Goal: Task Accomplishment & Management: Manage account settings

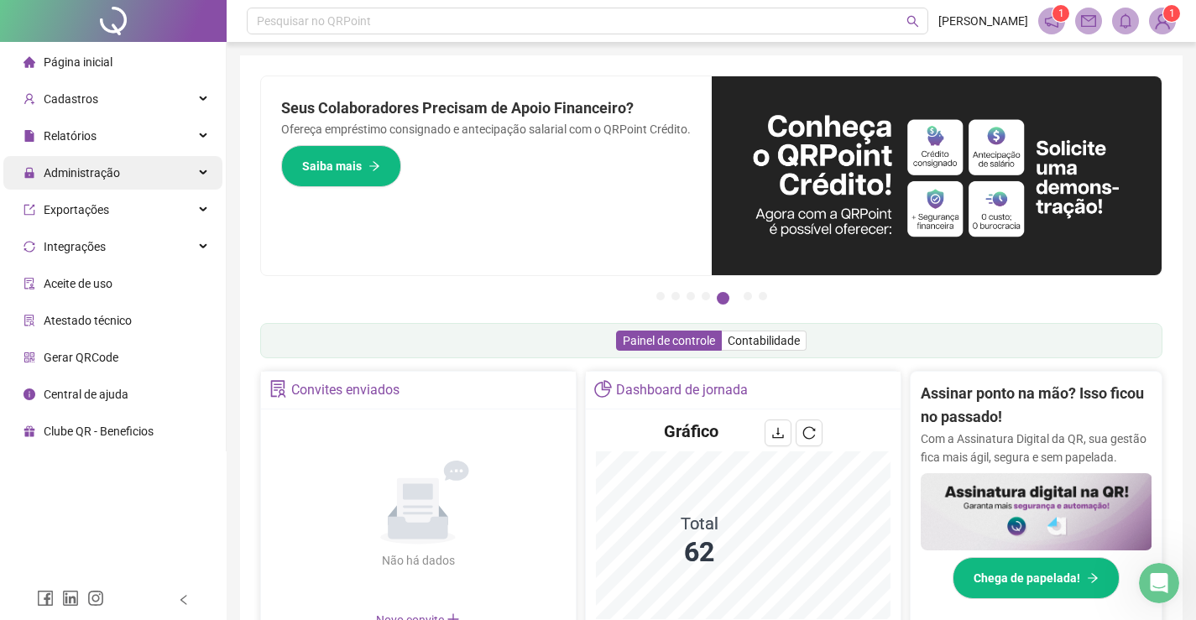
click at [59, 169] on span "Administração" at bounding box center [82, 172] width 76 height 13
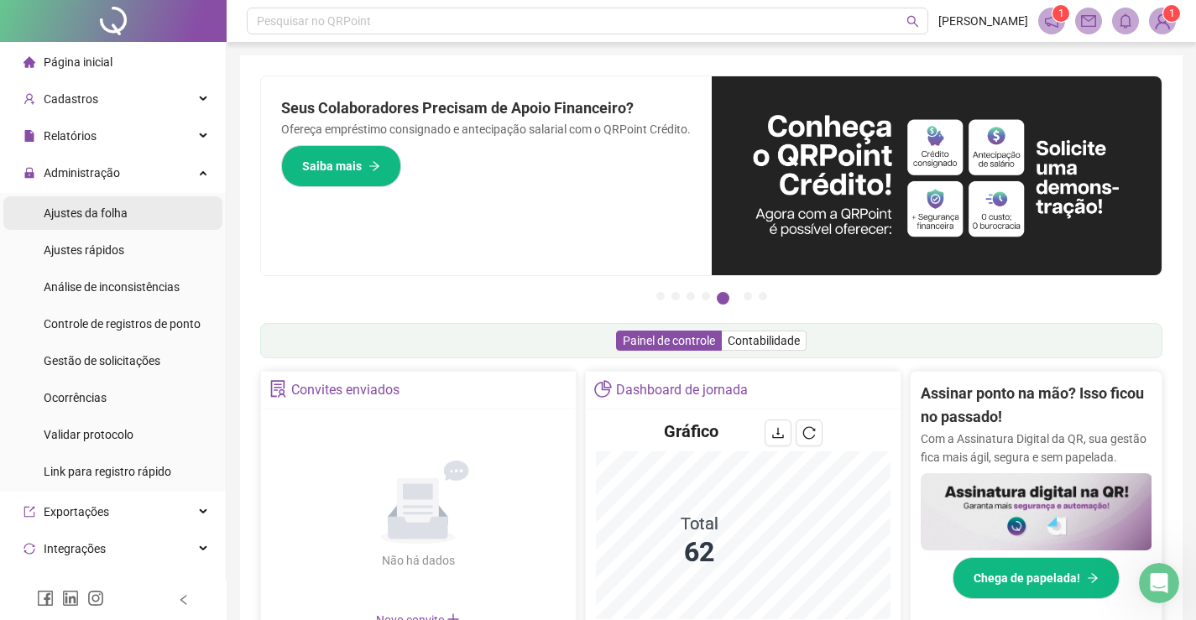
click at [78, 209] on span "Ajustes da folha" at bounding box center [86, 212] width 84 height 13
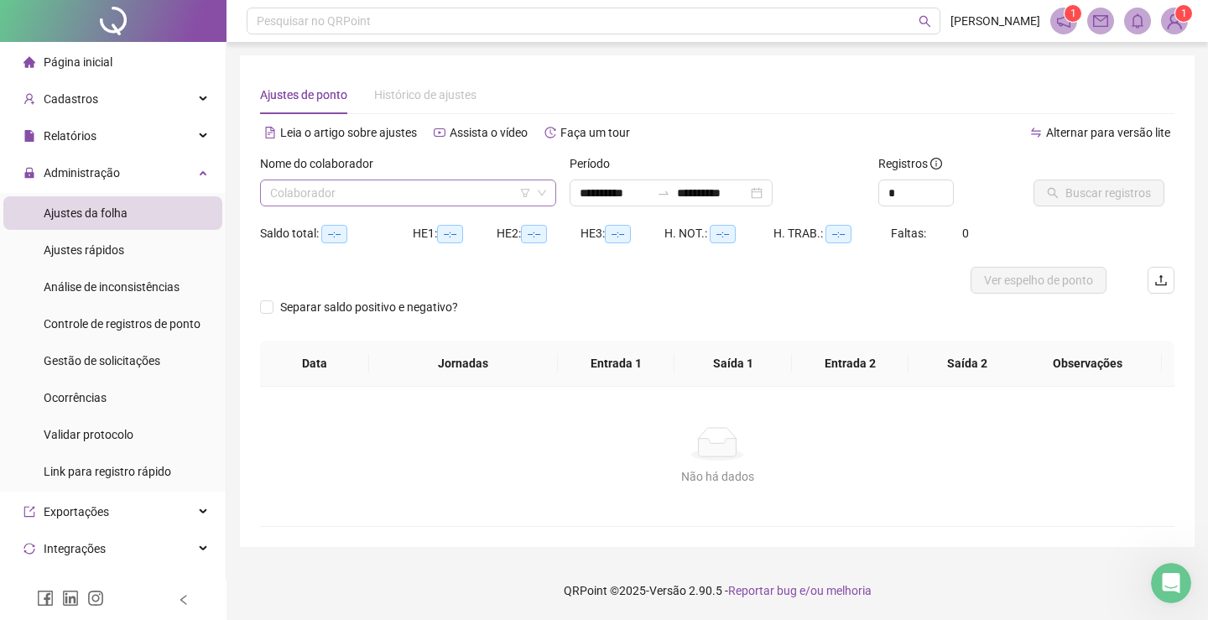
click at [279, 201] on input "search" at bounding box center [400, 192] width 261 height 25
type input "**********"
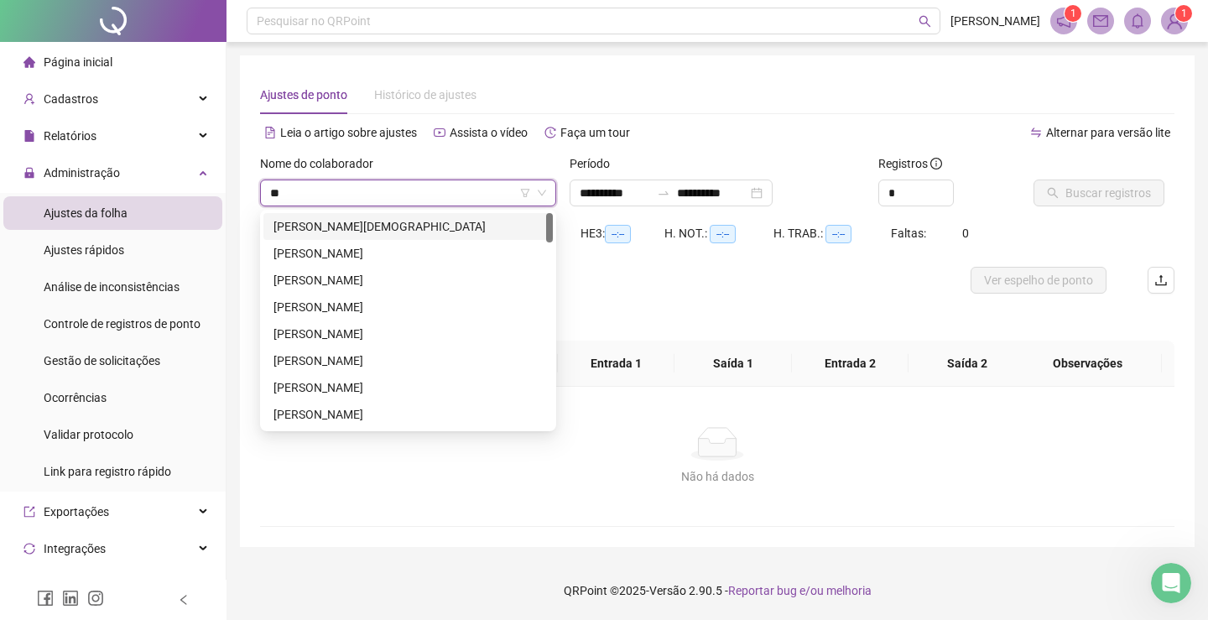
type input "***"
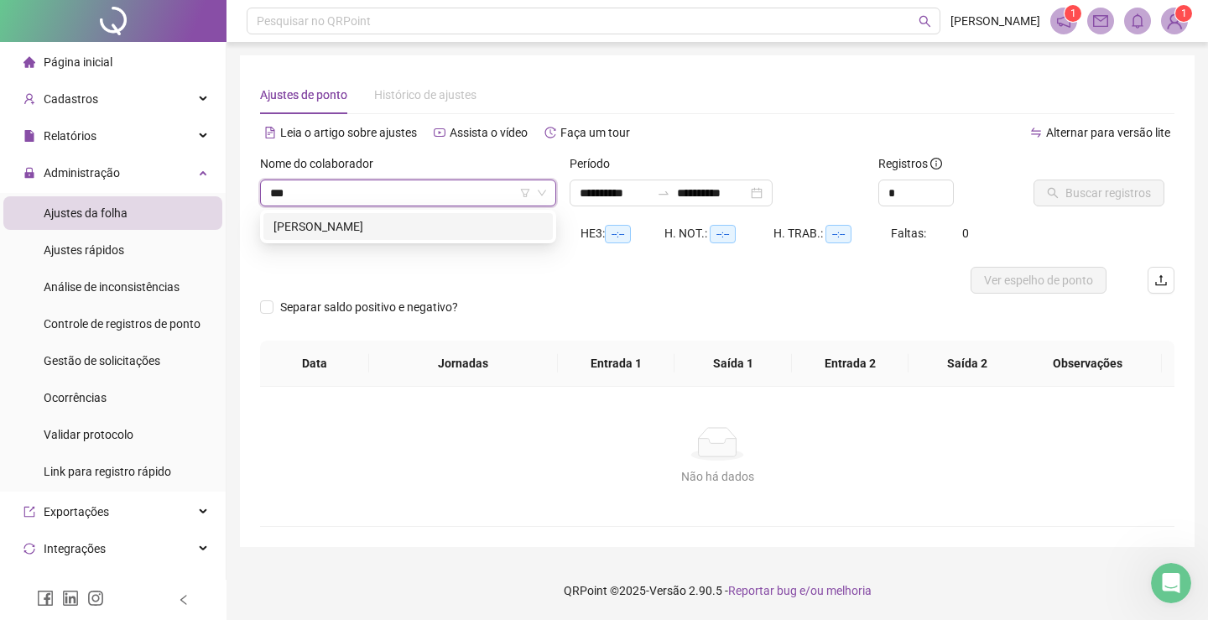
click at [358, 226] on div "[PERSON_NAME]" at bounding box center [408, 226] width 269 height 18
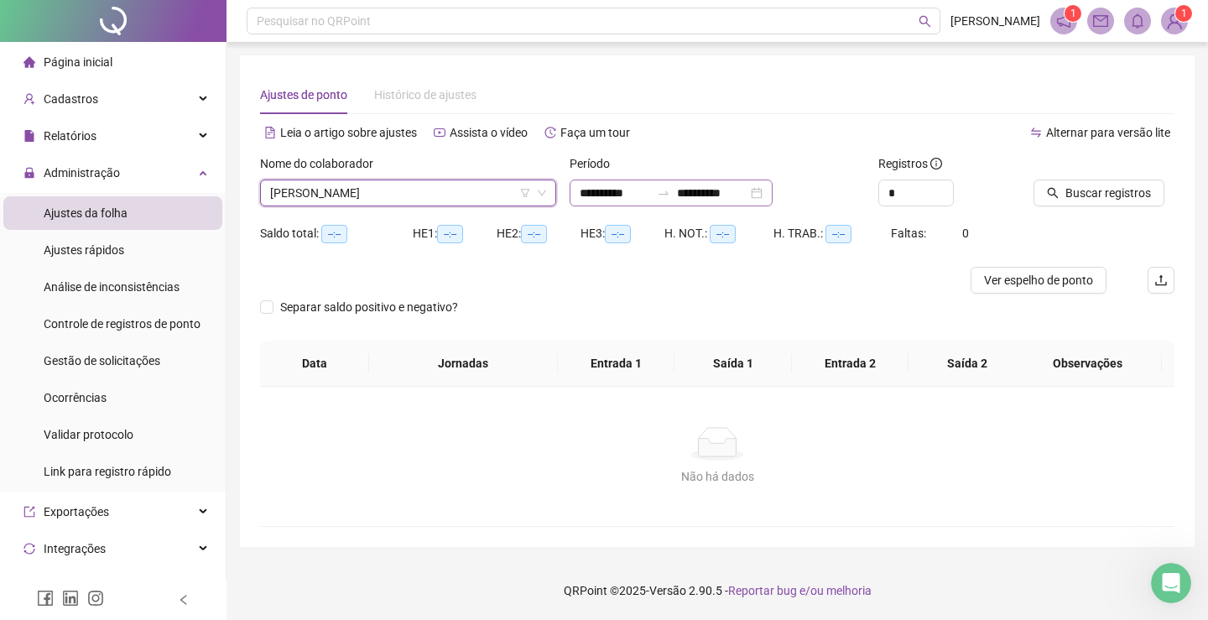
click at [773, 192] on div "**********" at bounding box center [671, 193] width 203 height 27
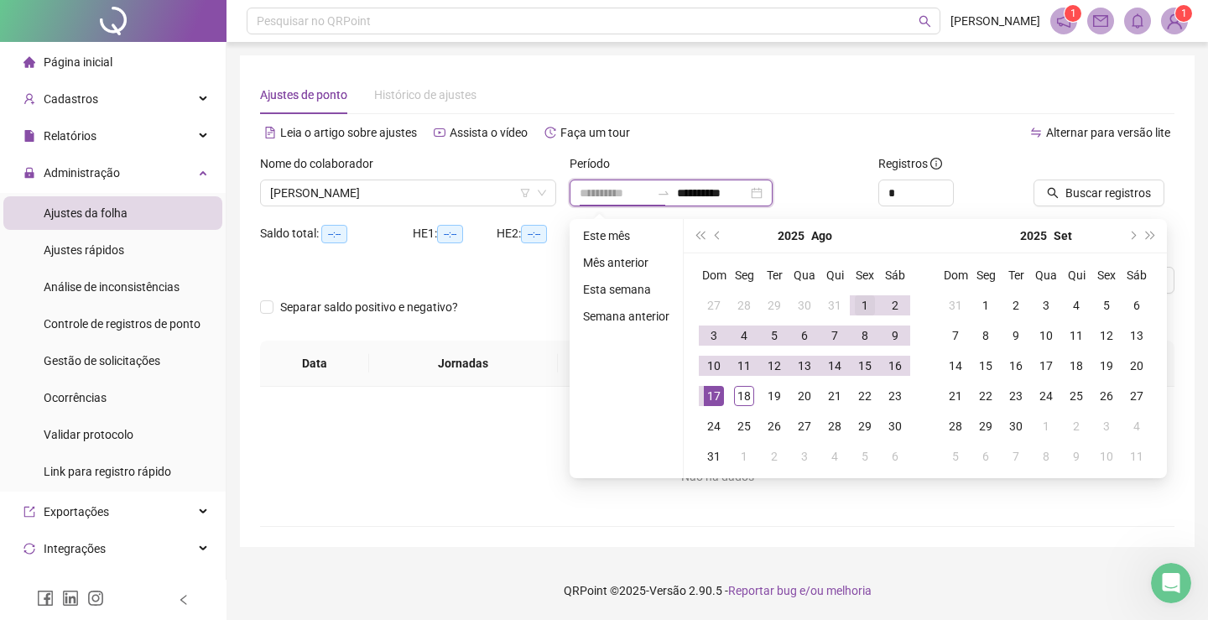
type input "**********"
click at [863, 307] on div "1" at bounding box center [865, 305] width 20 height 20
type input "**********"
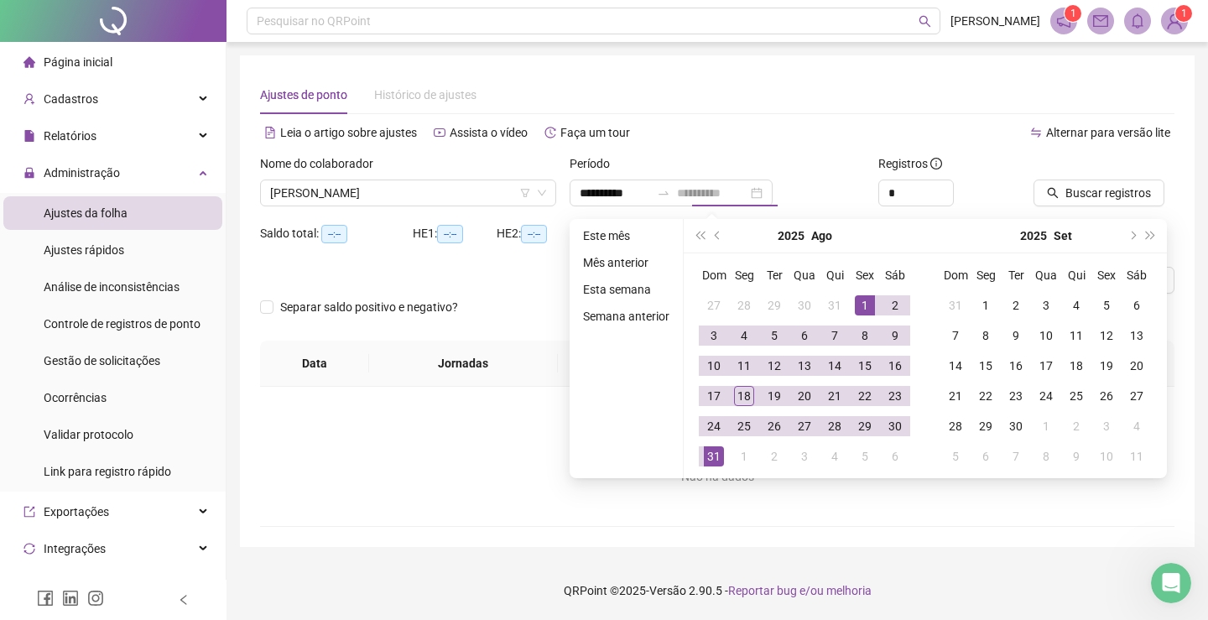
drag, startPoint x: 710, startPoint y: 459, endPoint x: 719, endPoint y: 441, distance: 19.9
click at [710, 461] on div "31" at bounding box center [714, 456] width 20 height 20
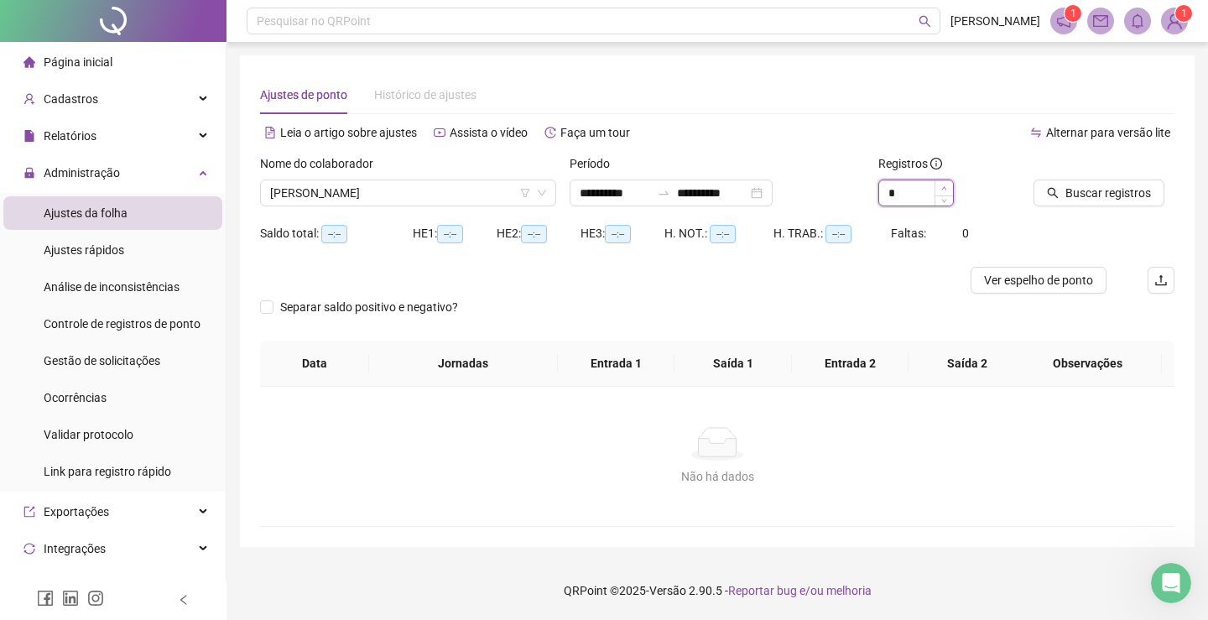
click at [943, 188] on span "Increase Value" at bounding box center [944, 187] width 18 height 15
type input "*"
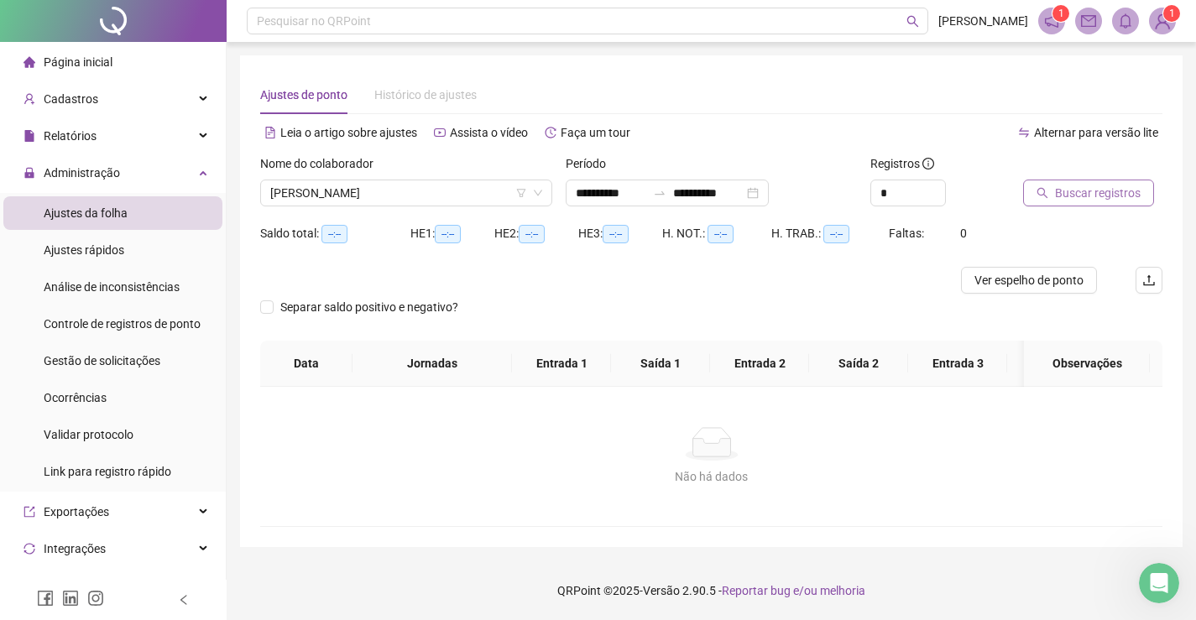
click at [1095, 188] on span "Buscar registros" at bounding box center [1098, 193] width 86 height 18
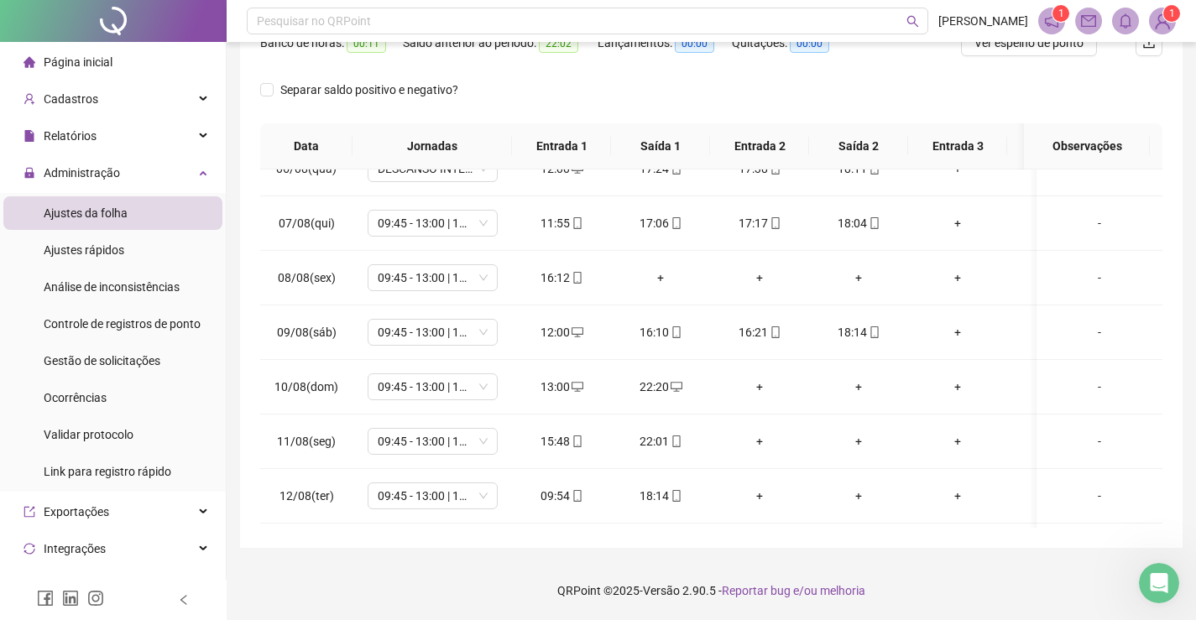
scroll to position [154, 0]
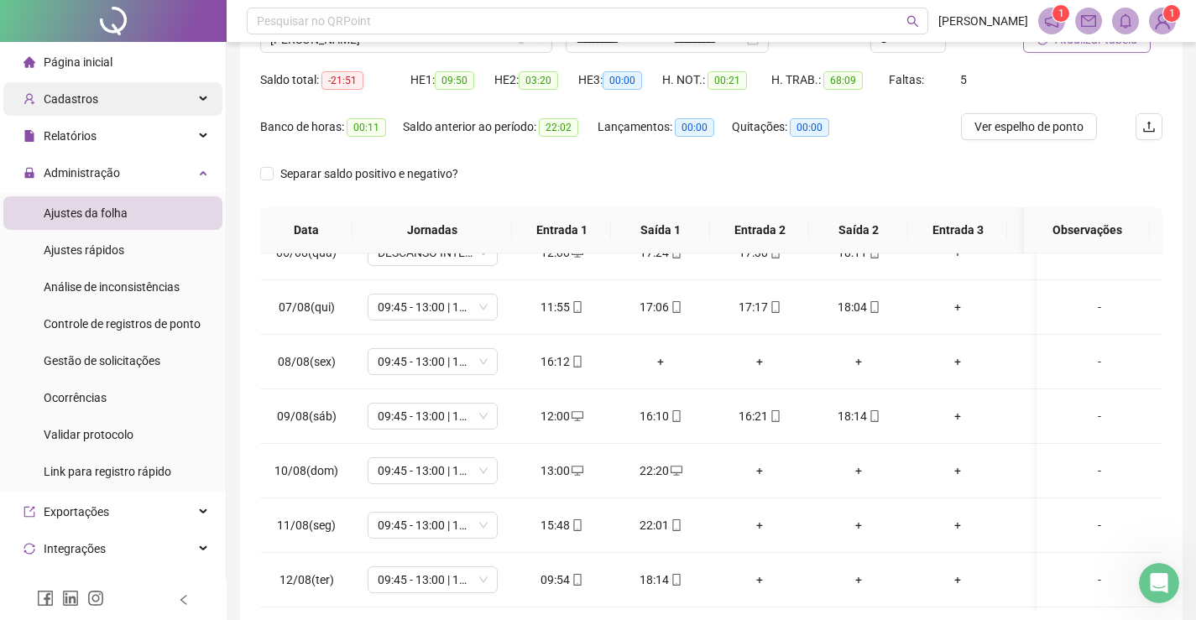
click at [94, 107] on span "Cadastros" at bounding box center [60, 99] width 75 height 34
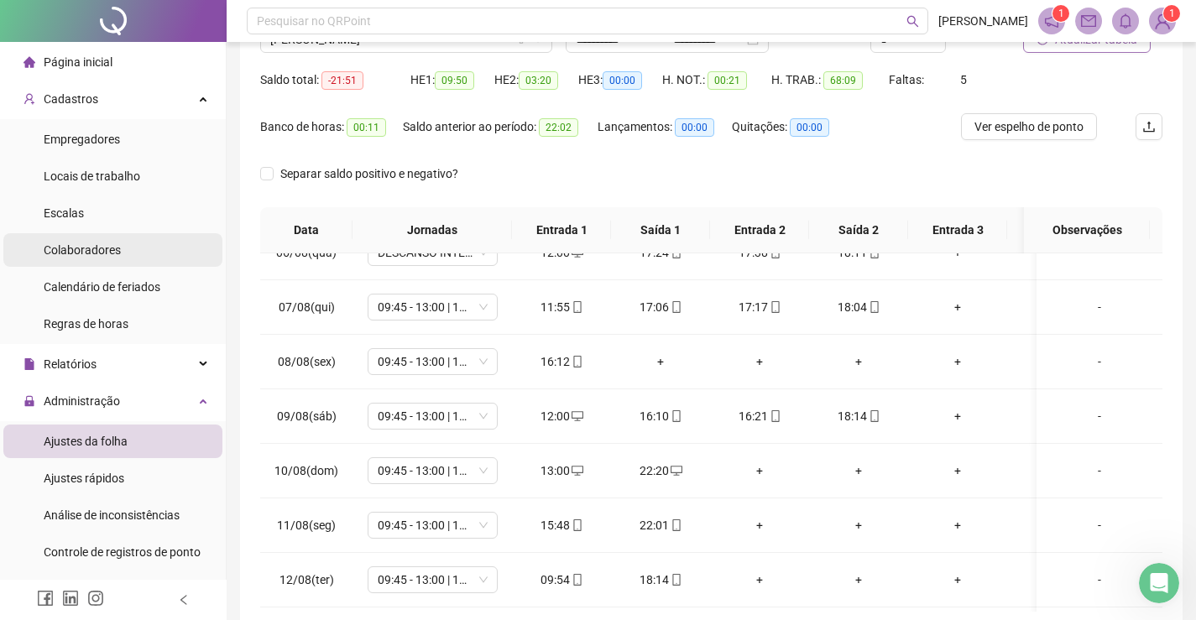
click at [97, 258] on div "Colaboradores" at bounding box center [82, 250] width 77 height 34
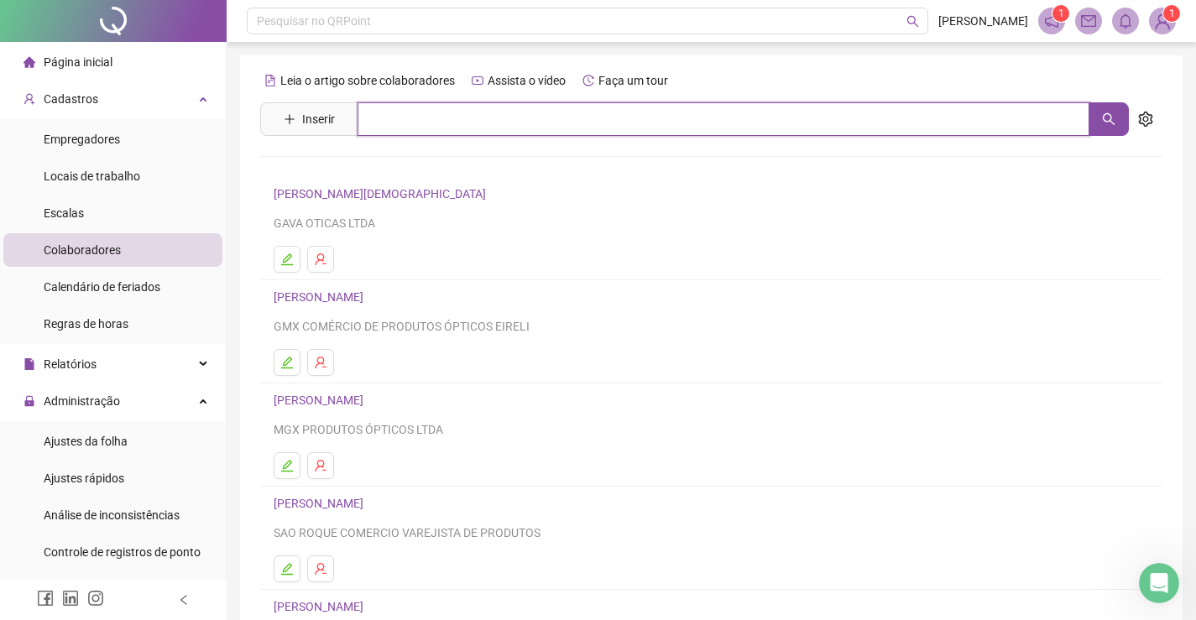
click at [363, 112] on input "text" at bounding box center [724, 119] width 732 height 34
click at [1104, 124] on icon "search" at bounding box center [1108, 118] width 13 height 13
type input "******"
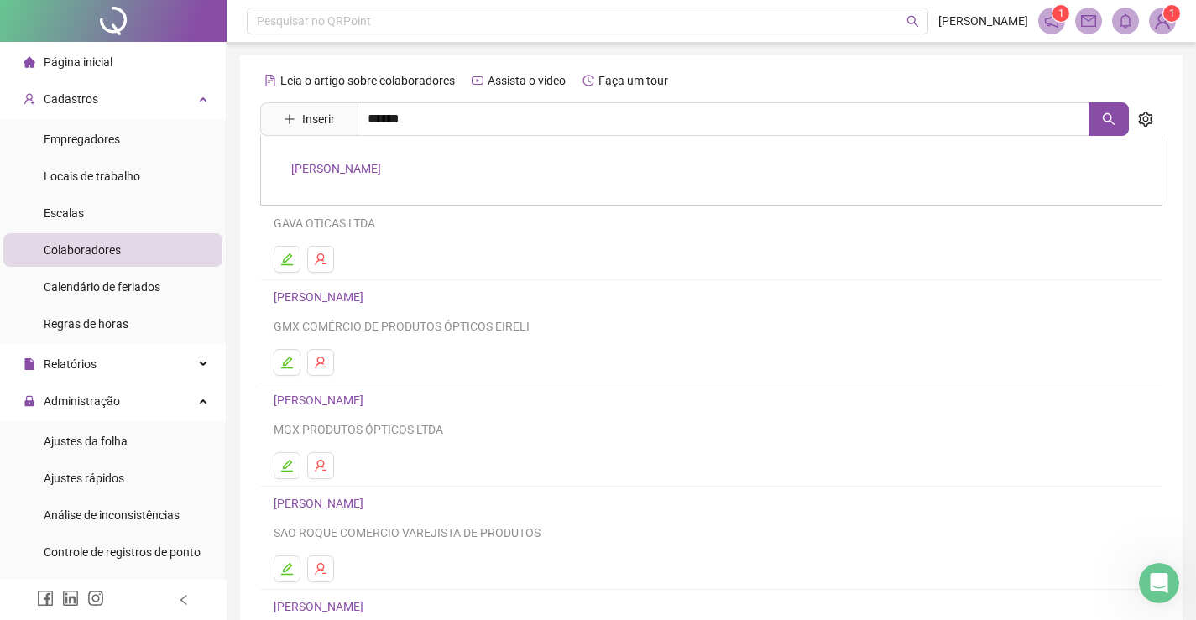
click at [338, 167] on link "[PERSON_NAME]" at bounding box center [336, 168] width 90 height 13
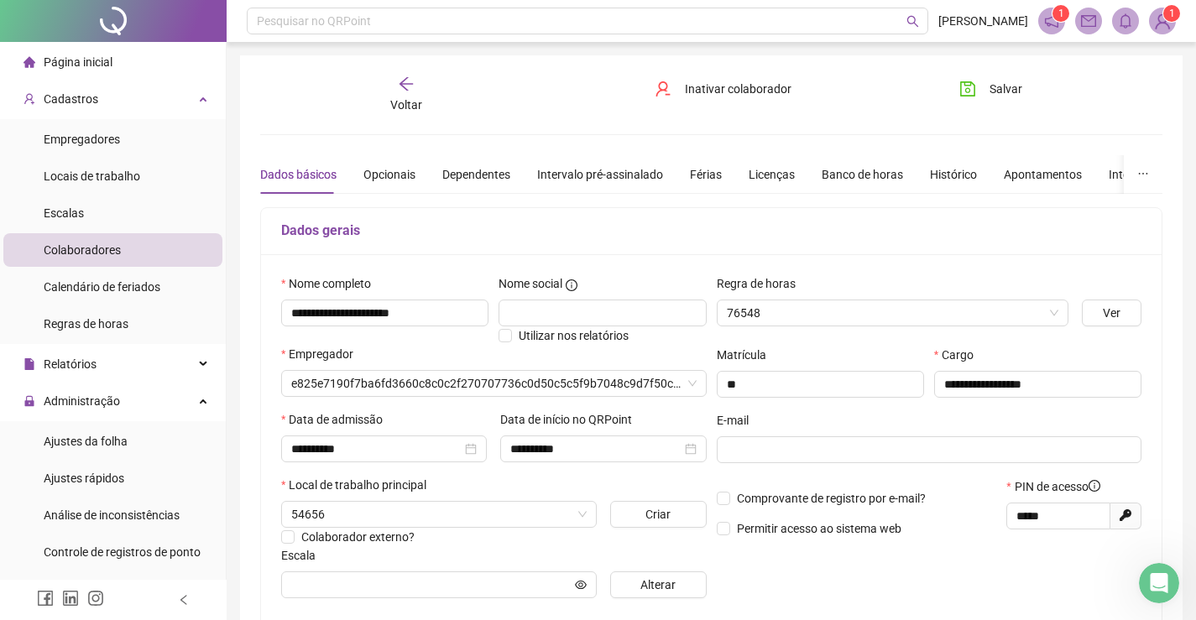
type input "**********"
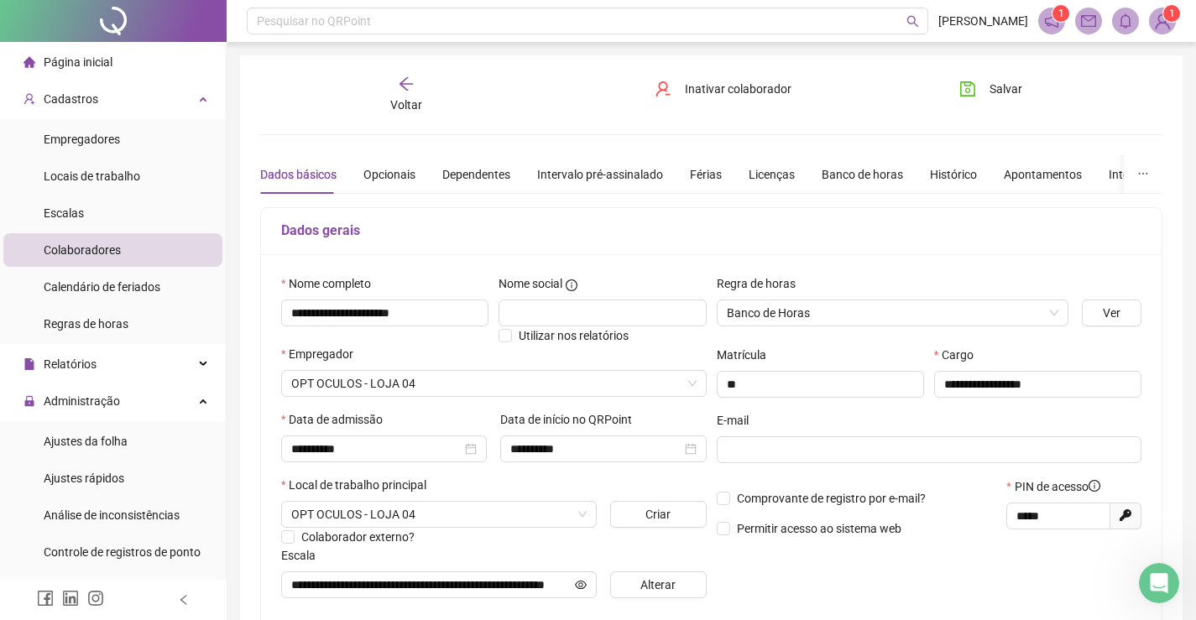
click at [1124, 513] on icon at bounding box center [1126, 515] width 12 height 12
type input "*****"
click at [971, 84] on icon "save" at bounding box center [967, 88] width 15 height 15
click at [964, 91] on icon "save" at bounding box center [967, 89] width 17 height 17
drag, startPoint x: 1014, startPoint y: 518, endPoint x: 1049, endPoint y: 516, distance: 35.3
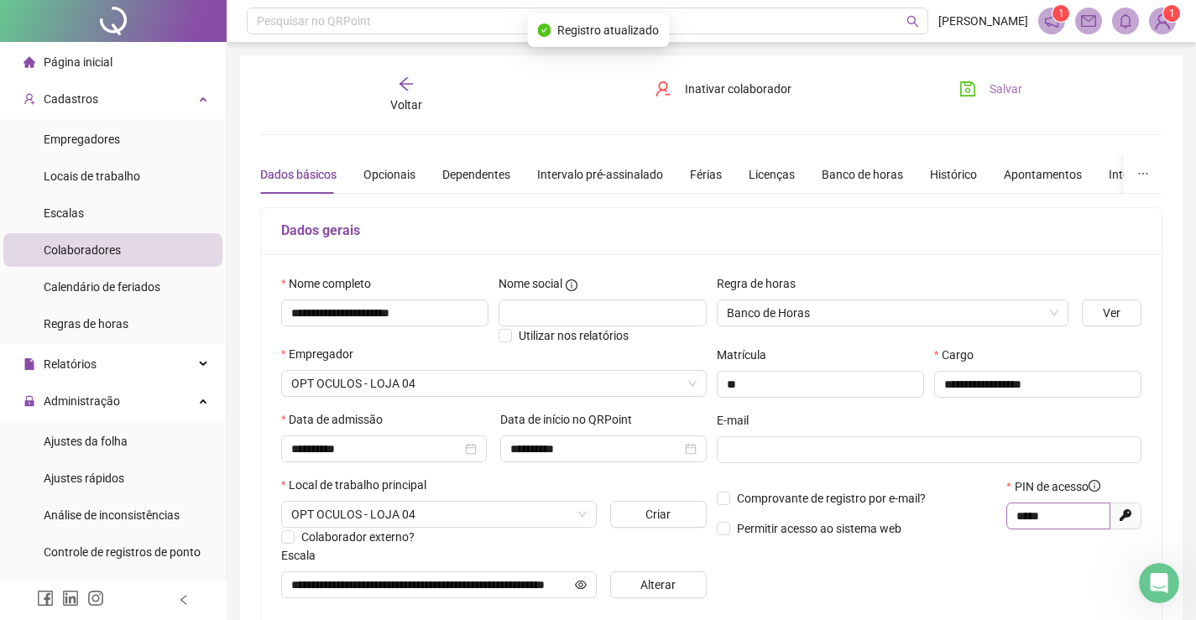
click at [1049, 516] on span "*****" at bounding box center [1058, 516] width 104 height 27
drag, startPoint x: 1015, startPoint y: 511, endPoint x: 1054, endPoint y: 513, distance: 38.6
click at [1054, 513] on span "*****" at bounding box center [1058, 516] width 104 height 27
click at [963, 91] on icon "save" at bounding box center [967, 89] width 17 height 17
click at [964, 89] on icon "save" at bounding box center [967, 89] width 17 height 17
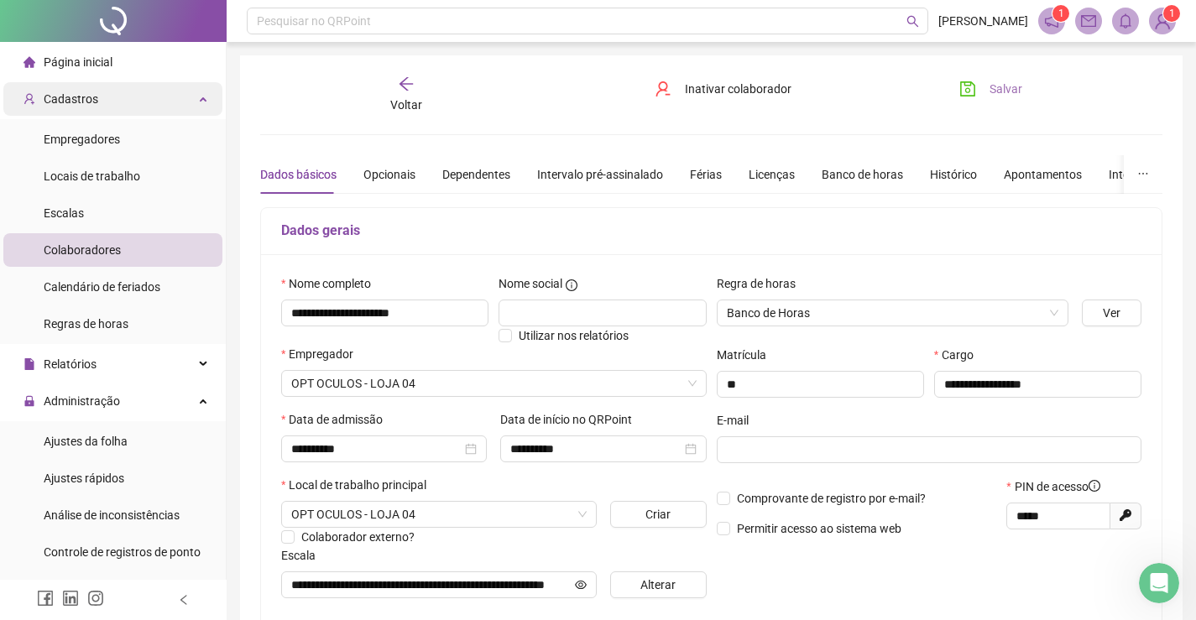
click at [186, 105] on div "Cadastros" at bounding box center [112, 99] width 219 height 34
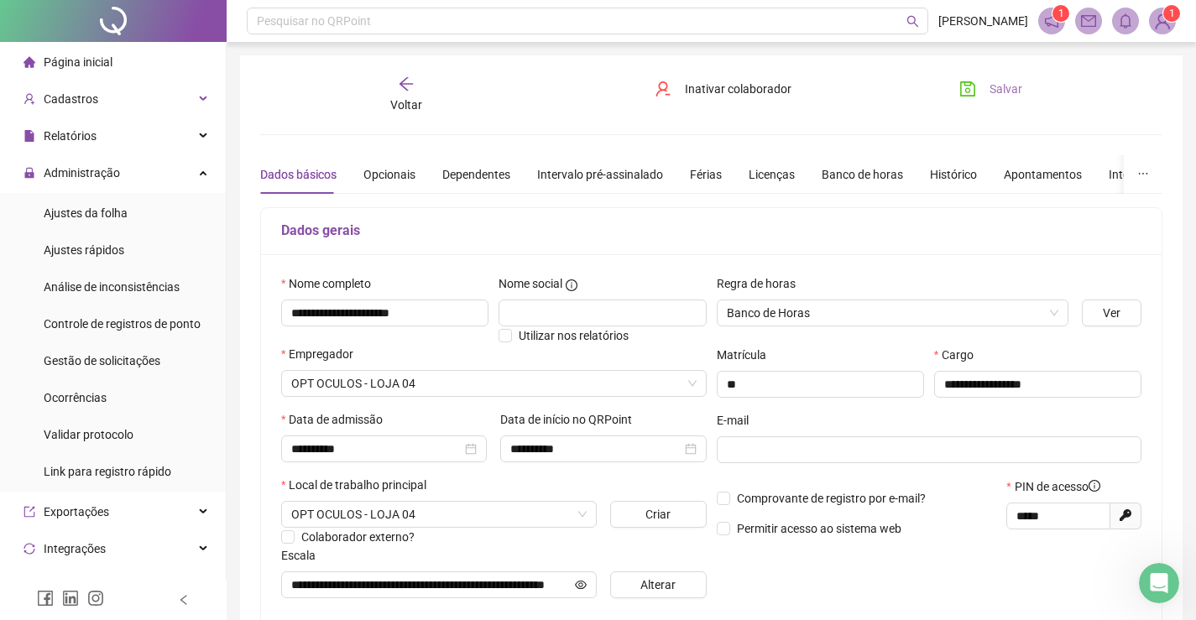
click at [83, 65] on span "Página inicial" at bounding box center [78, 61] width 69 height 13
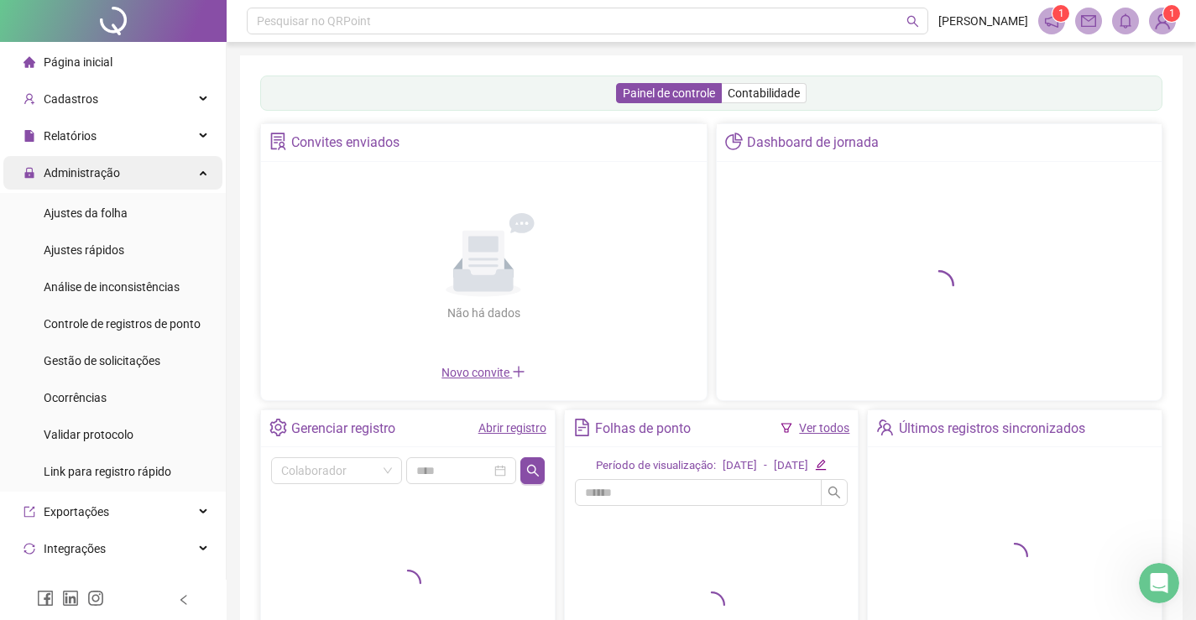
click at [193, 169] on div "Administração" at bounding box center [112, 173] width 219 height 34
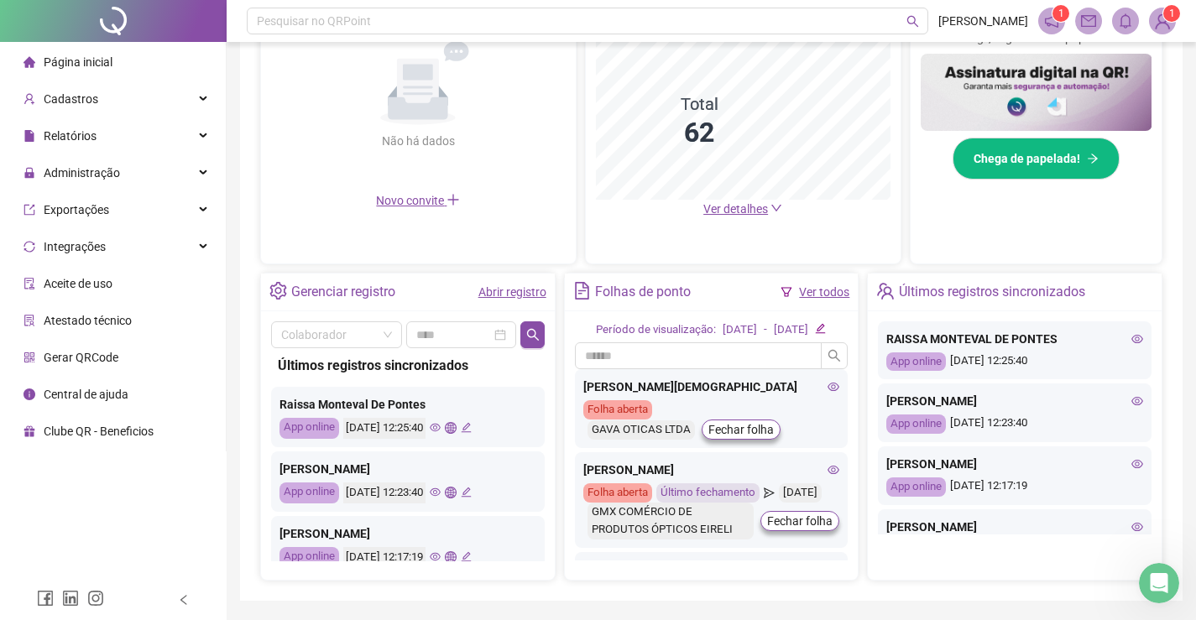
scroll to position [252, 0]
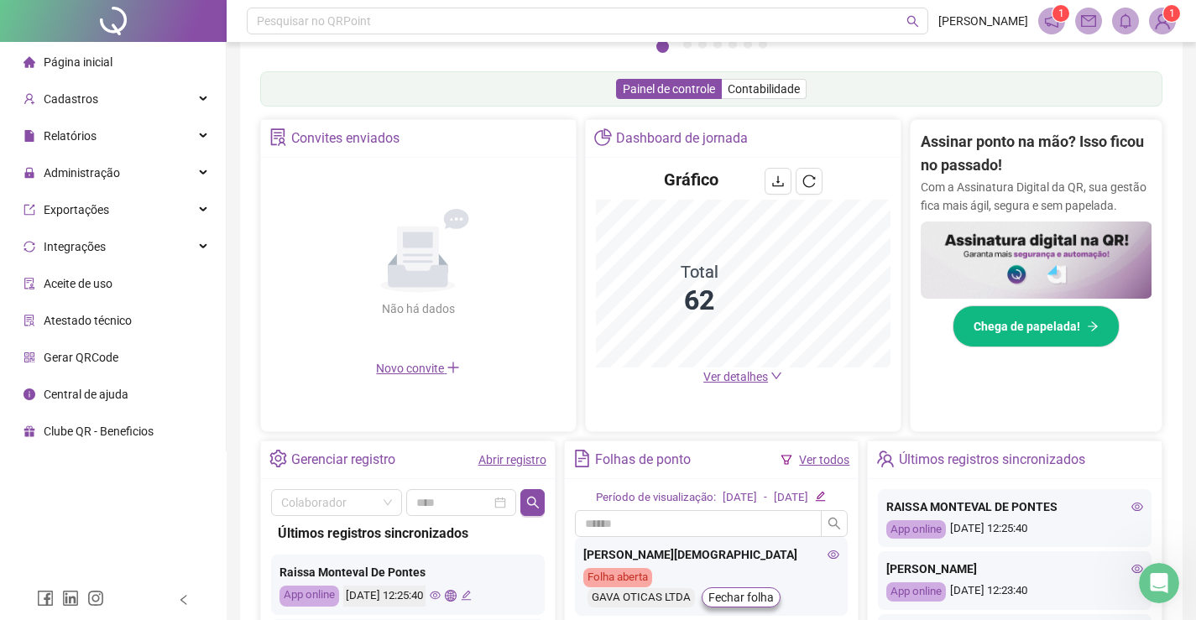
click at [63, 65] on span "Página inicial" at bounding box center [78, 61] width 69 height 13
click at [72, 175] on span "Administração" at bounding box center [82, 172] width 76 height 13
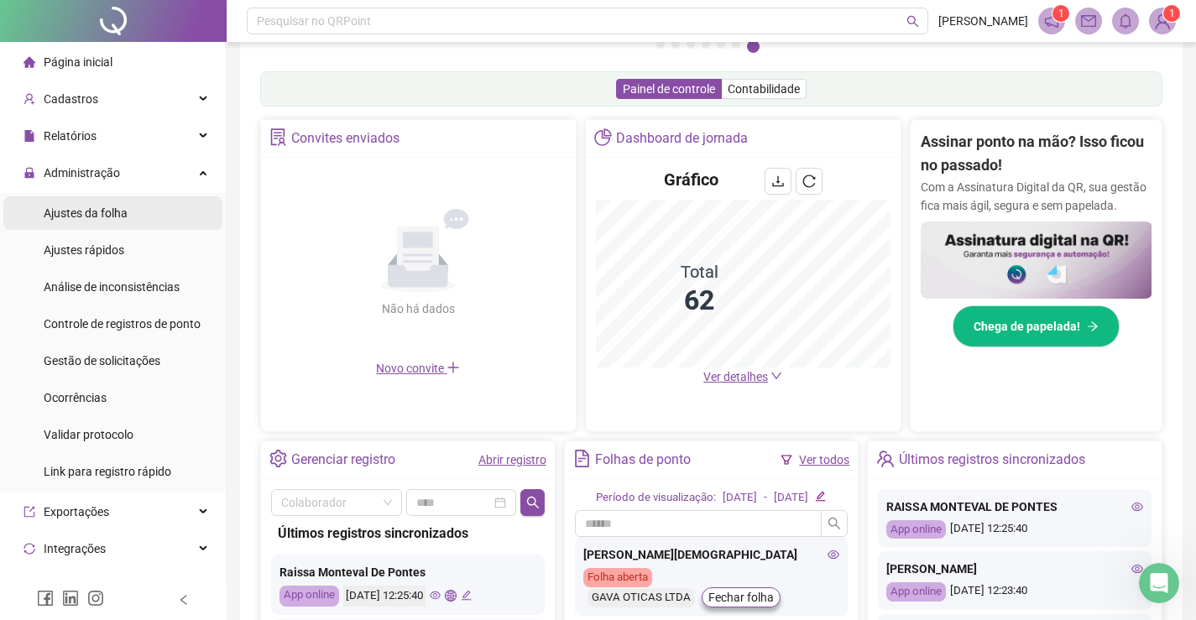
click at [92, 212] on span "Ajustes da folha" at bounding box center [86, 212] width 84 height 13
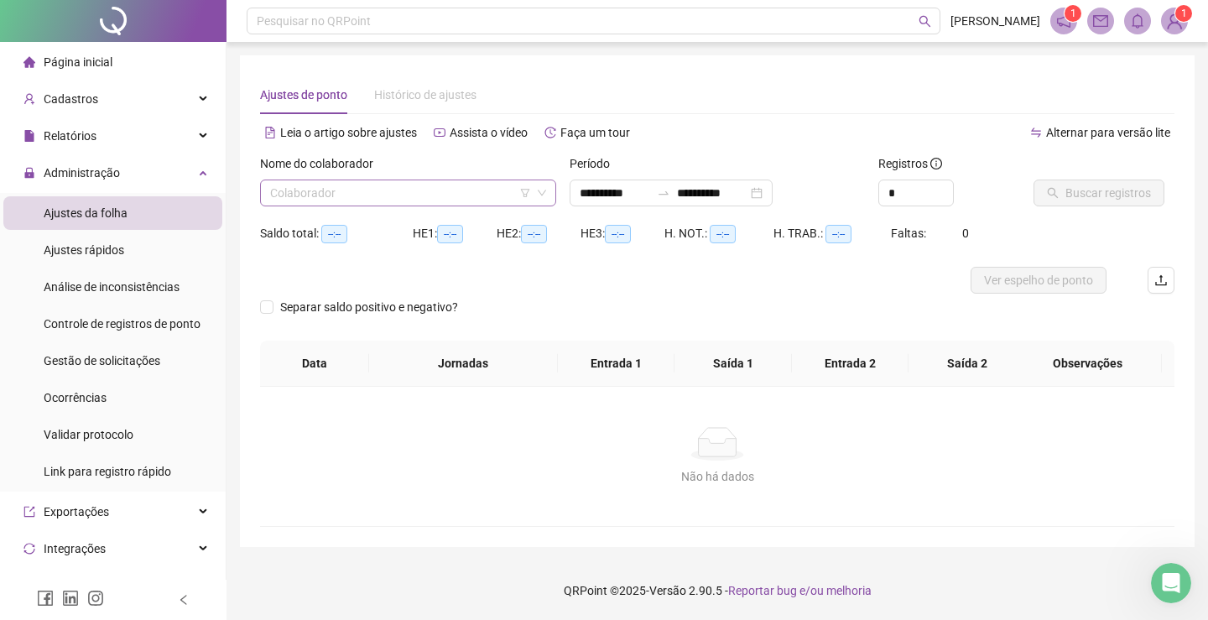
click at [311, 196] on input "search" at bounding box center [400, 192] width 261 height 25
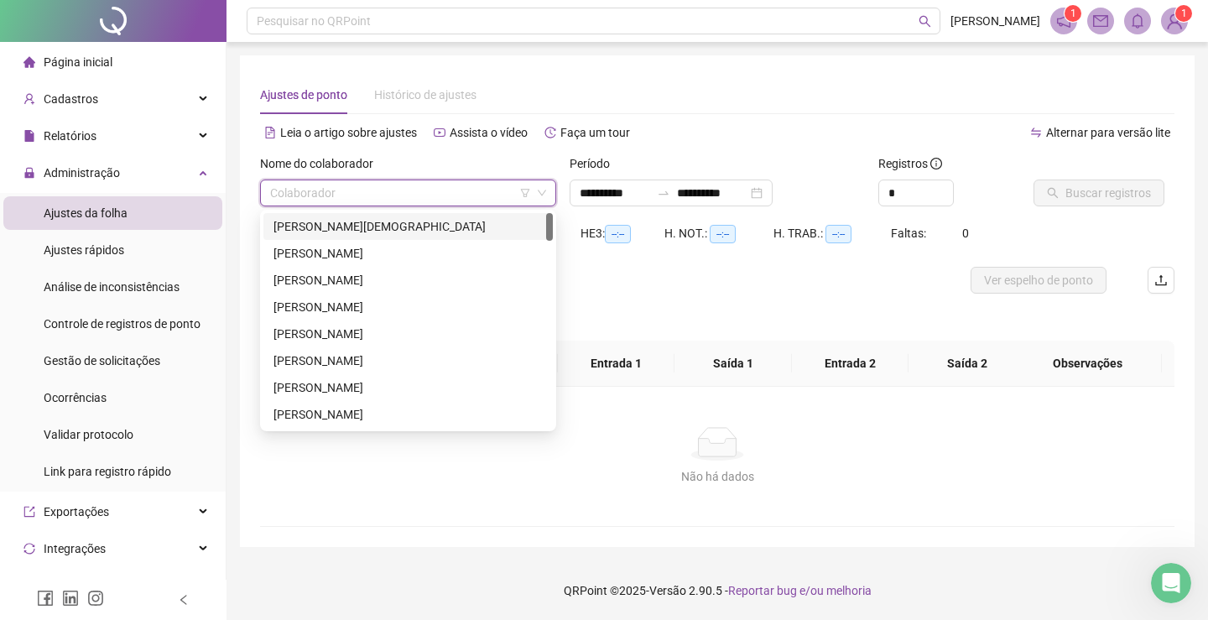
type input "**********"
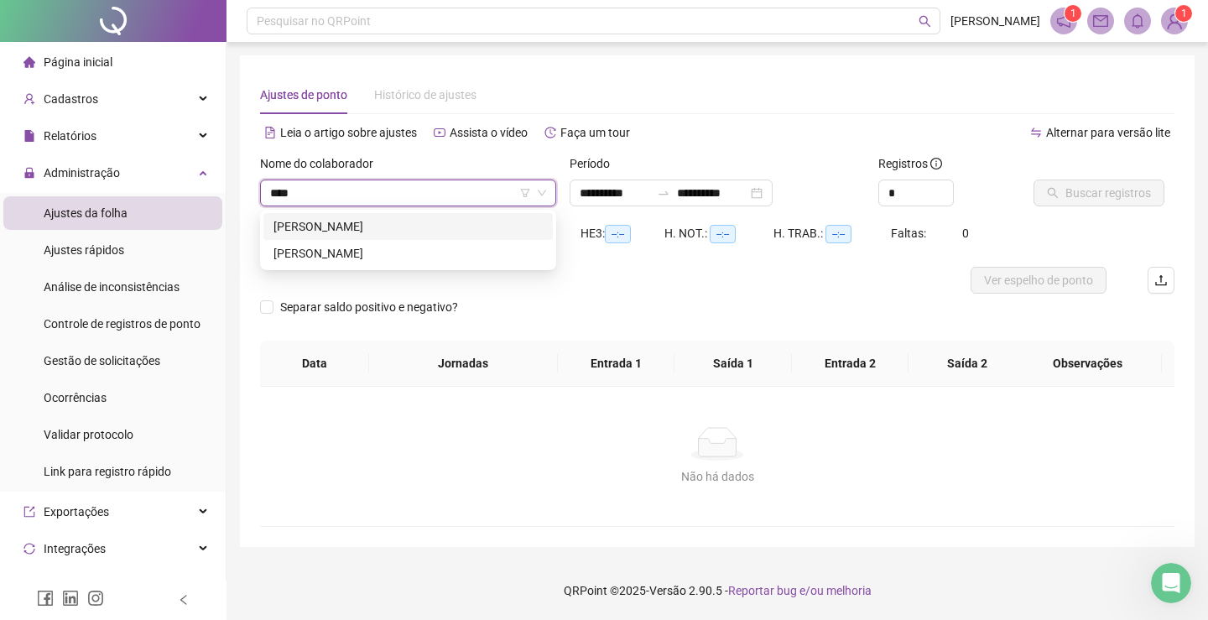
type input "*****"
click at [342, 232] on div "[PERSON_NAME]" at bounding box center [408, 226] width 269 height 18
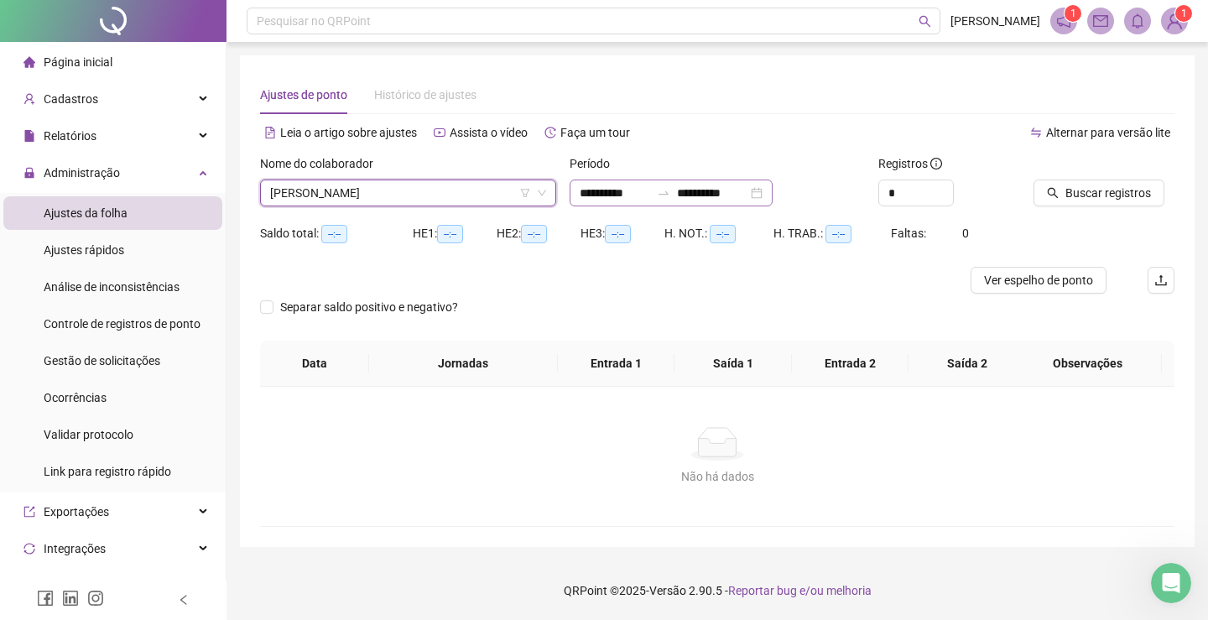
click at [773, 188] on div "**********" at bounding box center [671, 193] width 203 height 27
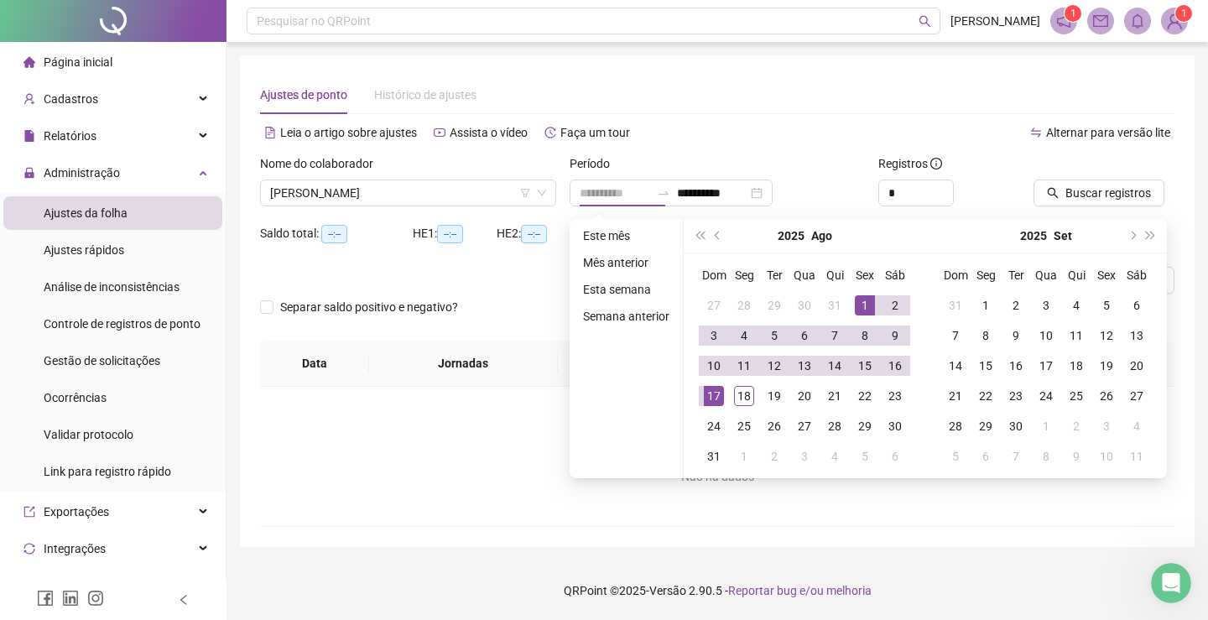
click at [871, 303] on div "1" at bounding box center [865, 305] width 20 height 20
type input "**********"
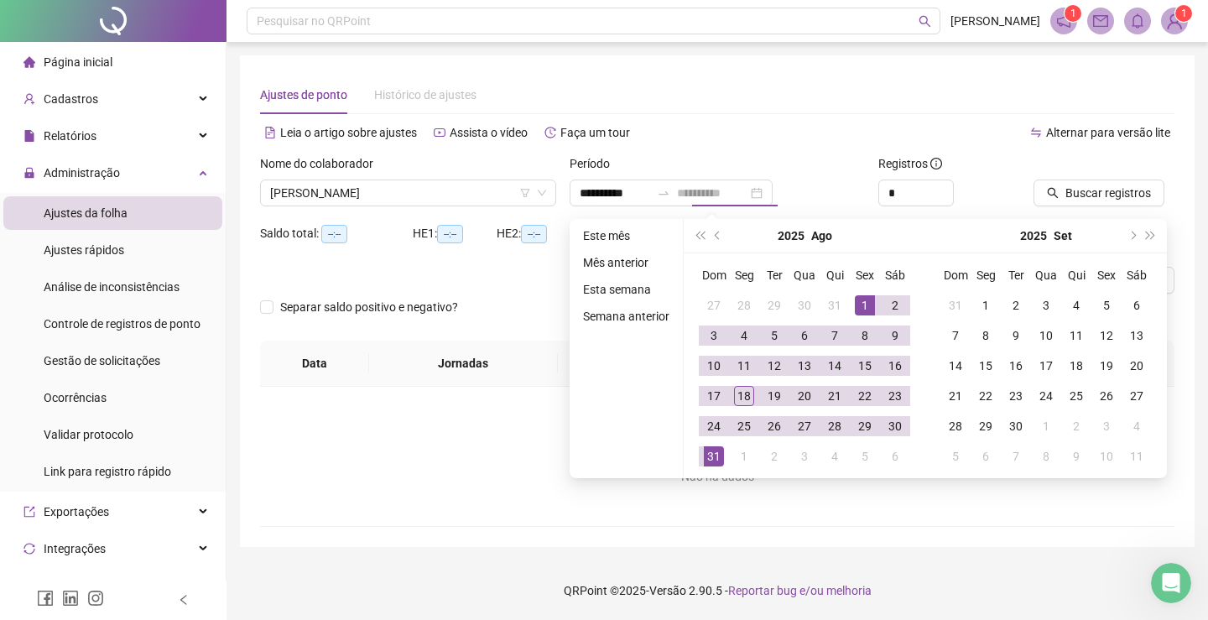
click at [715, 462] on div "31" at bounding box center [714, 456] width 20 height 20
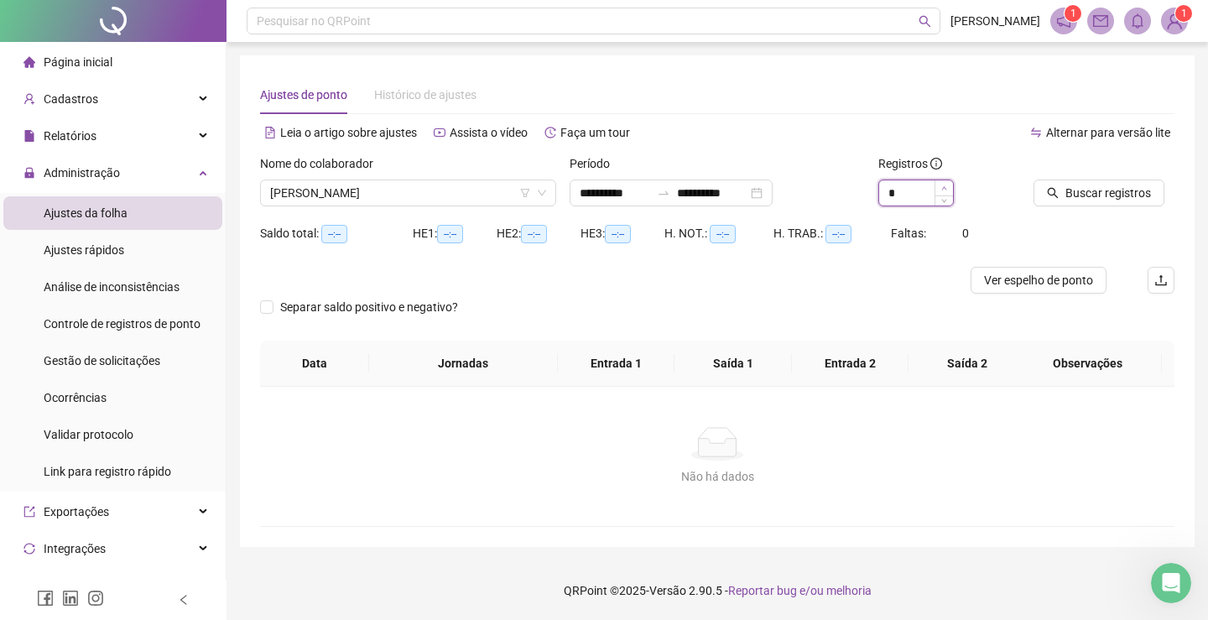
click at [946, 186] on div "*" at bounding box center [917, 193] width 76 height 27
type input "*"
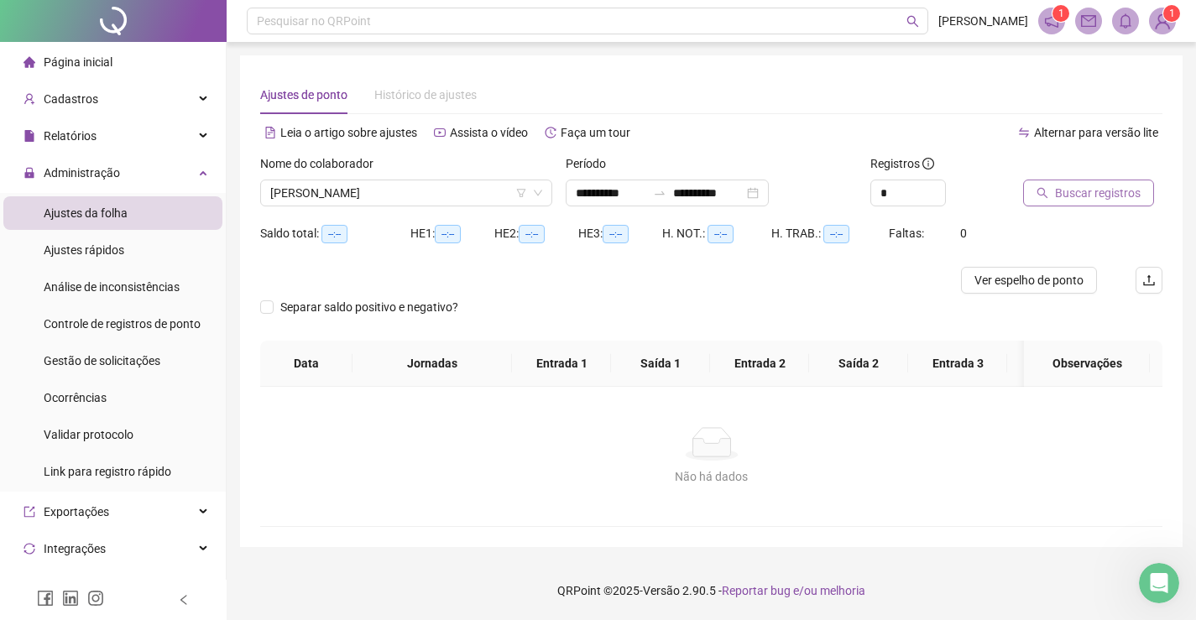
click at [1074, 190] on span "Buscar registros" at bounding box center [1098, 193] width 86 height 18
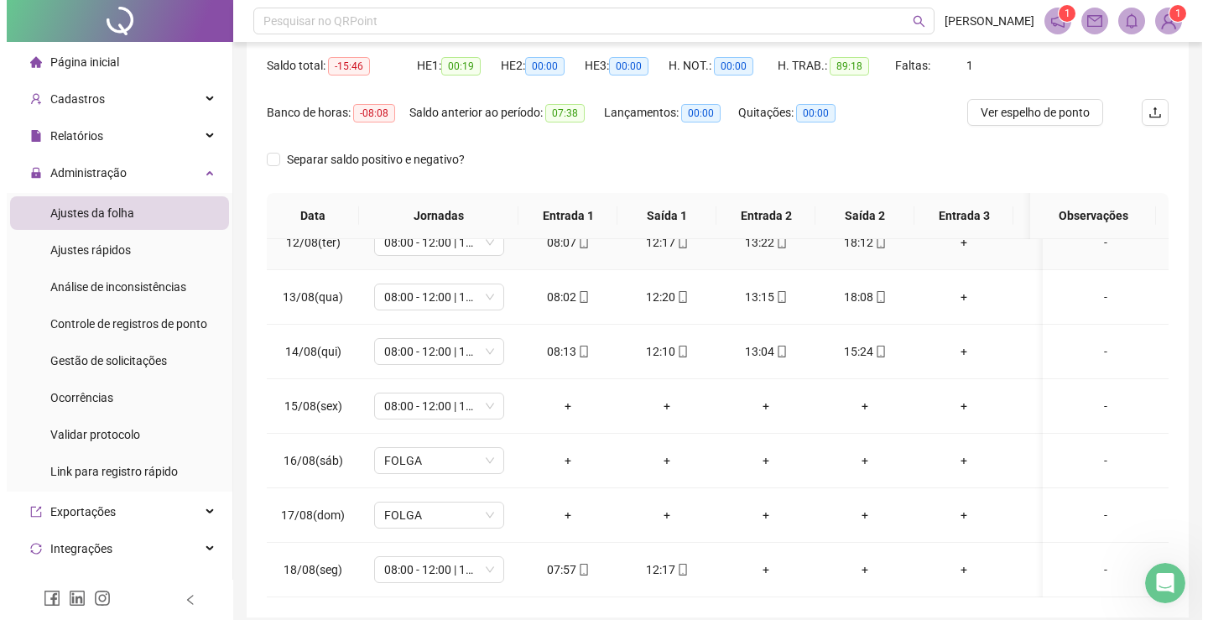
scroll to position [238, 0]
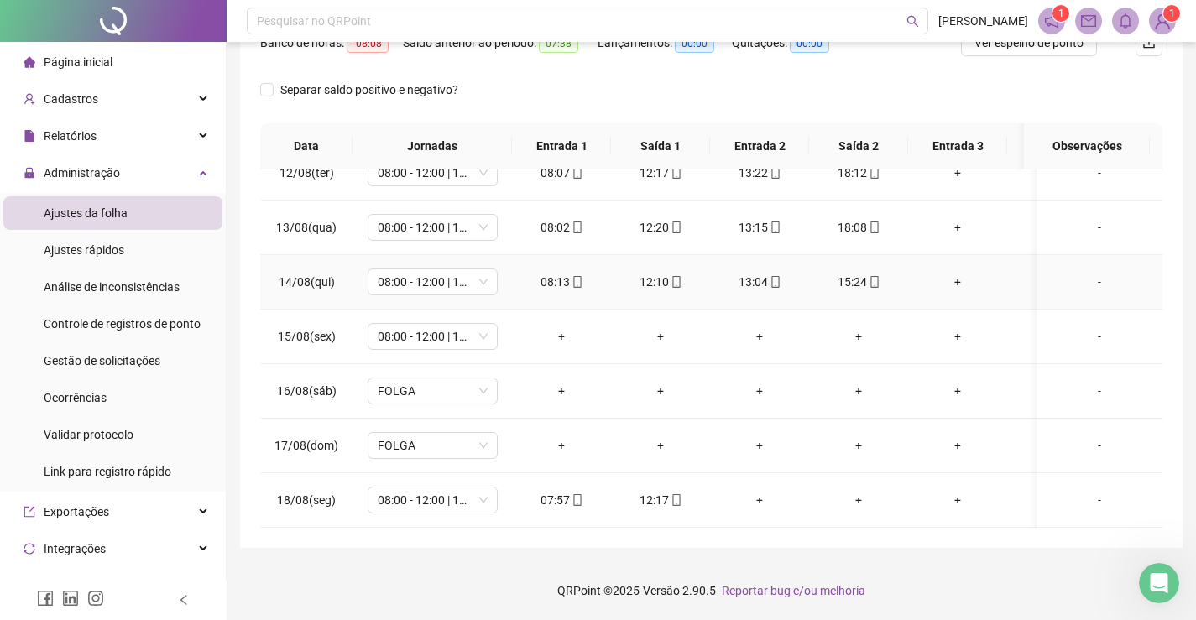
click at [1088, 273] on div "-" at bounding box center [1099, 282] width 99 height 18
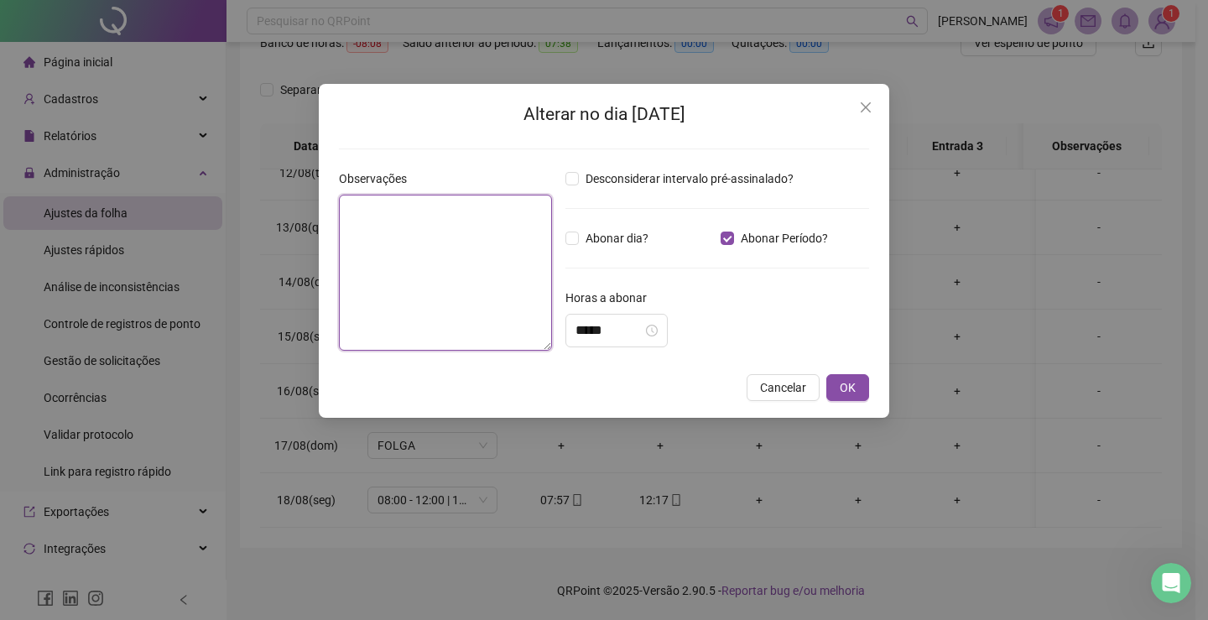
click at [404, 236] on textarea at bounding box center [445, 273] width 213 height 156
type textarea "**********"
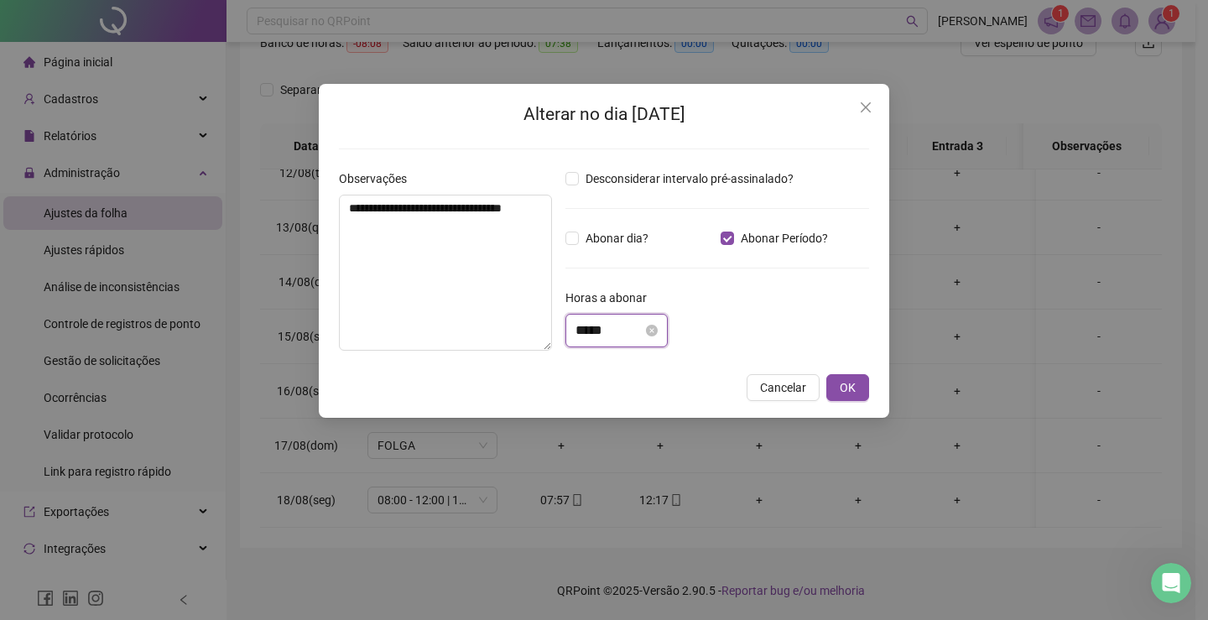
click at [624, 328] on input "*****" at bounding box center [609, 331] width 67 height 20
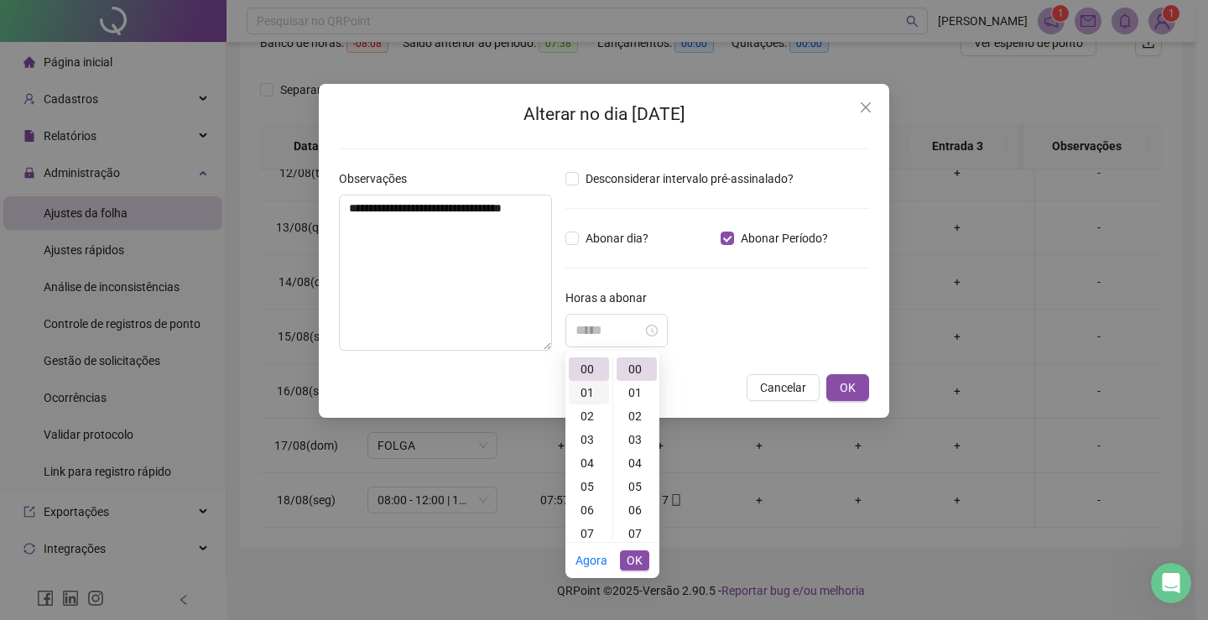
click at [589, 394] on div "01" at bounding box center [589, 392] width 40 height 23
click at [639, 488] on div "05" at bounding box center [637, 486] width 40 height 23
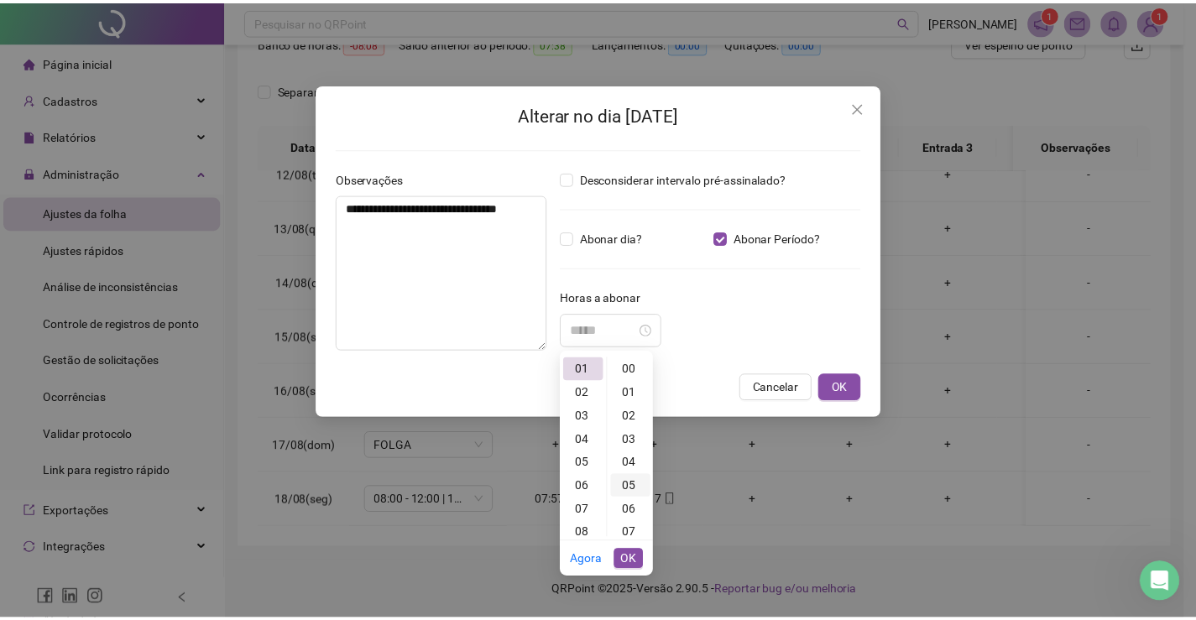
scroll to position [117, 0]
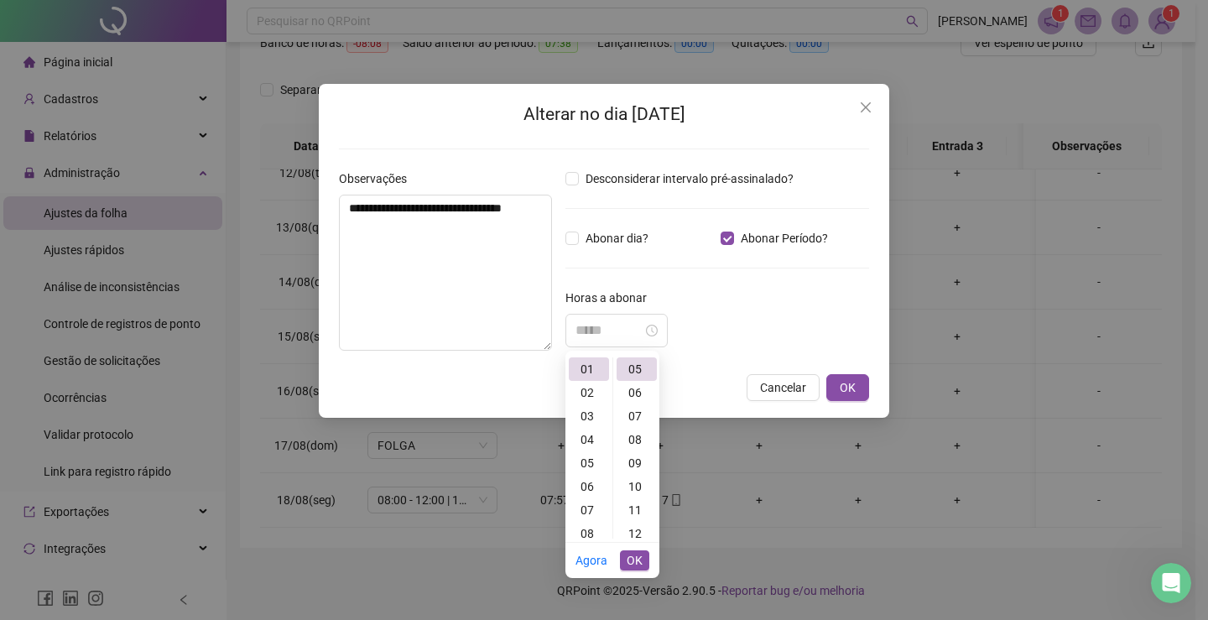
type input "*****"
click at [629, 563] on span "OK" at bounding box center [635, 560] width 16 height 18
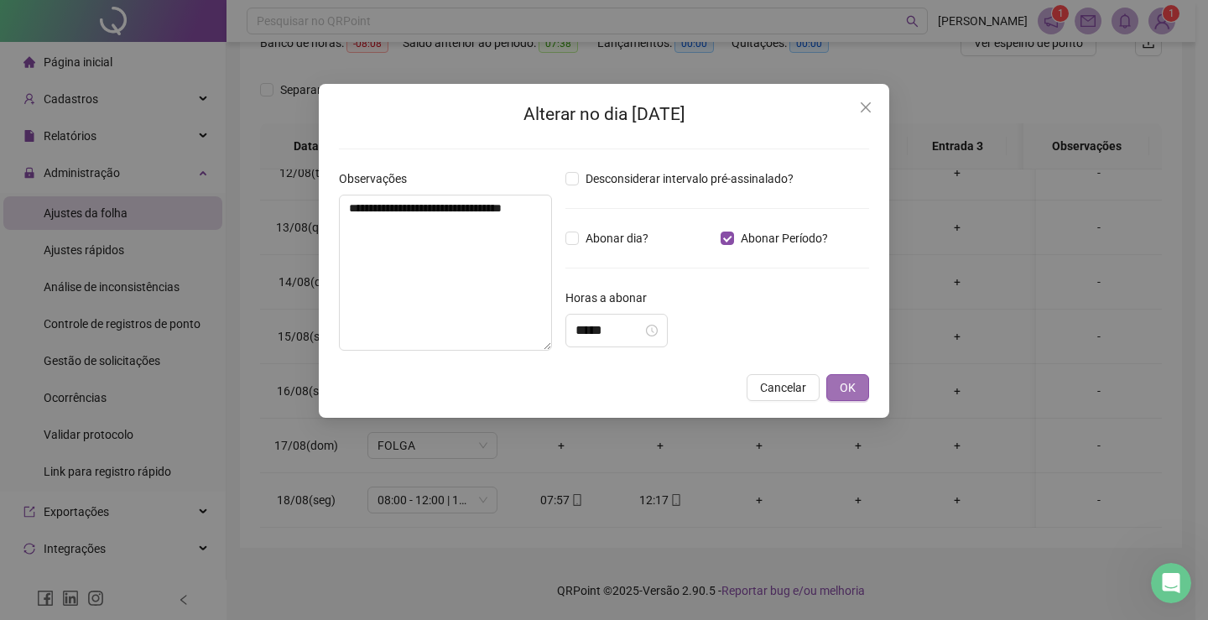
click at [862, 388] on button "OK" at bounding box center [848, 387] width 43 height 27
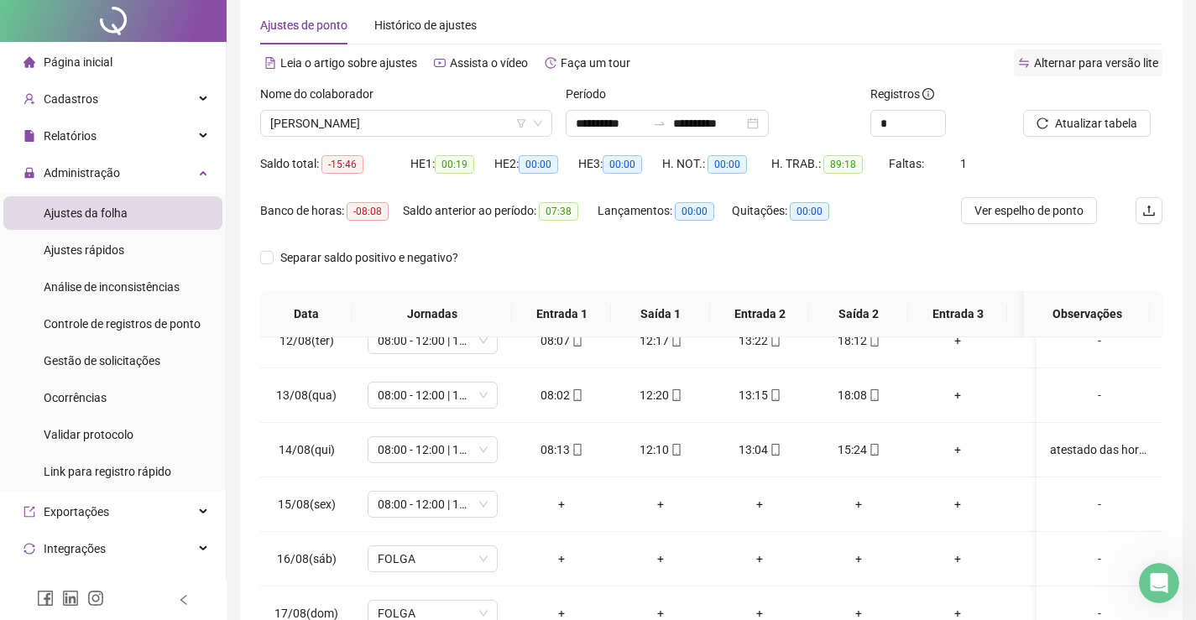
scroll to position [0, 0]
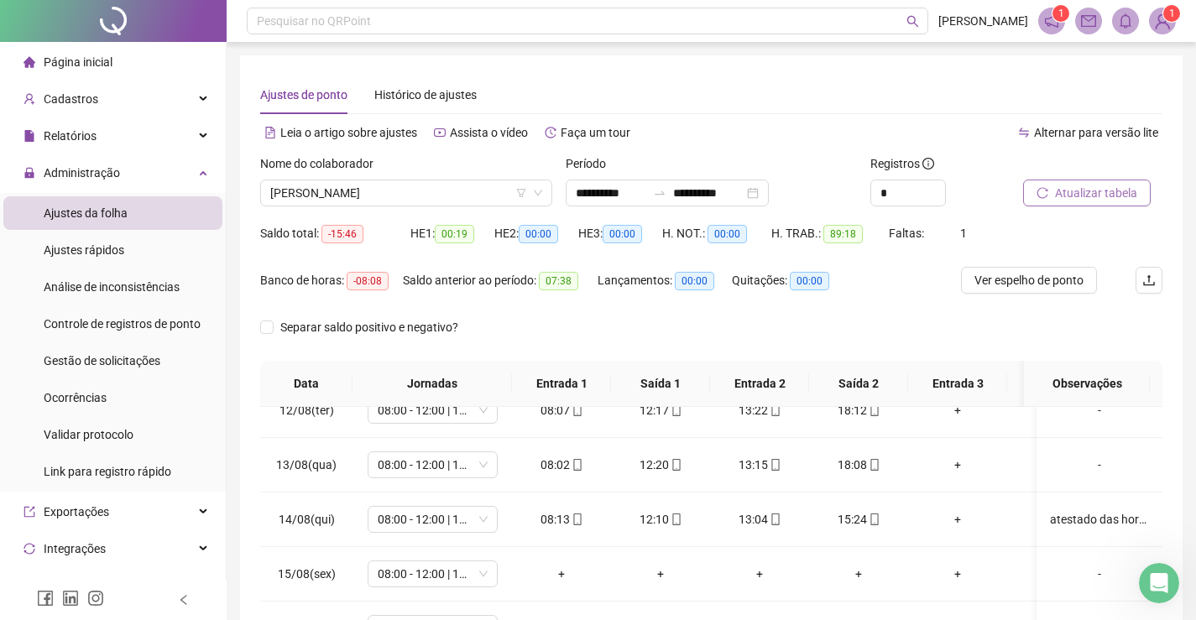
click at [1105, 199] on span "Atualizar tabela" at bounding box center [1096, 193] width 82 height 18
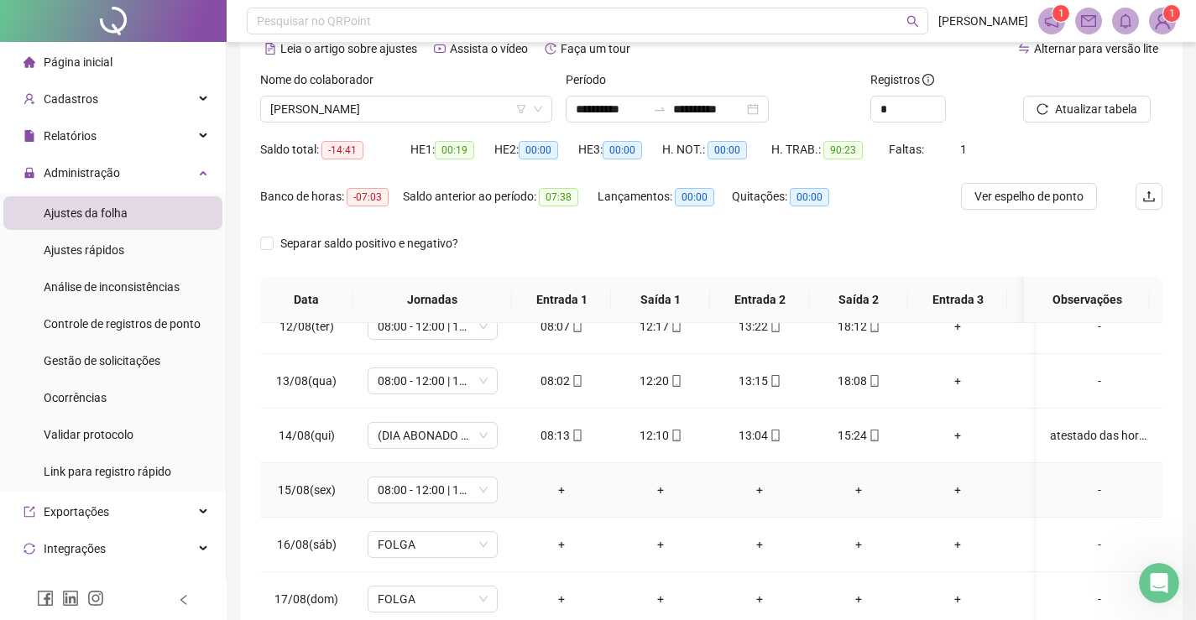
click at [1083, 481] on div "-" at bounding box center [1099, 490] width 99 height 18
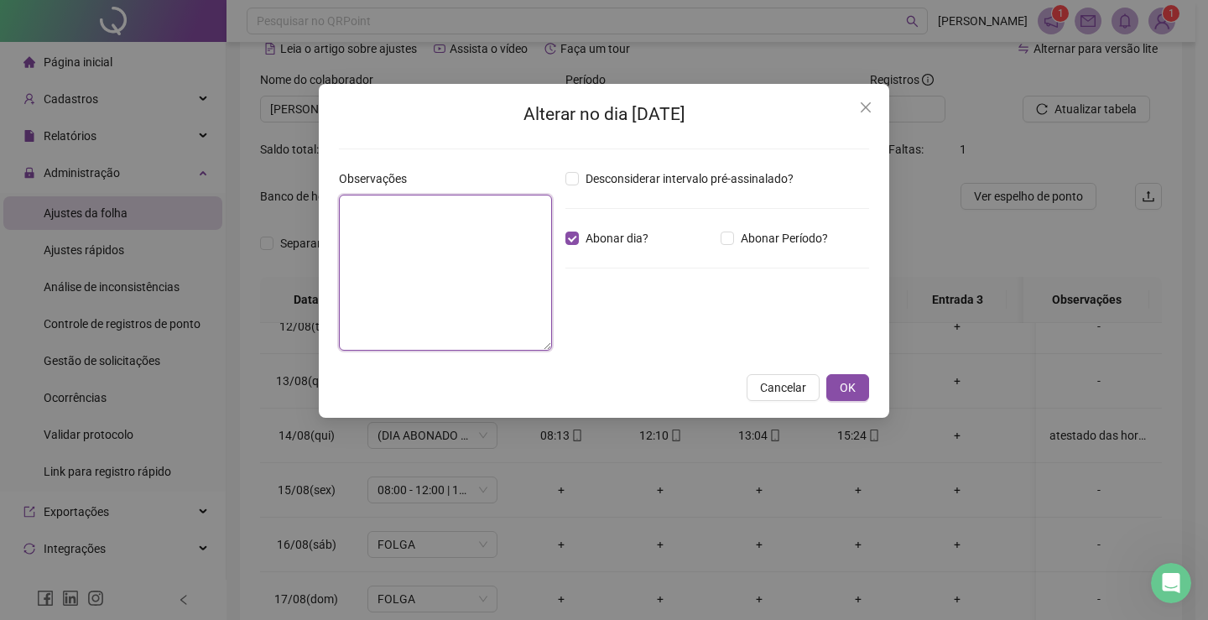
click at [453, 252] on textarea at bounding box center [445, 273] width 213 height 156
drag, startPoint x: 347, startPoint y: 210, endPoint x: 505, endPoint y: 218, distance: 158.0
click at [505, 218] on textarea "**********" at bounding box center [445, 273] width 213 height 156
type textarea "**********"
click at [847, 386] on span "OK" at bounding box center [848, 387] width 16 height 18
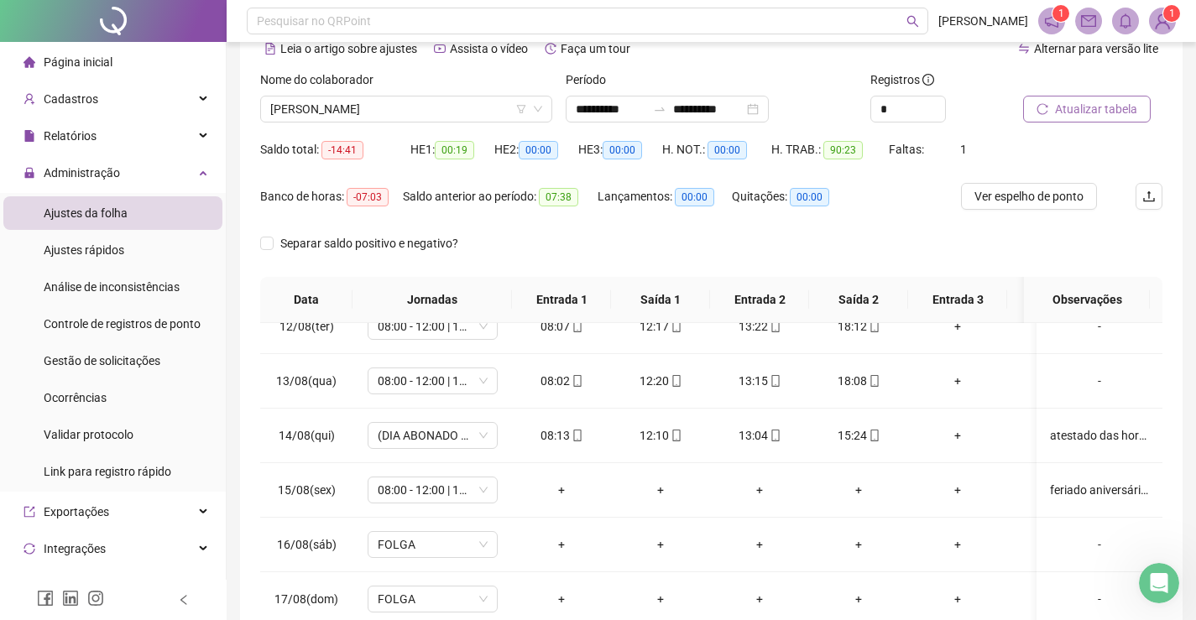
click at [1091, 116] on span "Atualizar tabela" at bounding box center [1096, 109] width 82 height 18
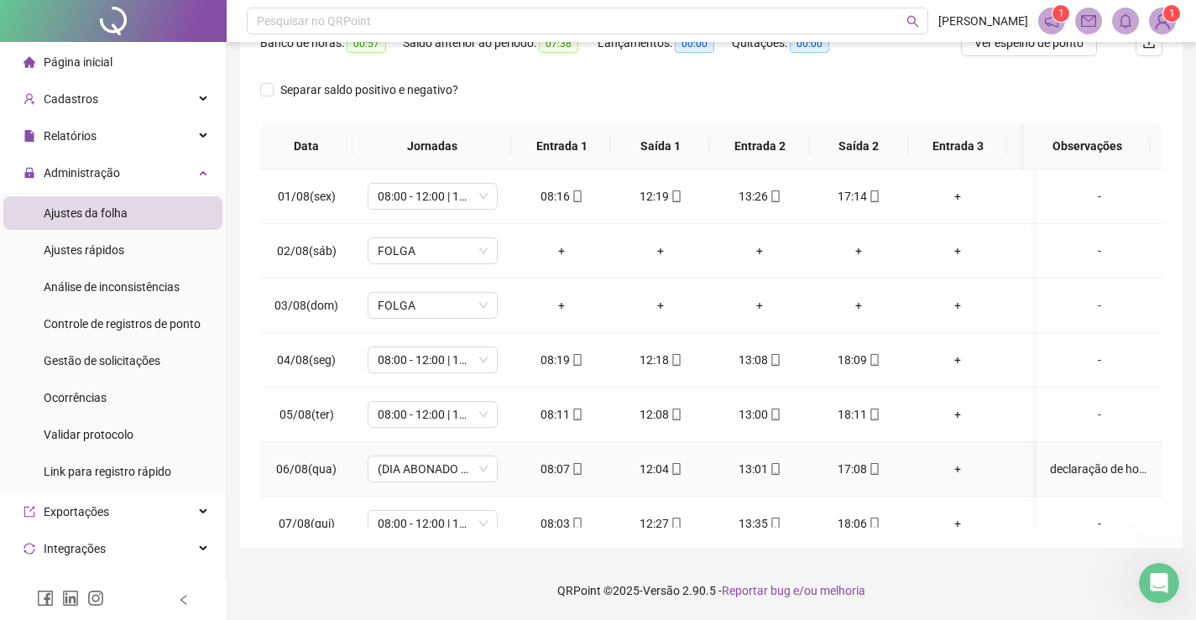
scroll to position [0, 0]
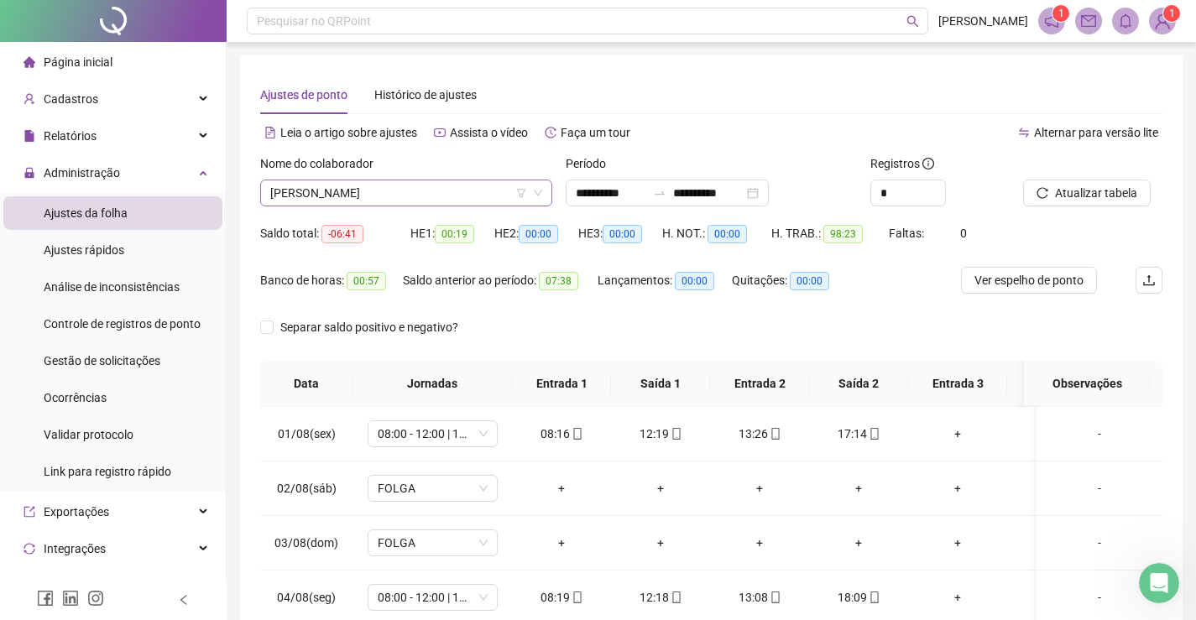
click at [427, 197] on span "[PERSON_NAME]" at bounding box center [406, 192] width 272 height 25
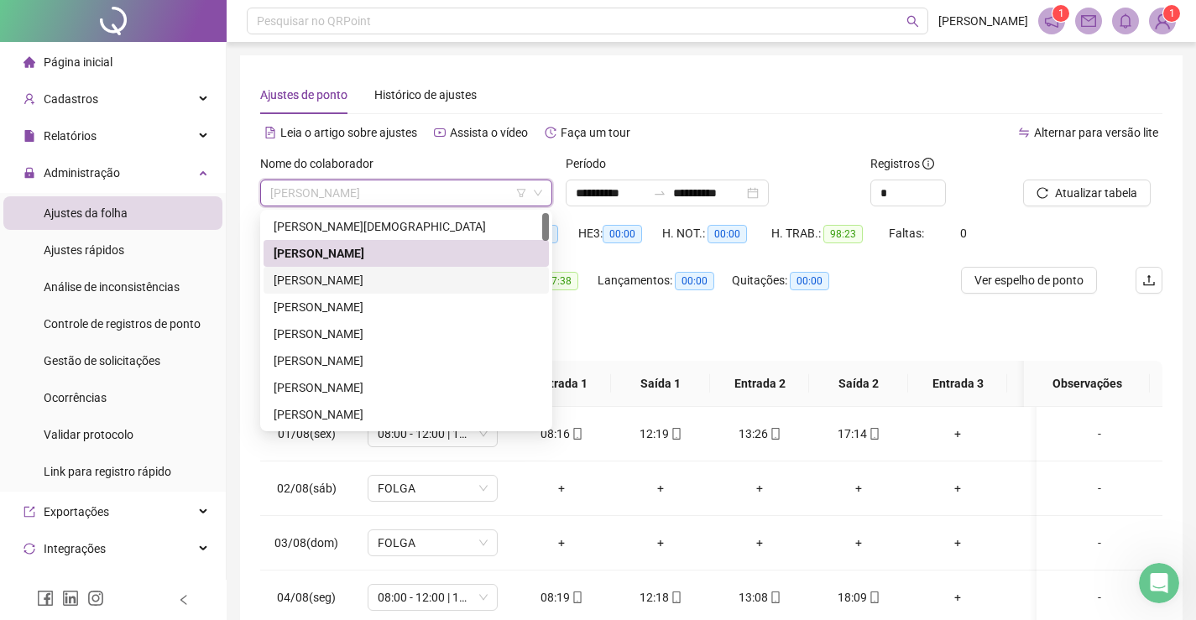
click at [341, 275] on div "[PERSON_NAME]" at bounding box center [406, 280] width 265 height 18
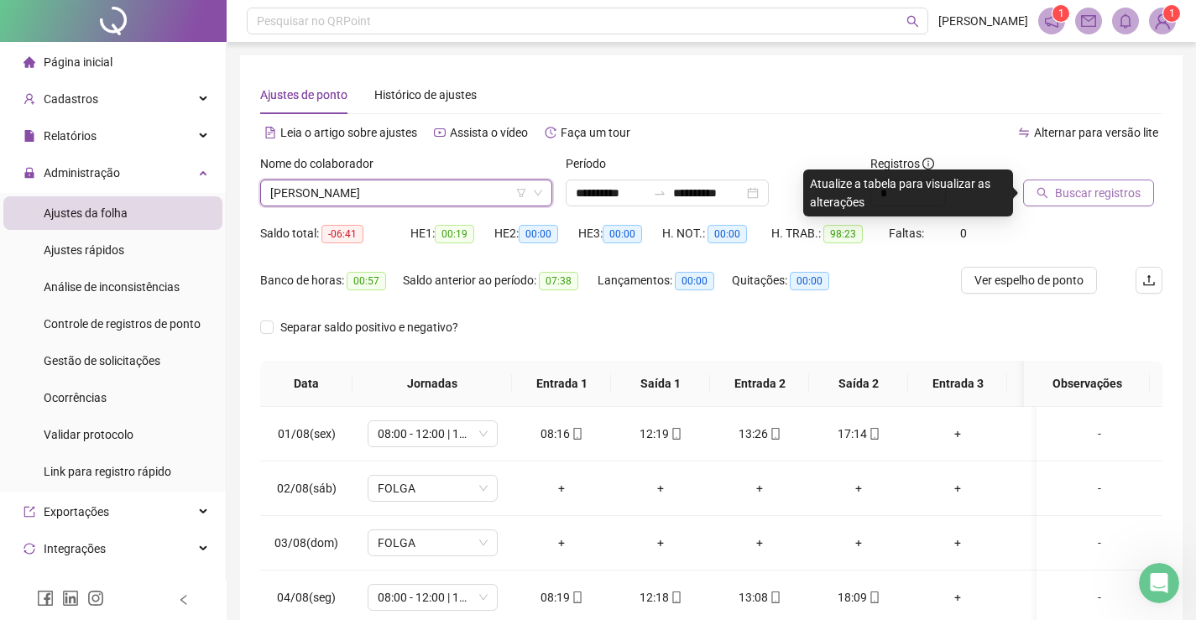
click at [1111, 196] on span "Buscar registros" at bounding box center [1098, 193] width 86 height 18
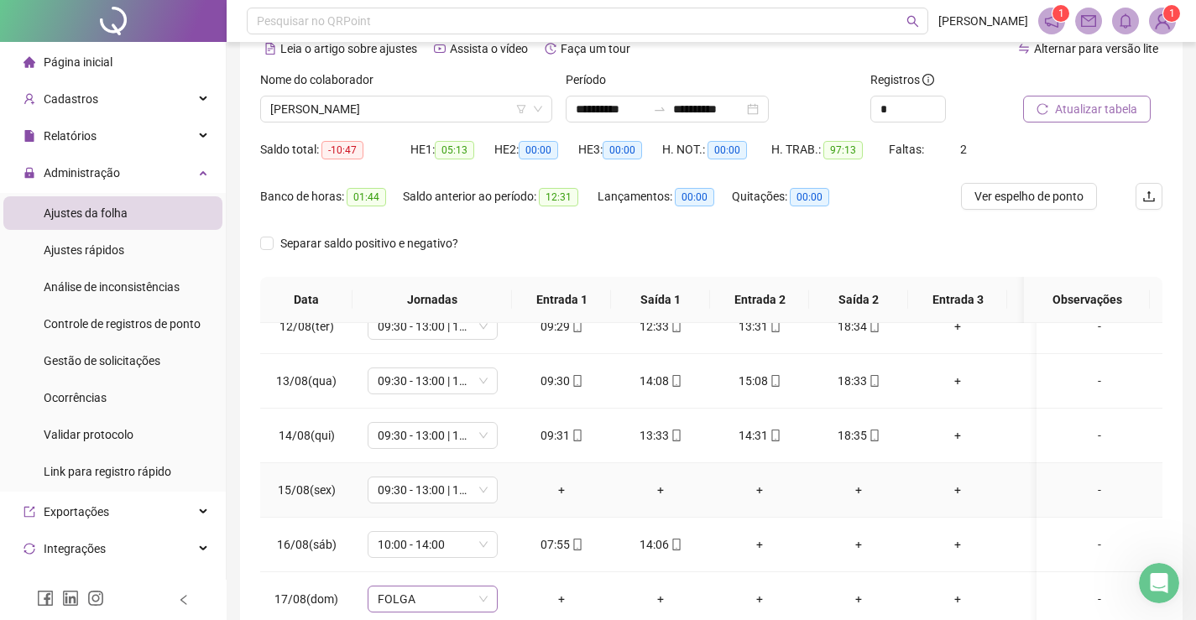
scroll to position [238, 0]
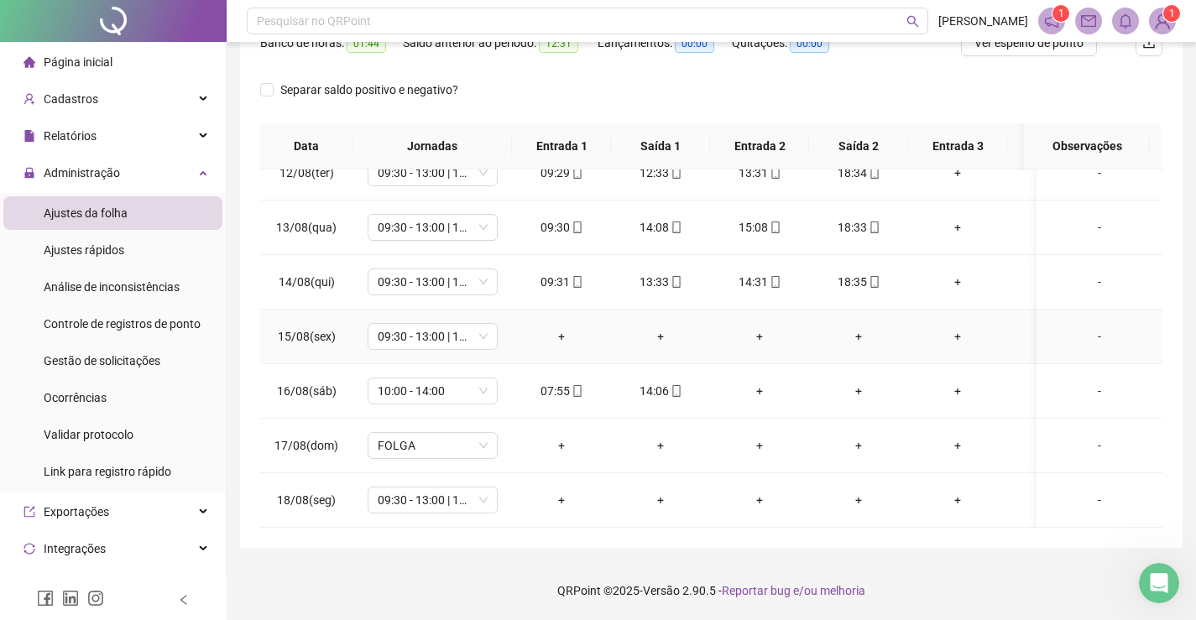
click at [1090, 327] on div "-" at bounding box center [1099, 336] width 99 height 18
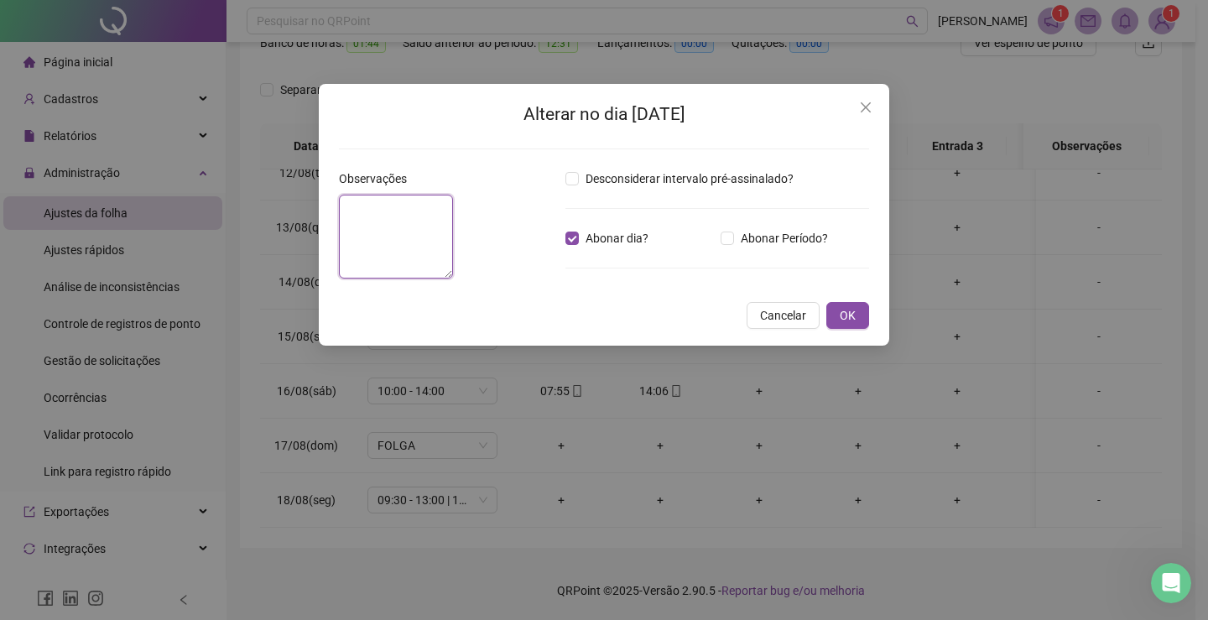
click at [446, 263] on textarea at bounding box center [396, 237] width 114 height 84
paste textarea "**********"
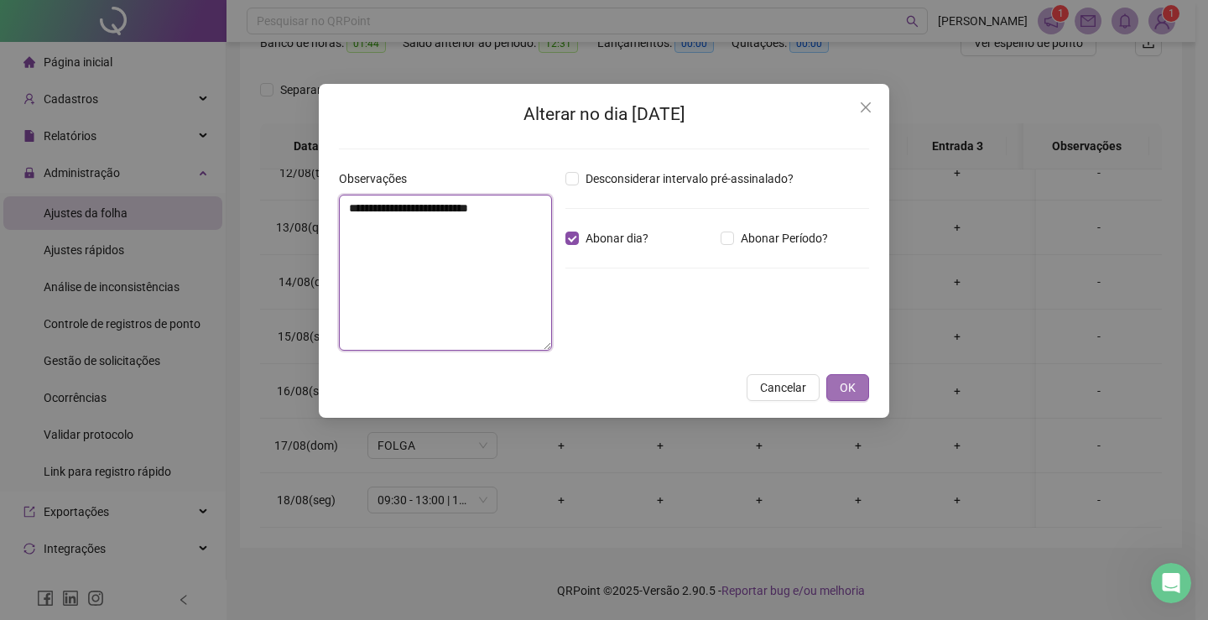
type textarea "**********"
click at [852, 383] on span "OK" at bounding box center [848, 387] width 16 height 18
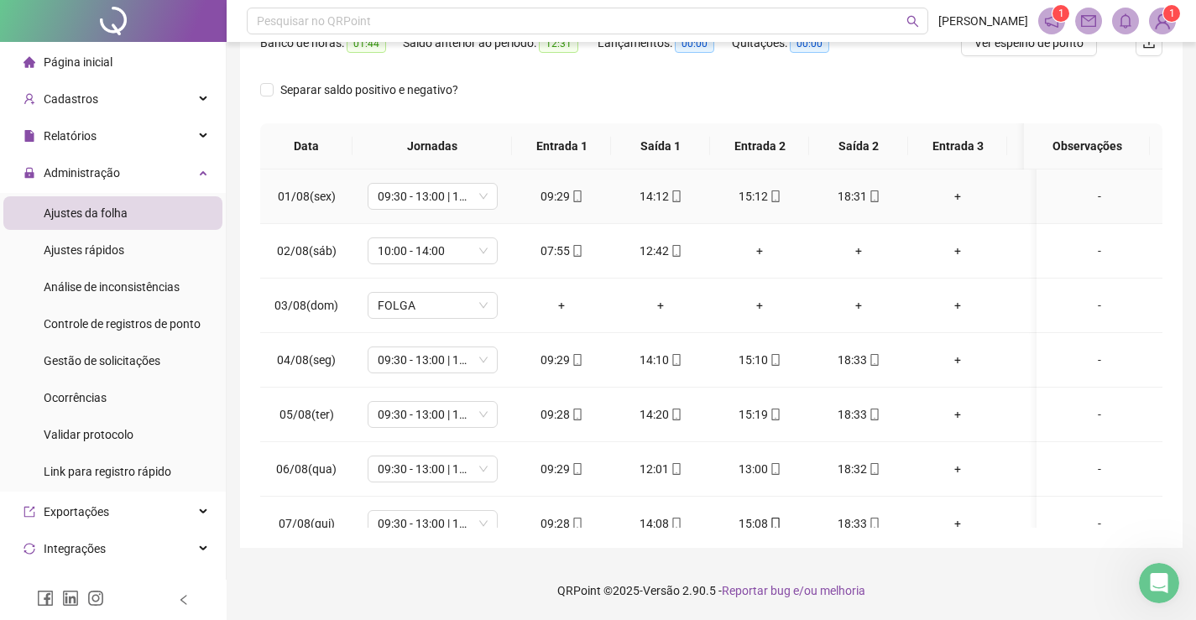
scroll to position [0, 0]
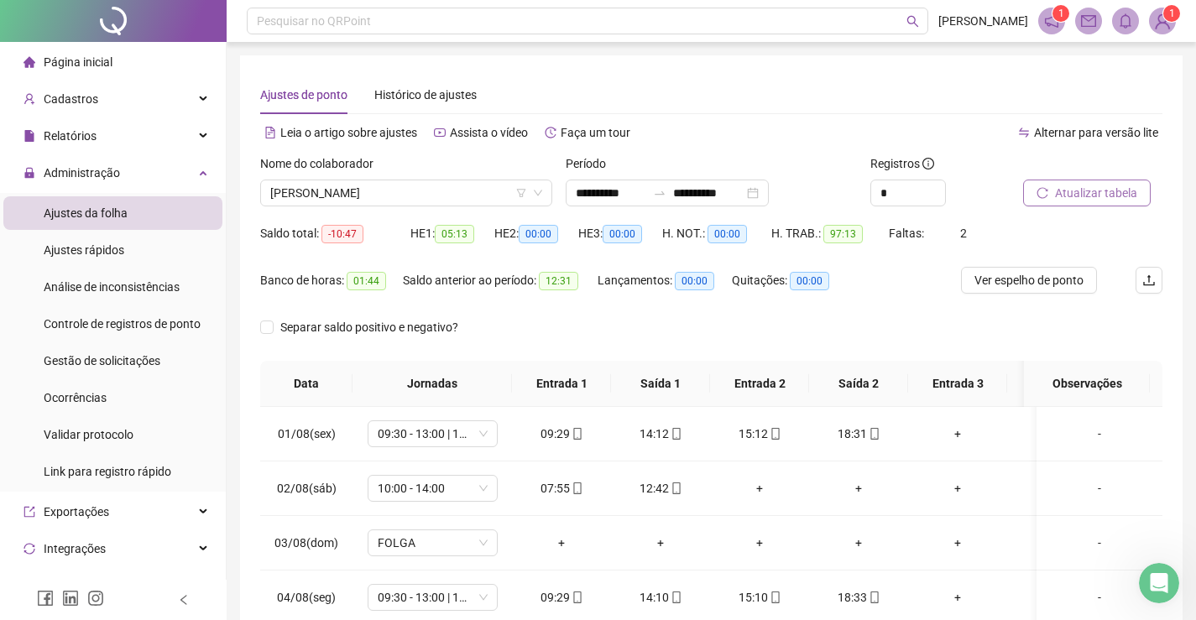
click at [1106, 194] on span "Atualizar tabela" at bounding box center [1096, 193] width 82 height 18
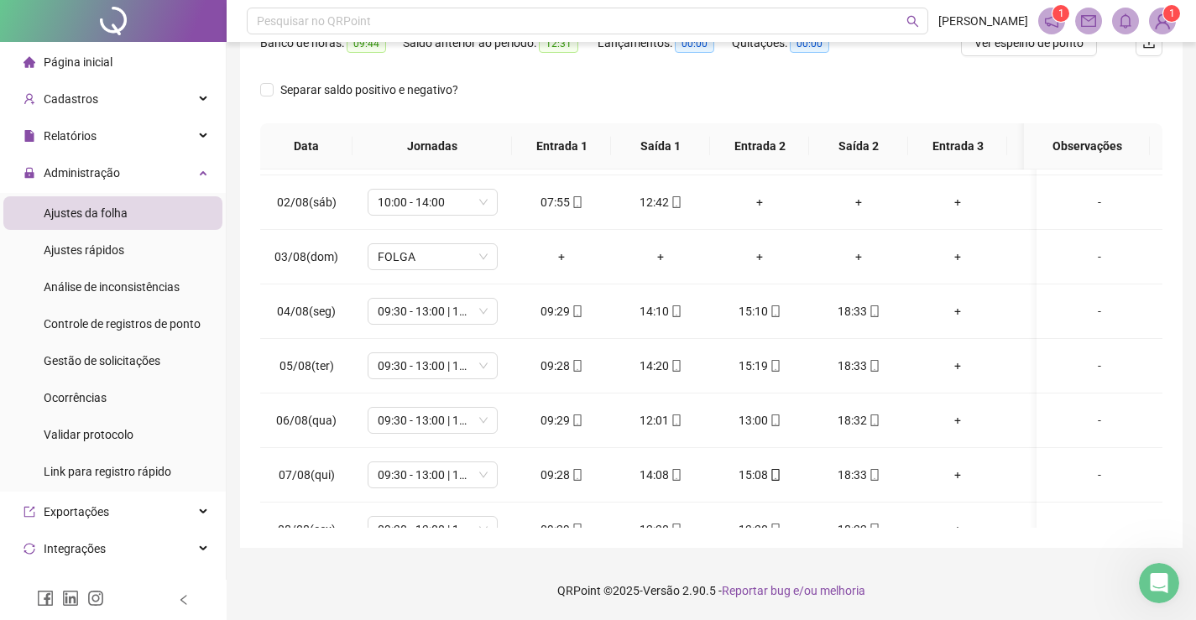
scroll to position [70, 0]
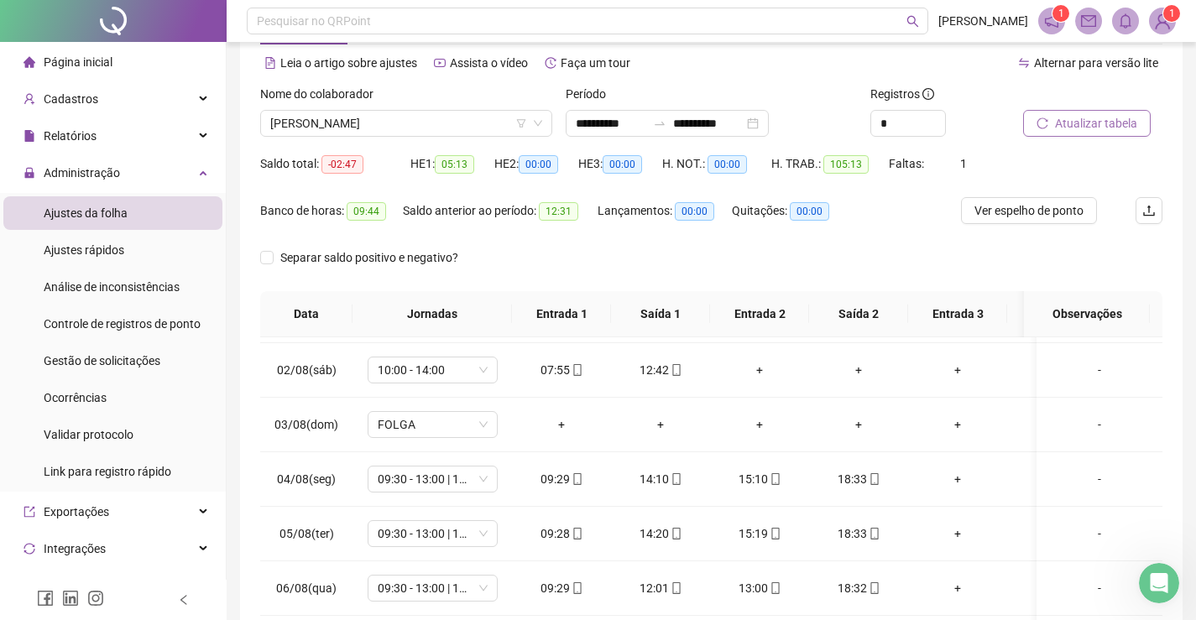
click at [1079, 111] on button "Atualizar tabela" at bounding box center [1087, 123] width 128 height 27
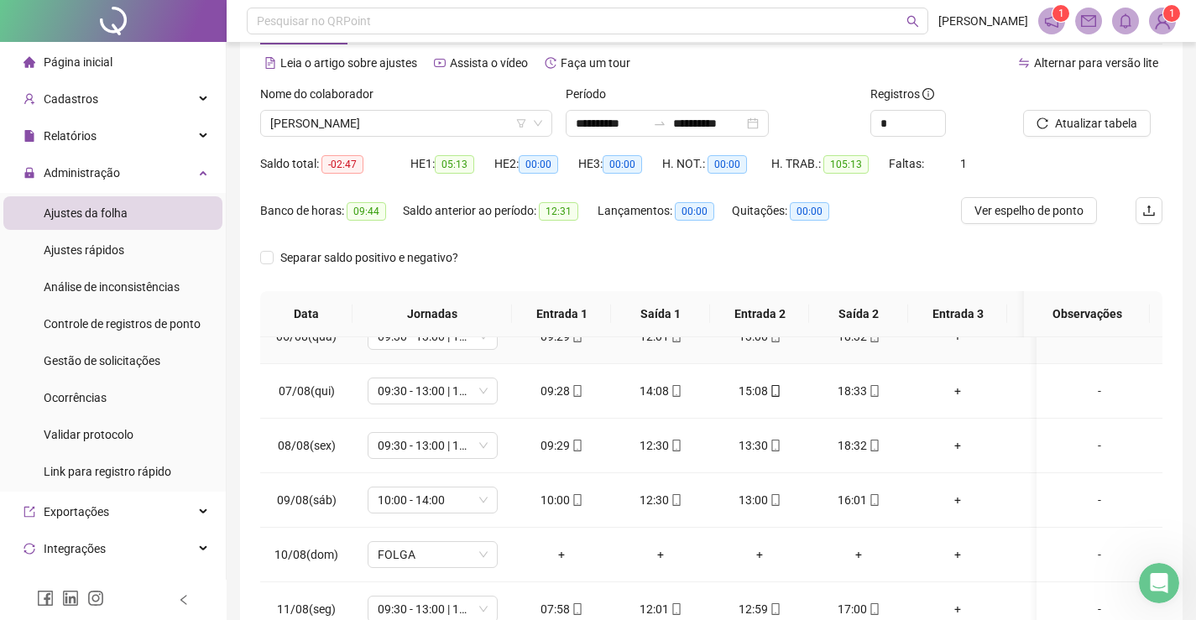
scroll to position [0, 0]
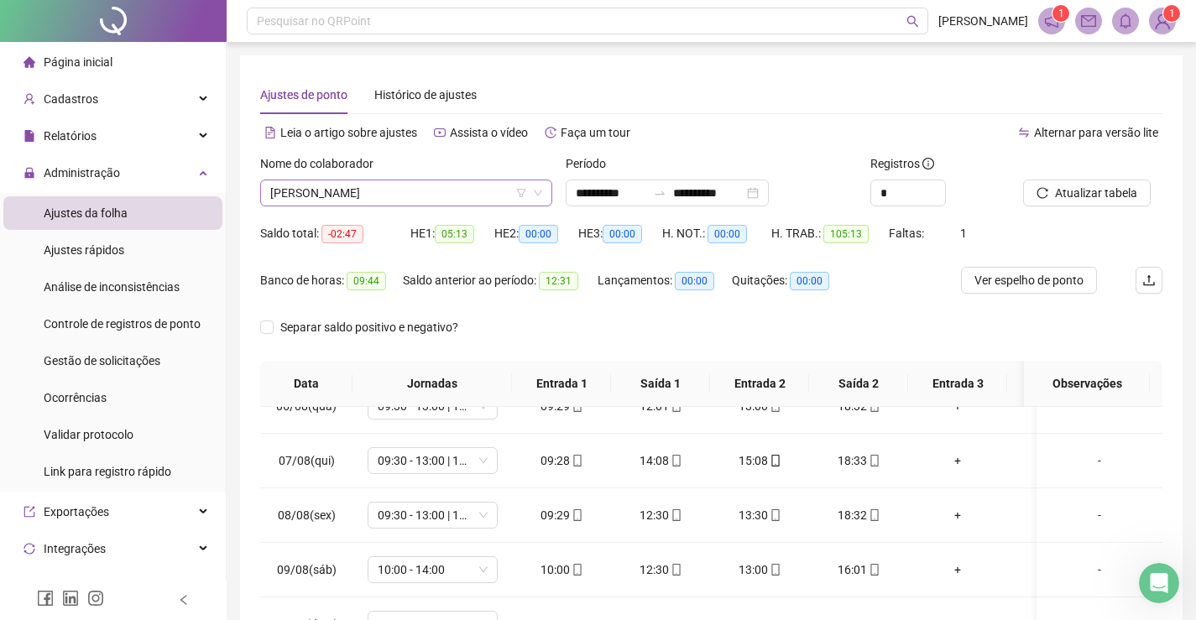
click at [455, 196] on span "[PERSON_NAME]" at bounding box center [406, 192] width 272 height 25
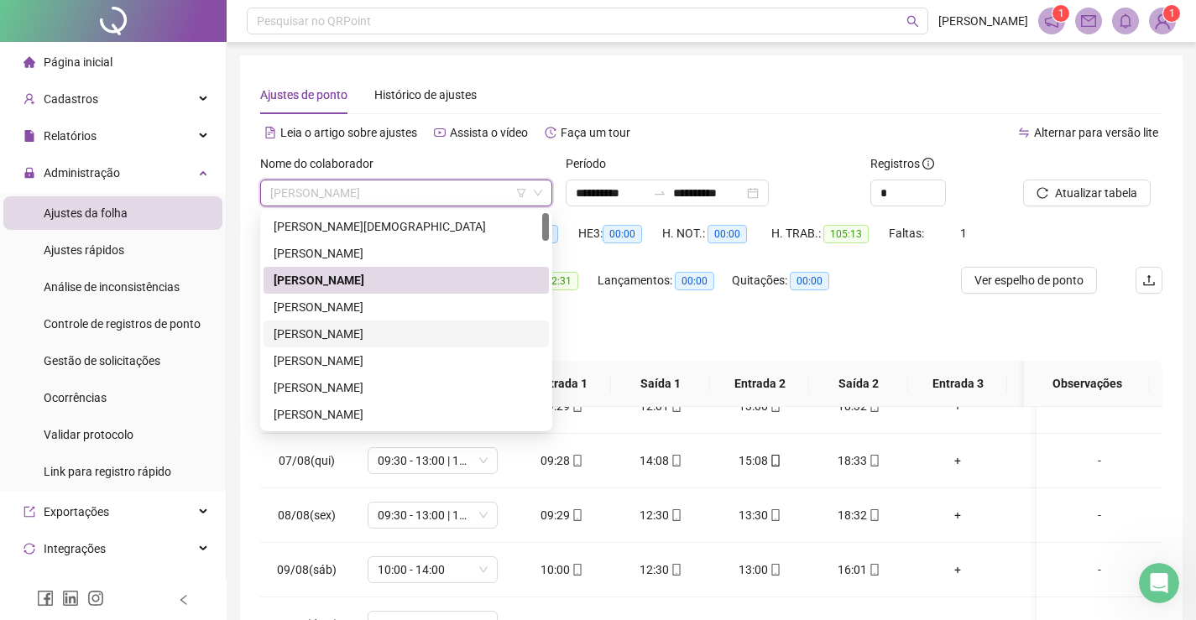
click at [349, 326] on div "[PERSON_NAME]" at bounding box center [406, 334] width 265 height 18
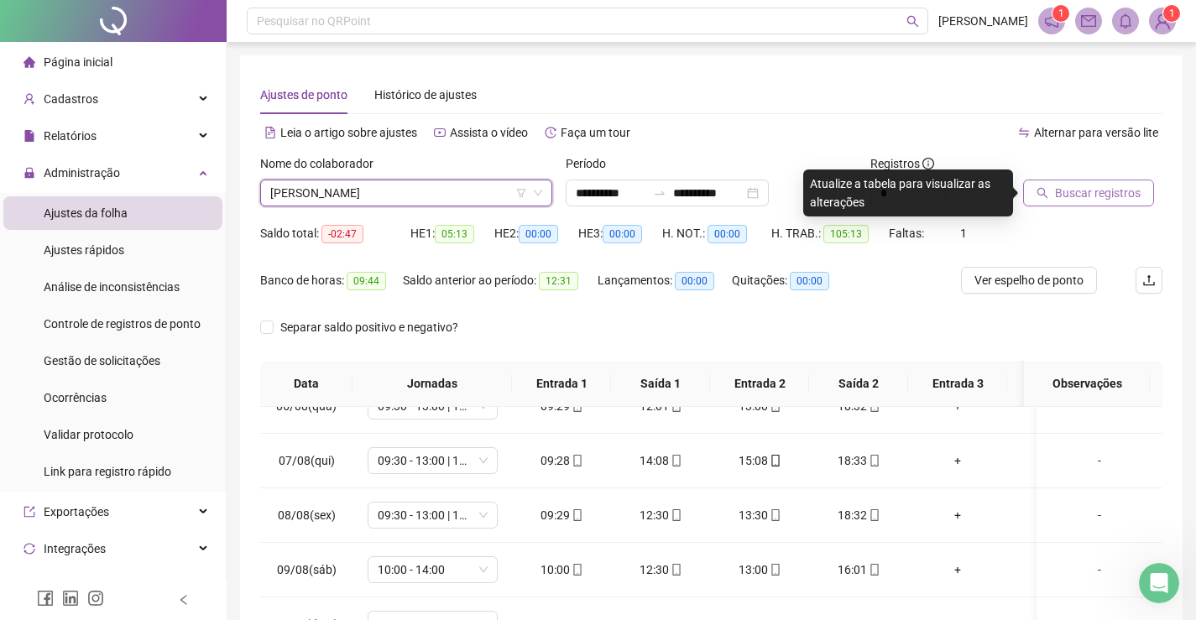
click at [1075, 196] on span "Buscar registros" at bounding box center [1098, 193] width 86 height 18
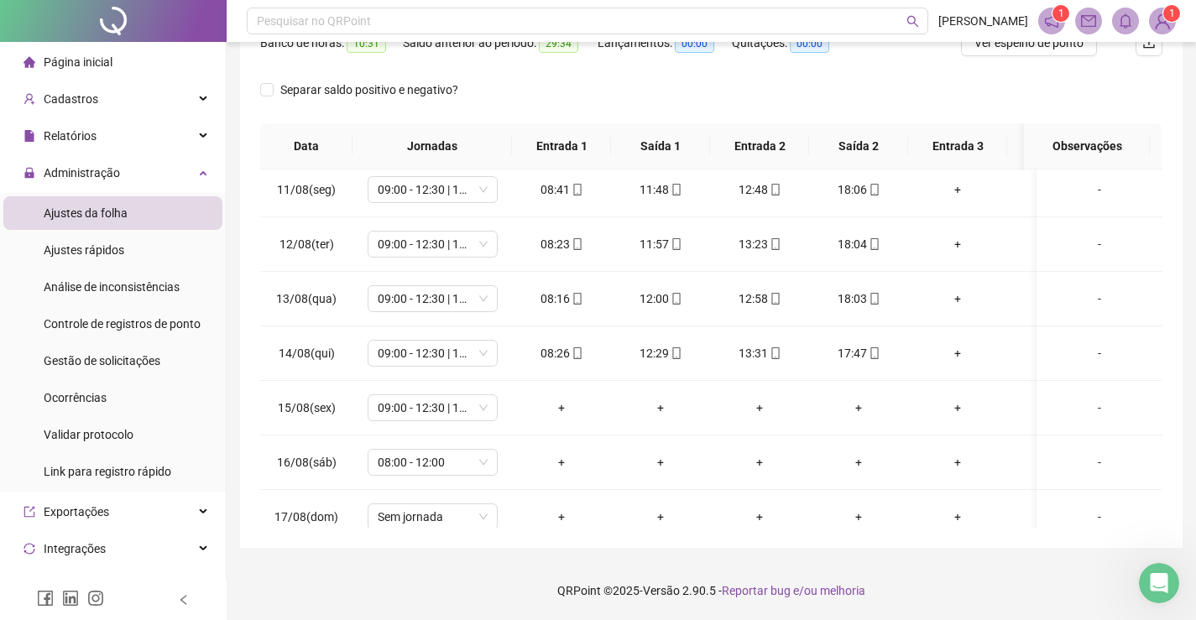
scroll to position [636, 0]
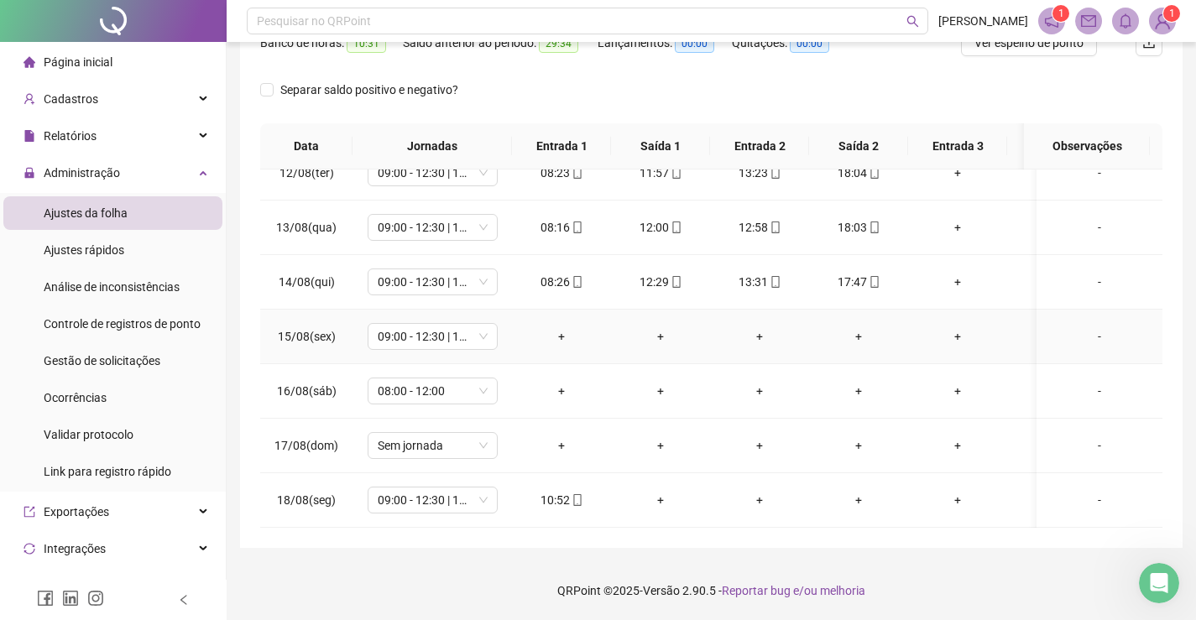
click at [1085, 327] on div "-" at bounding box center [1099, 336] width 99 height 18
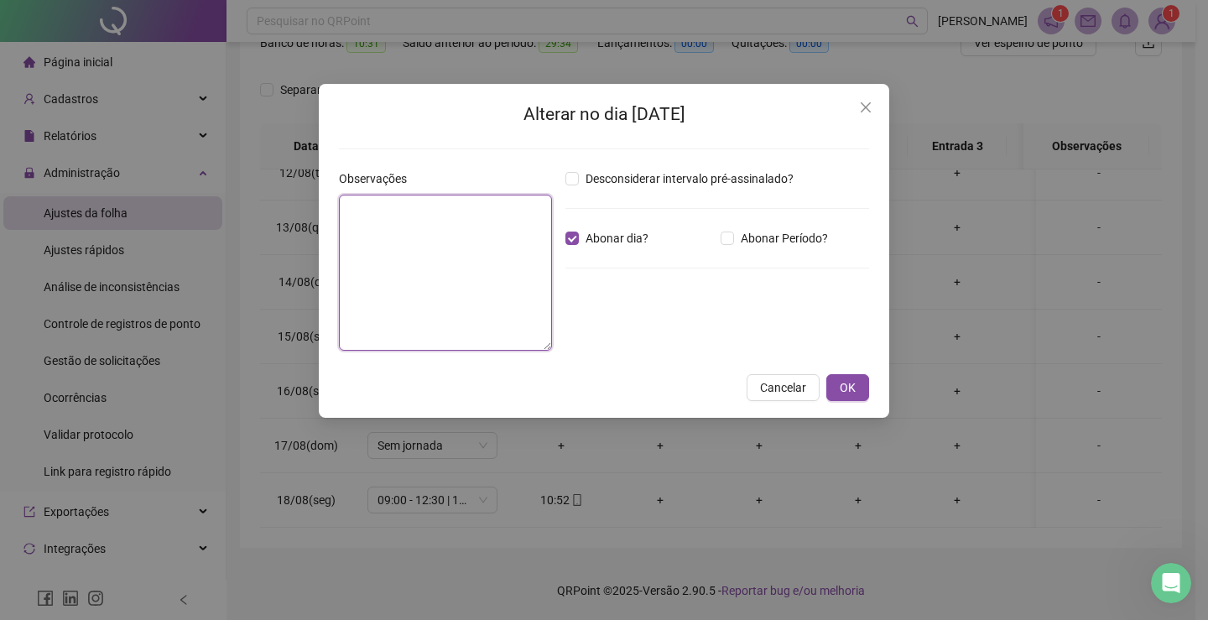
click at [491, 246] on textarea at bounding box center [445, 273] width 213 height 156
paste textarea "**********"
type textarea "**********"
click at [861, 387] on button "OK" at bounding box center [848, 387] width 43 height 27
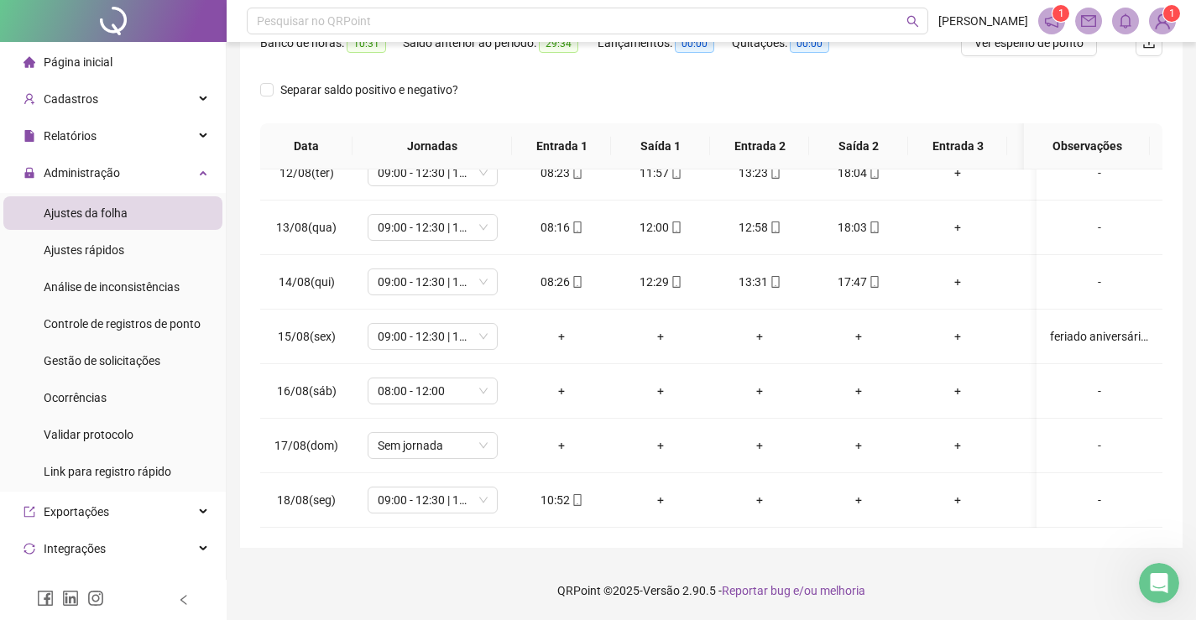
scroll to position [0, 0]
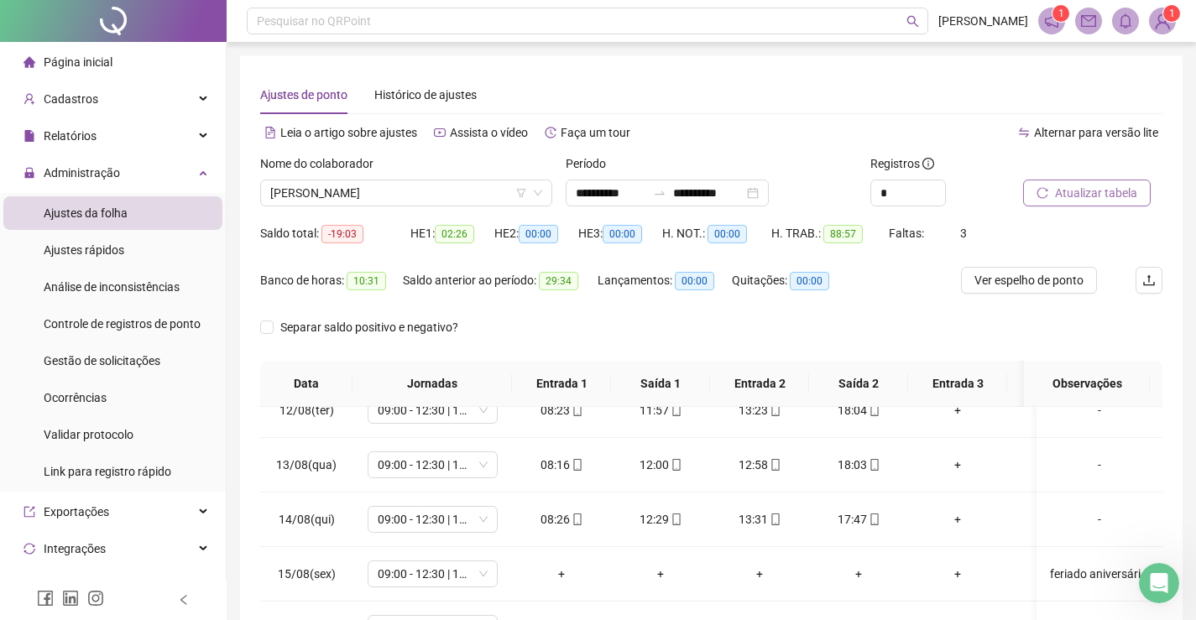
click at [1094, 187] on span "Atualizar tabela" at bounding box center [1096, 193] width 82 height 18
click at [466, 191] on span "[PERSON_NAME]" at bounding box center [406, 192] width 272 height 25
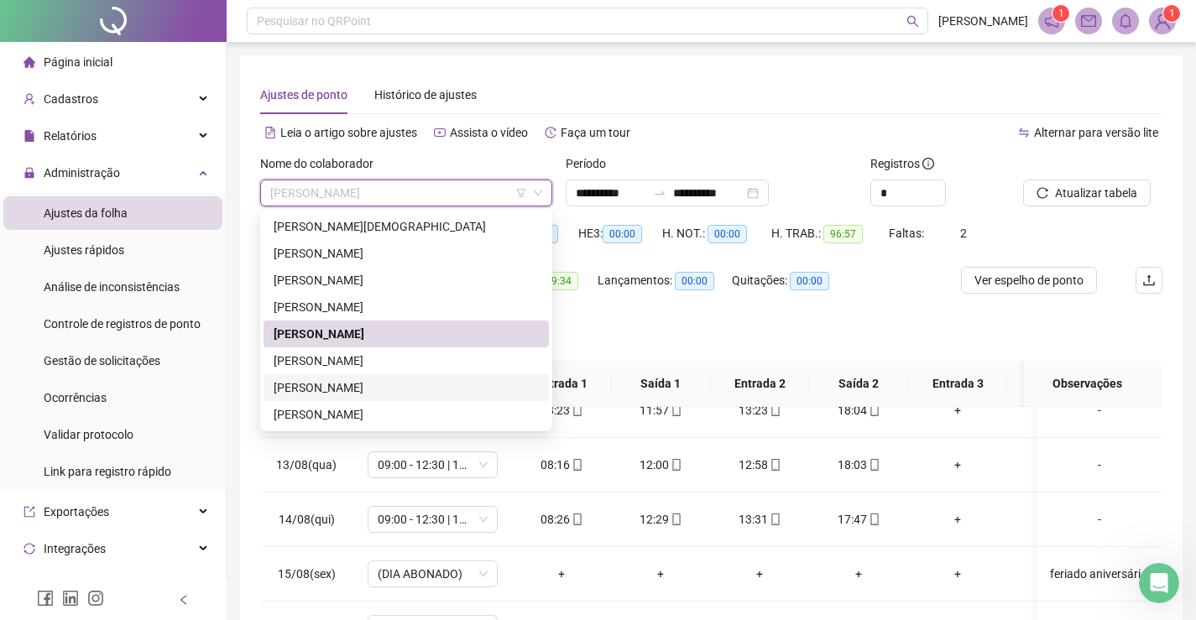
click at [368, 392] on div "[PERSON_NAME]" at bounding box center [406, 387] width 265 height 18
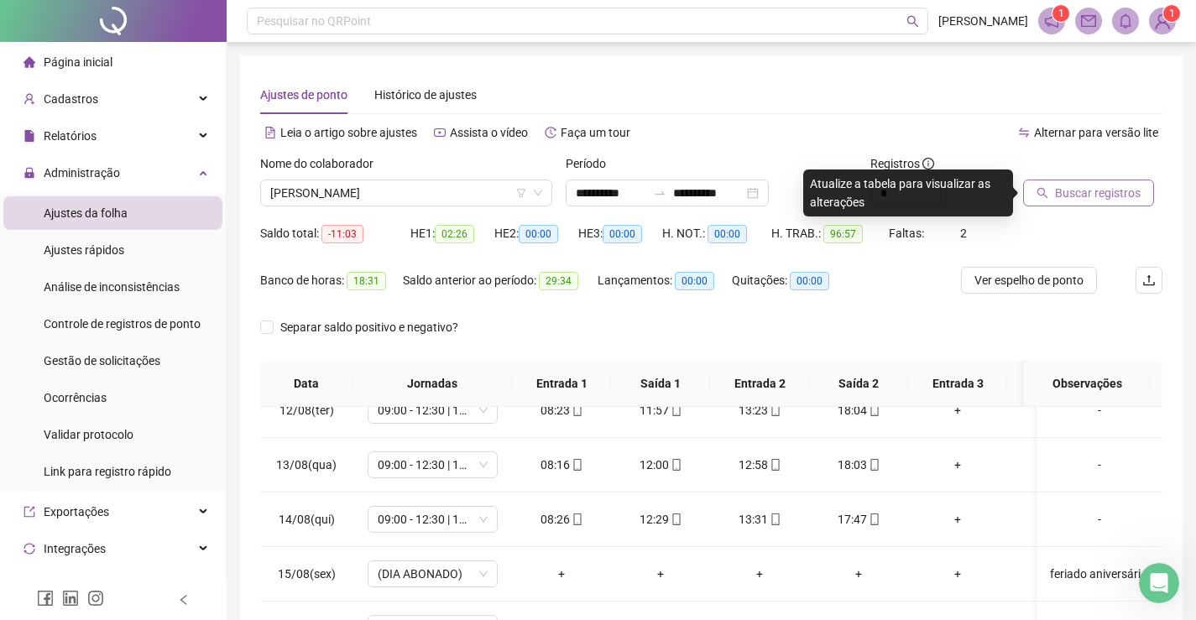
click at [1082, 191] on span "Buscar registros" at bounding box center [1098, 193] width 86 height 18
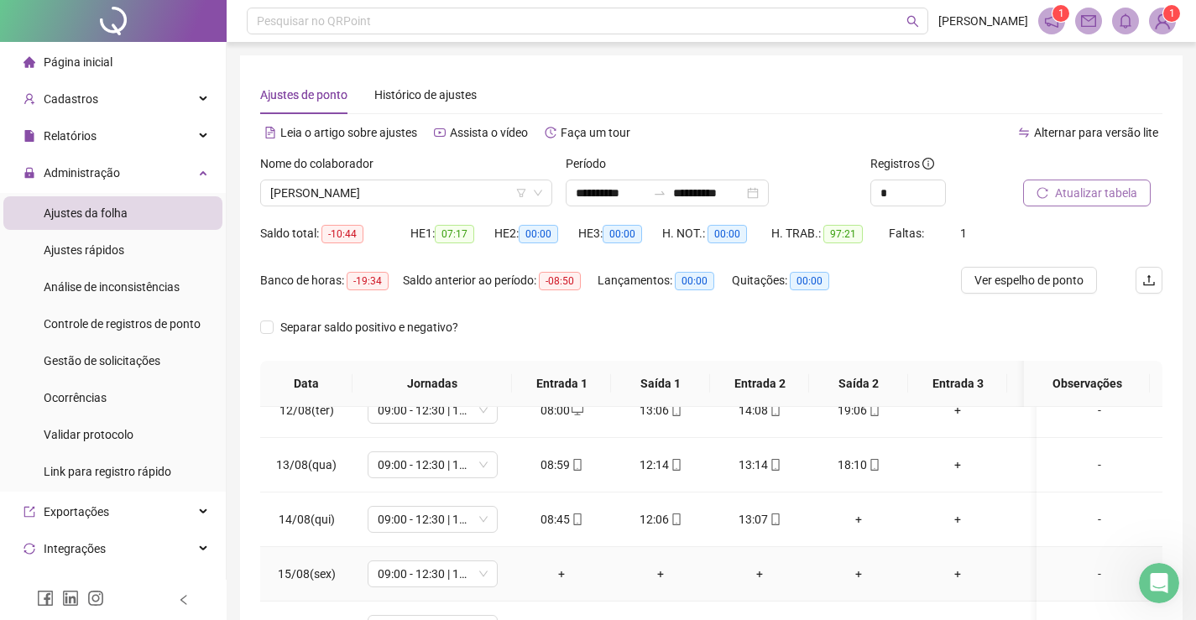
click at [1086, 565] on div "-" at bounding box center [1099, 574] width 99 height 18
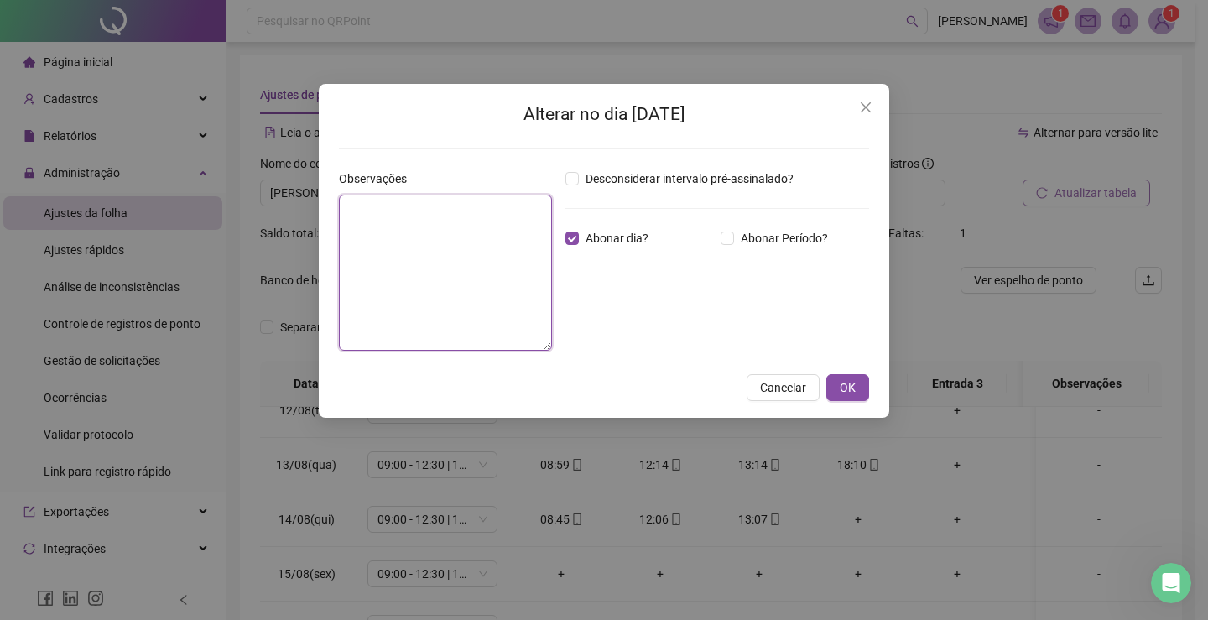
click at [477, 244] on textarea at bounding box center [445, 273] width 213 height 156
paste textarea "**********"
type textarea "**********"
click at [852, 390] on span "OK" at bounding box center [848, 387] width 16 height 18
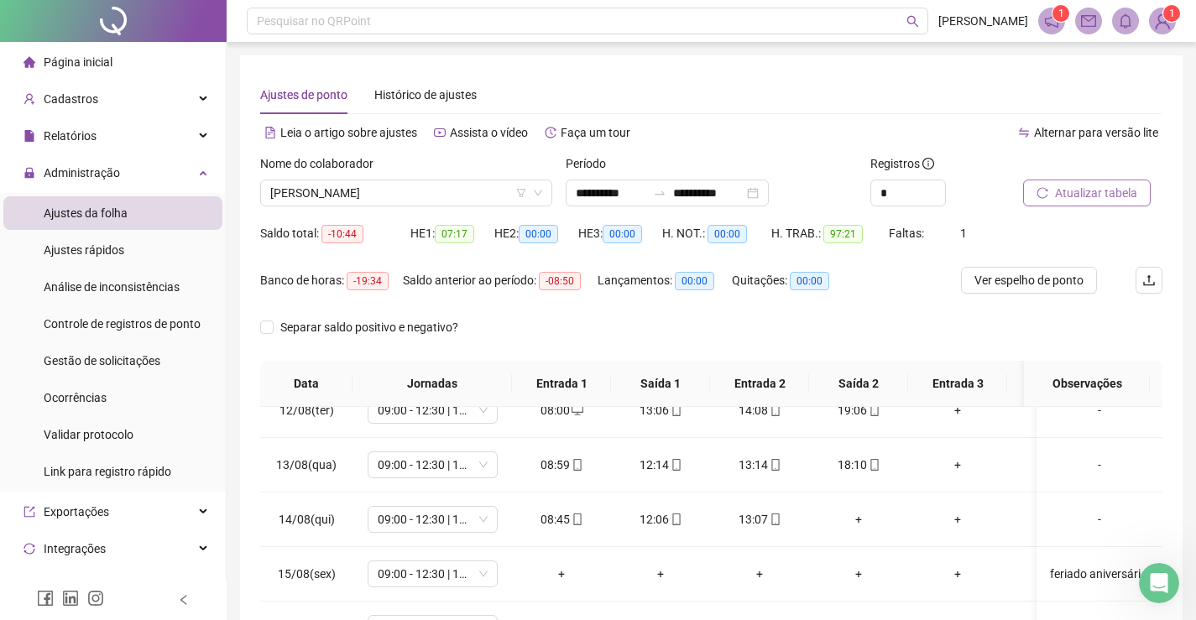
click at [1102, 188] on span "Atualizar tabela" at bounding box center [1096, 193] width 82 height 18
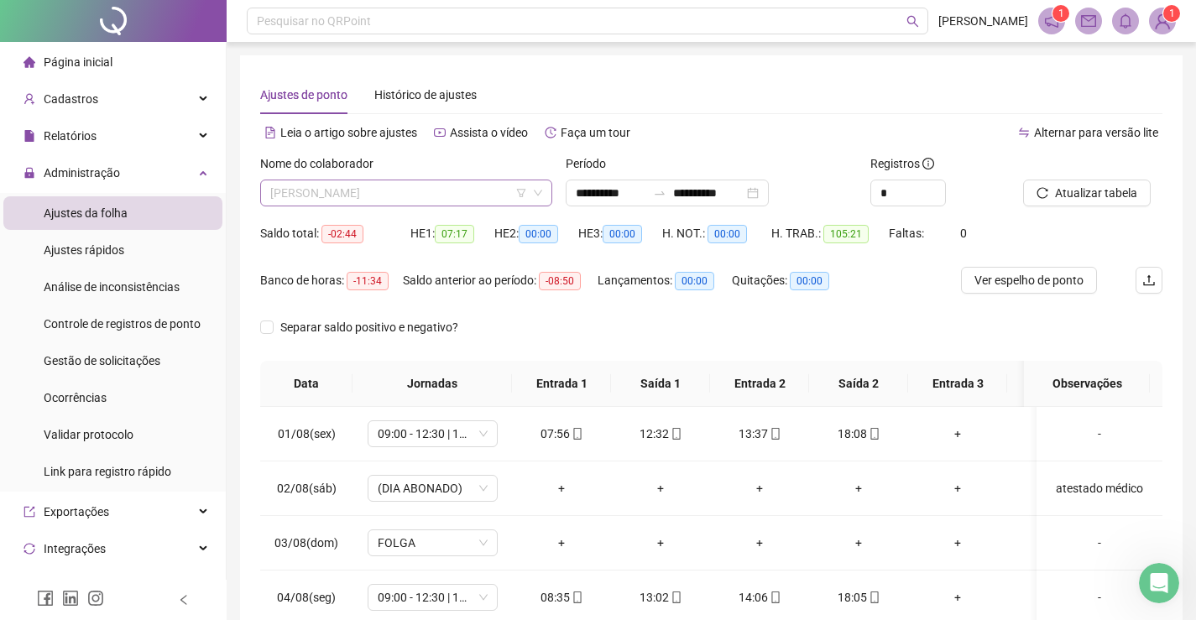
click at [427, 188] on span "[PERSON_NAME]" at bounding box center [406, 192] width 272 height 25
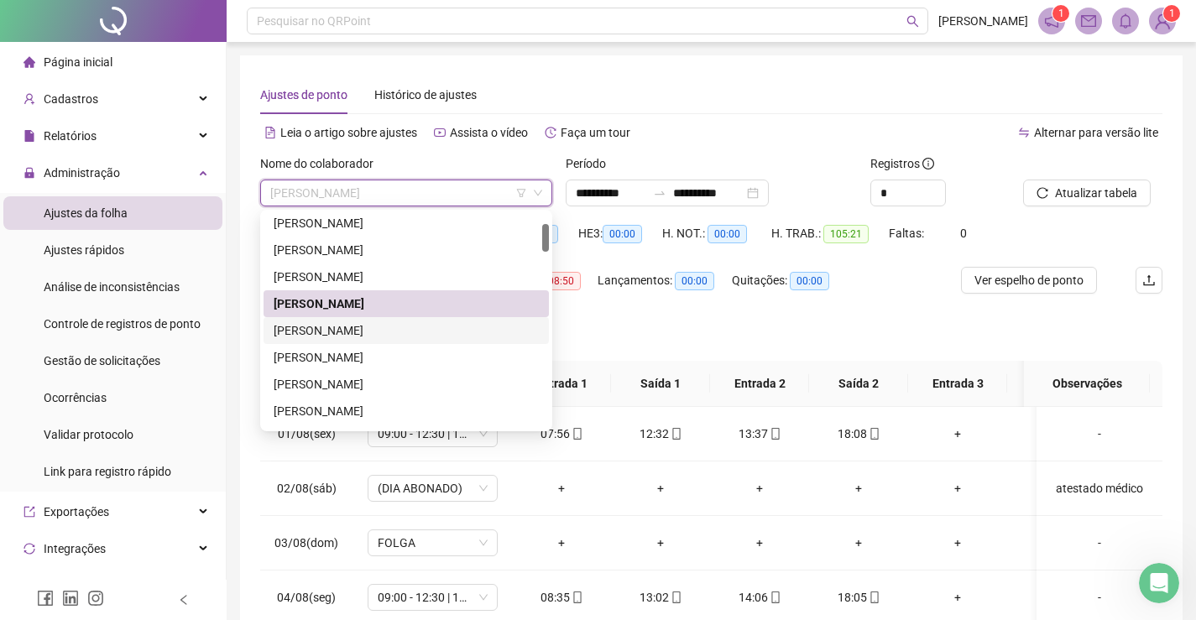
scroll to position [168, 0]
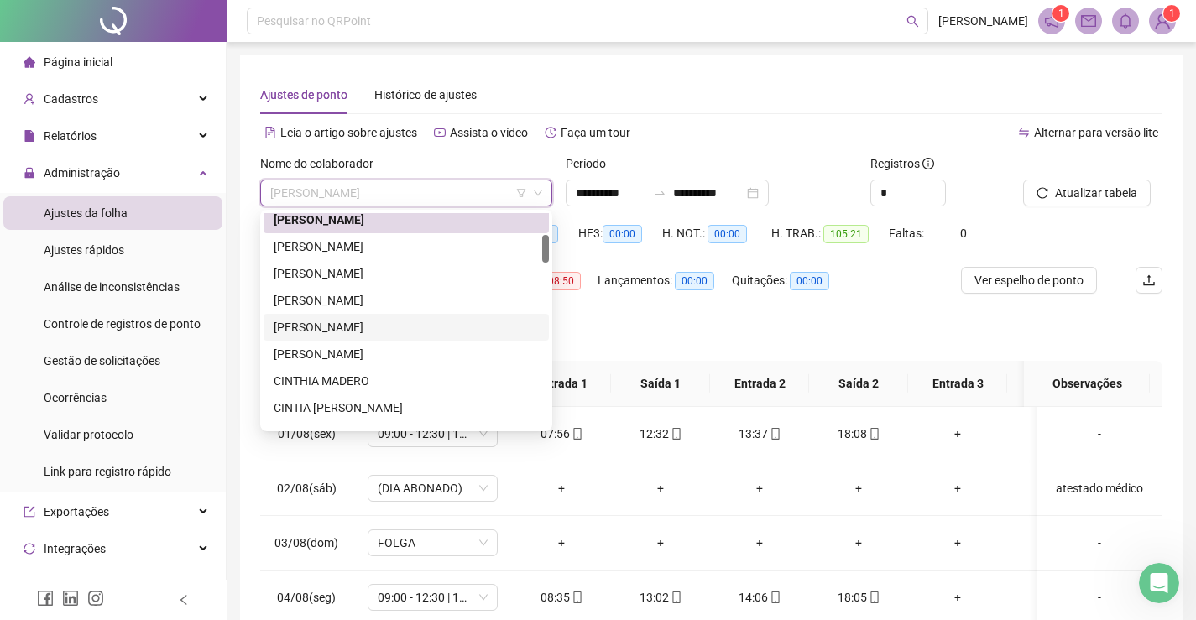
click at [347, 325] on div "[PERSON_NAME]" at bounding box center [406, 327] width 265 height 18
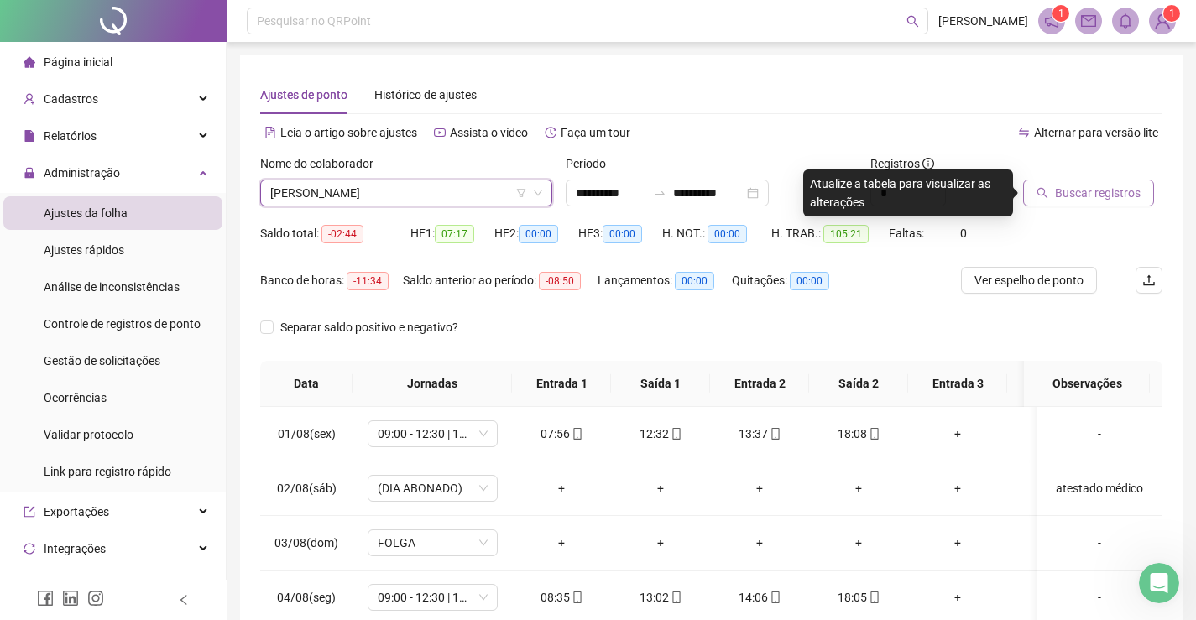
click at [1096, 196] on span "Buscar registros" at bounding box center [1098, 193] width 86 height 18
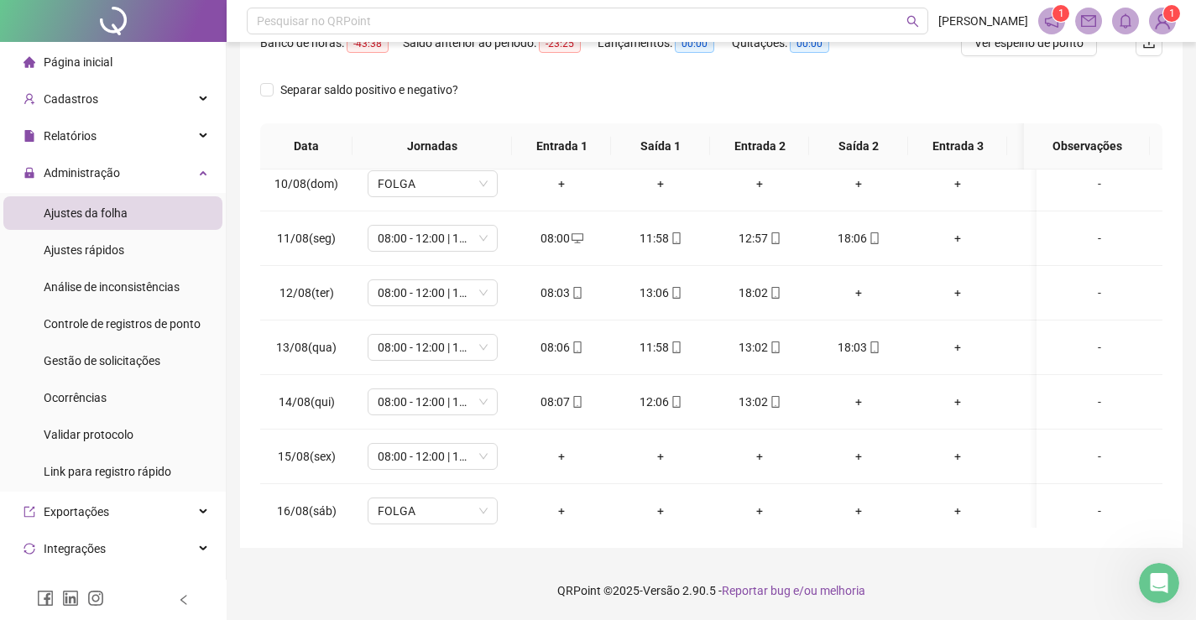
scroll to position [587, 0]
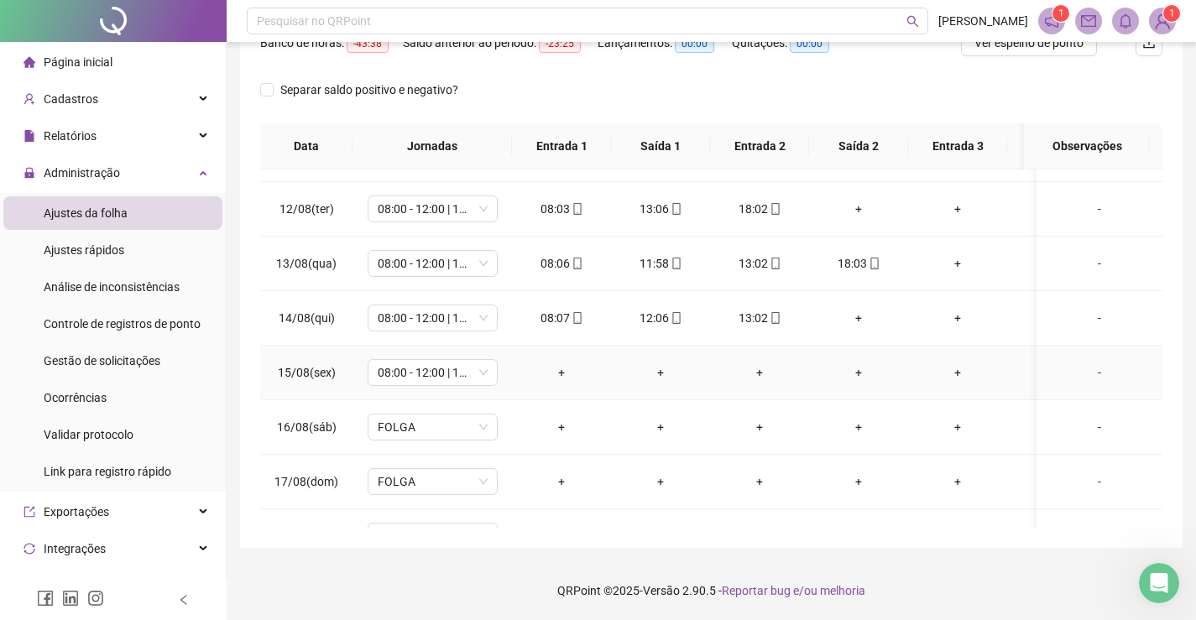
click at [1083, 375] on div "-" at bounding box center [1099, 372] width 99 height 18
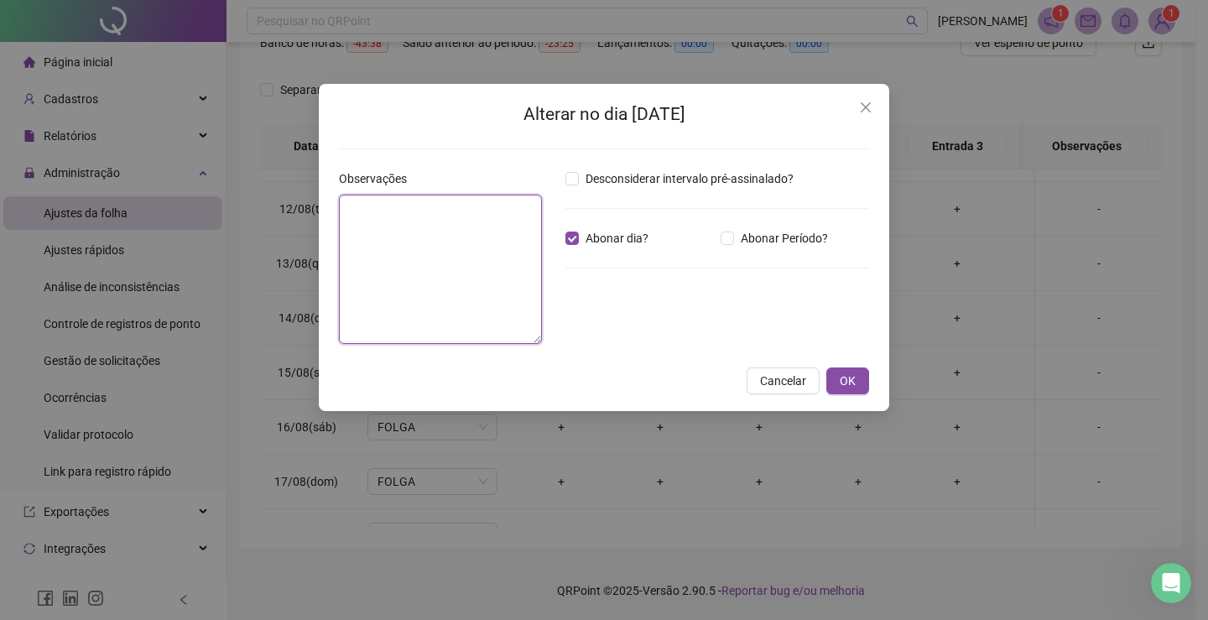
click at [497, 266] on textarea at bounding box center [440, 269] width 203 height 149
paste textarea "**********"
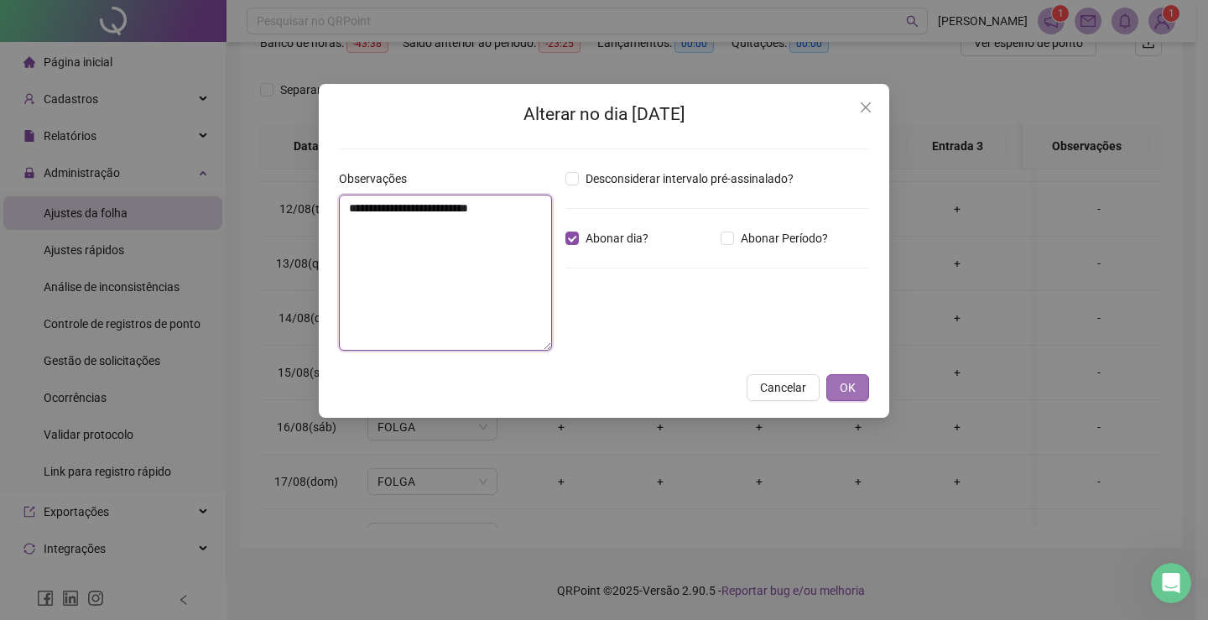
type textarea "**********"
click at [848, 391] on span "OK" at bounding box center [848, 387] width 16 height 18
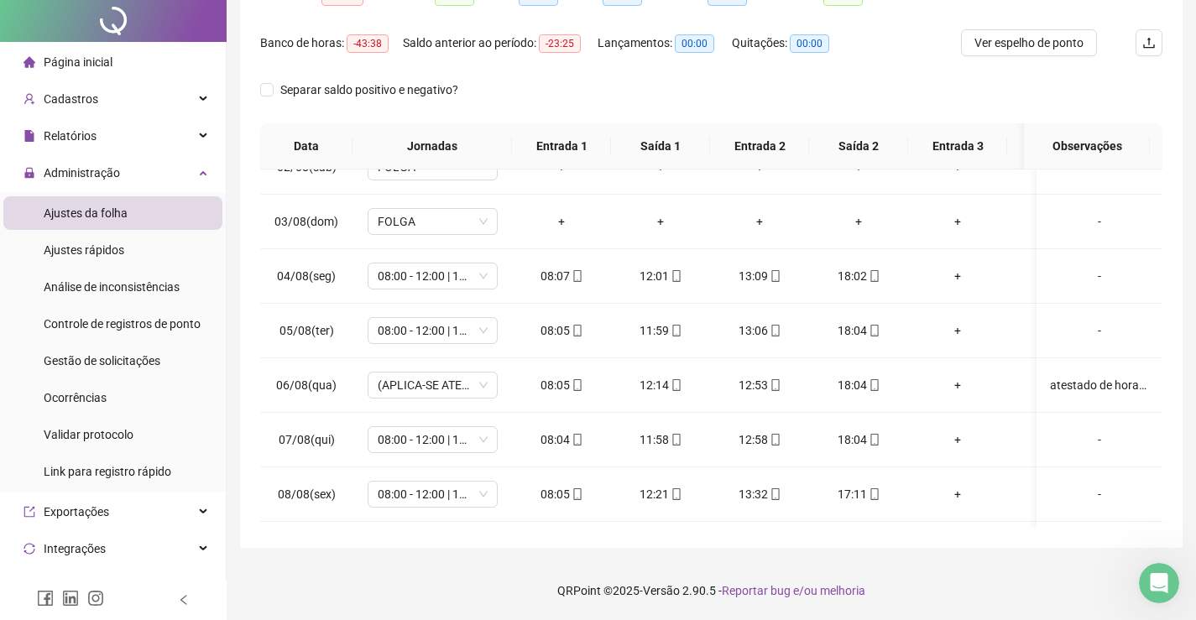
scroll to position [0, 0]
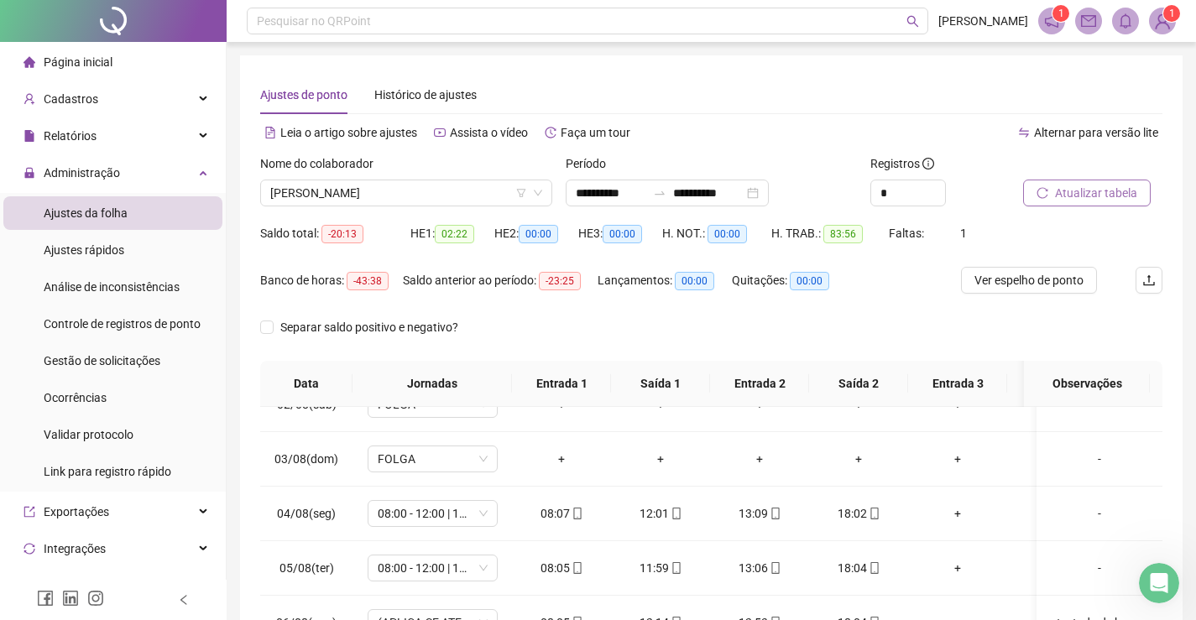
click at [1088, 196] on span "Atualizar tabela" at bounding box center [1096, 193] width 82 height 18
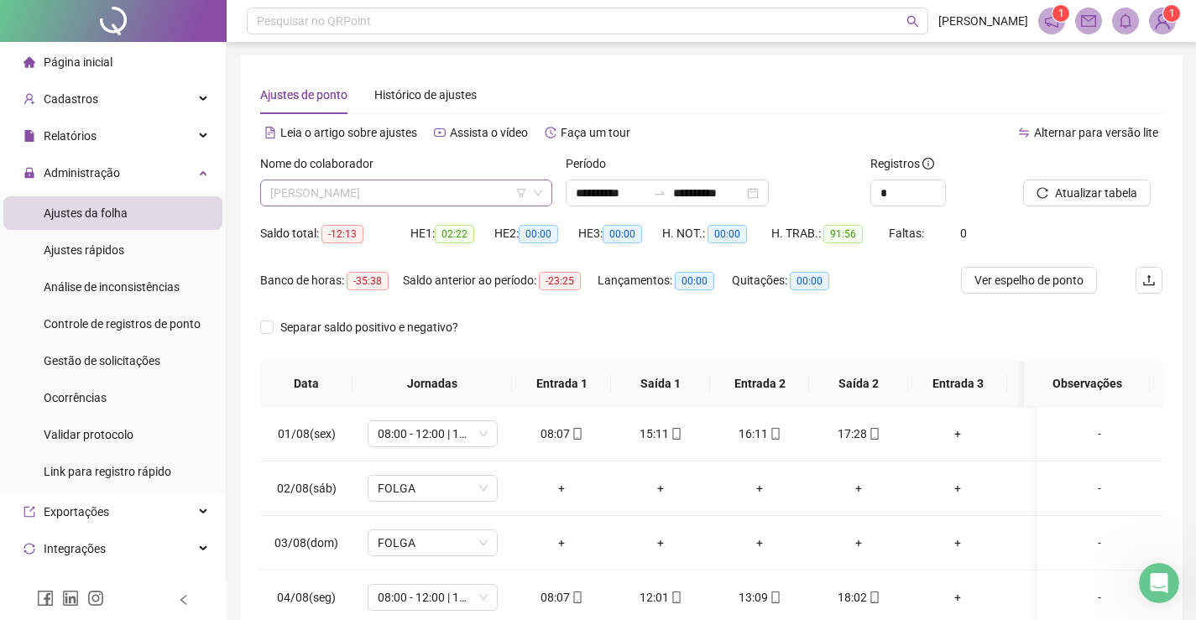
click at [478, 200] on span "[PERSON_NAME]" at bounding box center [406, 192] width 272 height 25
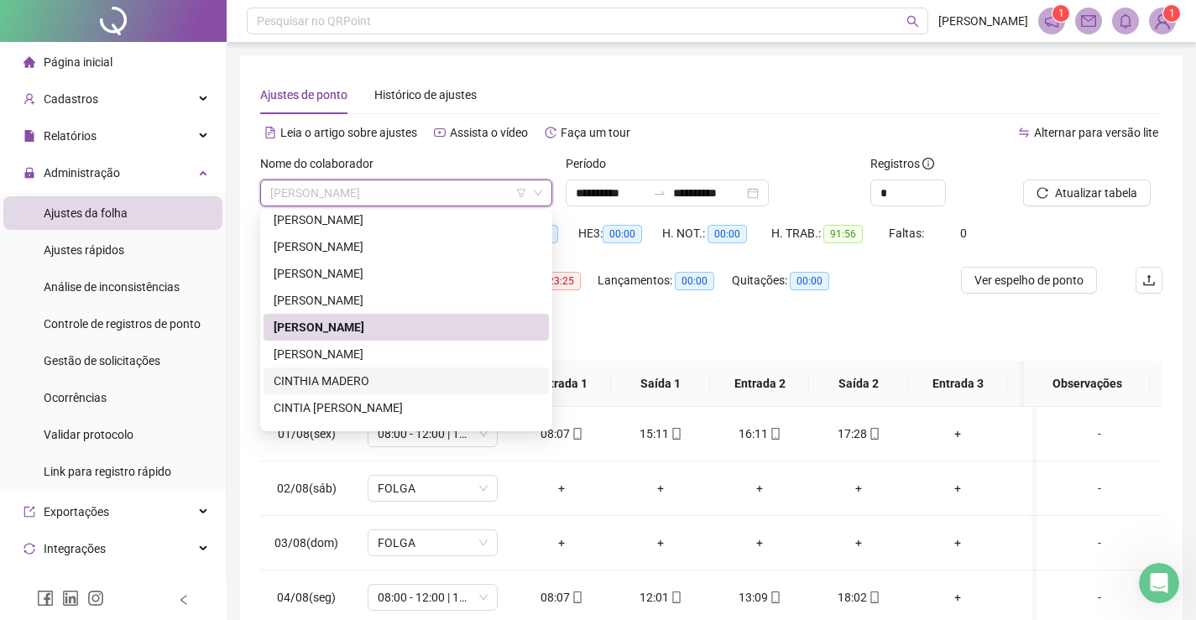
scroll to position [252, 0]
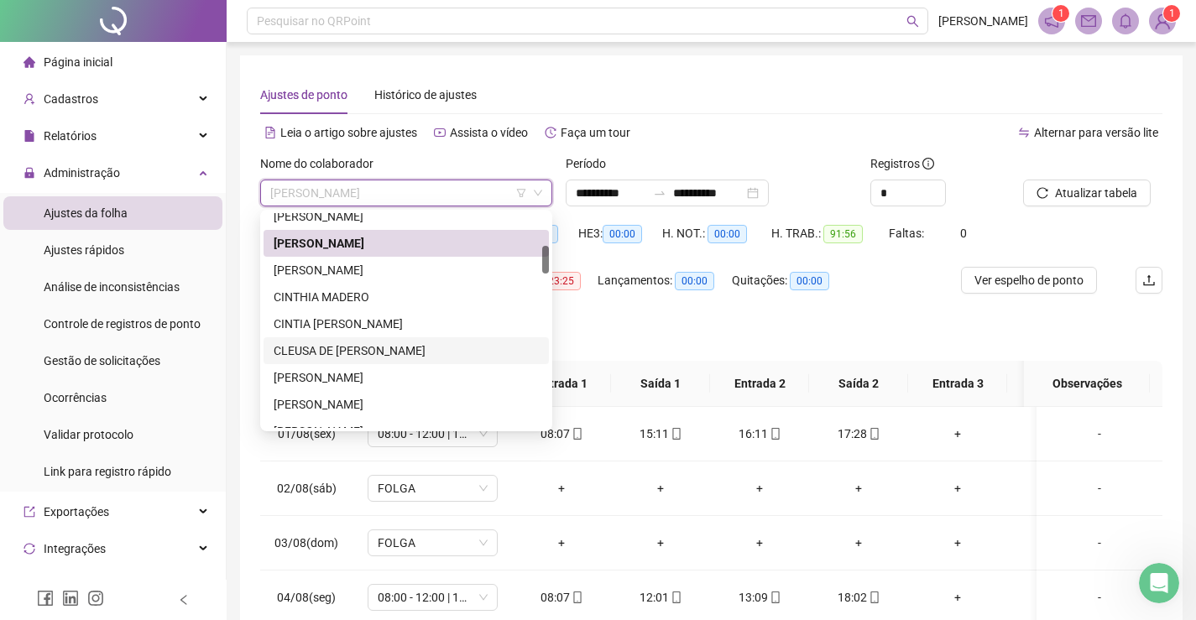
click at [355, 351] on div "CLEUSA DE [PERSON_NAME]" at bounding box center [406, 351] width 265 height 18
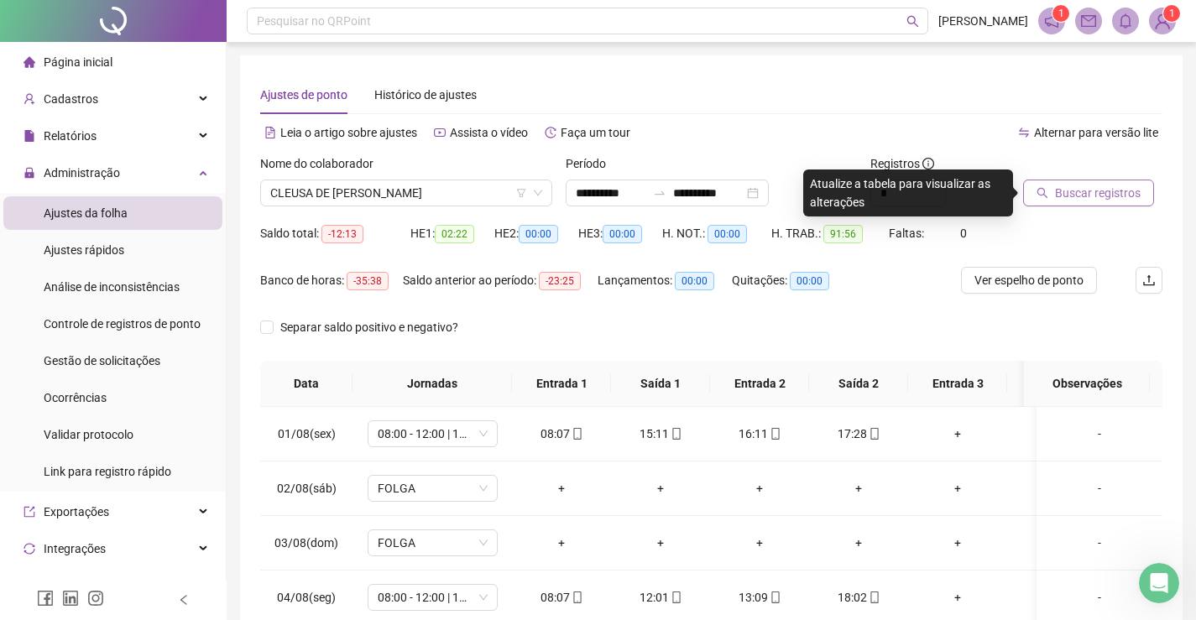
click at [1088, 180] on button "Buscar registros" at bounding box center [1088, 193] width 131 height 27
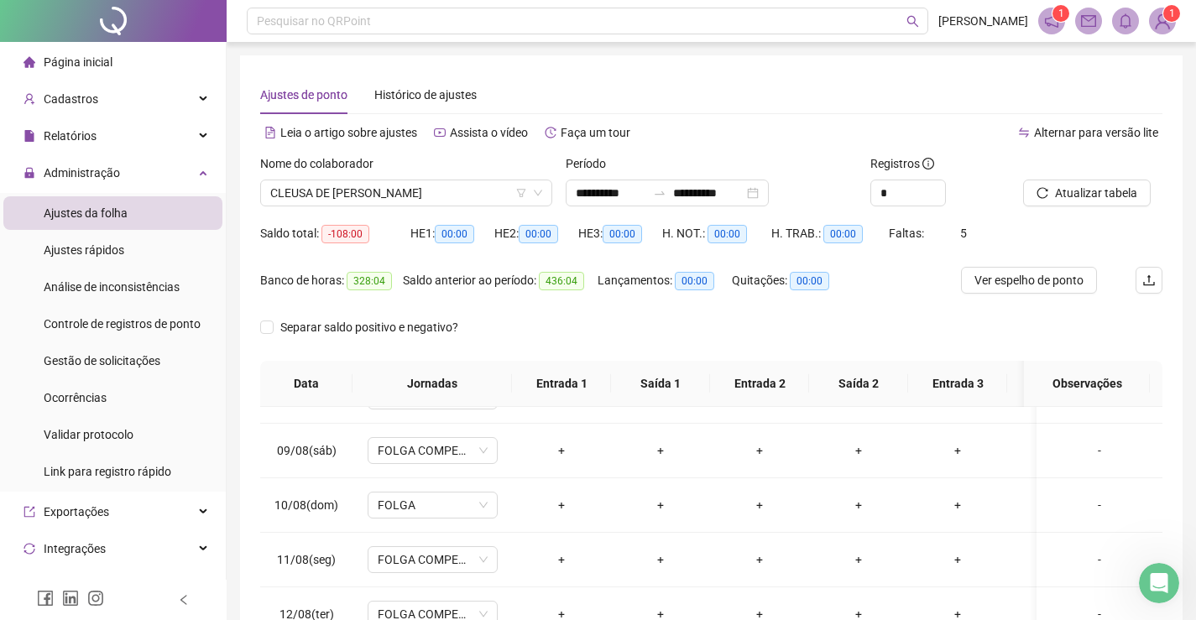
scroll to position [587, 0]
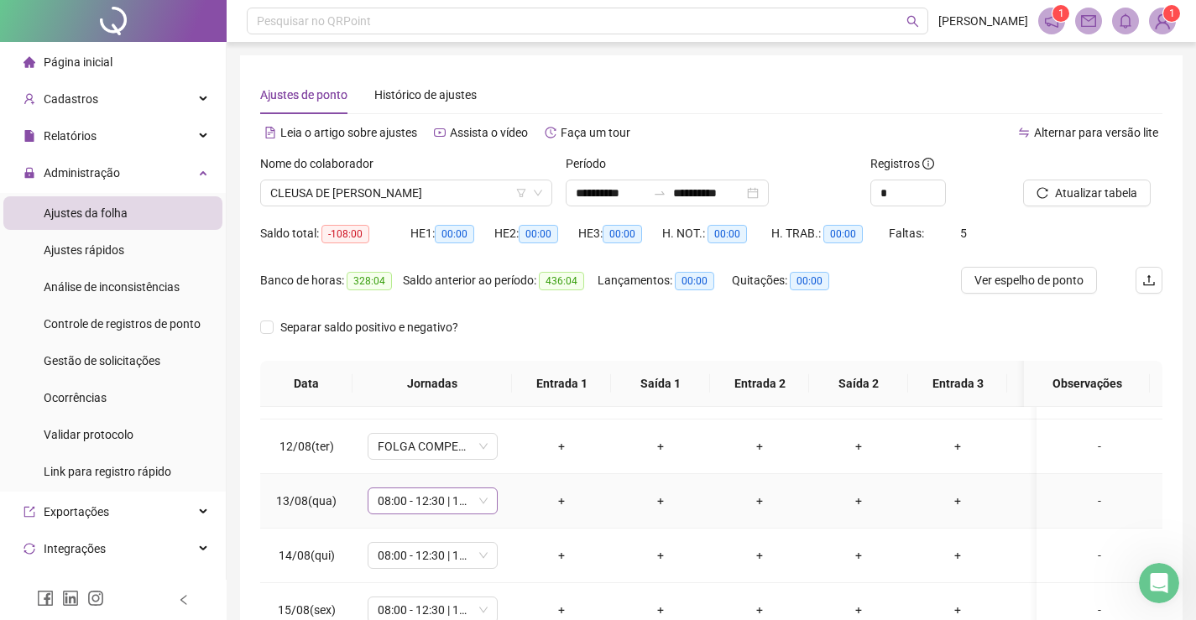
click at [410, 513] on span "08:00 - 12:30 | 13:30 - 17:00" at bounding box center [433, 500] width 110 height 25
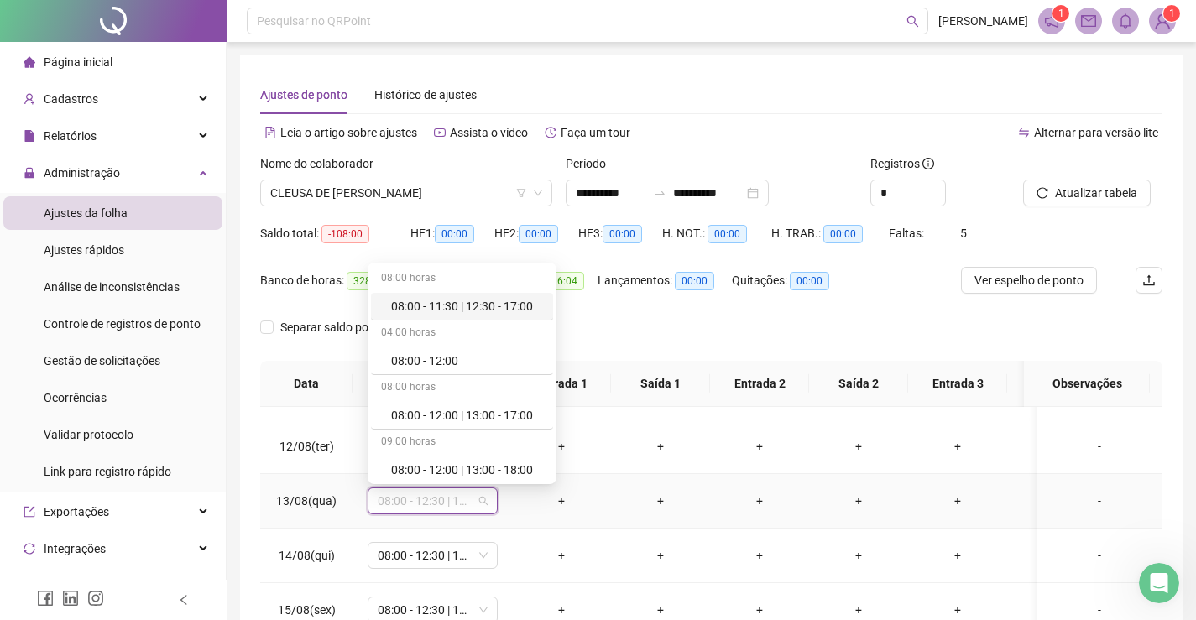
type input "*"
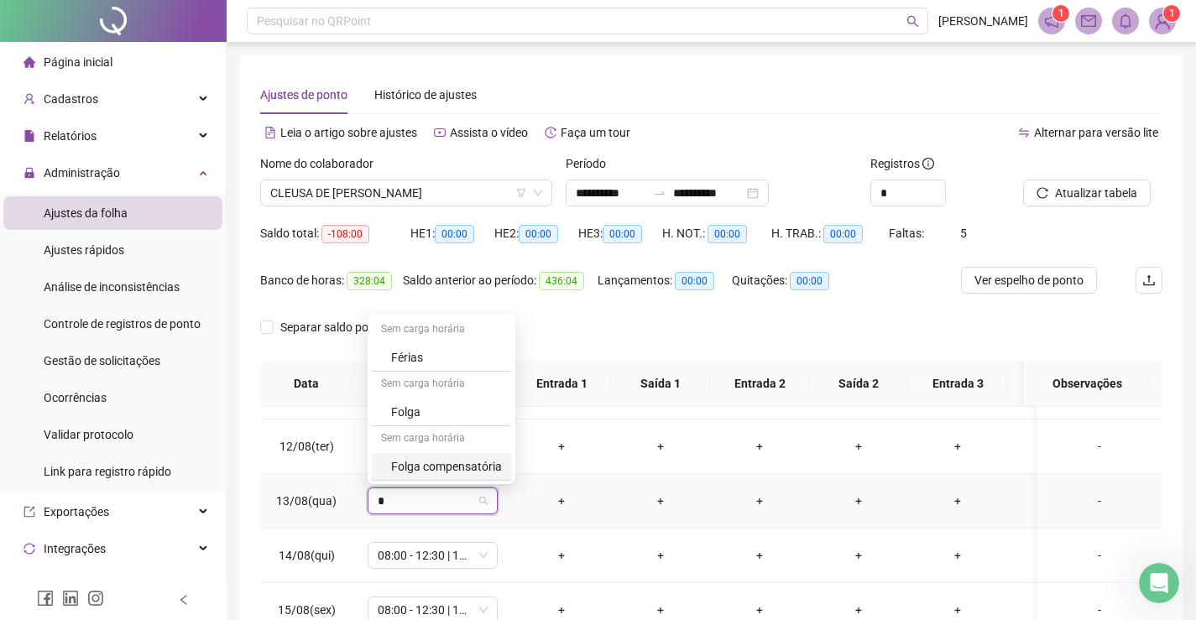
click at [447, 473] on div "Folga compensatória" at bounding box center [446, 466] width 111 height 18
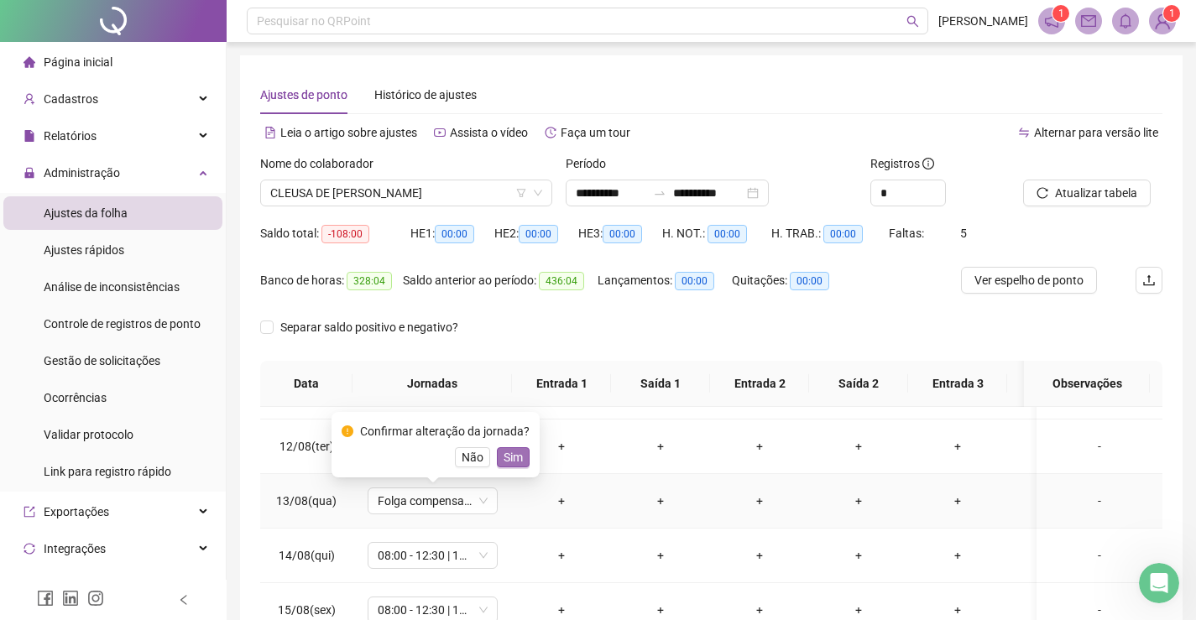
click at [511, 456] on span "Sim" at bounding box center [513, 457] width 19 height 18
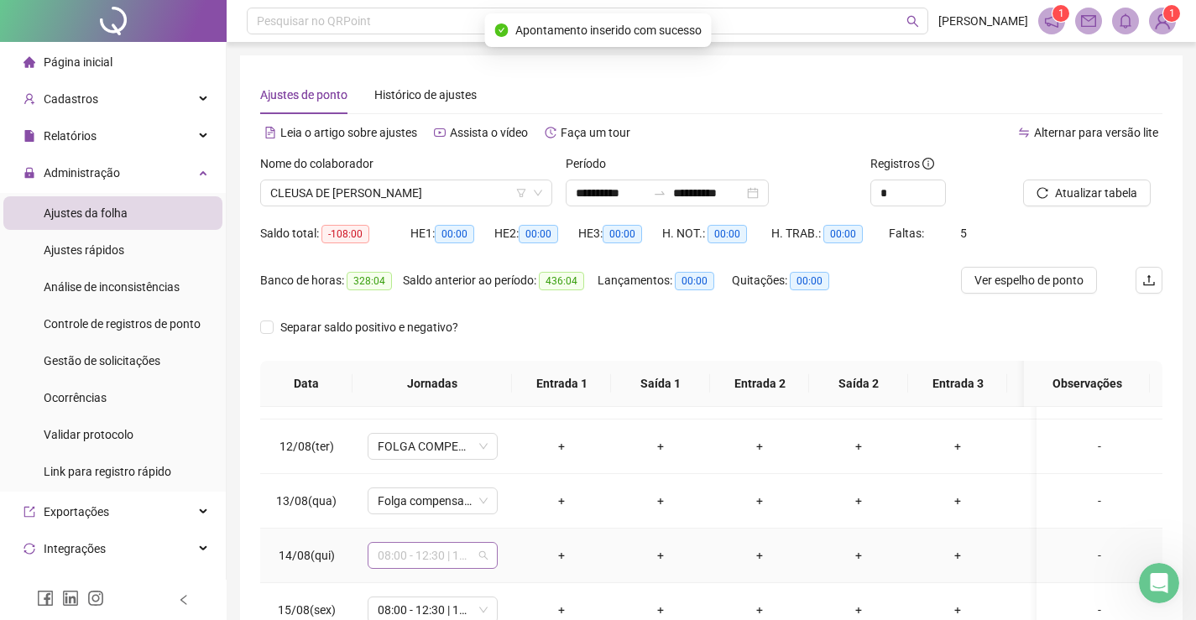
click at [425, 562] on span "08:00 - 12:30 | 13:30 - 17:00" at bounding box center [433, 555] width 110 height 25
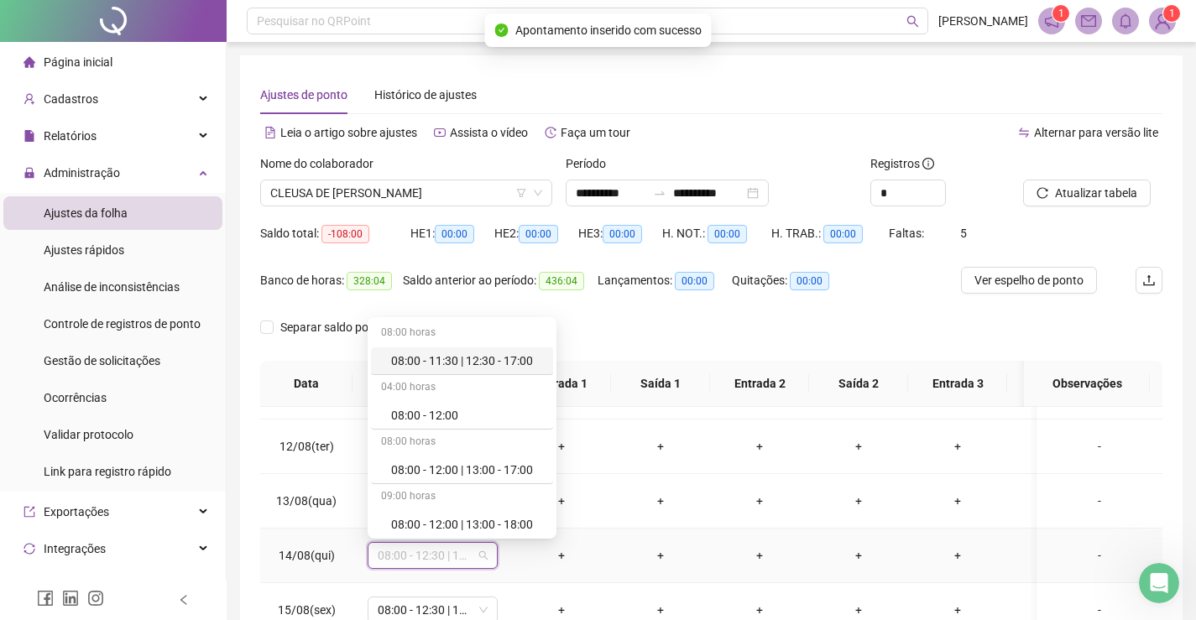
type input "*"
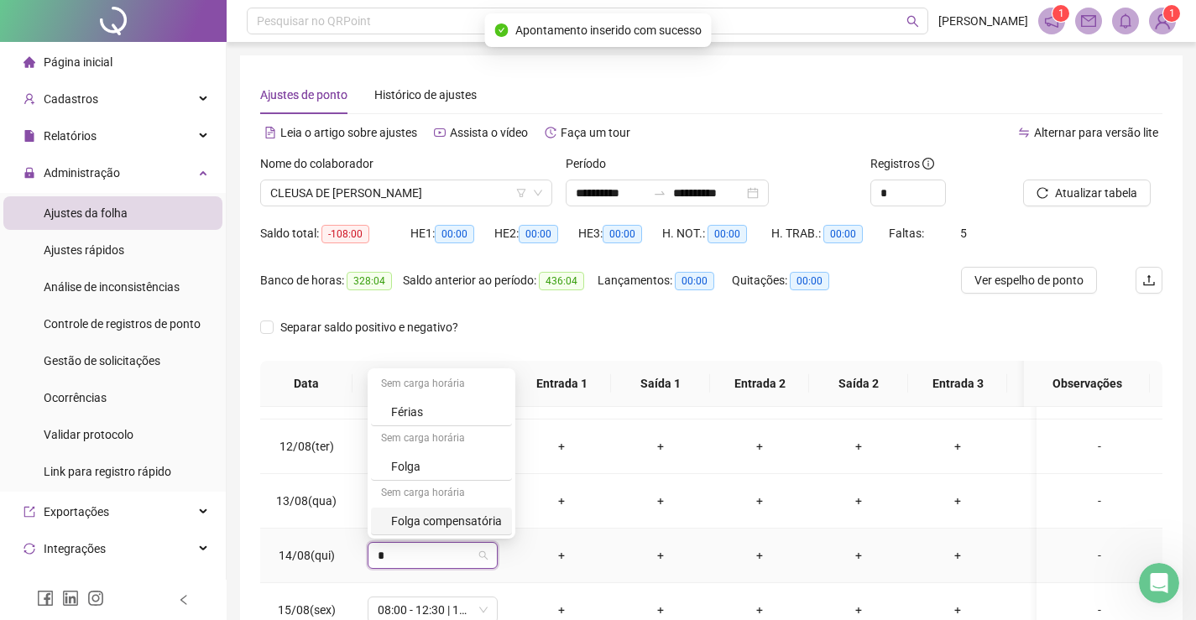
click at [443, 524] on div "Folga compensatória" at bounding box center [446, 521] width 111 height 18
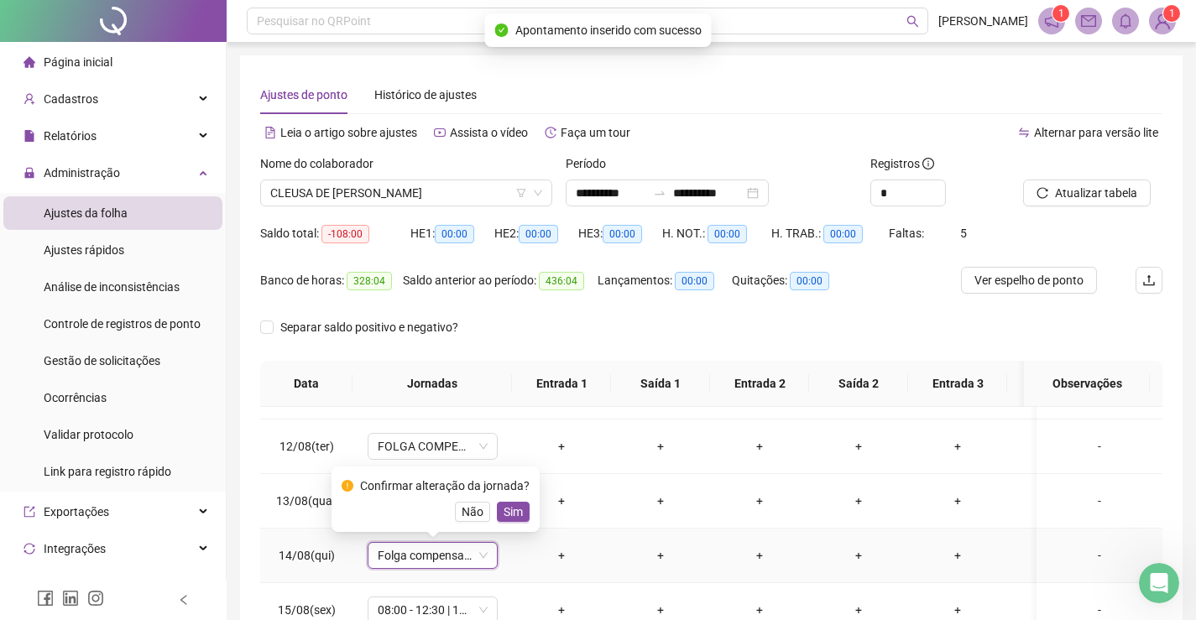
click at [509, 510] on span "Sim" at bounding box center [513, 512] width 19 height 18
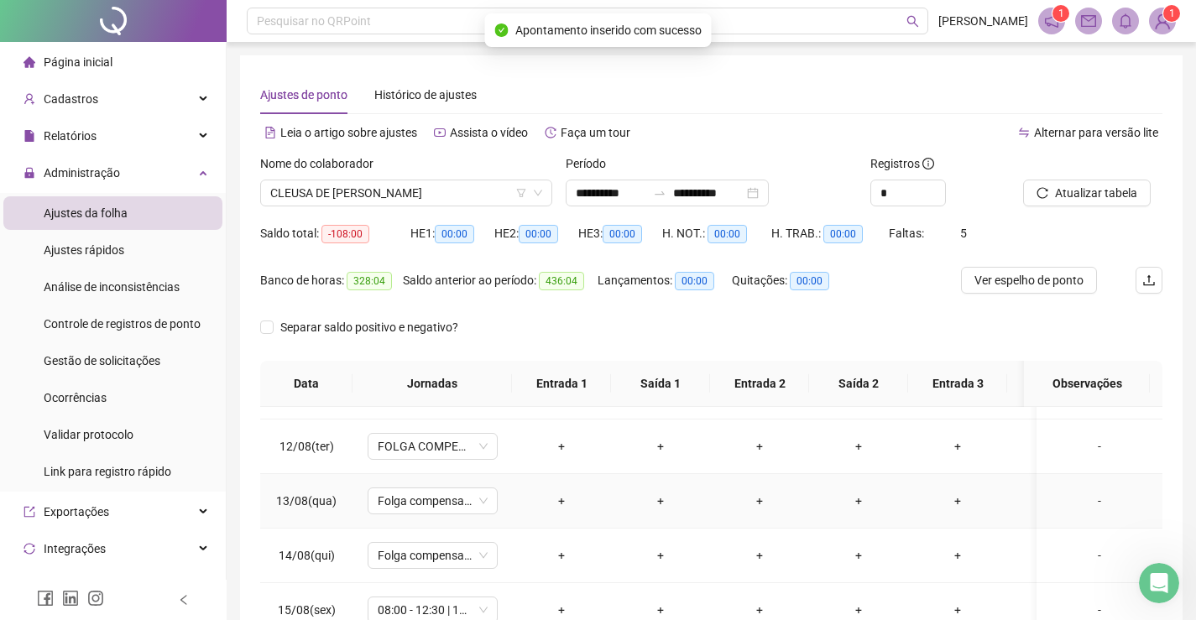
scroll to position [636, 0]
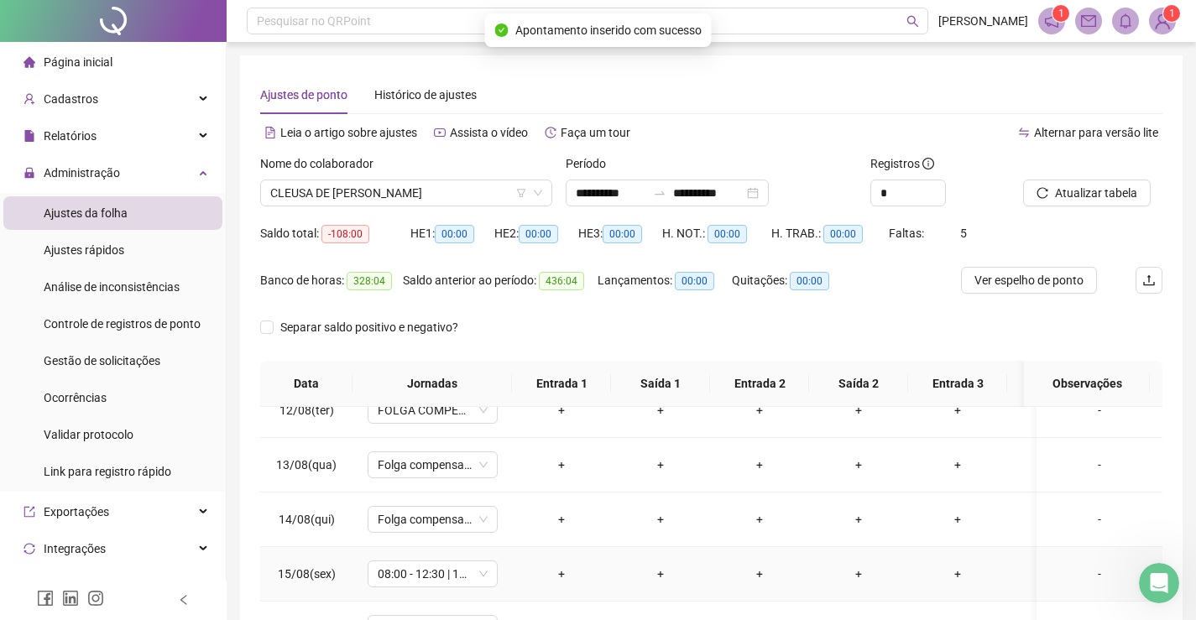
click at [1082, 565] on div "-" at bounding box center [1099, 574] width 99 height 18
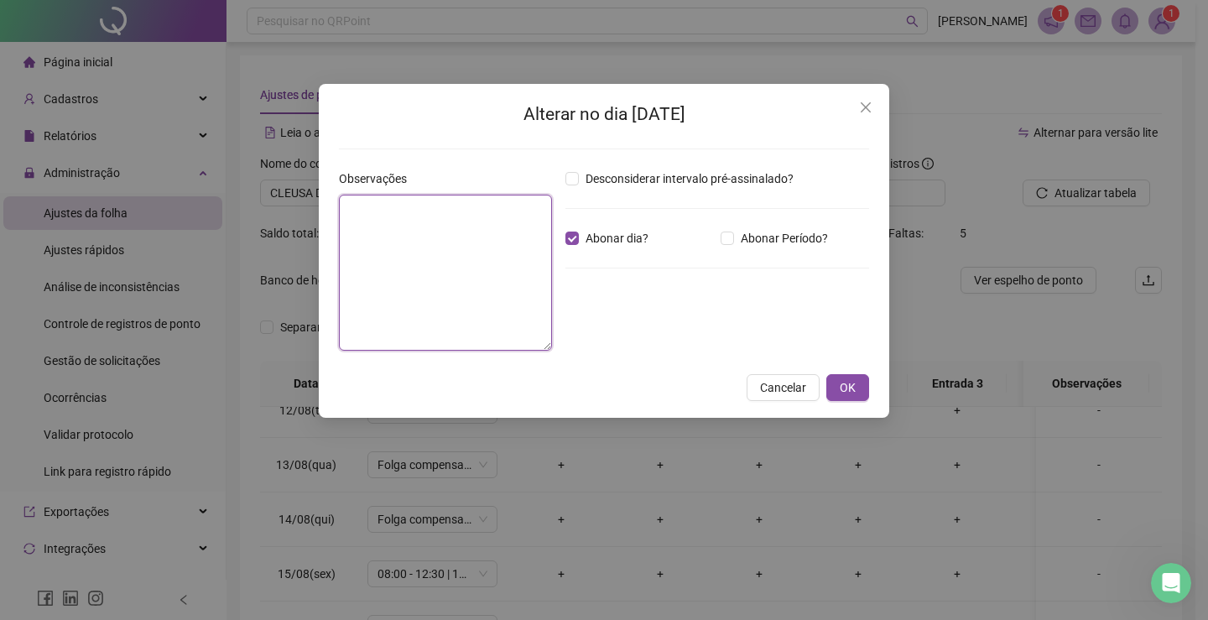
click at [474, 253] on textarea at bounding box center [445, 273] width 213 height 156
paste textarea "**********"
type textarea "**********"
click at [853, 387] on span "OK" at bounding box center [848, 387] width 16 height 18
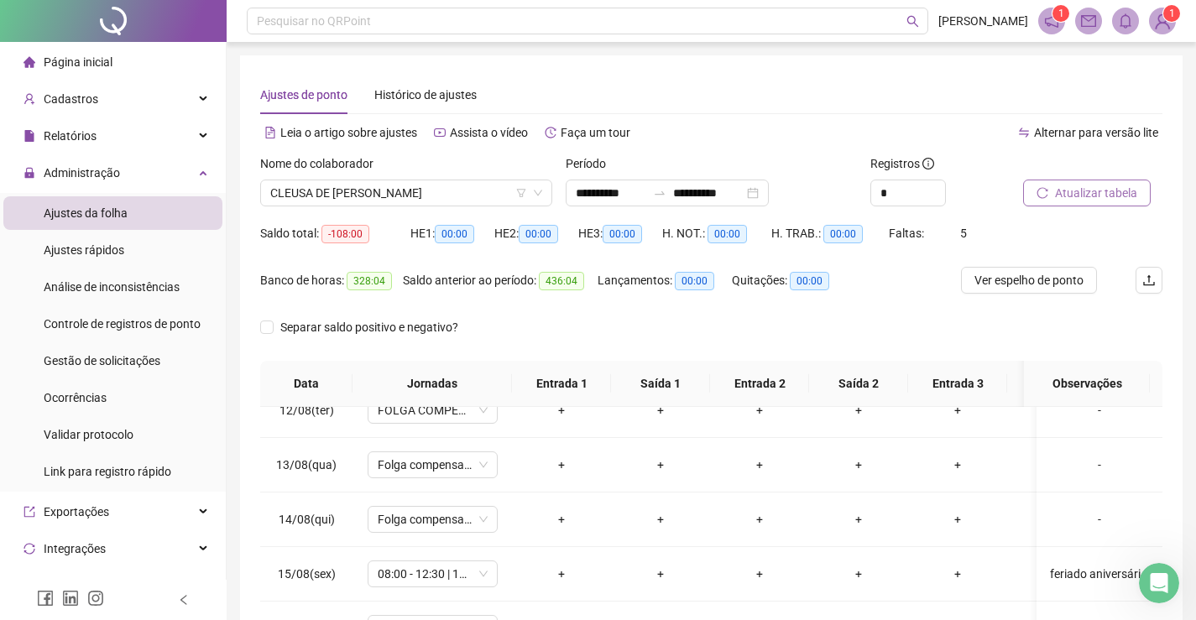
click at [1090, 193] on span "Atualizar tabela" at bounding box center [1096, 193] width 82 height 18
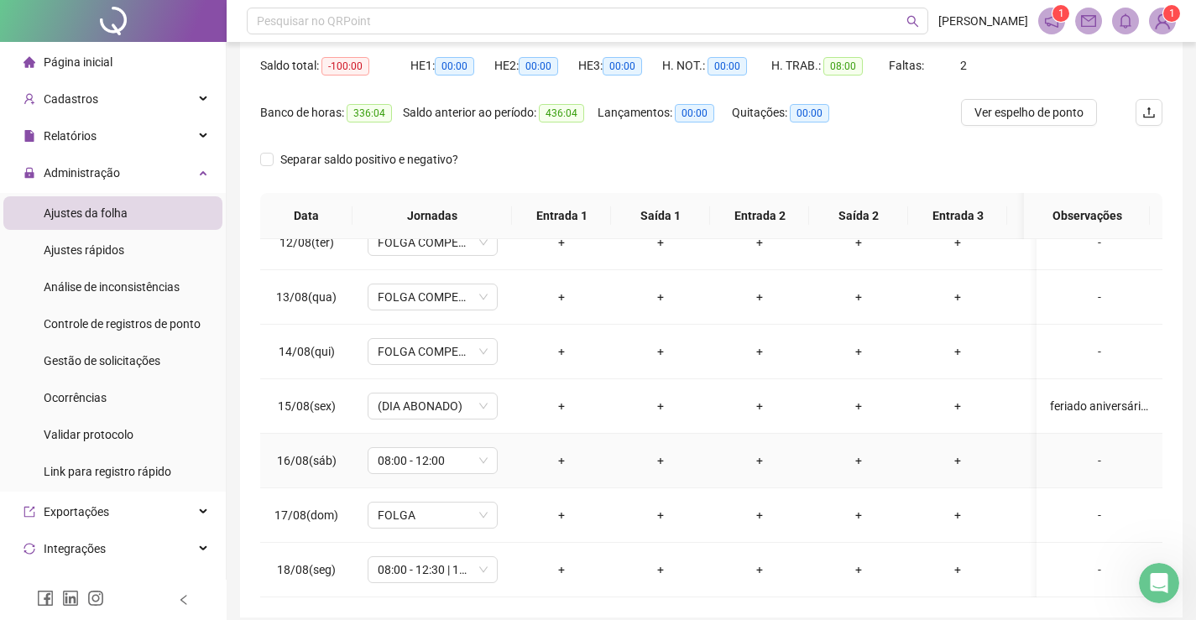
scroll to position [238, 0]
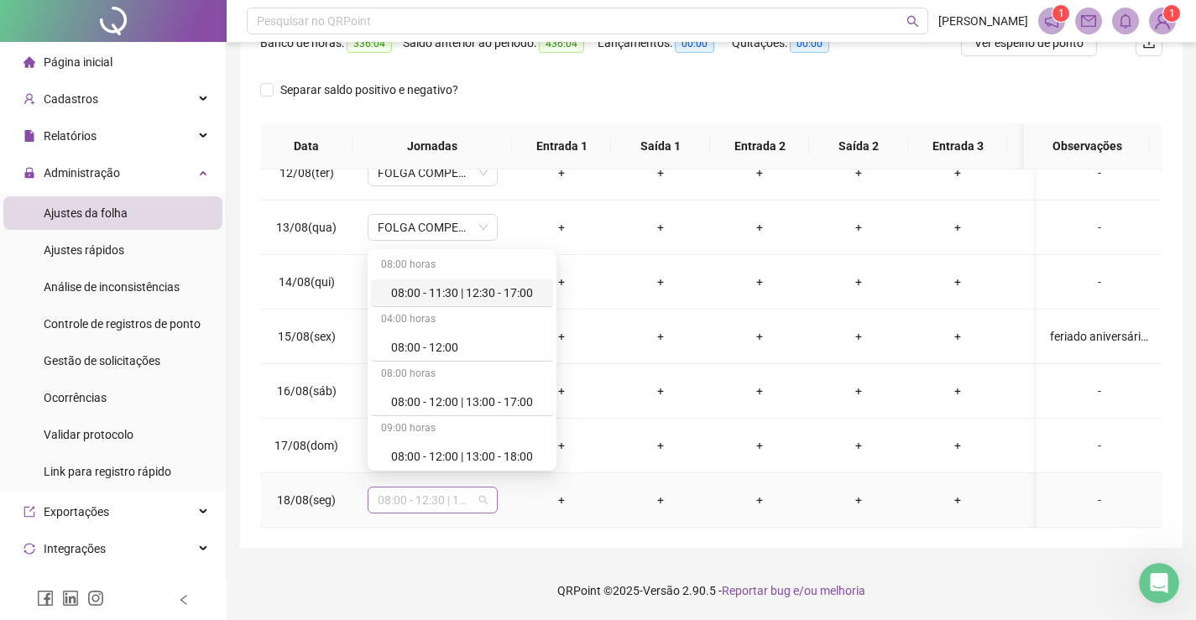
click at [411, 492] on span "08:00 - 12:30 | 13:30 - 17:00" at bounding box center [433, 500] width 110 height 25
type input "*"
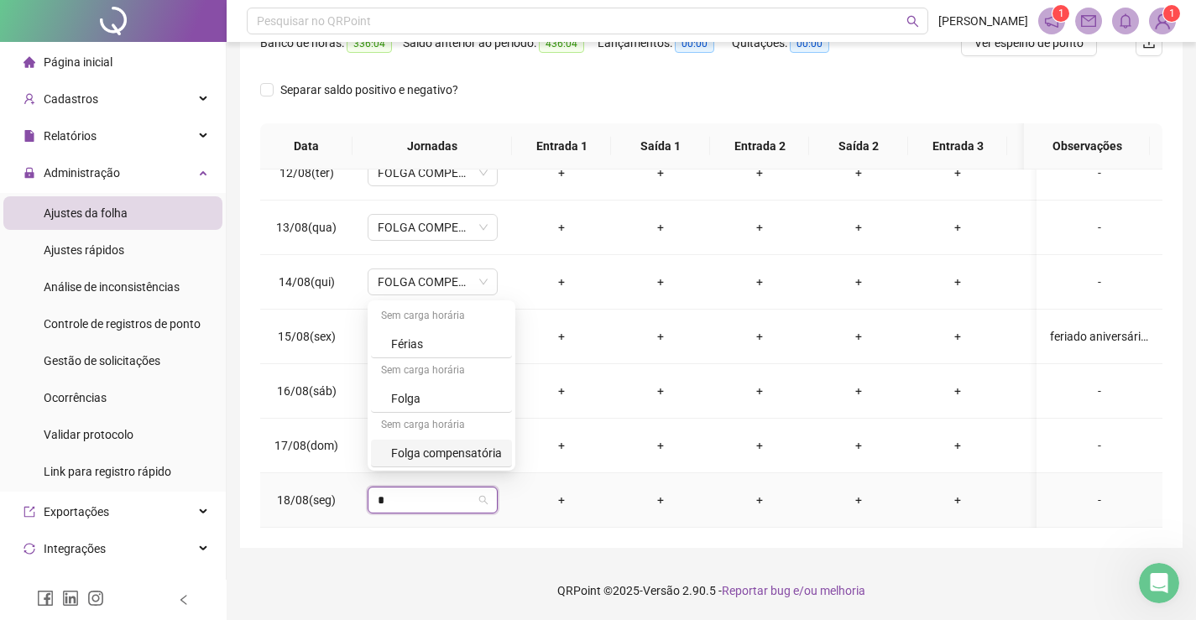
click at [443, 458] on div "Folga compensatória" at bounding box center [446, 453] width 111 height 18
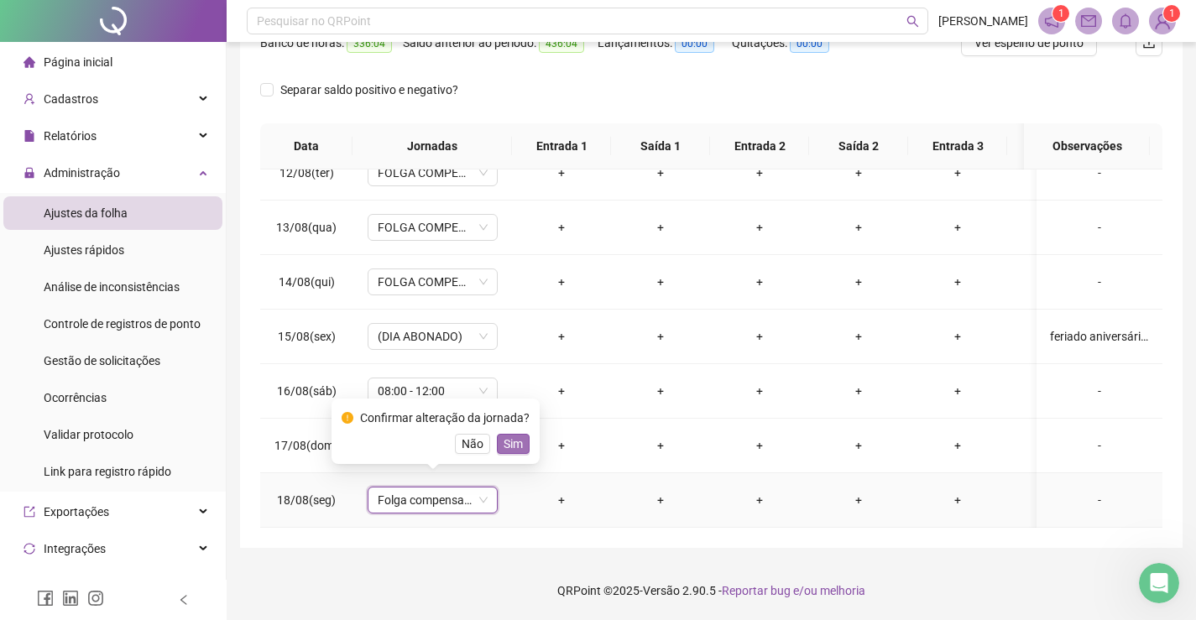
click at [513, 437] on span "Sim" at bounding box center [513, 444] width 19 height 18
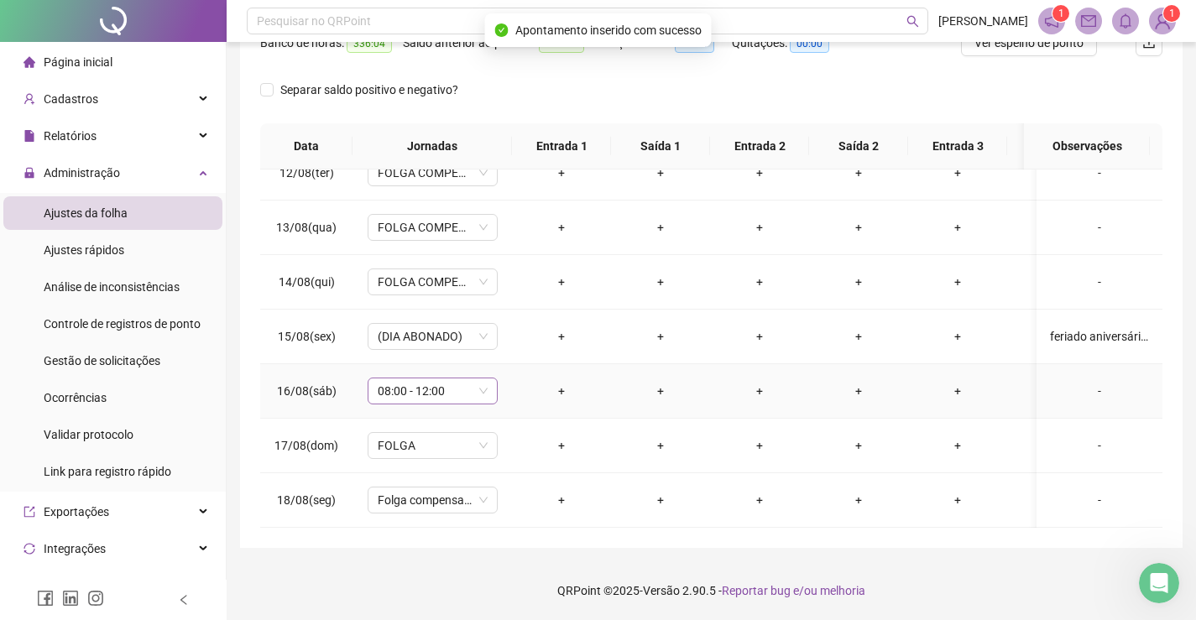
click at [464, 384] on span "08:00 - 12:00" at bounding box center [433, 390] width 110 height 25
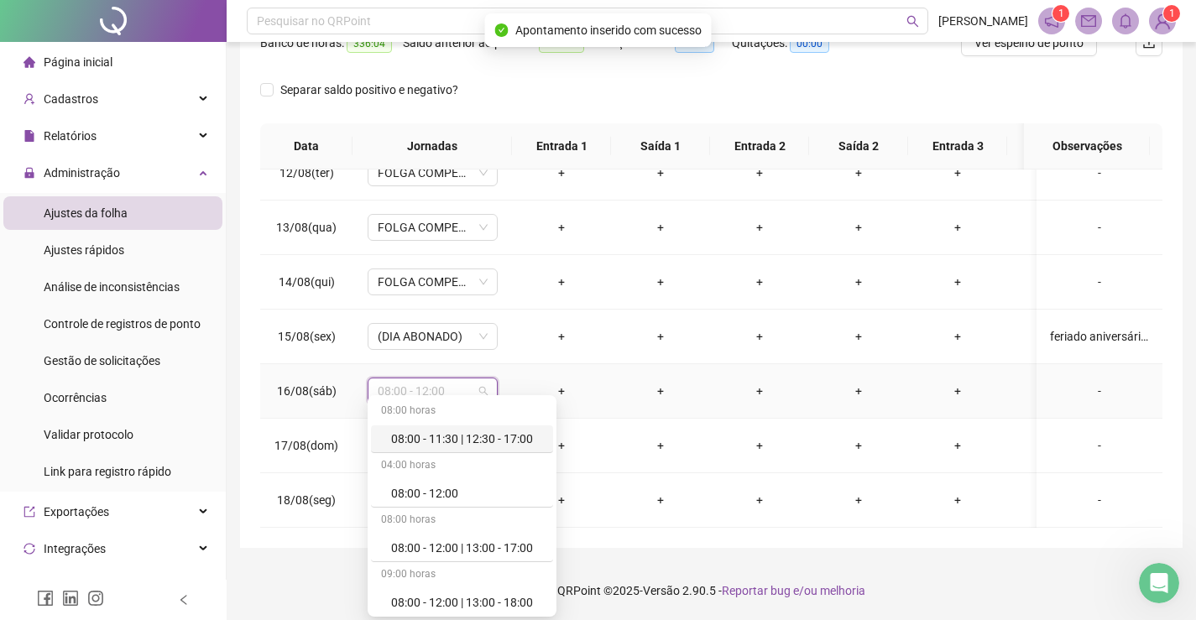
type input "*"
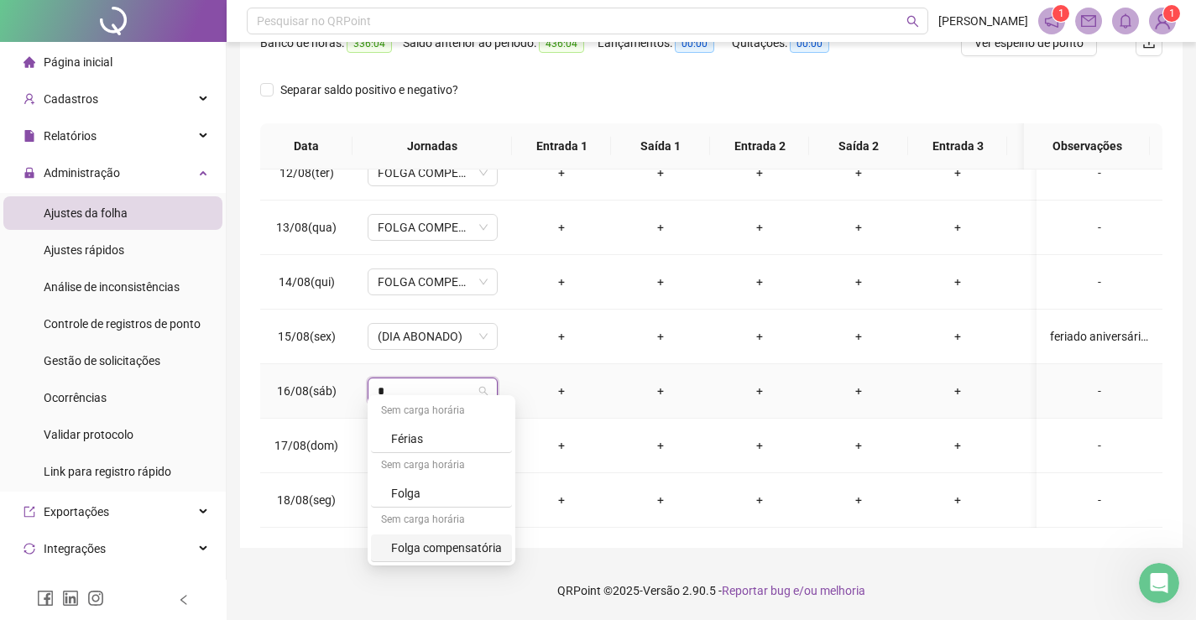
click at [475, 540] on div "Folga compensatória" at bounding box center [446, 548] width 111 height 18
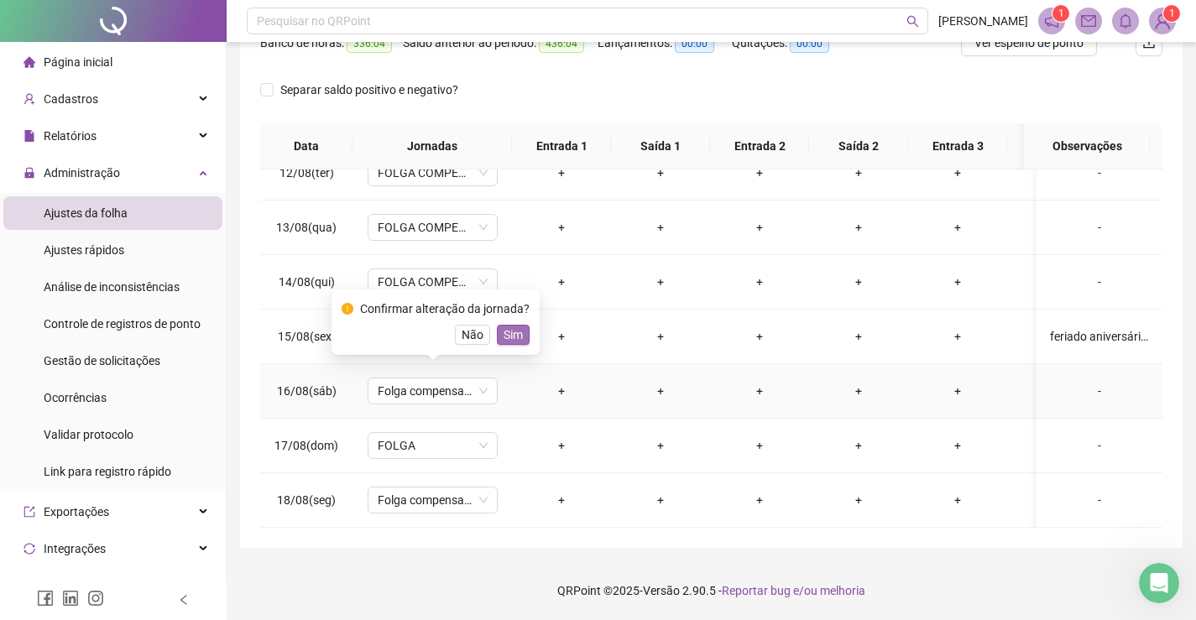
click at [504, 337] on span "Sim" at bounding box center [513, 335] width 19 height 18
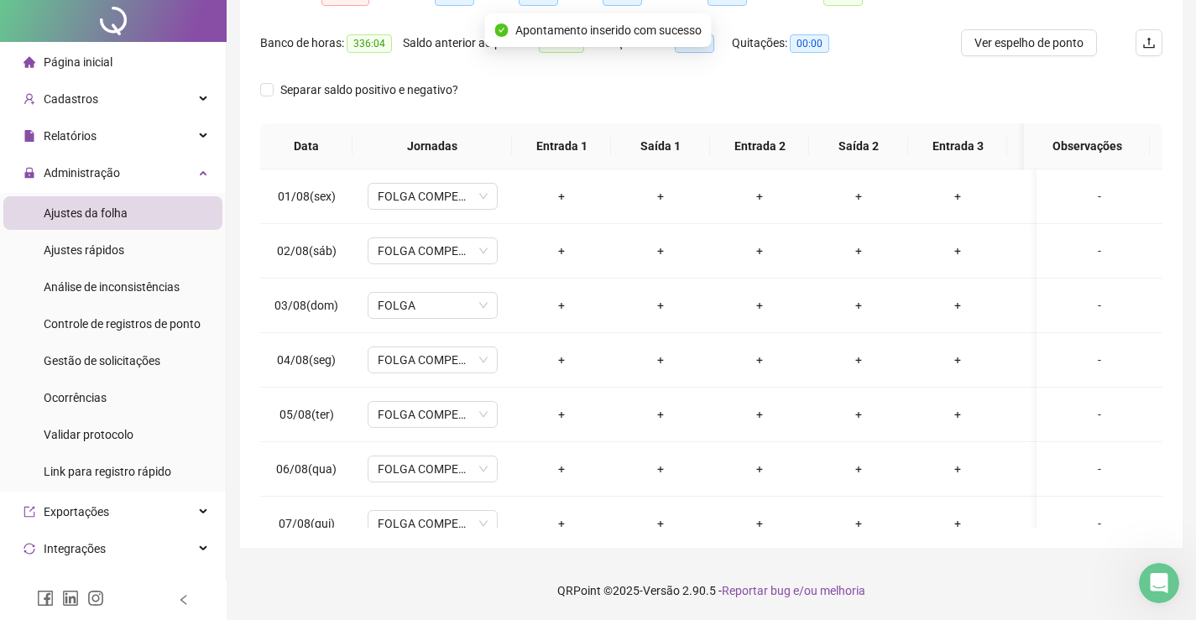
scroll to position [0, 0]
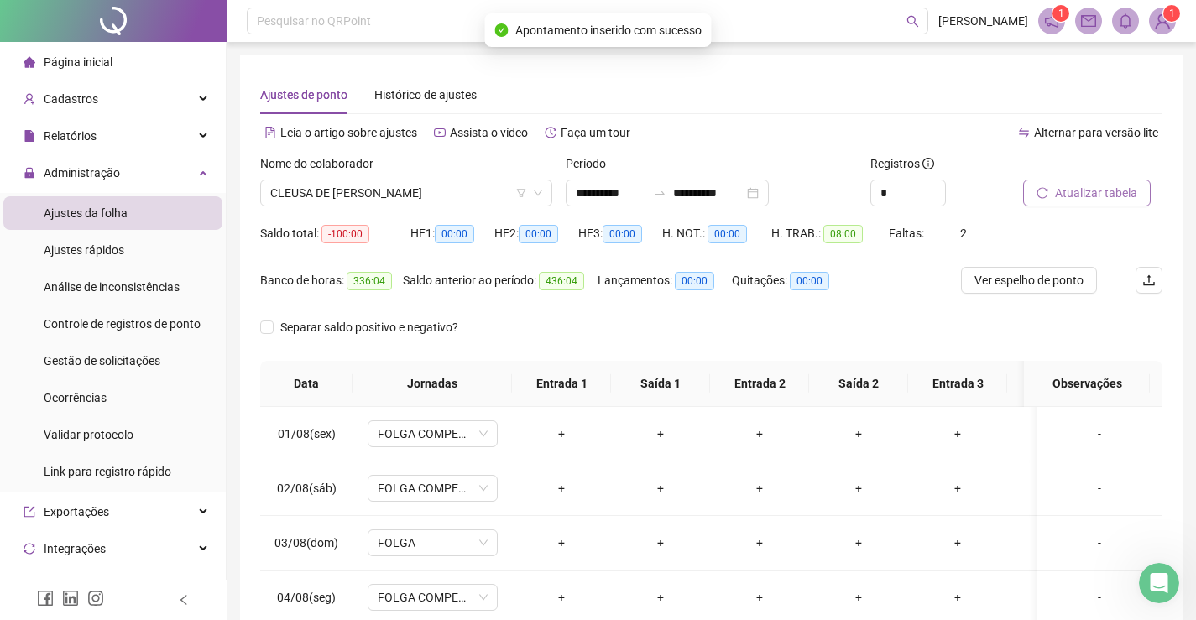
click at [1107, 198] on span "Atualizar tabela" at bounding box center [1096, 193] width 82 height 18
click at [437, 192] on span "CLEUSA DE [PERSON_NAME]" at bounding box center [406, 192] width 272 height 25
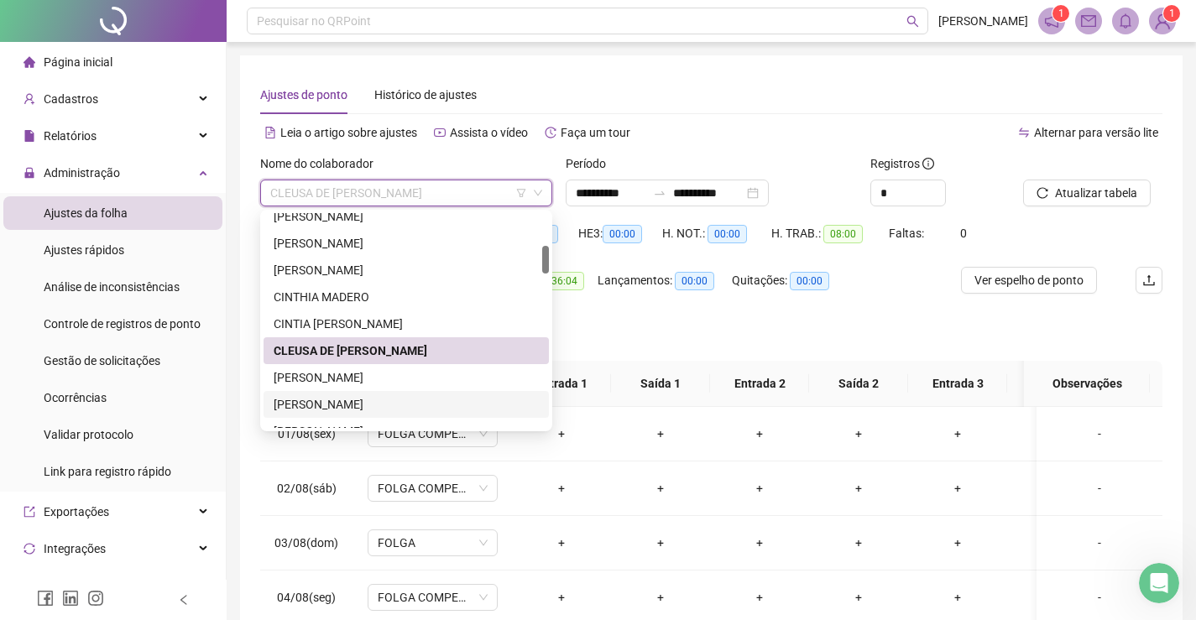
click at [346, 405] on div "[PERSON_NAME]" at bounding box center [406, 404] width 265 height 18
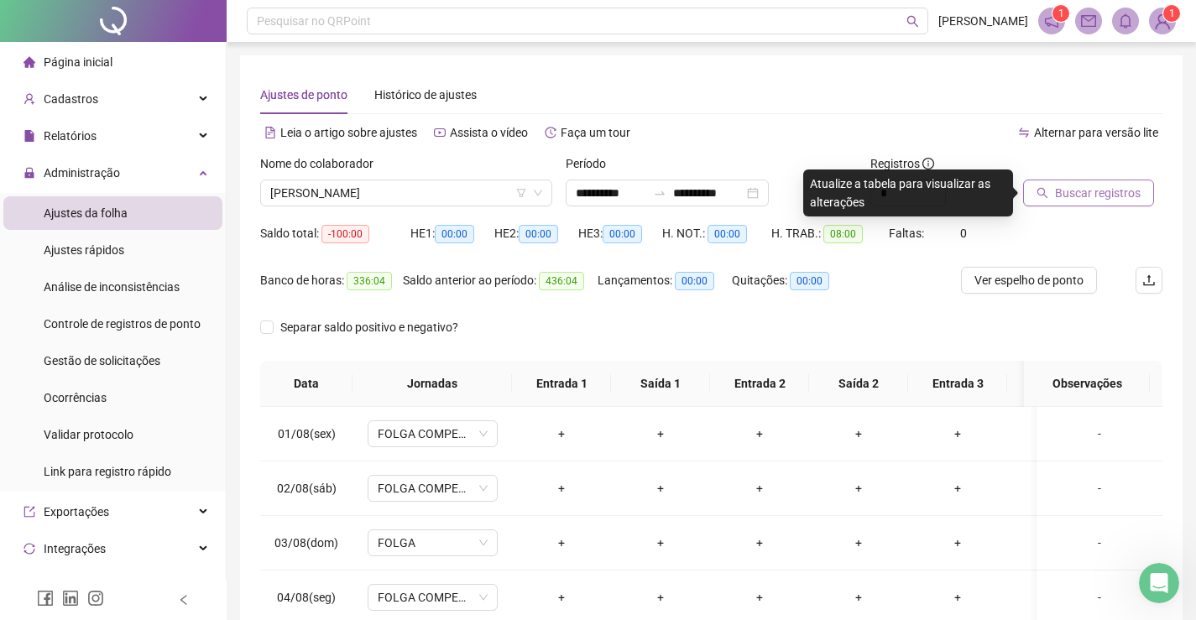
click at [1108, 188] on span "Buscar registros" at bounding box center [1098, 193] width 86 height 18
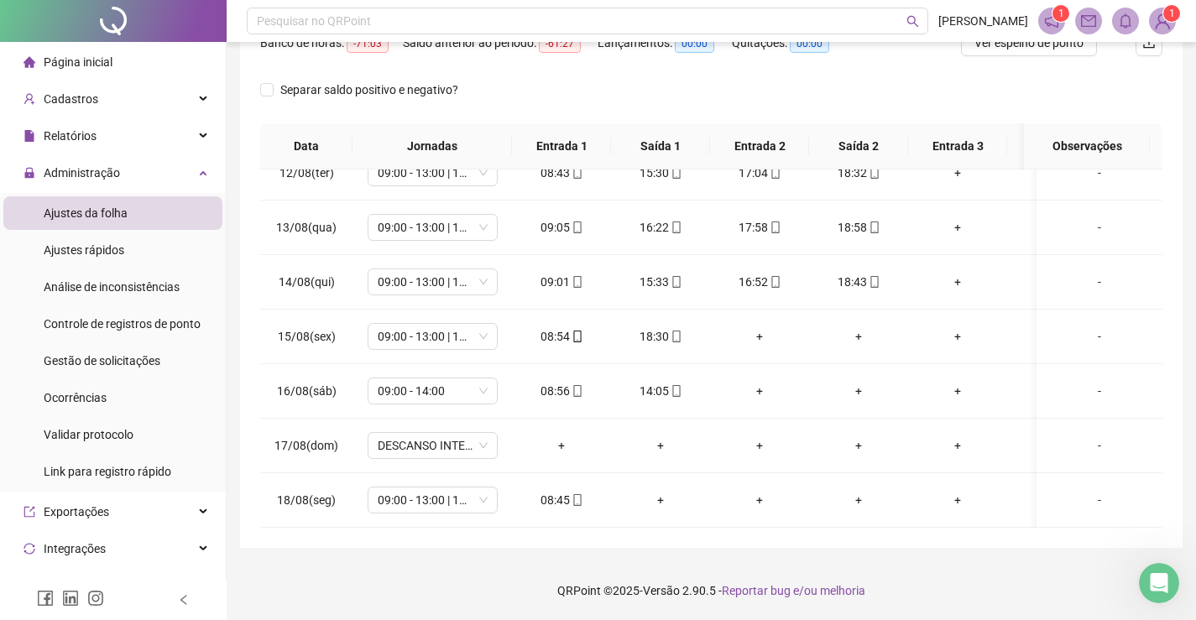
scroll to position [70, 0]
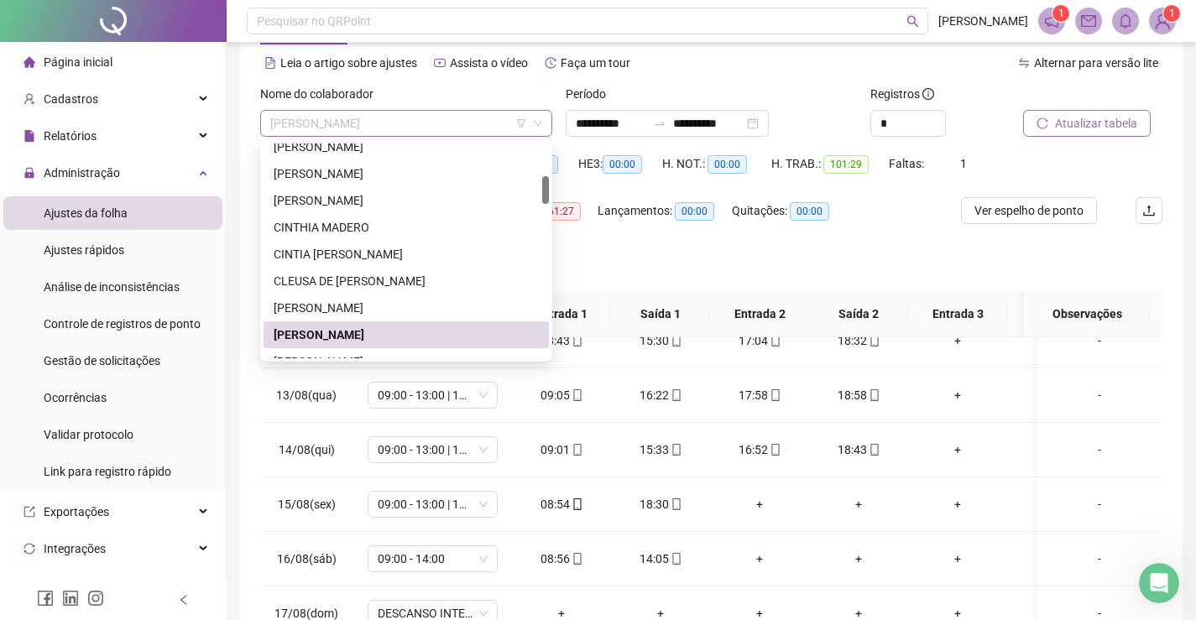
click at [441, 123] on span "[PERSON_NAME]" at bounding box center [406, 123] width 272 height 25
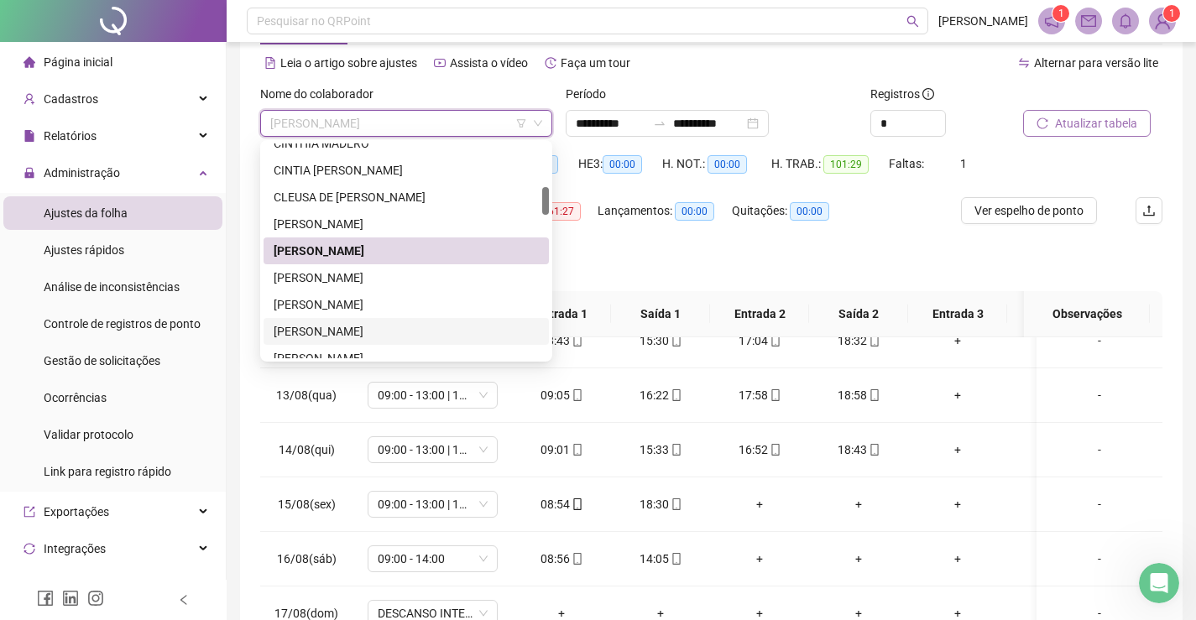
click at [441, 333] on div "[PERSON_NAME]" at bounding box center [406, 331] width 265 height 18
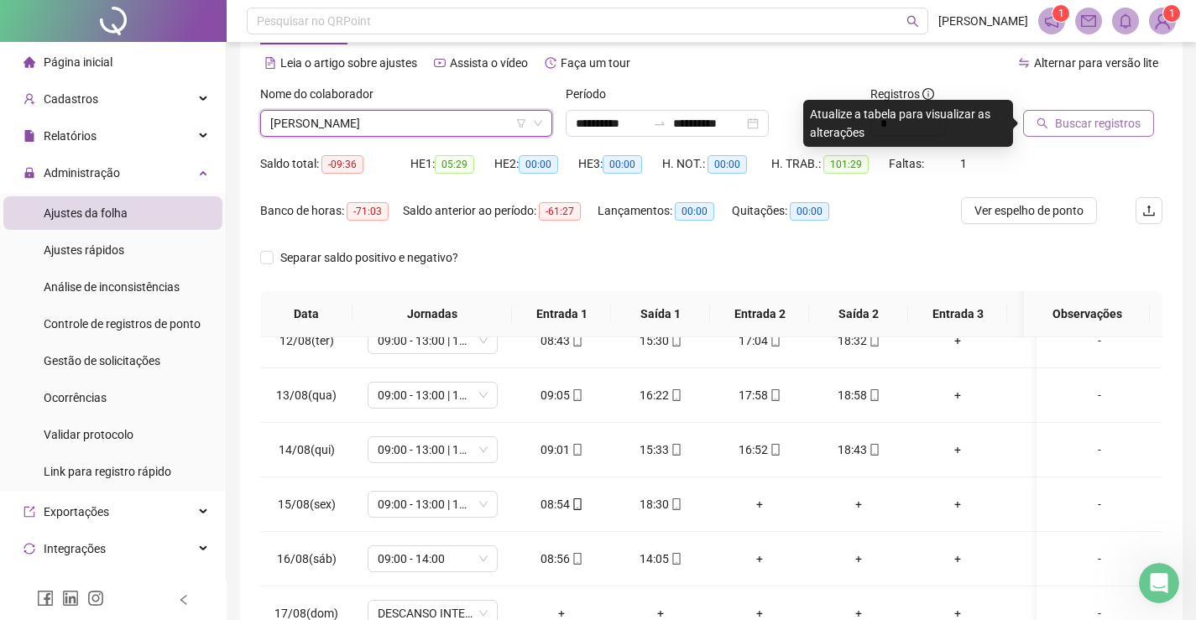
click at [1090, 119] on span "Buscar registros" at bounding box center [1098, 123] width 86 height 18
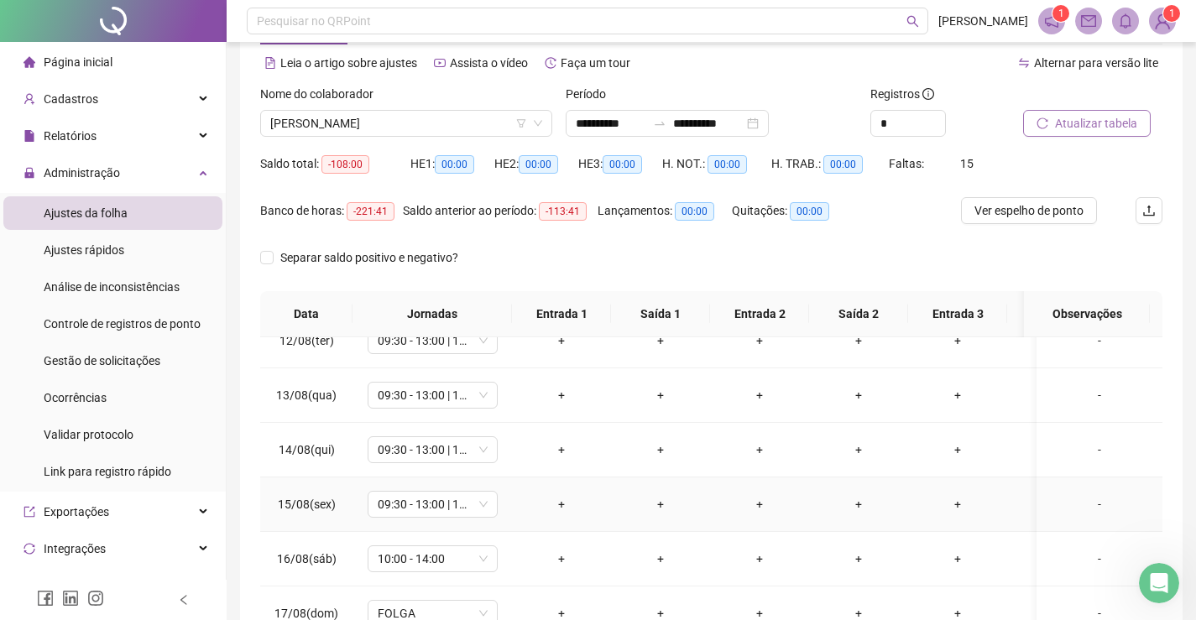
scroll to position [238, 0]
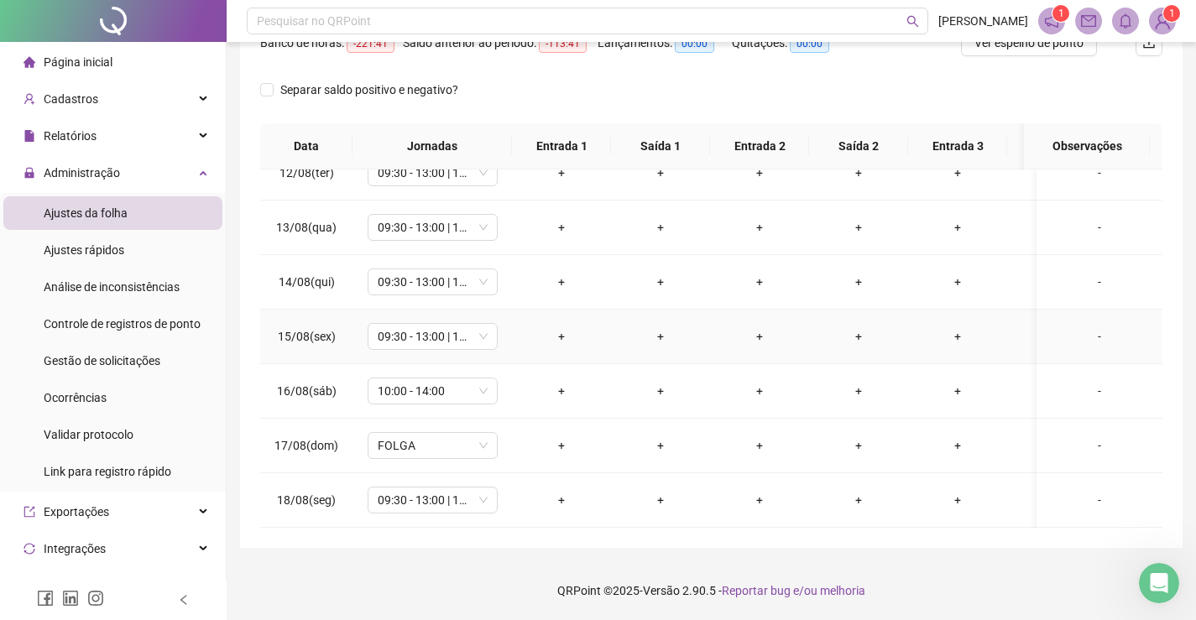
click at [1084, 327] on div "-" at bounding box center [1099, 336] width 99 height 18
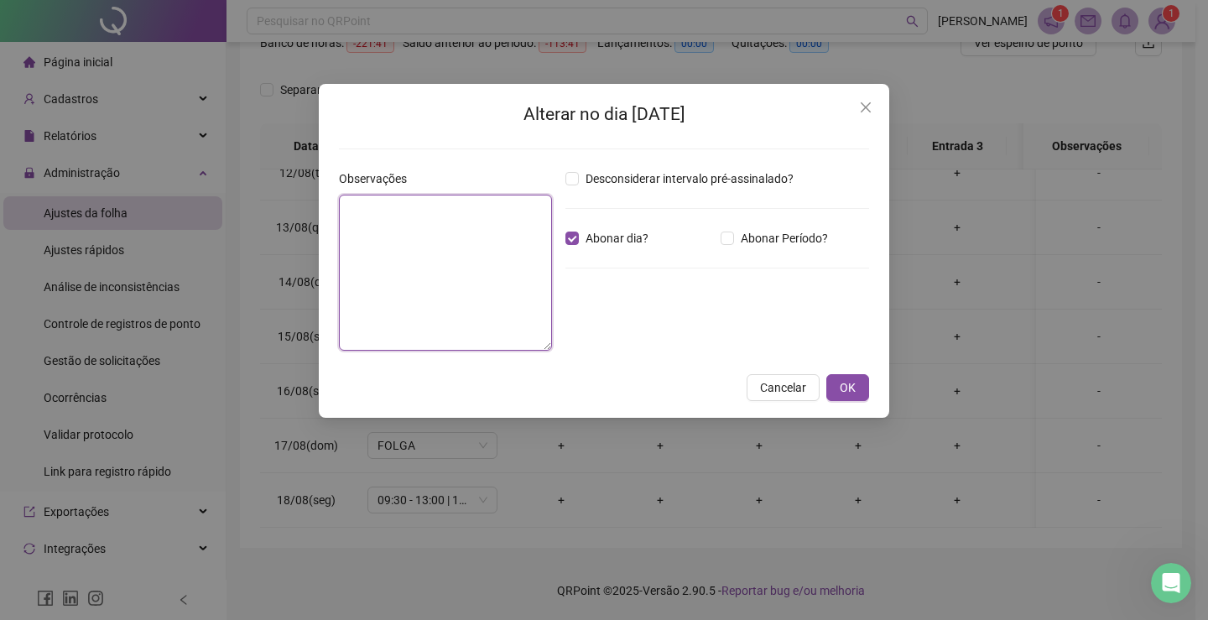
click at [442, 234] on textarea at bounding box center [445, 273] width 213 height 156
paste textarea "**********"
type textarea "**********"
click at [853, 390] on span "OK" at bounding box center [848, 387] width 16 height 18
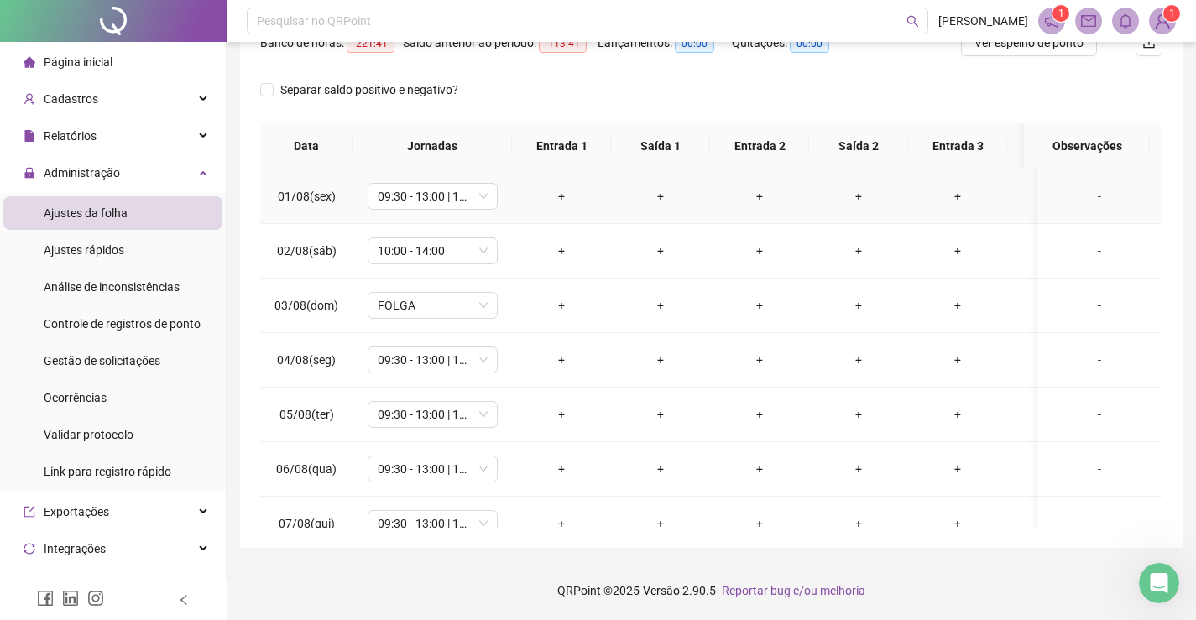
scroll to position [0, 0]
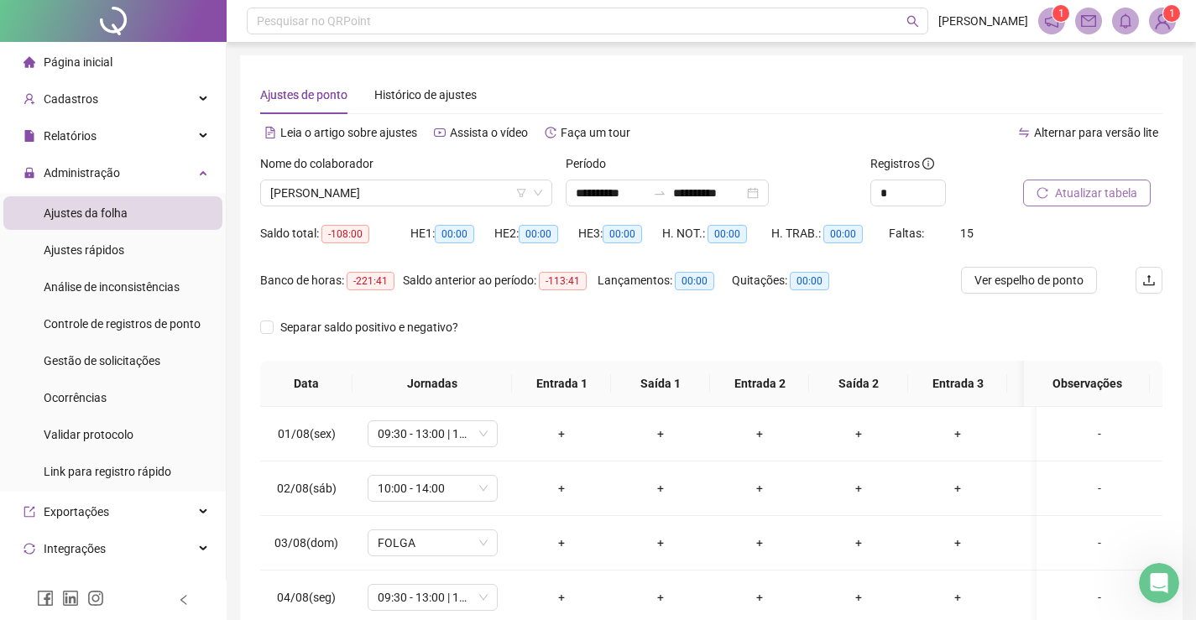
click at [1086, 188] on span "Atualizar tabela" at bounding box center [1096, 193] width 82 height 18
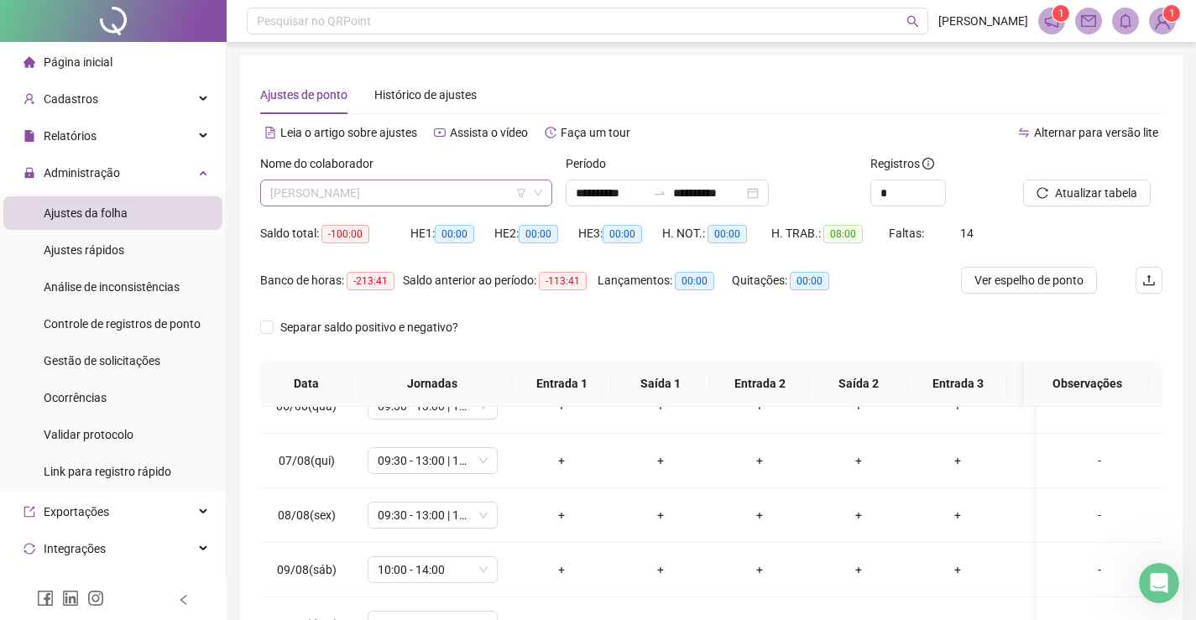
click at [483, 189] on span "[PERSON_NAME]" at bounding box center [406, 192] width 272 height 25
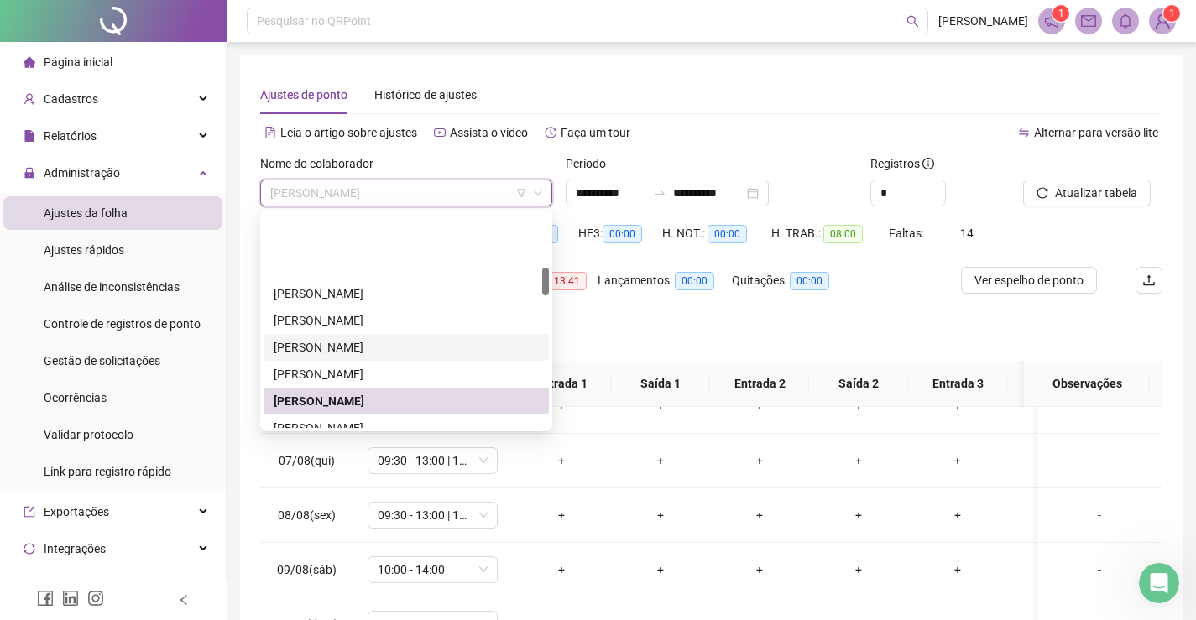
scroll to position [420, 0]
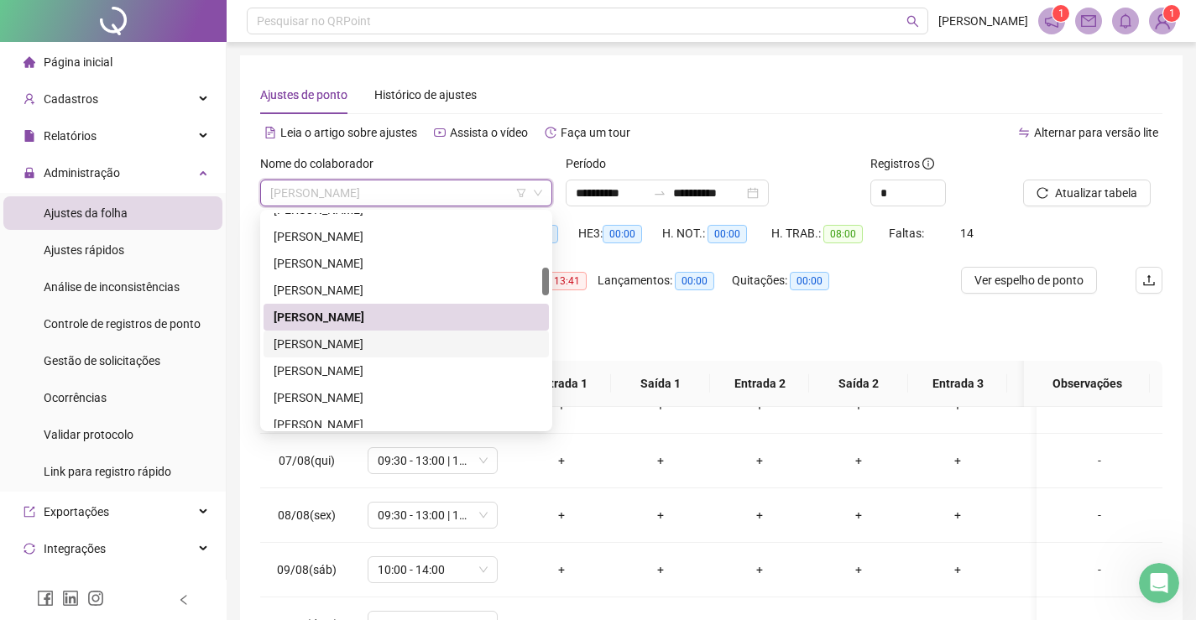
click at [360, 347] on div "[PERSON_NAME]" at bounding box center [406, 344] width 265 height 18
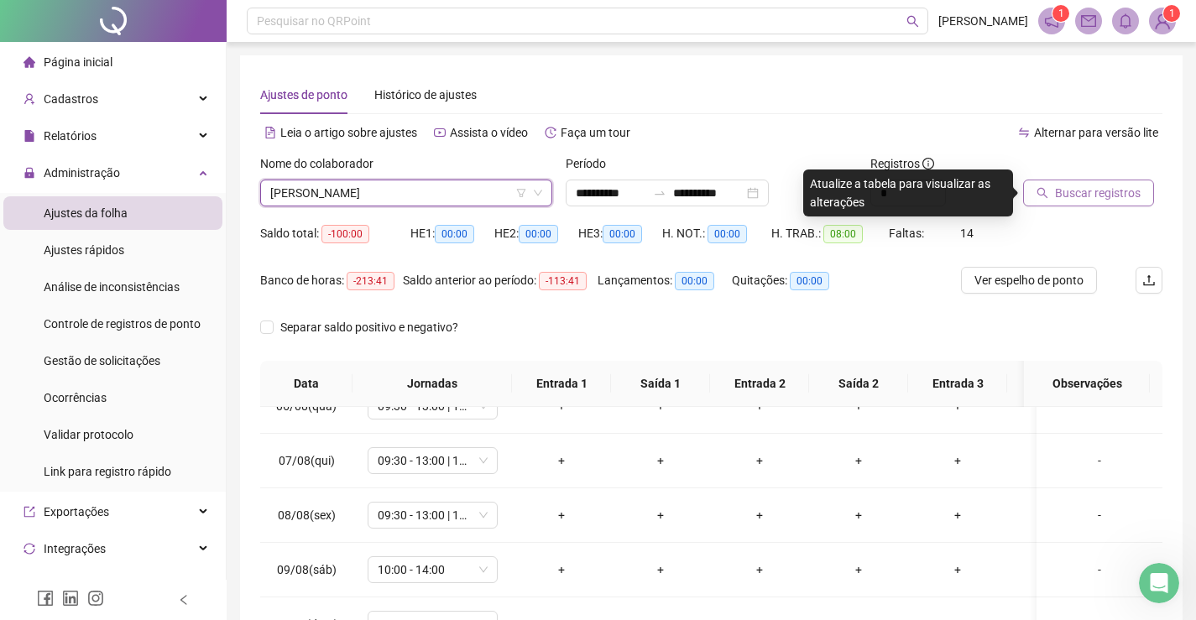
click at [1085, 190] on span "Buscar registros" at bounding box center [1098, 193] width 86 height 18
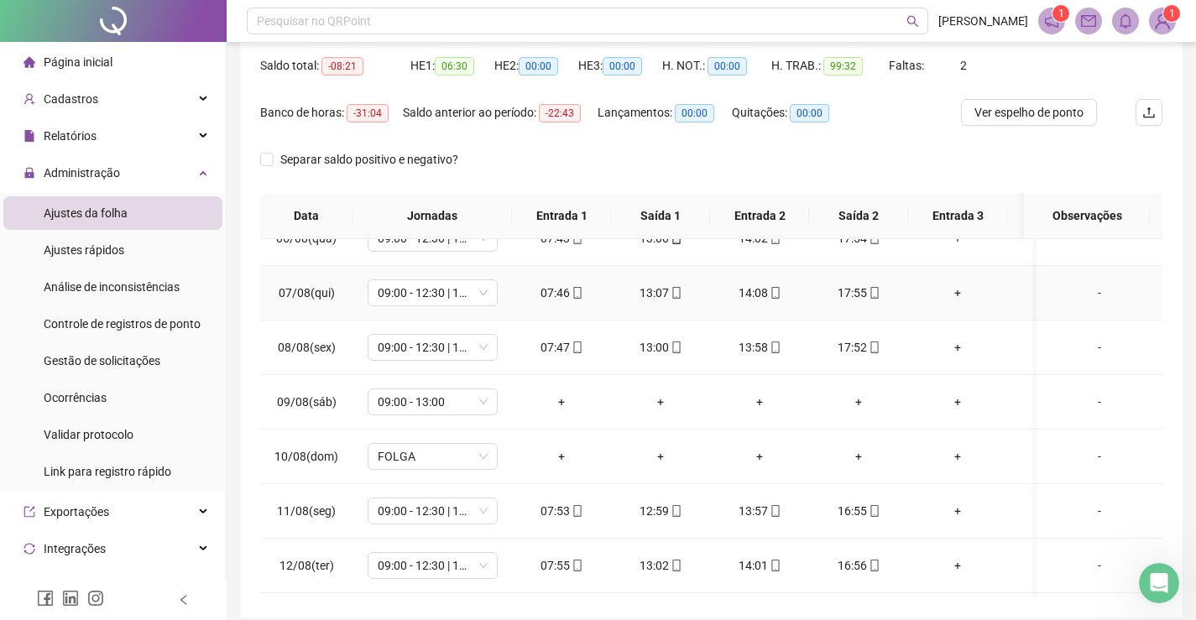
scroll to position [238, 0]
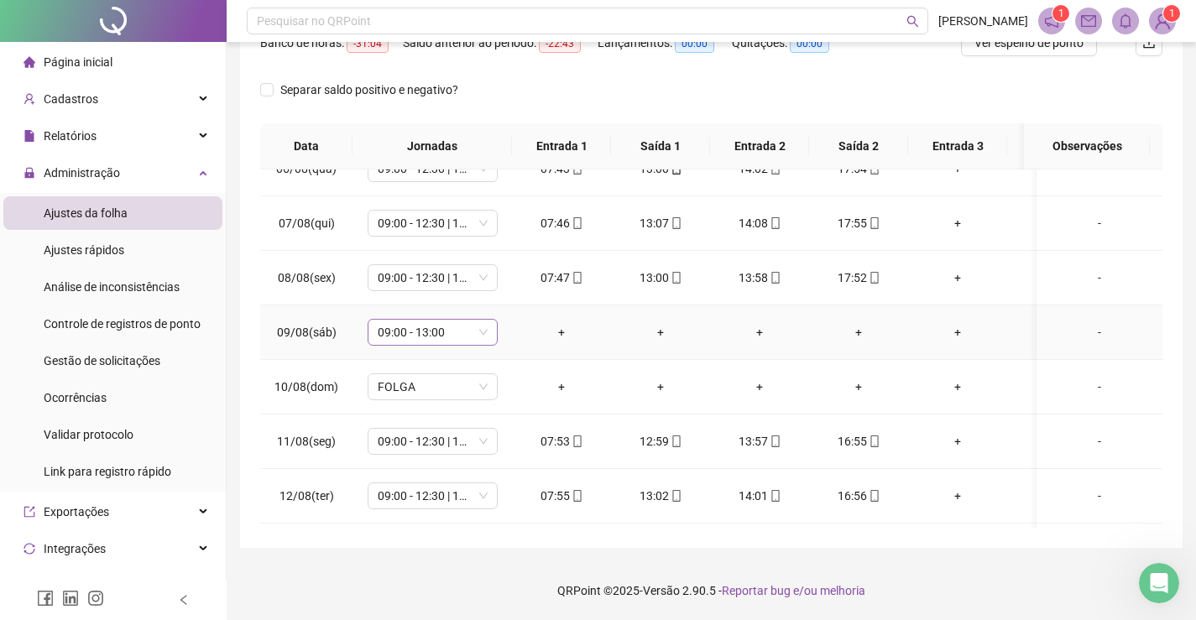
click at [450, 337] on span "09:00 - 13:00" at bounding box center [433, 332] width 110 height 25
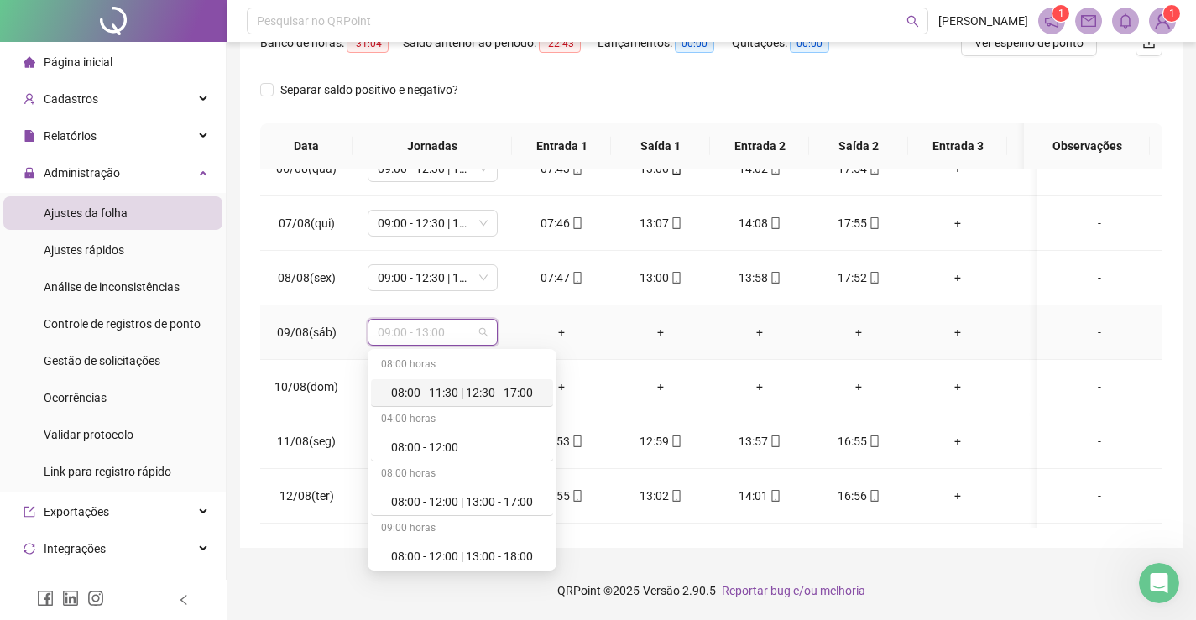
type input "*"
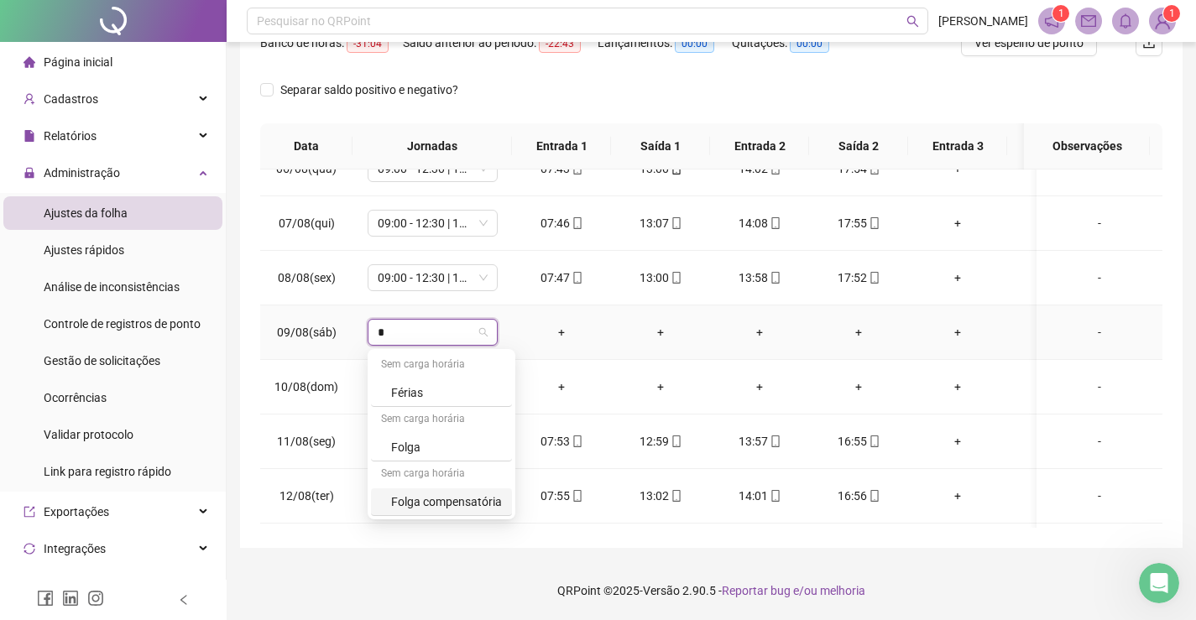
click at [452, 499] on div "Folga compensatória" at bounding box center [446, 502] width 111 height 18
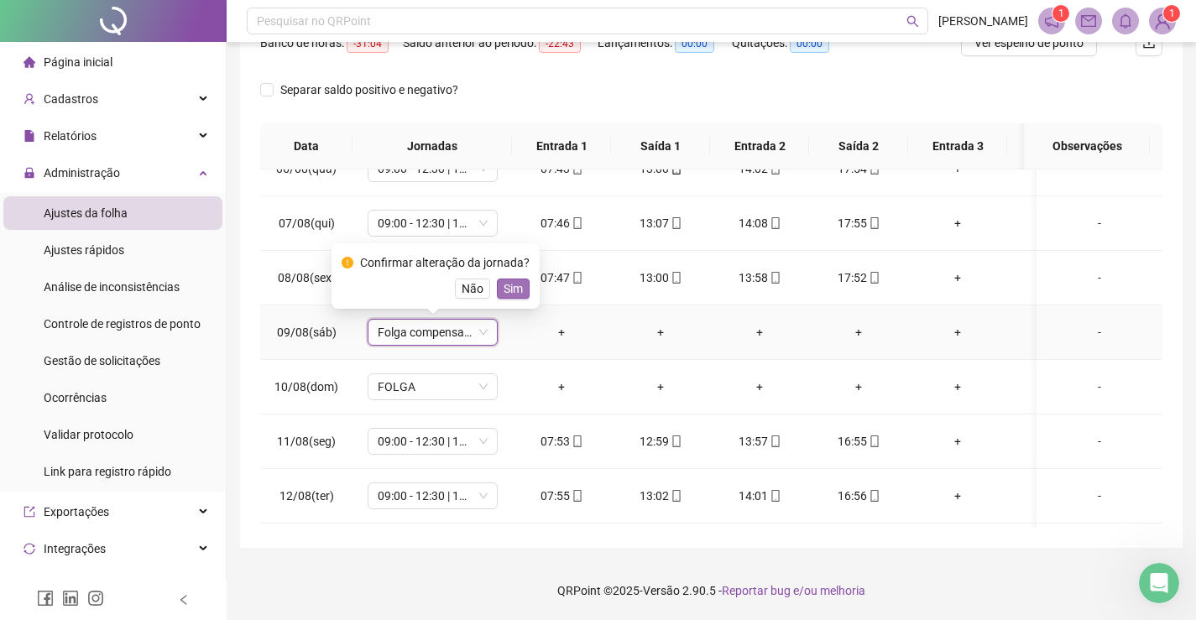
click at [510, 295] on span "Sim" at bounding box center [513, 288] width 19 height 18
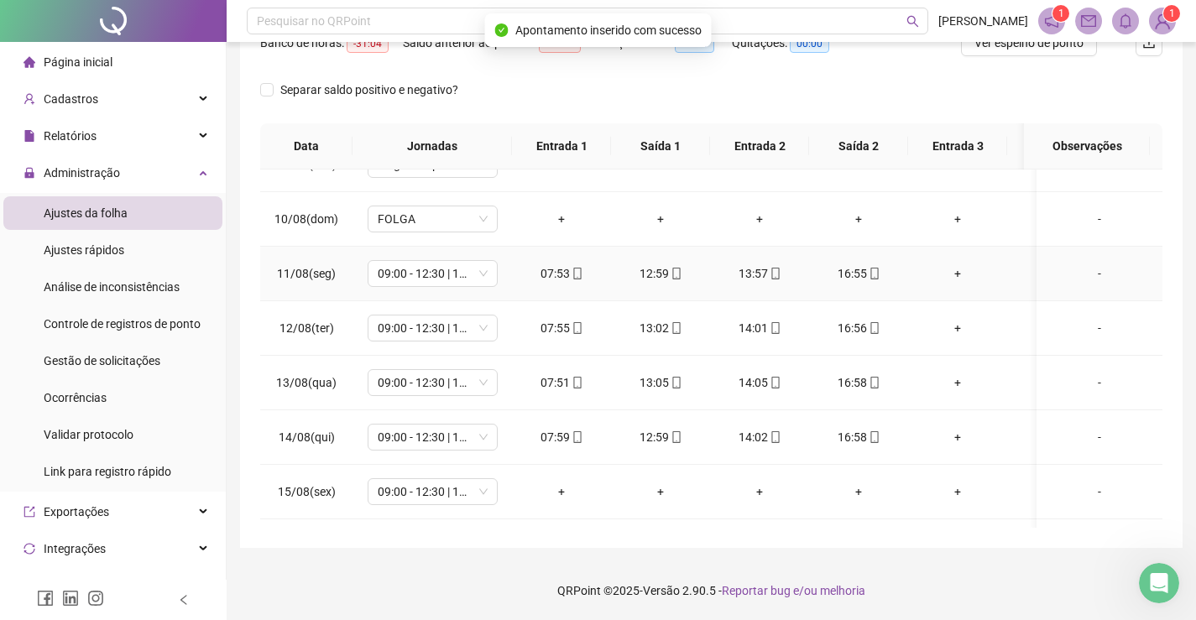
scroll to position [636, 0]
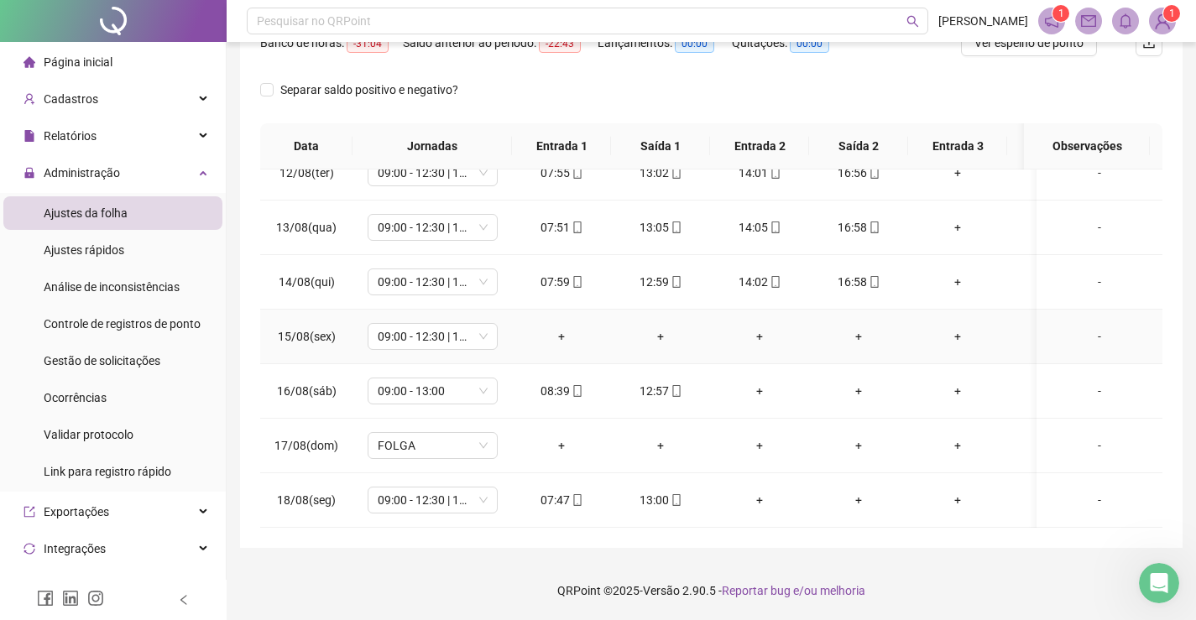
click at [1082, 327] on div "-" at bounding box center [1099, 336] width 99 height 18
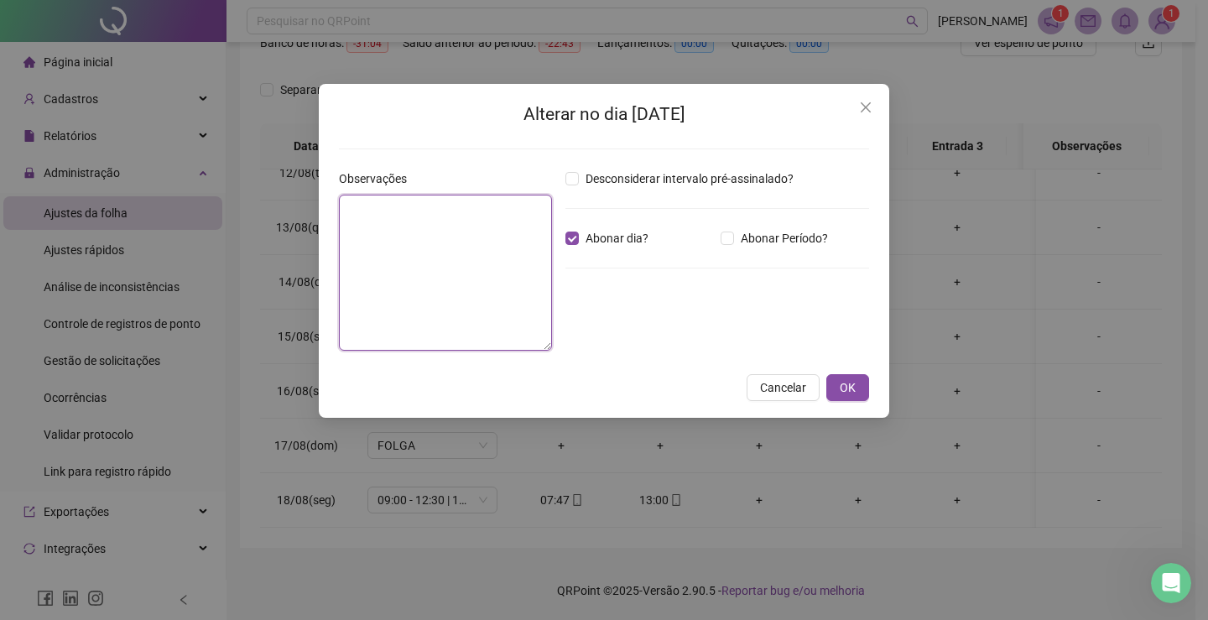
click at [484, 244] on textarea at bounding box center [445, 273] width 213 height 156
paste textarea "**********"
type textarea "**********"
click at [850, 386] on span "OK" at bounding box center [848, 387] width 16 height 18
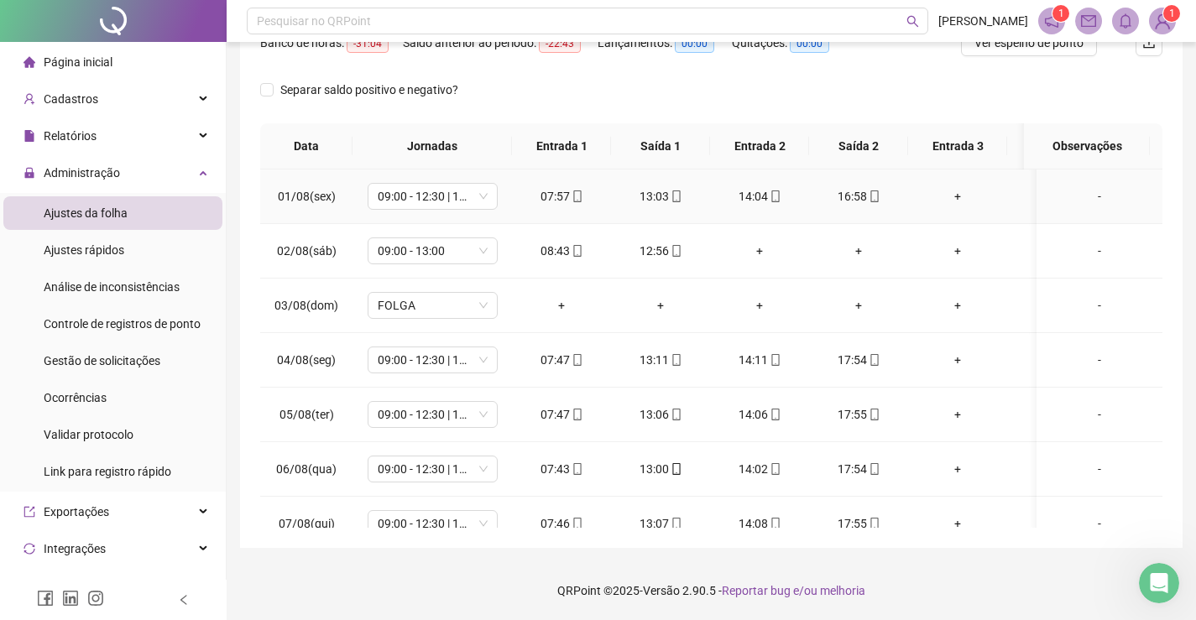
scroll to position [0, 0]
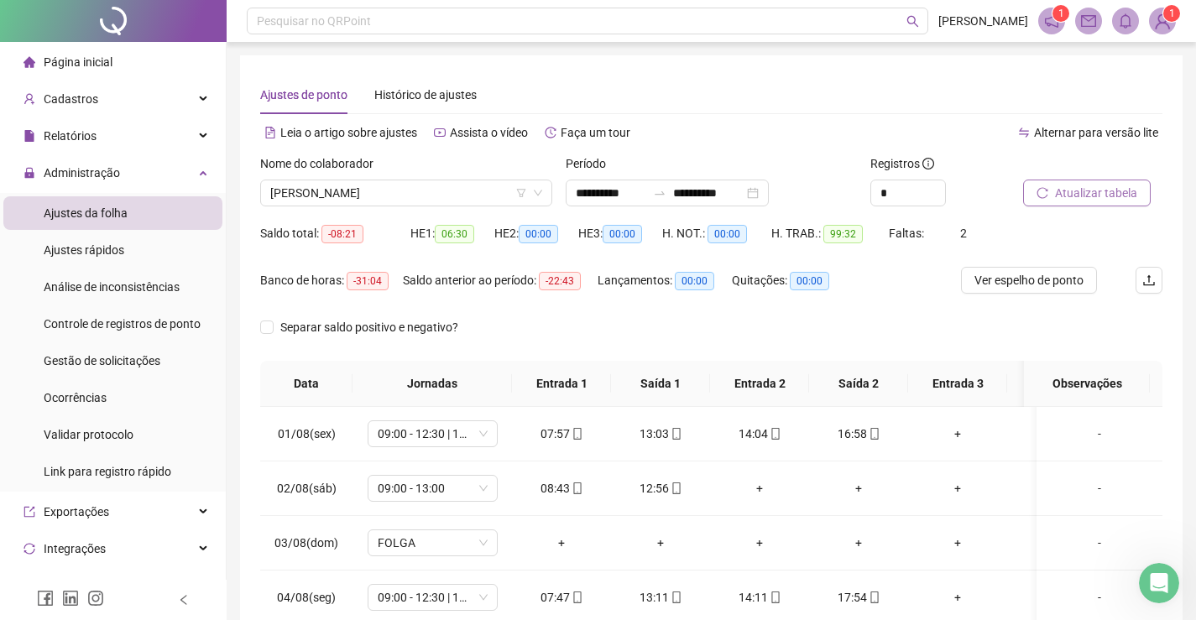
click at [1094, 195] on span "Atualizar tabela" at bounding box center [1096, 193] width 82 height 18
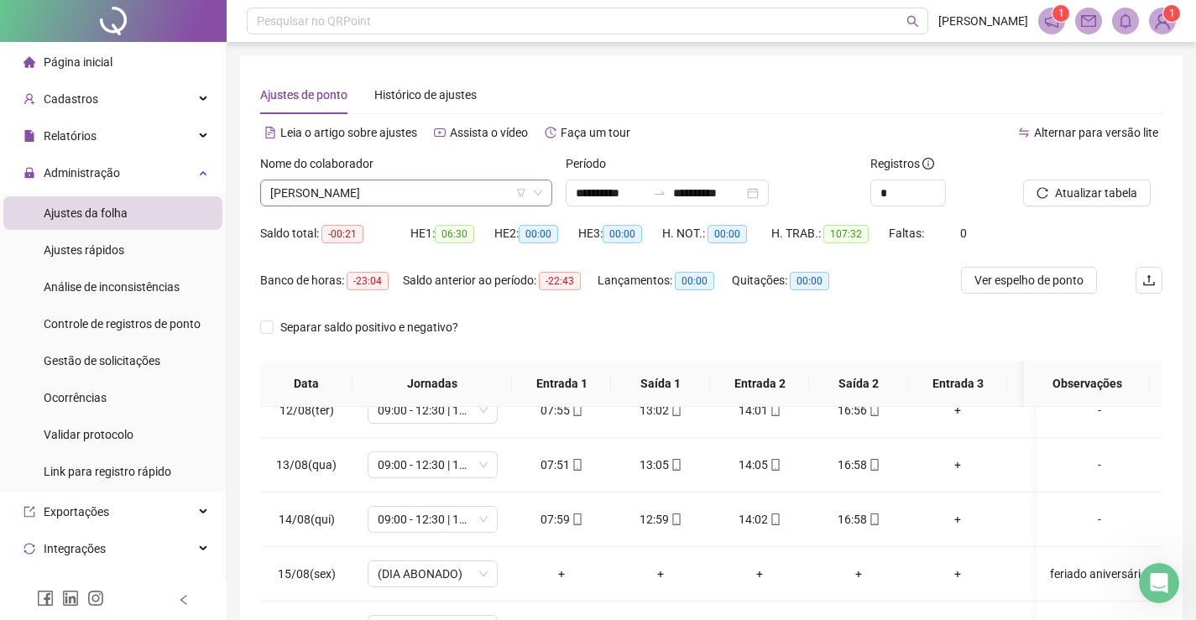
click at [438, 192] on span "[PERSON_NAME]" at bounding box center [406, 192] width 272 height 25
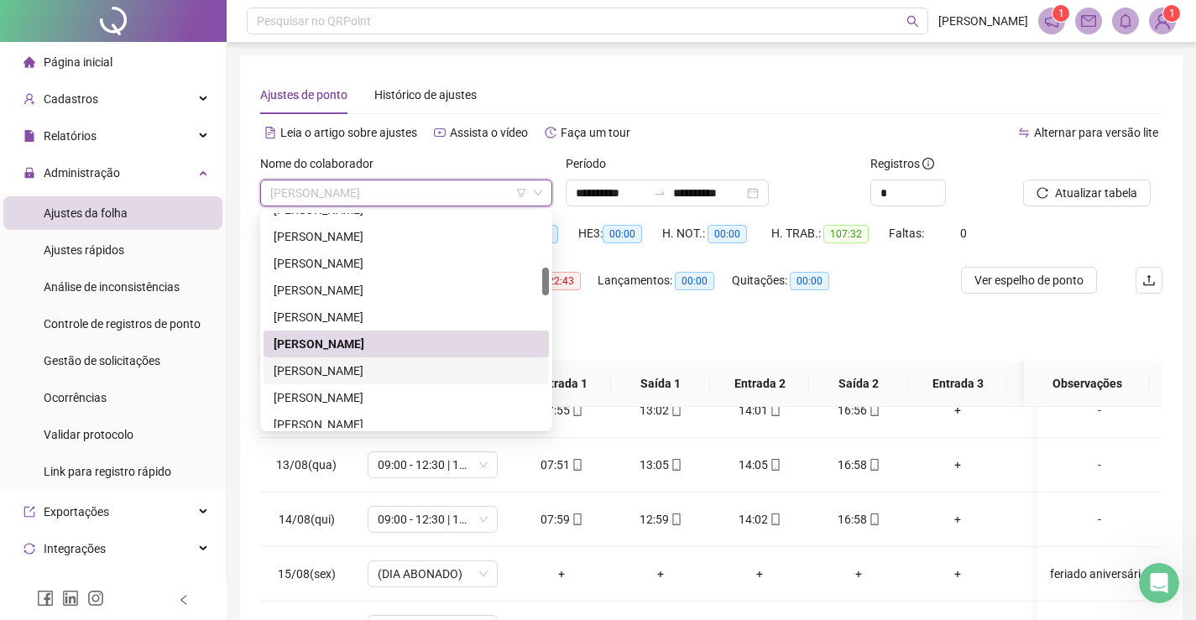
click at [307, 368] on div "[PERSON_NAME]" at bounding box center [406, 371] width 265 height 18
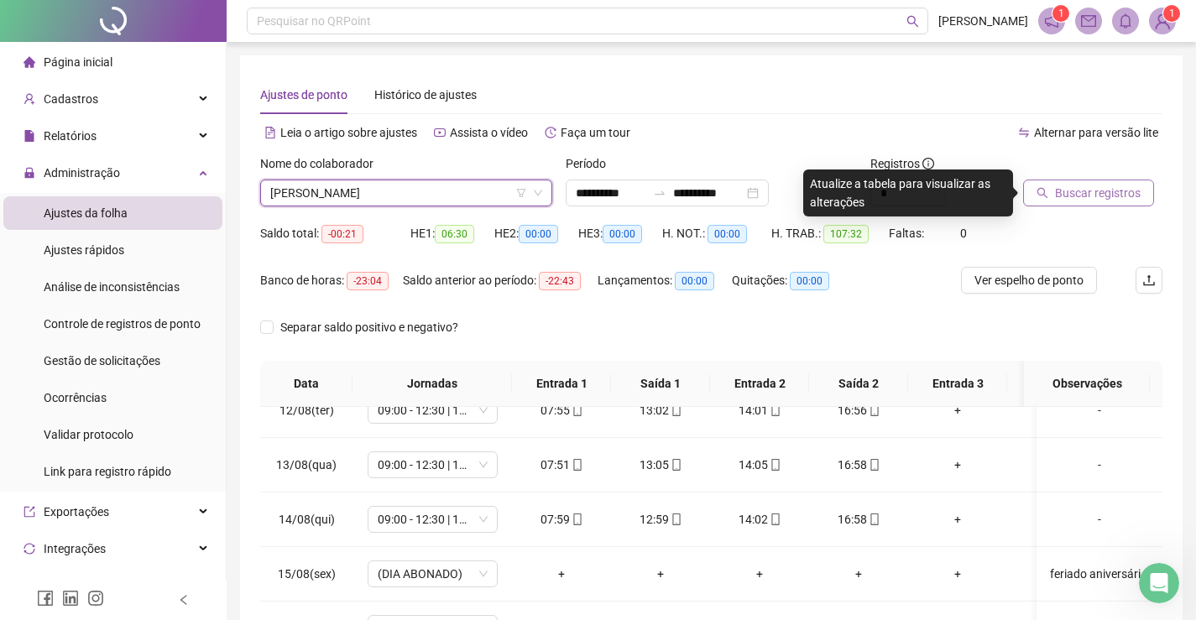
click at [1067, 191] on span "Buscar registros" at bounding box center [1098, 193] width 86 height 18
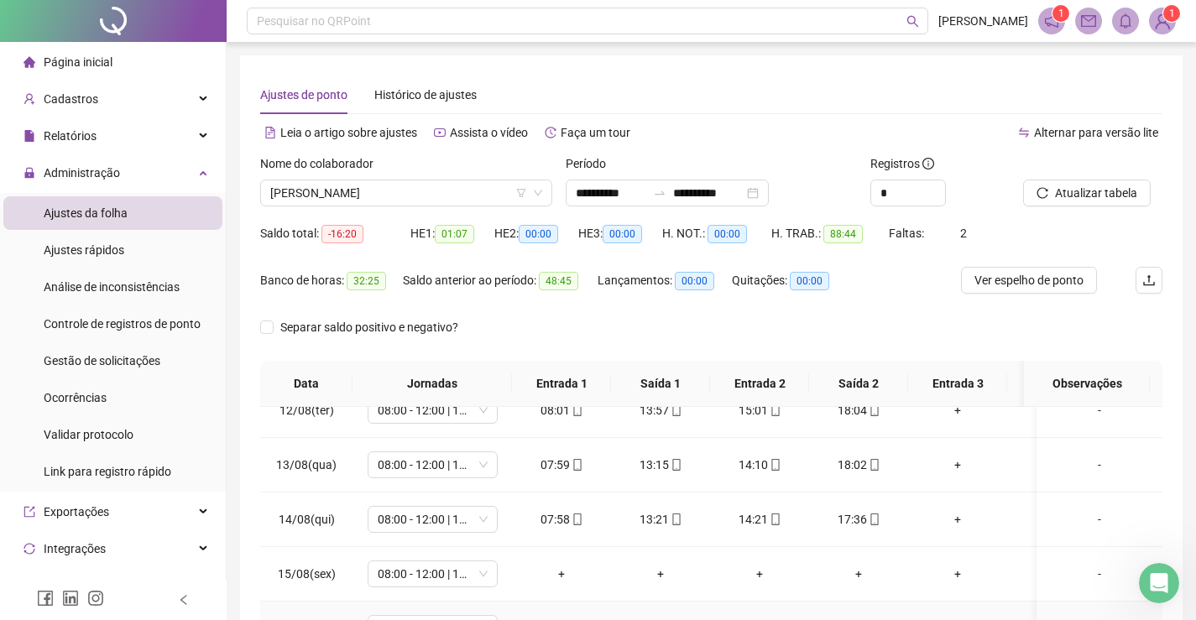
scroll to position [238, 0]
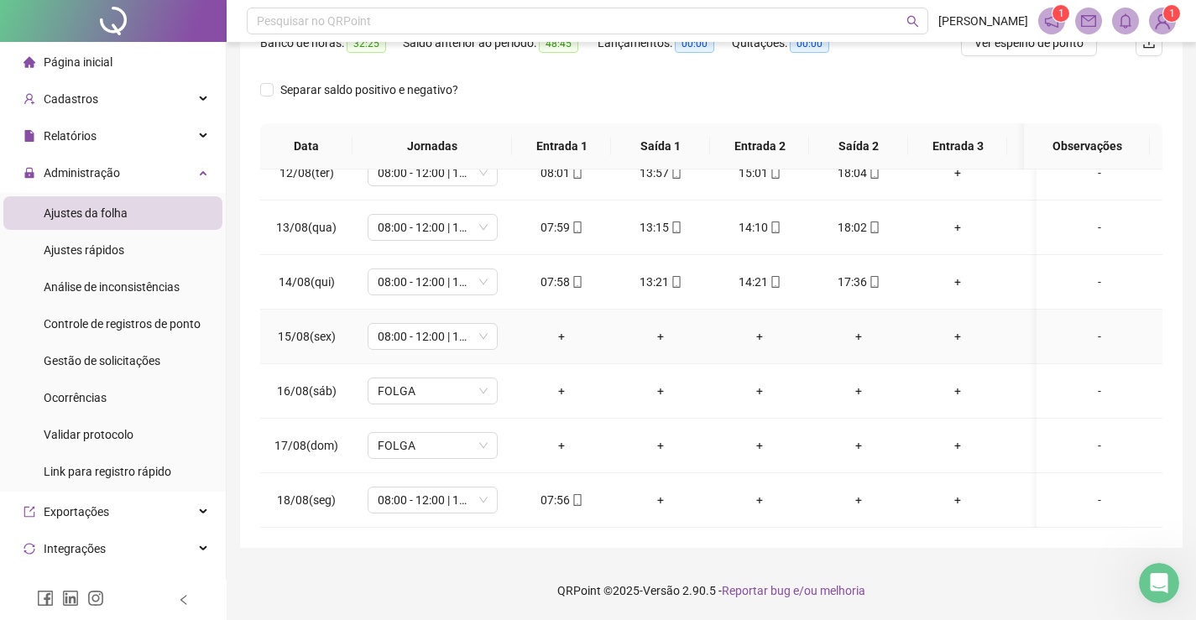
click at [1079, 327] on div "-" at bounding box center [1099, 336] width 99 height 18
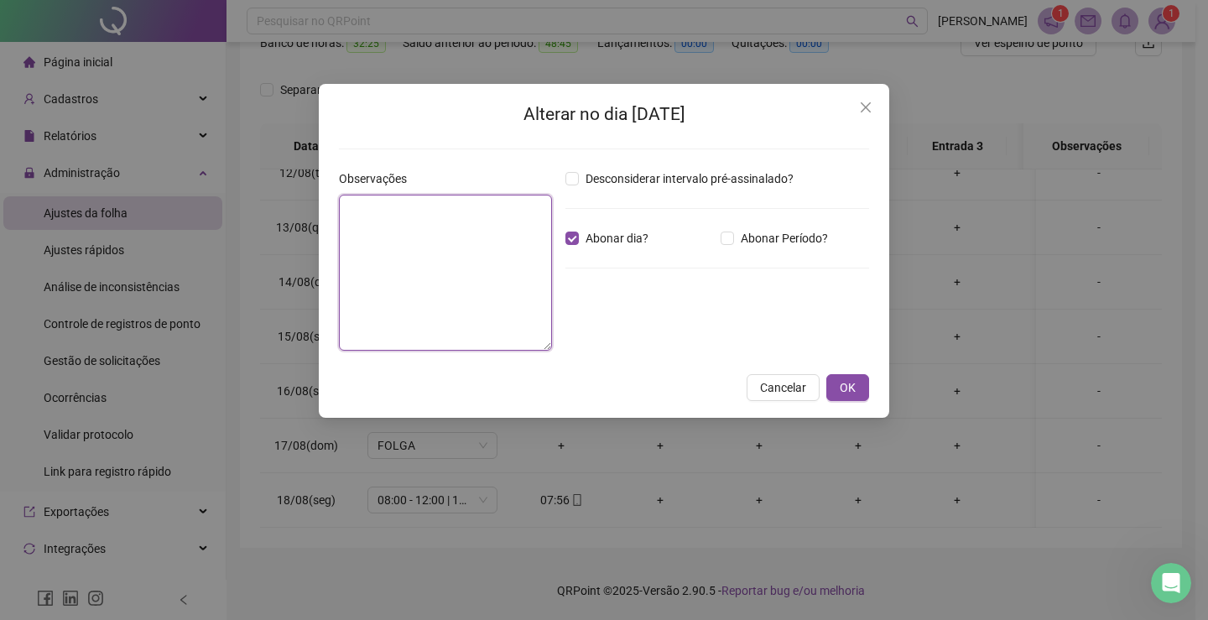
click at [505, 247] on textarea at bounding box center [445, 273] width 213 height 156
paste textarea "**********"
type textarea "**********"
click at [841, 379] on span "OK" at bounding box center [848, 387] width 16 height 18
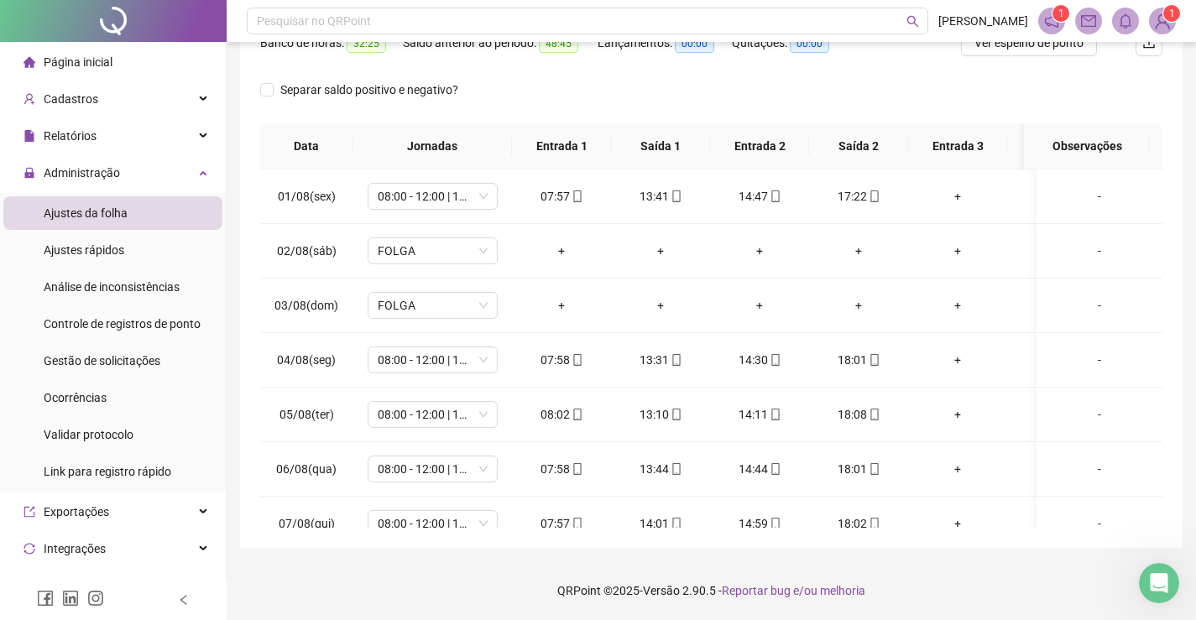
scroll to position [0, 0]
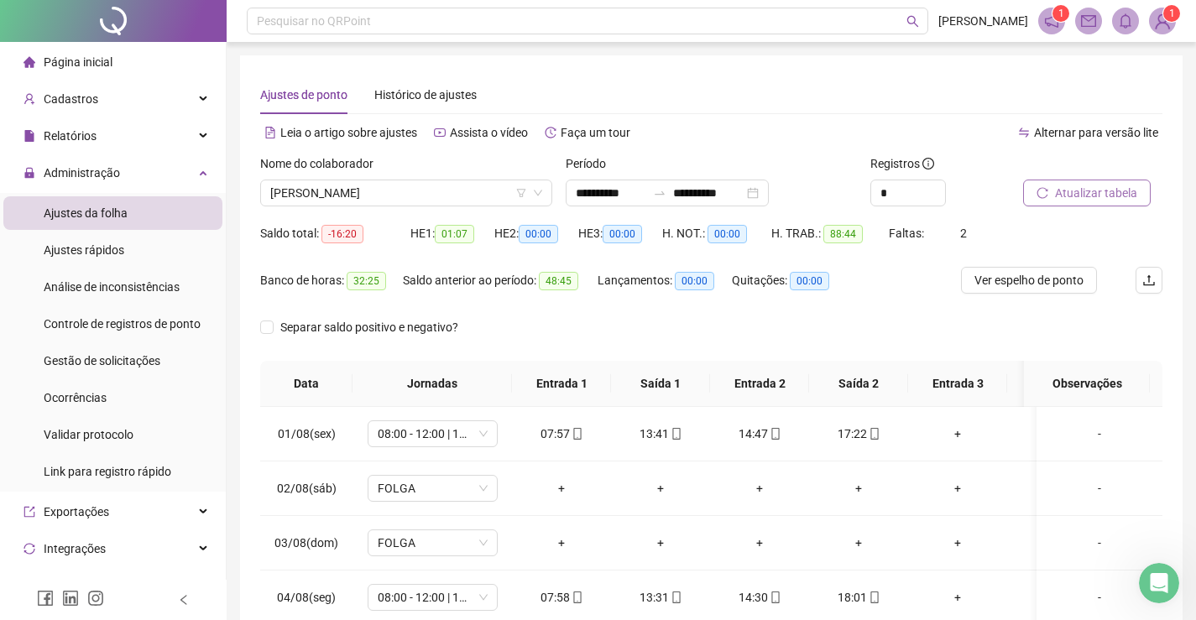
click at [1100, 187] on span "Atualizar tabela" at bounding box center [1096, 193] width 82 height 18
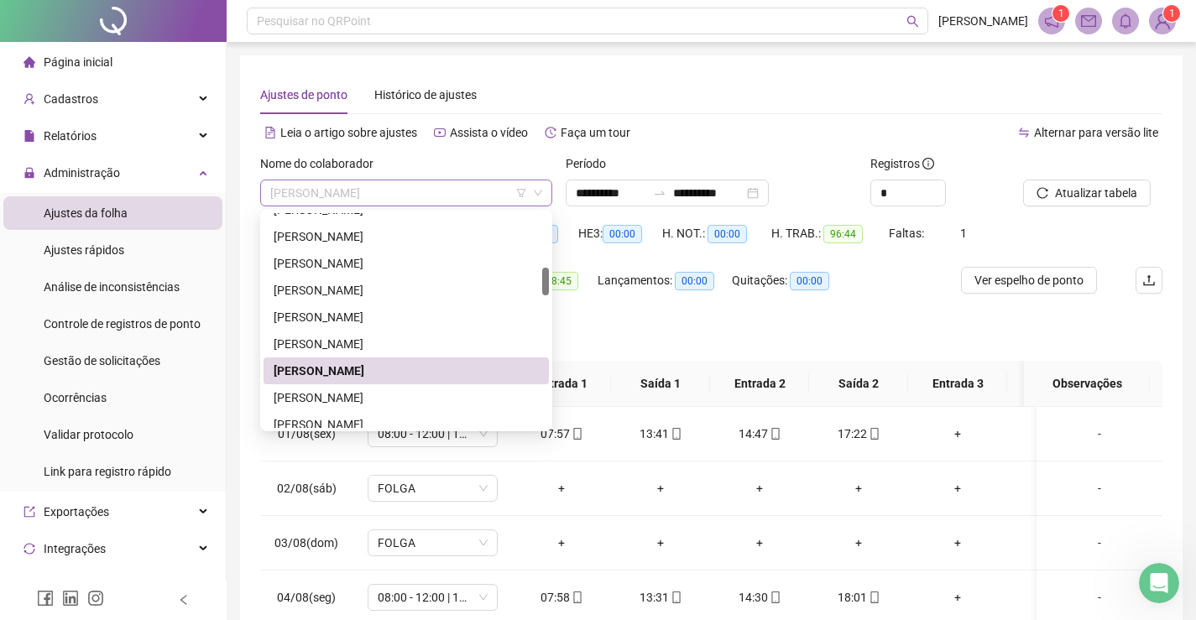
click at [357, 190] on span "[PERSON_NAME]" at bounding box center [406, 192] width 272 height 25
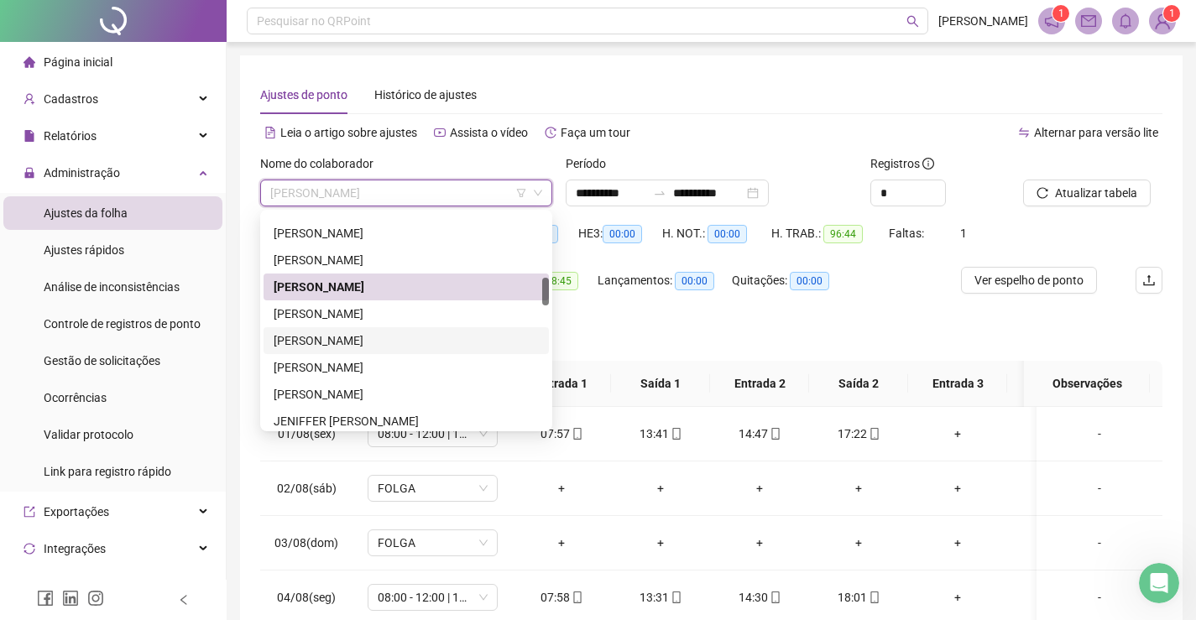
click at [337, 338] on div "[PERSON_NAME]" at bounding box center [406, 340] width 265 height 18
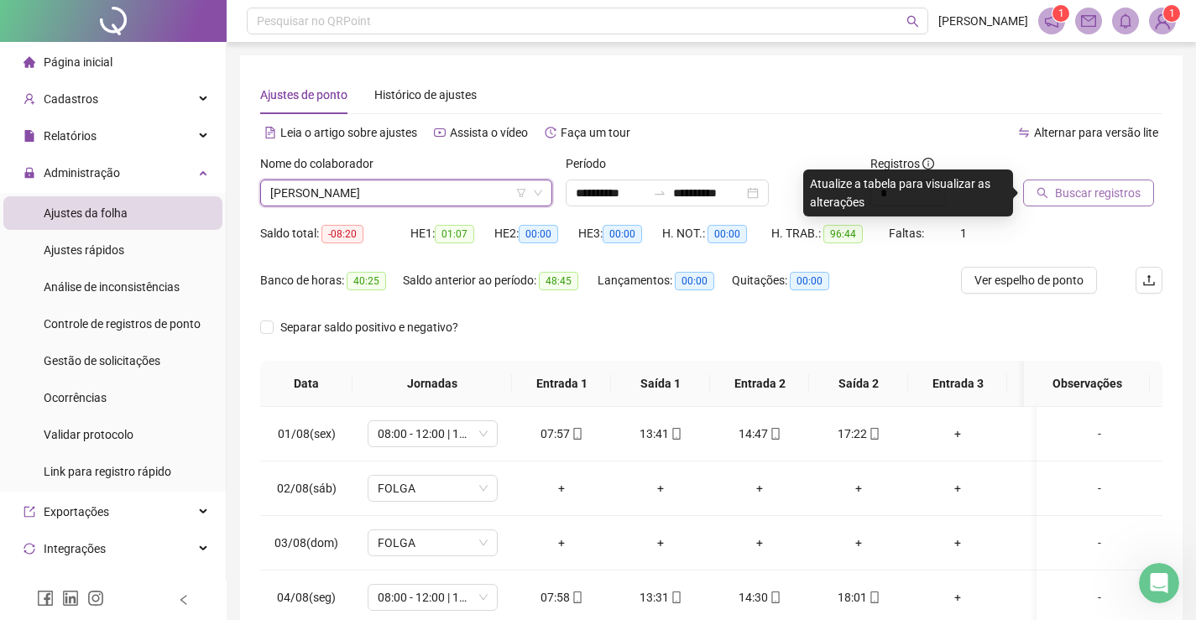
click at [1073, 195] on span "Buscar registros" at bounding box center [1098, 193] width 86 height 18
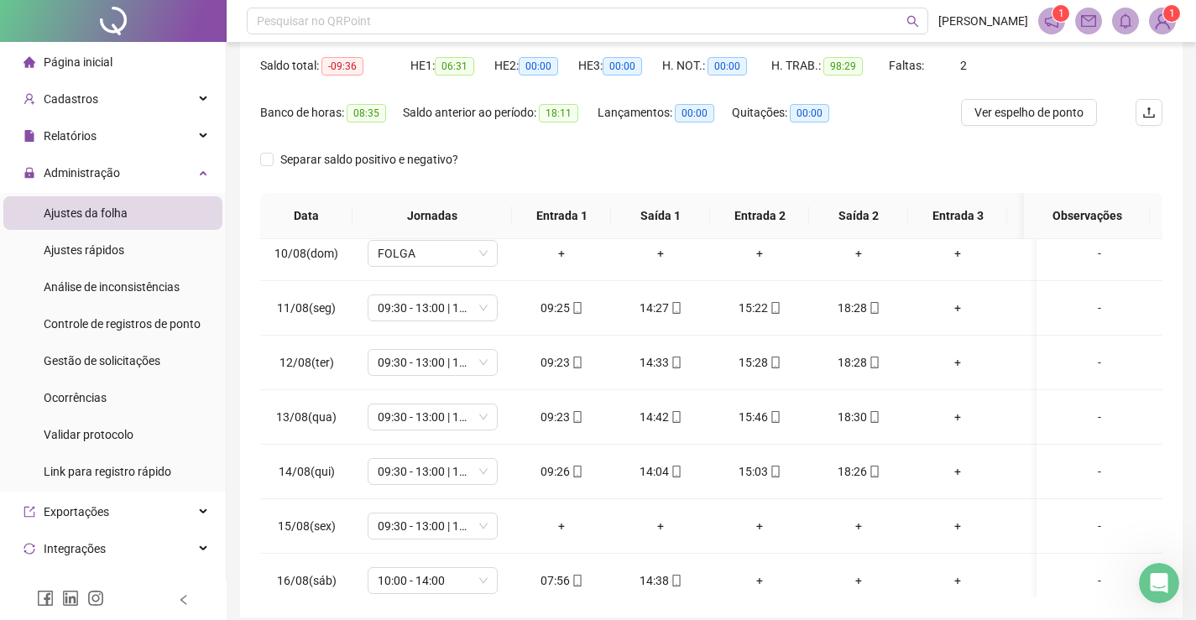
scroll to position [636, 0]
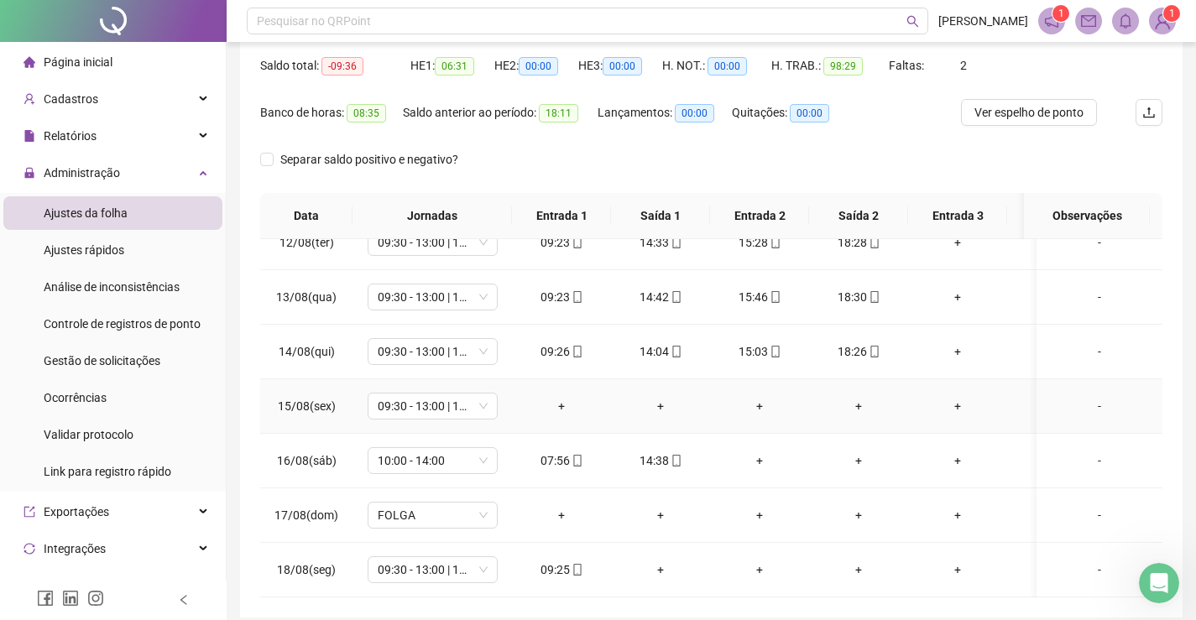
click at [1085, 398] on div "-" at bounding box center [1099, 406] width 99 height 18
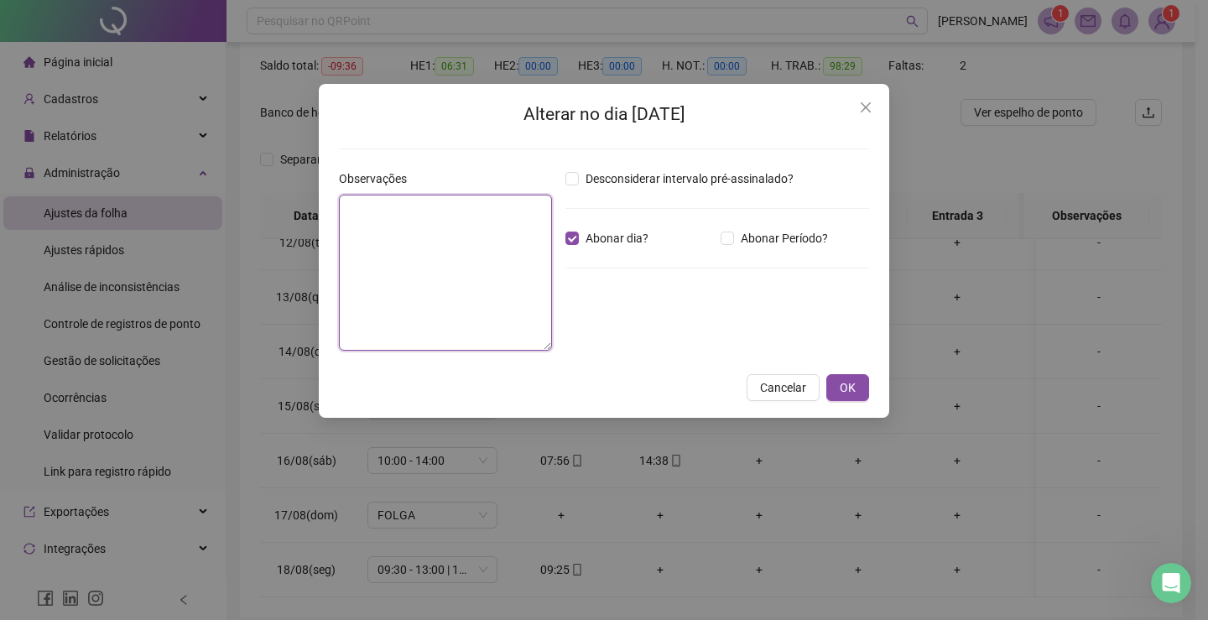
click at [512, 253] on textarea at bounding box center [445, 273] width 213 height 156
paste textarea "**********"
type textarea "**********"
click at [831, 378] on button "OK" at bounding box center [848, 387] width 43 height 27
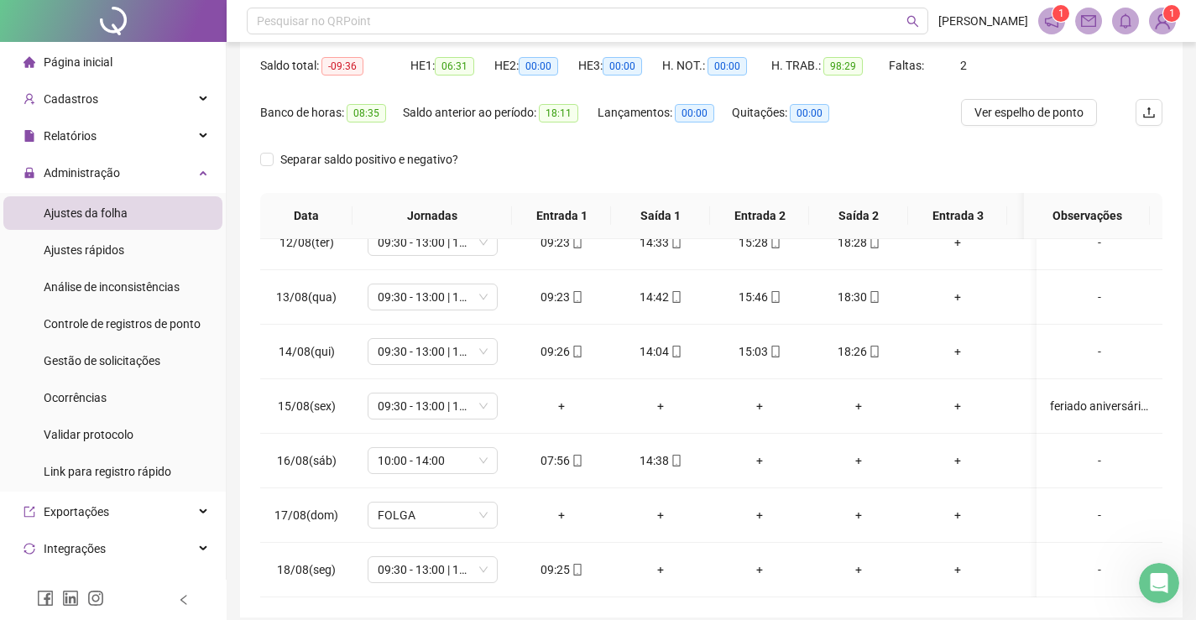
scroll to position [0, 0]
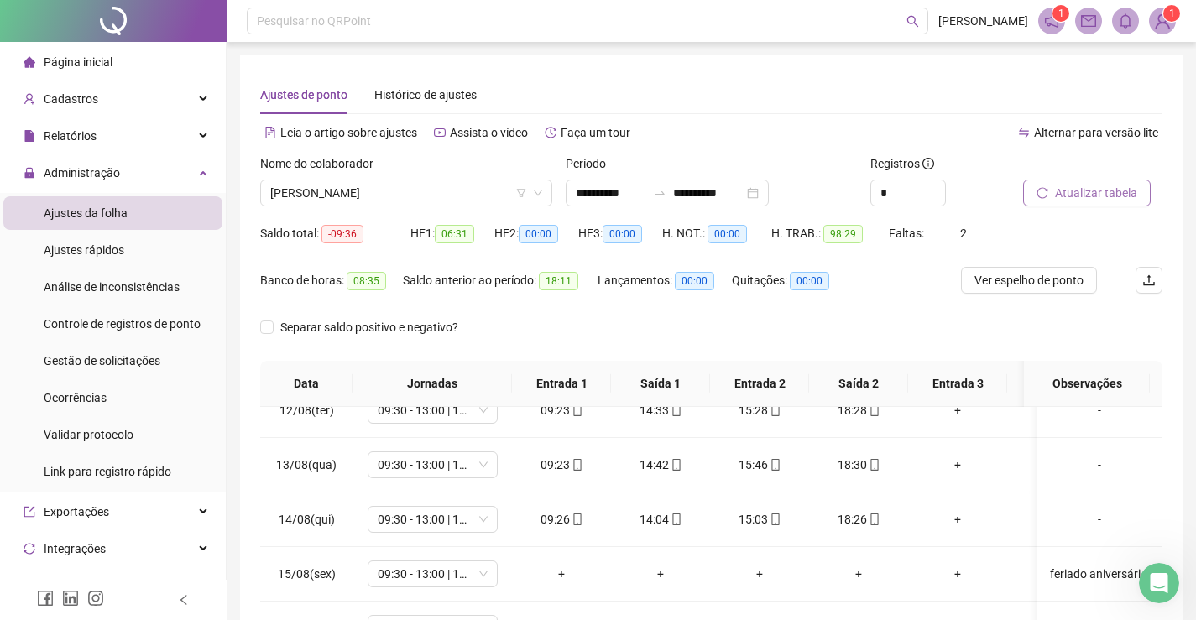
click at [1112, 185] on span "Atualizar tabela" at bounding box center [1096, 193] width 82 height 18
click at [426, 187] on span "[PERSON_NAME]" at bounding box center [406, 192] width 272 height 25
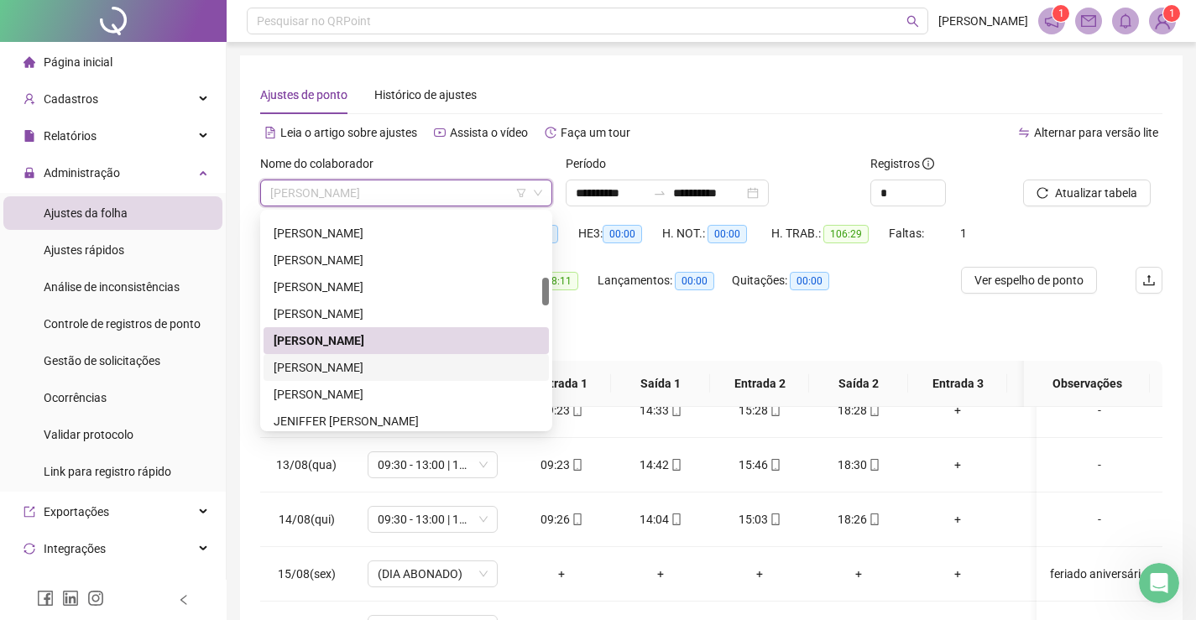
click at [347, 368] on div "[PERSON_NAME]" at bounding box center [406, 367] width 265 height 18
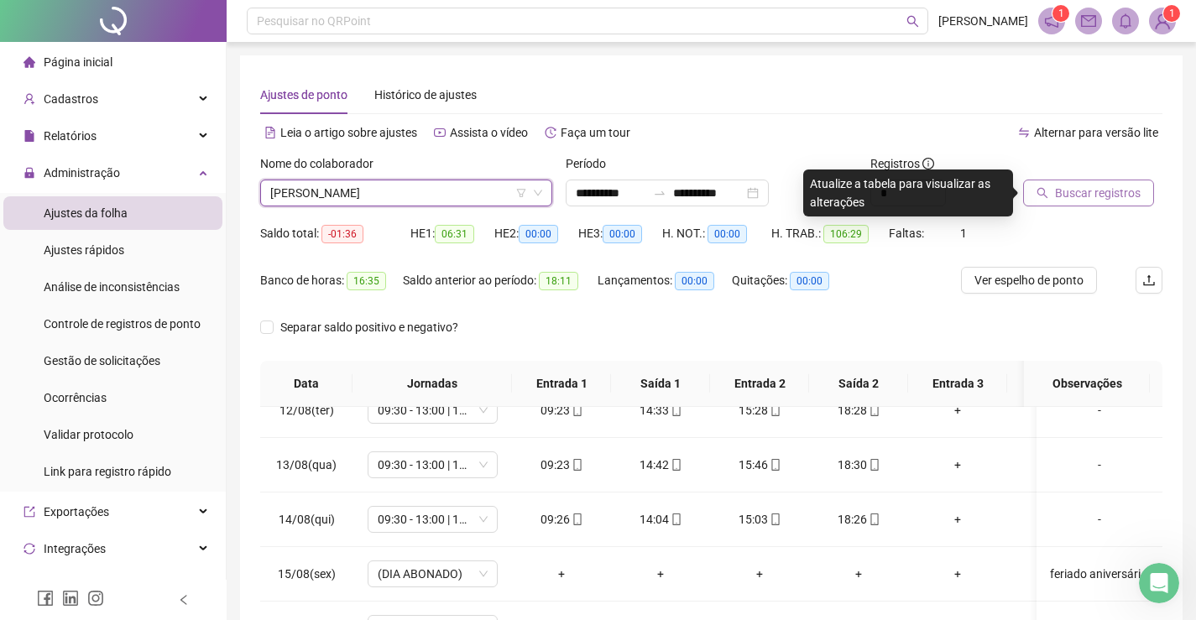
click at [1114, 195] on span "Buscar registros" at bounding box center [1098, 193] width 86 height 18
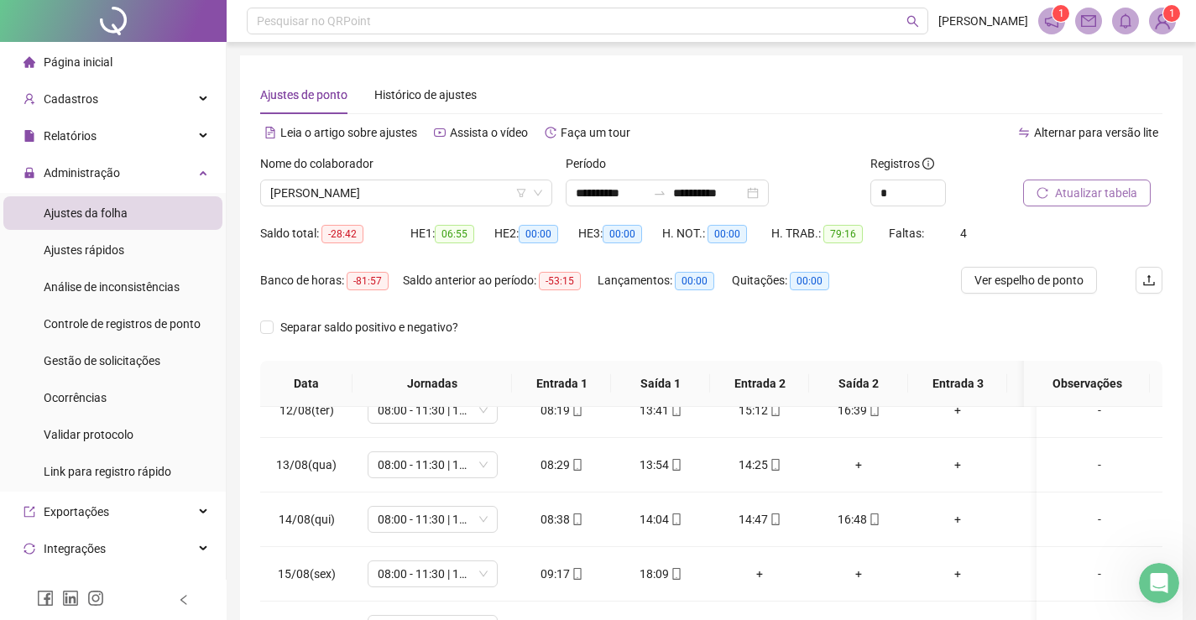
click at [1109, 195] on span "Atualizar tabela" at bounding box center [1096, 193] width 82 height 18
click at [407, 197] on span "[PERSON_NAME]" at bounding box center [406, 192] width 272 height 25
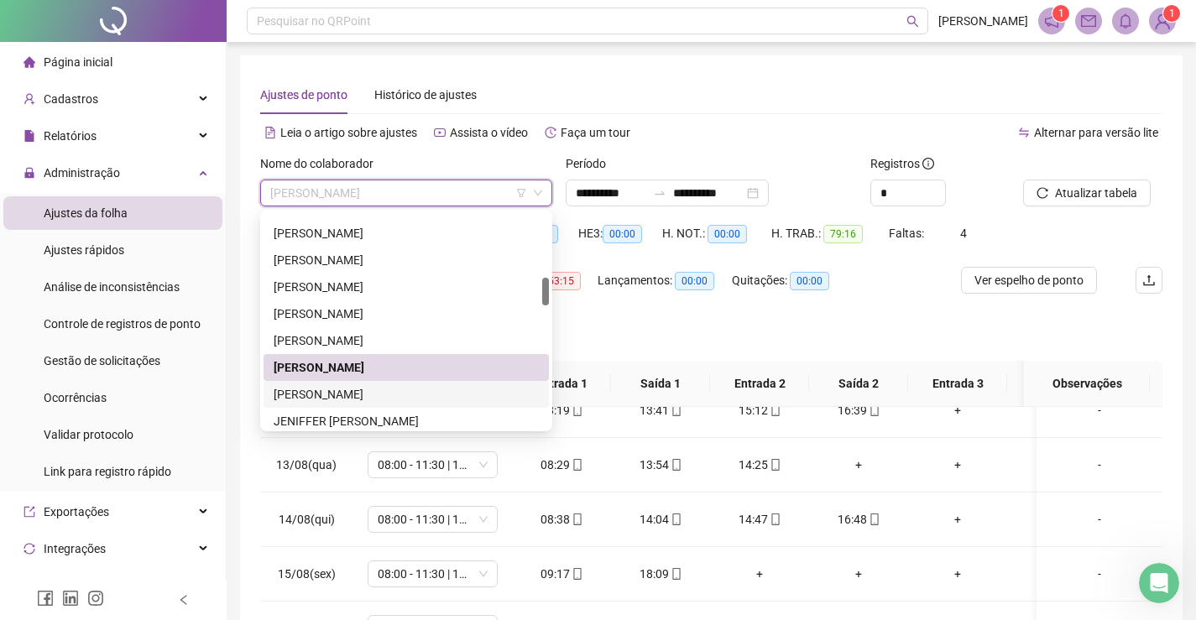
click at [350, 392] on div "[PERSON_NAME]" at bounding box center [406, 394] width 265 height 18
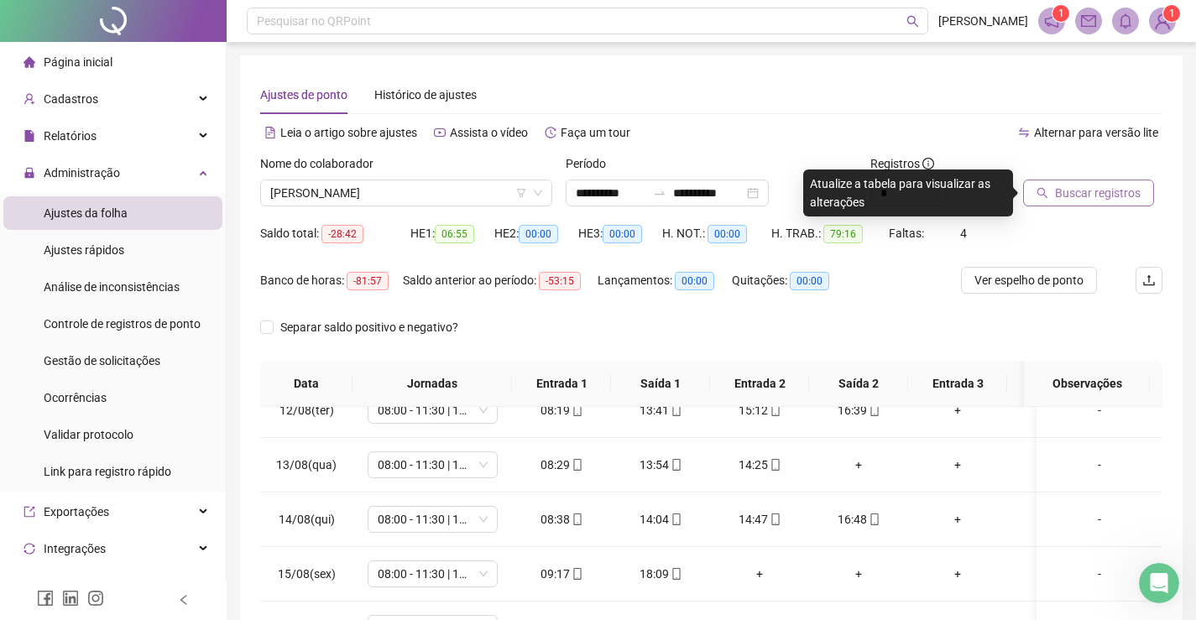
click at [1068, 192] on span "Buscar registros" at bounding box center [1098, 193] width 86 height 18
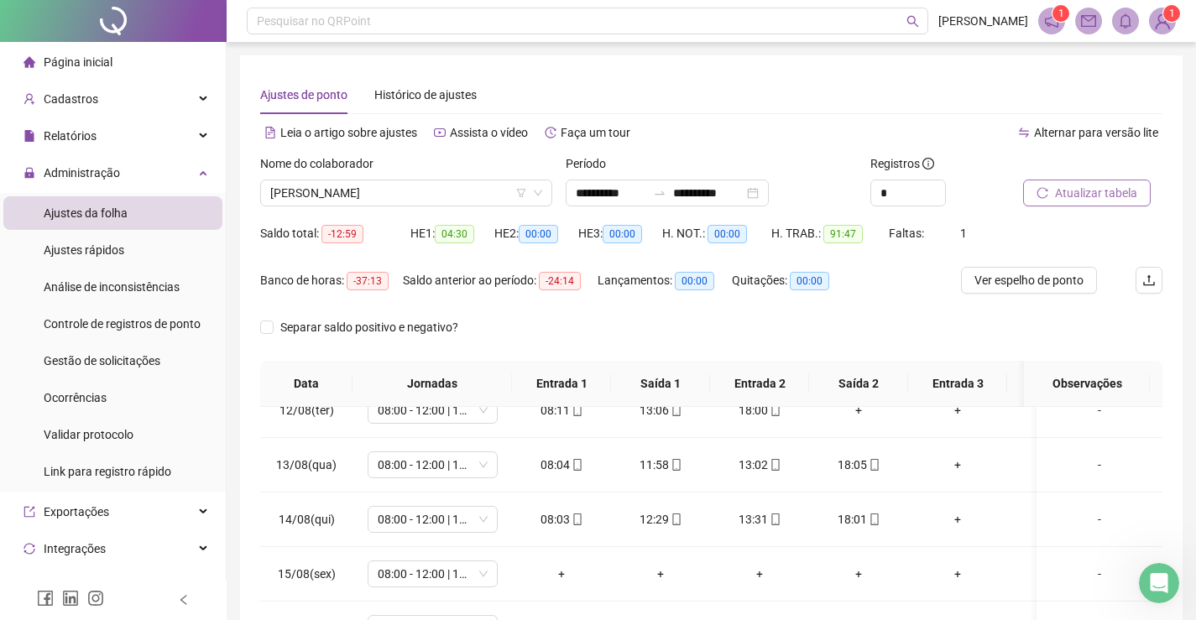
scroll to position [238, 0]
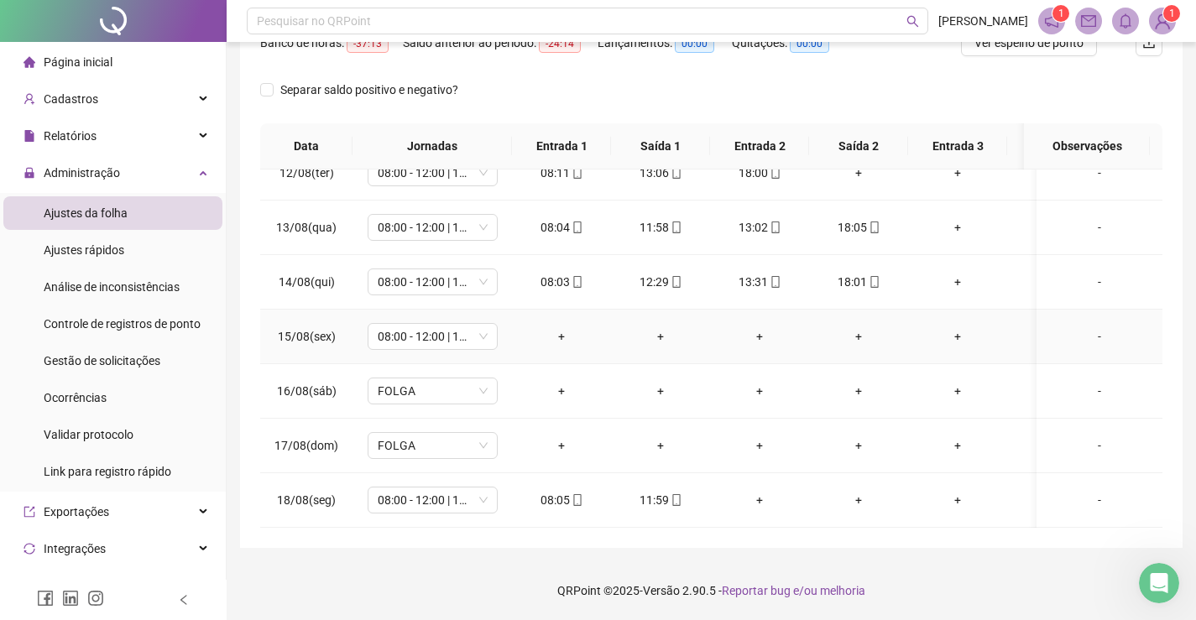
click at [1081, 327] on div "-" at bounding box center [1099, 336] width 99 height 18
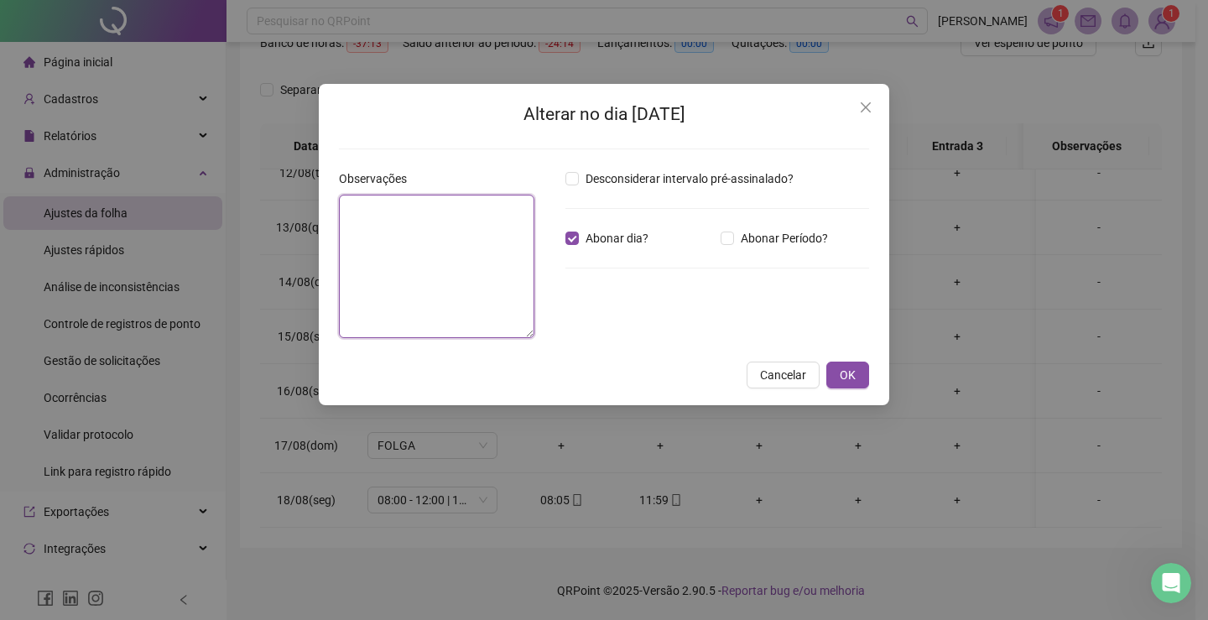
click at [500, 251] on textarea at bounding box center [437, 267] width 196 height 144
paste textarea "**********"
type textarea "**********"
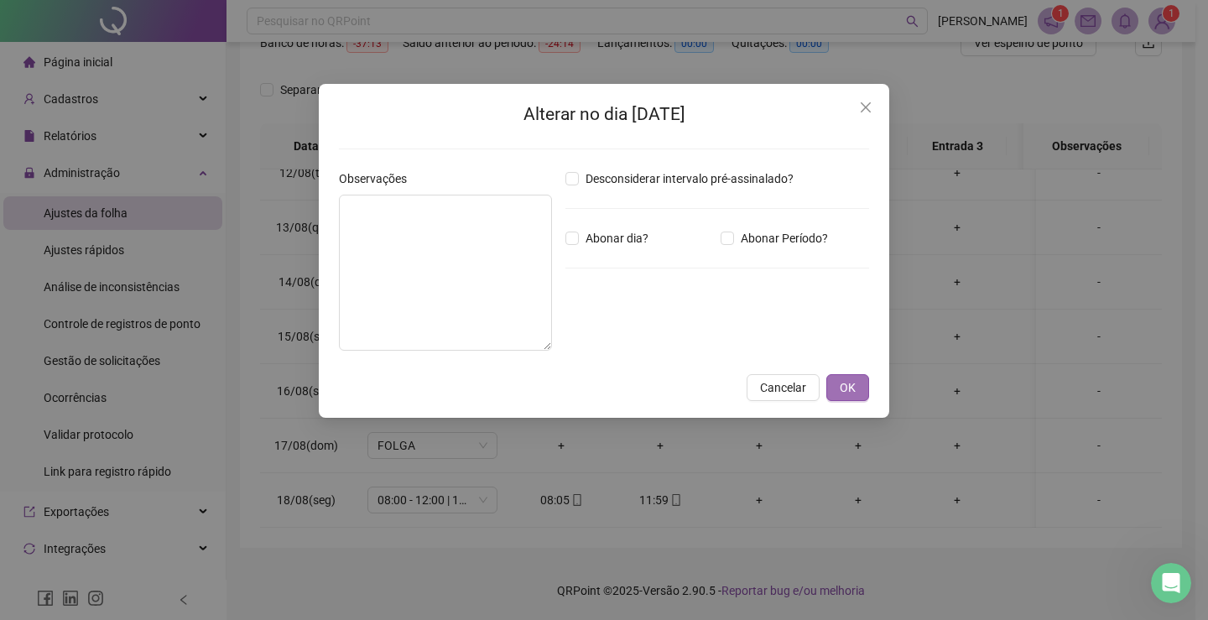
click at [844, 384] on span "OK" at bounding box center [848, 387] width 16 height 18
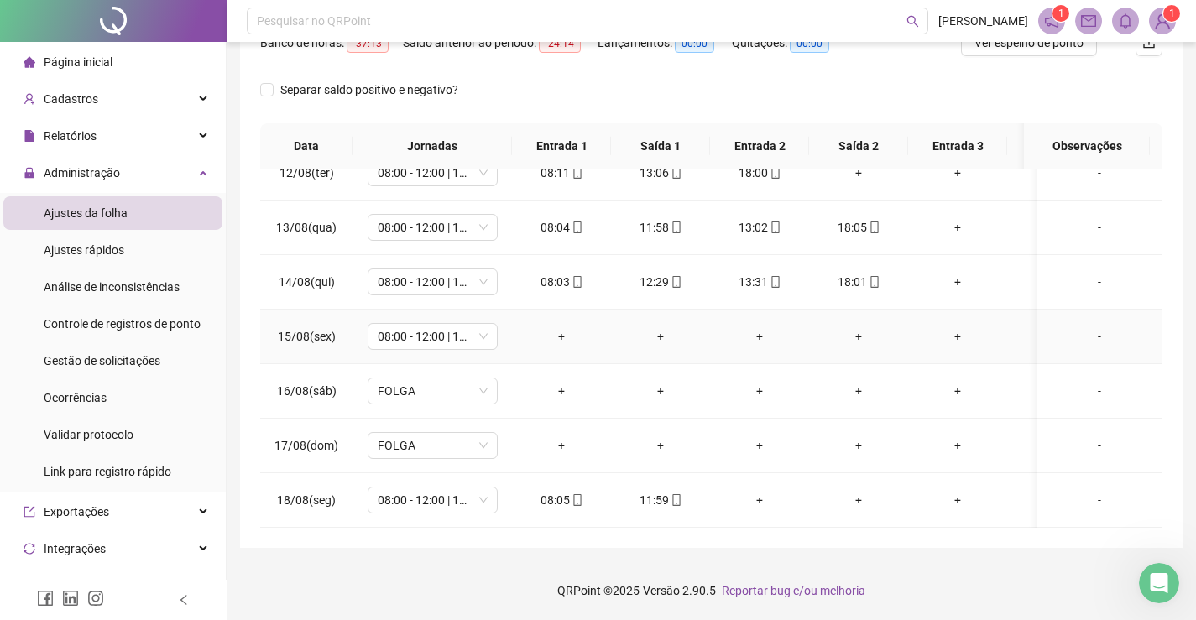
click at [1083, 327] on div "-" at bounding box center [1099, 336] width 99 height 18
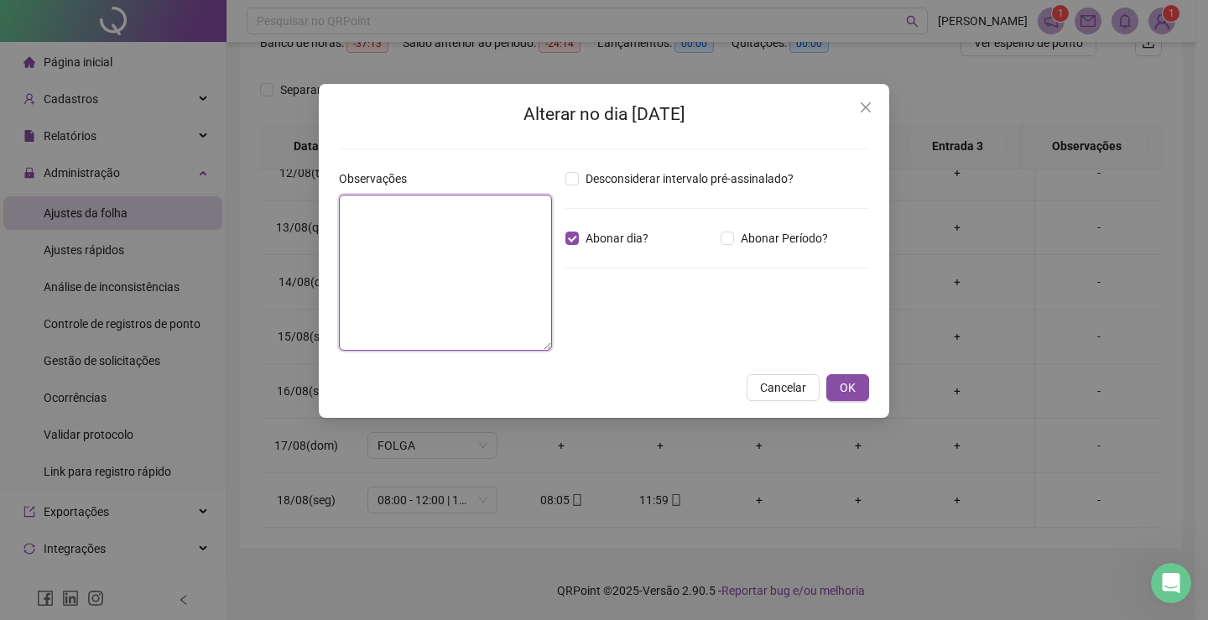
click at [504, 248] on textarea at bounding box center [445, 273] width 213 height 156
paste textarea "**********"
type textarea "**********"
click at [849, 383] on span "OK" at bounding box center [848, 387] width 16 height 18
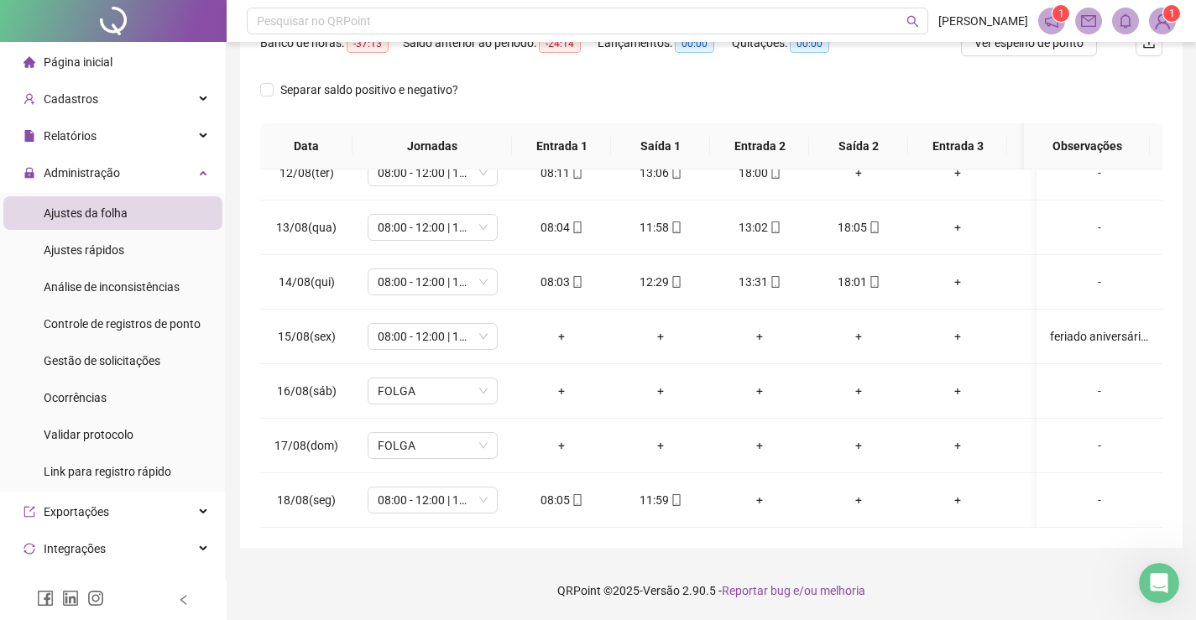
scroll to position [0, 0]
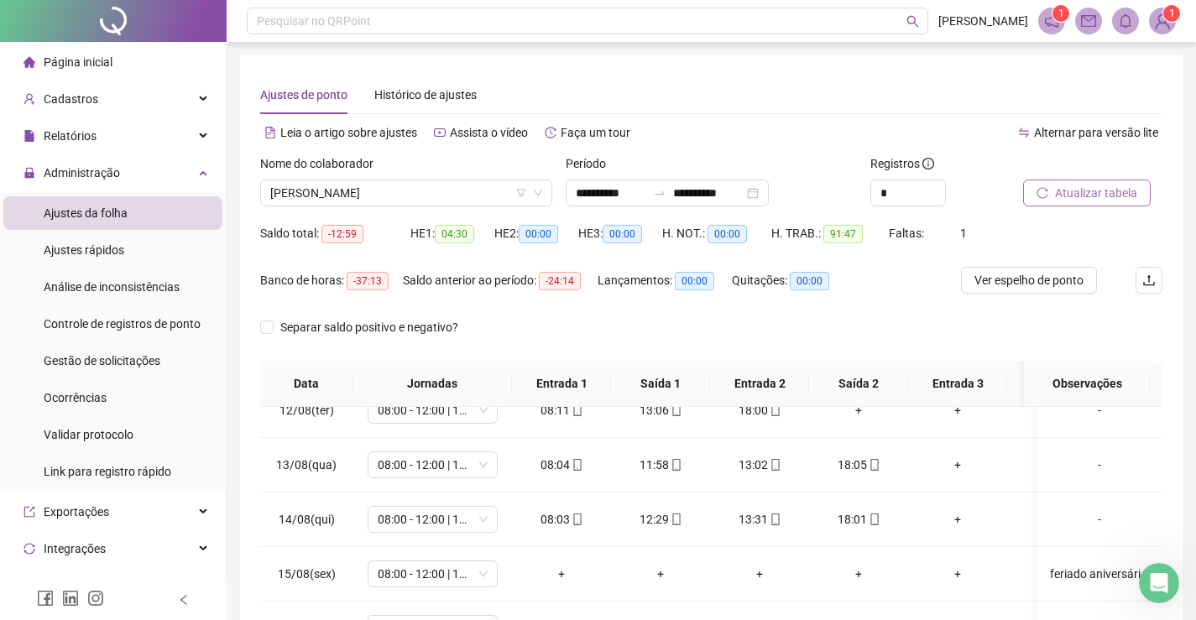
click at [1098, 188] on span "Atualizar tabela" at bounding box center [1096, 193] width 82 height 18
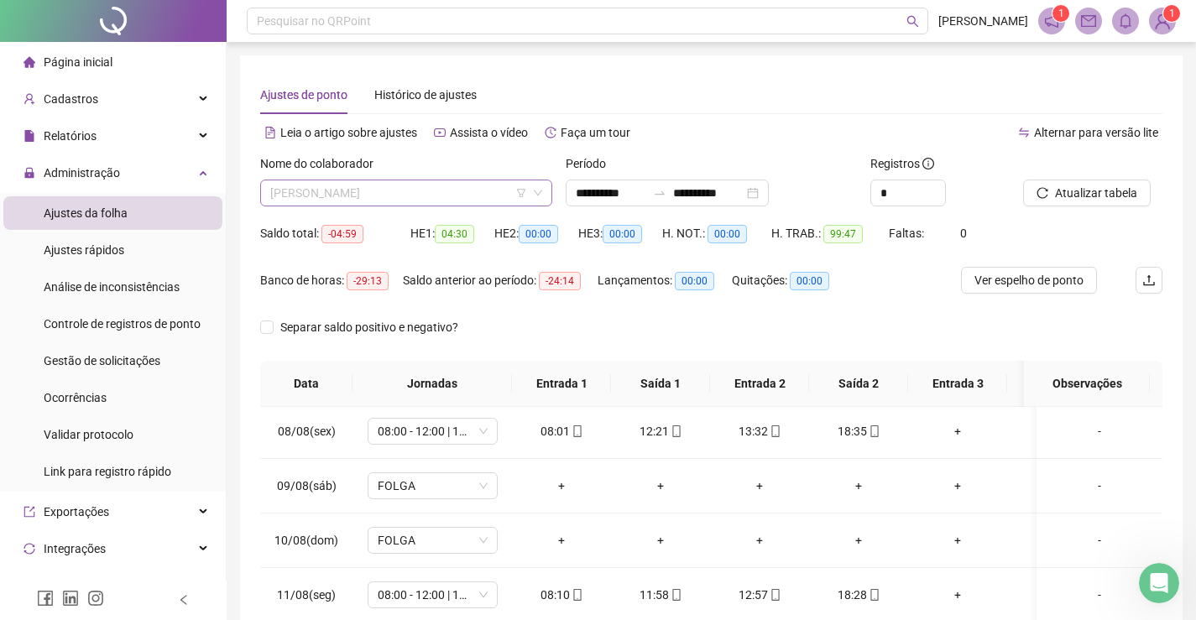
click at [429, 189] on span "[PERSON_NAME]" at bounding box center [406, 192] width 272 height 25
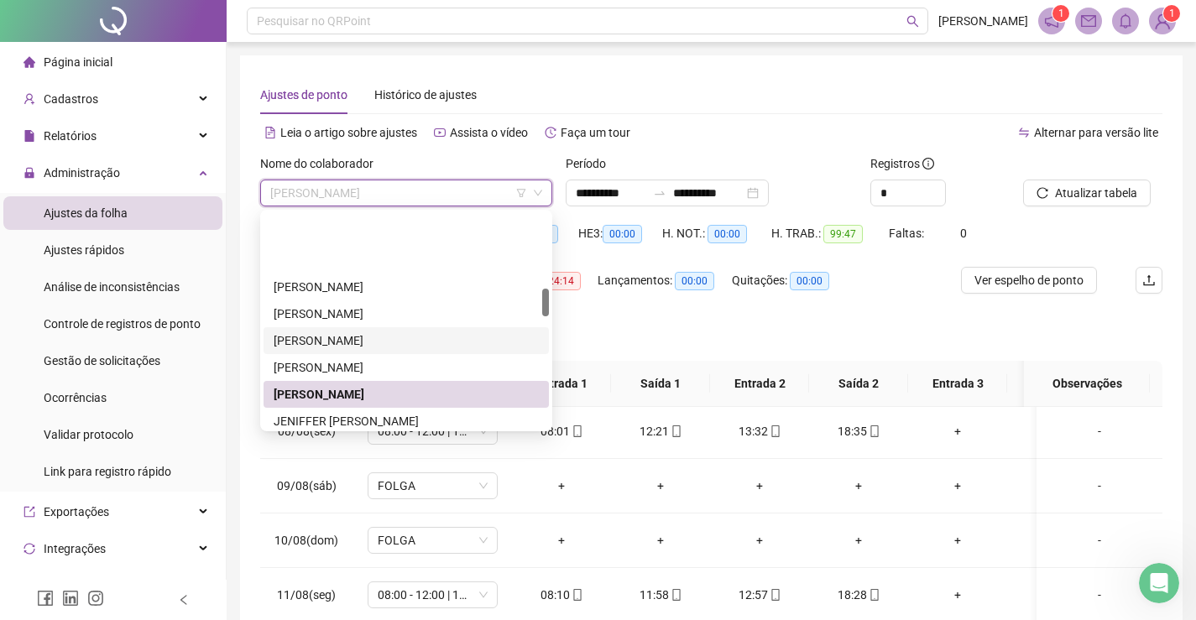
scroll to position [587, 0]
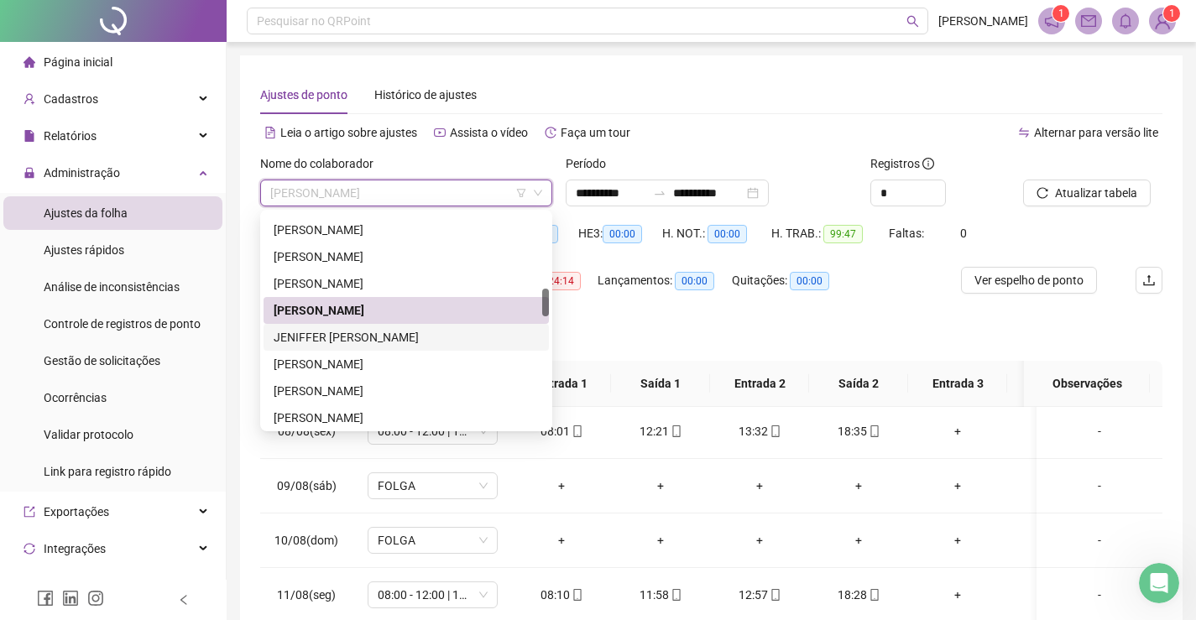
click at [343, 340] on div "JENIFFER [PERSON_NAME]" at bounding box center [406, 337] width 265 height 18
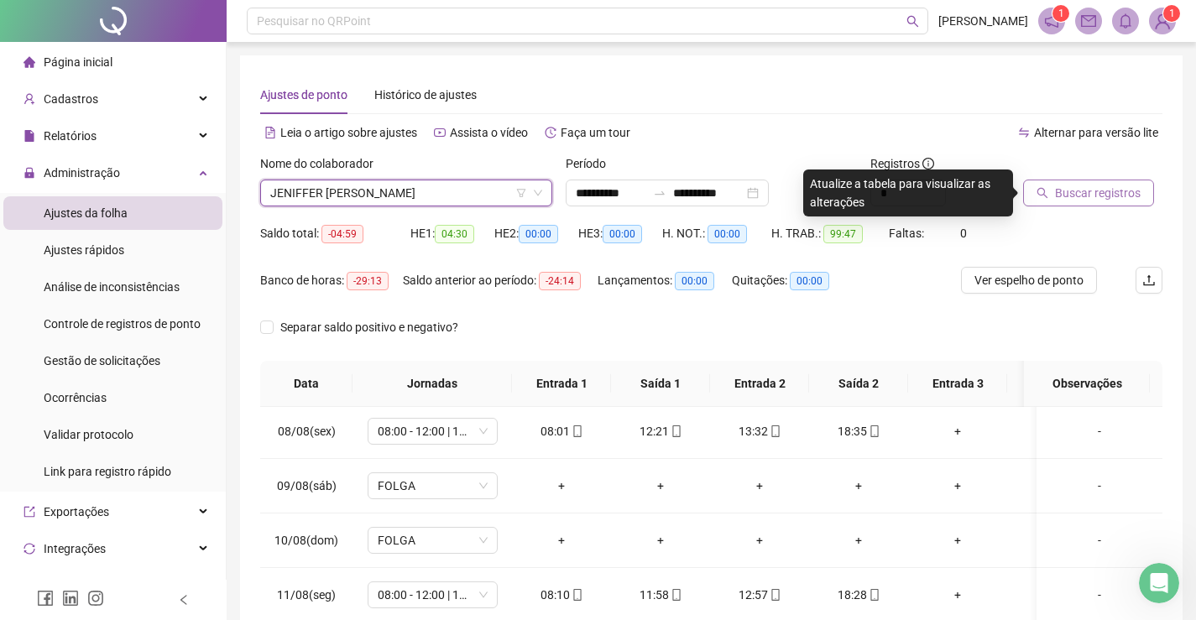
click at [1093, 199] on span "Buscar registros" at bounding box center [1098, 193] width 86 height 18
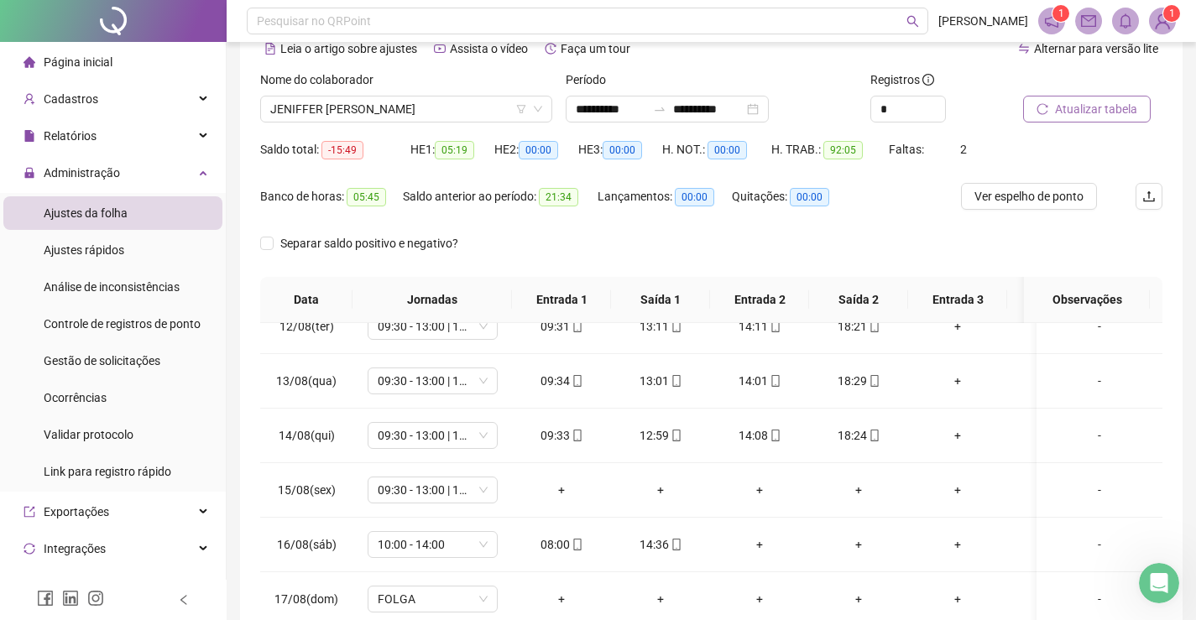
scroll to position [238, 0]
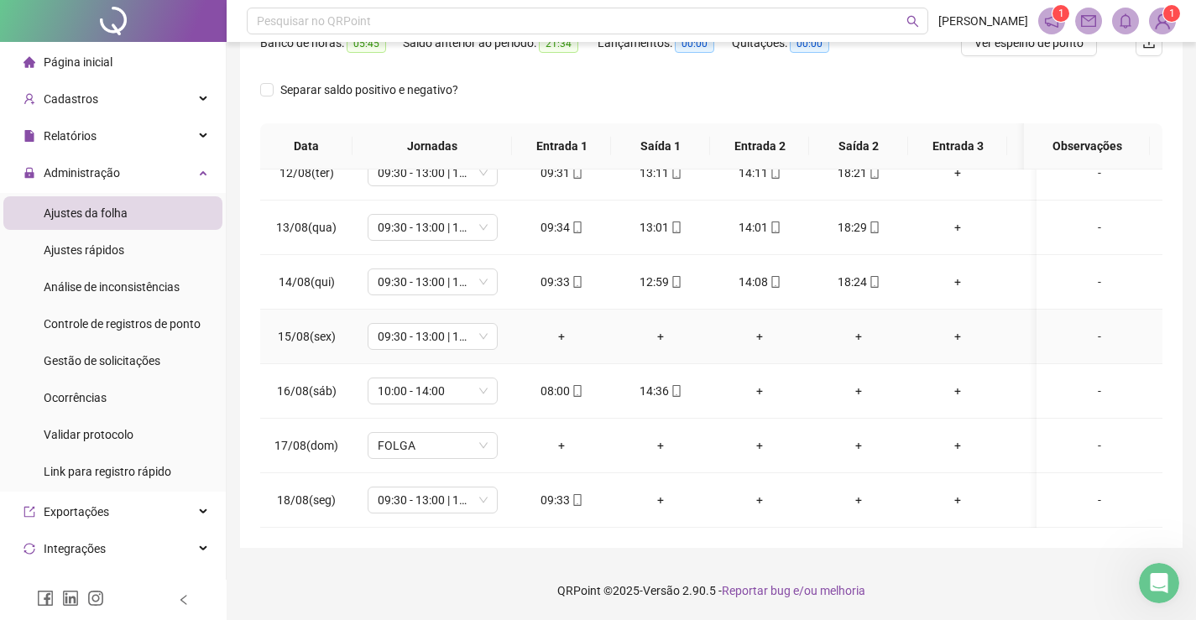
click at [1095, 327] on div "-" at bounding box center [1099, 336] width 99 height 18
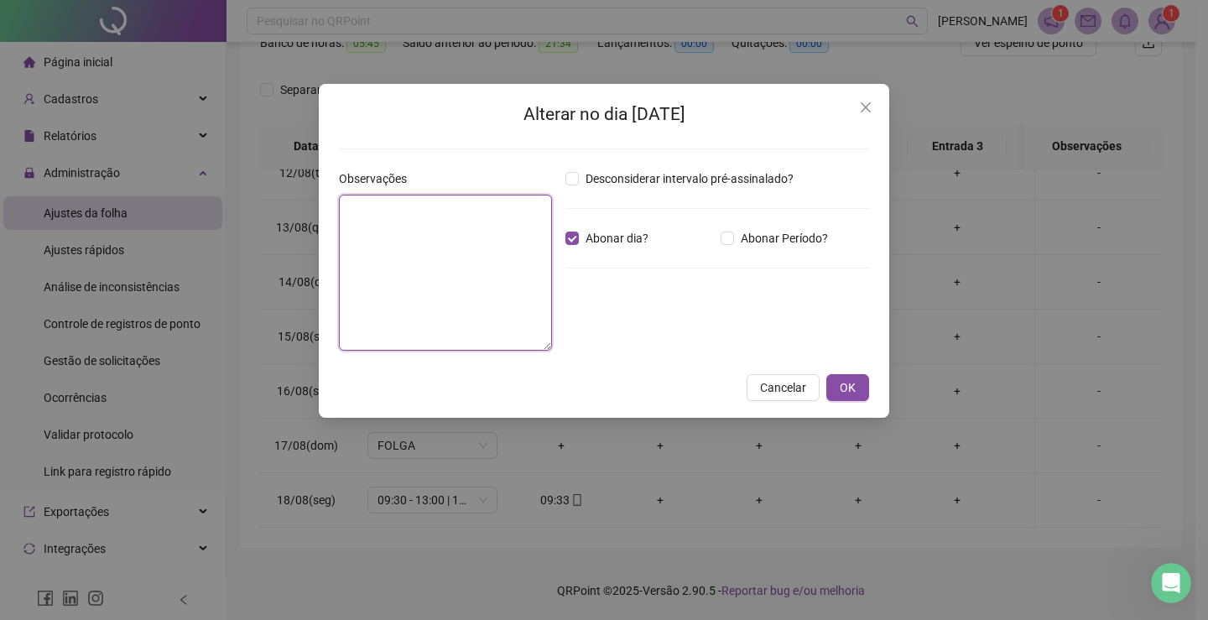
click at [447, 242] on textarea at bounding box center [445, 273] width 213 height 156
paste textarea "**********"
type textarea "**********"
click at [847, 388] on span "OK" at bounding box center [848, 387] width 16 height 18
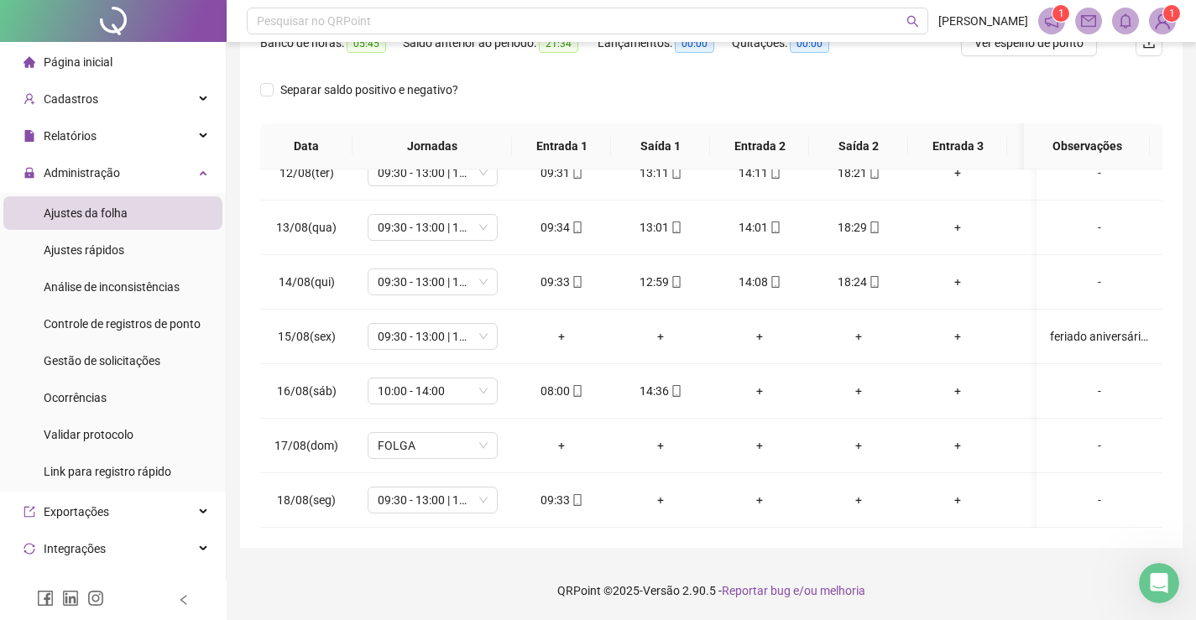
scroll to position [0, 0]
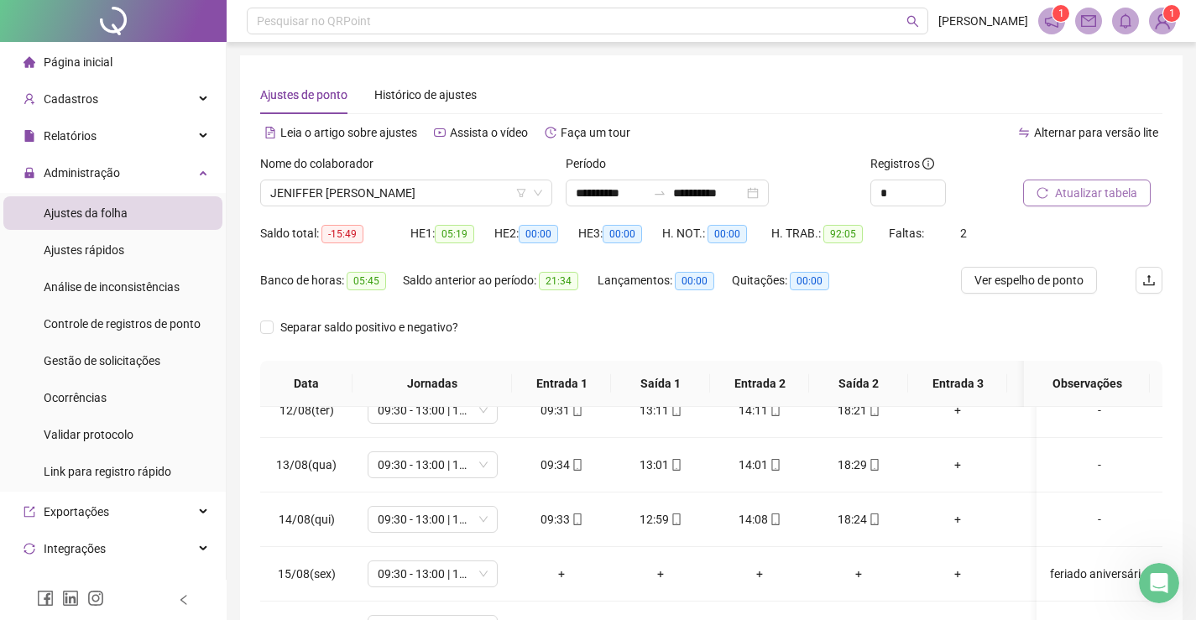
click at [1114, 186] on span "Atualizar tabela" at bounding box center [1096, 193] width 82 height 18
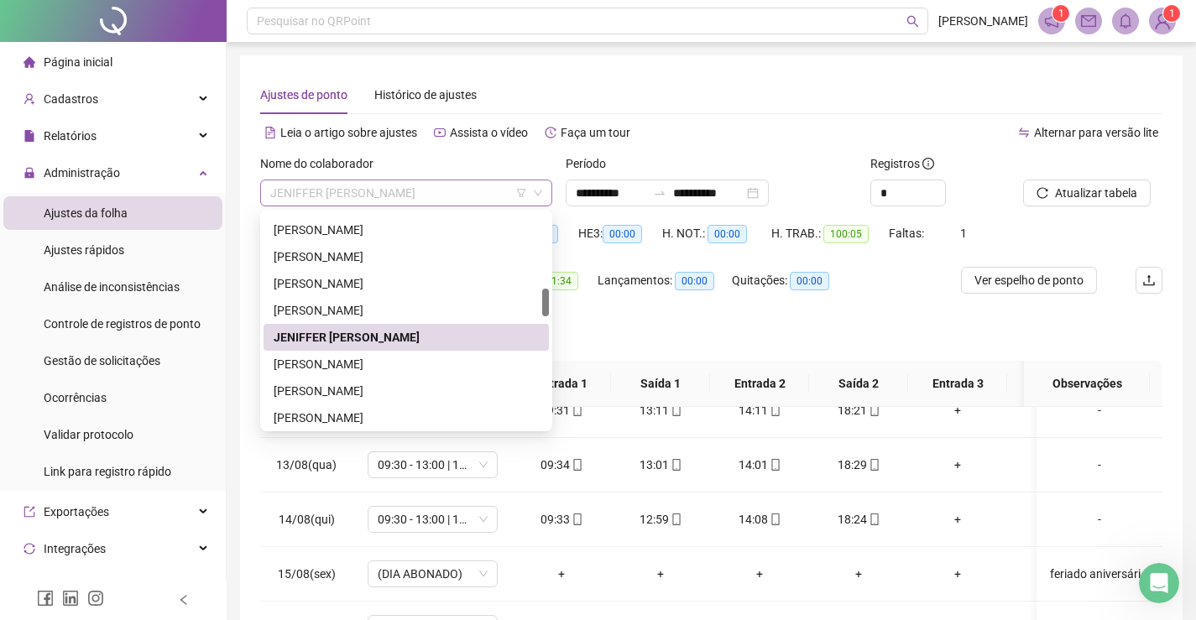
click at [452, 187] on span "JENIFFER [PERSON_NAME]" at bounding box center [406, 192] width 272 height 25
click at [331, 367] on div "[PERSON_NAME]" at bounding box center [406, 364] width 265 height 18
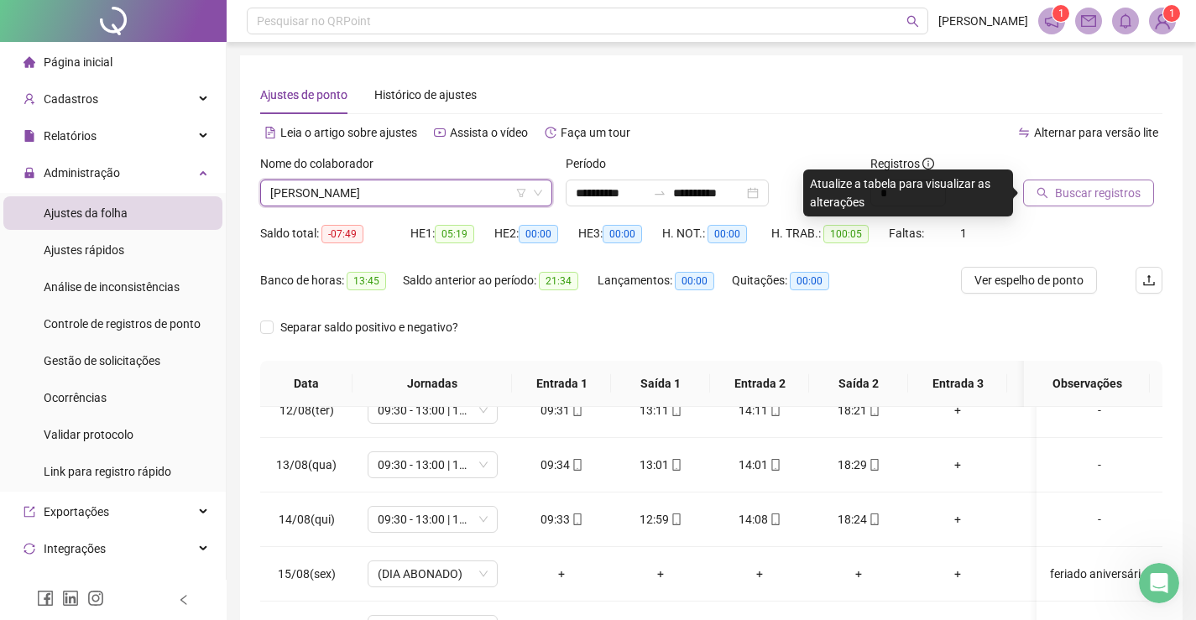
click at [1089, 196] on span "Buscar registros" at bounding box center [1098, 193] width 86 height 18
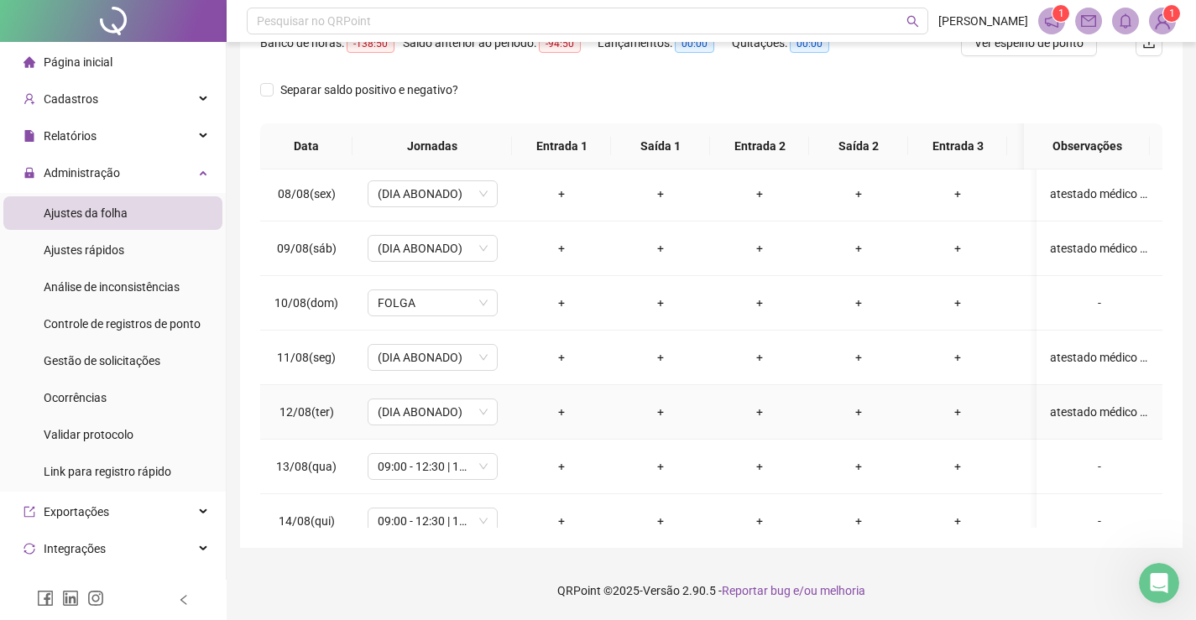
scroll to position [552, 0]
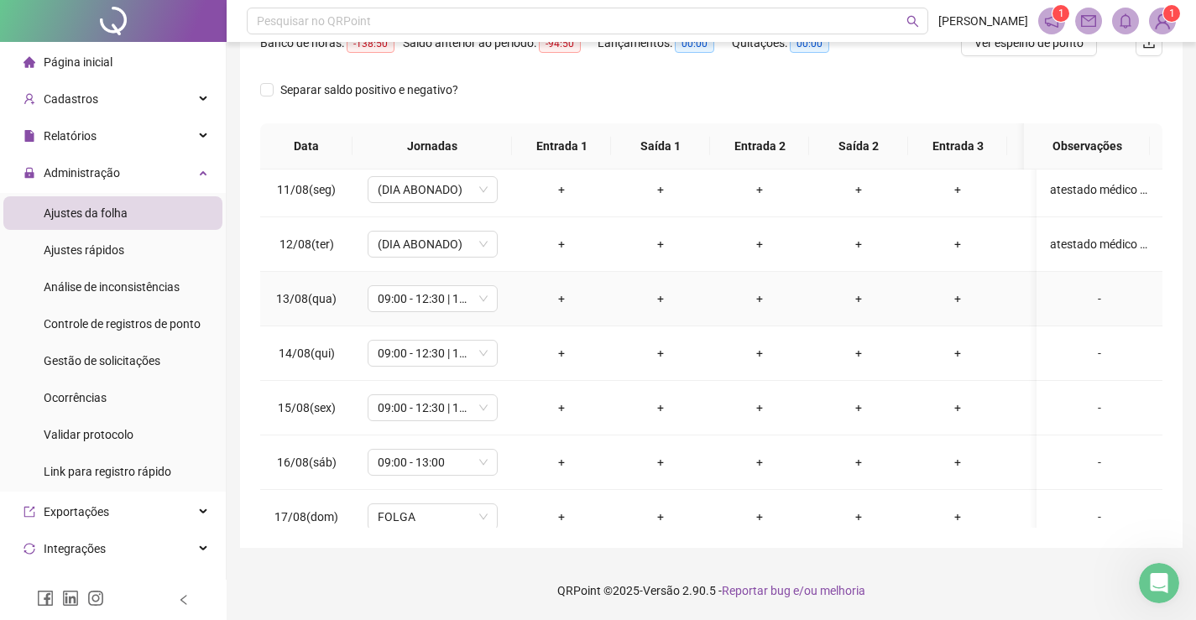
click at [1087, 298] on div "-" at bounding box center [1099, 299] width 99 height 18
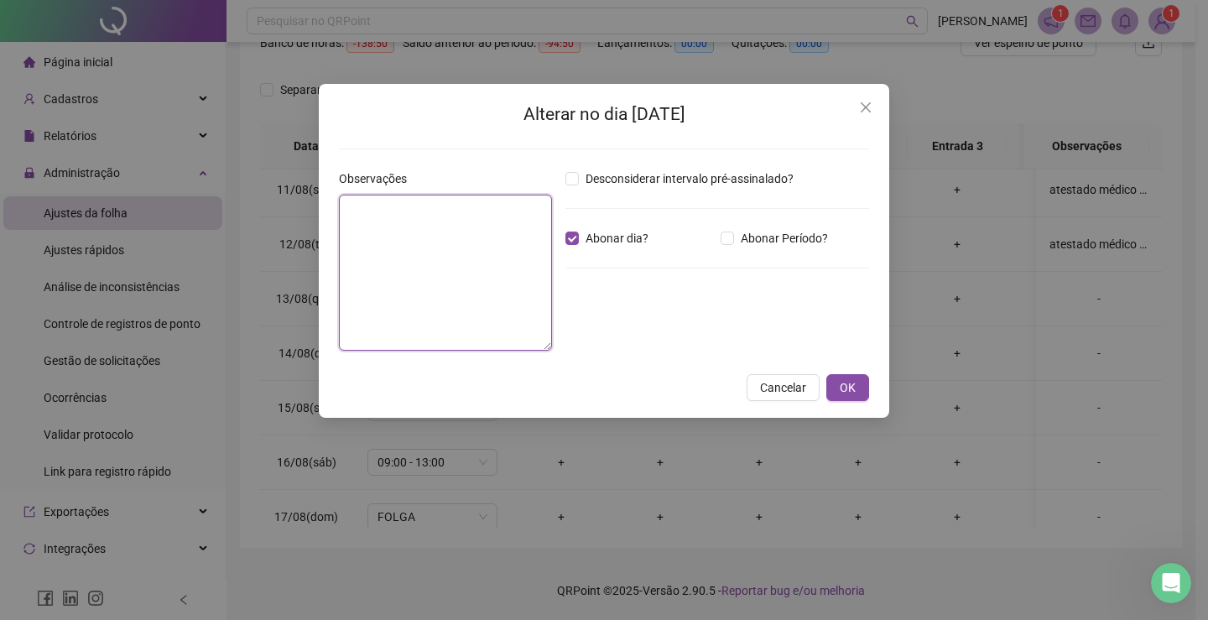
click at [509, 239] on textarea at bounding box center [445, 273] width 213 height 156
type textarea "**********"
click at [859, 391] on button "OK" at bounding box center [848, 387] width 43 height 27
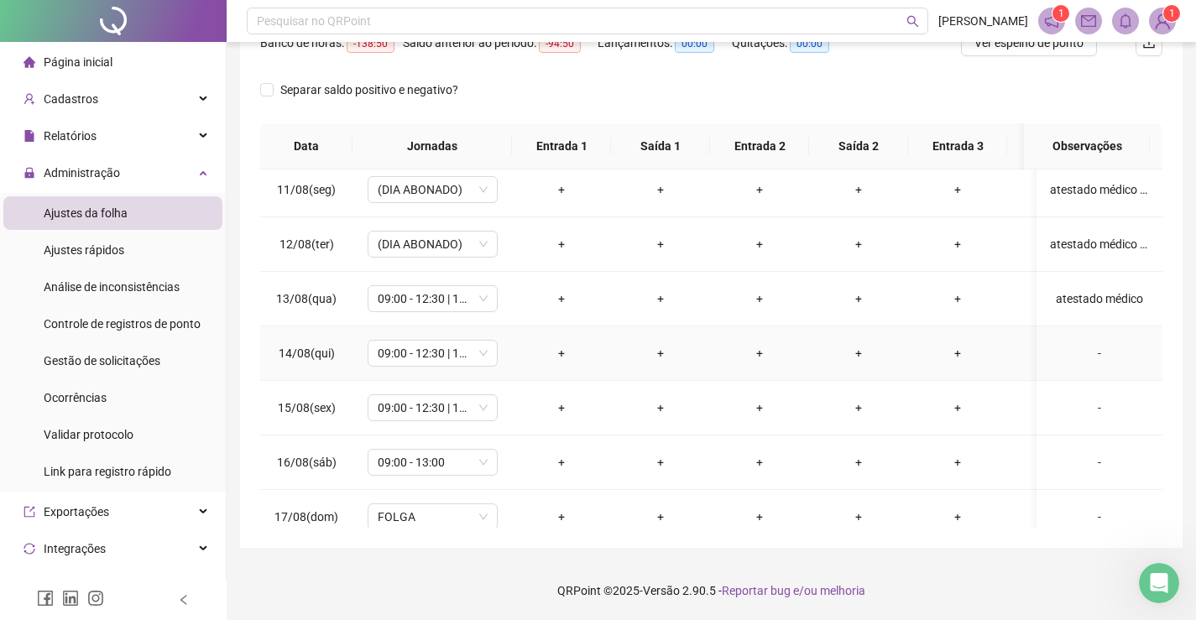
click at [1083, 354] on div "-" at bounding box center [1099, 353] width 99 height 18
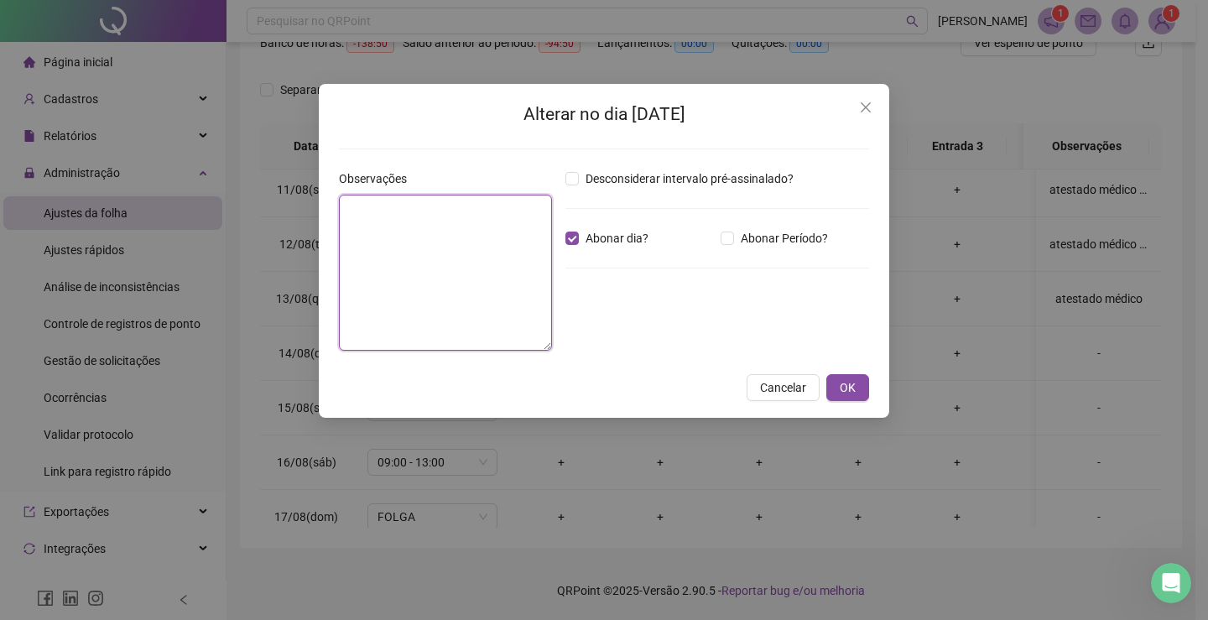
click at [451, 242] on textarea at bounding box center [445, 273] width 213 height 156
type textarea "**********"
click at [854, 389] on span "OK" at bounding box center [848, 387] width 16 height 18
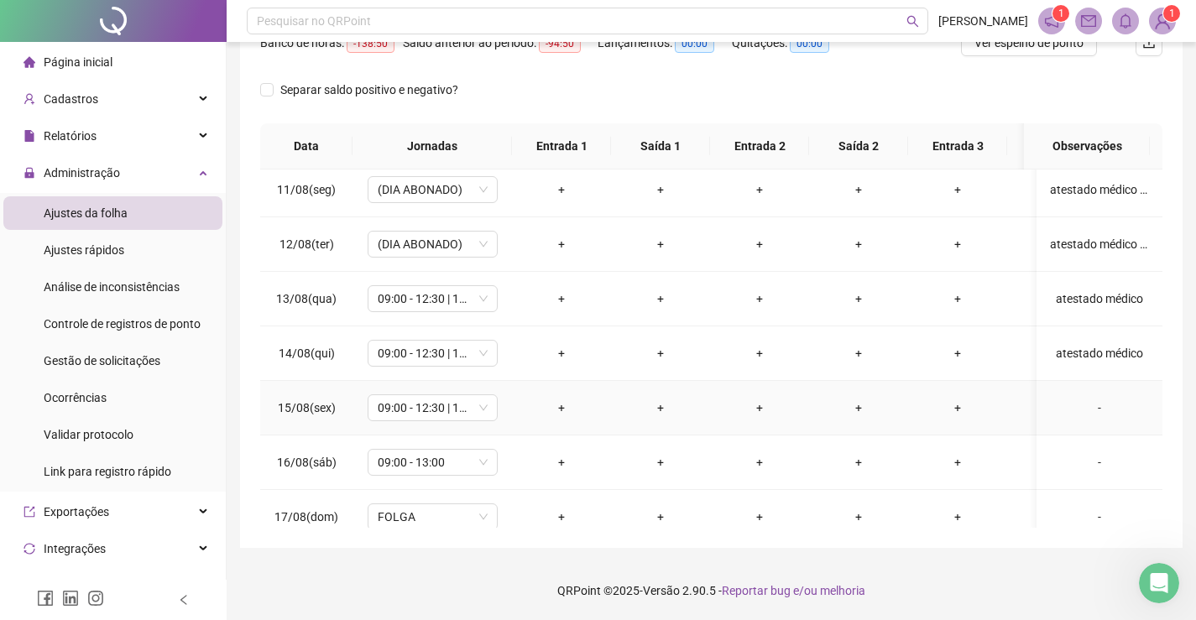
scroll to position [636, 0]
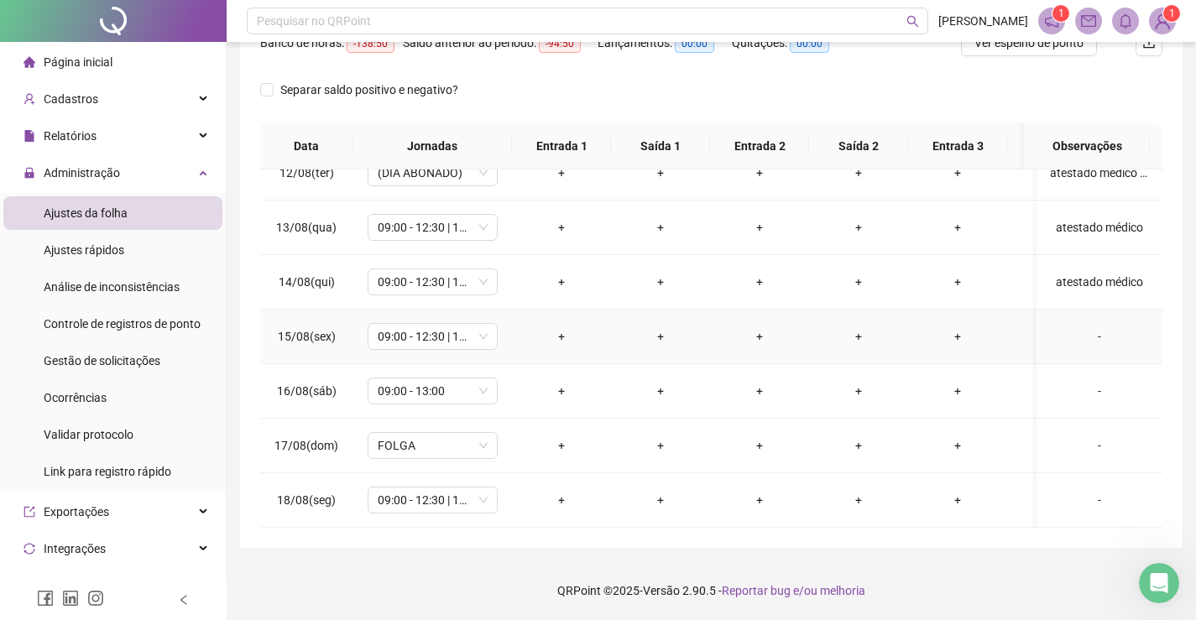
click at [1084, 327] on div "-" at bounding box center [1099, 336] width 99 height 18
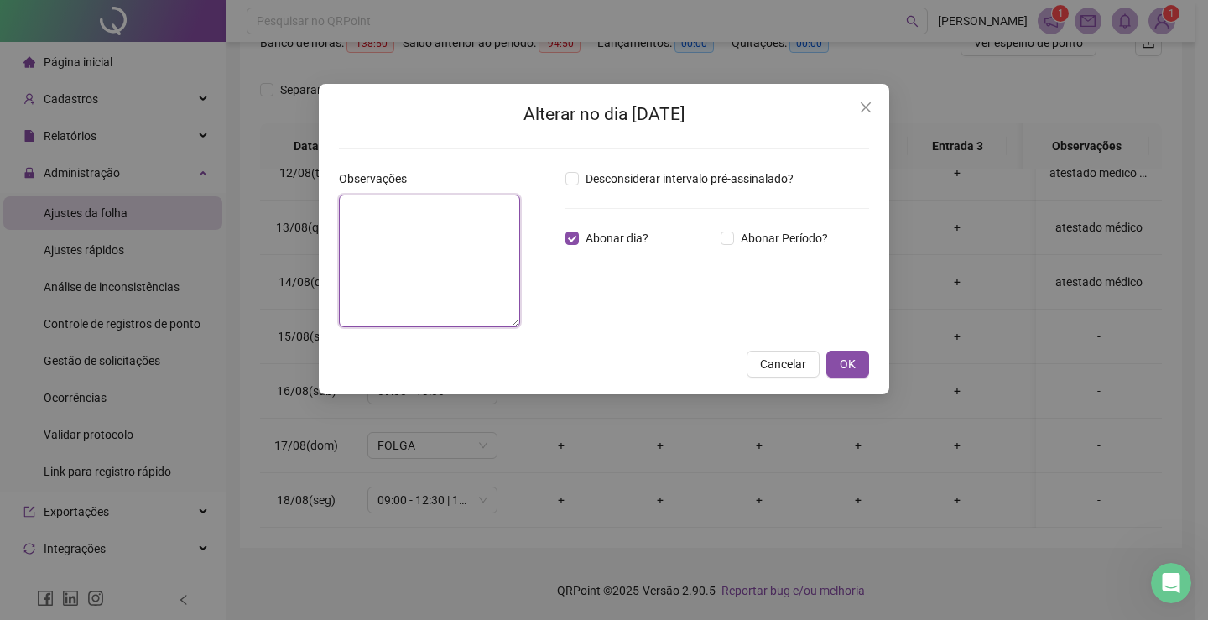
click at [483, 238] on textarea at bounding box center [429, 261] width 181 height 133
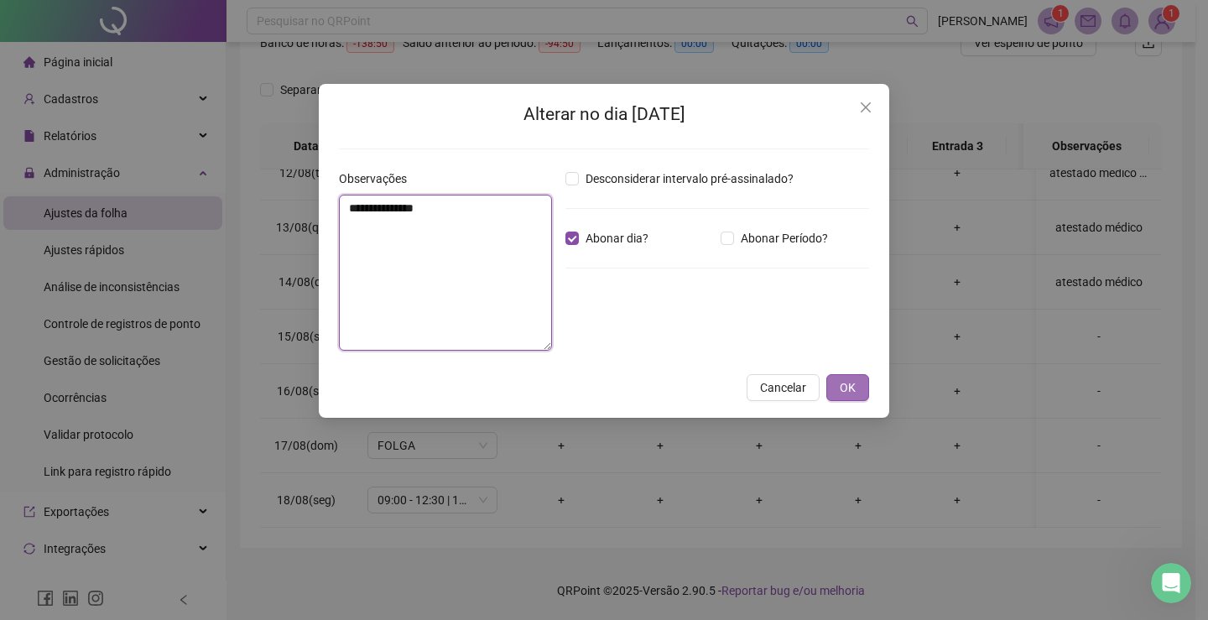
type textarea "**********"
click at [838, 384] on button "OK" at bounding box center [848, 387] width 43 height 27
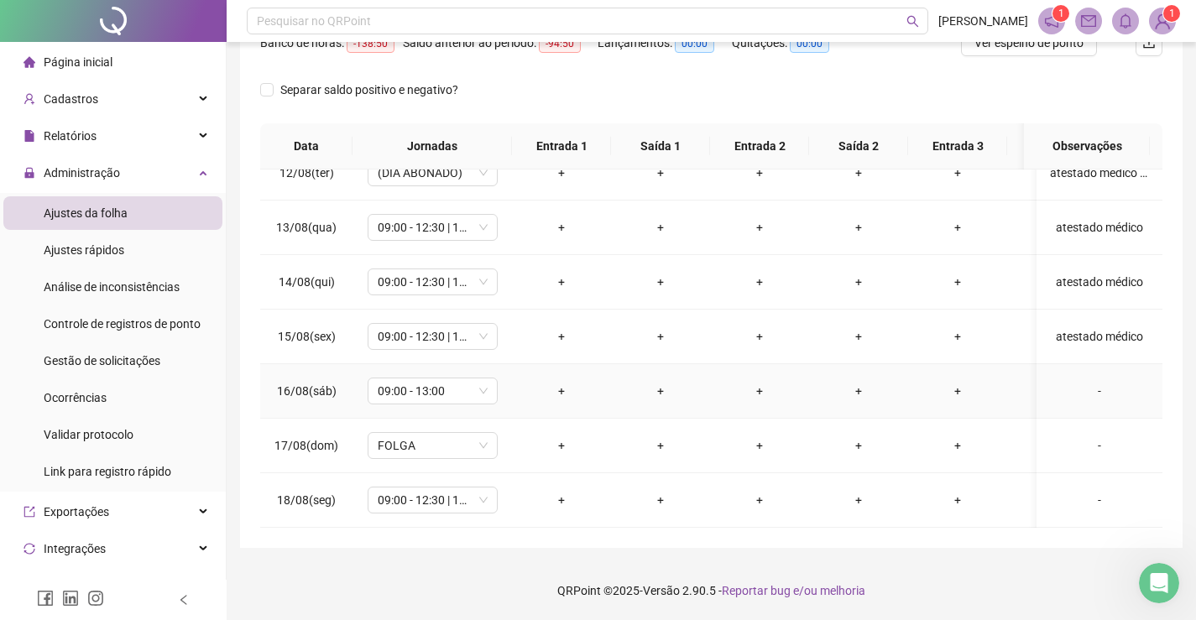
click at [1083, 382] on div "-" at bounding box center [1099, 391] width 99 height 18
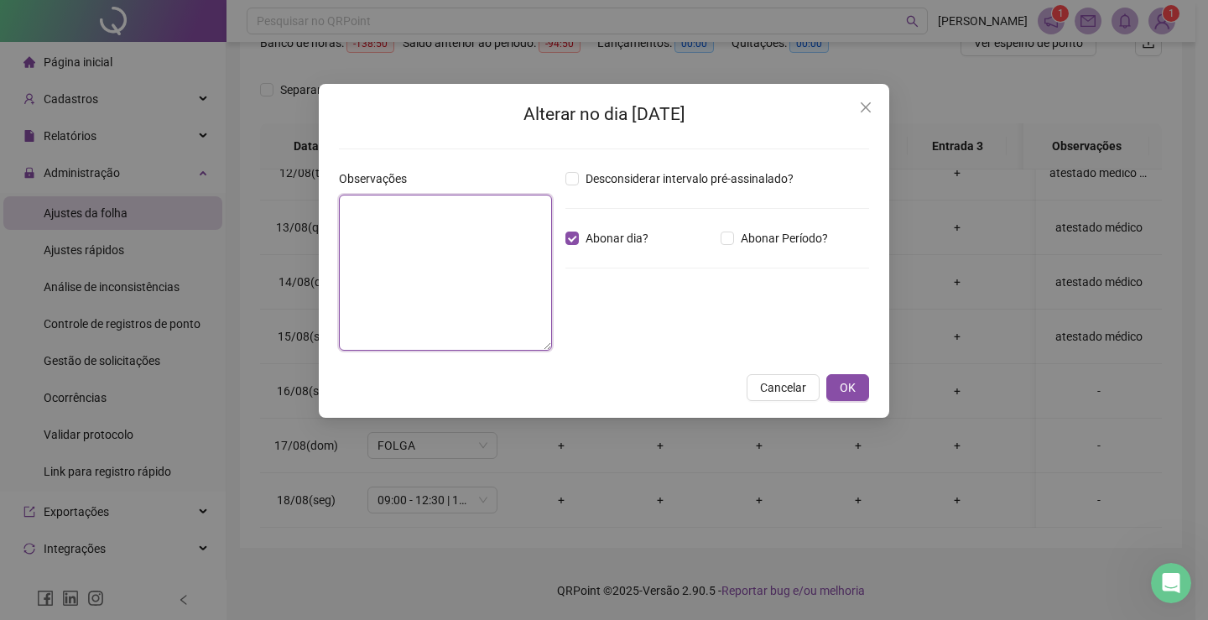
click at [488, 237] on textarea at bounding box center [445, 273] width 213 height 156
type textarea "**********"
click at [869, 388] on button "OK" at bounding box center [848, 387] width 43 height 27
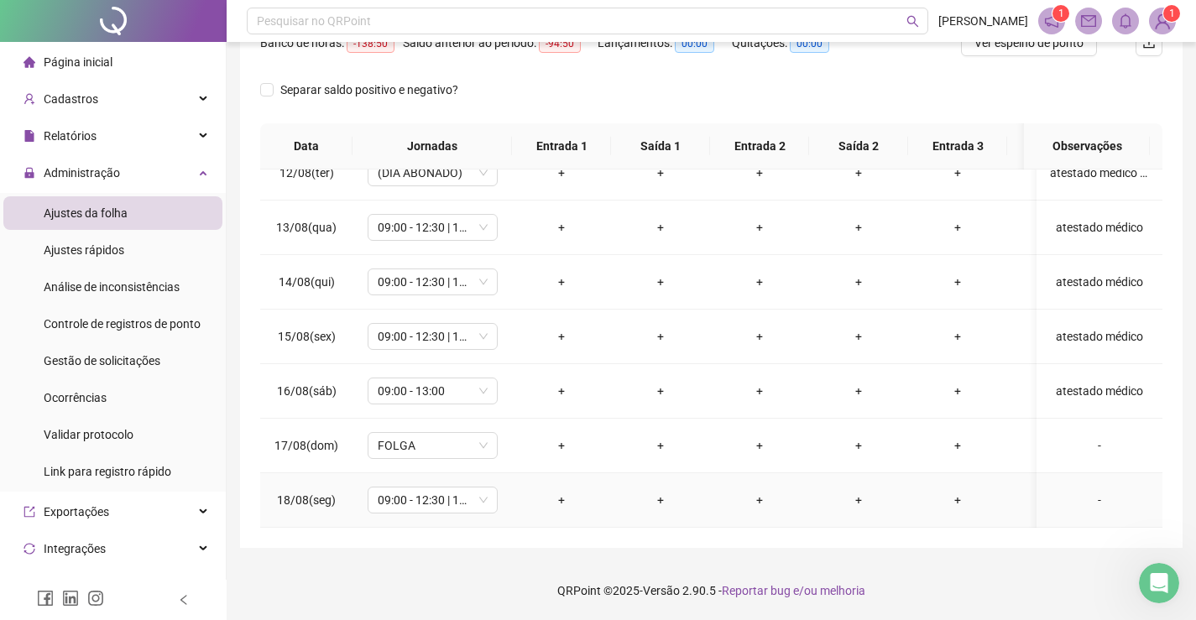
click at [1085, 491] on div "-" at bounding box center [1099, 500] width 99 height 18
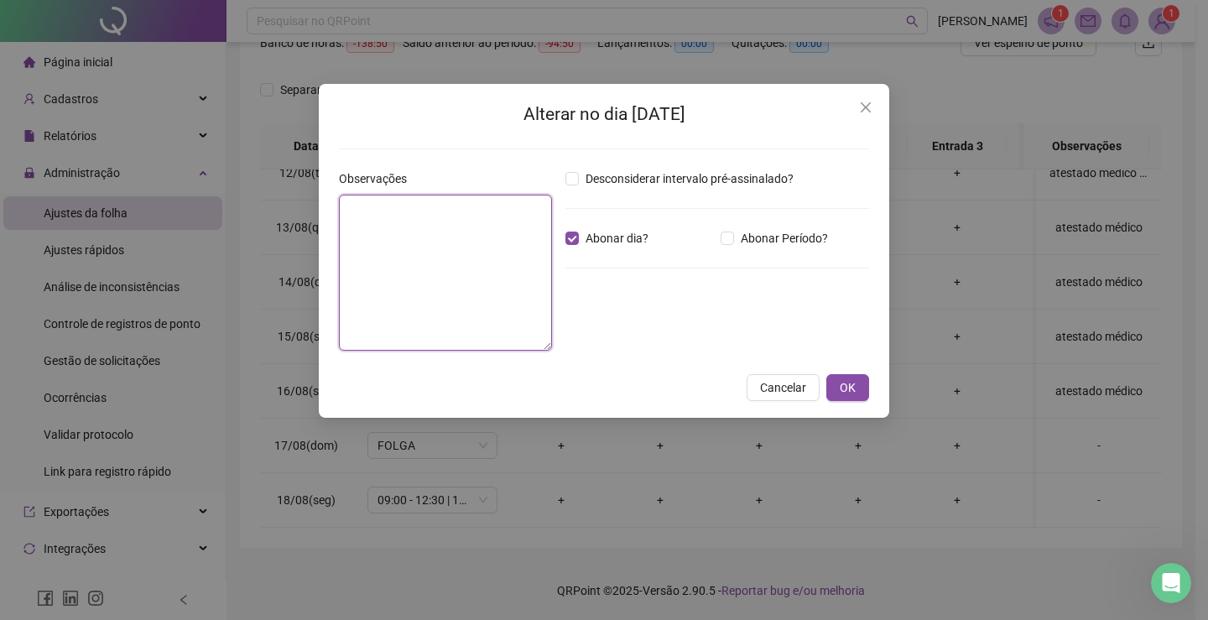
click at [481, 257] on textarea at bounding box center [445, 273] width 213 height 156
type textarea "**********"
click at [853, 389] on span "OK" at bounding box center [848, 387] width 16 height 18
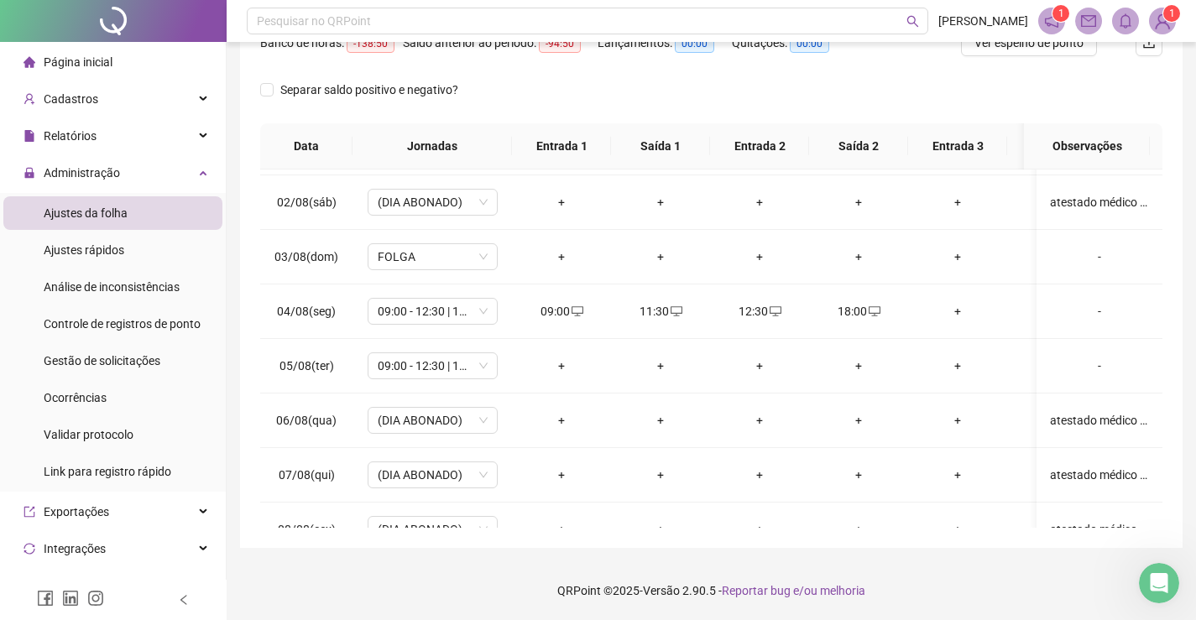
scroll to position [0, 0]
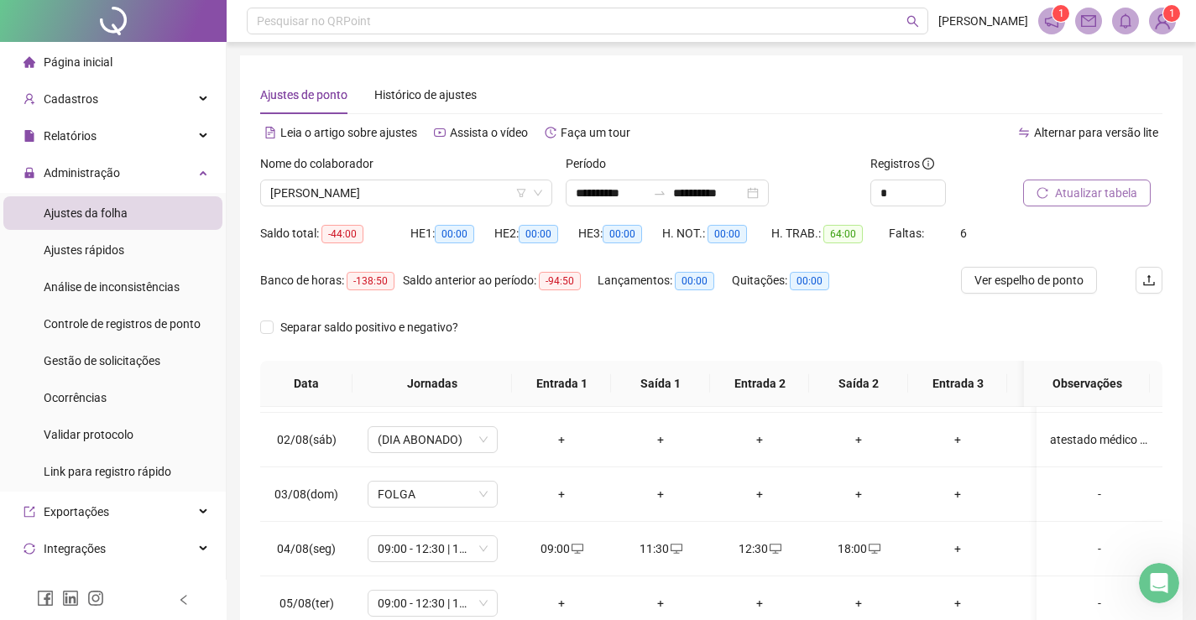
click at [1103, 196] on span "Atualizar tabela" at bounding box center [1096, 193] width 82 height 18
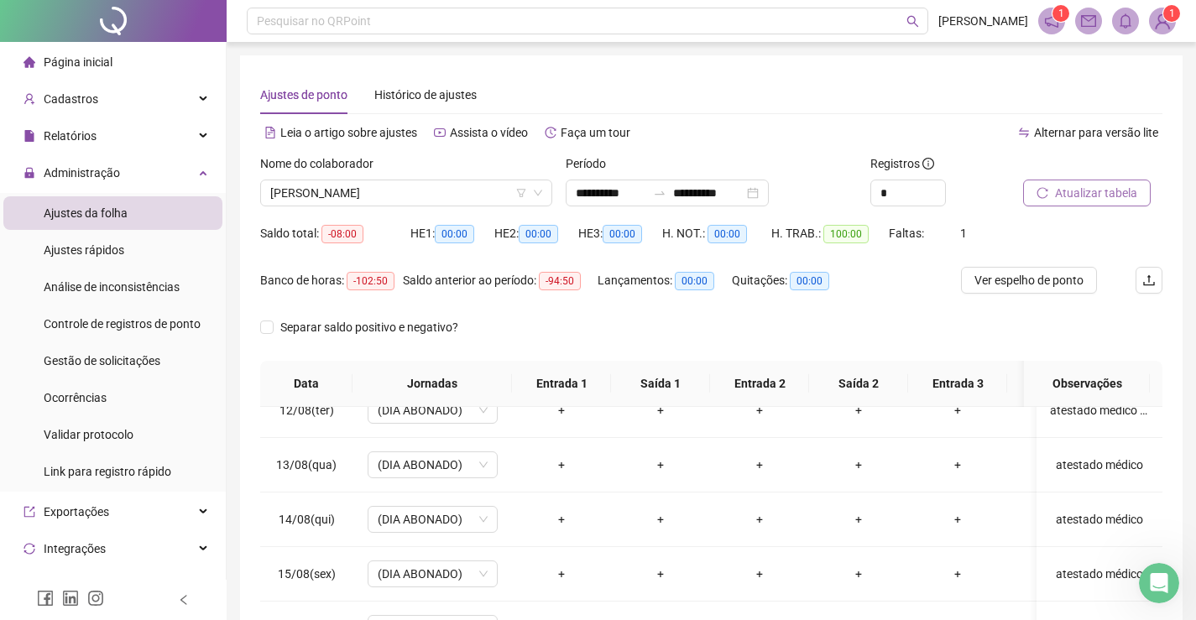
click at [1088, 193] on span "Atualizar tabela" at bounding box center [1096, 193] width 82 height 18
click at [426, 185] on span "[PERSON_NAME]" at bounding box center [406, 192] width 272 height 25
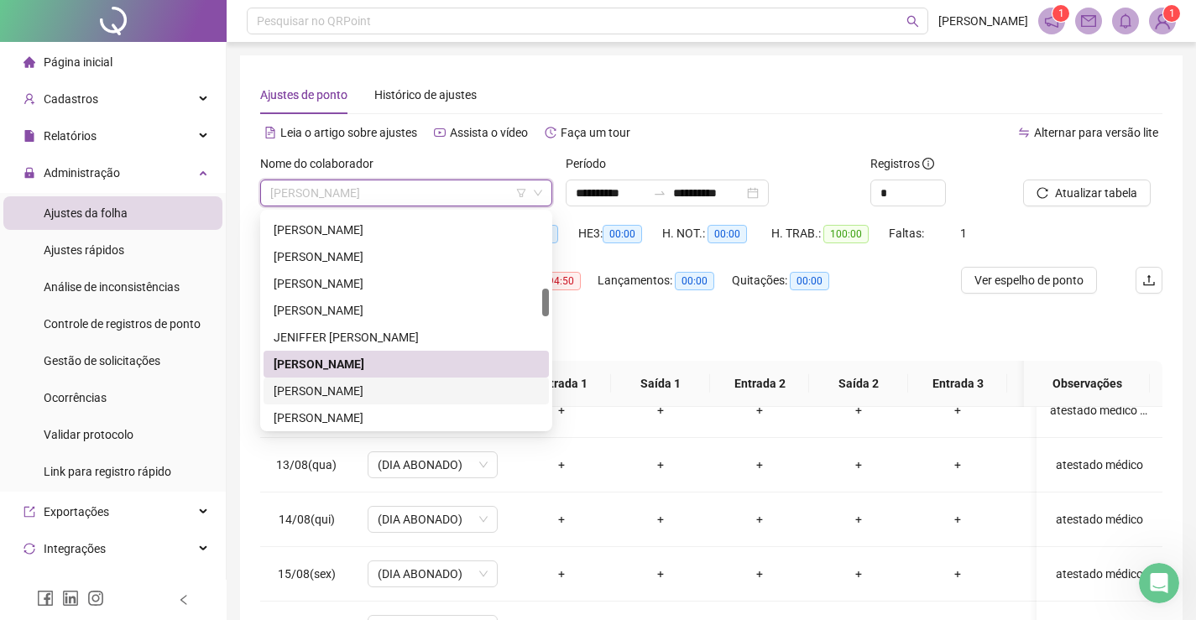
click at [314, 391] on div "[PERSON_NAME]" at bounding box center [406, 391] width 265 height 18
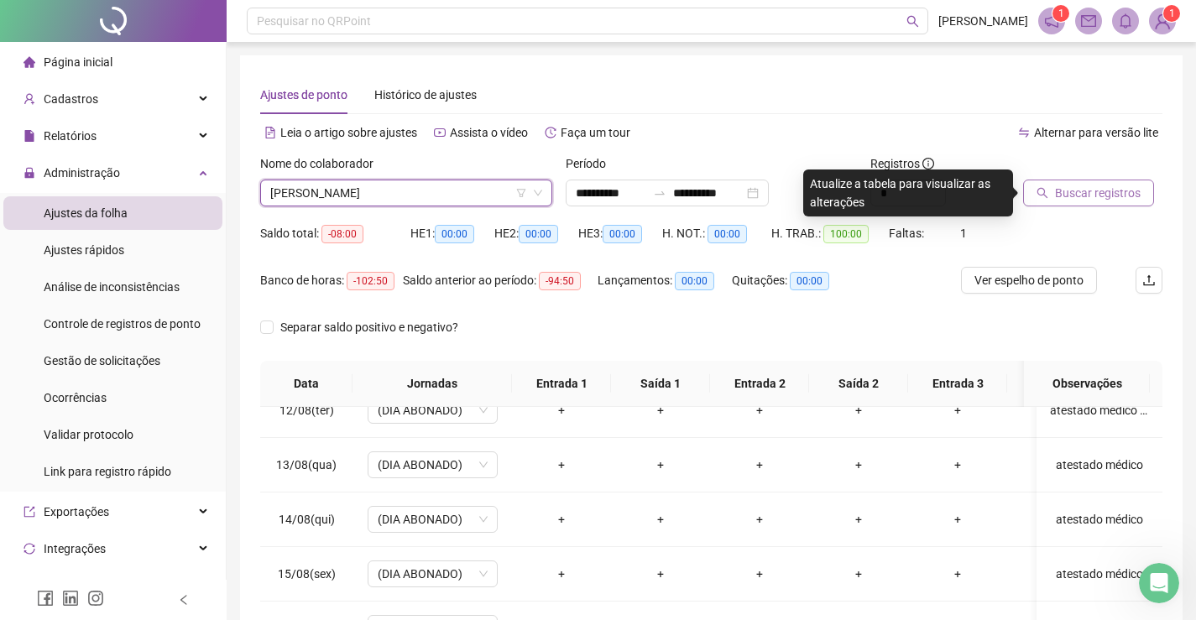
click at [1086, 196] on span "Buscar registros" at bounding box center [1098, 193] width 86 height 18
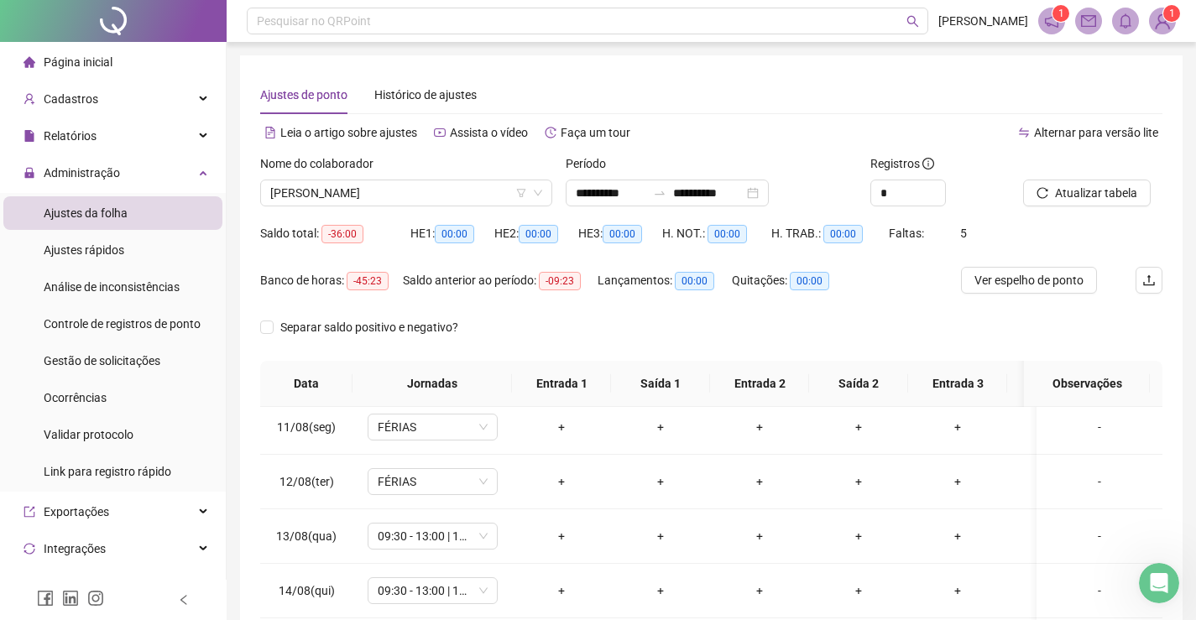
scroll to position [636, 0]
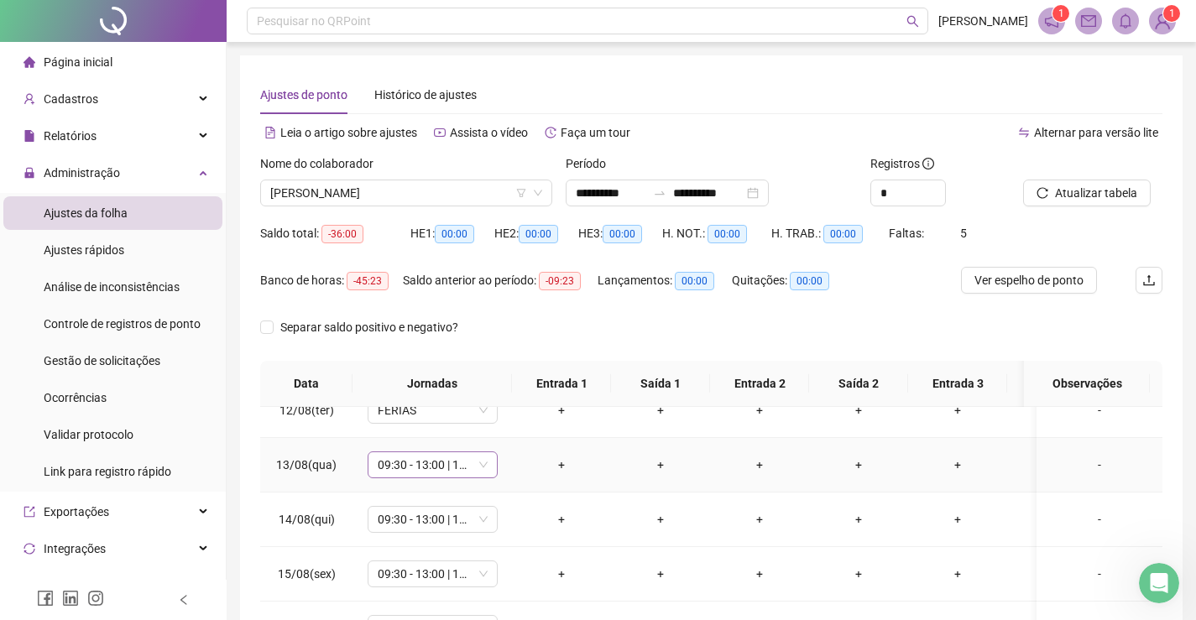
click at [420, 455] on span "09:30 - 13:00 | 14:00 - 18:30" at bounding box center [433, 464] width 110 height 25
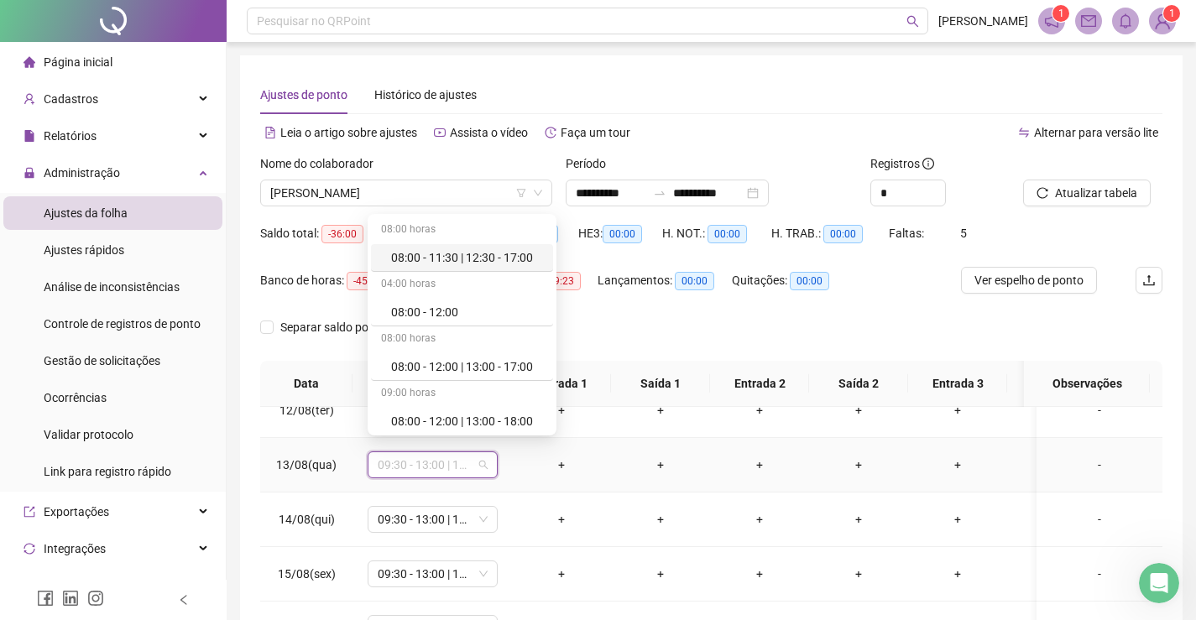
type input "*"
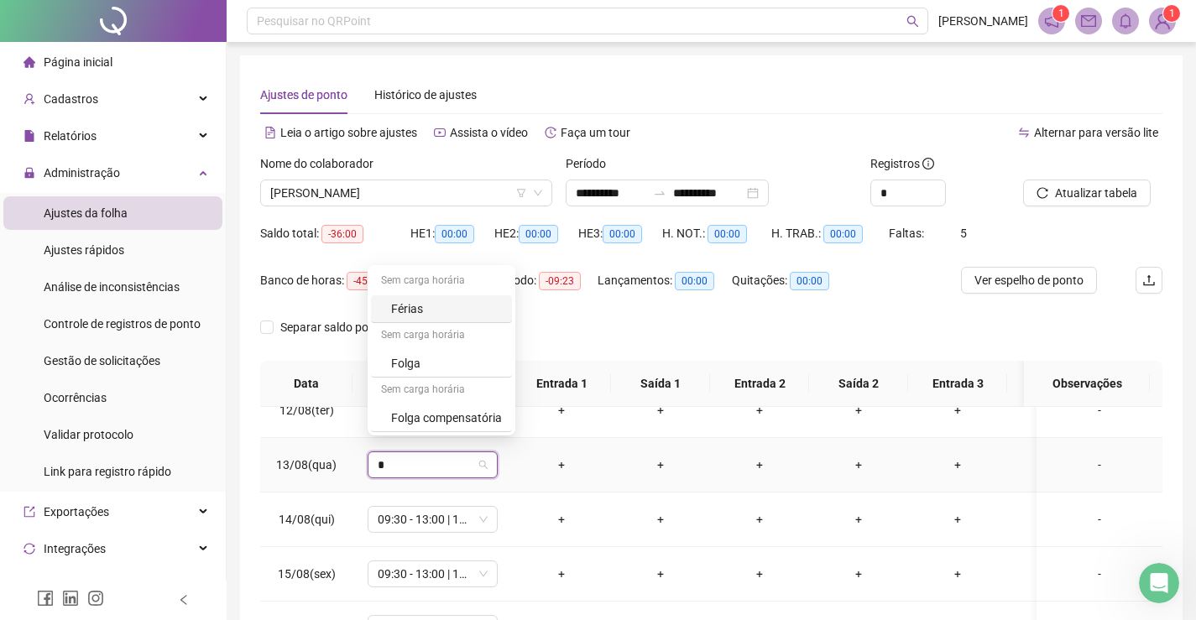
click at [419, 310] on div "Férias" at bounding box center [446, 309] width 111 height 18
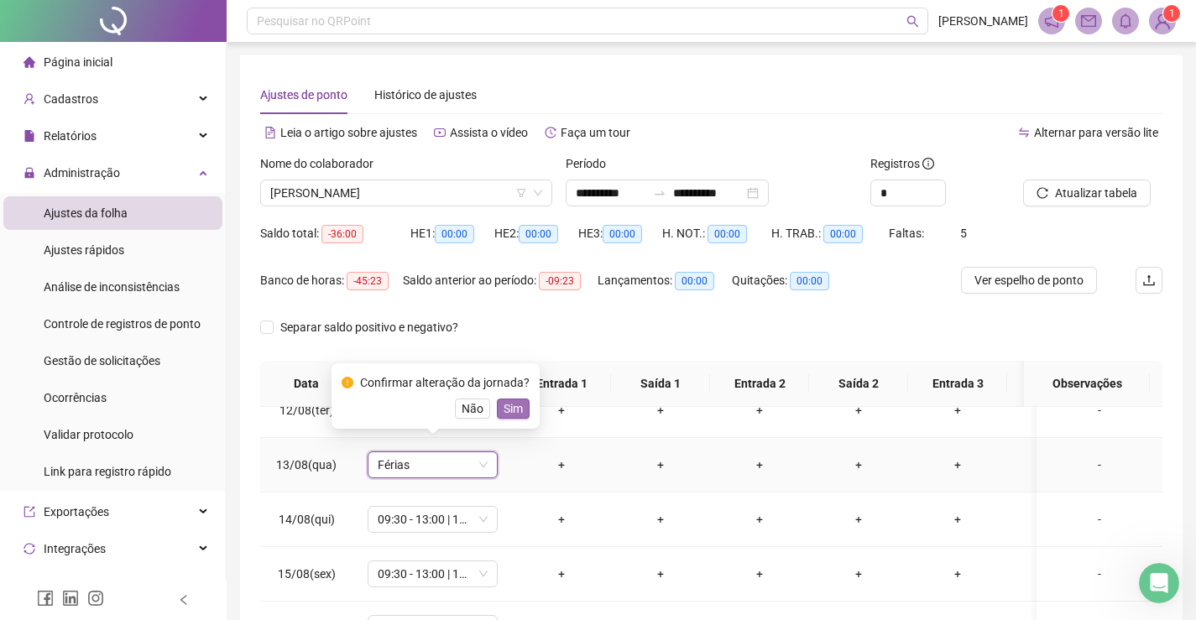
click at [504, 404] on span "Sim" at bounding box center [513, 408] width 19 height 18
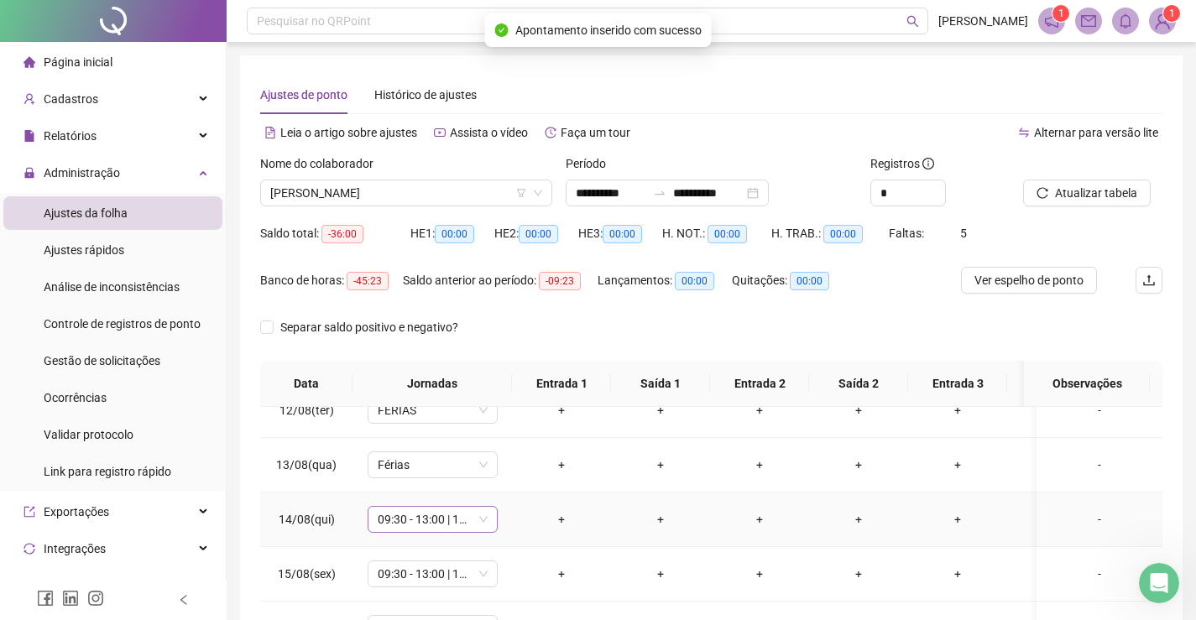
click at [415, 507] on span "09:30 - 13:00 | 14:00 - 18:30" at bounding box center [433, 519] width 110 height 25
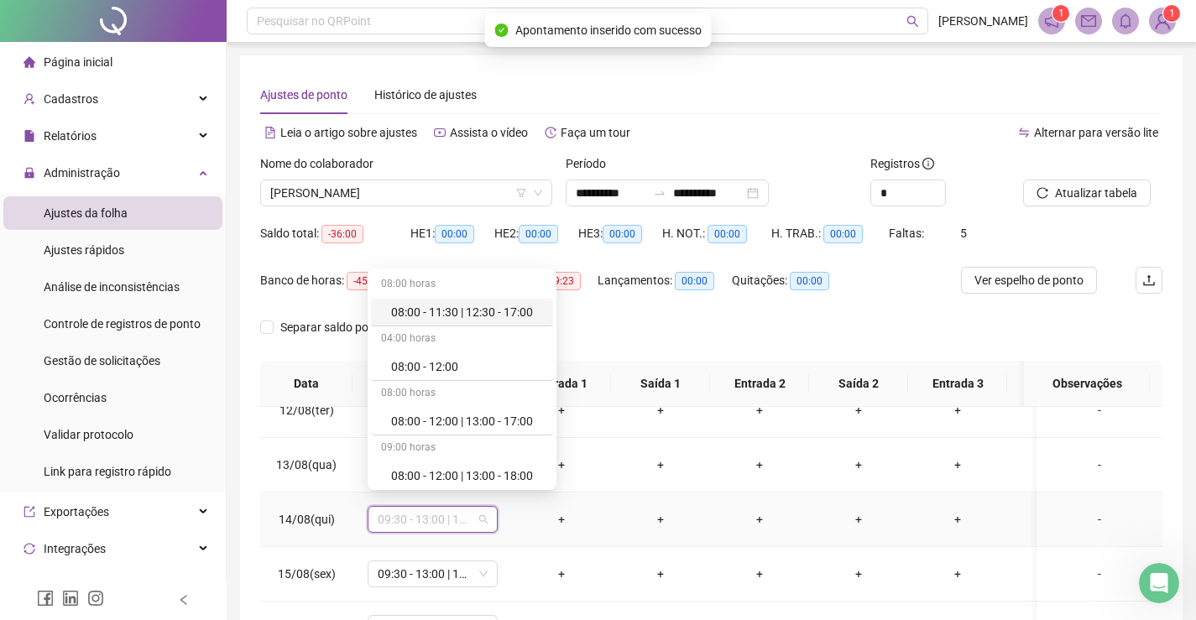
type input "*"
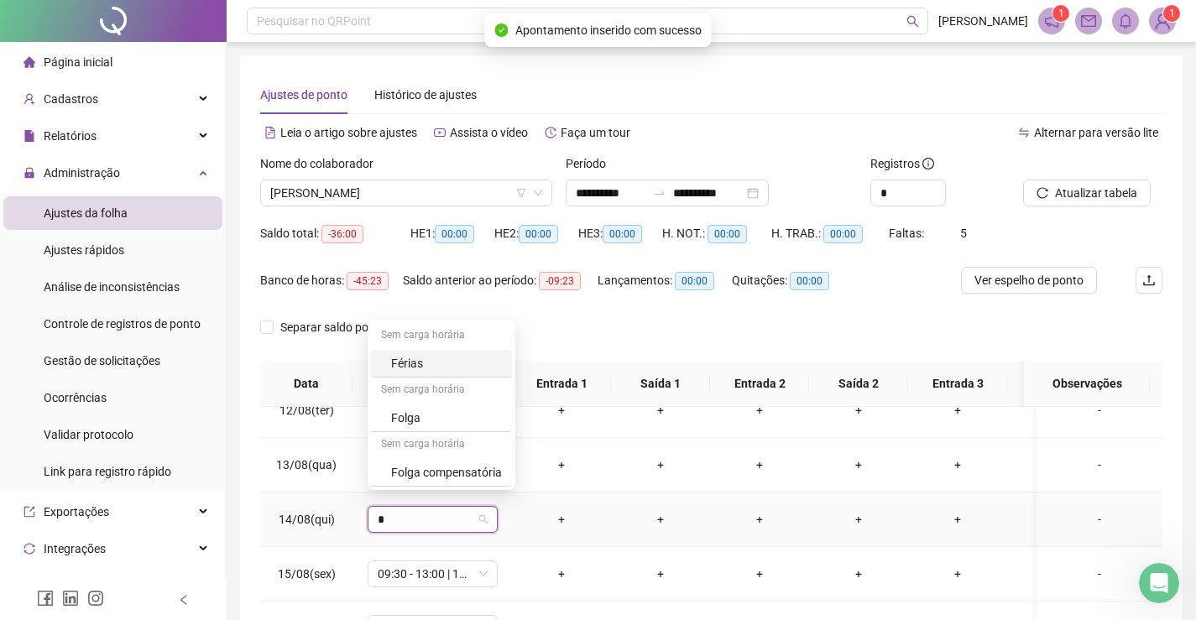
click at [436, 365] on div "Férias" at bounding box center [446, 363] width 111 height 18
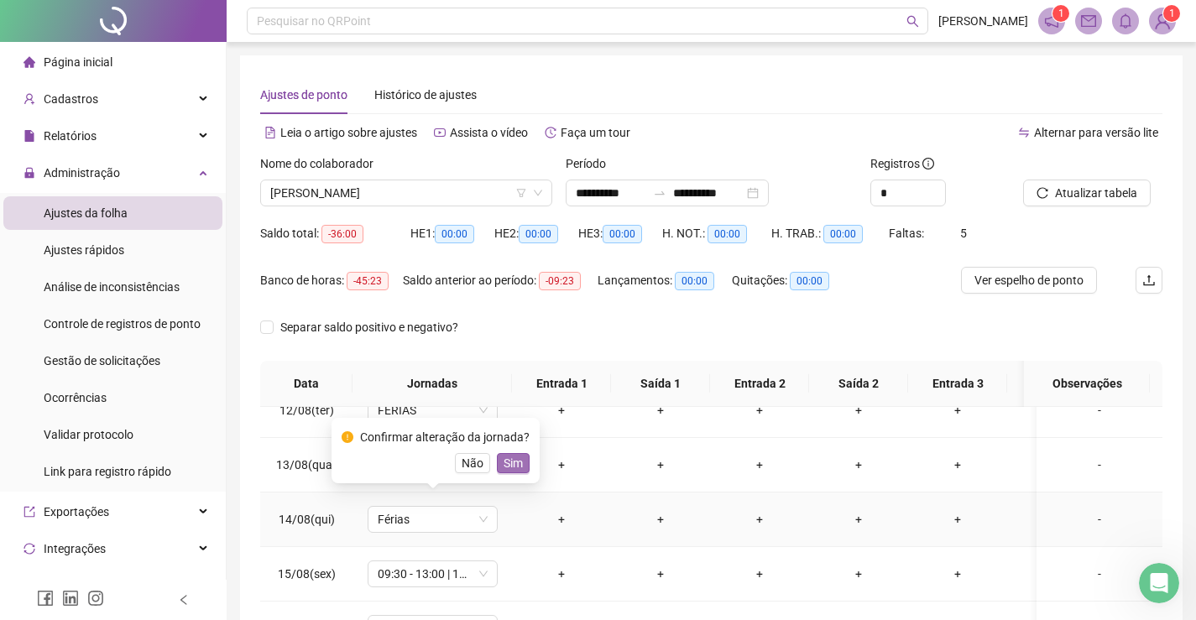
click at [507, 466] on span "Sim" at bounding box center [513, 463] width 19 height 18
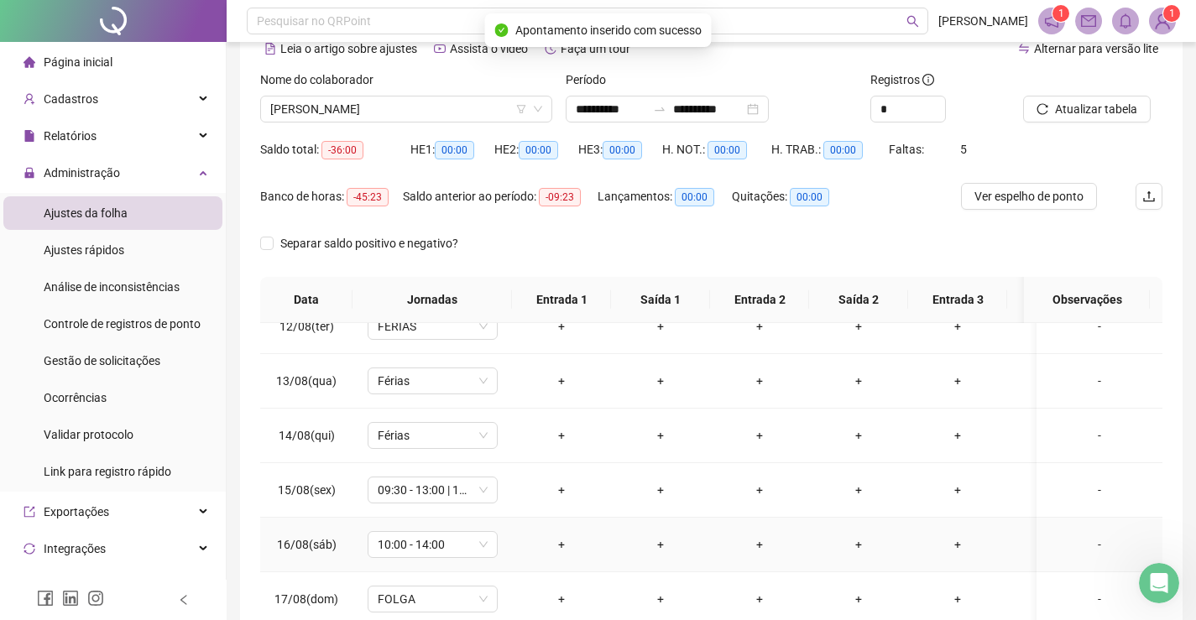
scroll to position [168, 0]
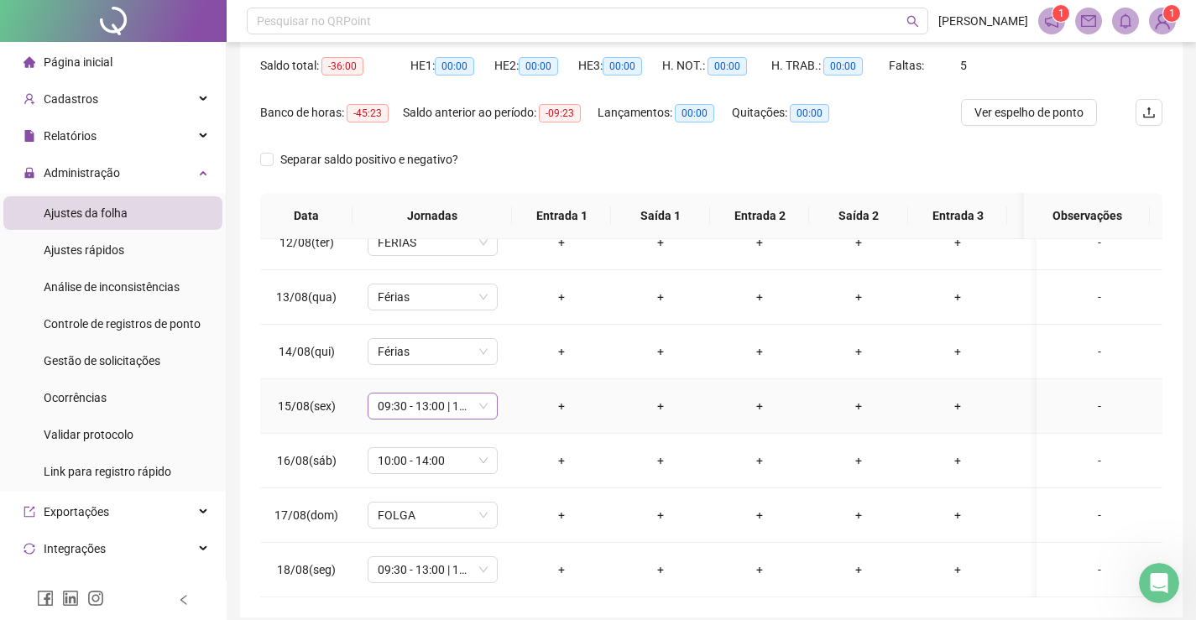
click at [407, 399] on span "09:30 - 13:00 | 14:00 - 18:30" at bounding box center [433, 406] width 110 height 25
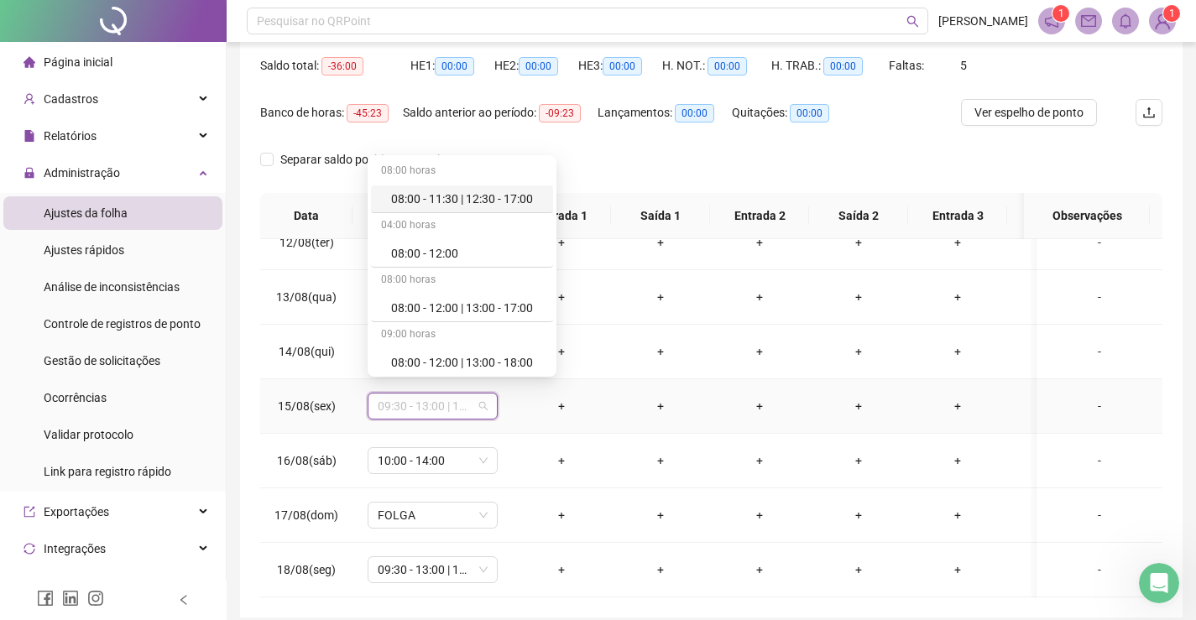
type input "*"
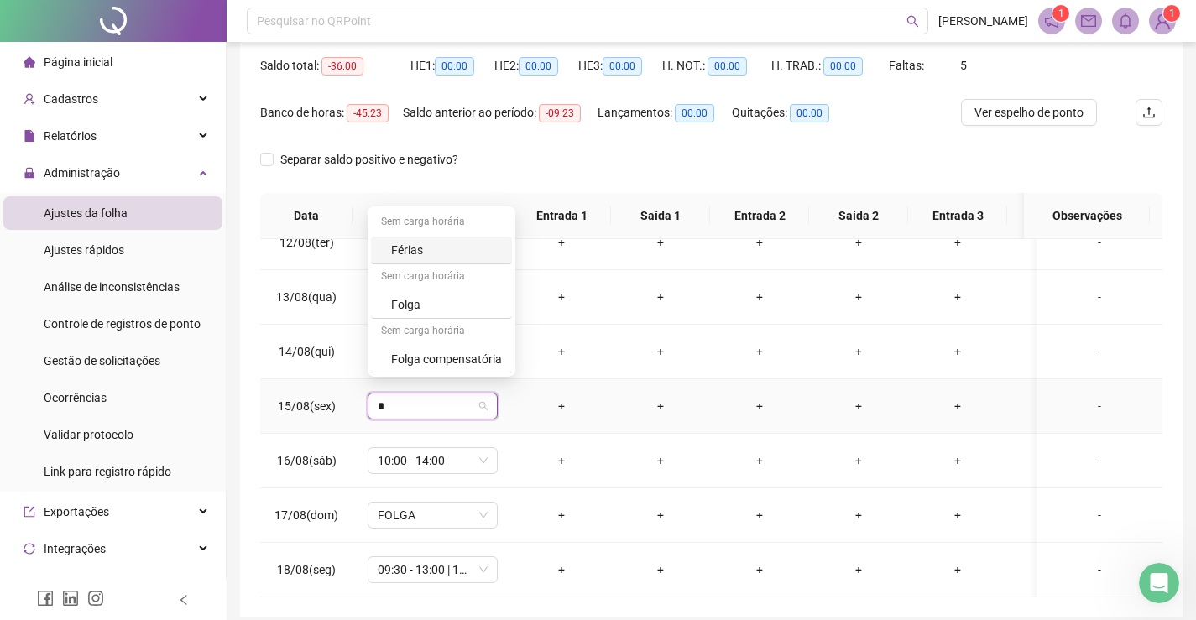
click at [415, 253] on div "Férias" at bounding box center [446, 250] width 111 height 18
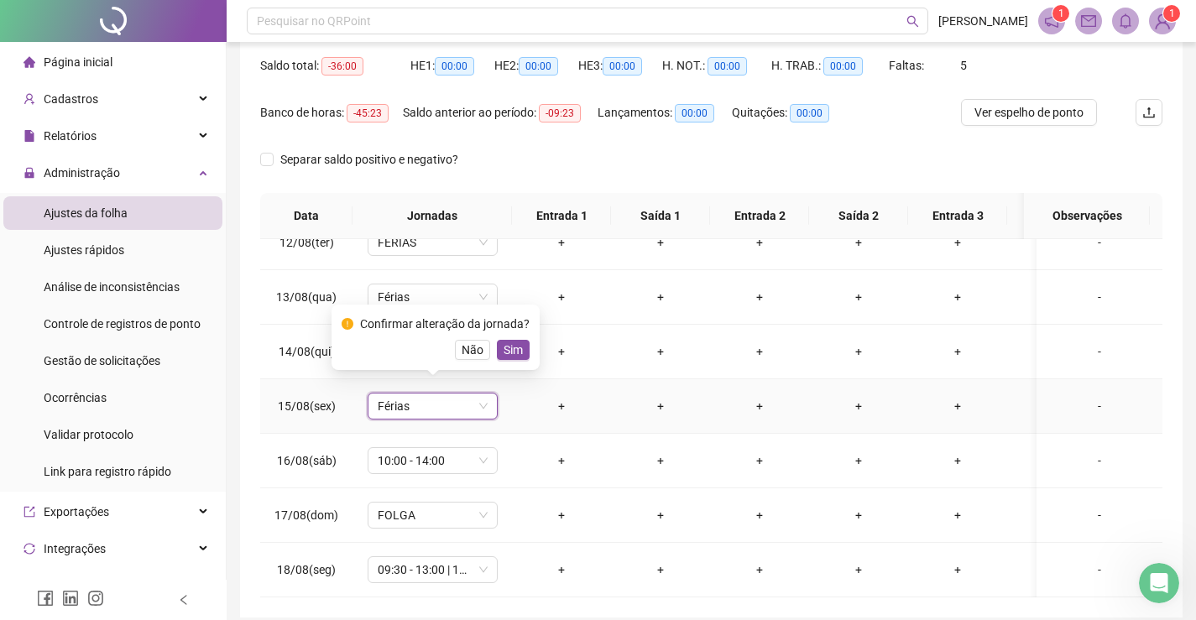
click at [514, 348] on span "Sim" at bounding box center [513, 350] width 19 height 18
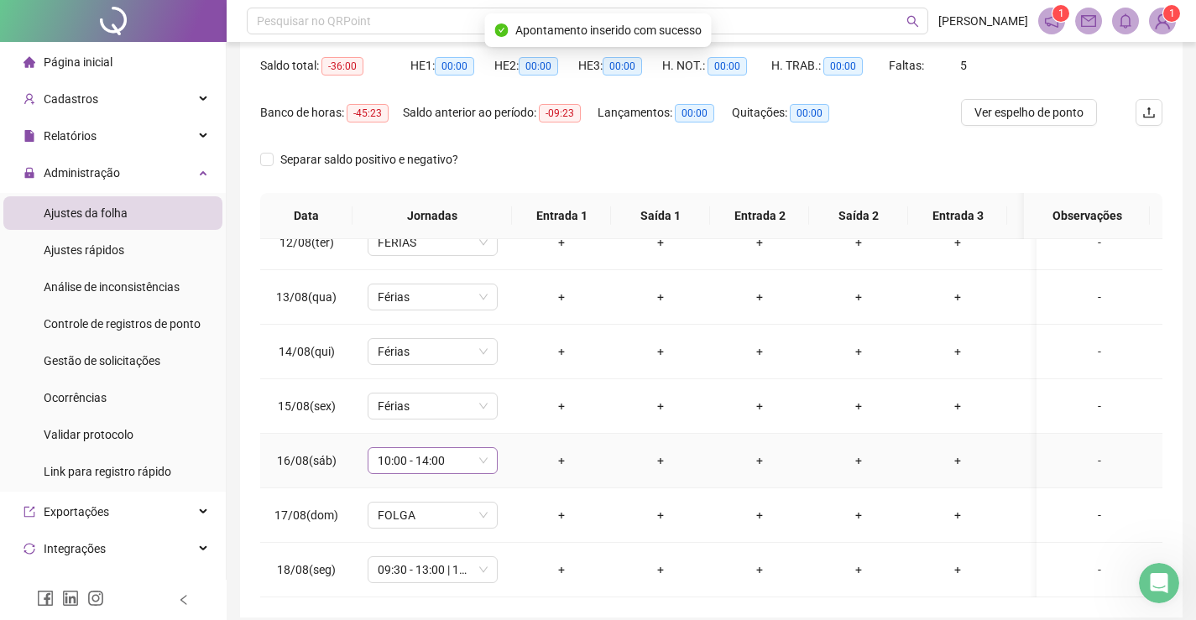
click at [419, 452] on span "10:00 - 14:00" at bounding box center [433, 460] width 110 height 25
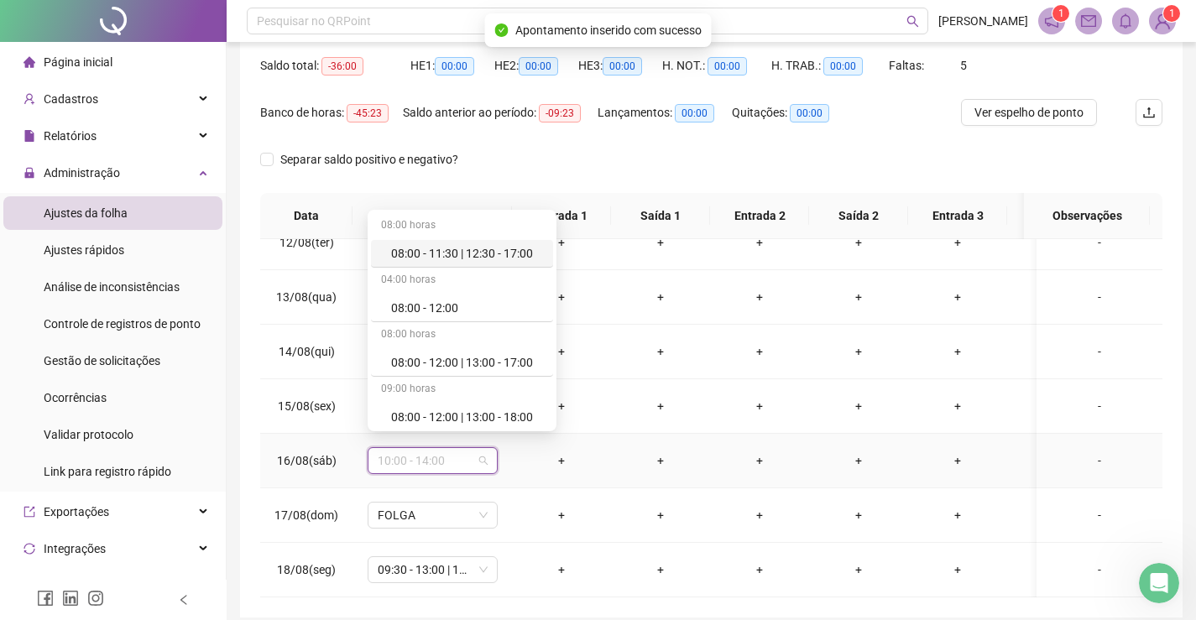
type input "*"
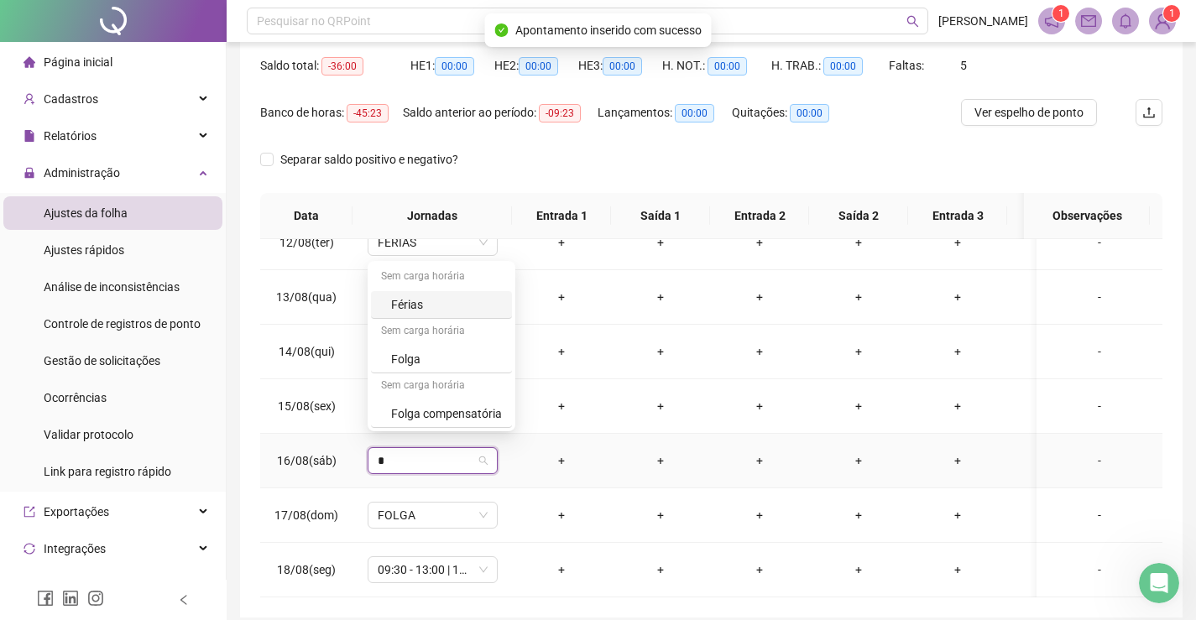
click at [425, 302] on div "Férias" at bounding box center [446, 304] width 111 height 18
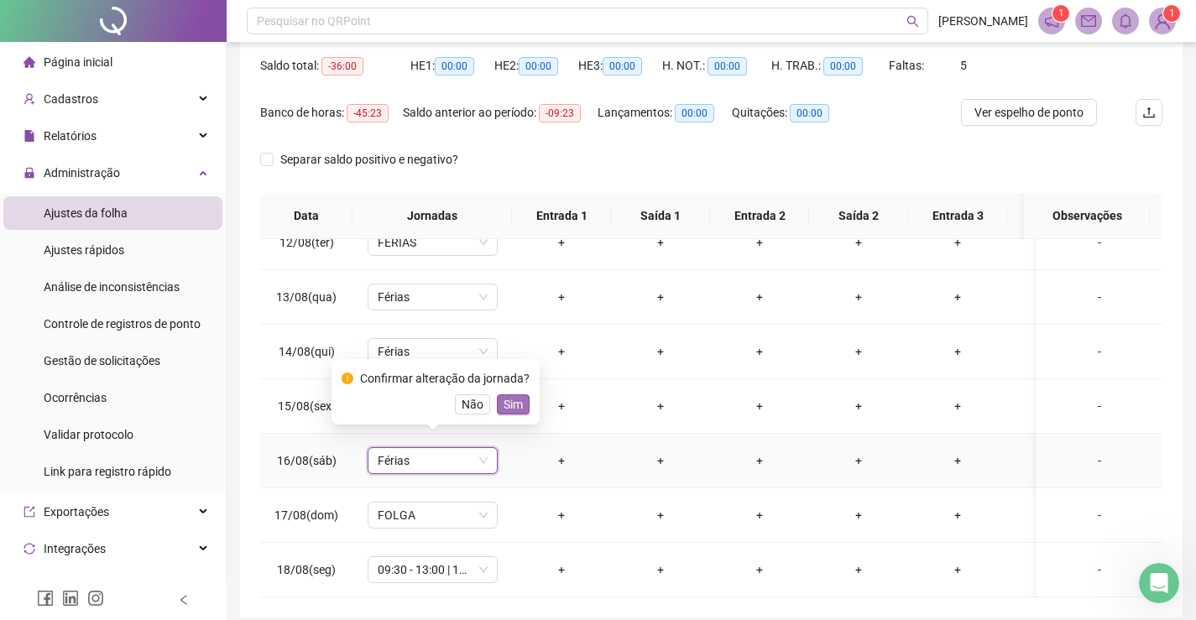
click at [509, 405] on span "Sim" at bounding box center [513, 404] width 19 height 18
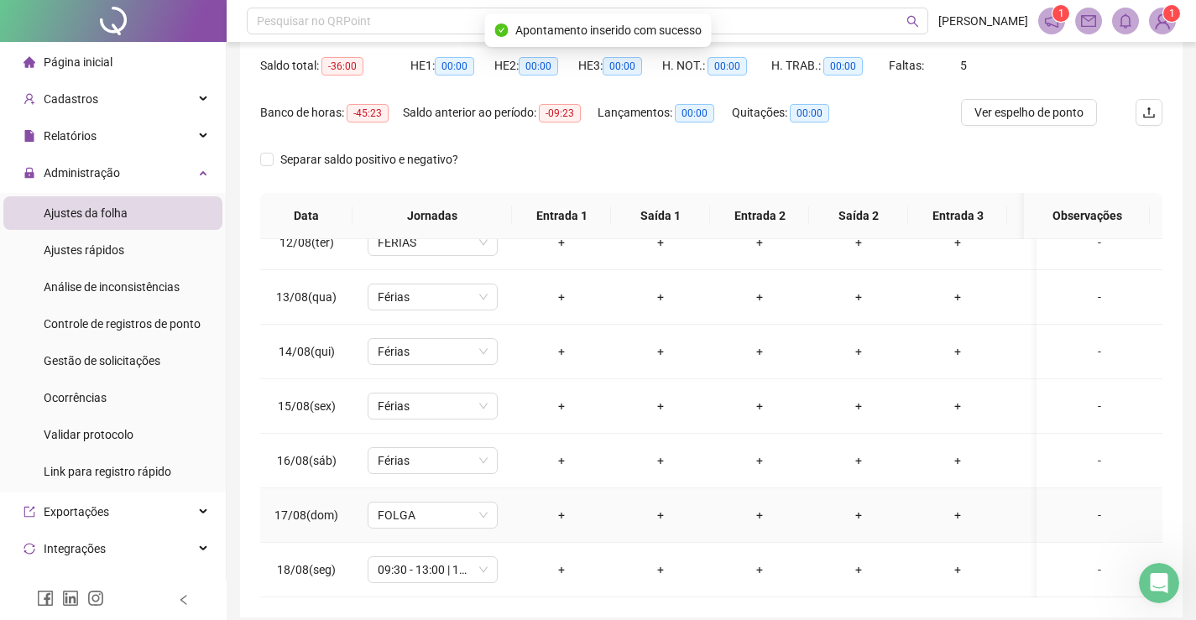
scroll to position [238, 0]
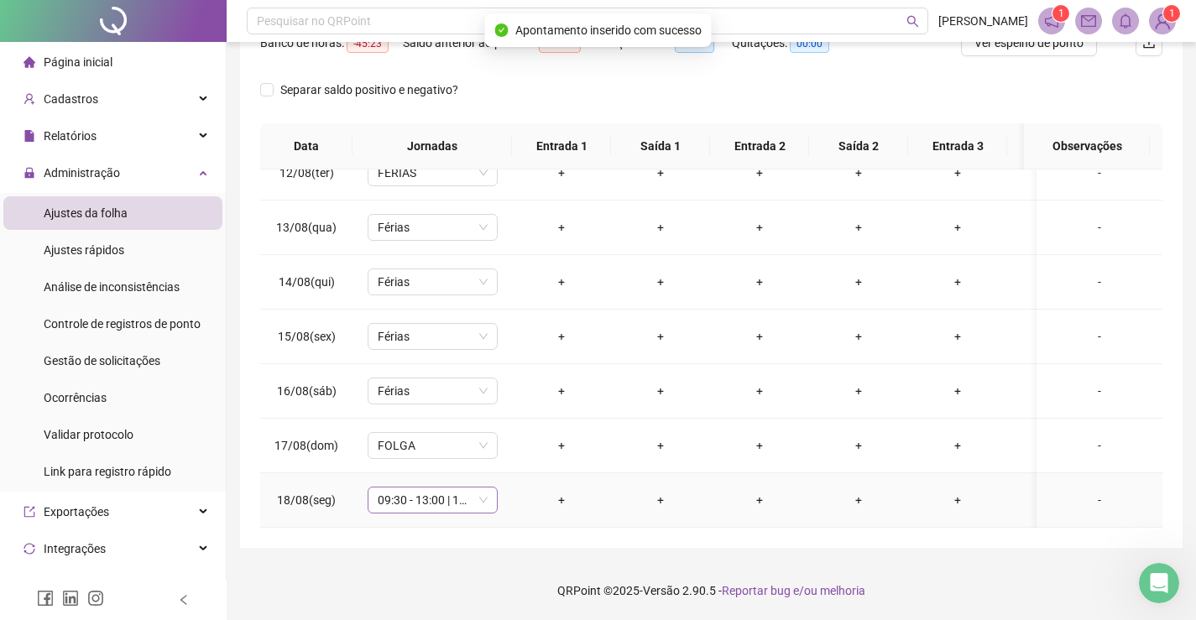
click at [412, 488] on span "09:30 - 13:00 | 14:00 - 18:30" at bounding box center [433, 500] width 110 height 25
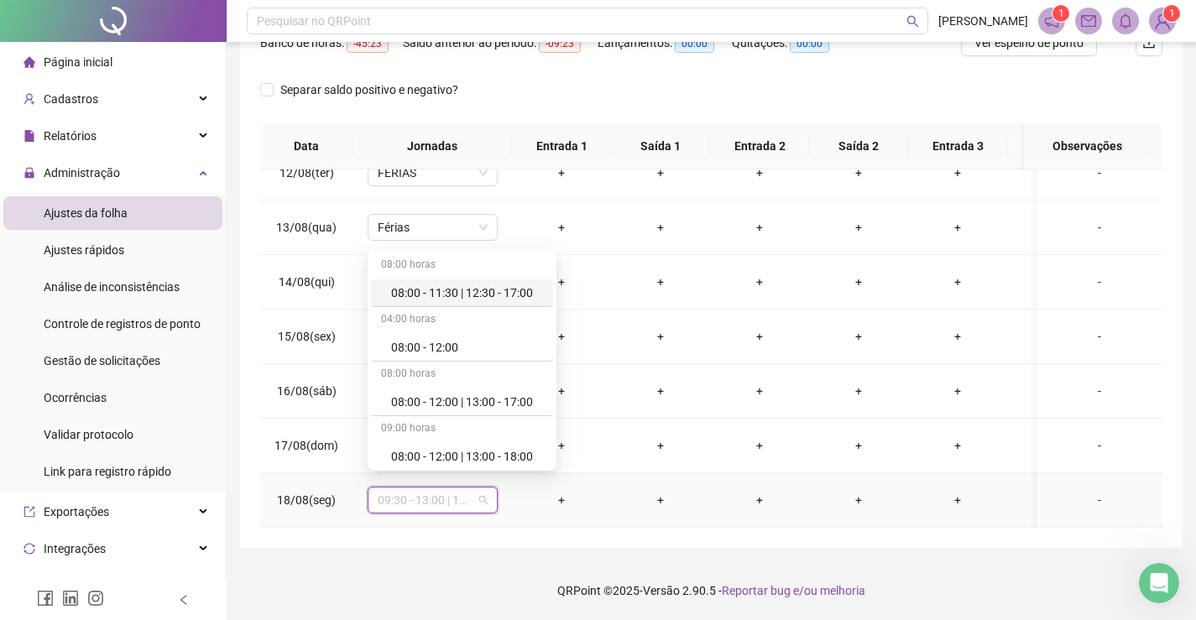
type input "*"
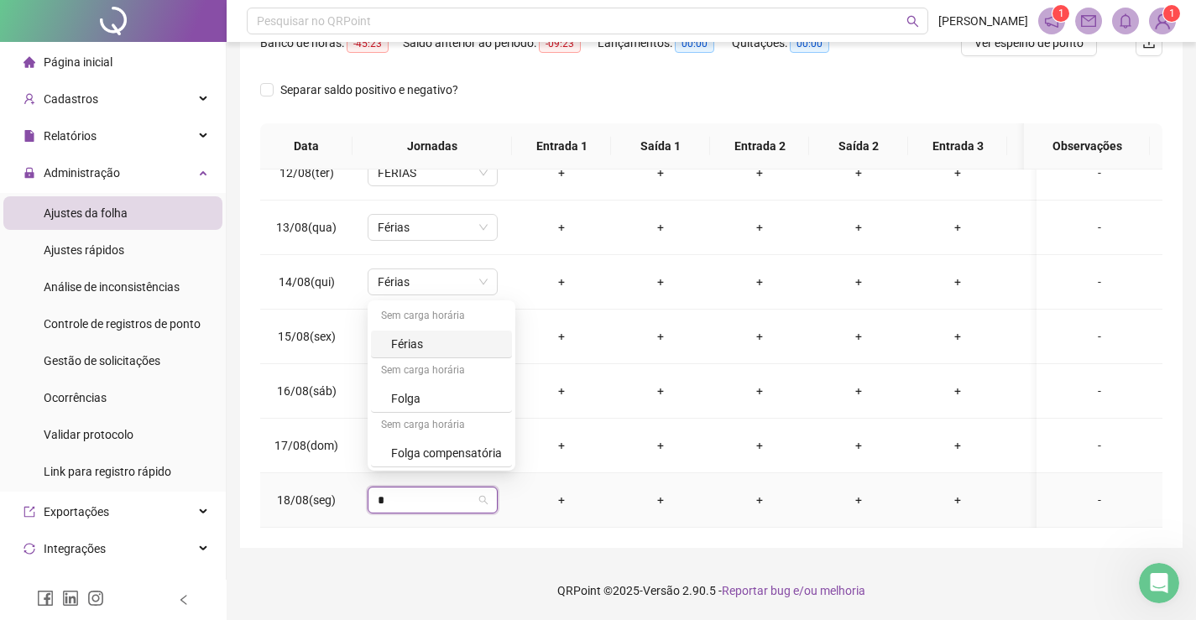
click at [424, 345] on div "Férias" at bounding box center [446, 344] width 111 height 18
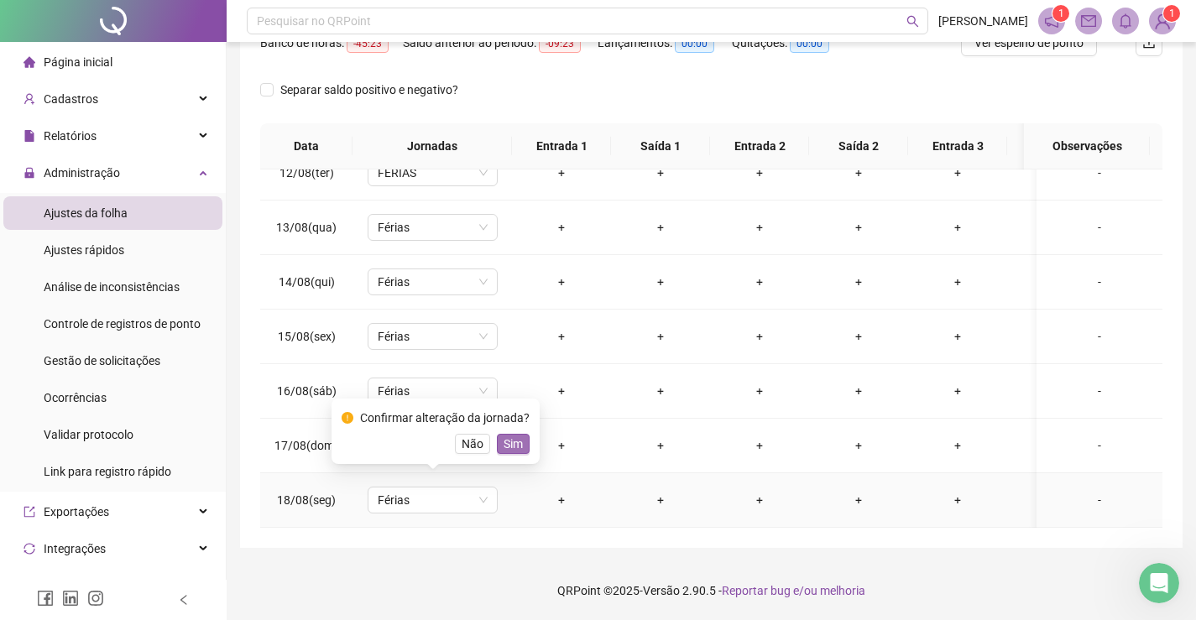
click at [504, 448] on span "Sim" at bounding box center [513, 444] width 19 height 18
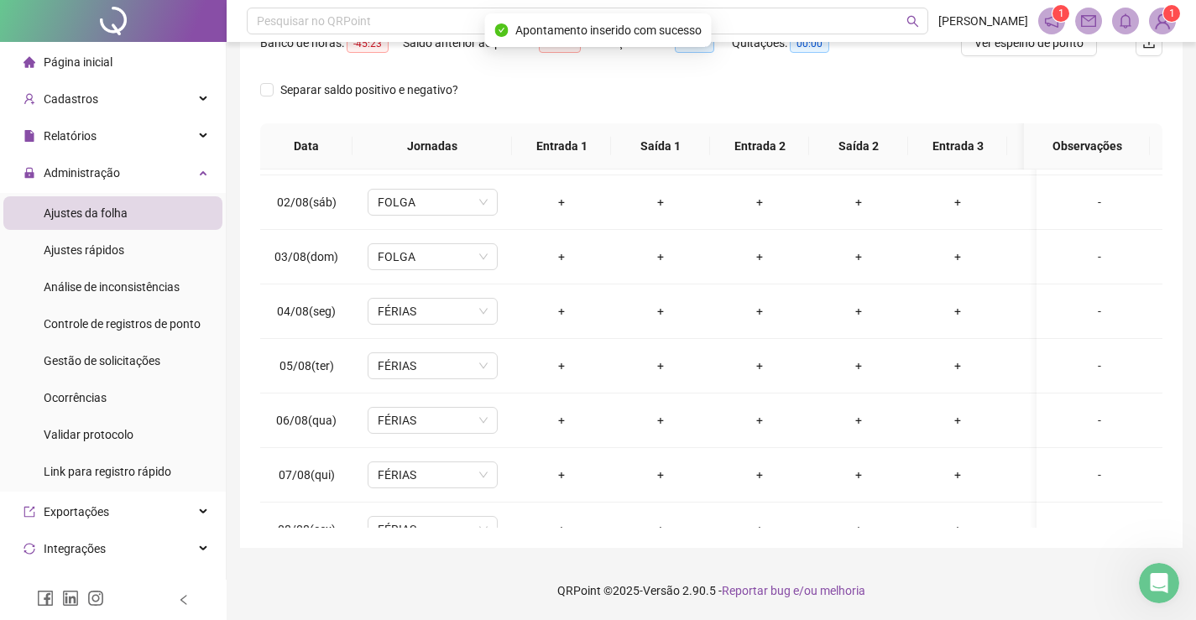
scroll to position [0, 0]
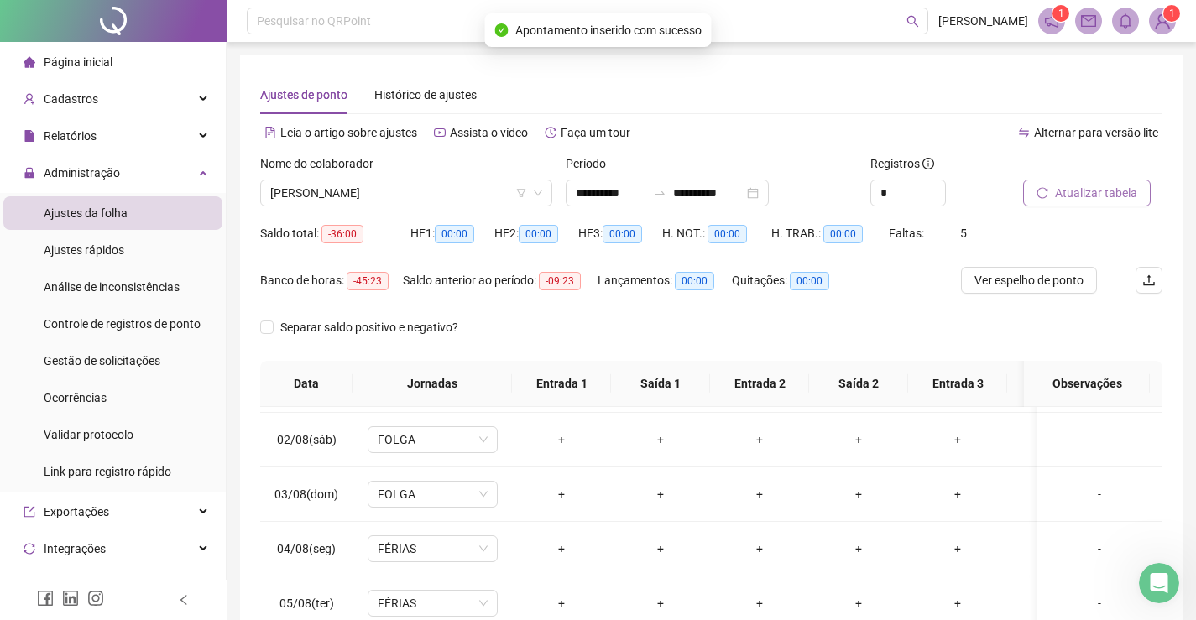
click at [1097, 187] on span "Atualizar tabela" at bounding box center [1096, 193] width 82 height 18
click at [411, 195] on span "[PERSON_NAME]" at bounding box center [406, 192] width 272 height 25
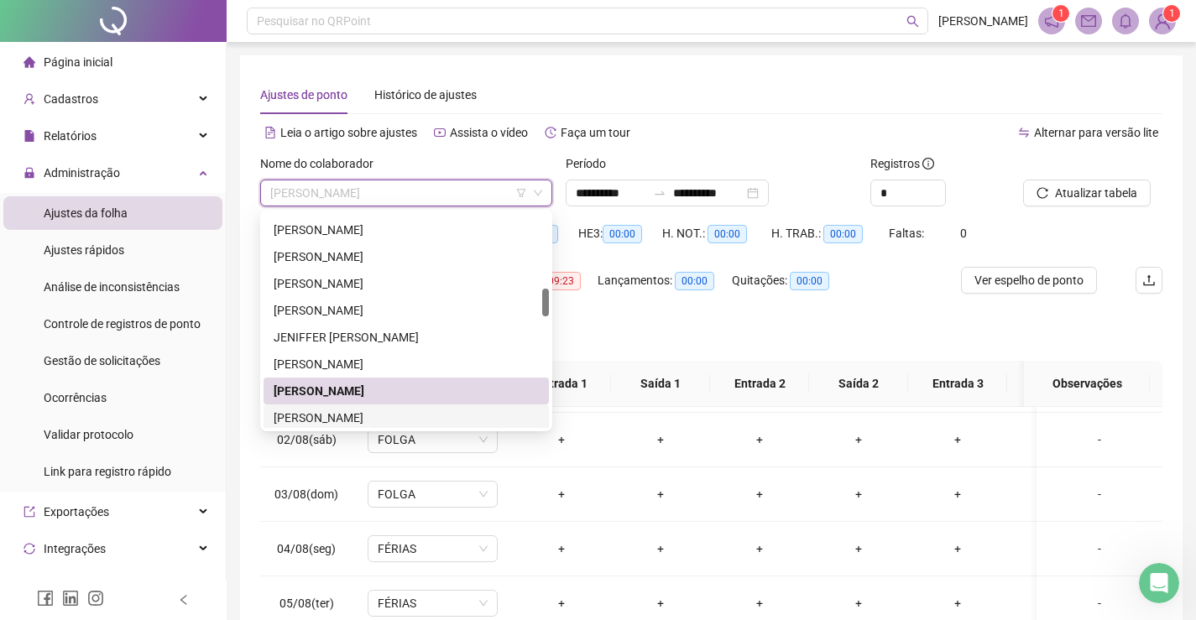
click at [311, 417] on div "[PERSON_NAME]" at bounding box center [406, 418] width 265 height 18
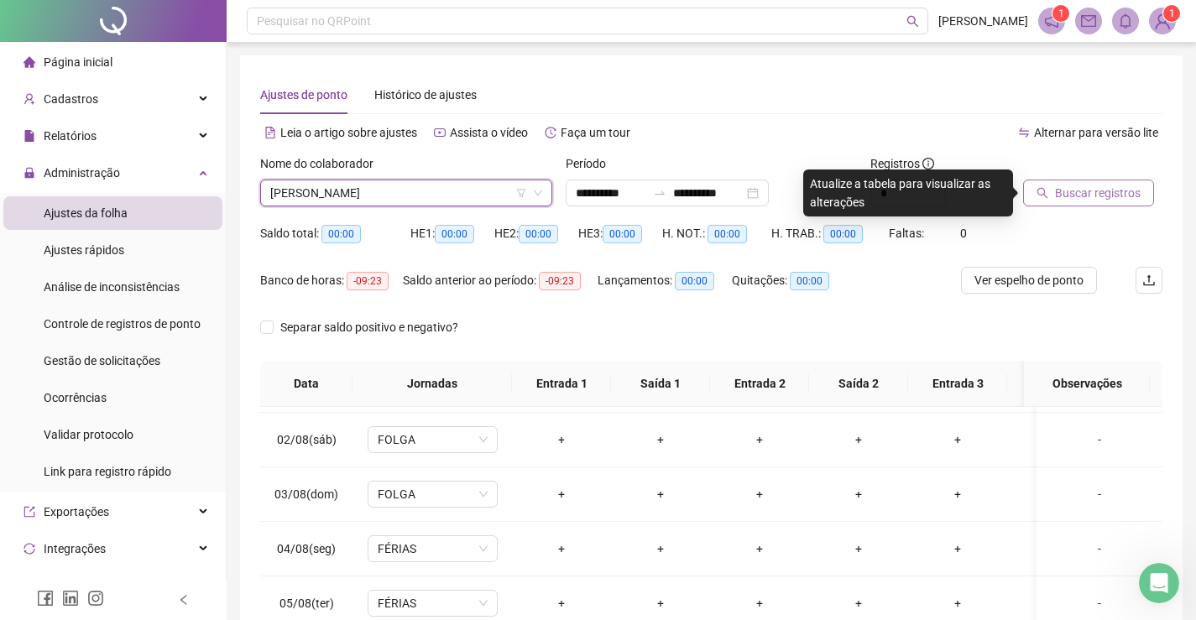
click at [1095, 193] on span "Buscar registros" at bounding box center [1098, 193] width 86 height 18
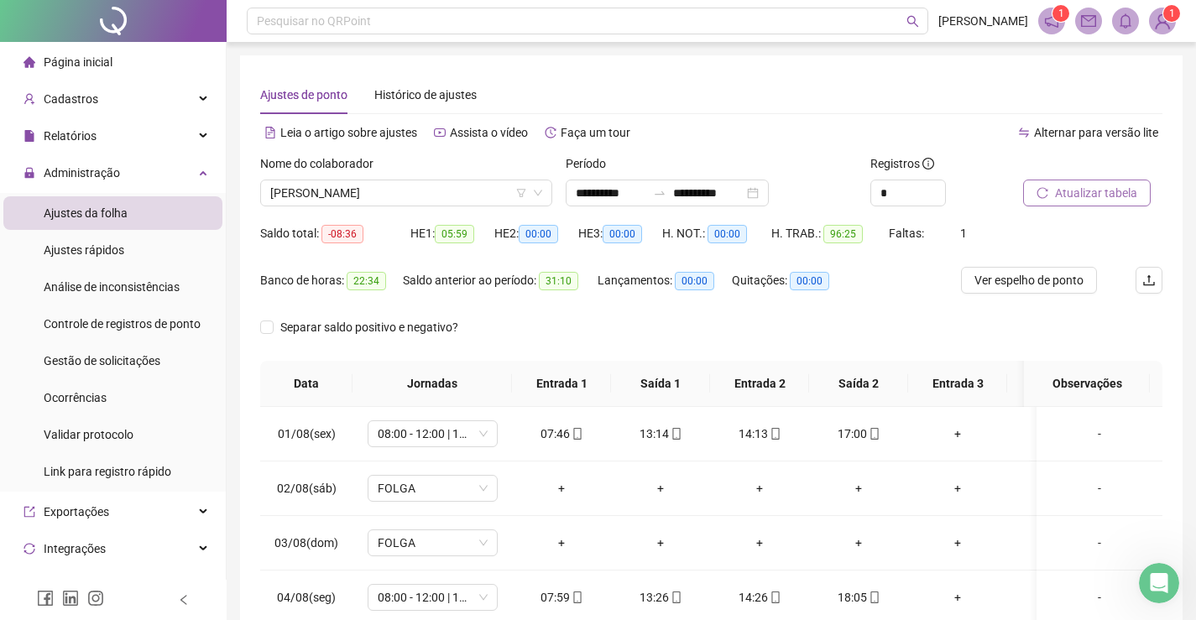
click at [1101, 194] on span "Atualizar tabela" at bounding box center [1096, 193] width 82 height 18
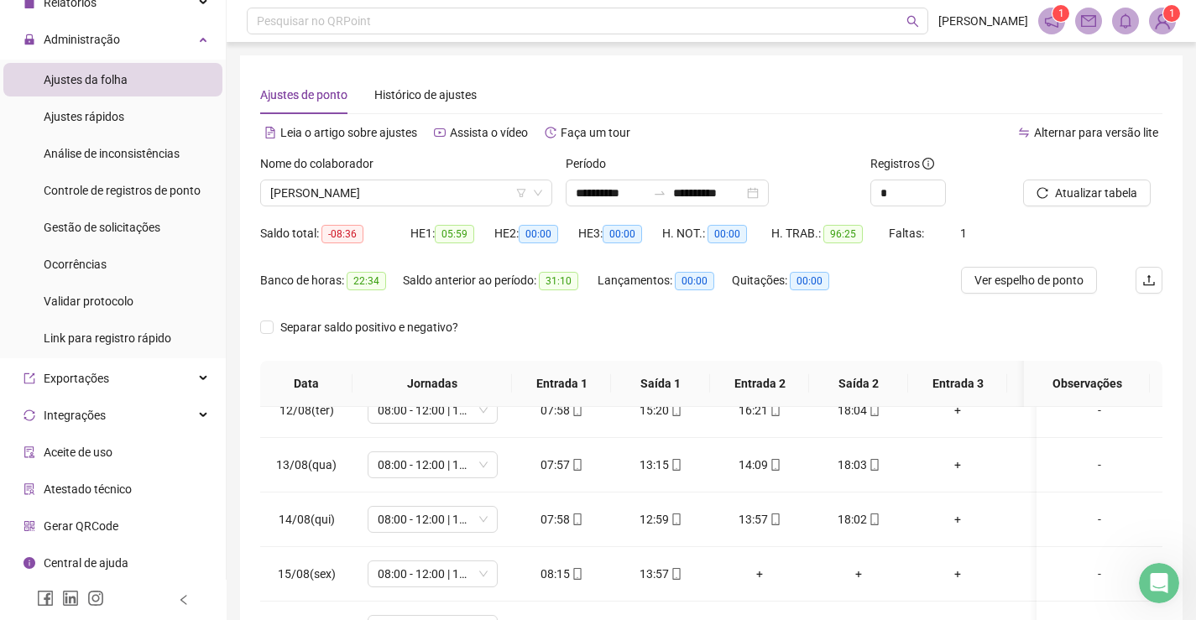
scroll to position [84, 0]
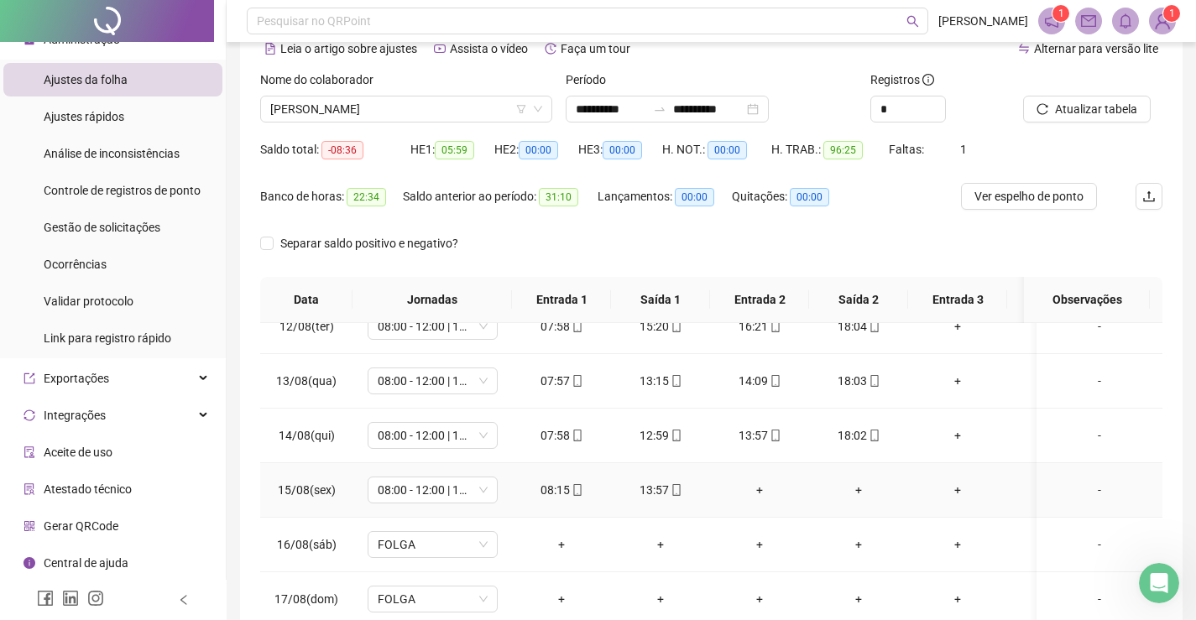
click at [1083, 481] on div "-" at bounding box center [1099, 490] width 99 height 18
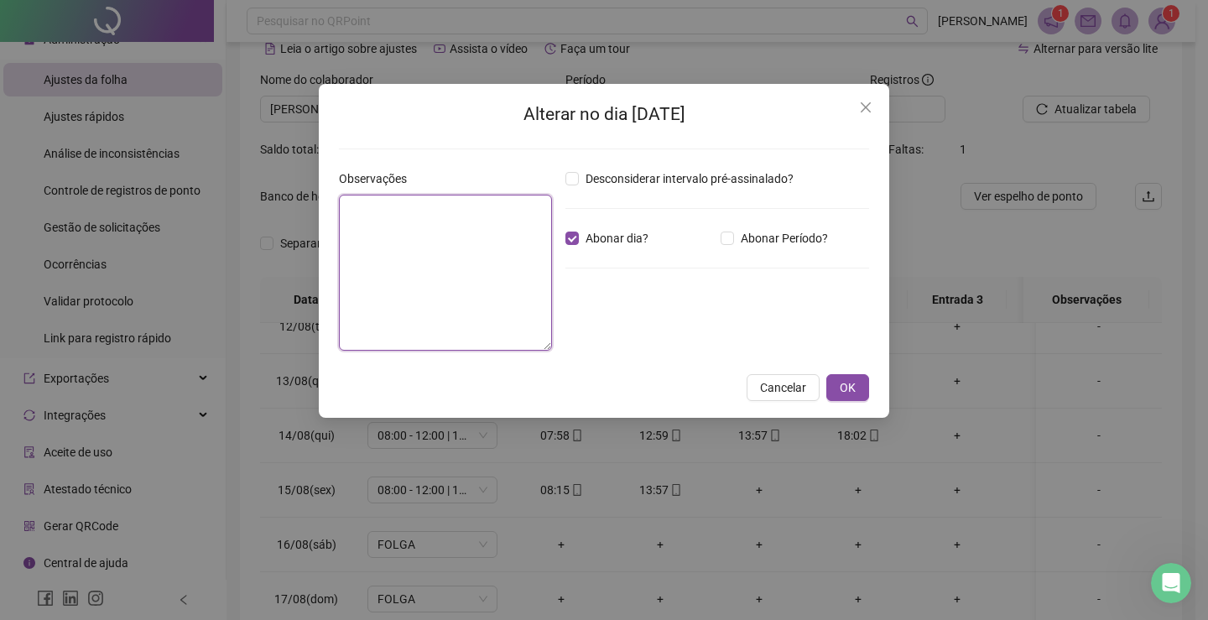
click at [462, 244] on textarea at bounding box center [445, 273] width 213 height 156
paste textarea "**********"
type textarea "**********"
click at [859, 389] on button "OK" at bounding box center [848, 387] width 43 height 27
click at [833, 389] on button "OK" at bounding box center [848, 387] width 43 height 27
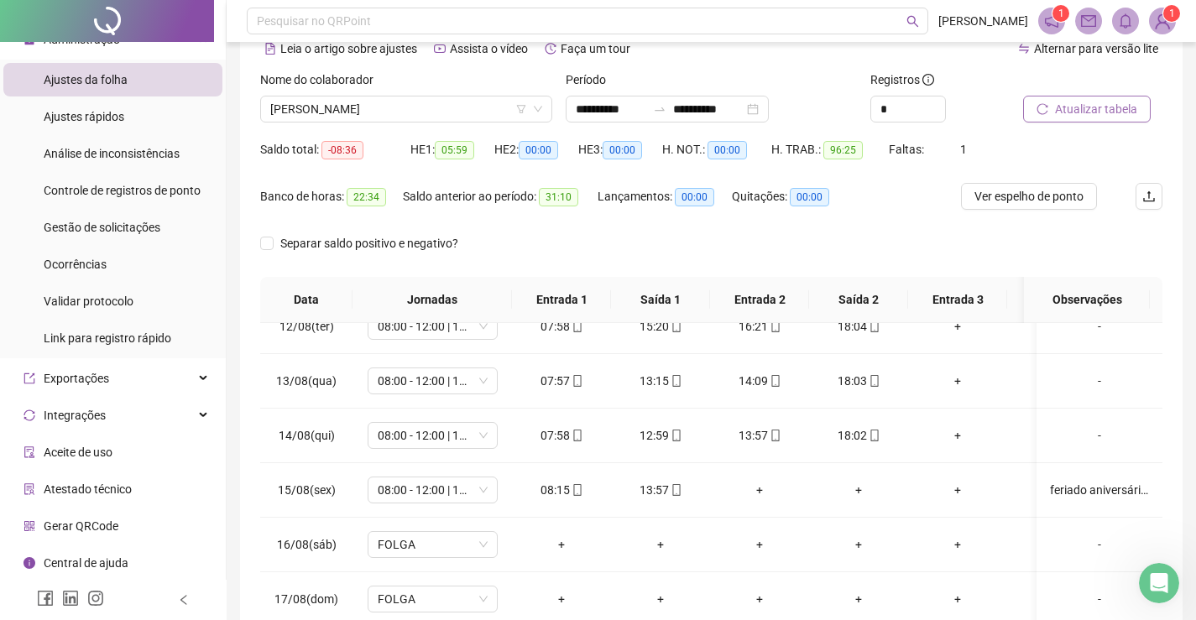
click at [1088, 111] on span "Atualizar tabela" at bounding box center [1096, 109] width 82 height 18
click at [438, 112] on span "[PERSON_NAME]" at bounding box center [406, 109] width 272 height 25
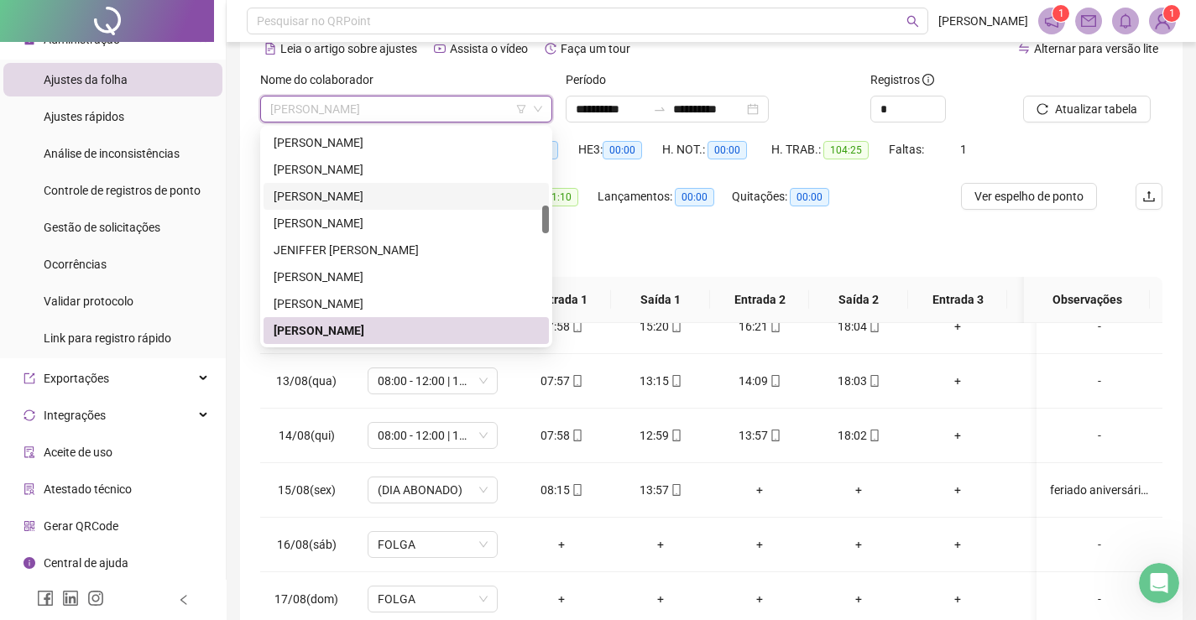
click at [328, 200] on div "[PERSON_NAME]" at bounding box center [406, 196] width 265 height 18
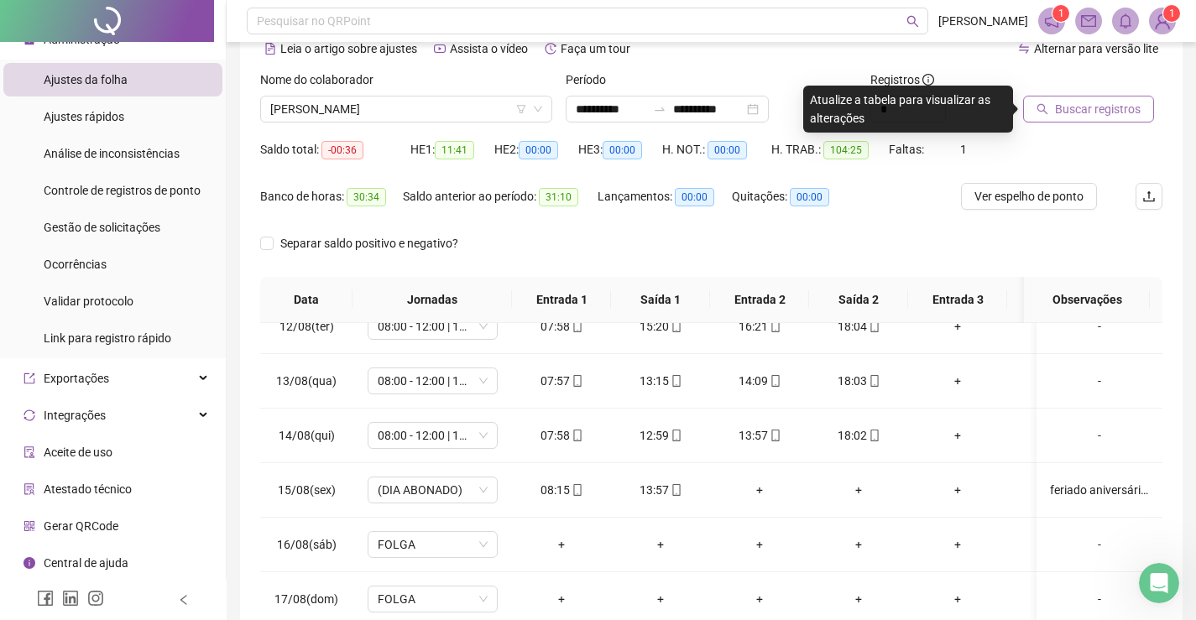
click at [1102, 114] on span "Buscar registros" at bounding box center [1098, 109] width 86 height 18
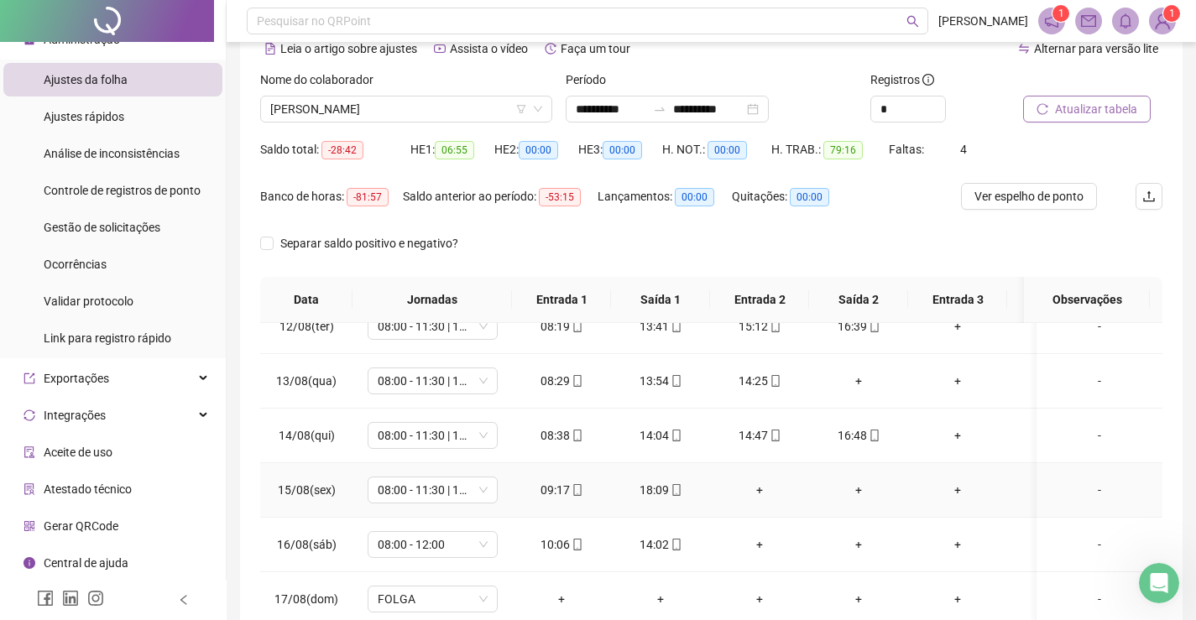
click at [1082, 481] on div "-" at bounding box center [1099, 490] width 99 height 18
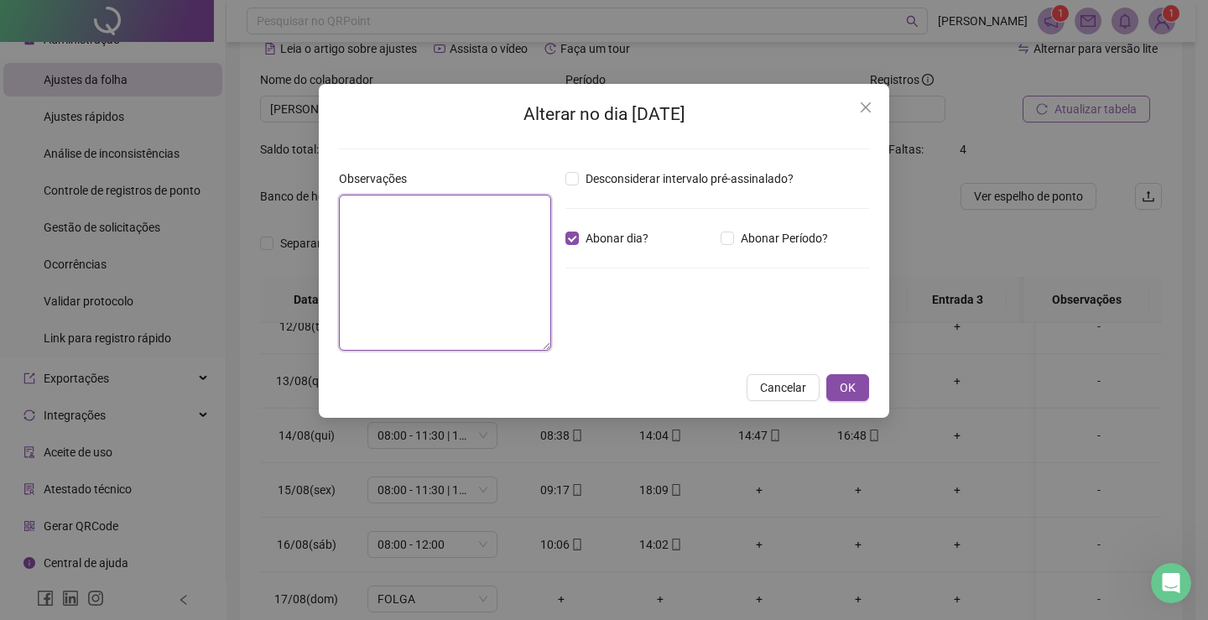
click at [489, 243] on textarea at bounding box center [445, 273] width 212 height 156
paste textarea "**********"
type textarea "**********"
click at [859, 384] on button "OK" at bounding box center [848, 387] width 43 height 27
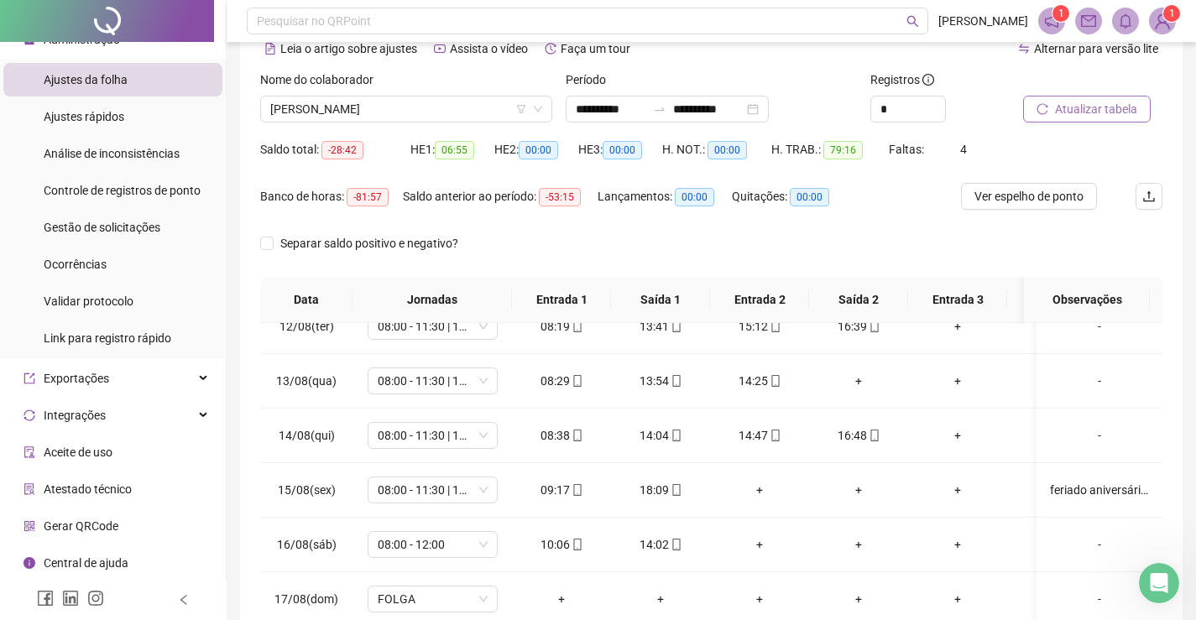
click at [1099, 111] on span "Atualizar tabela" at bounding box center [1096, 109] width 82 height 18
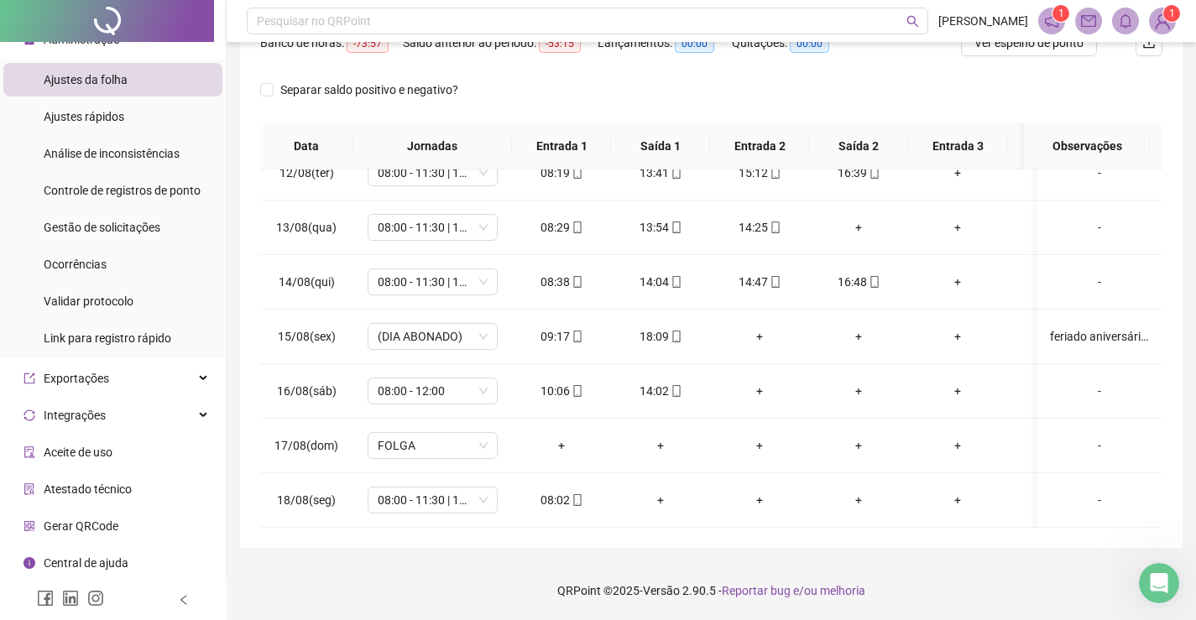
scroll to position [0, 0]
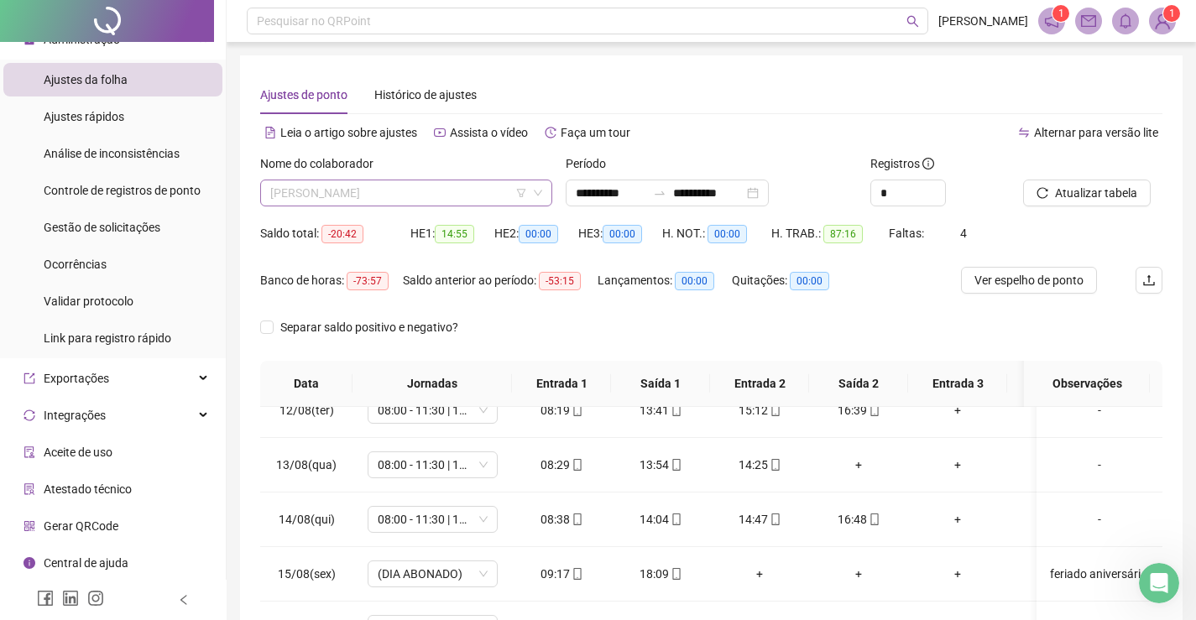
click at [405, 186] on span "[PERSON_NAME]" at bounding box center [406, 192] width 272 height 25
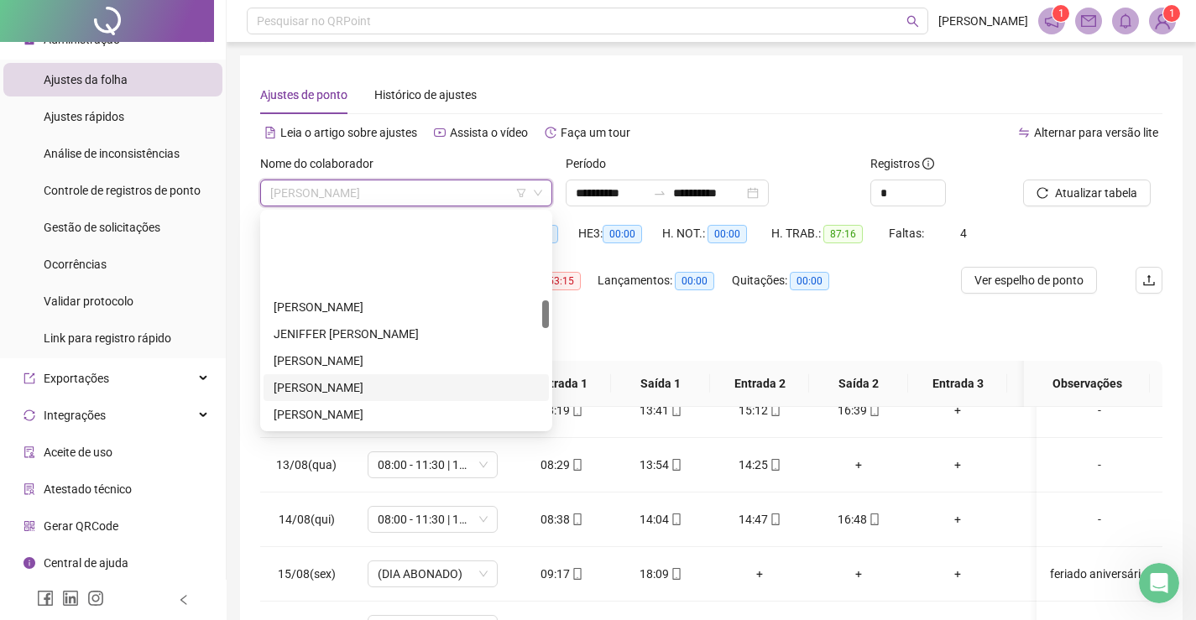
scroll to position [675, 0]
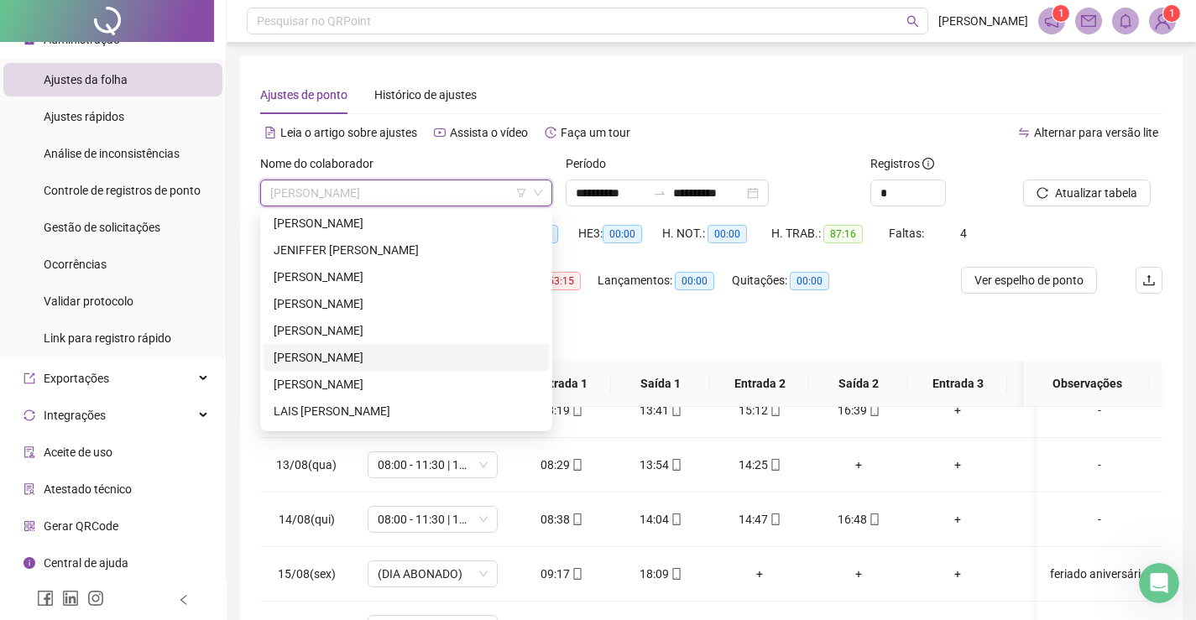
click at [329, 358] on div "[PERSON_NAME]" at bounding box center [406, 357] width 265 height 18
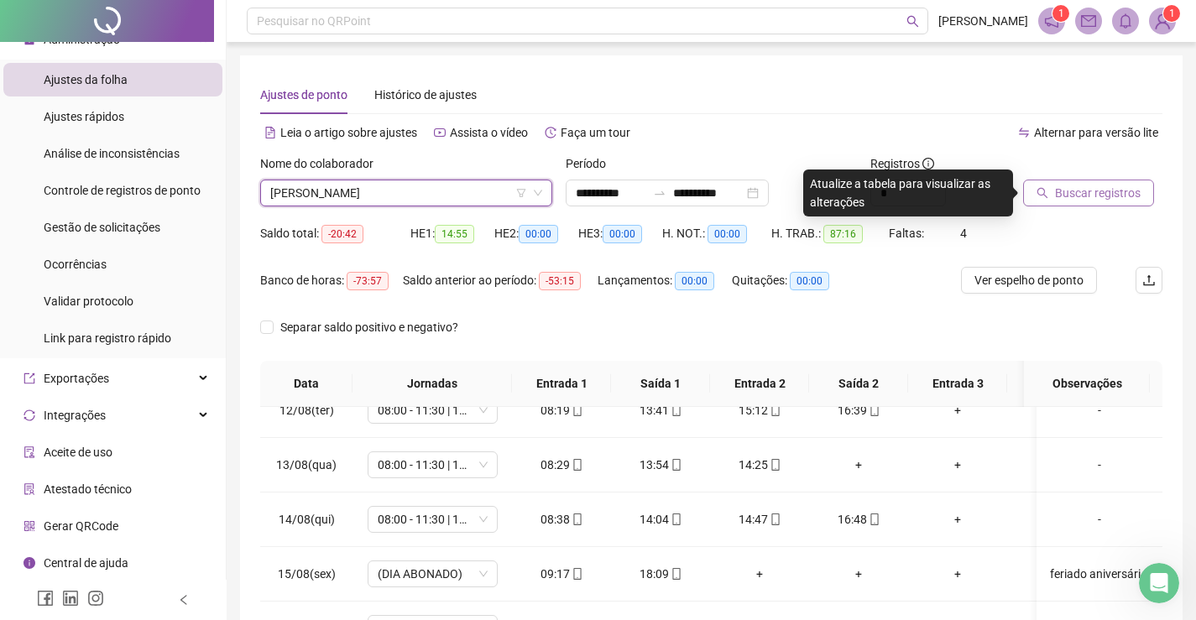
click at [1078, 191] on span "Buscar registros" at bounding box center [1098, 193] width 86 height 18
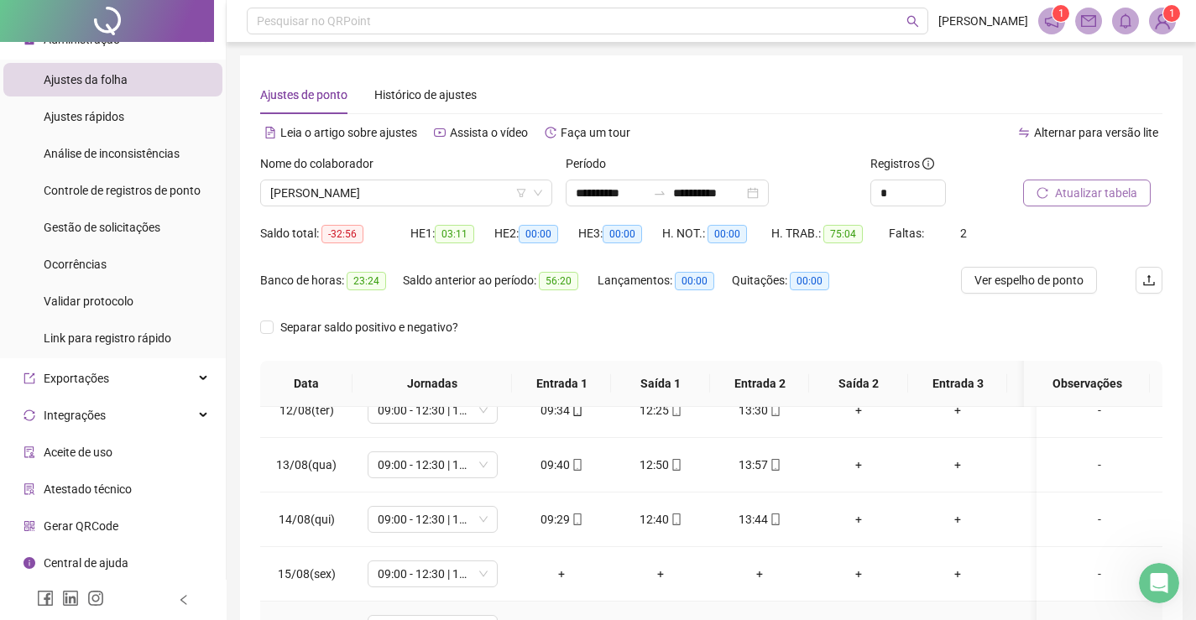
scroll to position [84, 0]
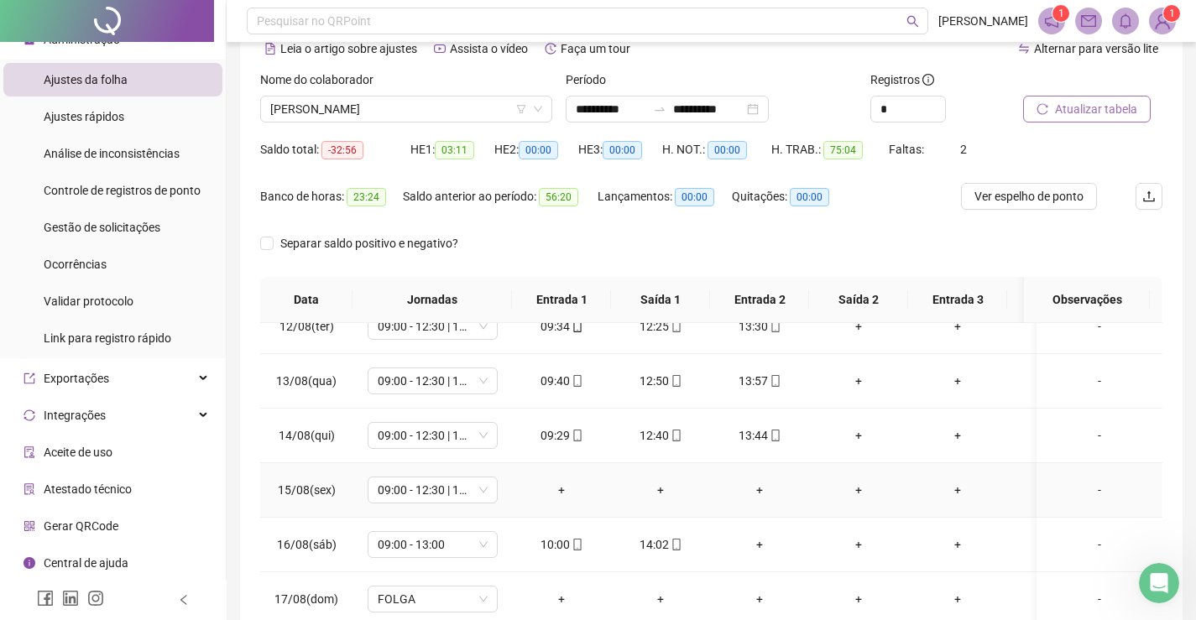
click at [1085, 481] on div "-" at bounding box center [1099, 490] width 99 height 18
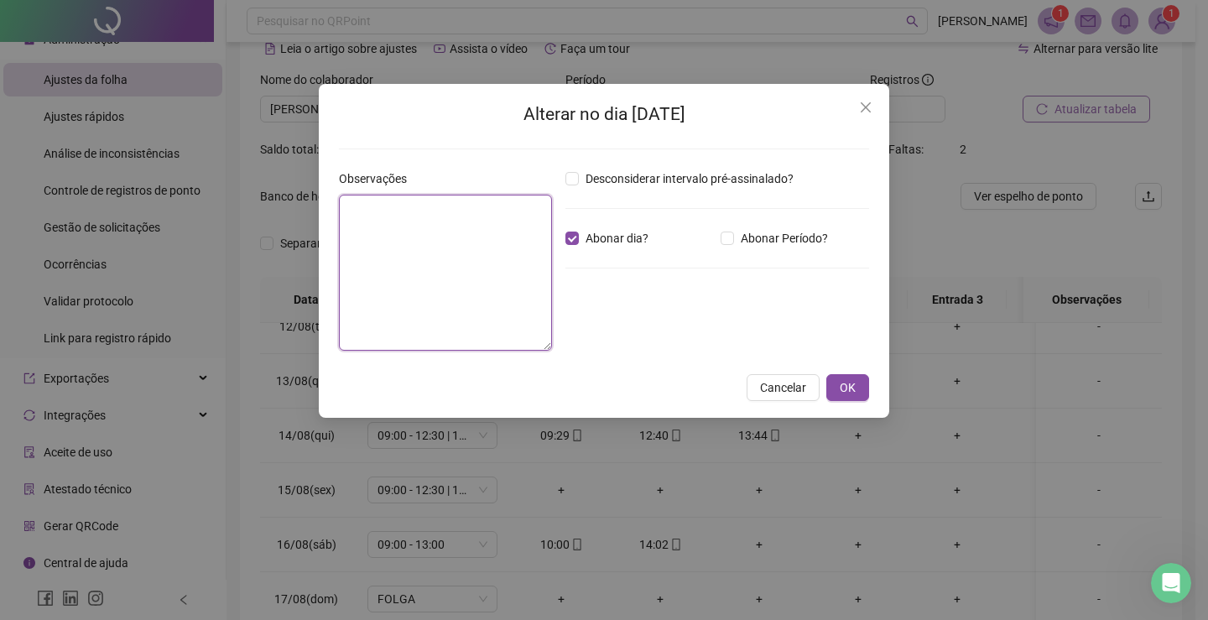
click at [522, 247] on textarea at bounding box center [445, 273] width 213 height 156
paste textarea "**********"
type textarea "**********"
click at [862, 389] on button "OK" at bounding box center [848, 387] width 43 height 27
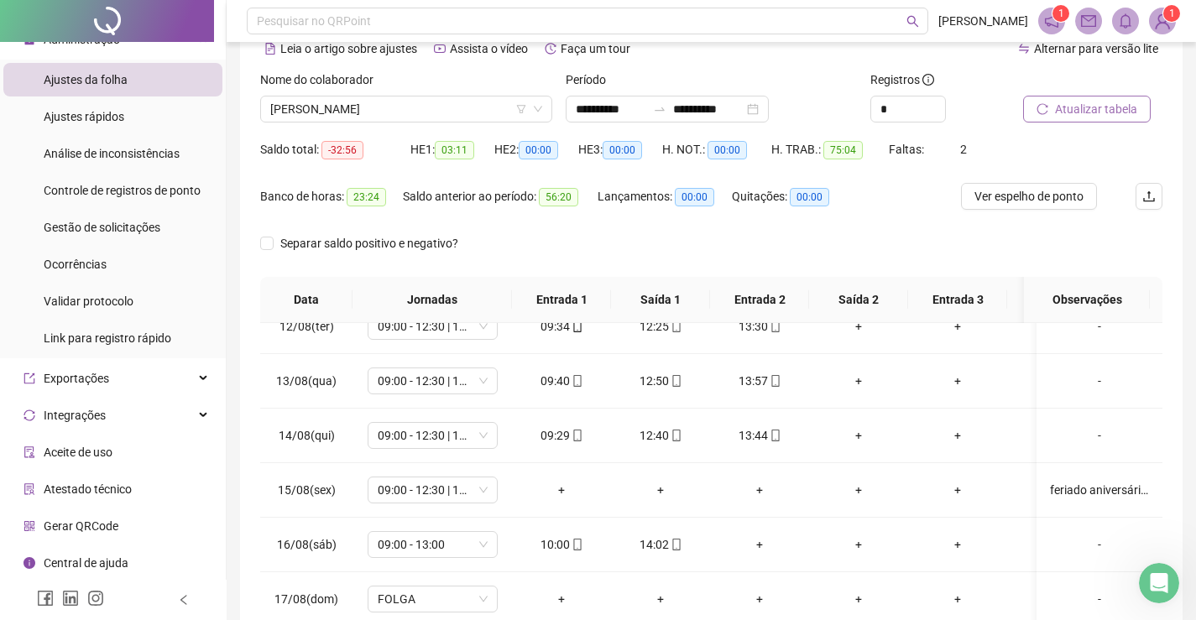
click at [1085, 112] on span "Atualizar tabela" at bounding box center [1096, 109] width 82 height 18
click at [429, 104] on span "[PERSON_NAME]" at bounding box center [406, 109] width 272 height 25
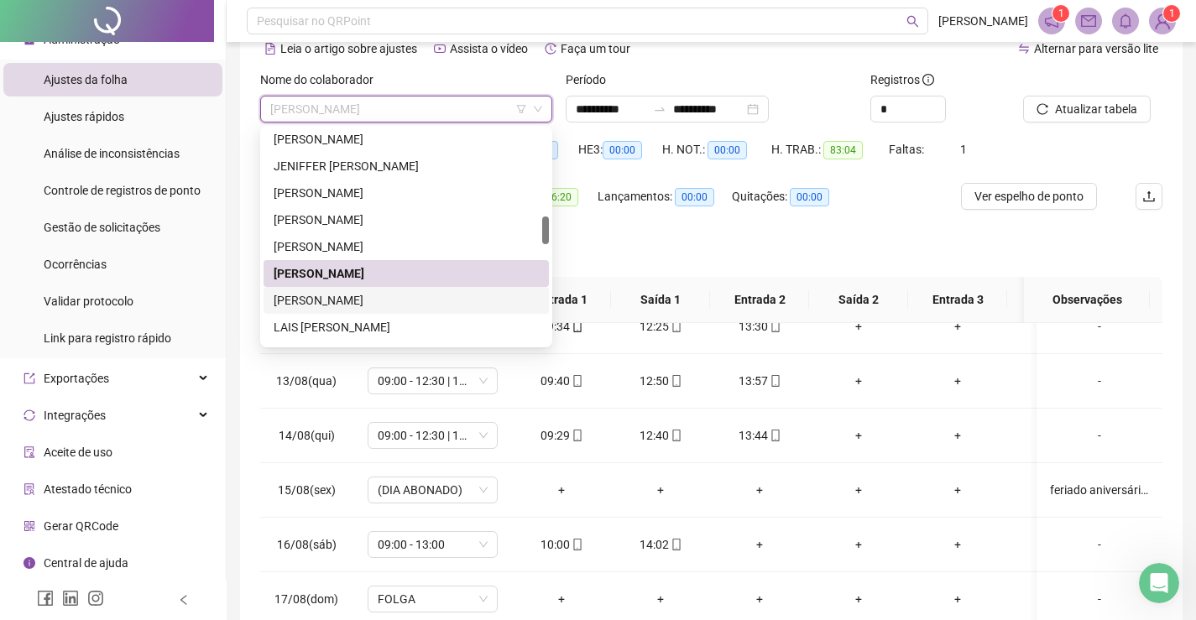
click at [334, 295] on div "[PERSON_NAME]" at bounding box center [406, 300] width 265 height 18
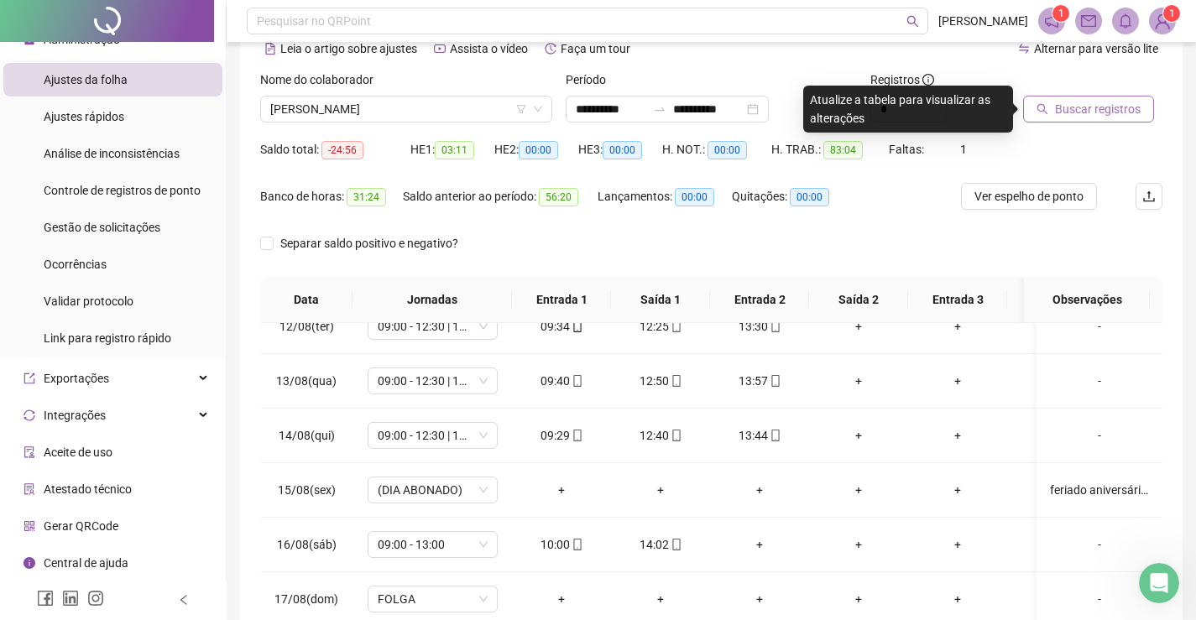
click at [1100, 117] on span "Buscar registros" at bounding box center [1098, 109] width 86 height 18
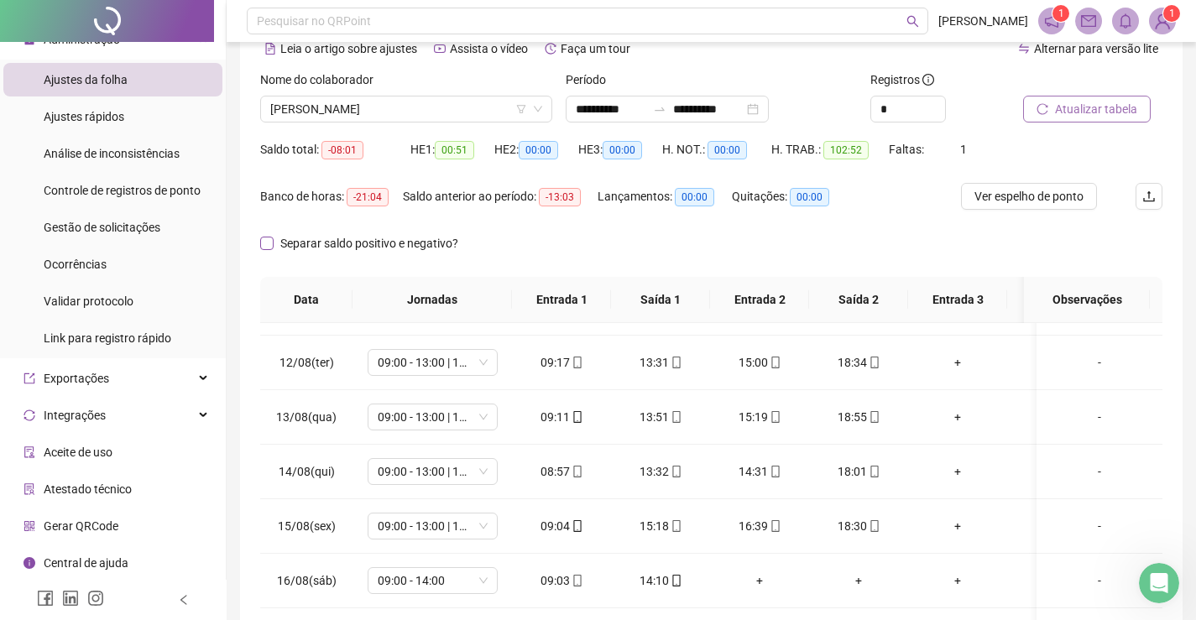
scroll to position [0, 0]
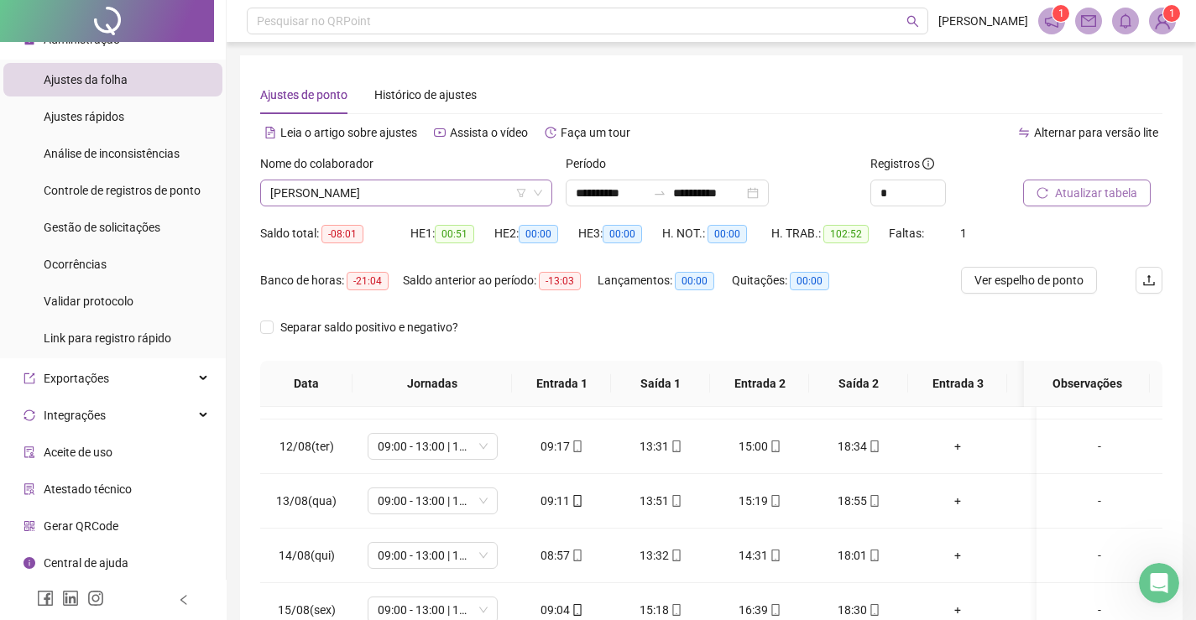
click at [426, 192] on span "[PERSON_NAME]" at bounding box center [406, 192] width 272 height 25
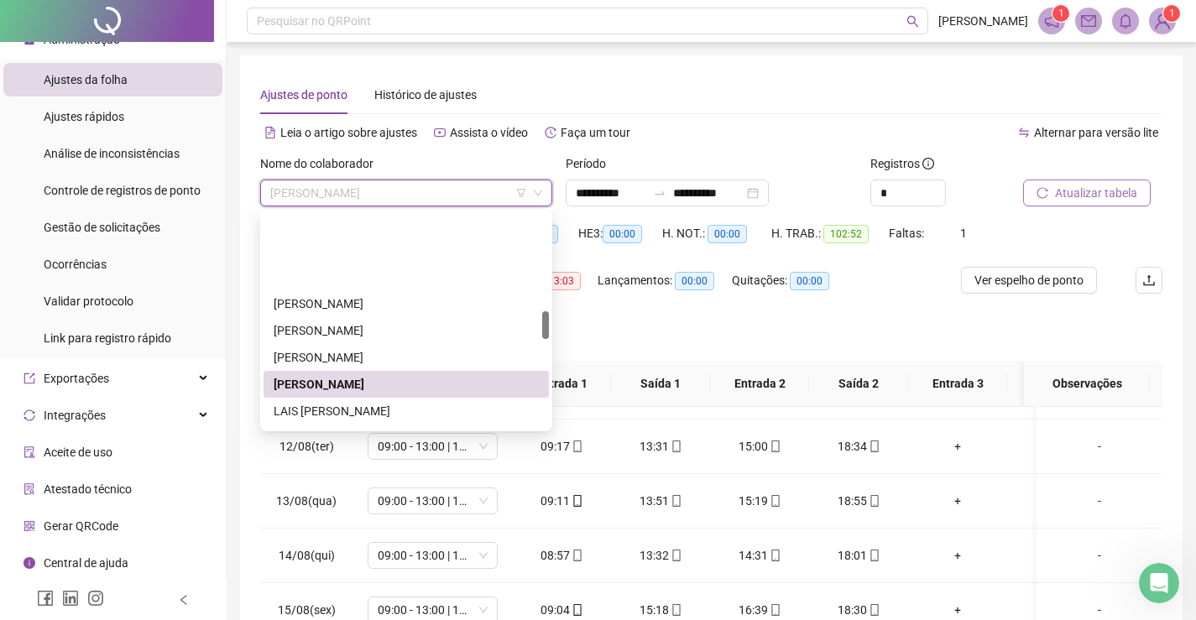
scroll to position [759, 0]
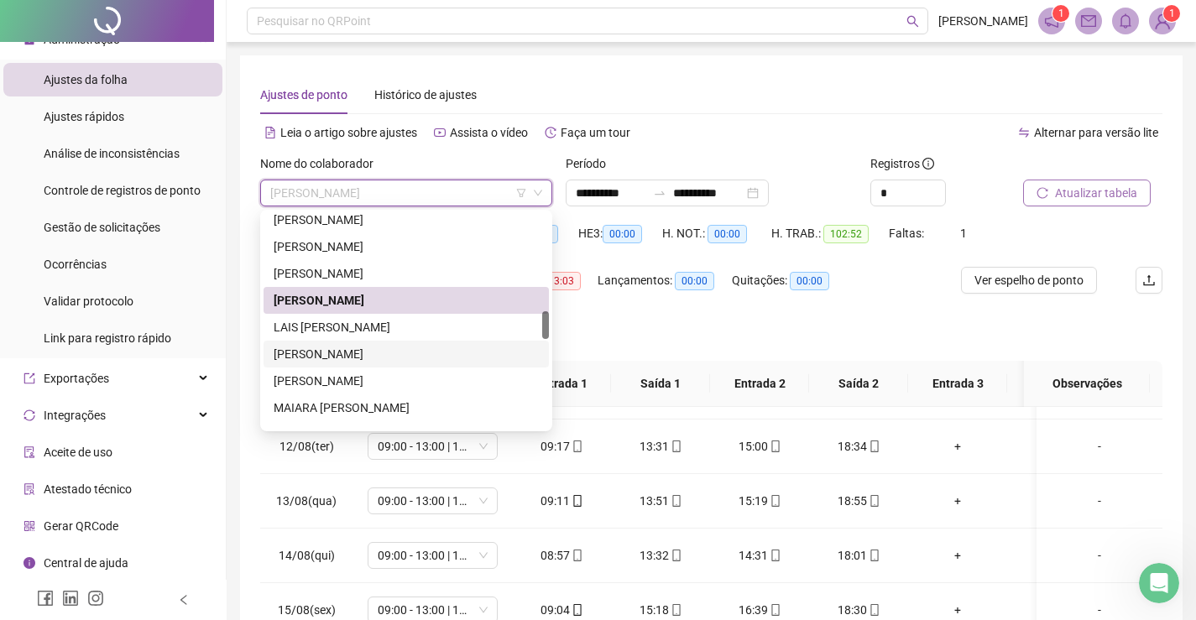
click at [372, 355] on div "[PERSON_NAME]" at bounding box center [406, 354] width 265 height 18
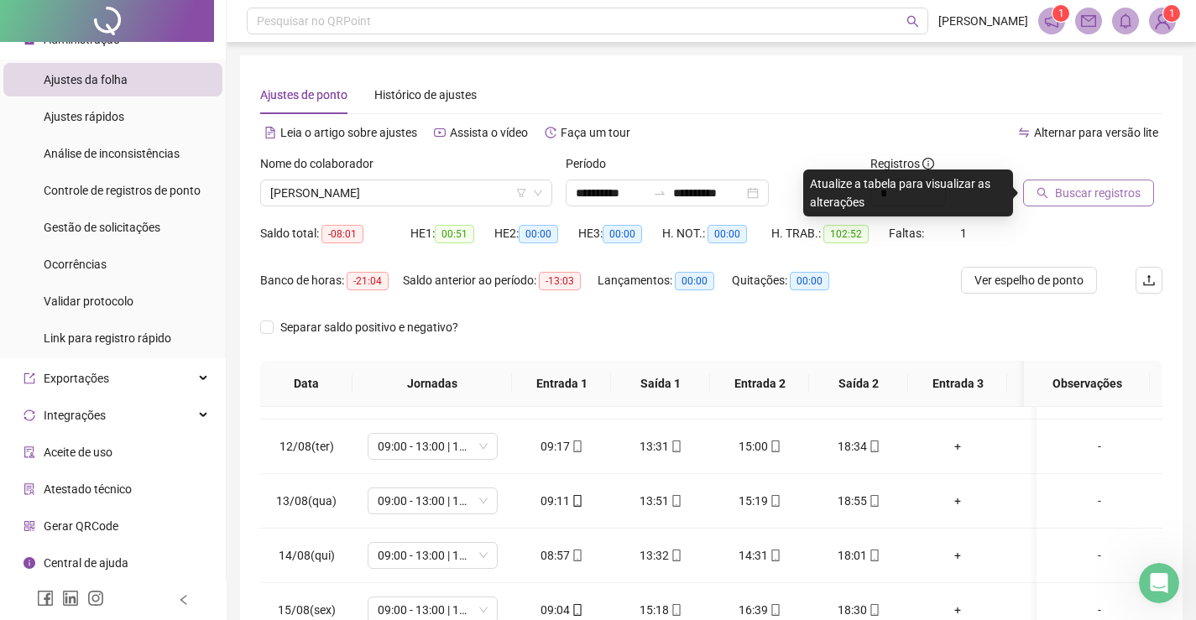
click at [1067, 197] on span "Buscar registros" at bounding box center [1098, 193] width 86 height 18
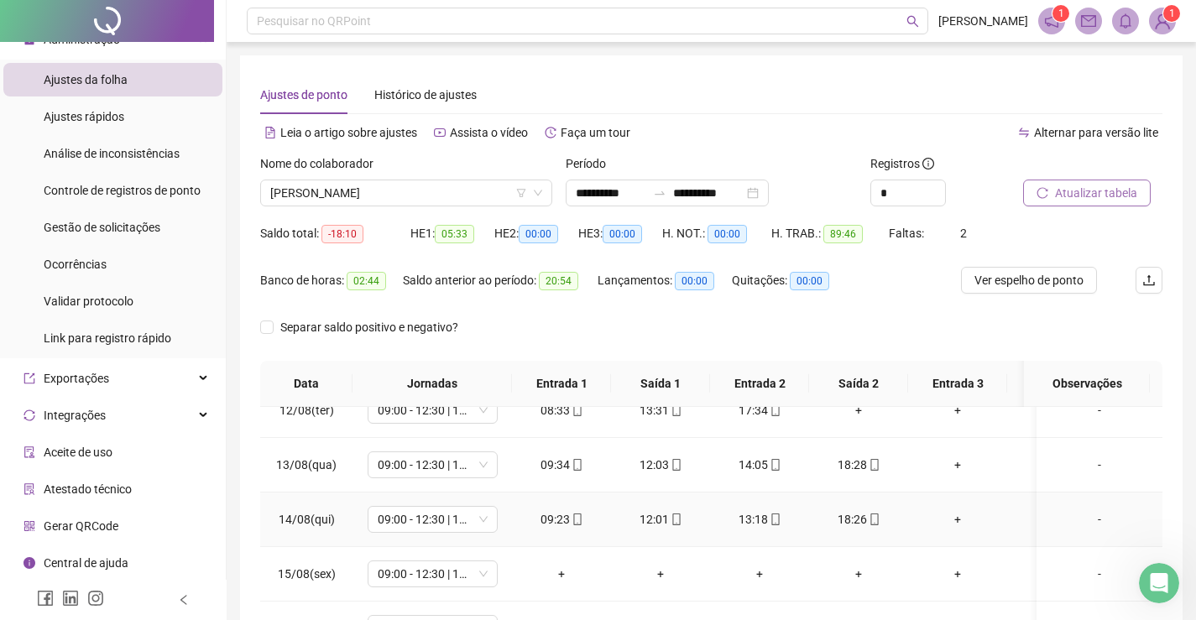
scroll to position [84, 0]
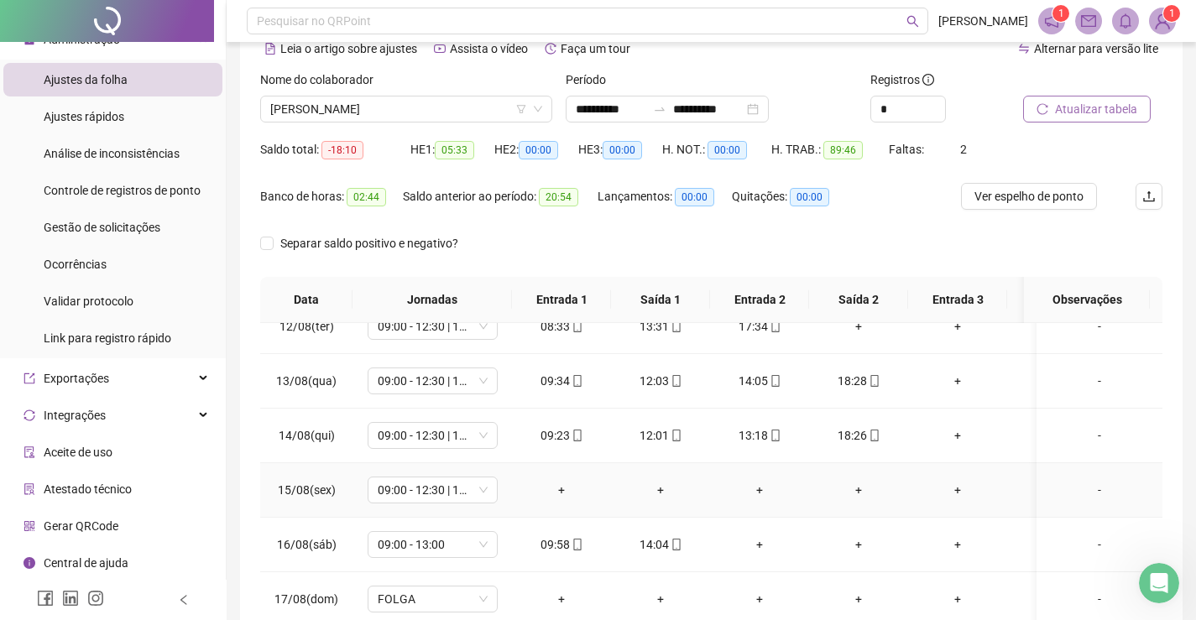
click at [1079, 481] on div "-" at bounding box center [1099, 490] width 99 height 18
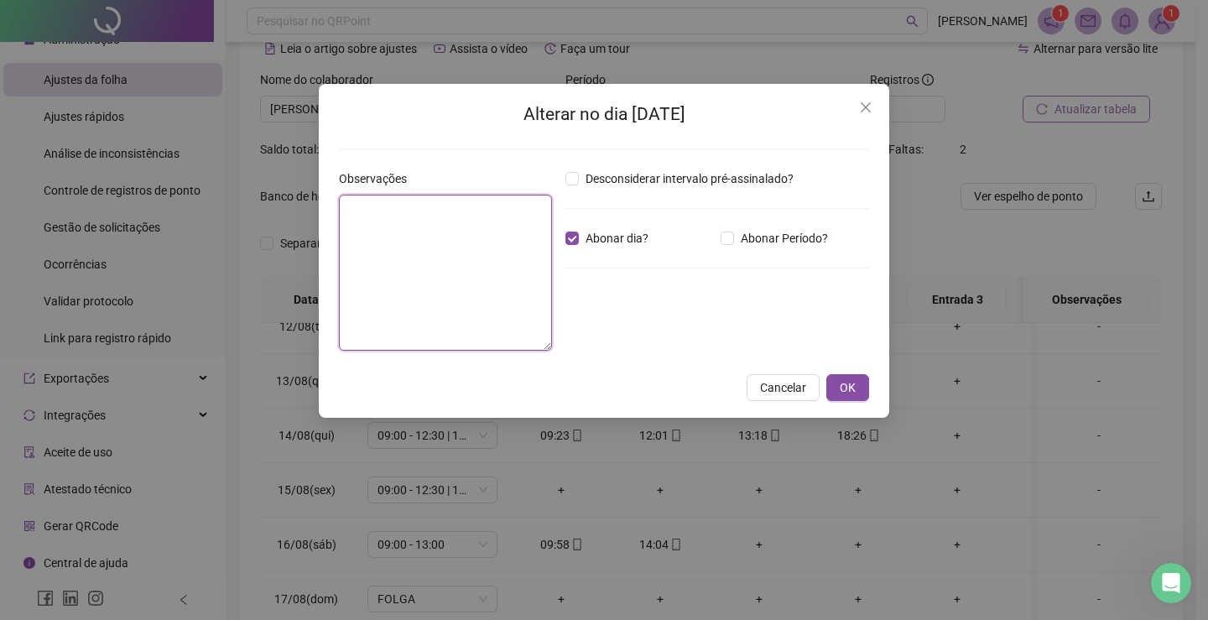
click at [487, 244] on textarea at bounding box center [445, 273] width 213 height 156
paste textarea "**********"
type textarea "**********"
click at [848, 386] on span "OK" at bounding box center [848, 387] width 16 height 18
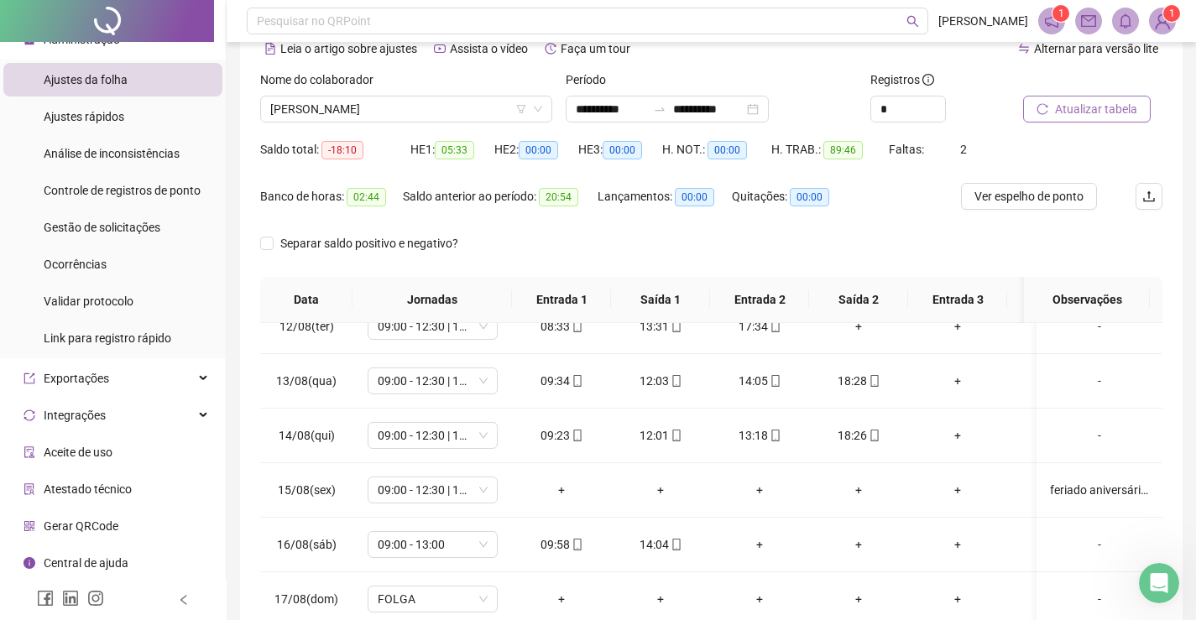
click at [1089, 112] on span "Atualizar tabela" at bounding box center [1096, 109] width 82 height 18
click at [457, 101] on span "[PERSON_NAME]" at bounding box center [406, 109] width 272 height 25
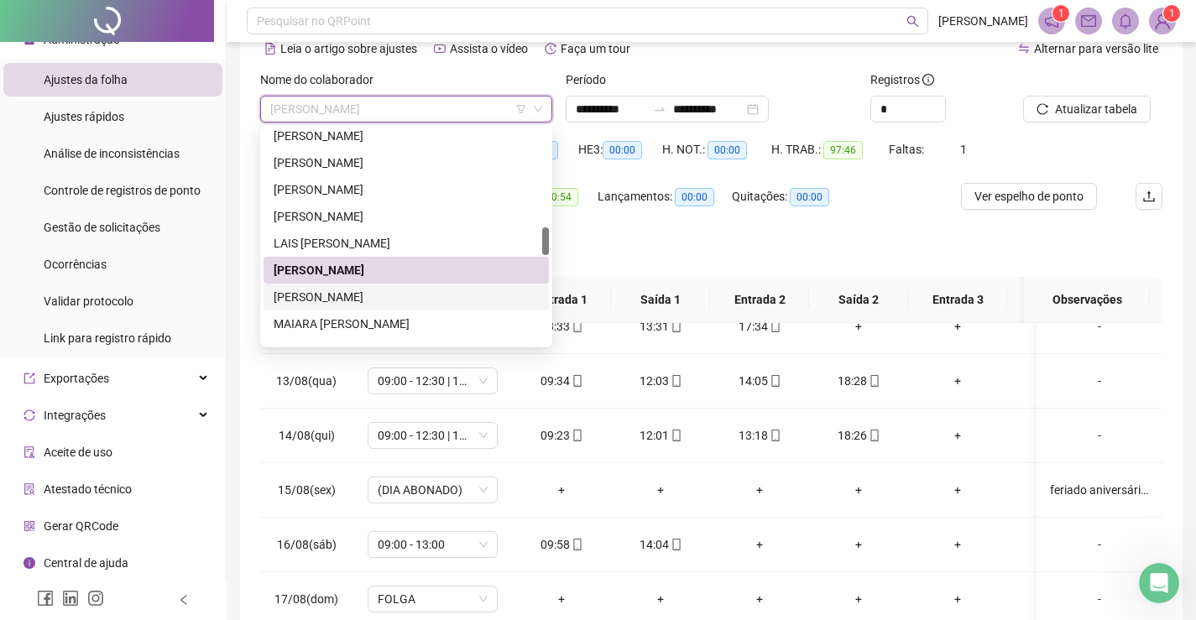
click at [321, 301] on div "[PERSON_NAME]" at bounding box center [406, 297] width 265 height 18
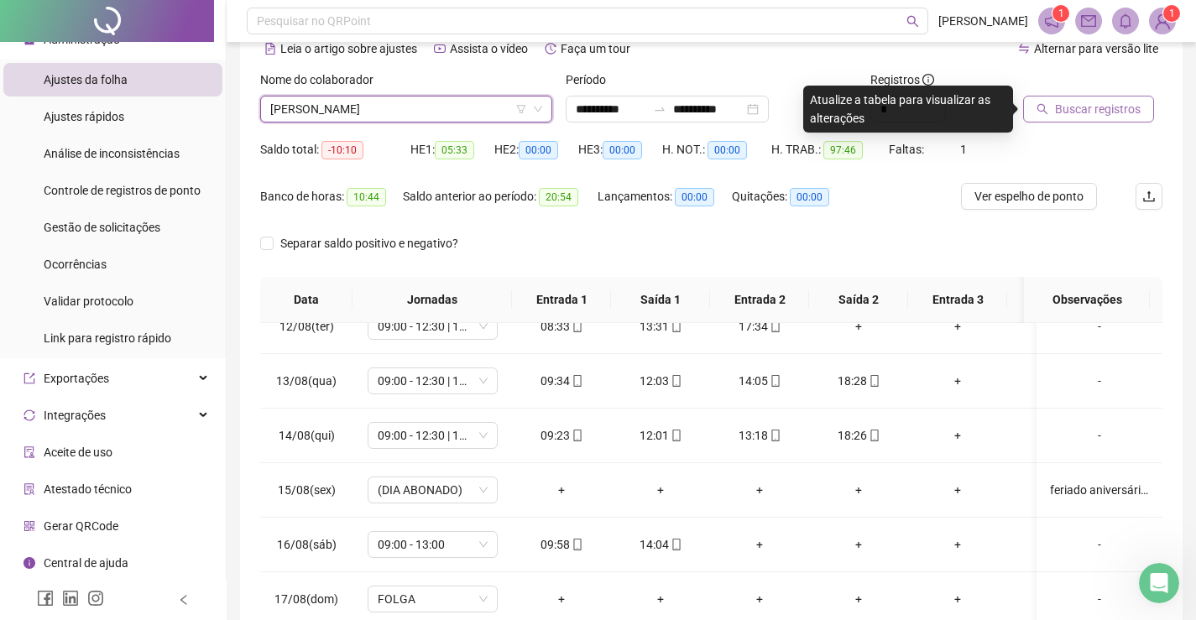
click at [1078, 112] on span "Buscar registros" at bounding box center [1098, 109] width 86 height 18
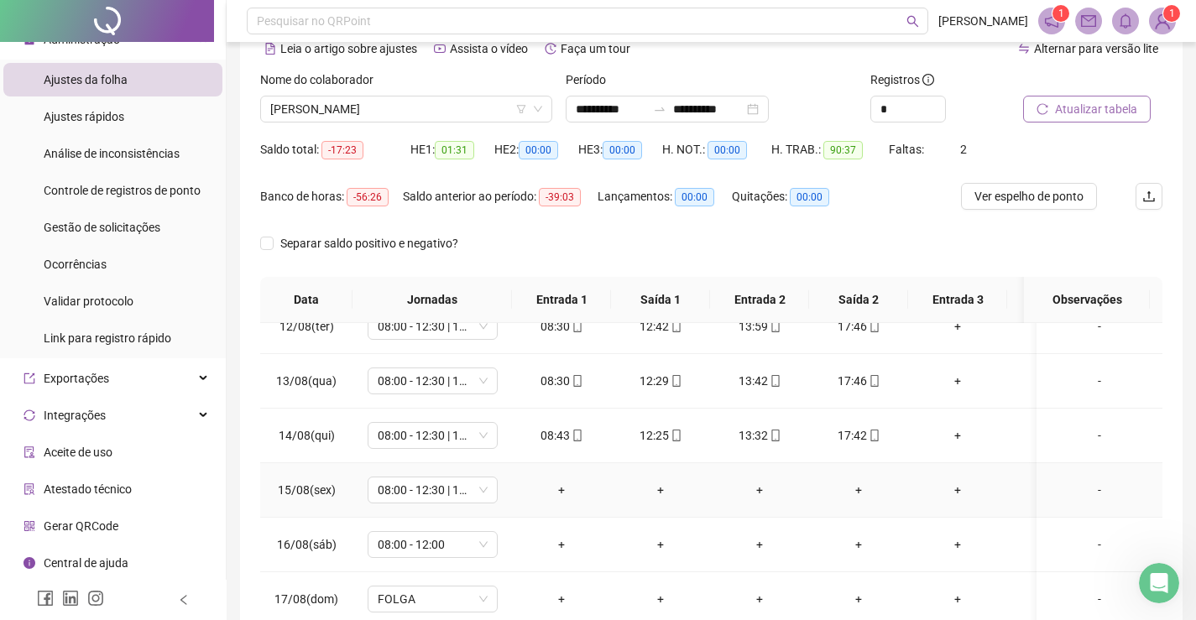
click at [1083, 481] on div "-" at bounding box center [1099, 490] width 99 height 18
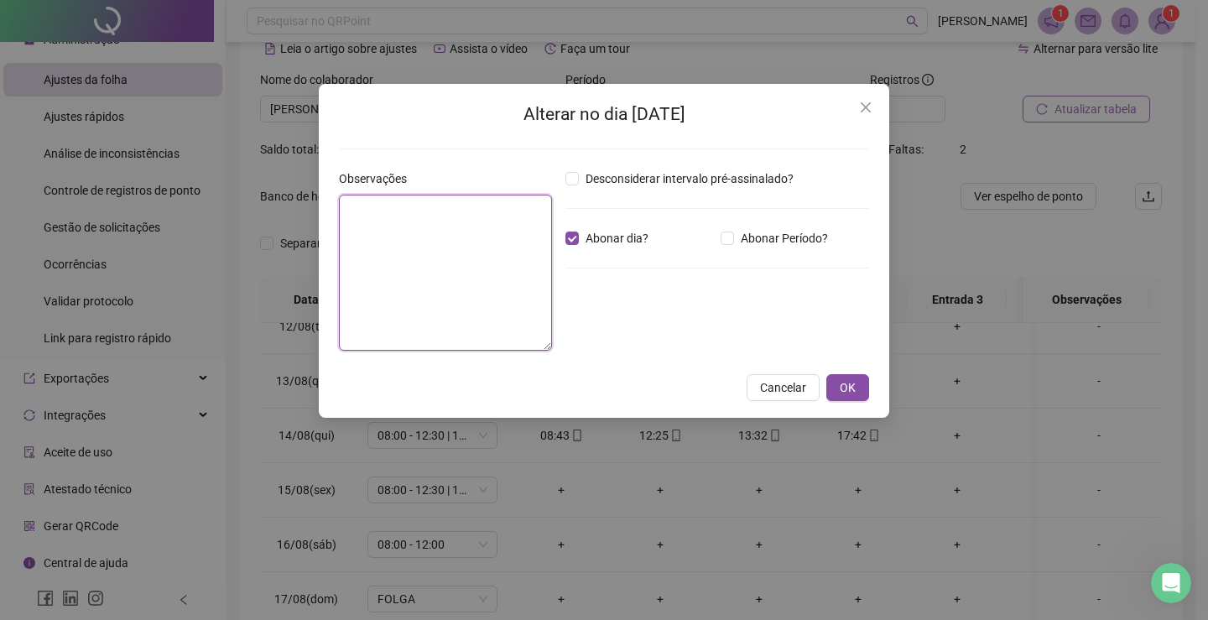
click at [457, 234] on textarea at bounding box center [445, 273] width 213 height 156
paste textarea "**********"
type textarea "**********"
click at [855, 387] on span "OK" at bounding box center [848, 387] width 16 height 18
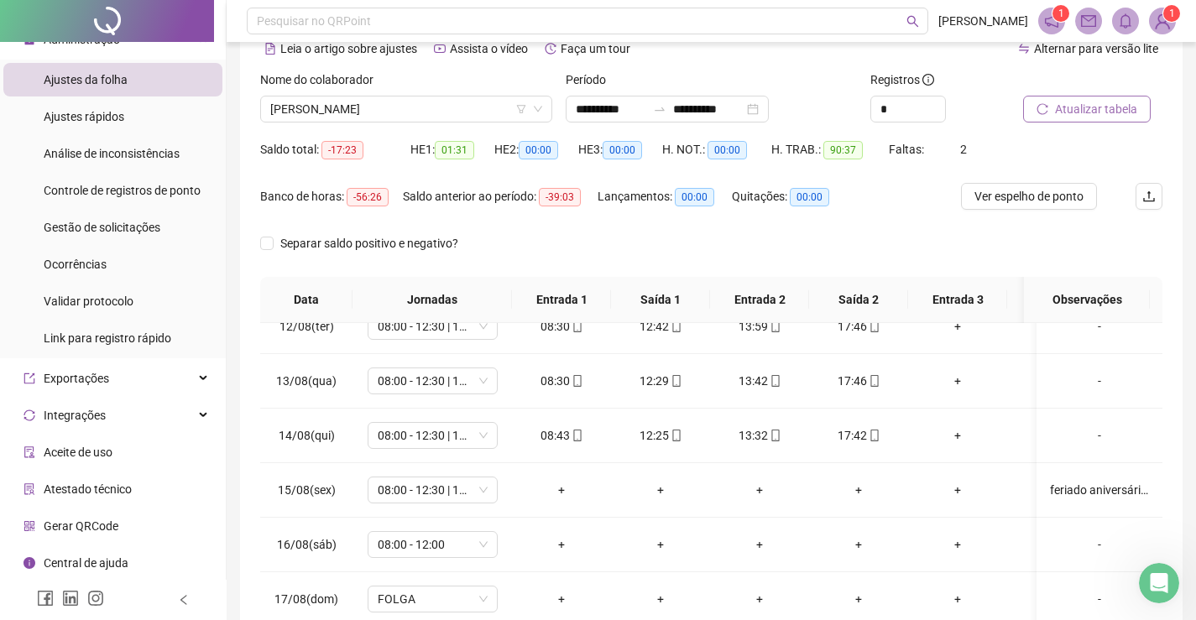
click at [1100, 114] on span "Atualizar tabela" at bounding box center [1096, 109] width 82 height 18
click at [433, 104] on span "[PERSON_NAME]" at bounding box center [406, 109] width 272 height 25
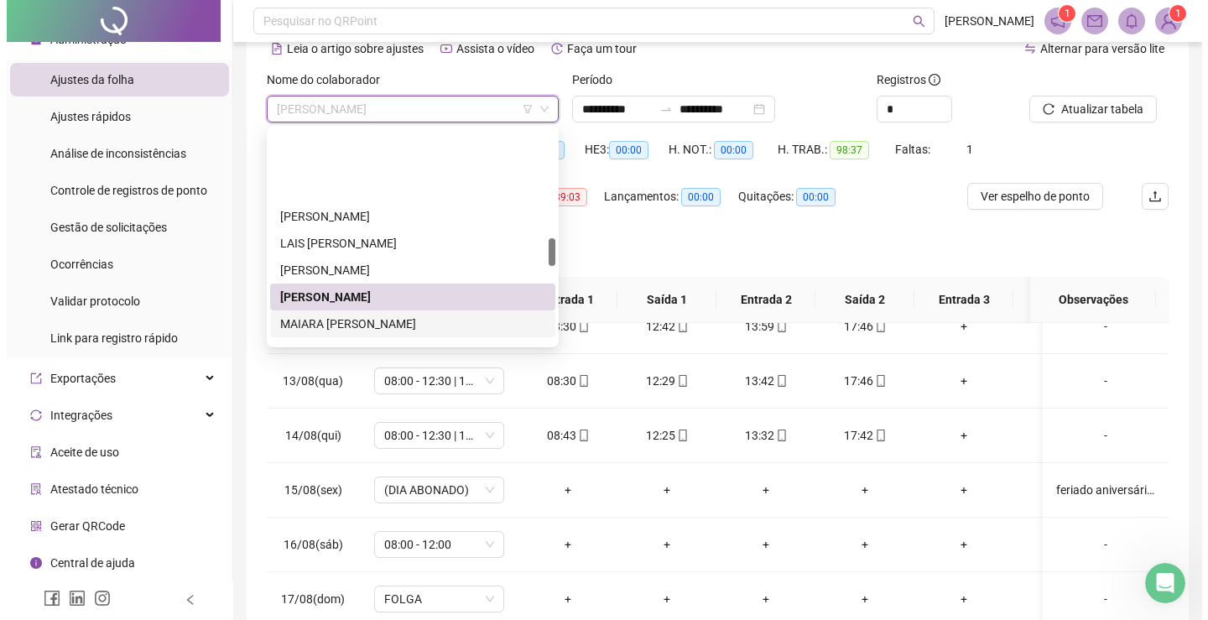
scroll to position [843, 0]
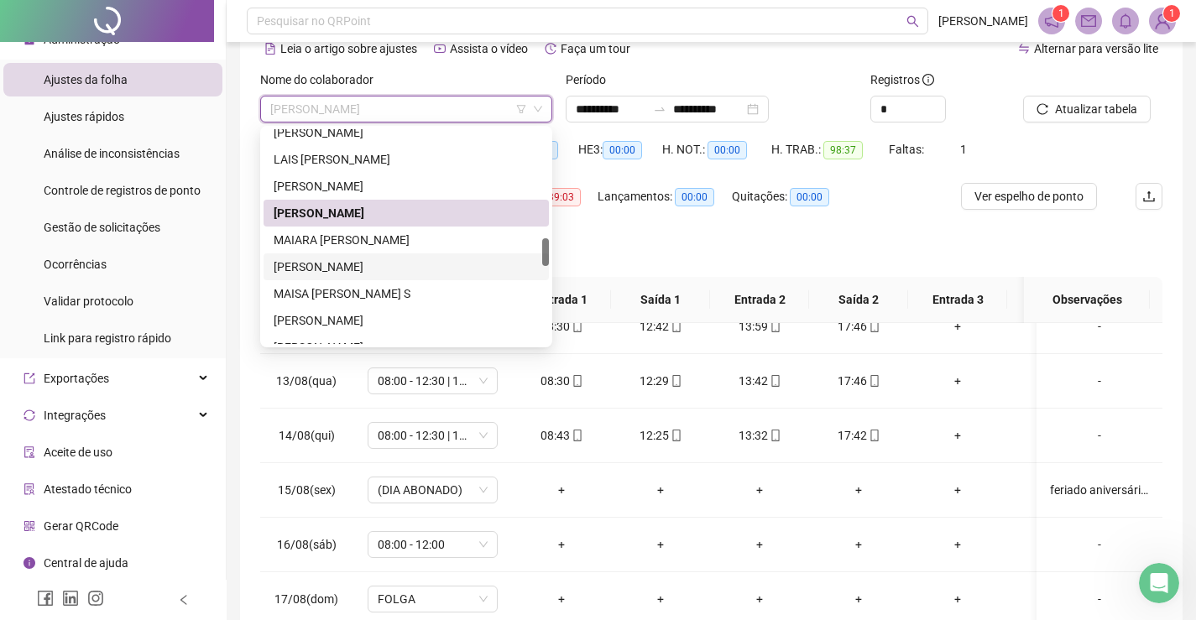
click at [332, 266] on div "[PERSON_NAME]" at bounding box center [406, 267] width 265 height 18
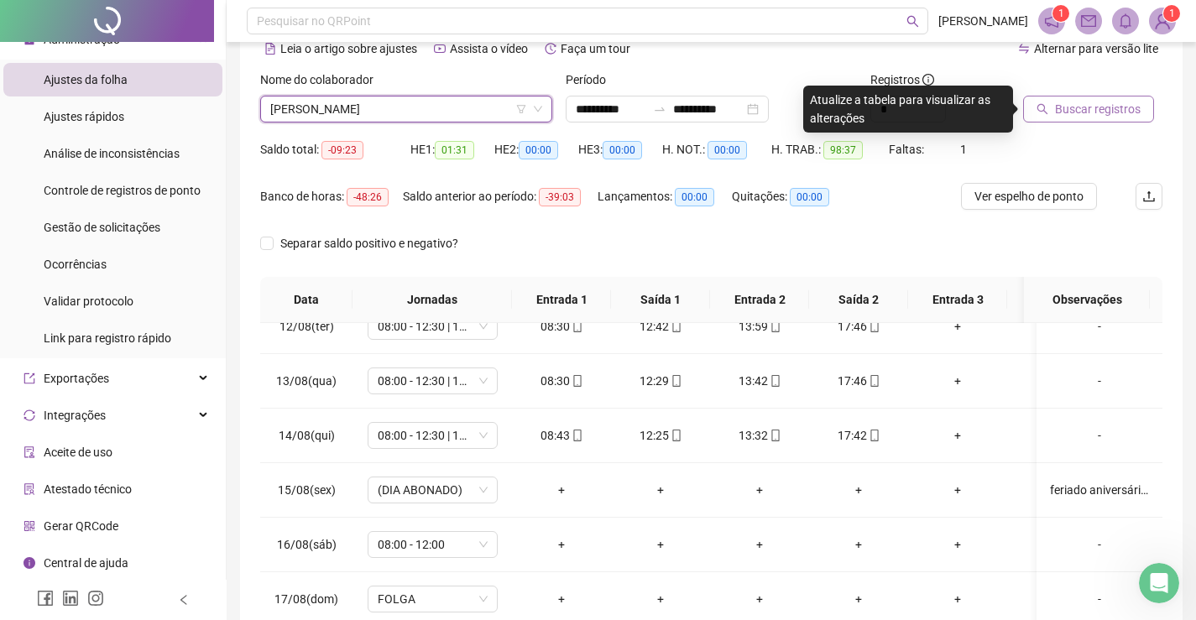
click at [1098, 110] on span "Buscar registros" at bounding box center [1098, 109] width 86 height 18
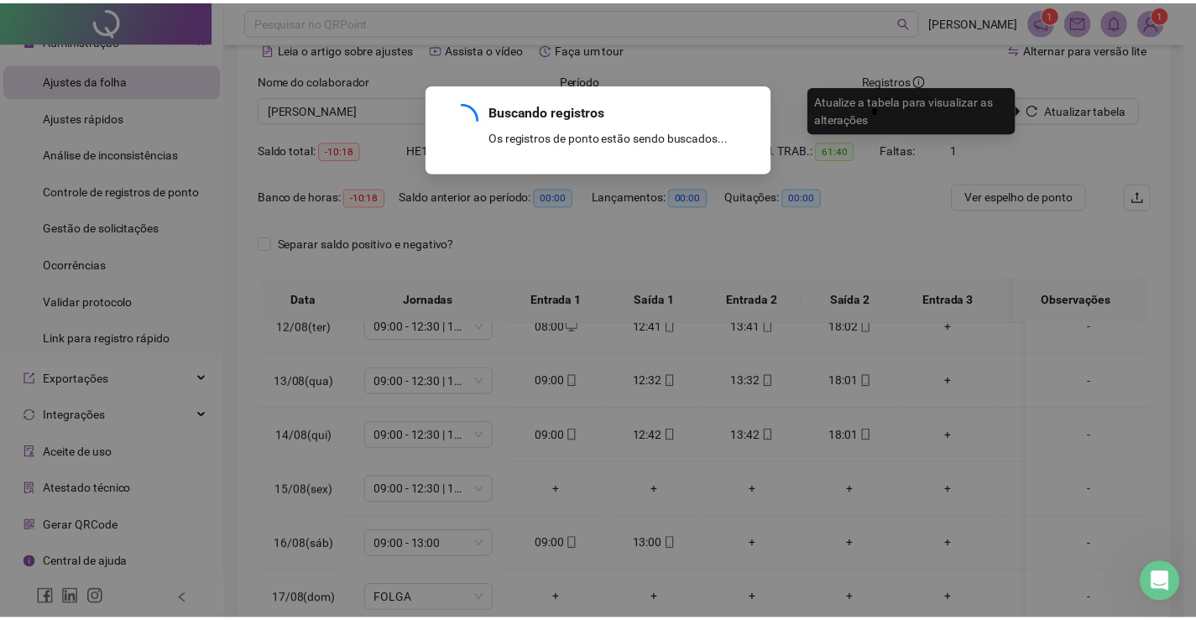
scroll to position [309, 0]
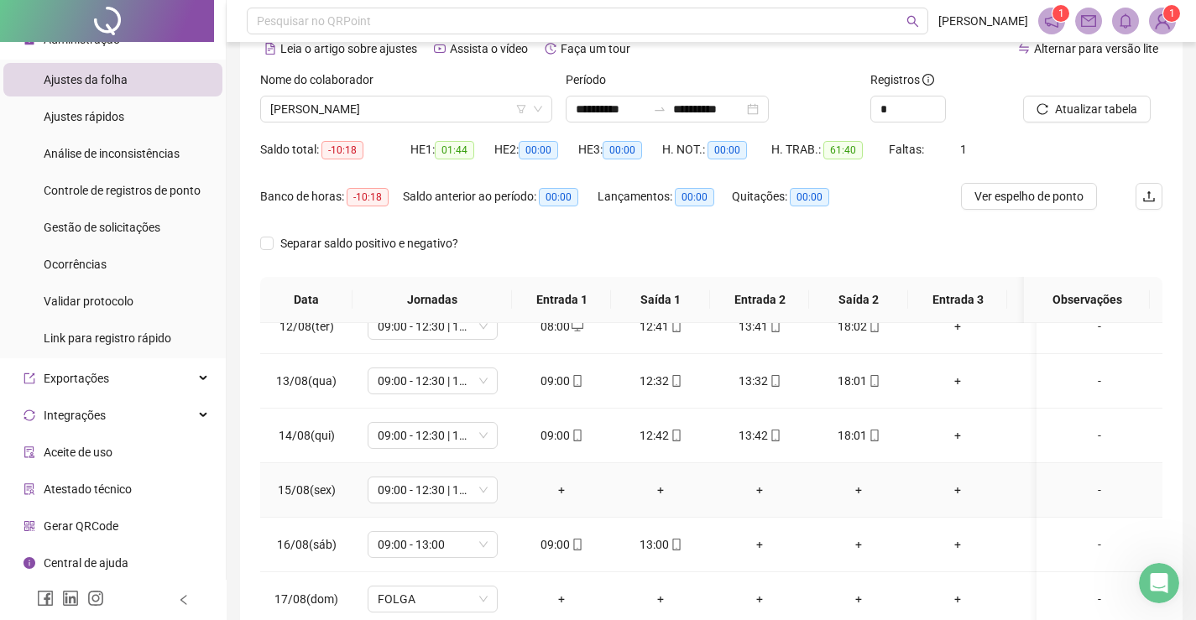
click at [1089, 481] on div "-" at bounding box center [1099, 490] width 99 height 18
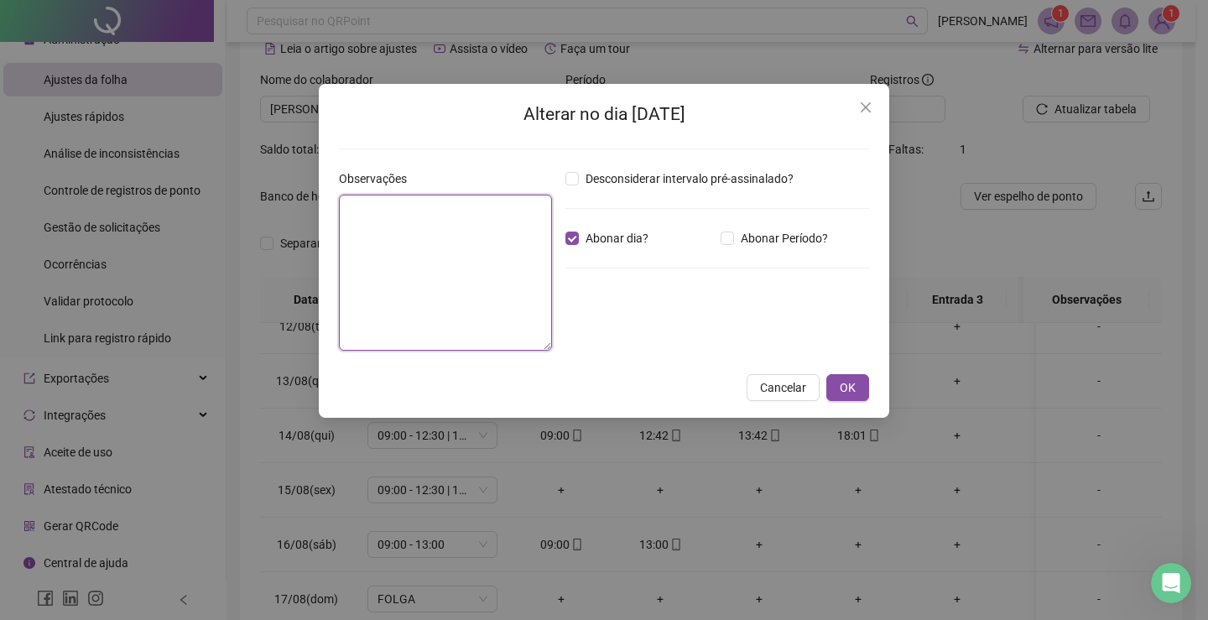
click at [509, 252] on textarea at bounding box center [445, 273] width 213 height 156
paste textarea "**********"
type textarea "**********"
click at [853, 387] on span "OK" at bounding box center [848, 387] width 16 height 18
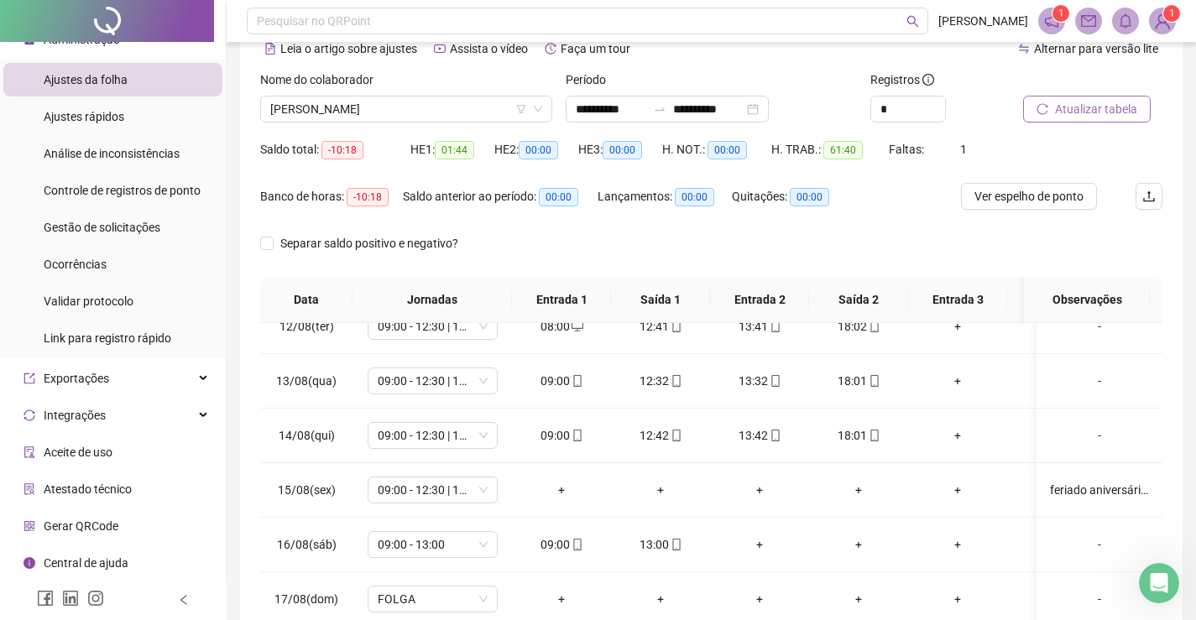
click at [1099, 109] on span "Atualizar tabela" at bounding box center [1096, 109] width 82 height 18
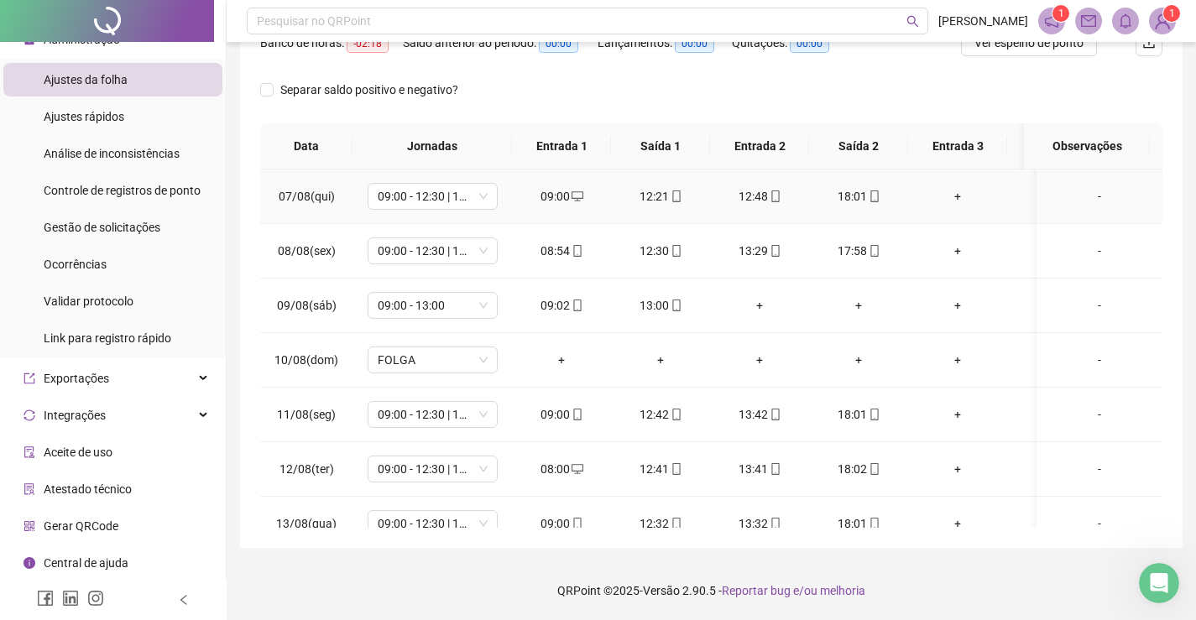
scroll to position [70, 0]
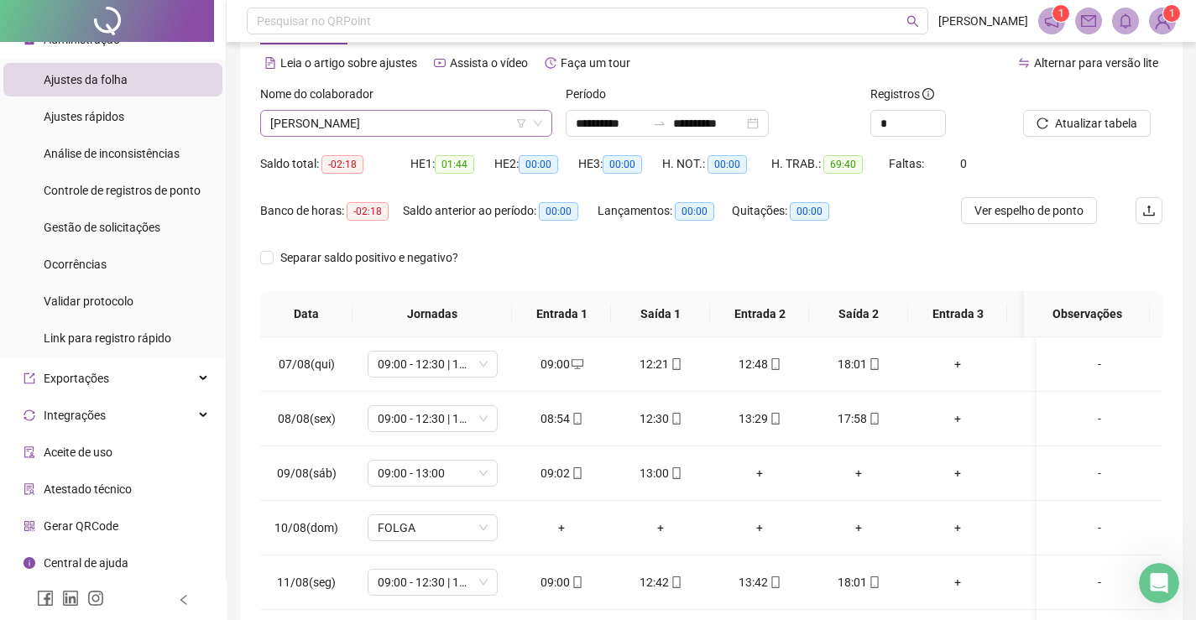
click at [399, 122] on span "[PERSON_NAME]" at bounding box center [406, 123] width 272 height 25
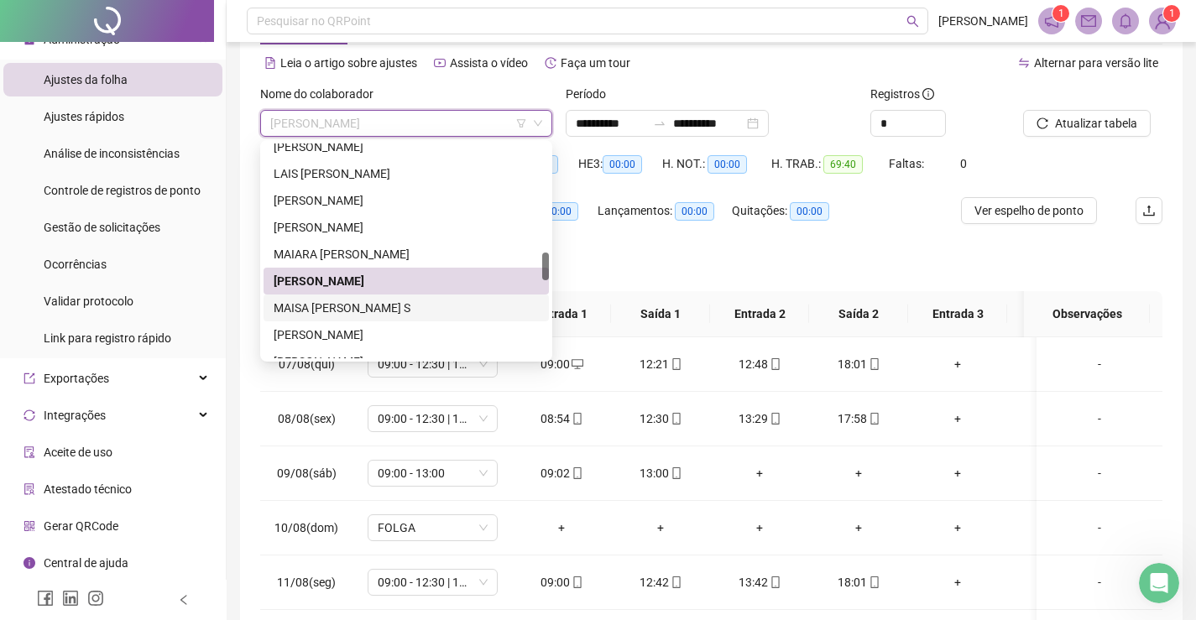
click at [358, 311] on div "MAISA [PERSON_NAME] S" at bounding box center [406, 308] width 265 height 18
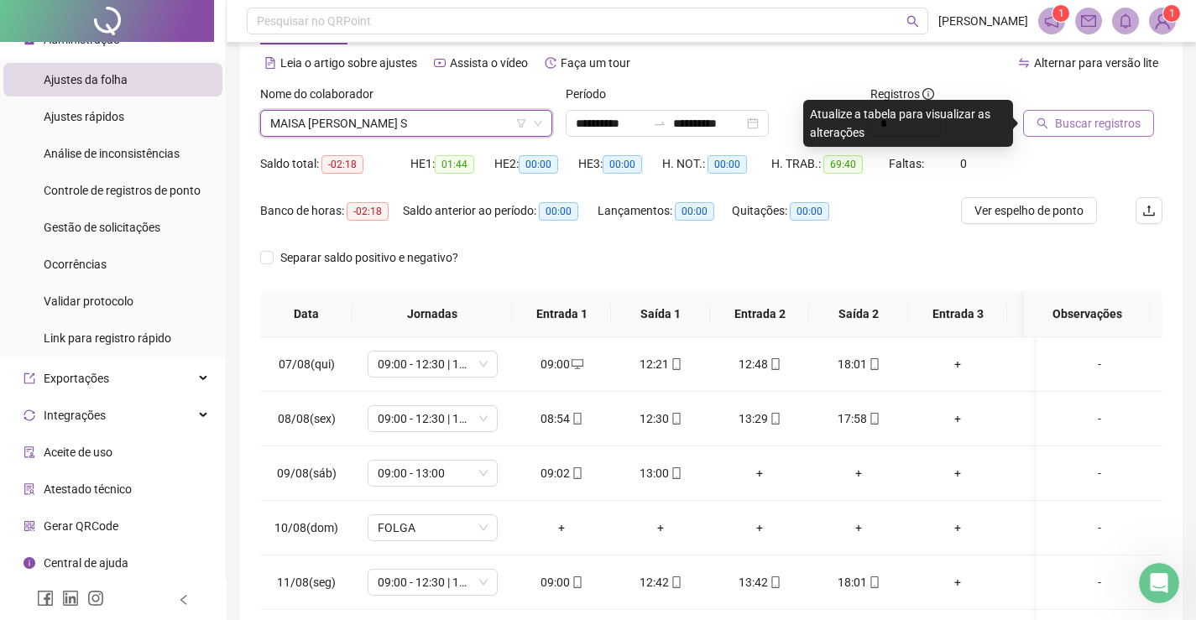
click at [1061, 119] on span "Buscar registros" at bounding box center [1098, 123] width 86 height 18
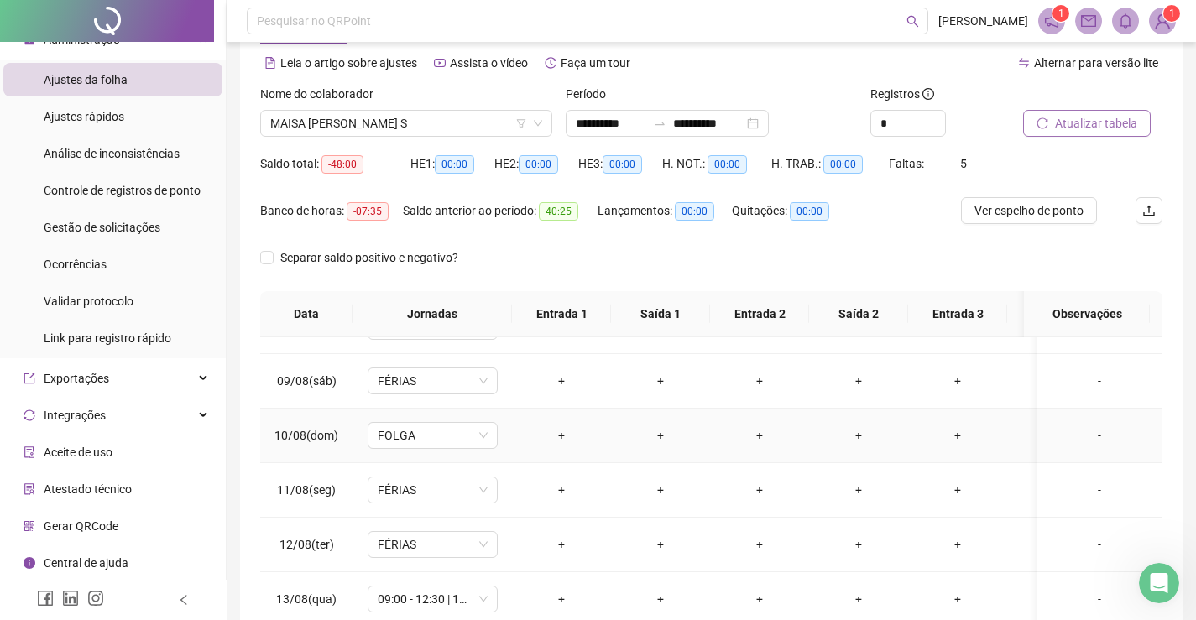
scroll to position [587, 0]
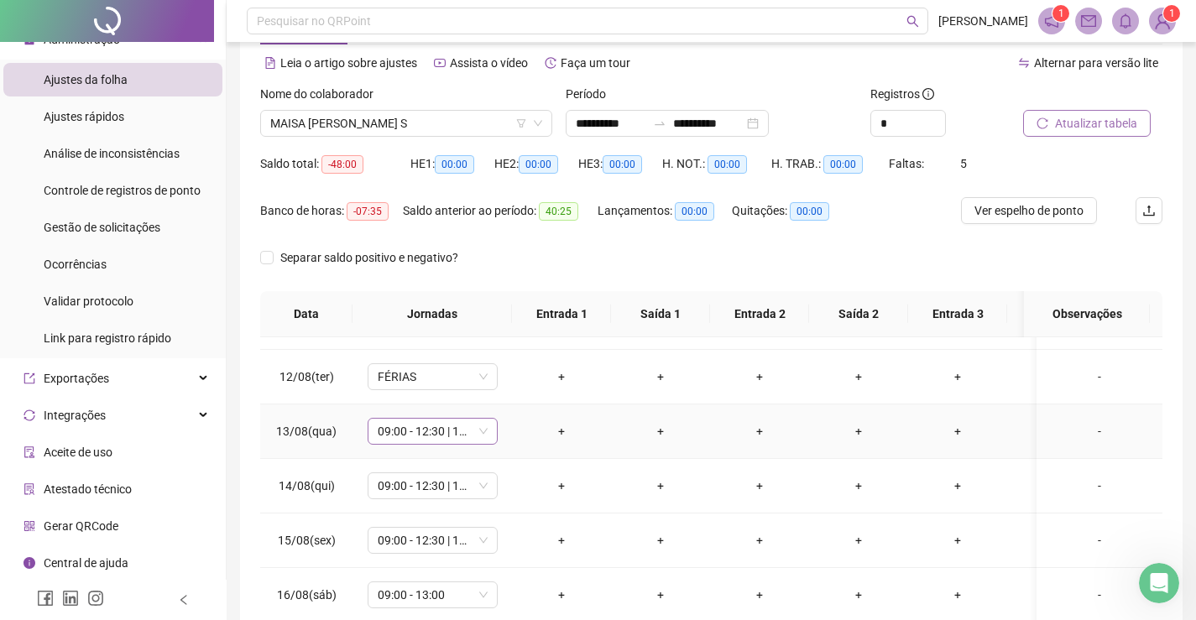
click at [449, 433] on span "09:00 - 12:30 | 13:30 - 18:00" at bounding box center [433, 431] width 110 height 25
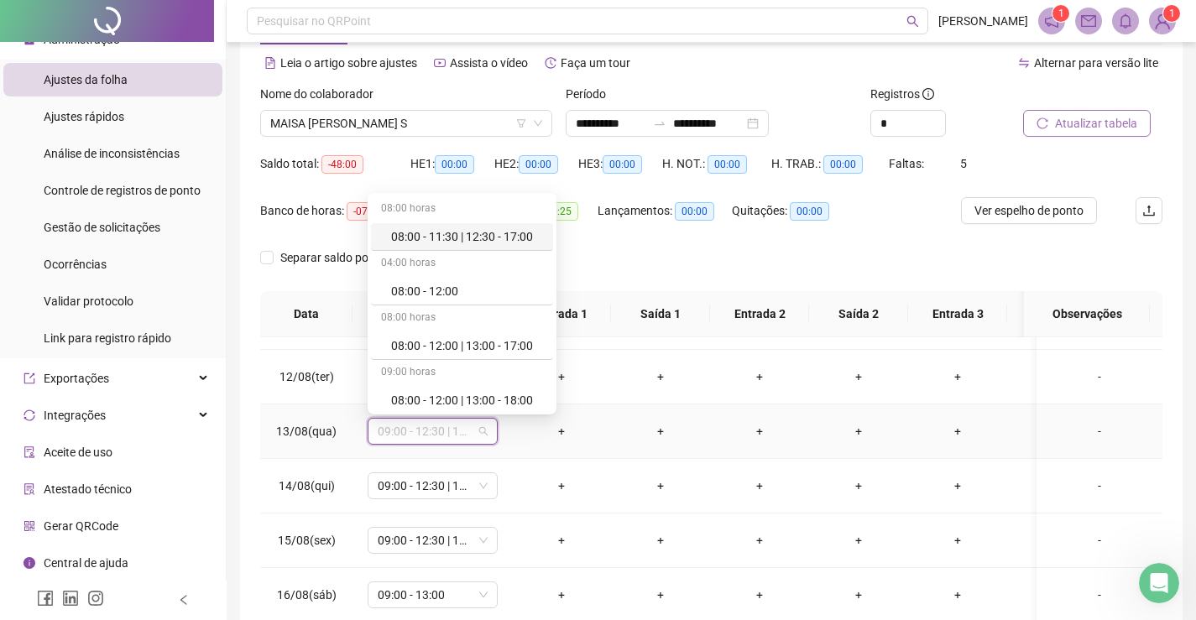
type input "*"
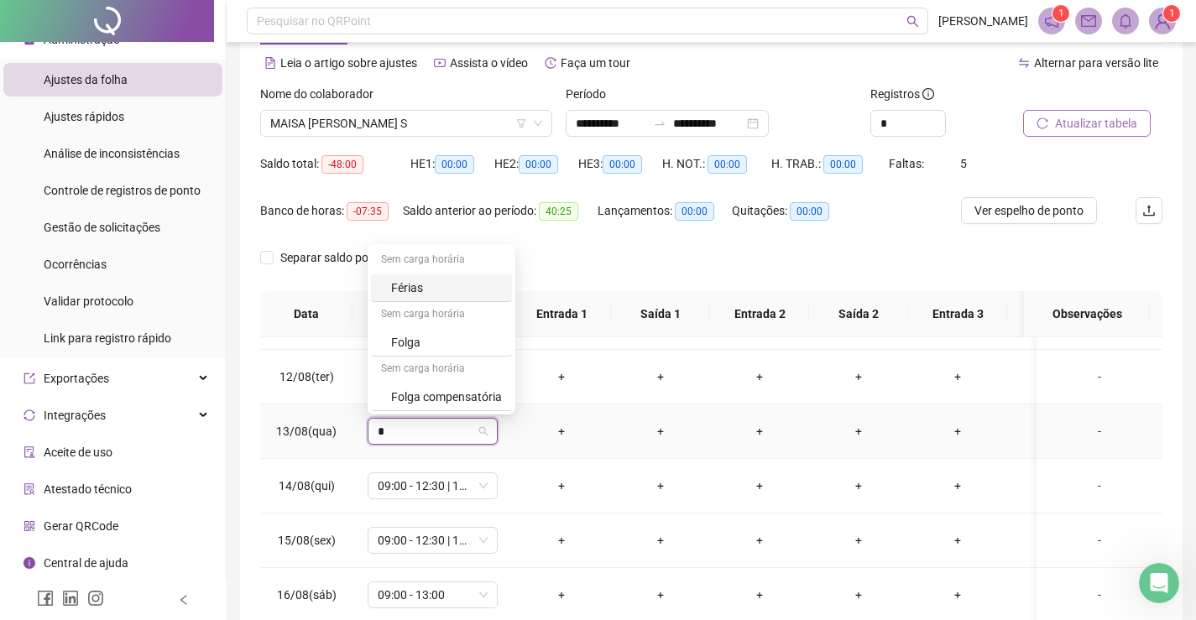
click at [437, 284] on div "Férias" at bounding box center [446, 288] width 111 height 18
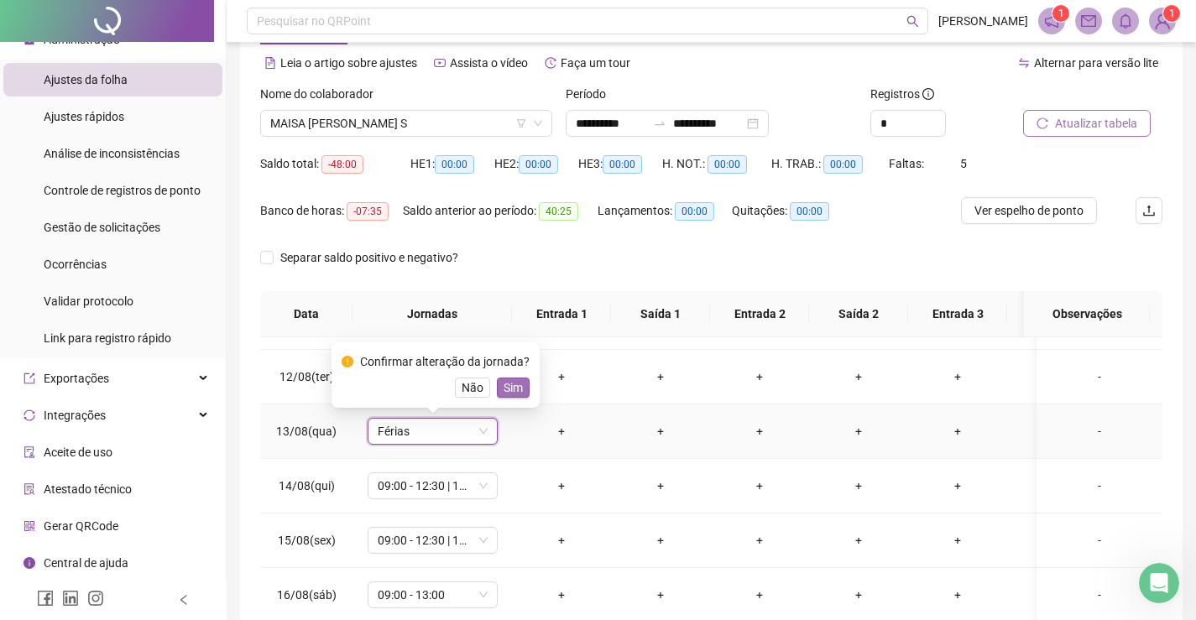
click at [509, 387] on span "Sim" at bounding box center [513, 387] width 19 height 18
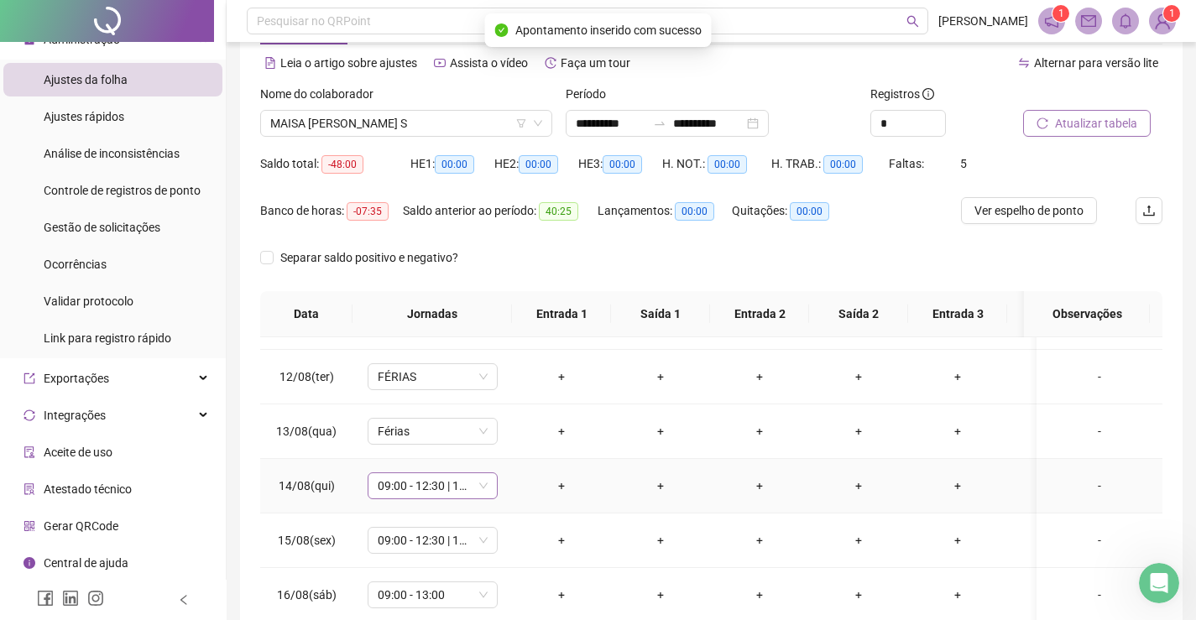
click at [416, 491] on span "09:00 - 12:30 | 13:30 - 18:00" at bounding box center [433, 485] width 110 height 25
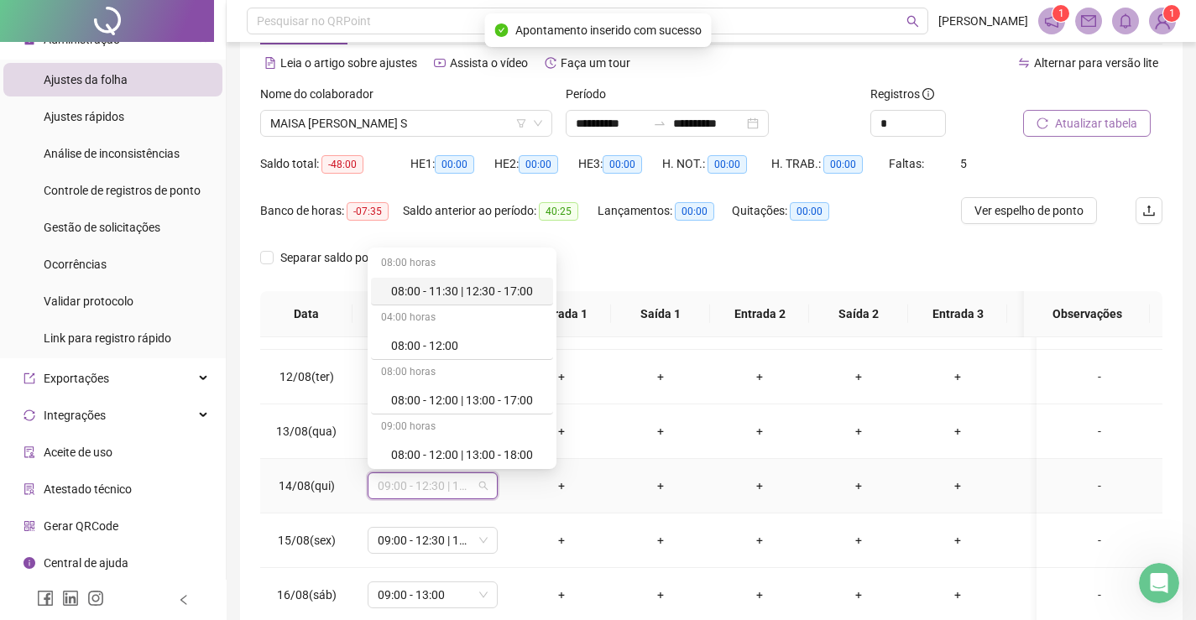
type input "*"
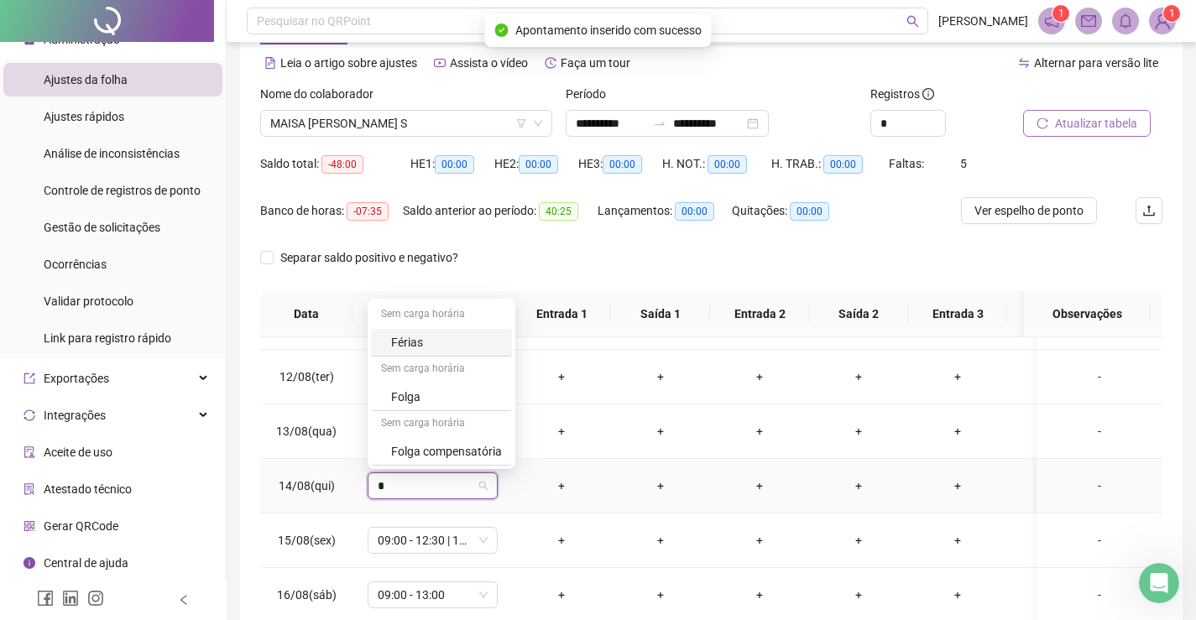
click at [445, 338] on div "Férias" at bounding box center [446, 342] width 111 height 18
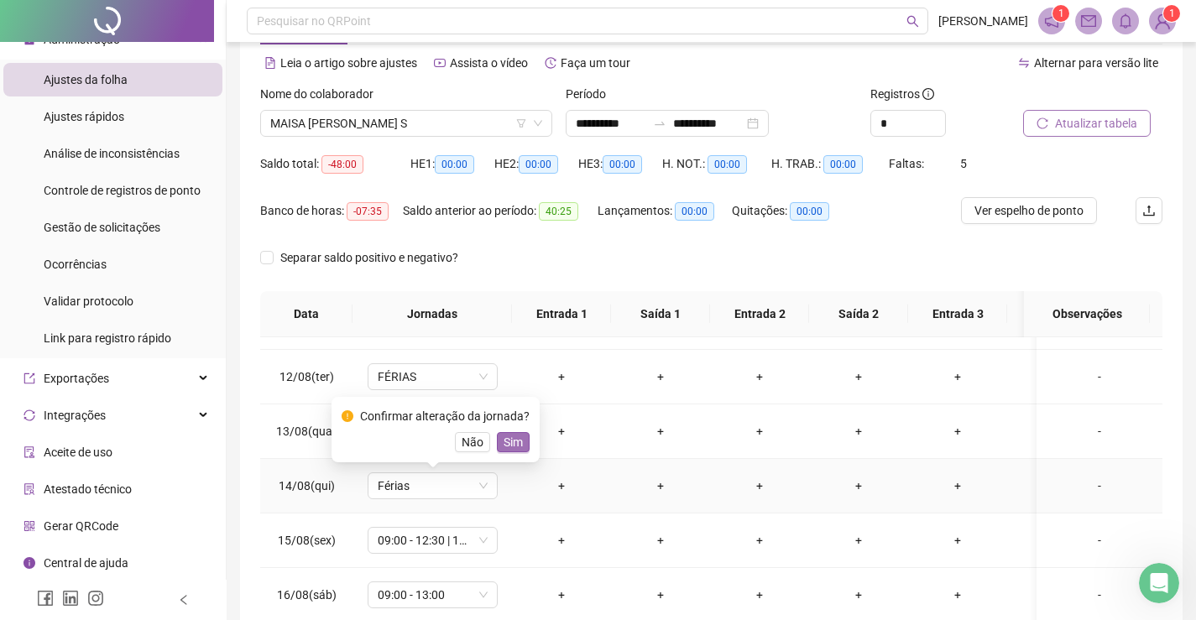
click at [512, 439] on span "Sim" at bounding box center [513, 442] width 19 height 18
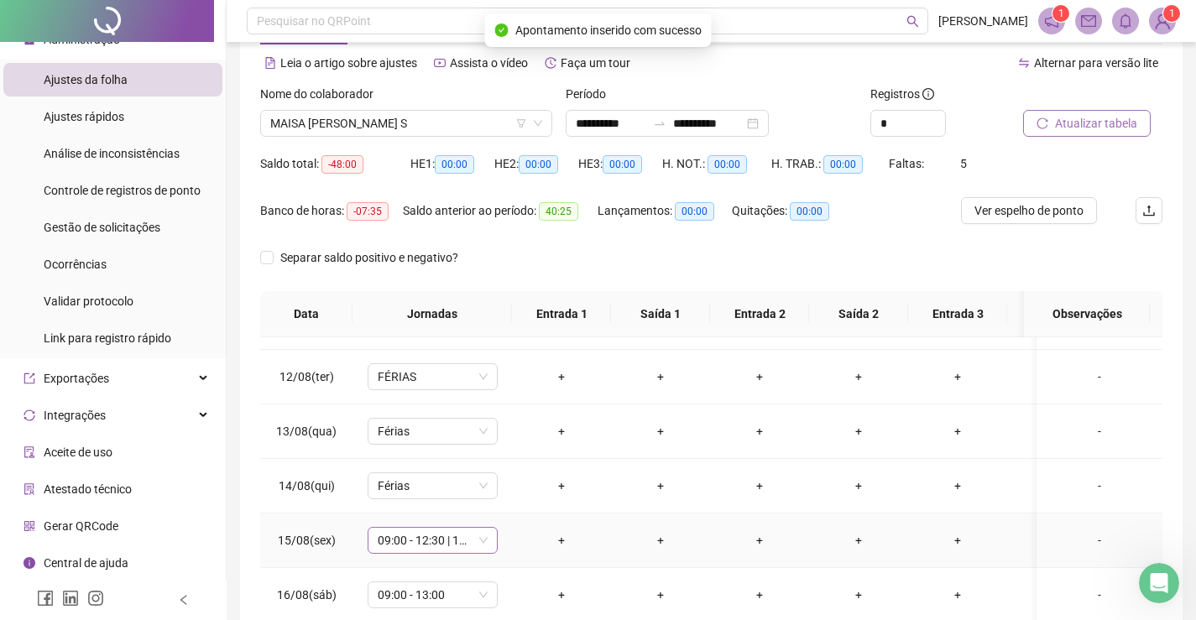
click at [413, 542] on span "09:00 - 12:30 | 13:30 - 18:00" at bounding box center [433, 540] width 110 height 25
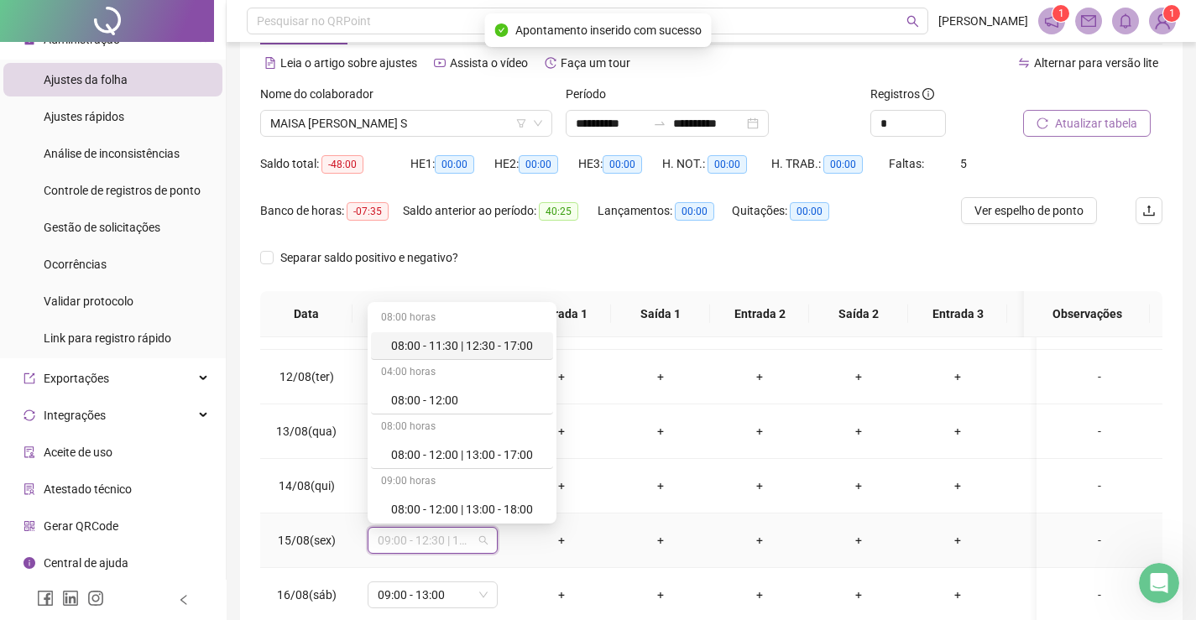
type input "*"
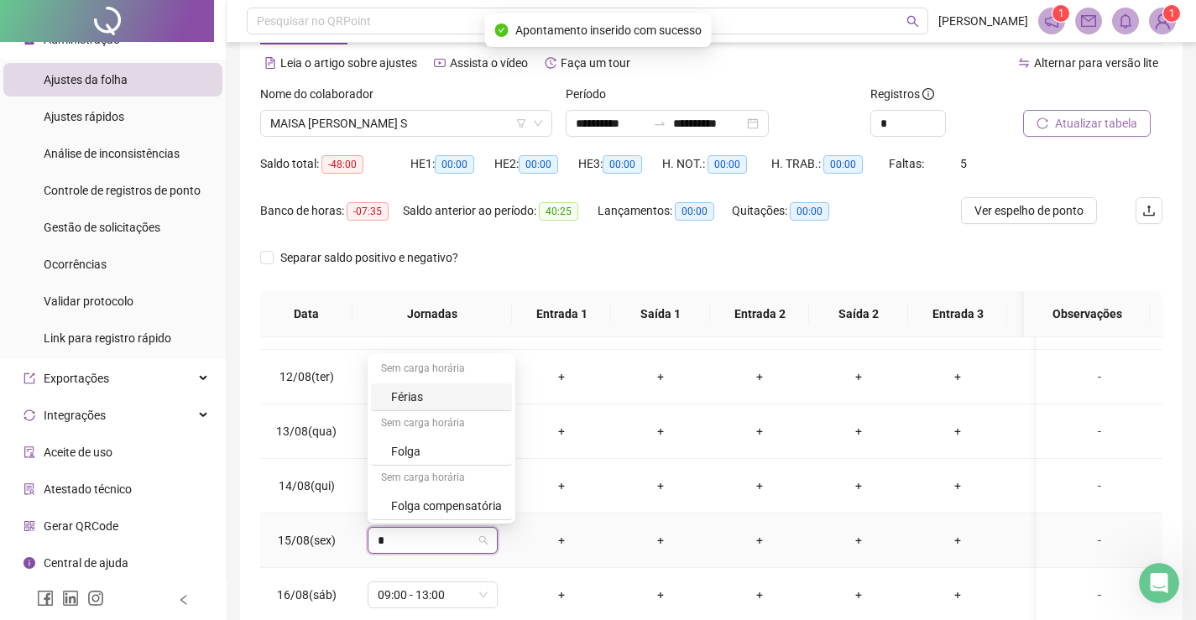
click at [442, 394] on div "Férias" at bounding box center [446, 397] width 111 height 18
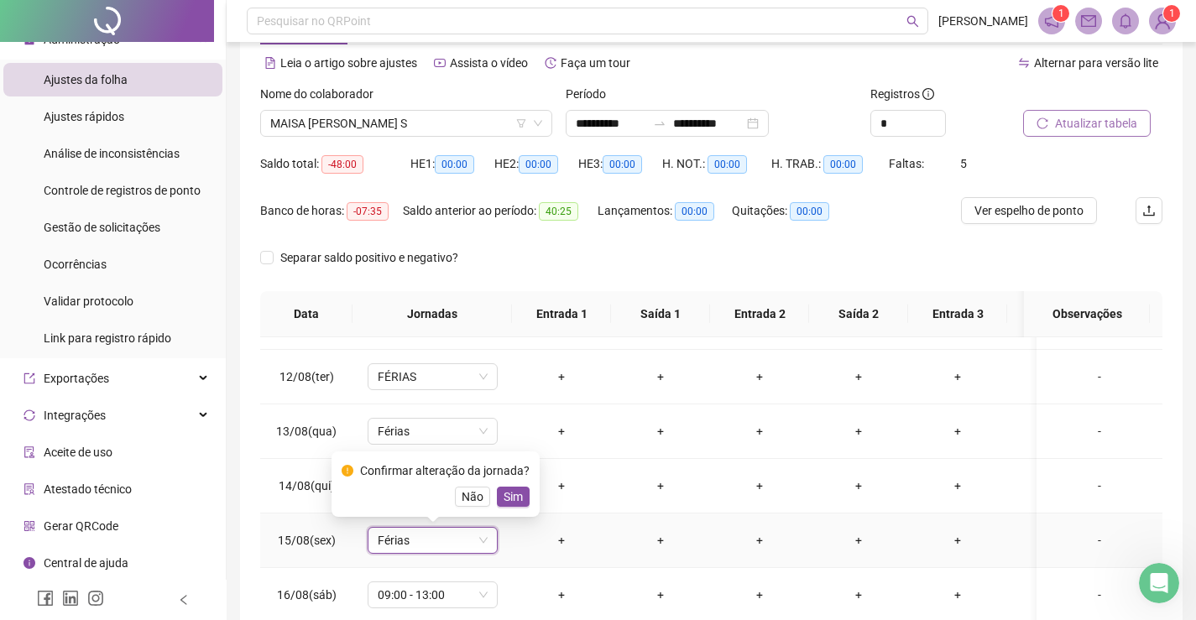
click at [509, 494] on span "Sim" at bounding box center [513, 497] width 19 height 18
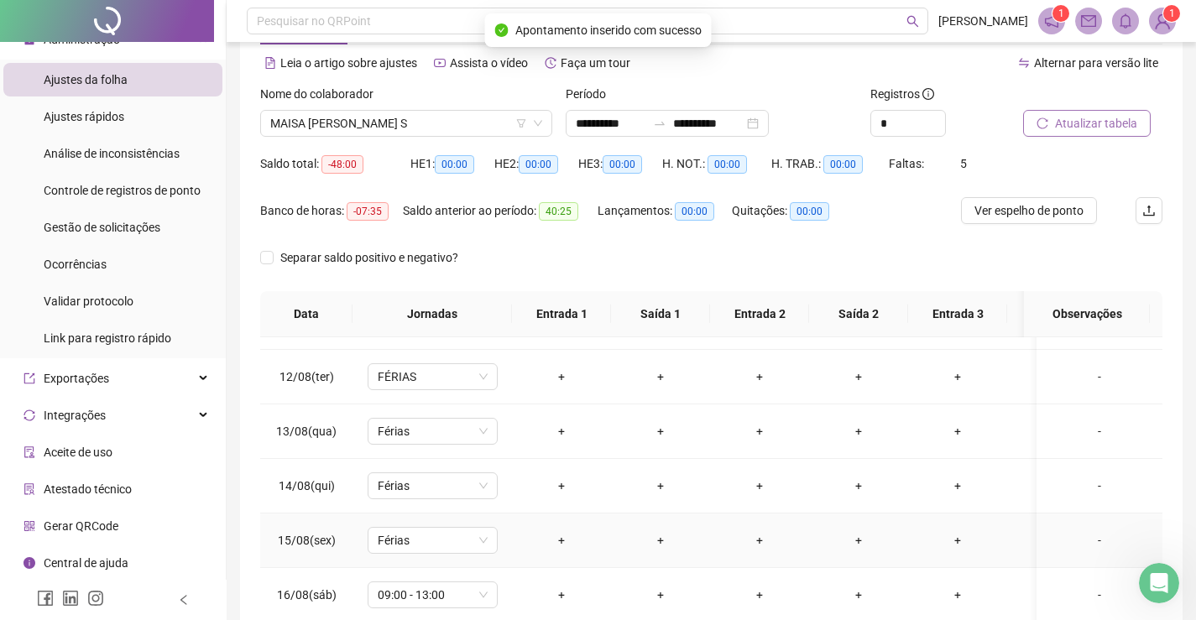
scroll to position [636, 0]
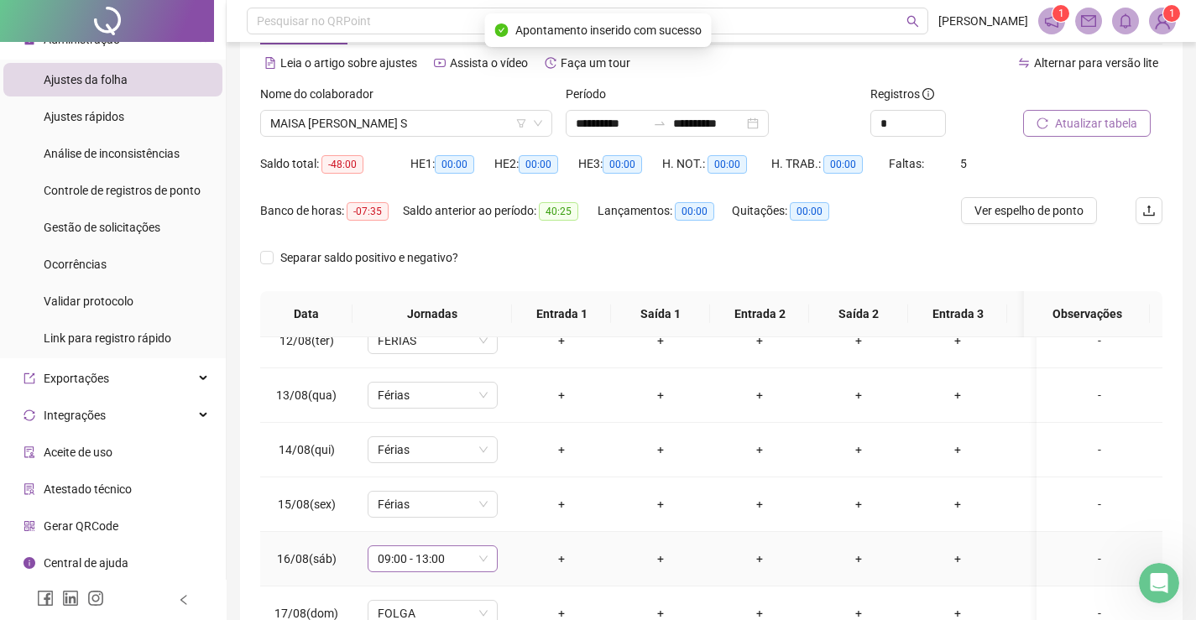
click at [431, 551] on span "09:00 - 13:00" at bounding box center [433, 558] width 110 height 25
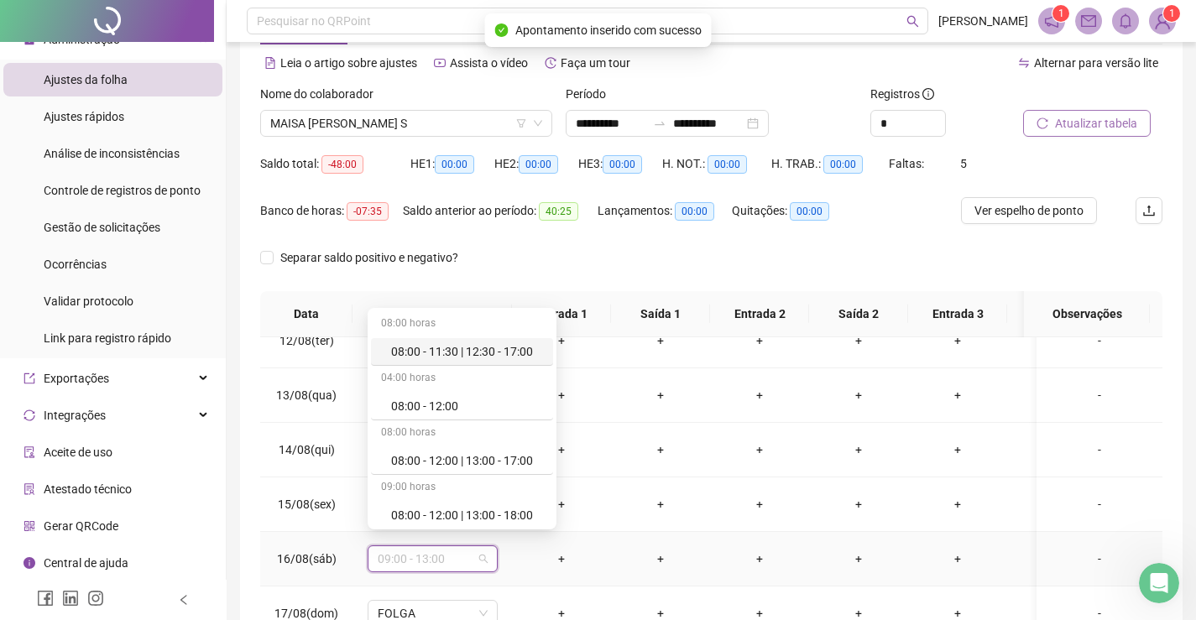
type input "*"
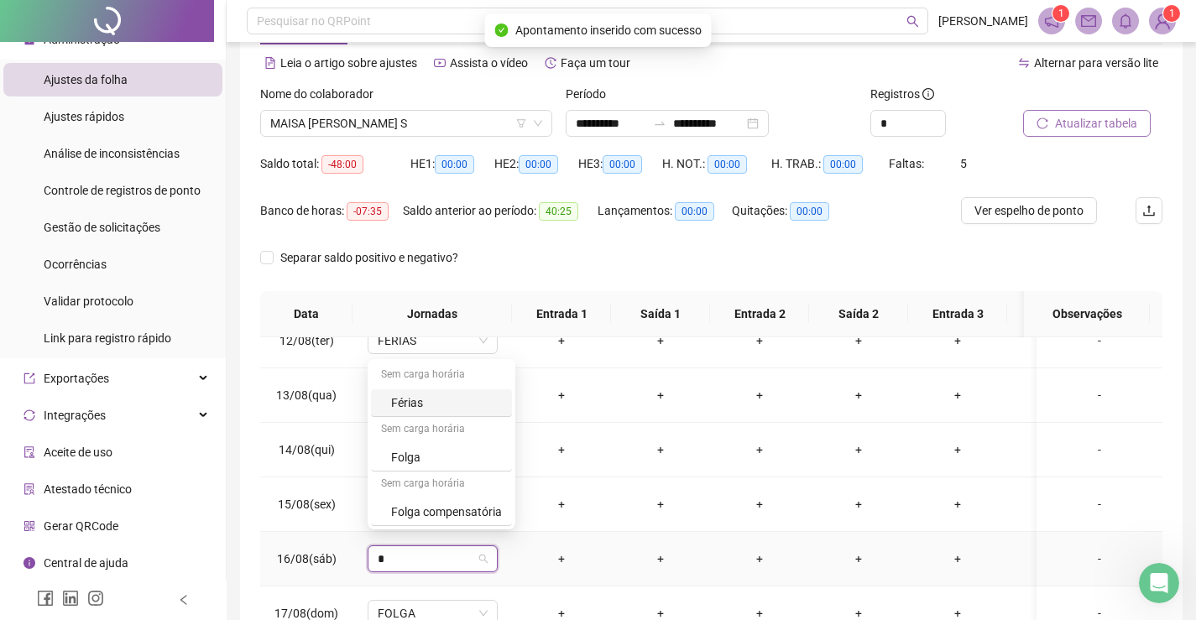
click at [442, 405] on div "Férias" at bounding box center [446, 403] width 111 height 18
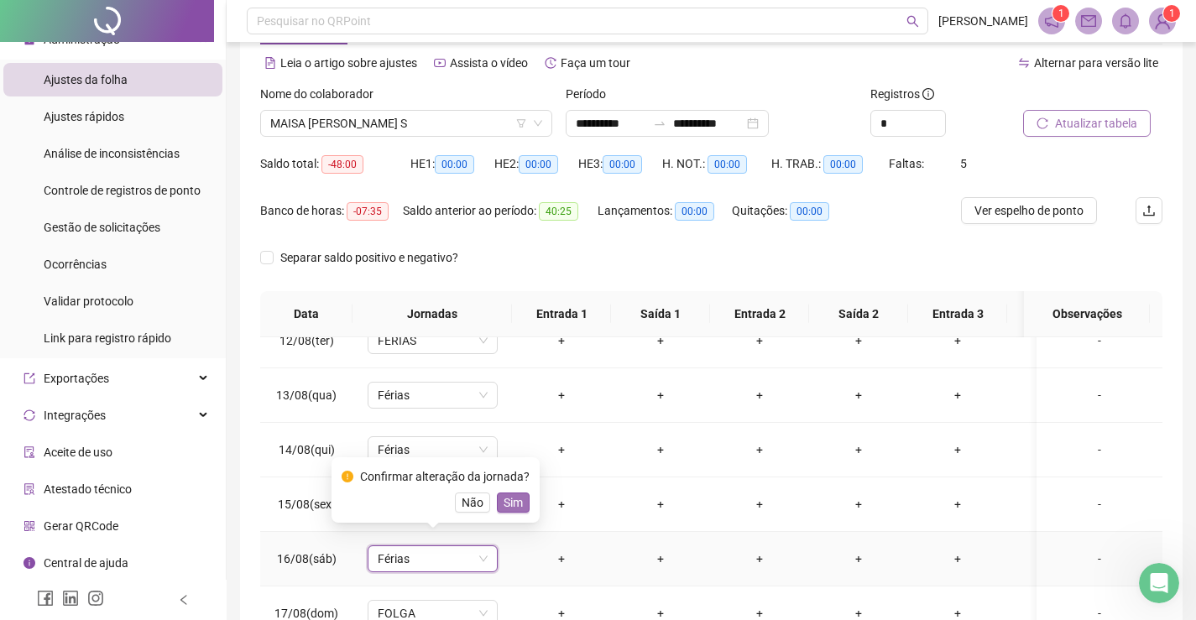
click at [518, 499] on button "Sim" at bounding box center [513, 503] width 33 height 20
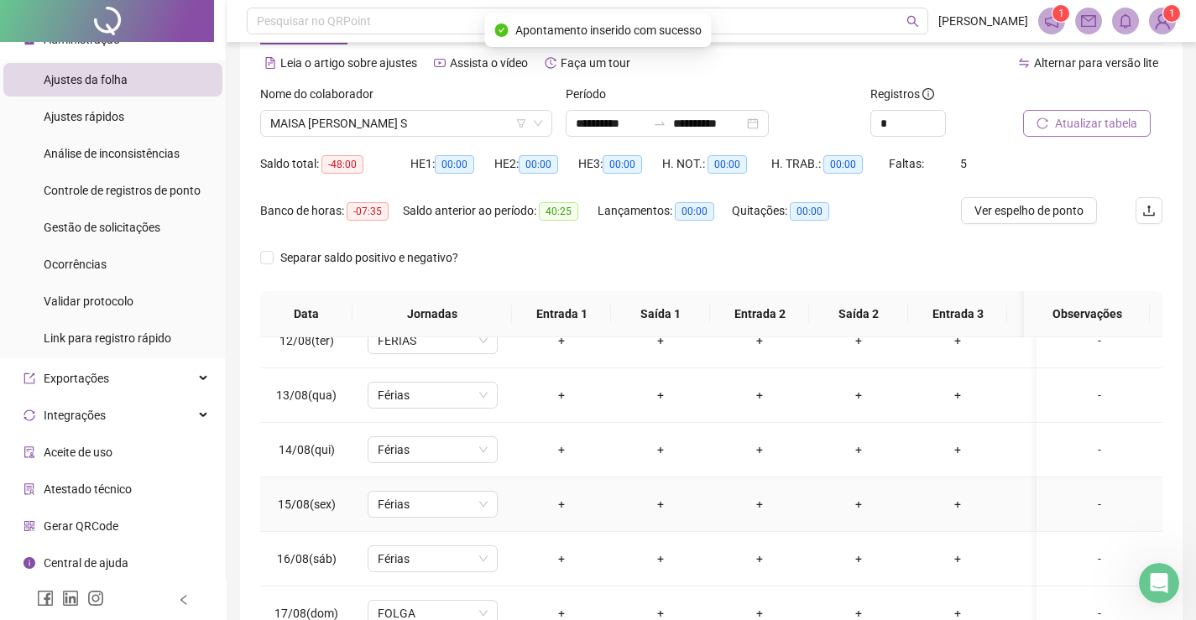
scroll to position [238, 0]
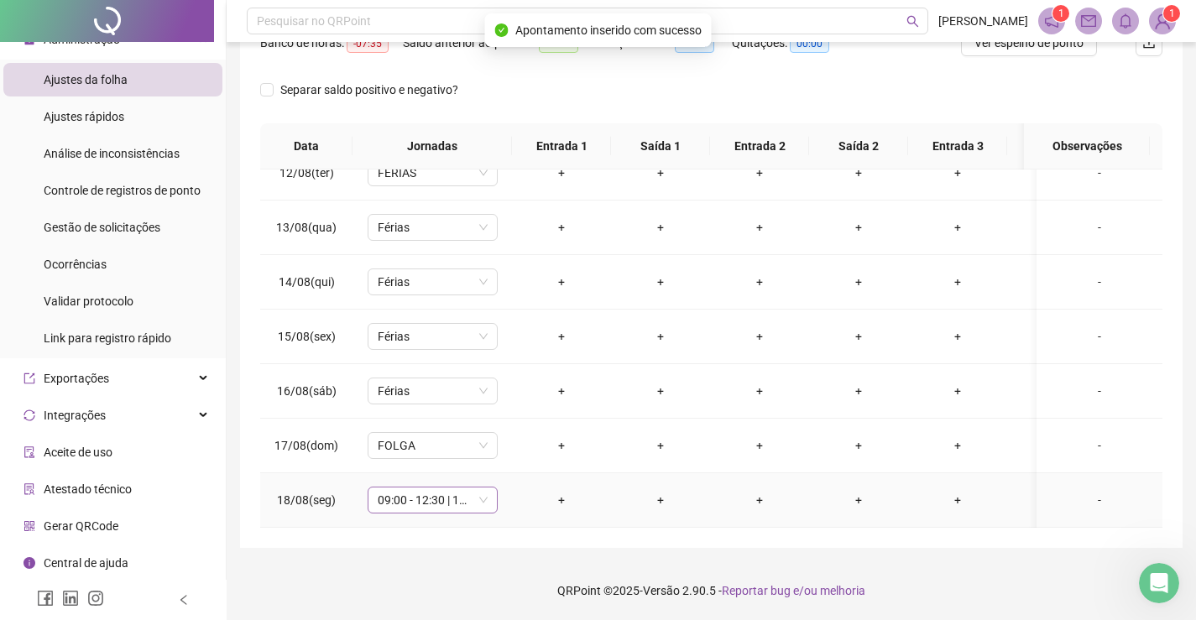
click at [444, 490] on span "09:00 - 12:30 | 13:30 - 18:00" at bounding box center [433, 500] width 110 height 25
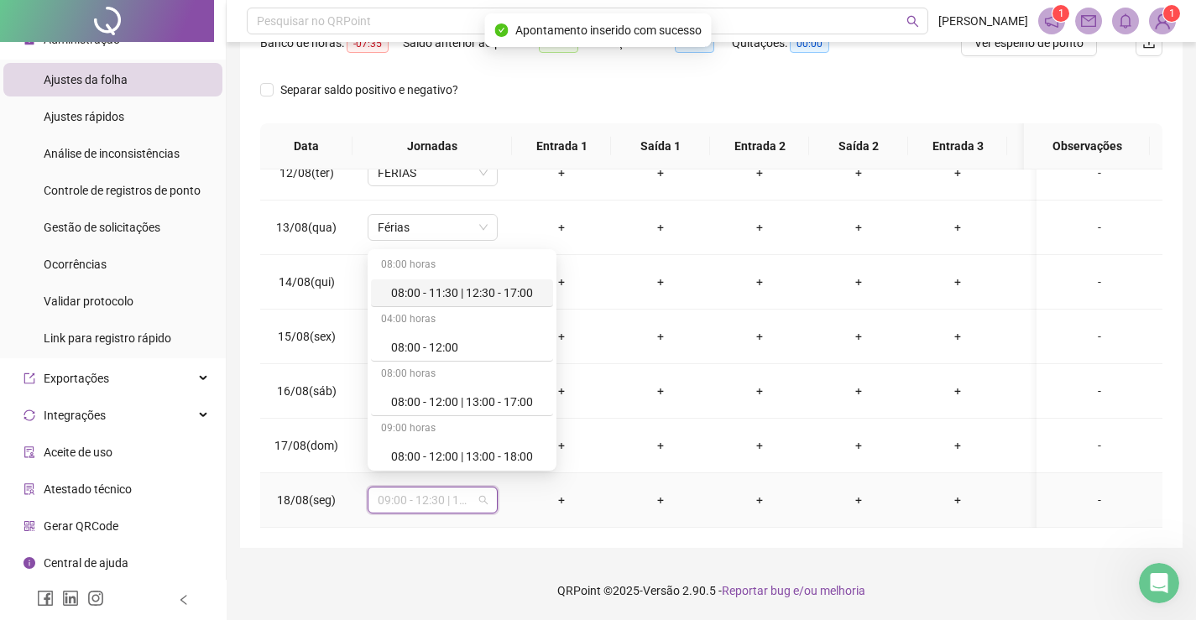
type input "*"
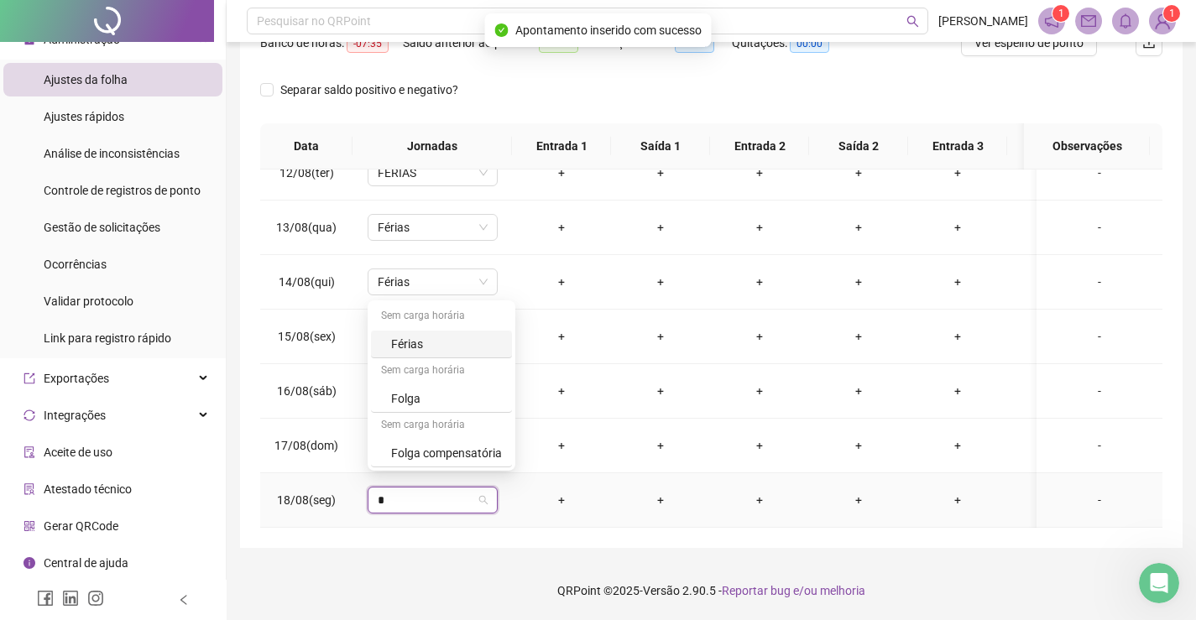
click at [430, 349] on div "Férias" at bounding box center [446, 344] width 111 height 18
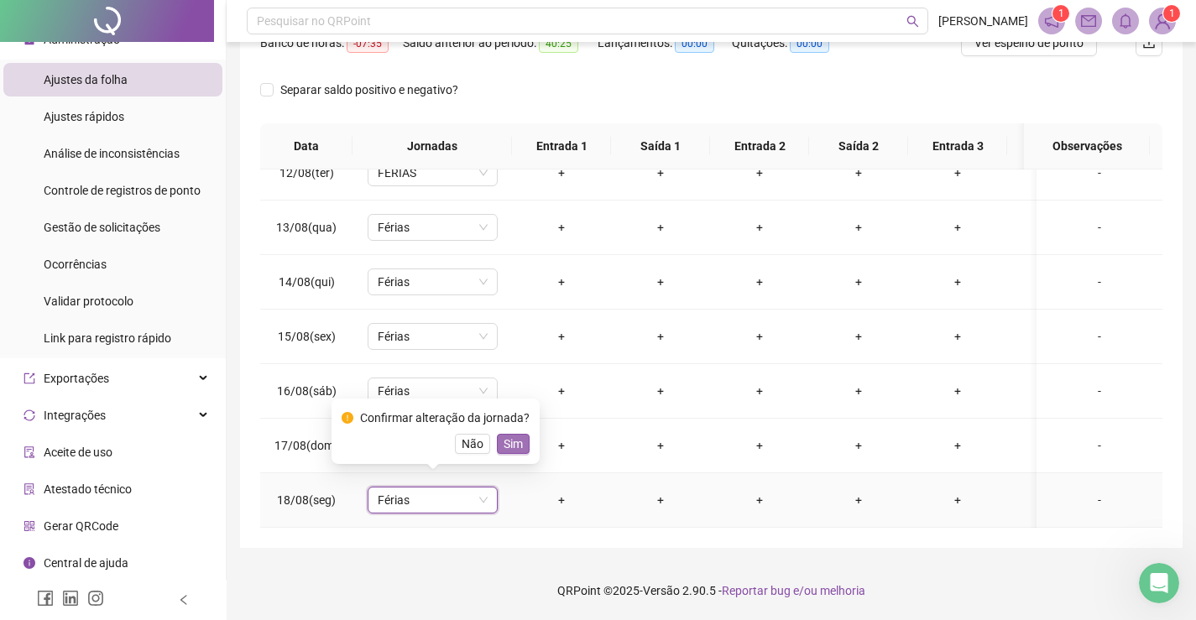
click at [507, 444] on span "Sim" at bounding box center [513, 444] width 19 height 18
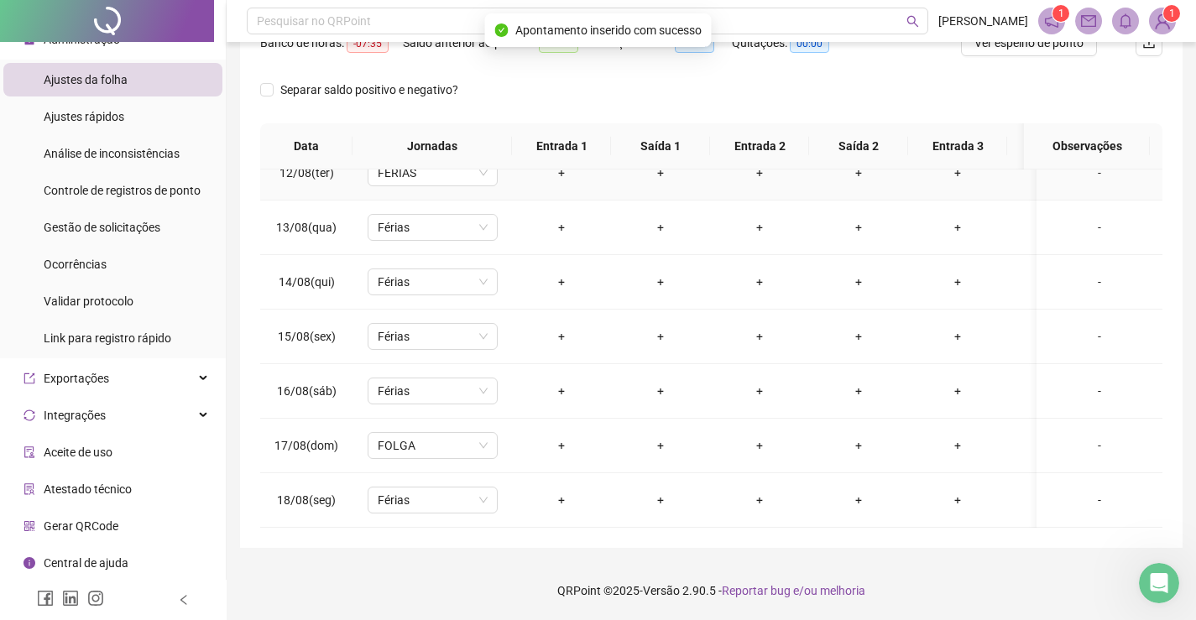
scroll to position [0, 0]
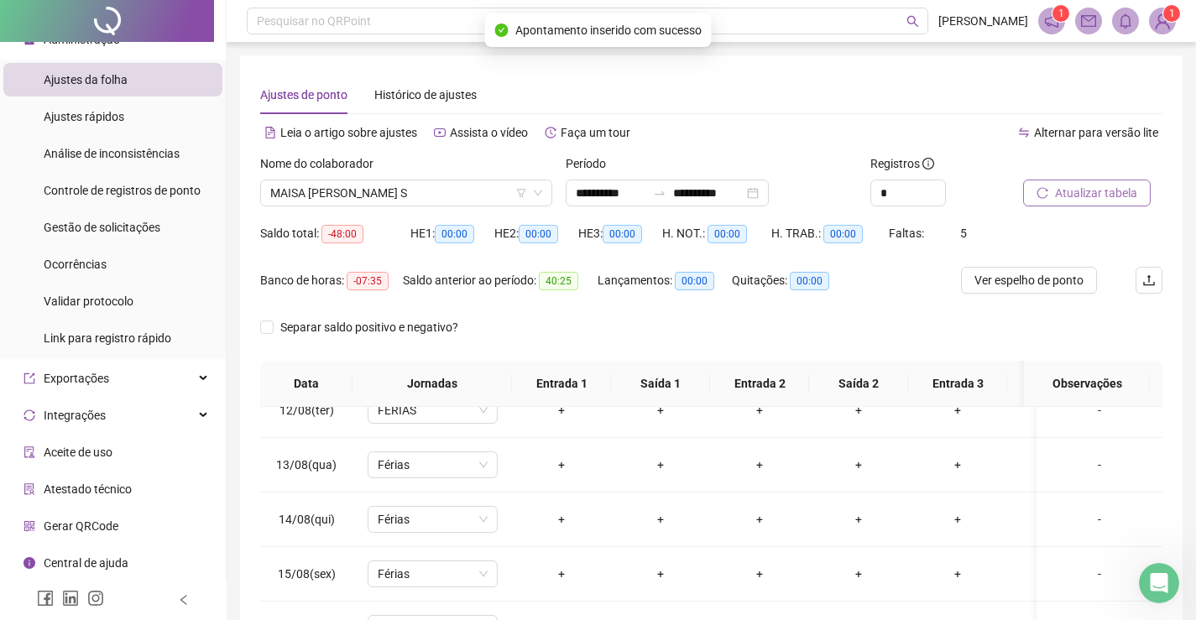
click at [1109, 193] on span "Atualizar tabela" at bounding box center [1096, 193] width 82 height 18
click at [472, 196] on span "MAISA [PERSON_NAME] S" at bounding box center [406, 192] width 272 height 25
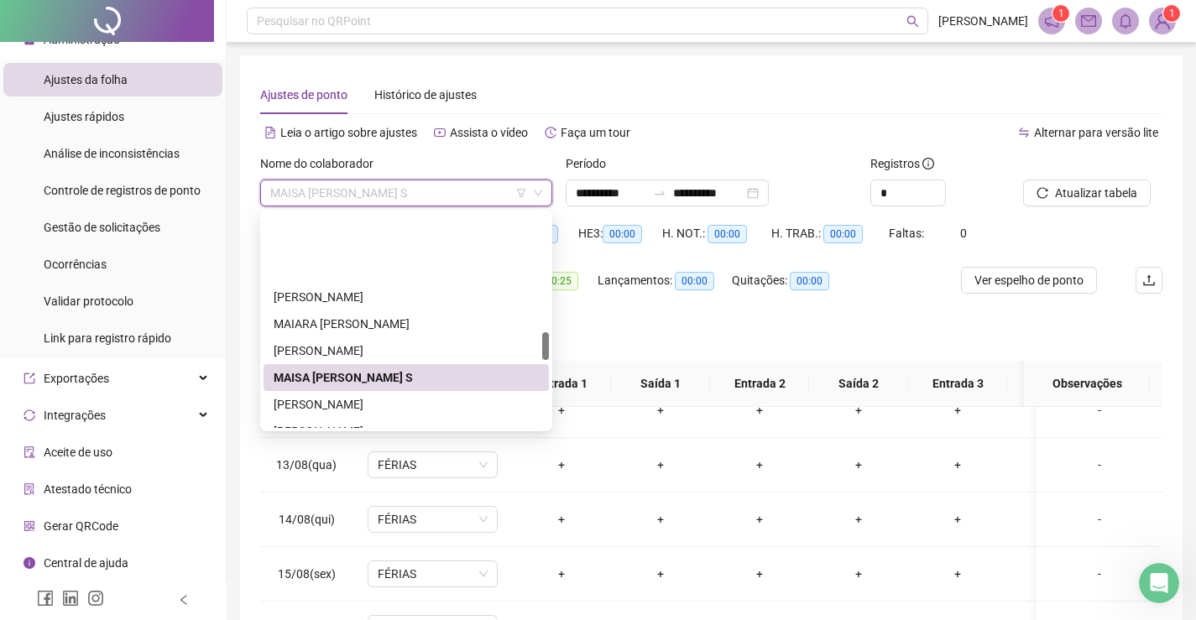
scroll to position [927, 0]
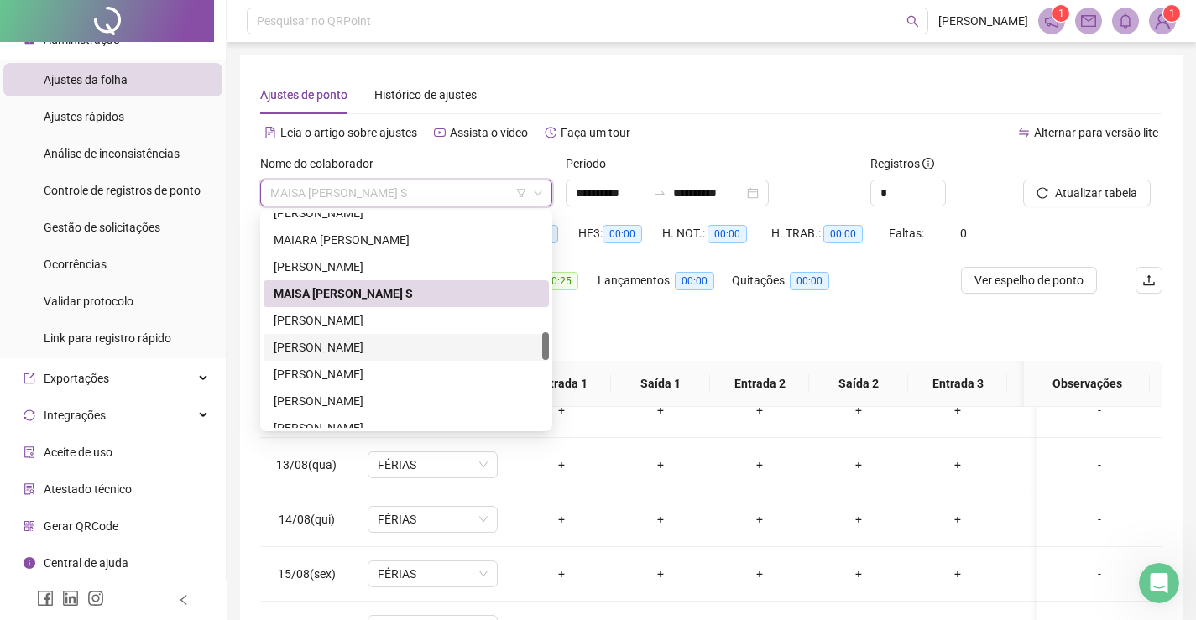
click at [330, 351] on div "[PERSON_NAME]" at bounding box center [406, 347] width 265 height 18
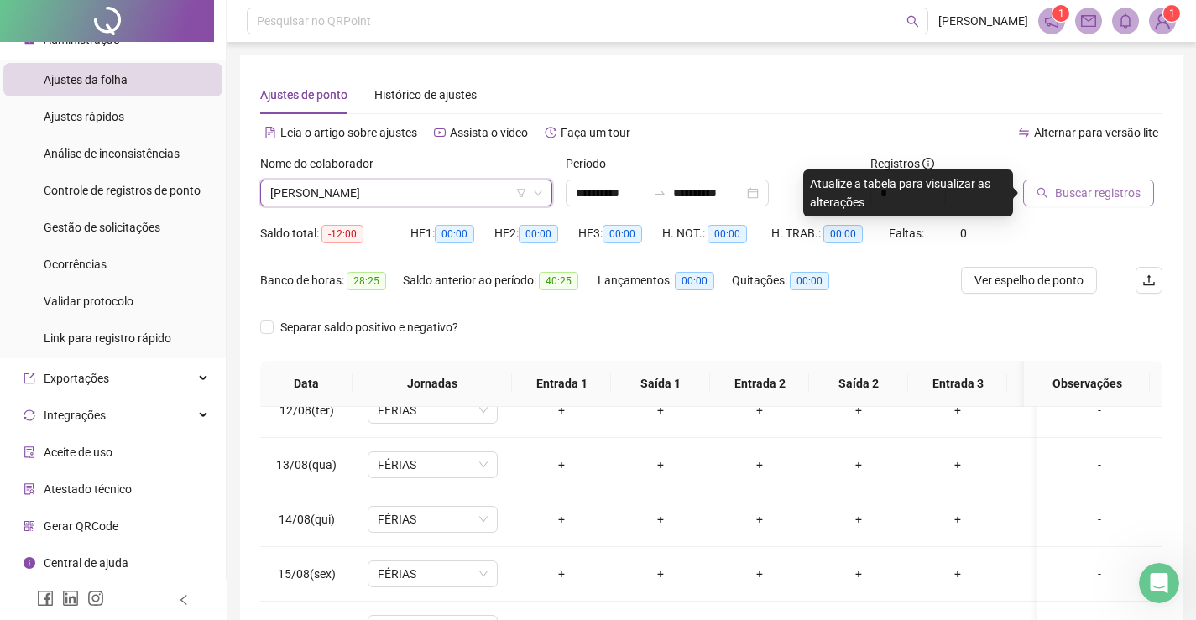
click at [1082, 190] on span "Buscar registros" at bounding box center [1098, 193] width 86 height 18
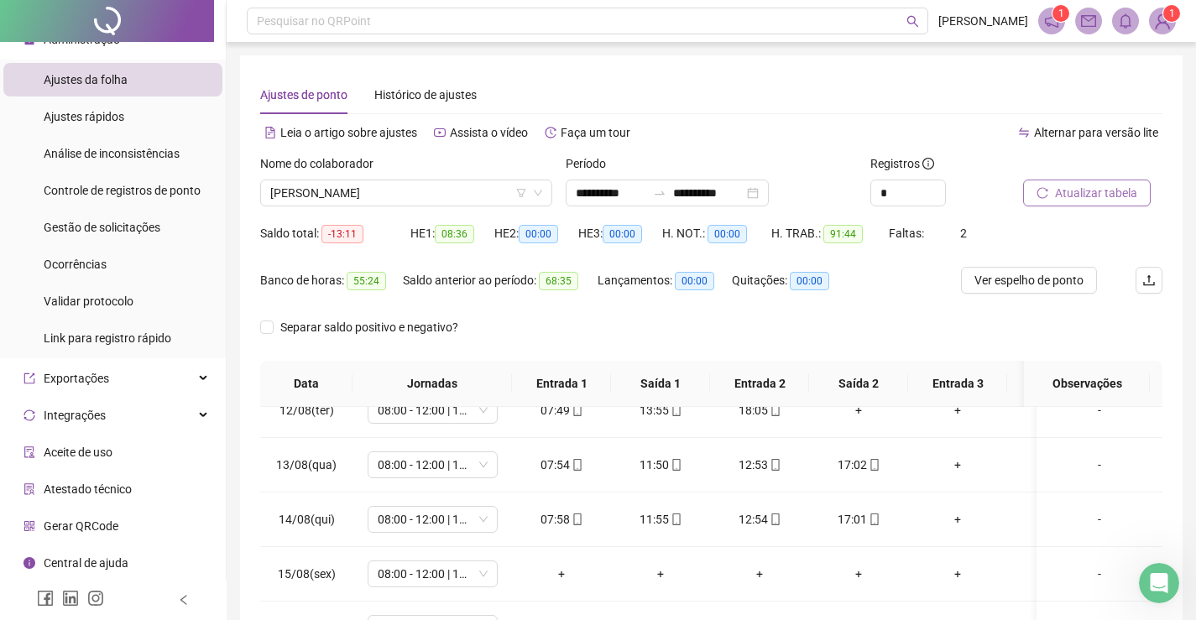
scroll to position [238, 0]
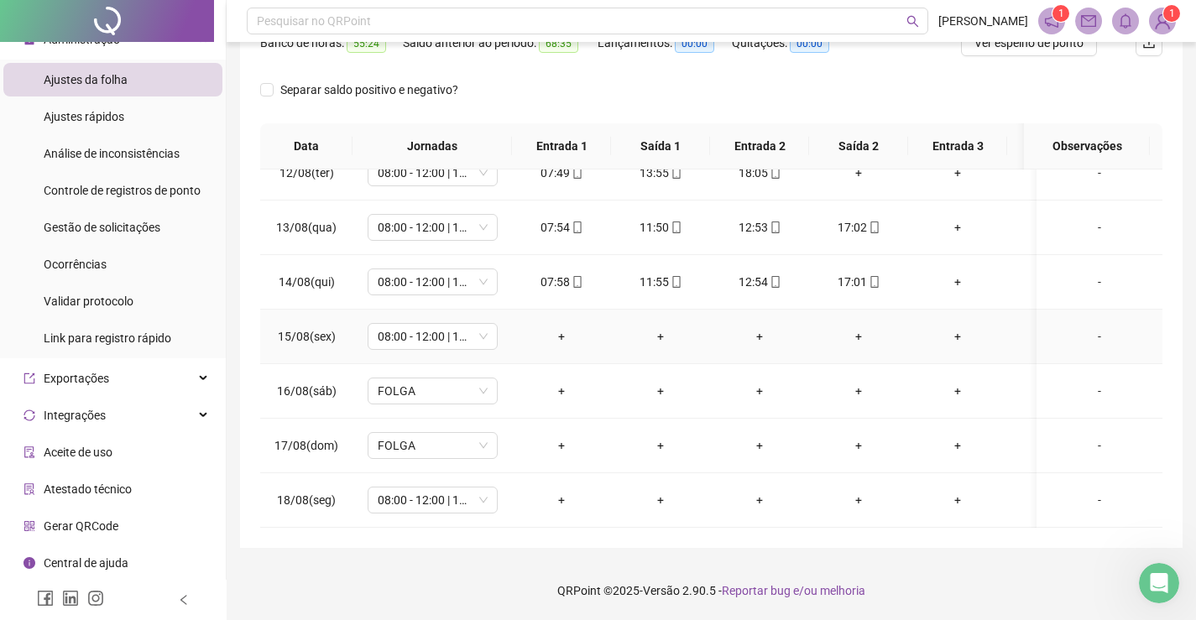
click at [1082, 327] on div "-" at bounding box center [1099, 336] width 99 height 18
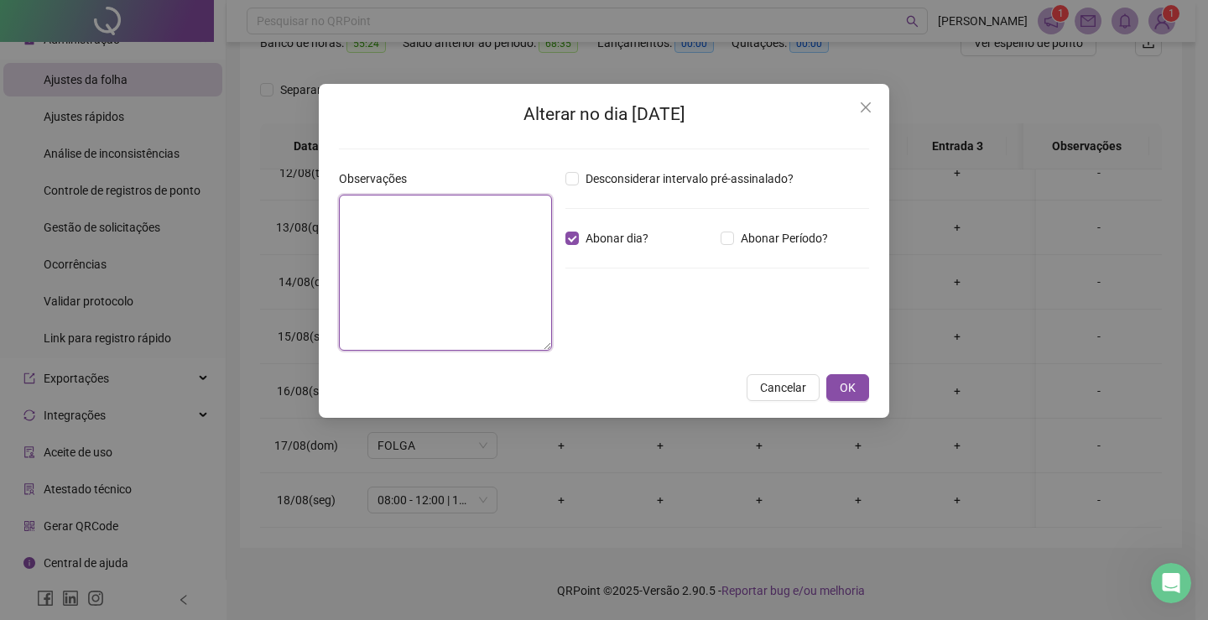
click at [491, 238] on textarea at bounding box center [445, 273] width 213 height 156
paste textarea "**********"
type textarea "**********"
click at [845, 386] on span "OK" at bounding box center [848, 387] width 16 height 18
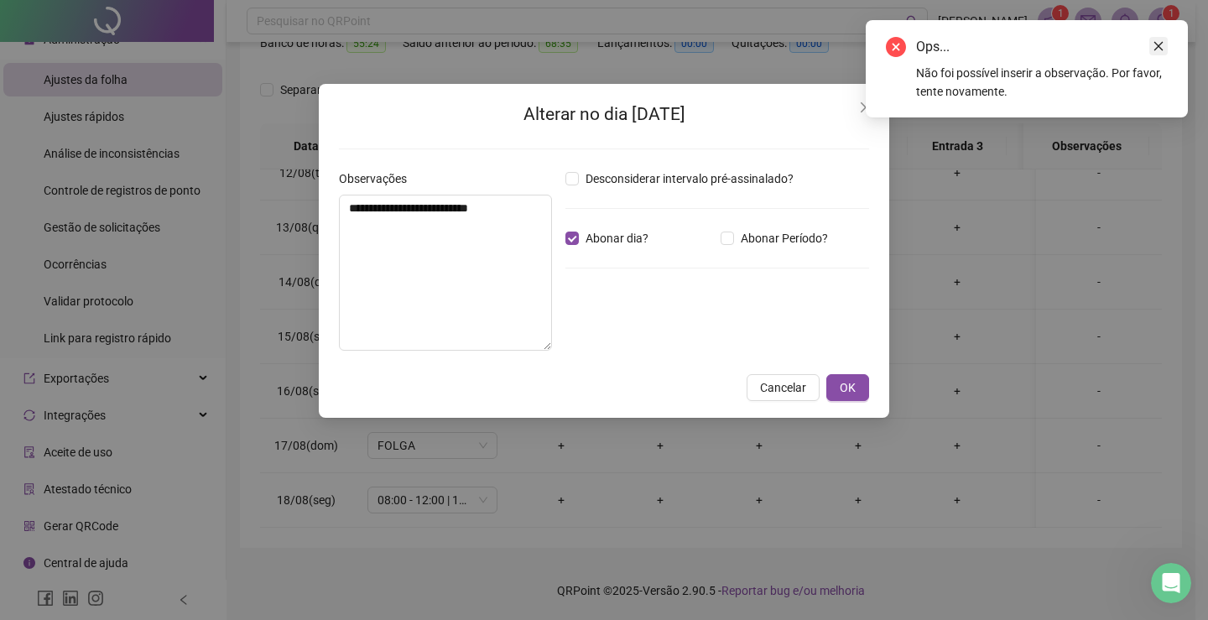
click at [1160, 47] on icon "close" at bounding box center [1159, 46] width 9 height 9
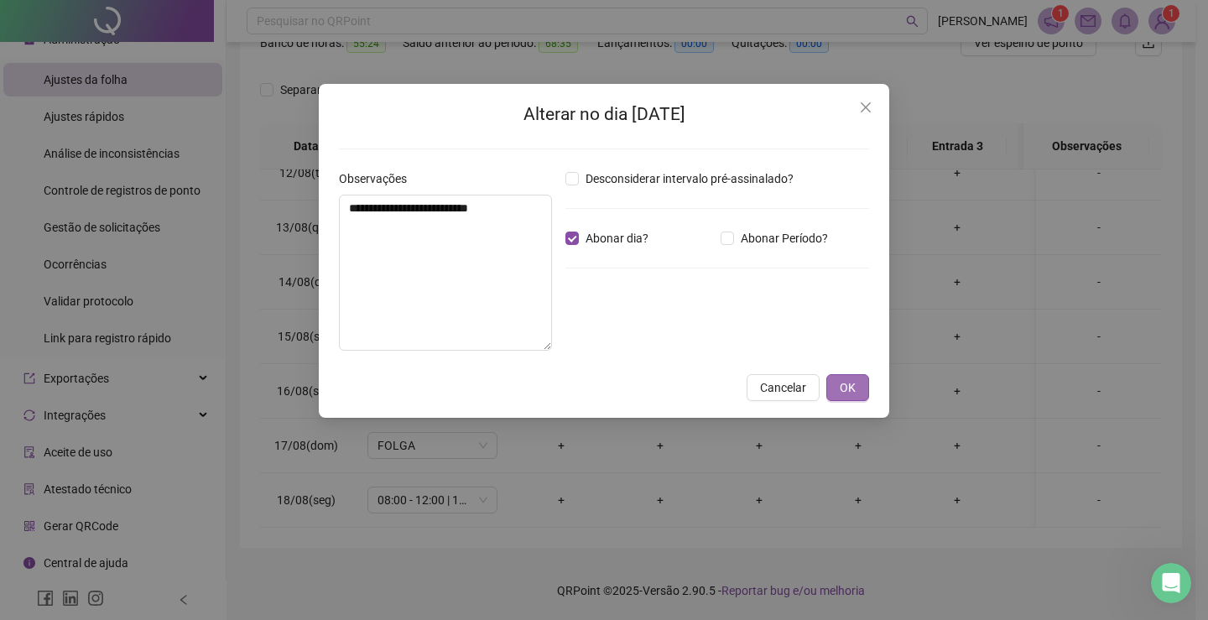
click at [850, 382] on span "OK" at bounding box center [848, 387] width 16 height 18
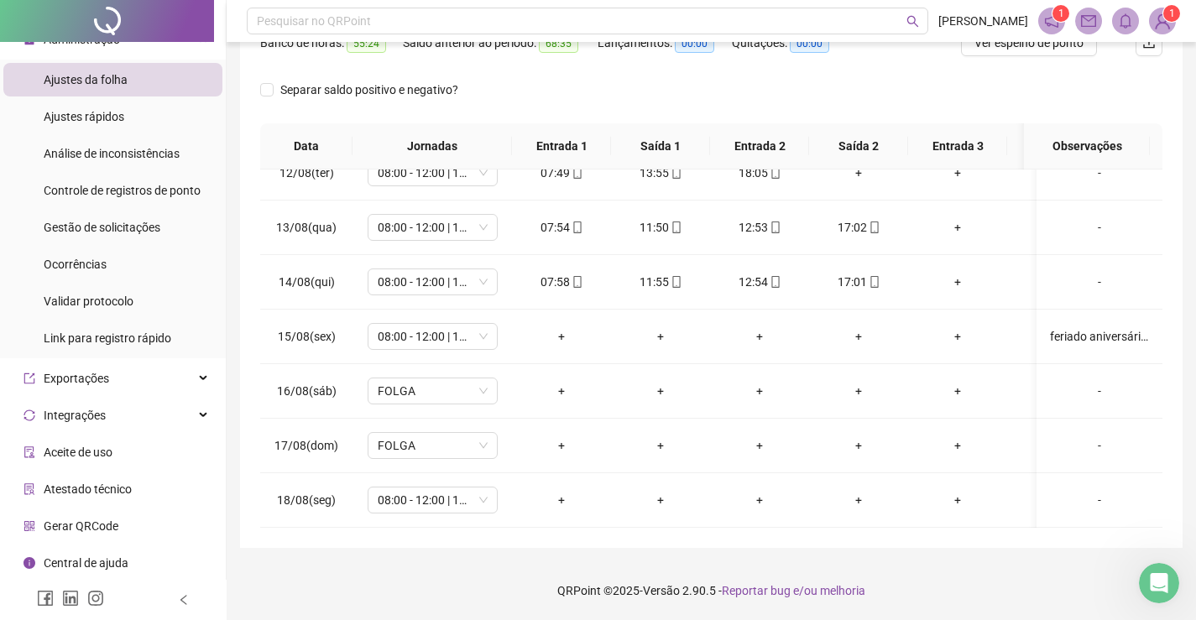
scroll to position [0, 0]
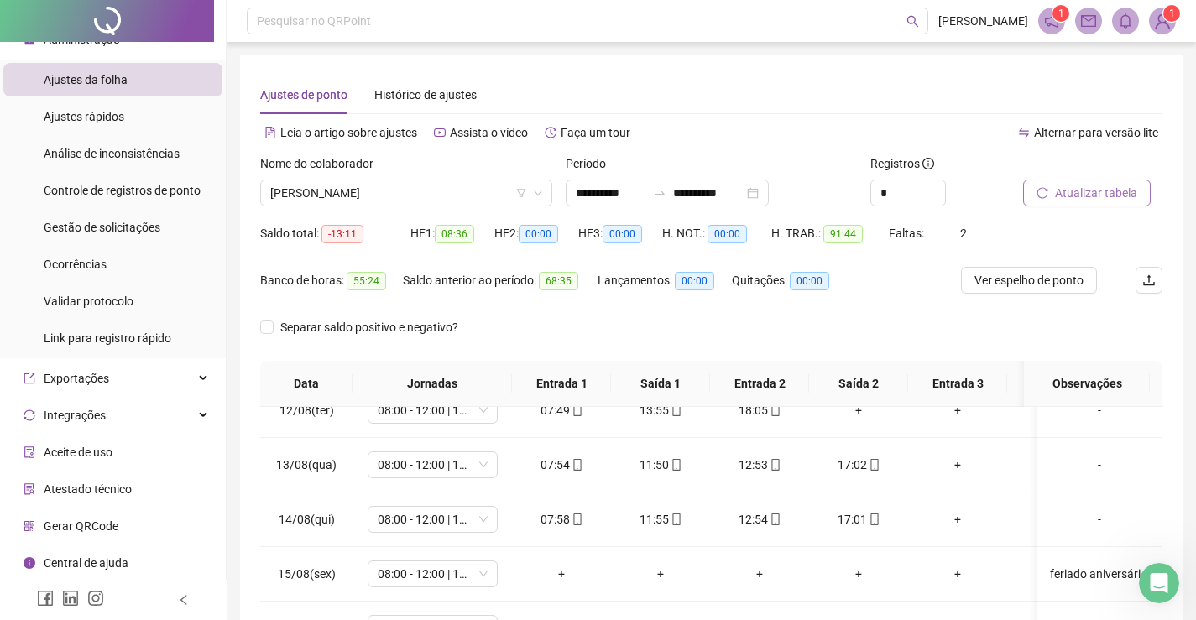
click at [1104, 194] on span "Atualizar tabela" at bounding box center [1096, 193] width 82 height 18
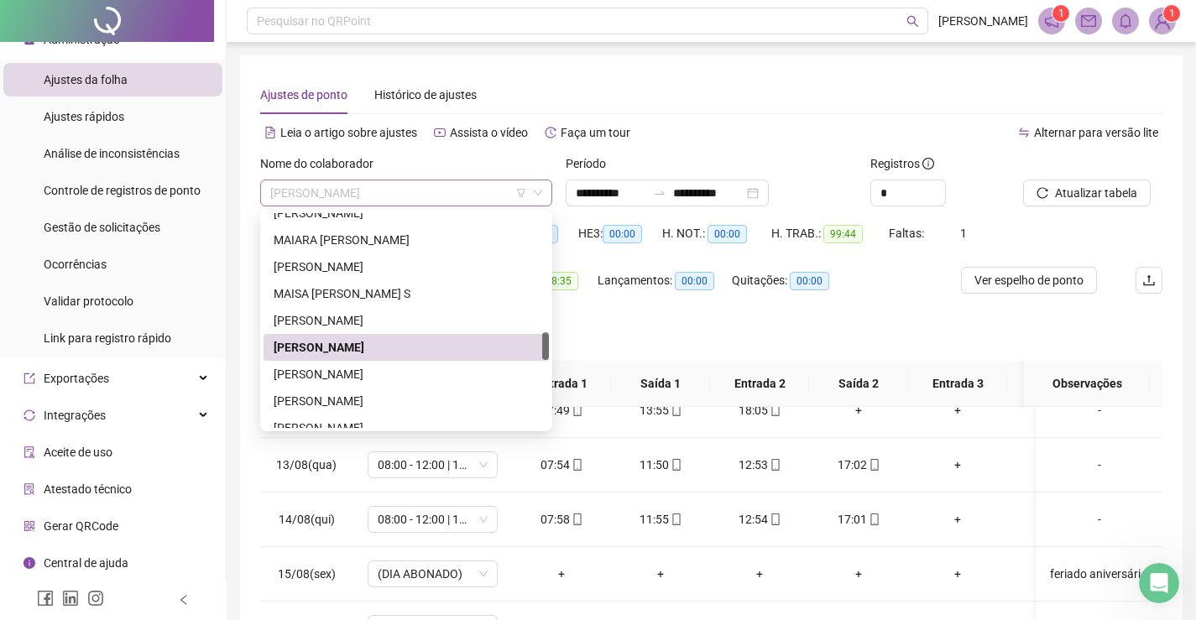
click at [436, 187] on span "[PERSON_NAME]" at bounding box center [406, 192] width 272 height 25
click at [345, 380] on div "[PERSON_NAME]" at bounding box center [406, 374] width 265 height 18
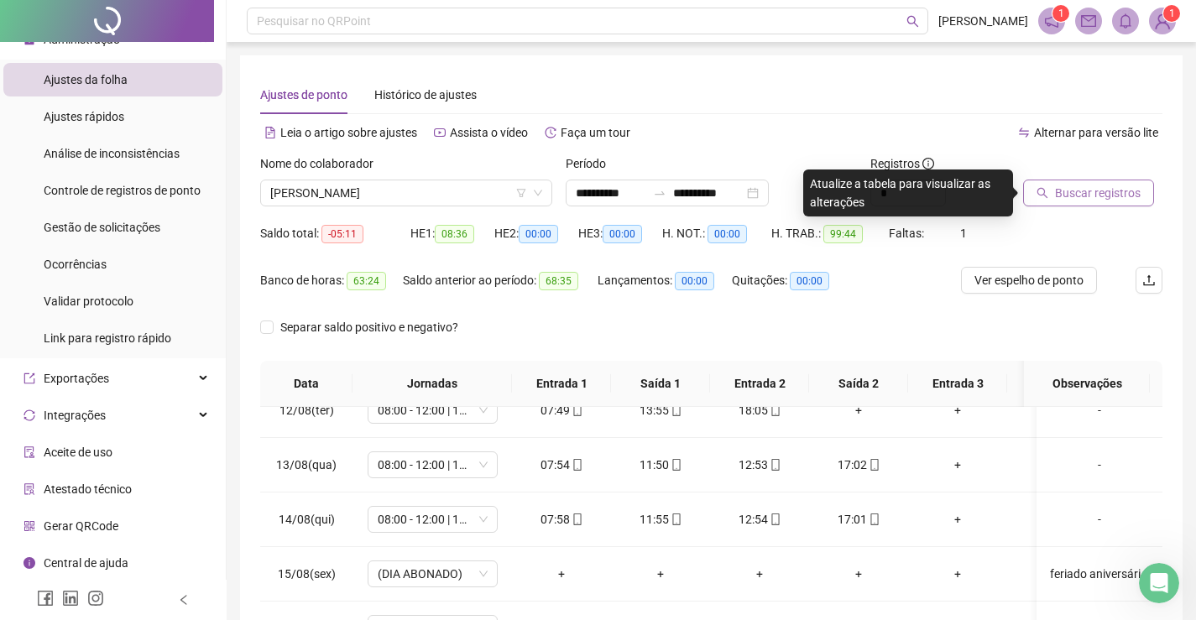
click at [1099, 194] on span "Buscar registros" at bounding box center [1098, 193] width 86 height 18
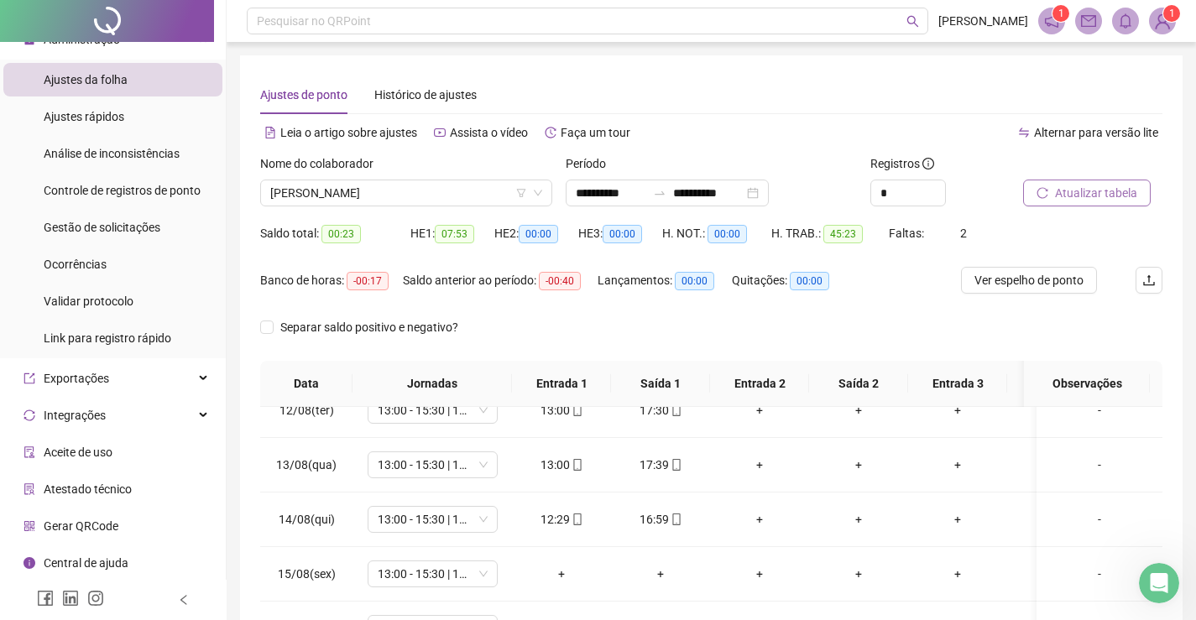
scroll to position [238, 0]
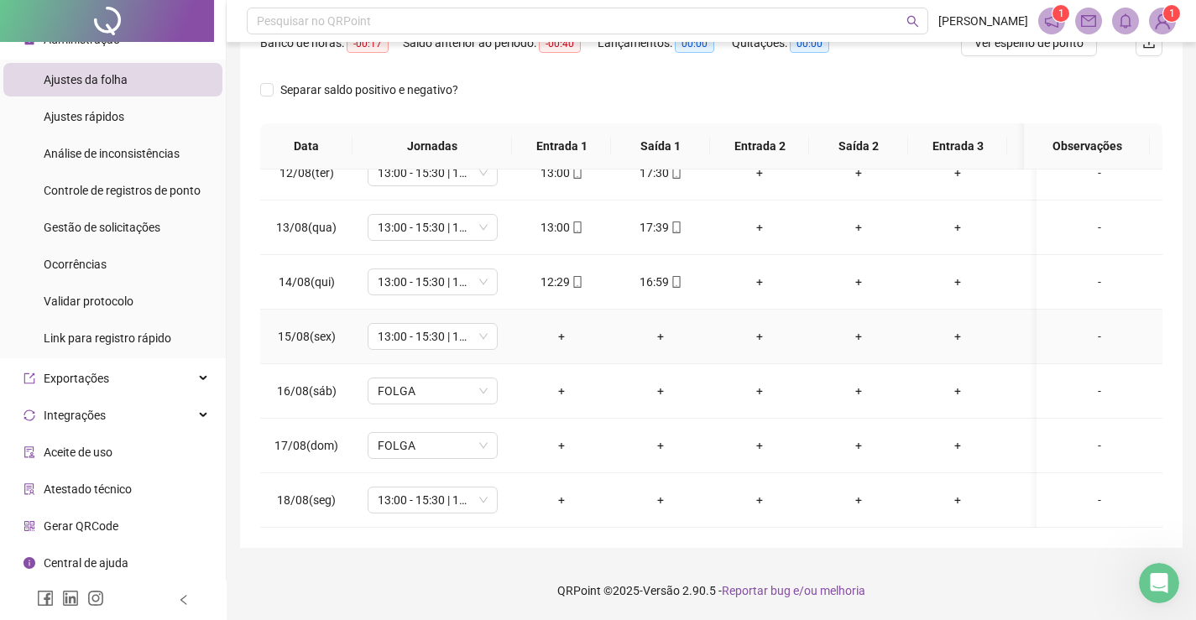
click at [1078, 327] on div "-" at bounding box center [1099, 336] width 99 height 18
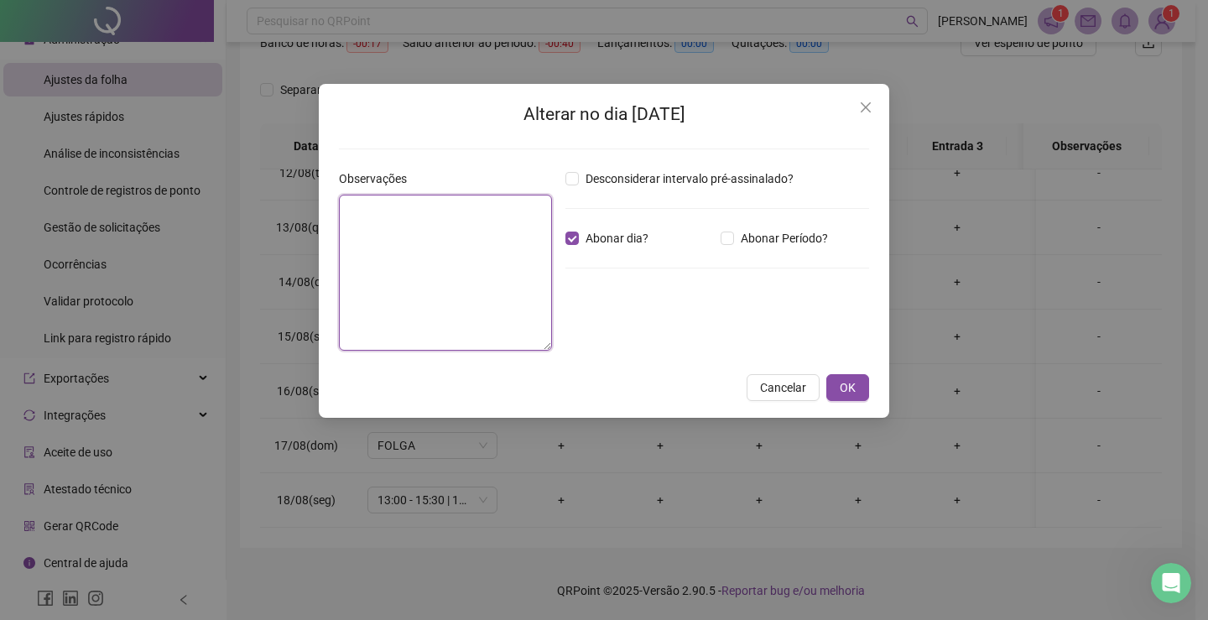
click at [514, 250] on textarea at bounding box center [445, 273] width 213 height 156
paste textarea "**********"
type textarea "**********"
click at [856, 386] on button "OK" at bounding box center [848, 387] width 43 height 27
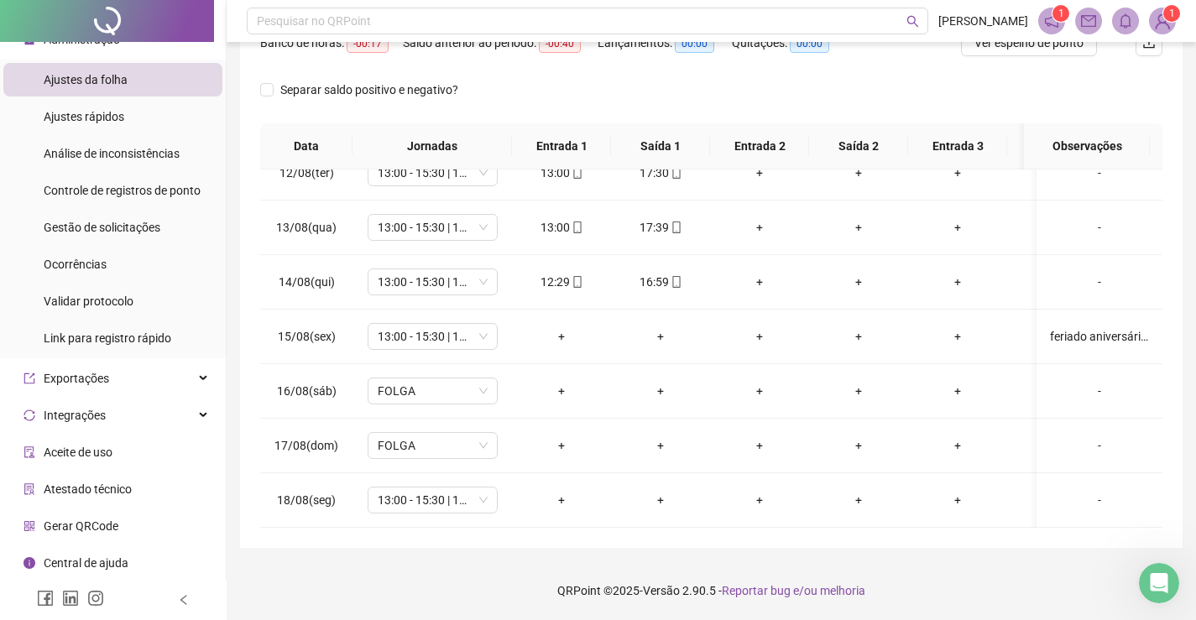
scroll to position [70, 0]
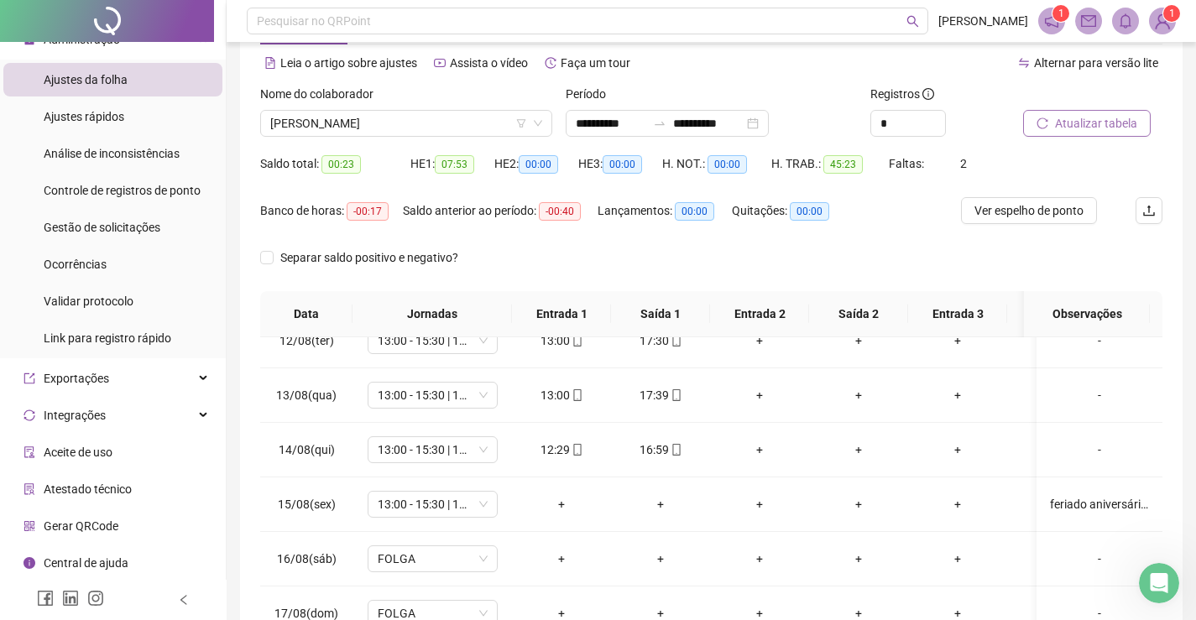
click at [1104, 121] on span "Atualizar tabela" at bounding box center [1096, 123] width 82 height 18
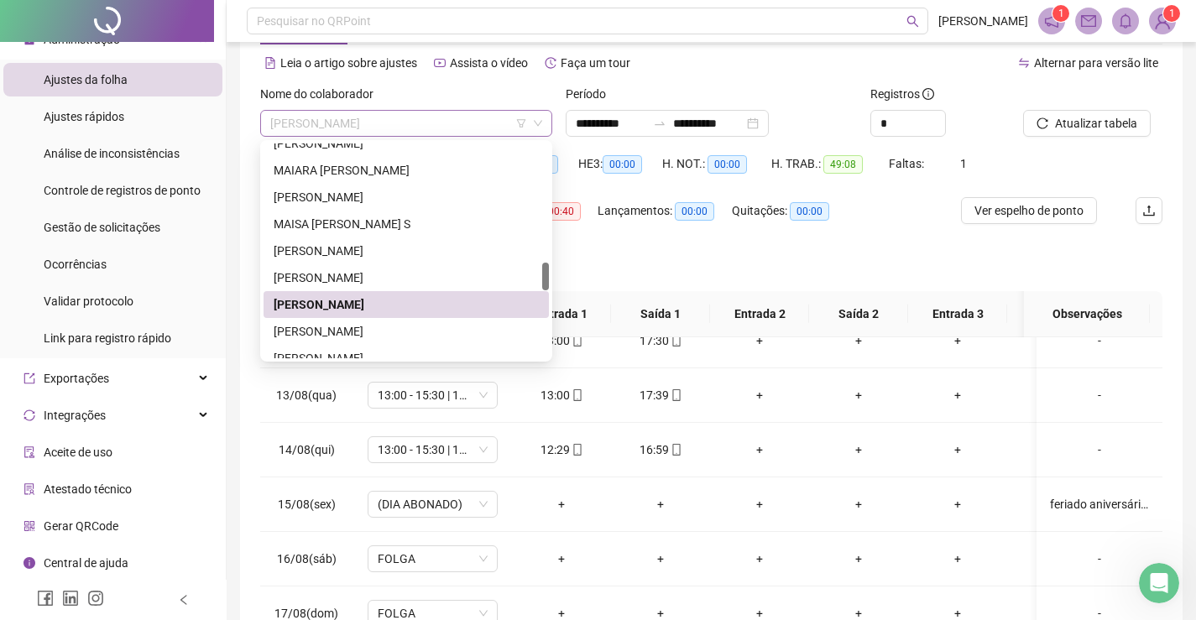
click at [502, 123] on span "[PERSON_NAME]" at bounding box center [406, 123] width 272 height 25
click at [364, 330] on div "[PERSON_NAME]" at bounding box center [406, 331] width 265 height 18
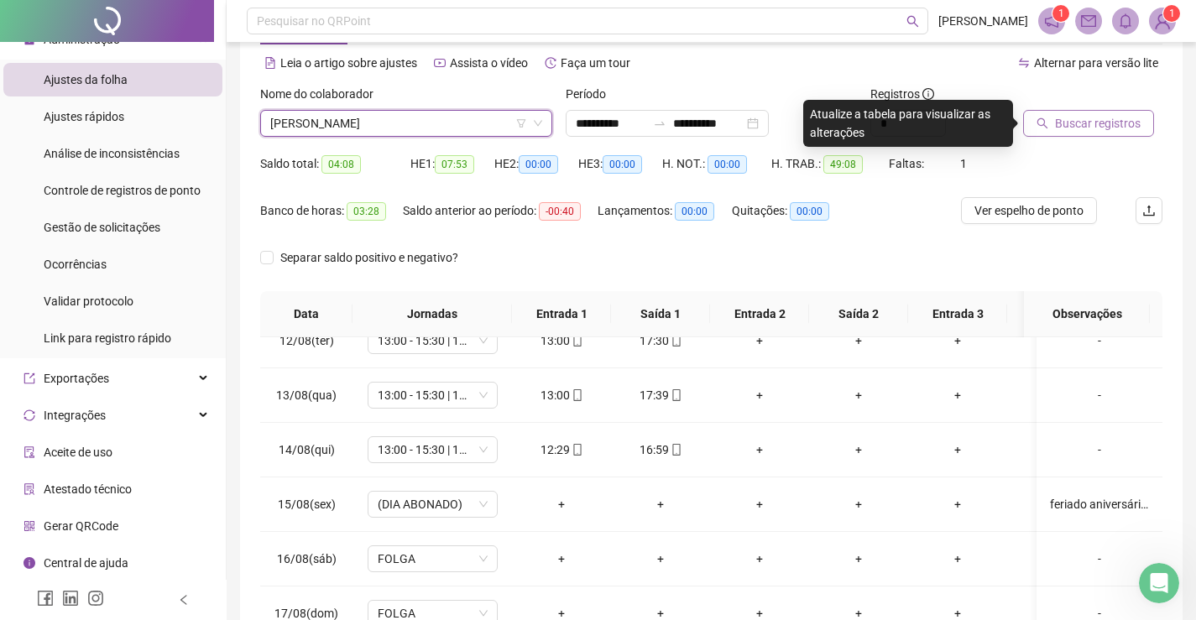
click at [1113, 127] on span "Buscar registros" at bounding box center [1098, 123] width 86 height 18
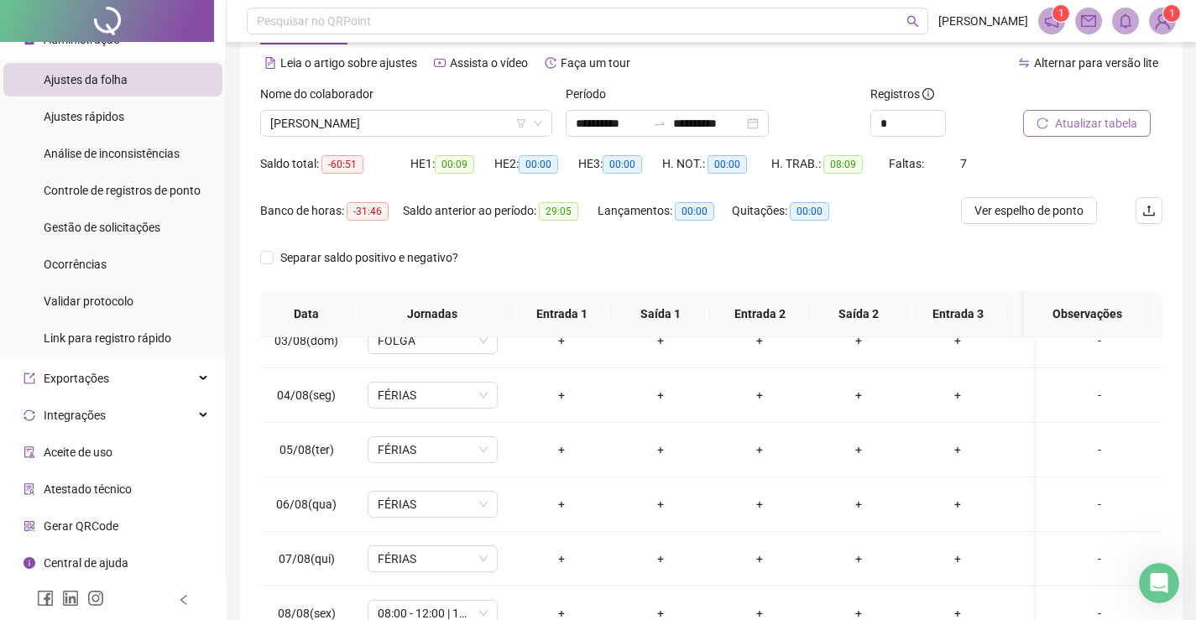
scroll to position [217, 0]
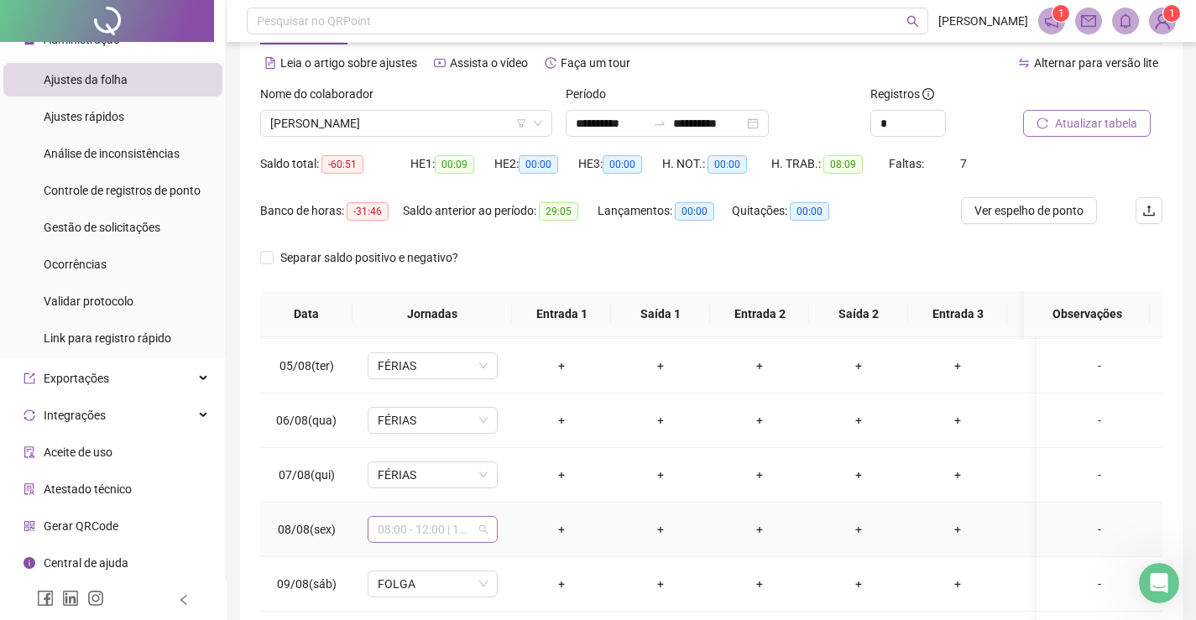
click at [432, 528] on span "08:00 - 12:00 | 13:00 - 17:00" at bounding box center [433, 529] width 110 height 25
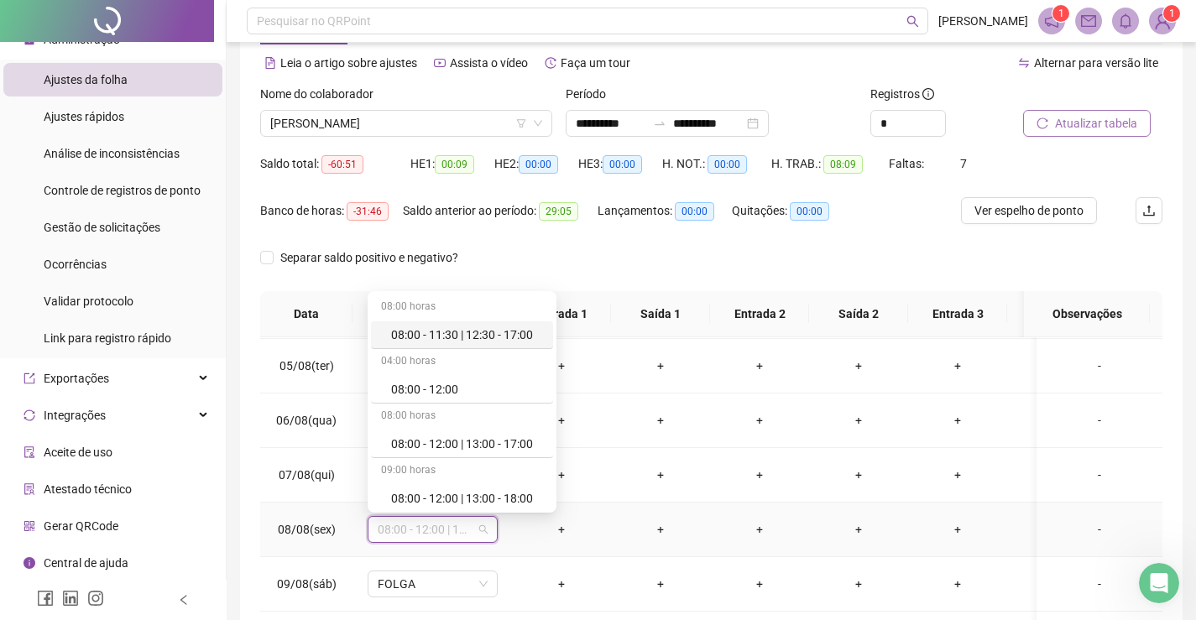
type input "*"
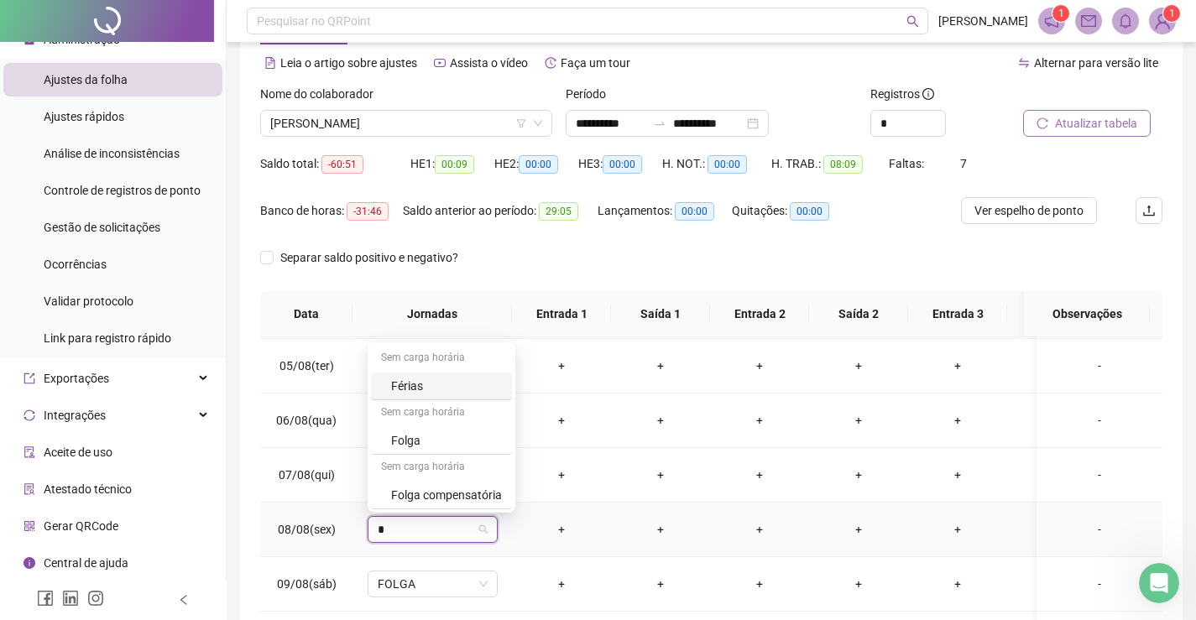
click at [434, 384] on div "Férias" at bounding box center [446, 386] width 111 height 18
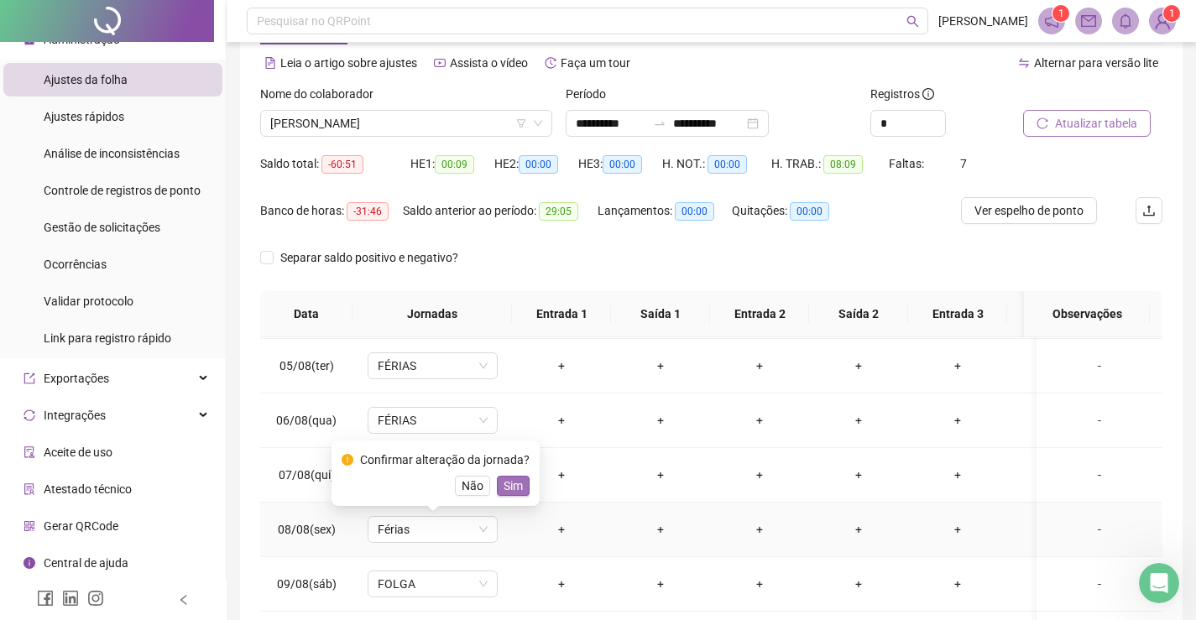
click at [511, 486] on span "Sim" at bounding box center [513, 486] width 19 height 18
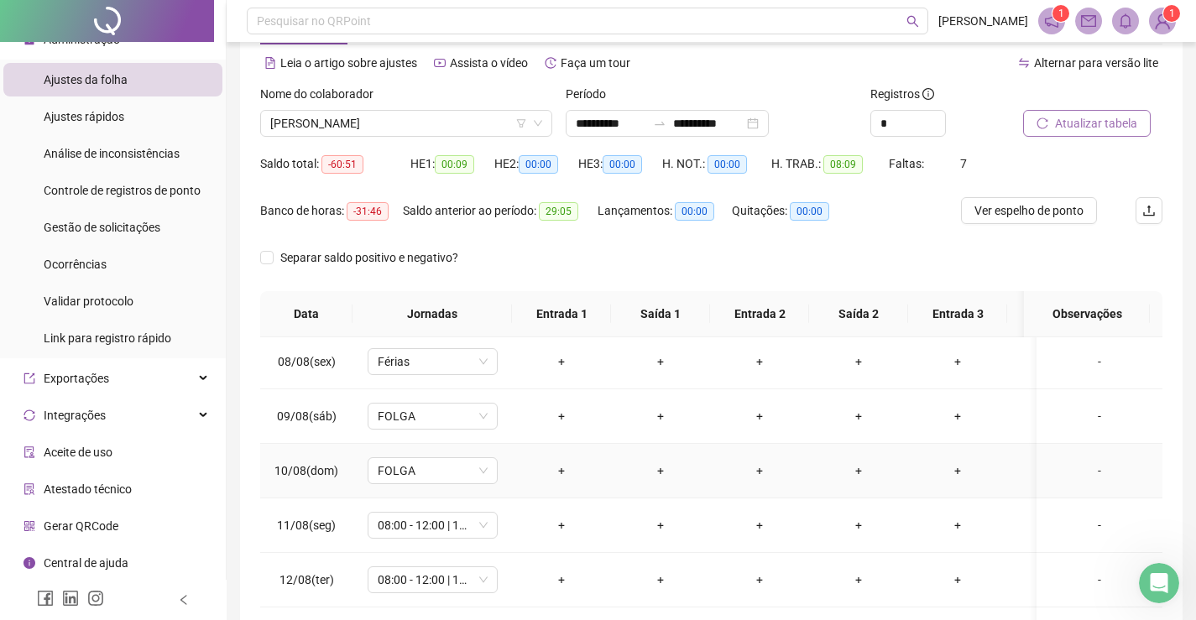
scroll to position [468, 0]
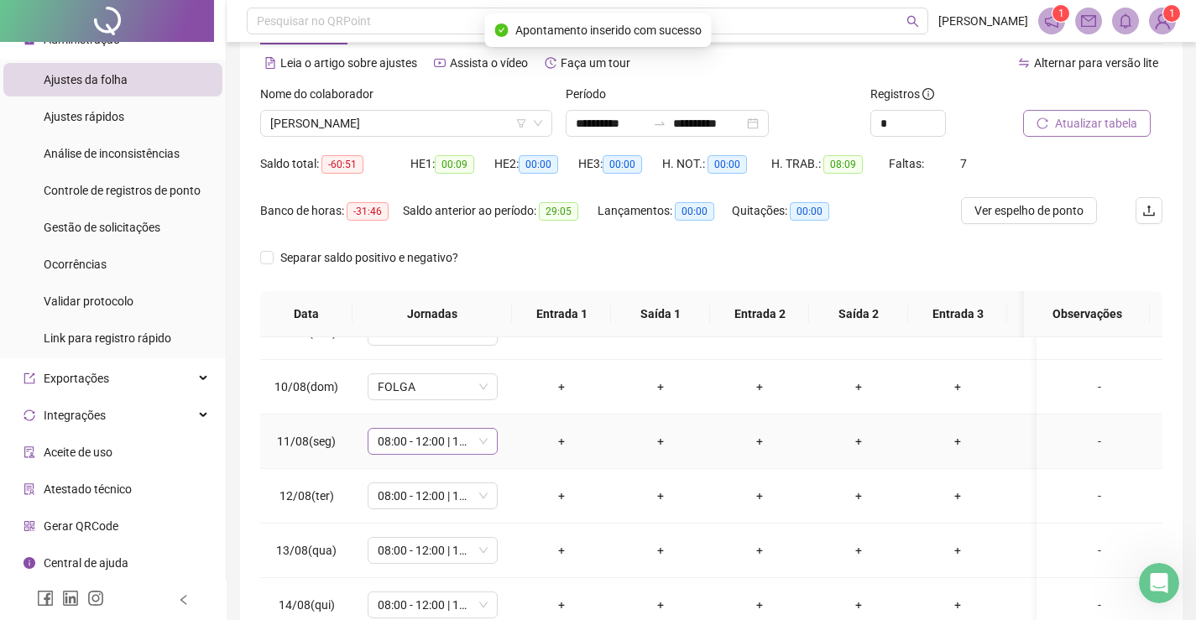
click at [424, 437] on span "08:00 - 12:00 | 13:00 - 18:00" at bounding box center [433, 441] width 110 height 25
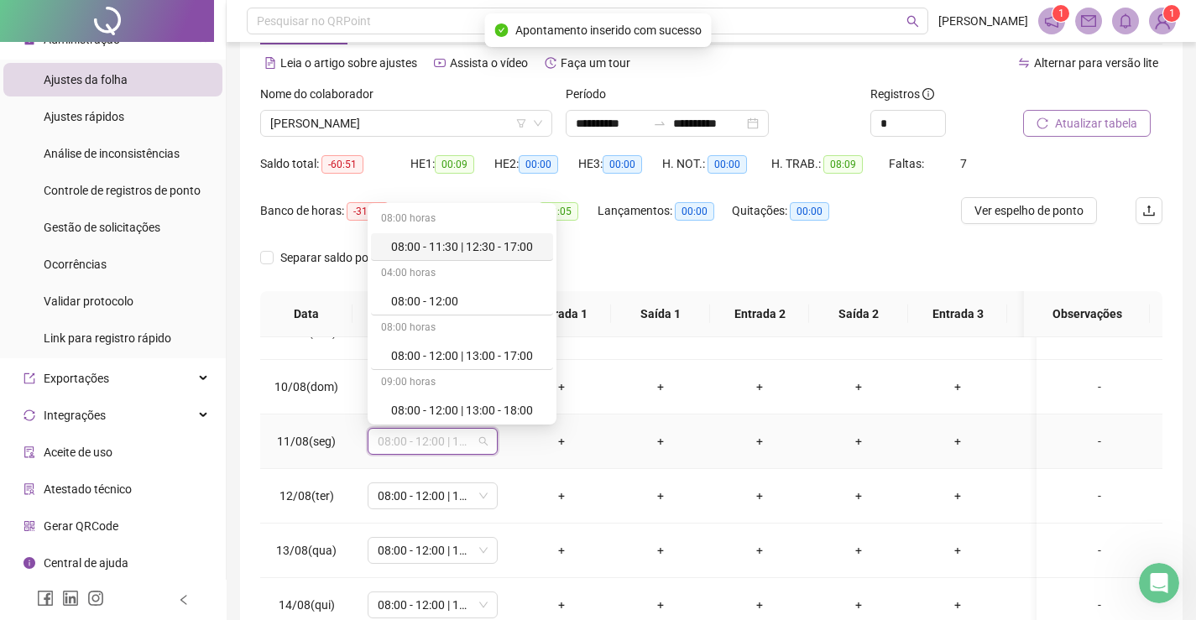
type input "*"
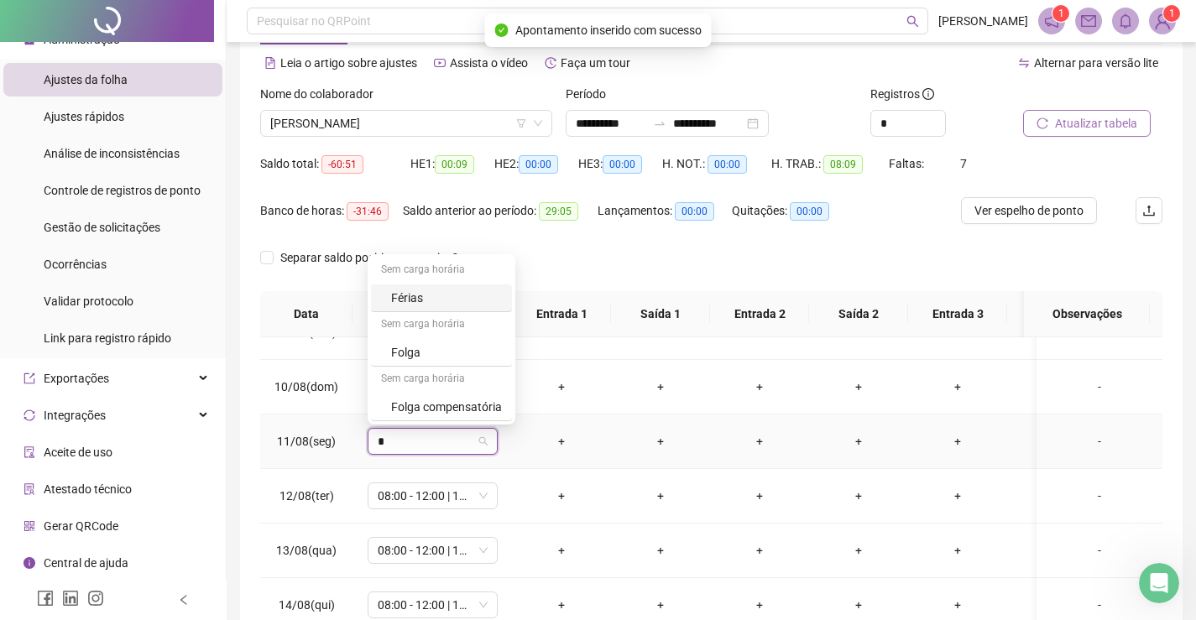
click at [420, 299] on div "Férias" at bounding box center [446, 298] width 111 height 18
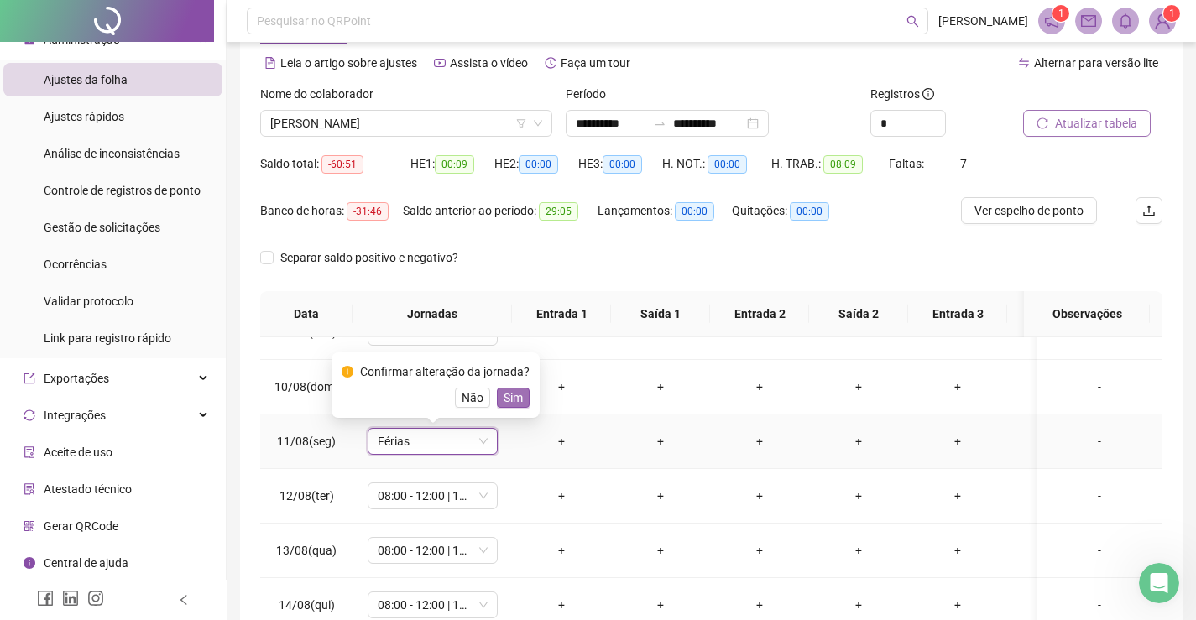
click at [515, 395] on span "Sim" at bounding box center [513, 398] width 19 height 18
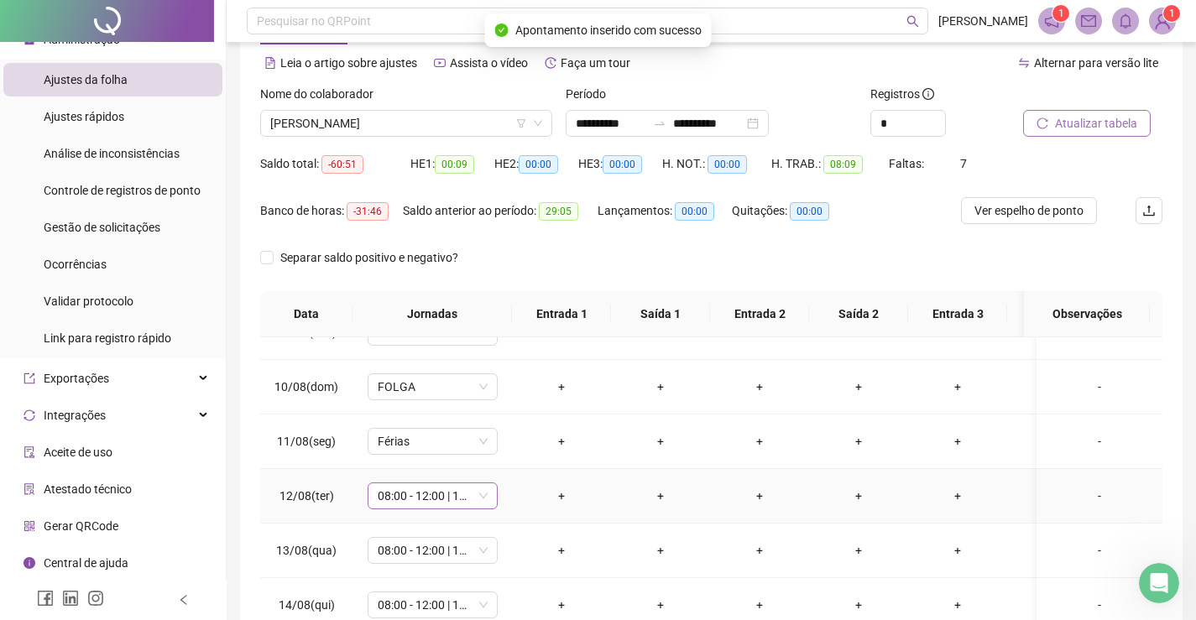
click at [429, 496] on span "08:00 - 12:00 | 13:00 - 18:00" at bounding box center [433, 495] width 110 height 25
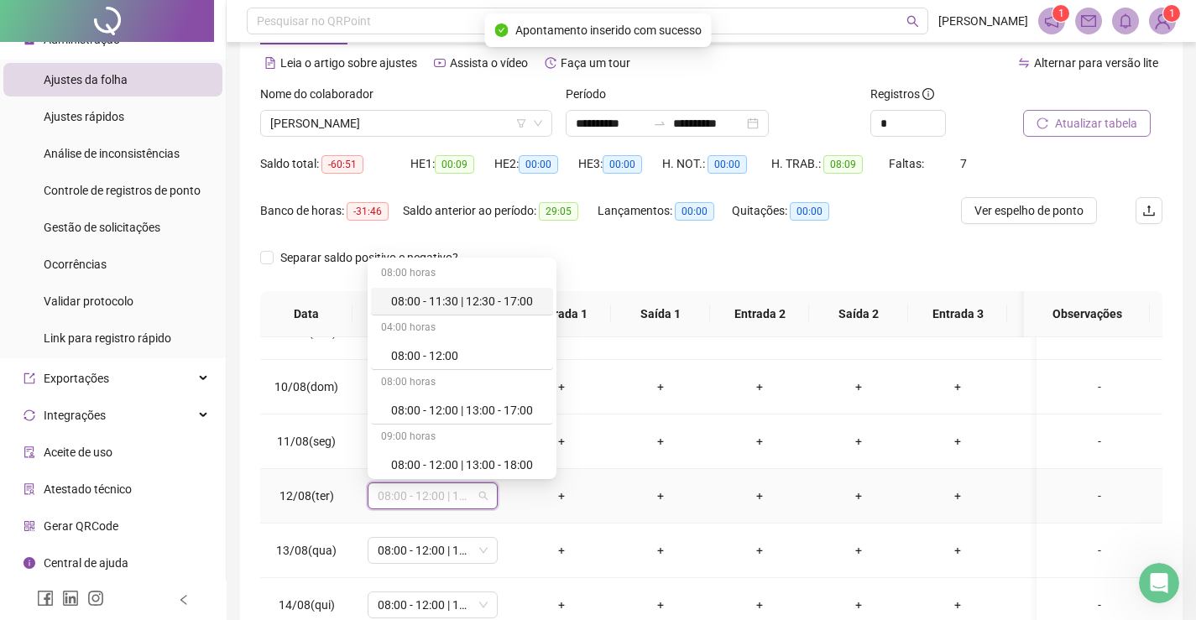
type input "*"
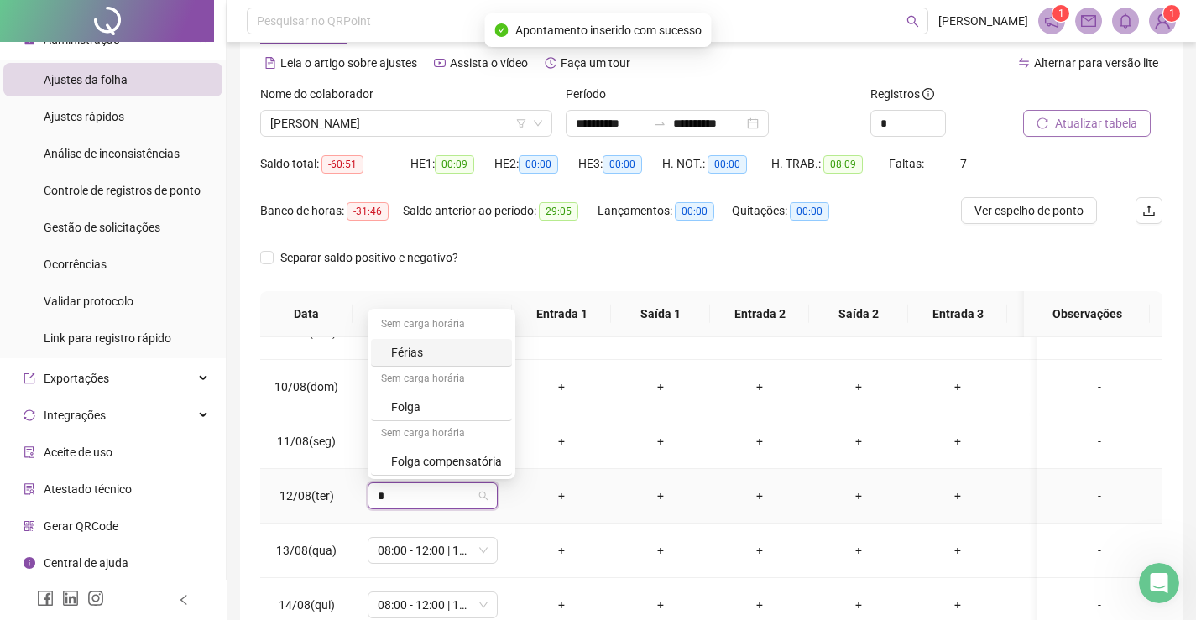
click at [441, 352] on div "Férias" at bounding box center [446, 352] width 111 height 18
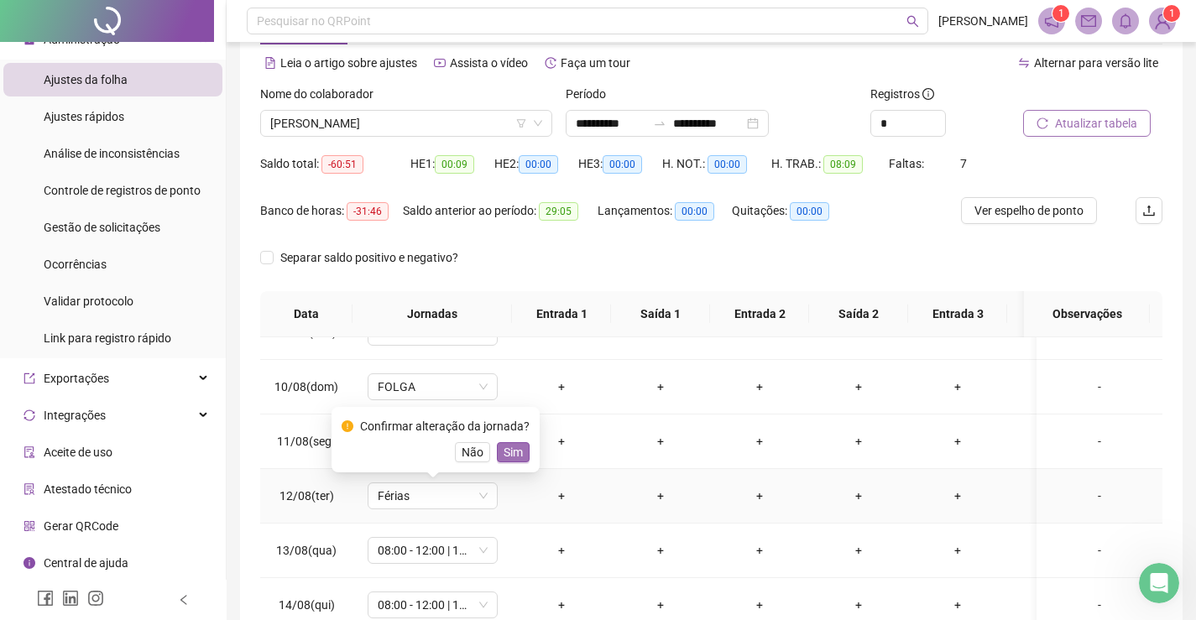
click at [514, 452] on span "Sim" at bounding box center [513, 452] width 19 height 18
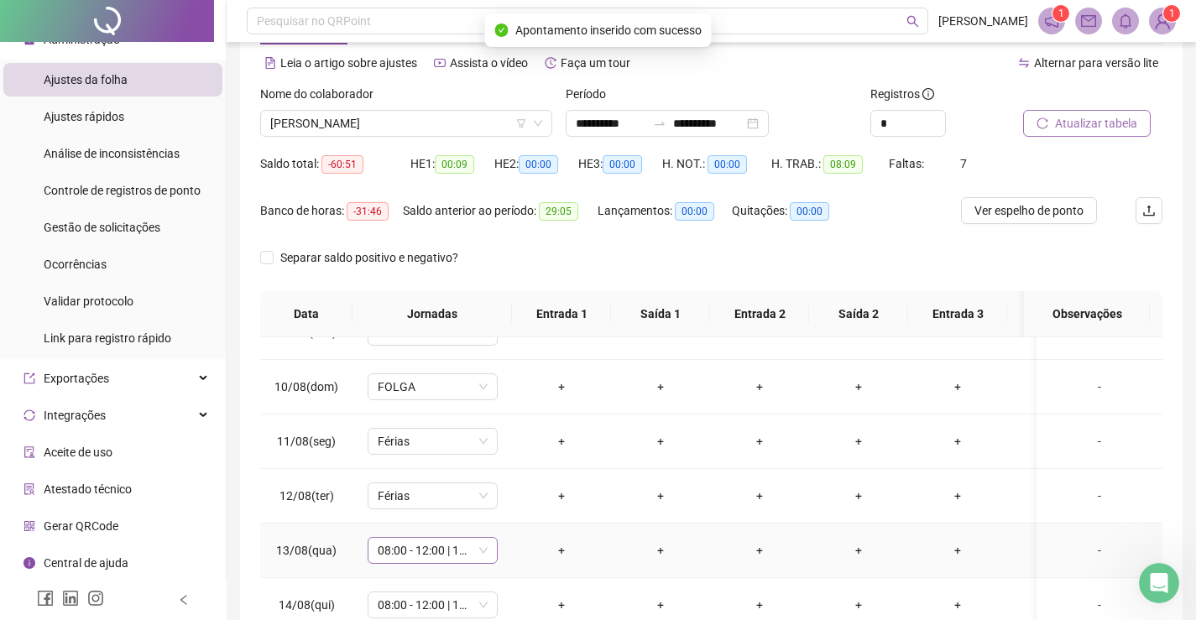
click at [401, 551] on span "08:00 - 12:00 | 13:00 - 18:00" at bounding box center [433, 550] width 110 height 25
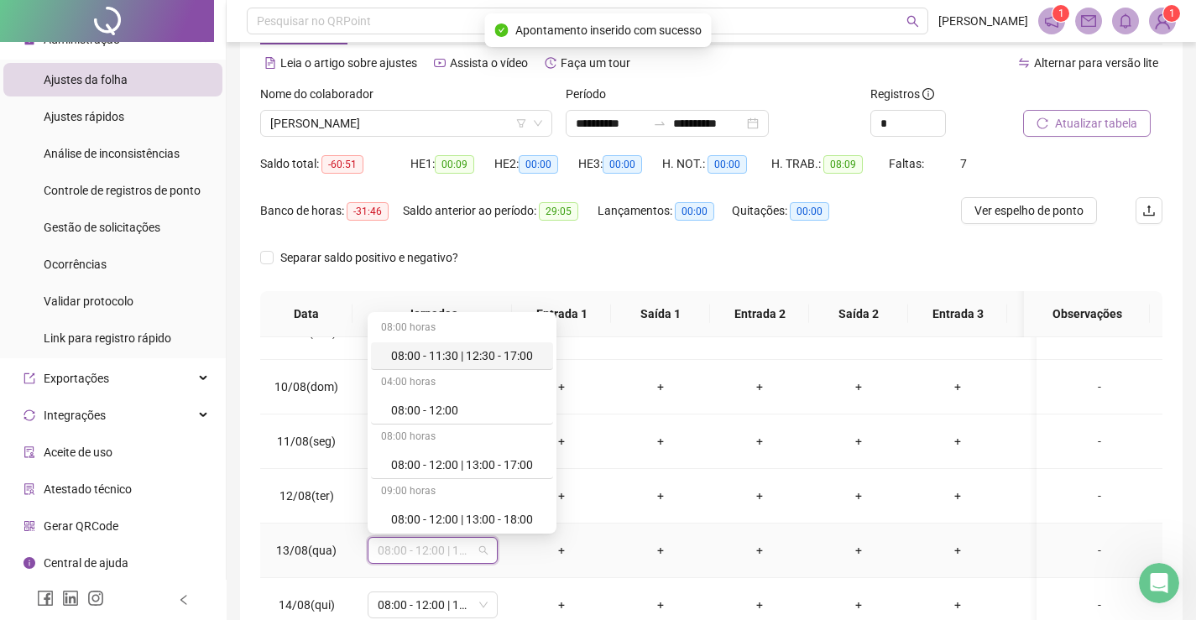
type input "*"
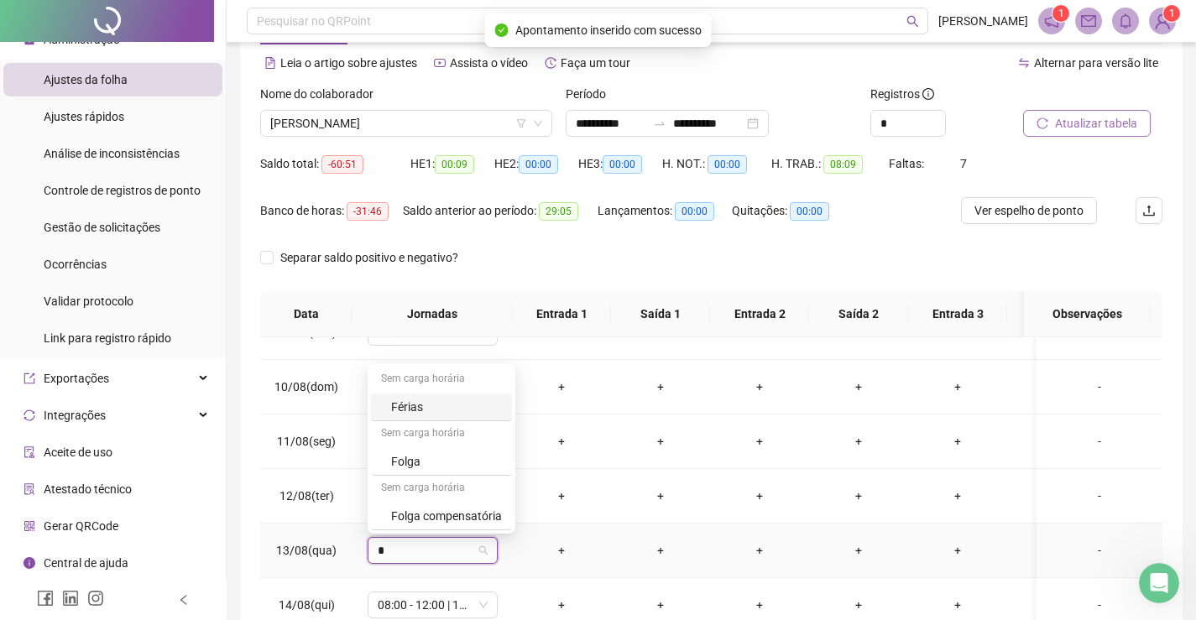
click at [425, 411] on div "Férias" at bounding box center [446, 407] width 111 height 18
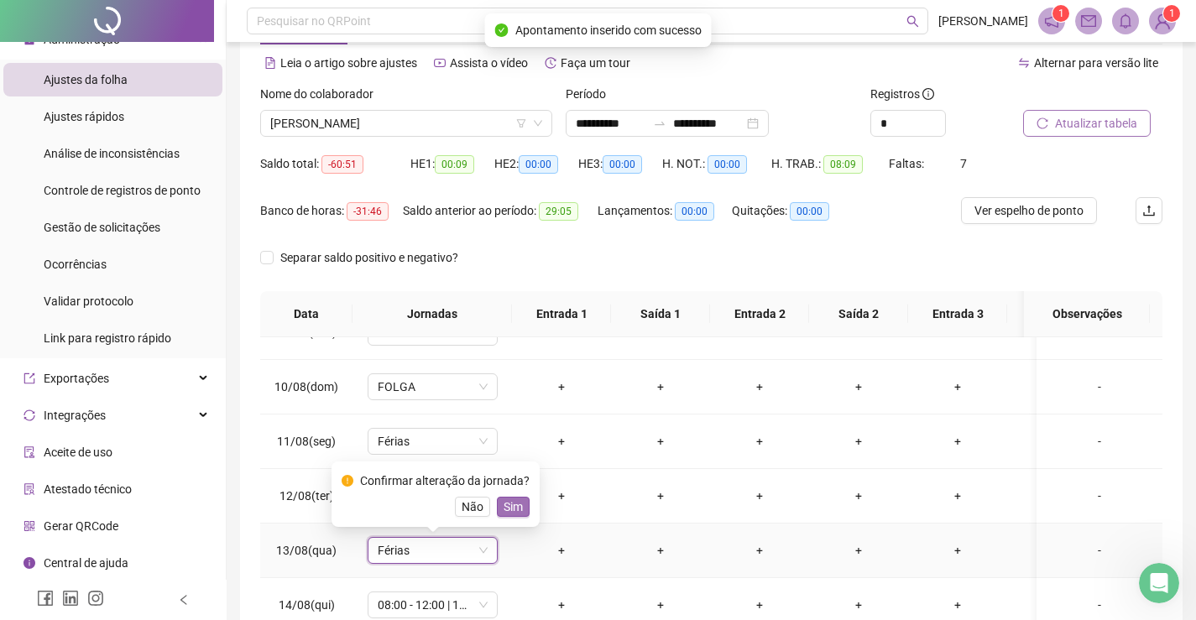
click at [515, 506] on span "Sim" at bounding box center [513, 507] width 19 height 18
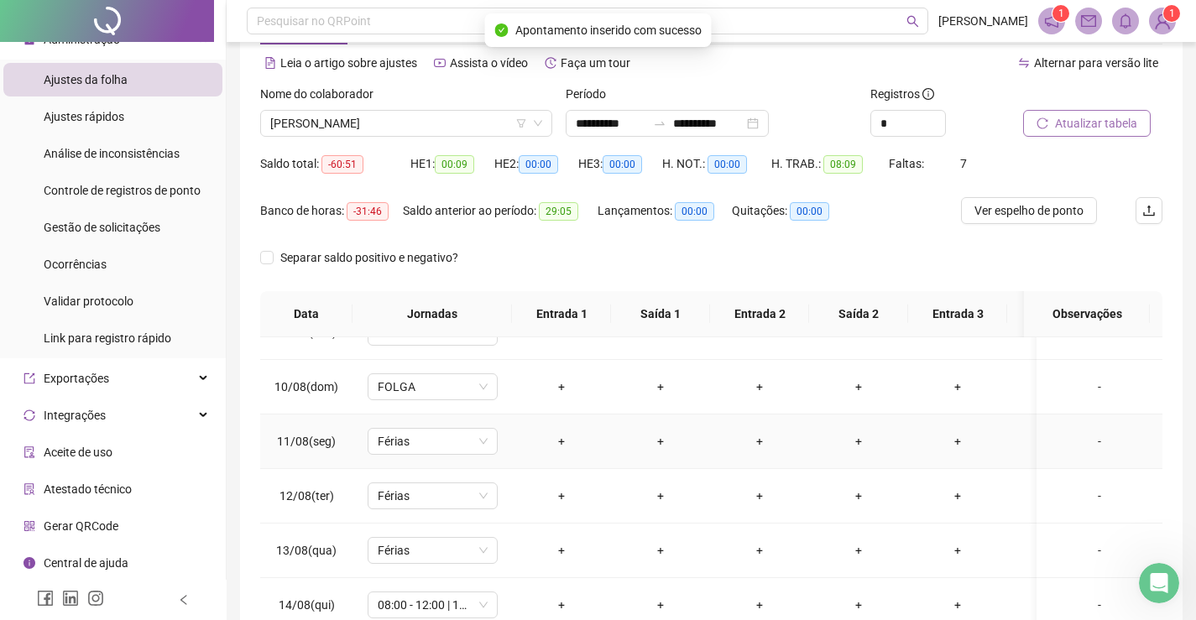
scroll to position [636, 0]
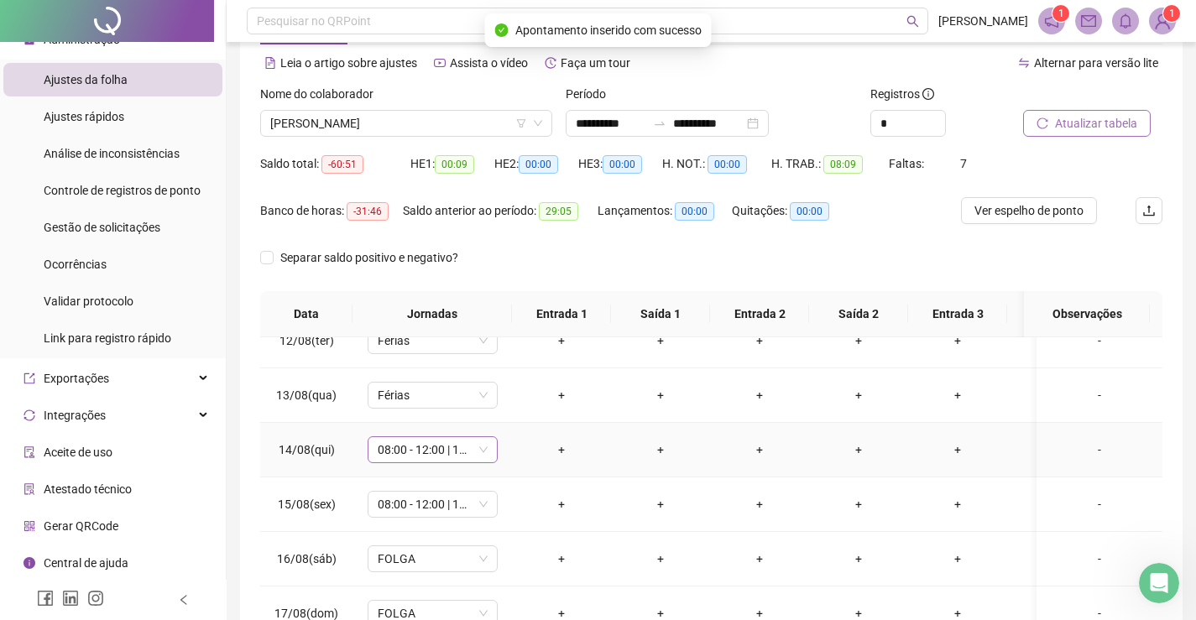
click at [415, 444] on span "08:00 - 12:00 | 13:00 - 18:00" at bounding box center [433, 449] width 110 height 25
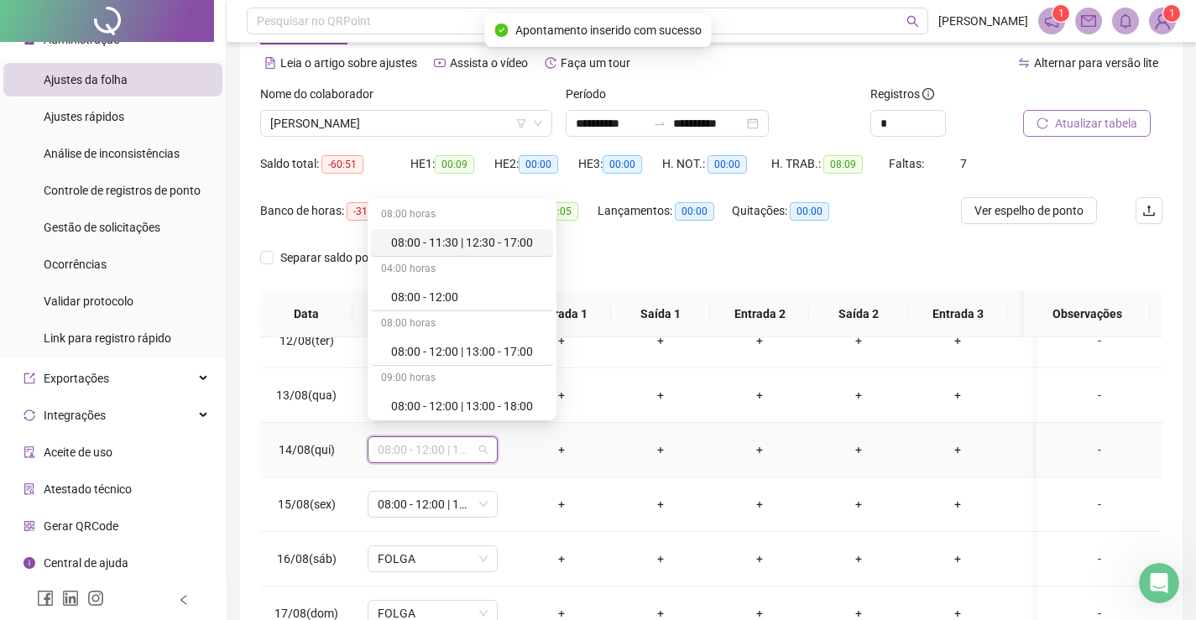
type input "*"
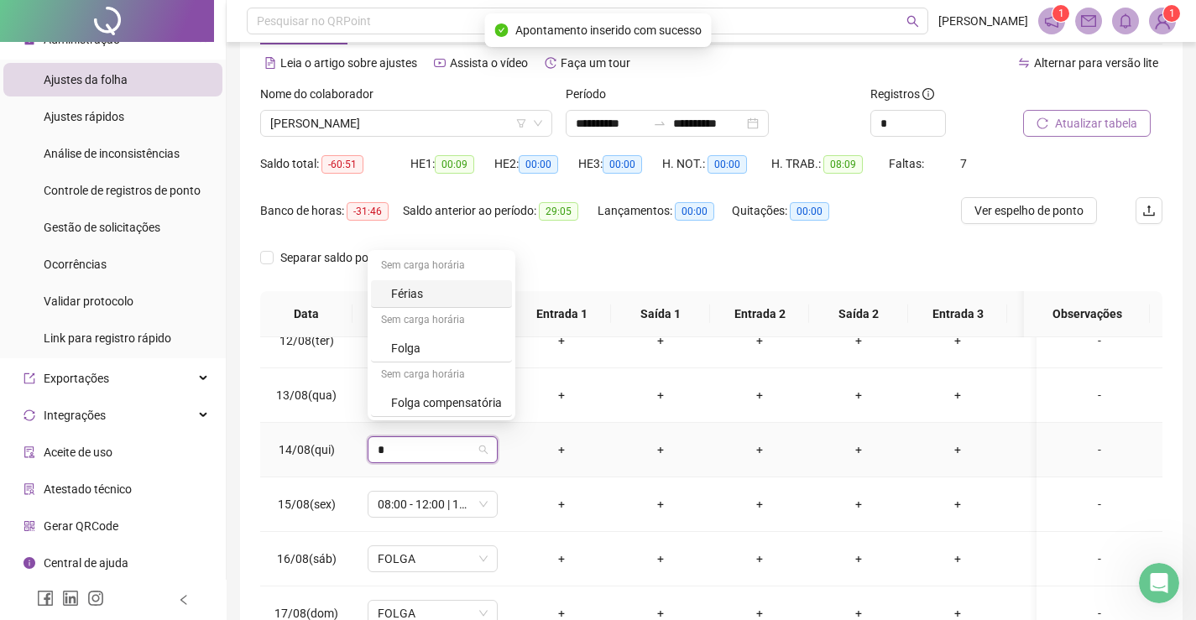
click at [428, 294] on div "Férias" at bounding box center [446, 293] width 111 height 18
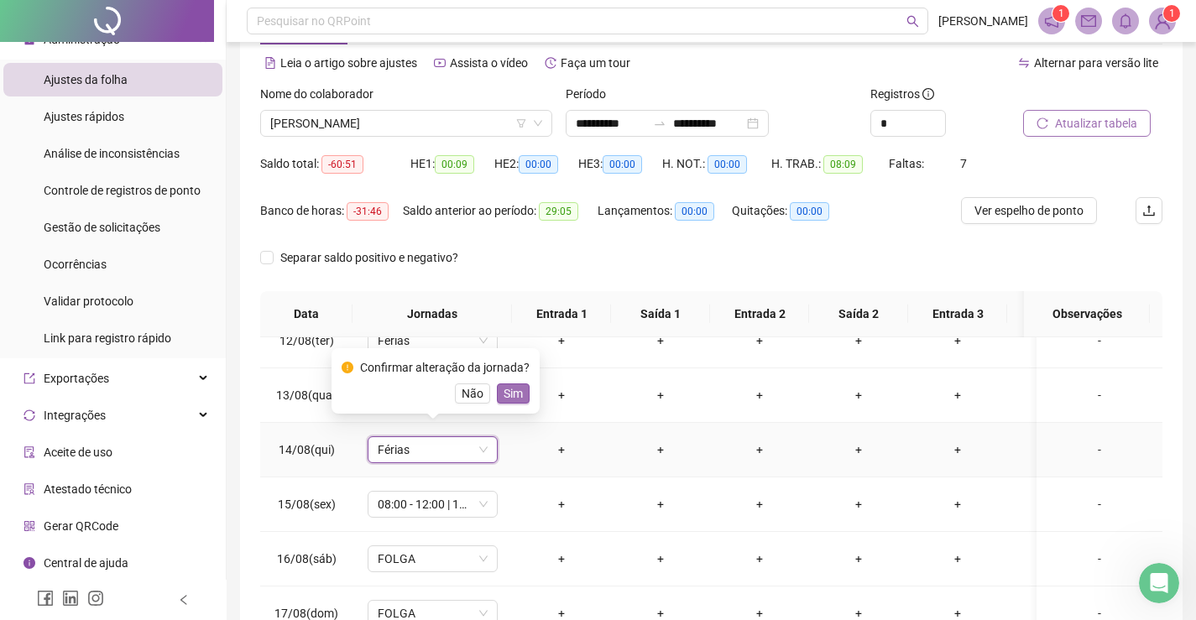
click at [515, 394] on span "Sim" at bounding box center [513, 393] width 19 height 18
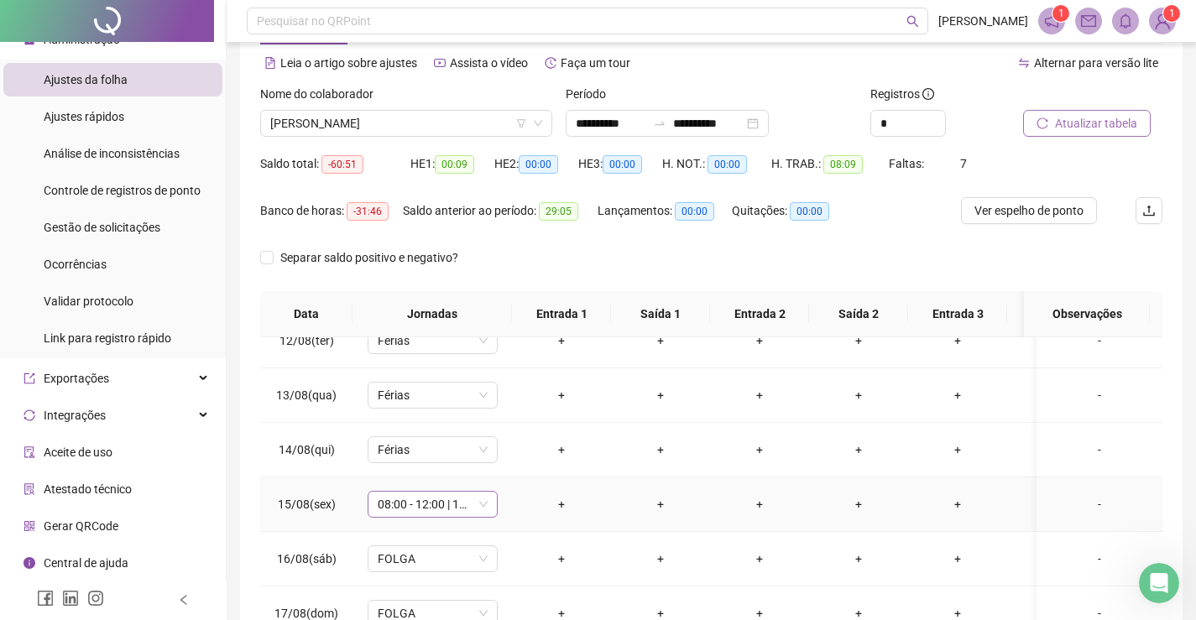
click at [439, 492] on span "08:00 - 12:00 | 13:00 - 17:00" at bounding box center [433, 504] width 110 height 25
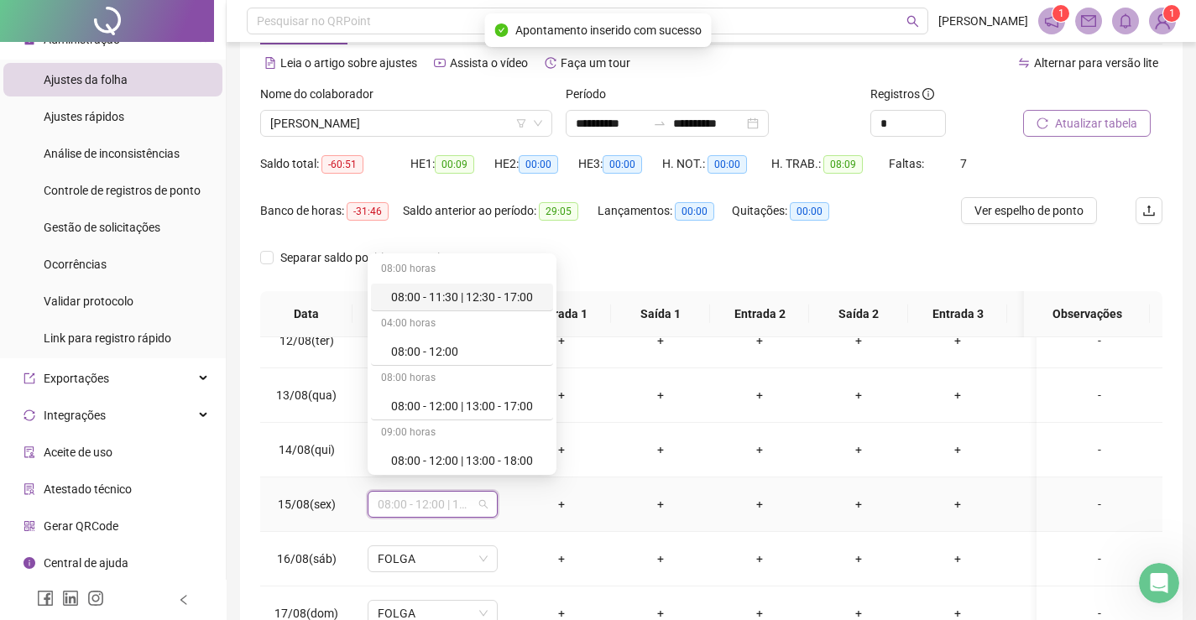
type input "*"
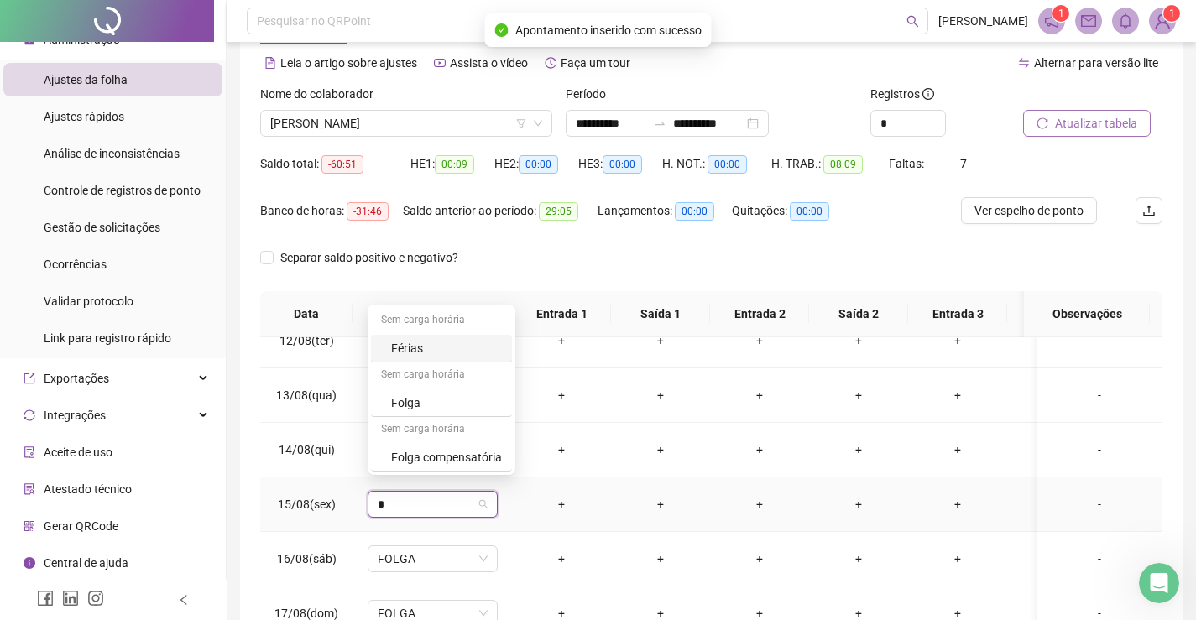
click at [426, 352] on div "Férias" at bounding box center [446, 348] width 111 height 18
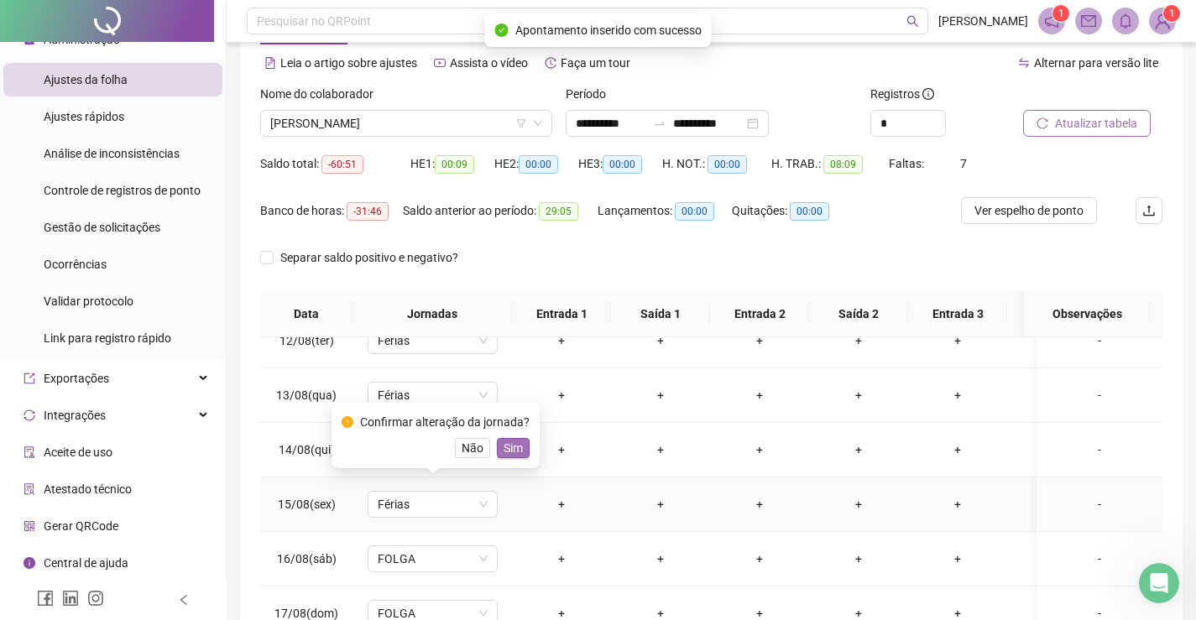
click at [522, 452] on button "Sim" at bounding box center [513, 448] width 33 height 20
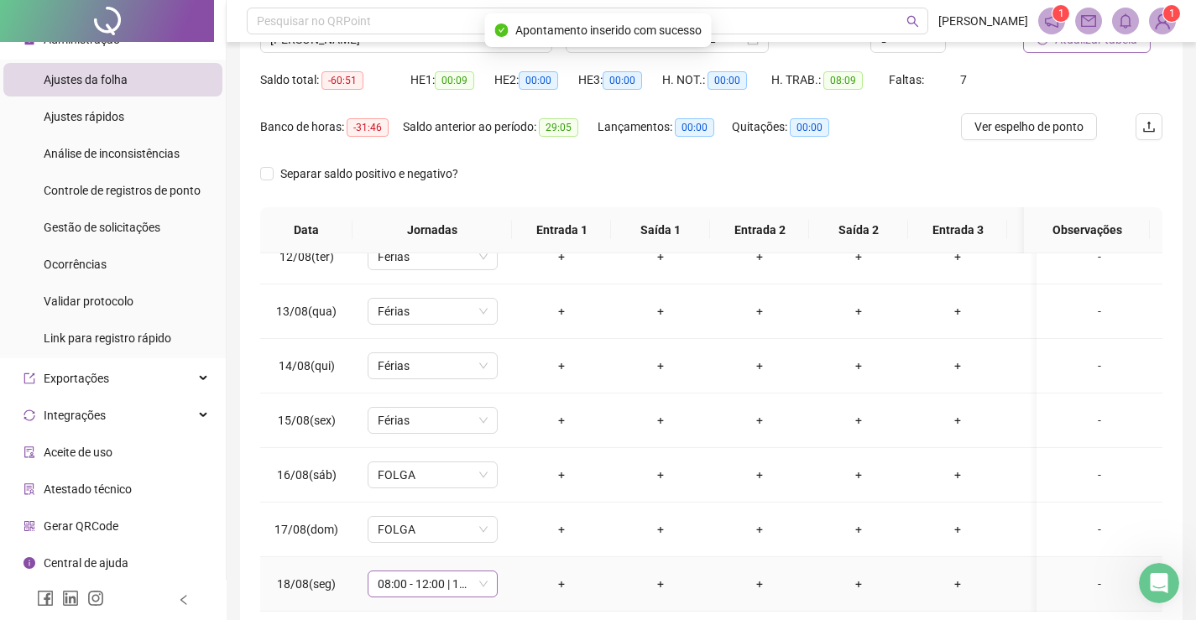
click at [402, 575] on span "08:00 - 12:00 | 13:00 - 18:00" at bounding box center [433, 584] width 110 height 25
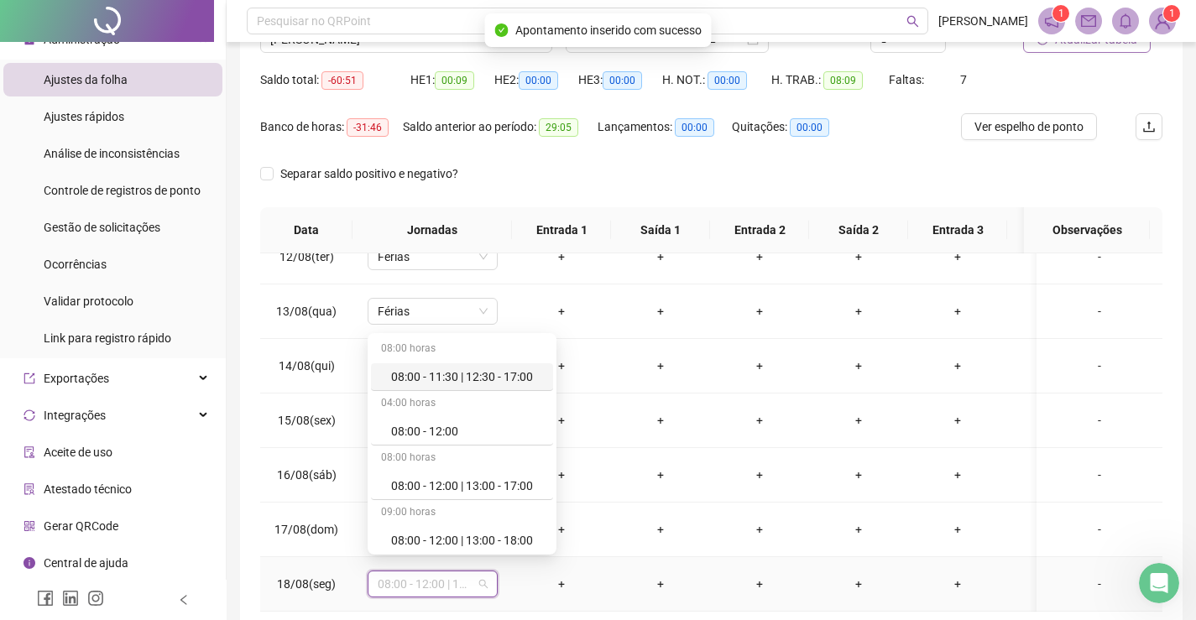
type input "*"
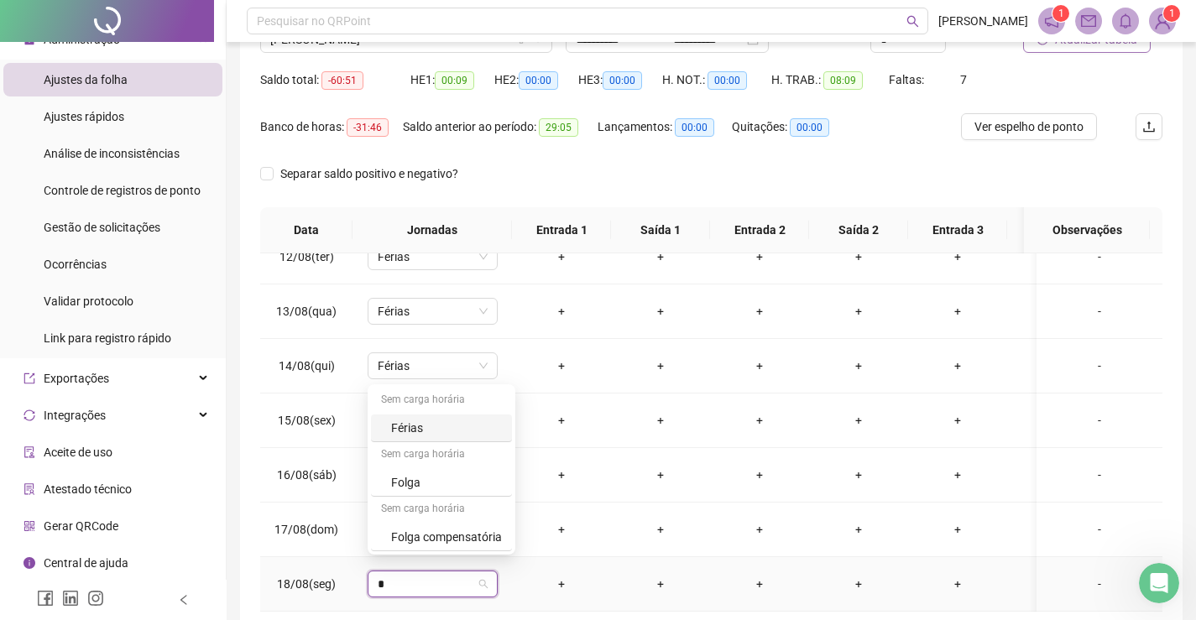
click at [431, 425] on div "Férias" at bounding box center [446, 428] width 111 height 18
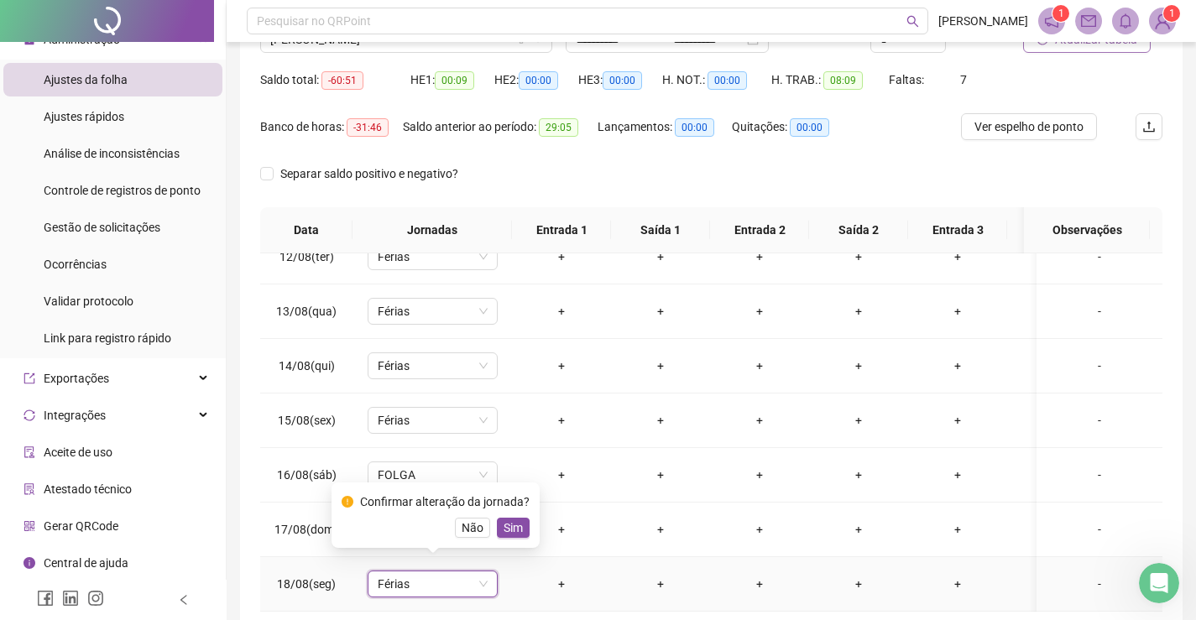
click at [515, 524] on span "Sim" at bounding box center [513, 528] width 19 height 18
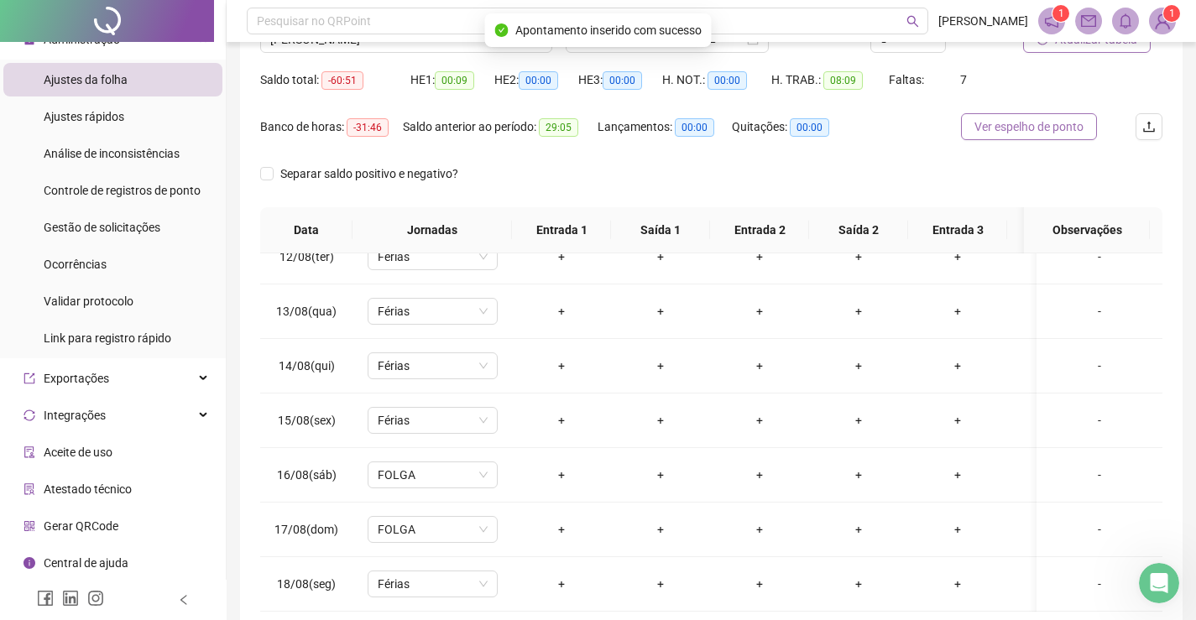
scroll to position [0, 0]
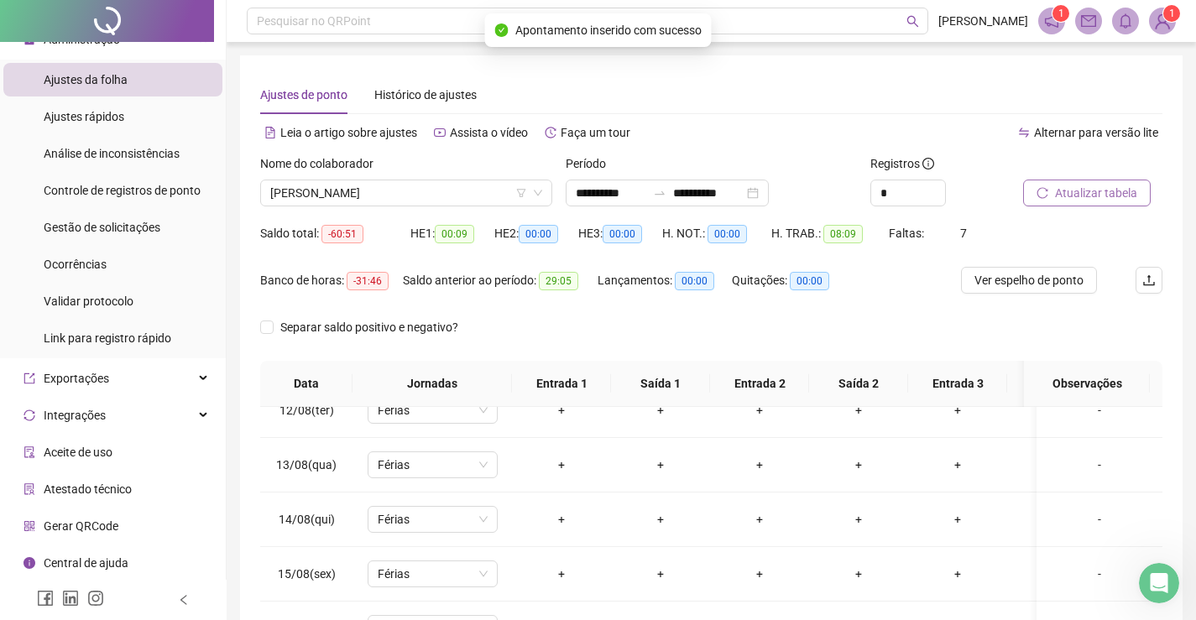
click at [1107, 191] on span "Atualizar tabela" at bounding box center [1096, 193] width 82 height 18
click at [477, 196] on span "[PERSON_NAME]" at bounding box center [406, 192] width 272 height 25
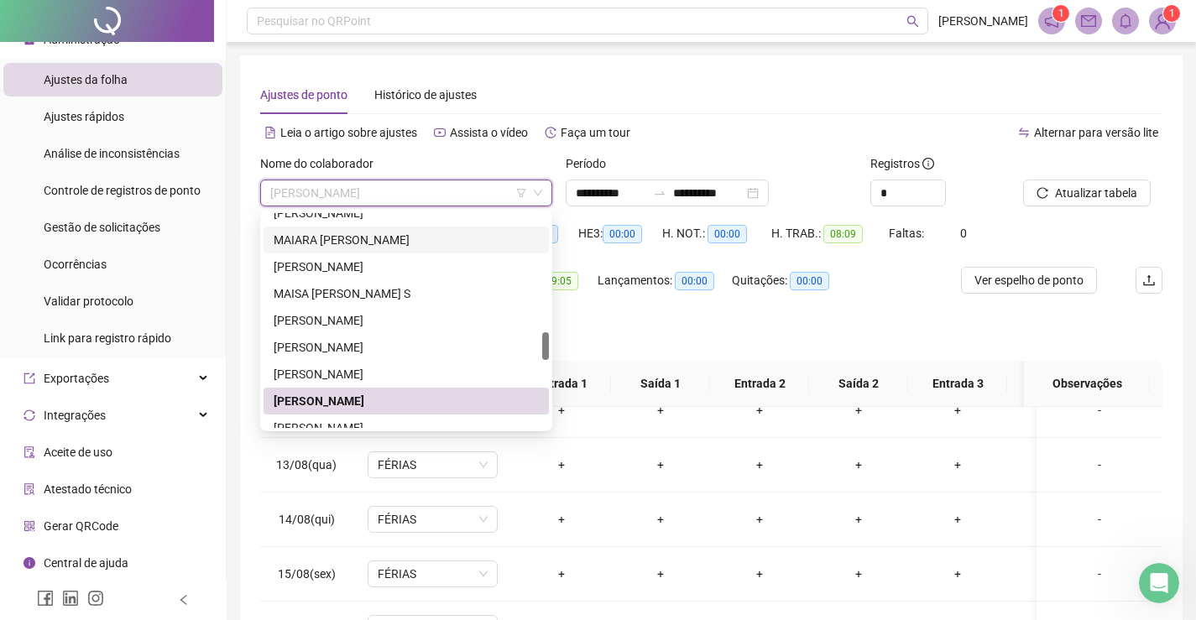
scroll to position [1010, 0]
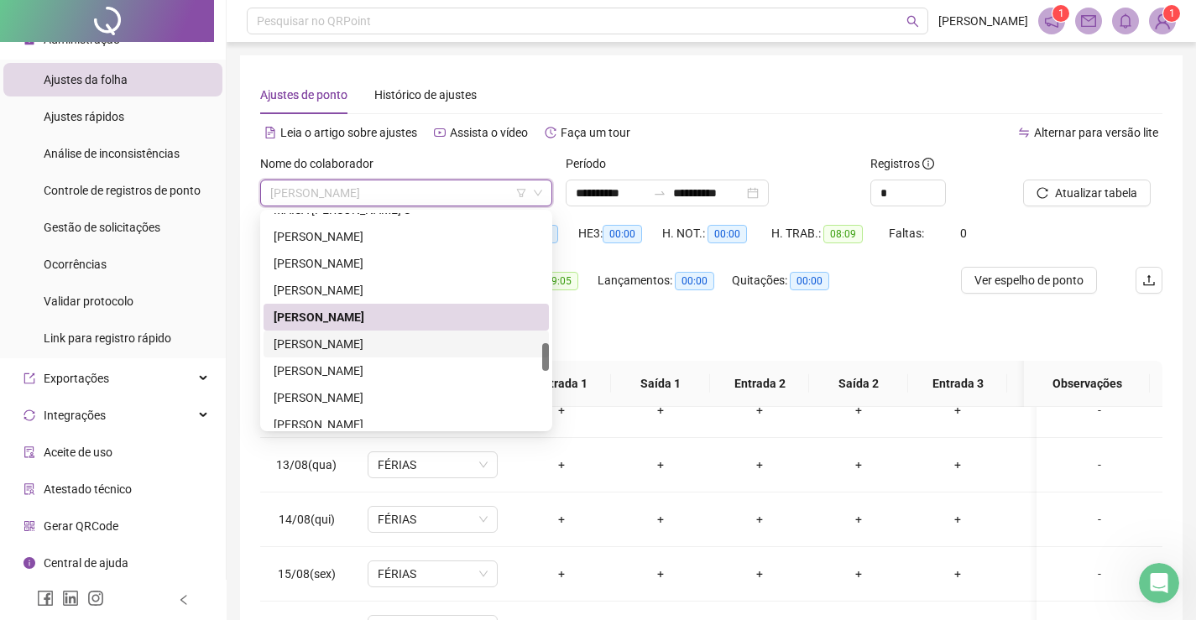
click at [353, 341] on div "[PERSON_NAME]" at bounding box center [406, 344] width 265 height 18
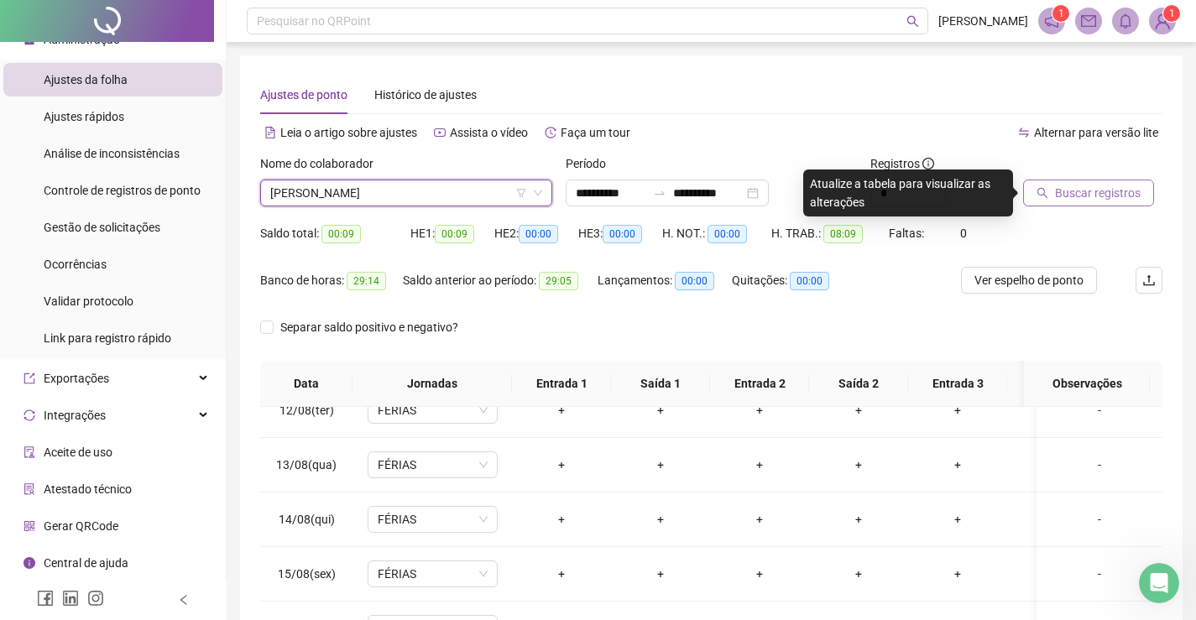
click at [1093, 195] on span "Buscar registros" at bounding box center [1098, 193] width 86 height 18
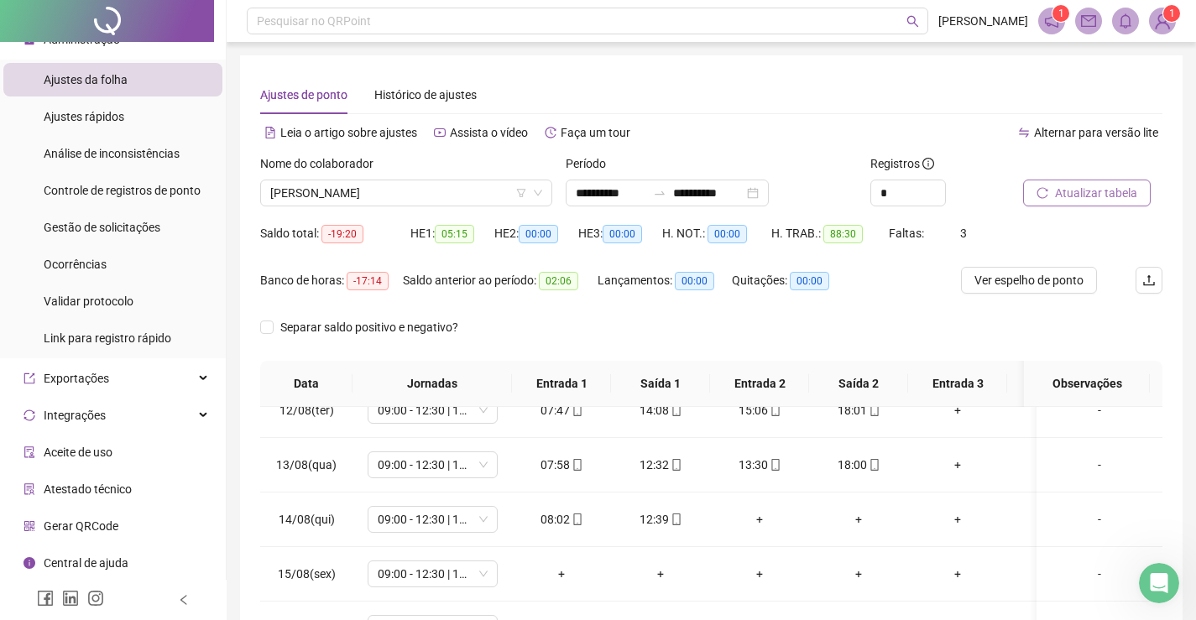
scroll to position [84, 0]
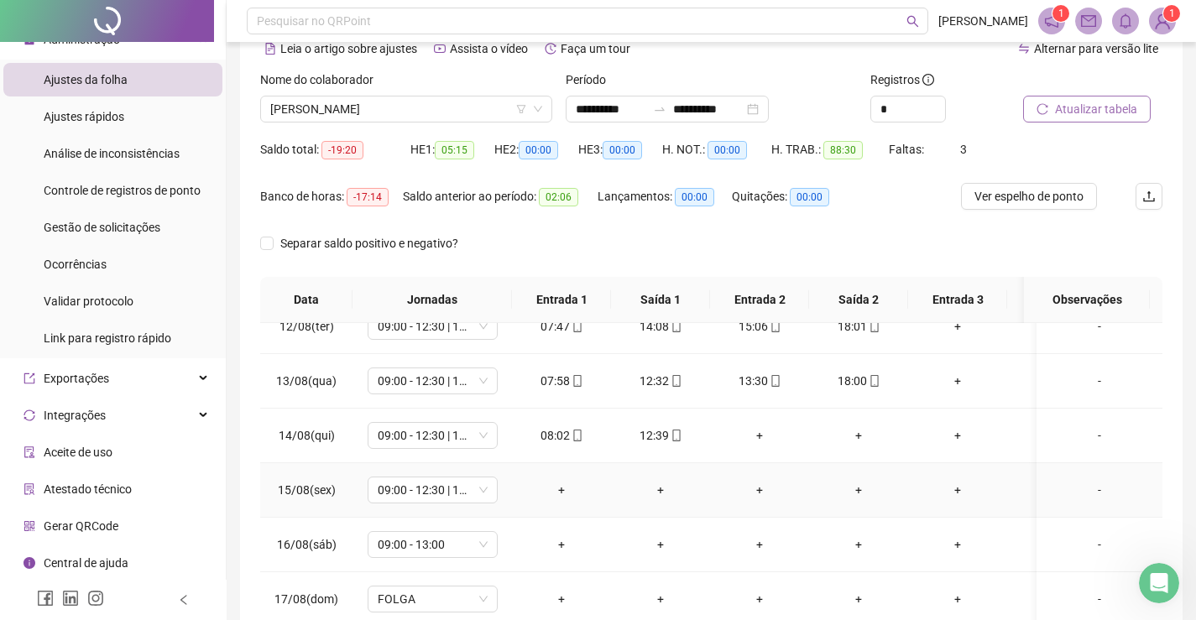
click at [1081, 481] on div "-" at bounding box center [1099, 490] width 99 height 18
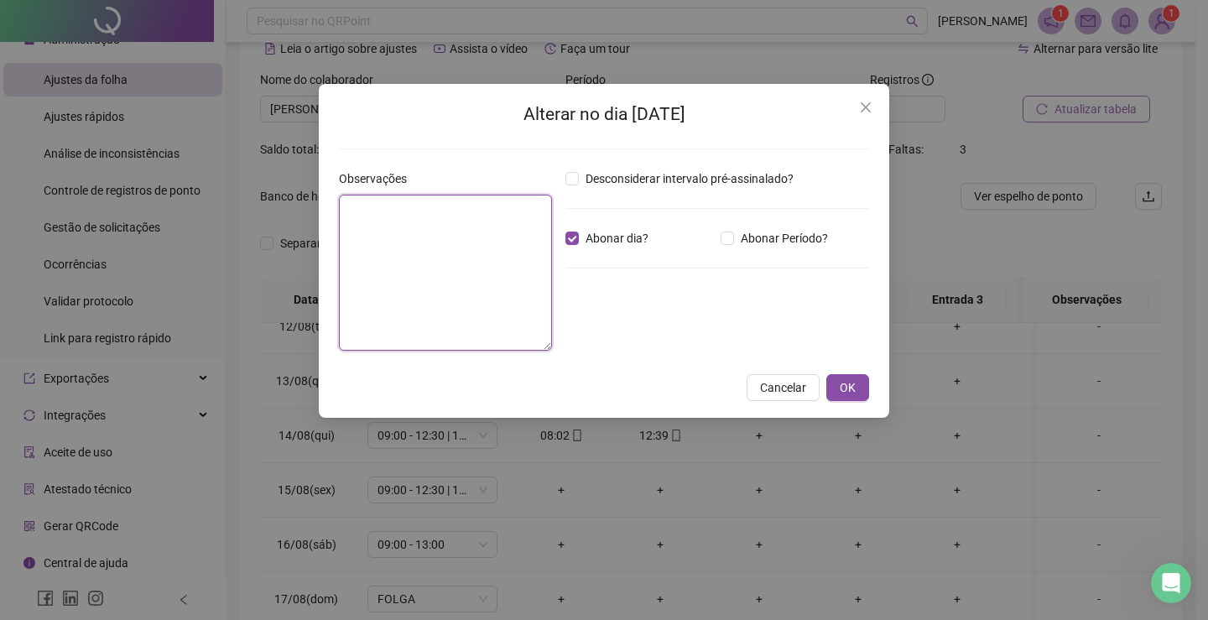
click at [478, 247] on textarea at bounding box center [445, 273] width 213 height 156
paste textarea "**********"
type textarea "**********"
click at [845, 387] on span "OK" at bounding box center [848, 387] width 16 height 18
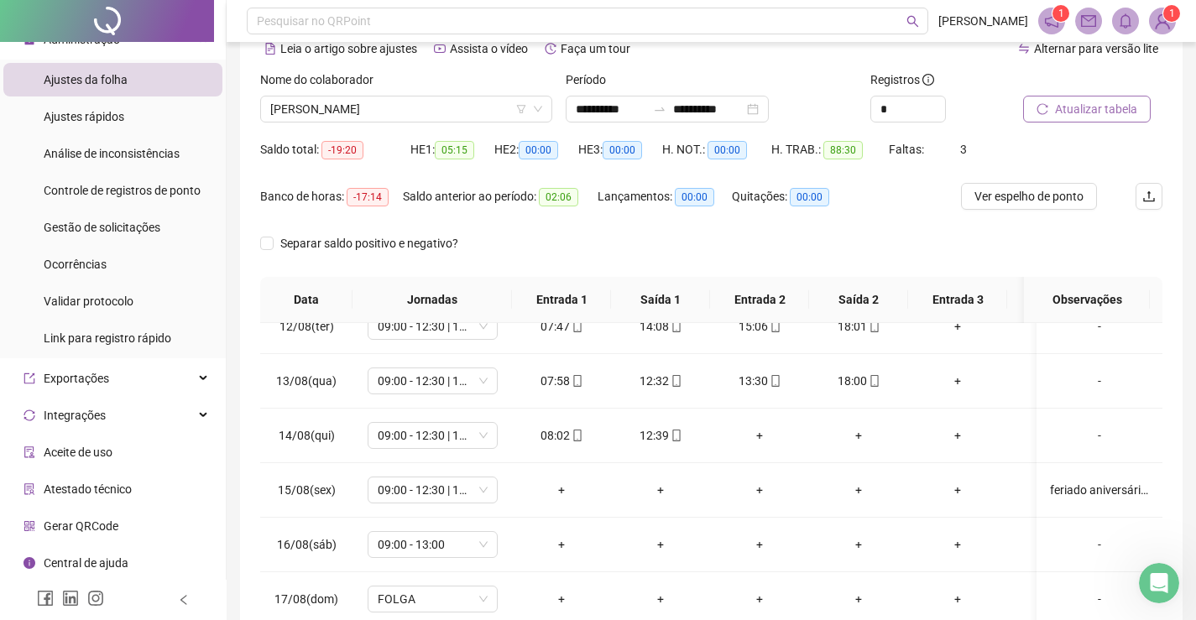
click at [1090, 113] on span "Atualizar tabela" at bounding box center [1096, 109] width 82 height 18
click at [420, 533] on span "09:00 - 13:00" at bounding box center [433, 544] width 110 height 25
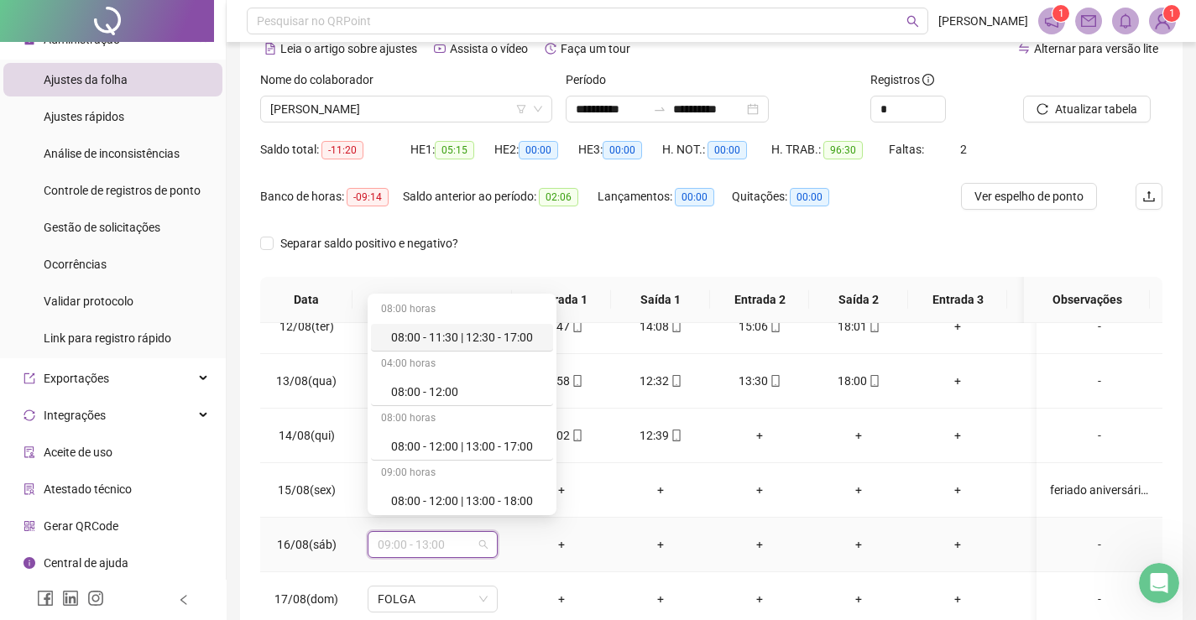
type input "*"
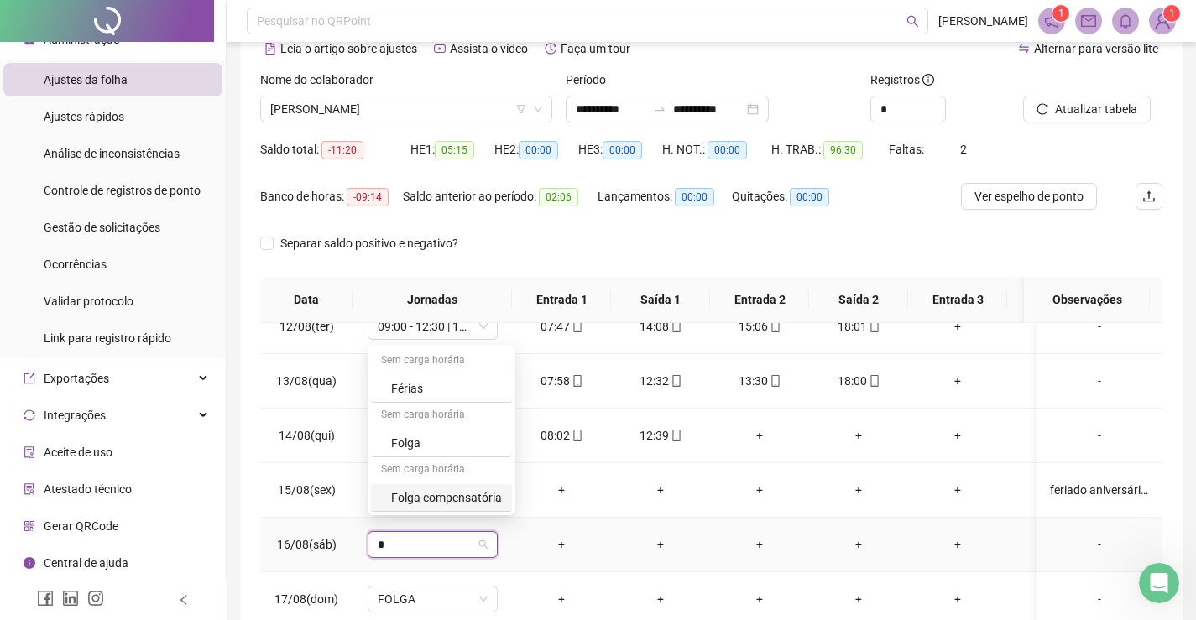
click at [439, 501] on div "Folga compensatória" at bounding box center [446, 497] width 111 height 18
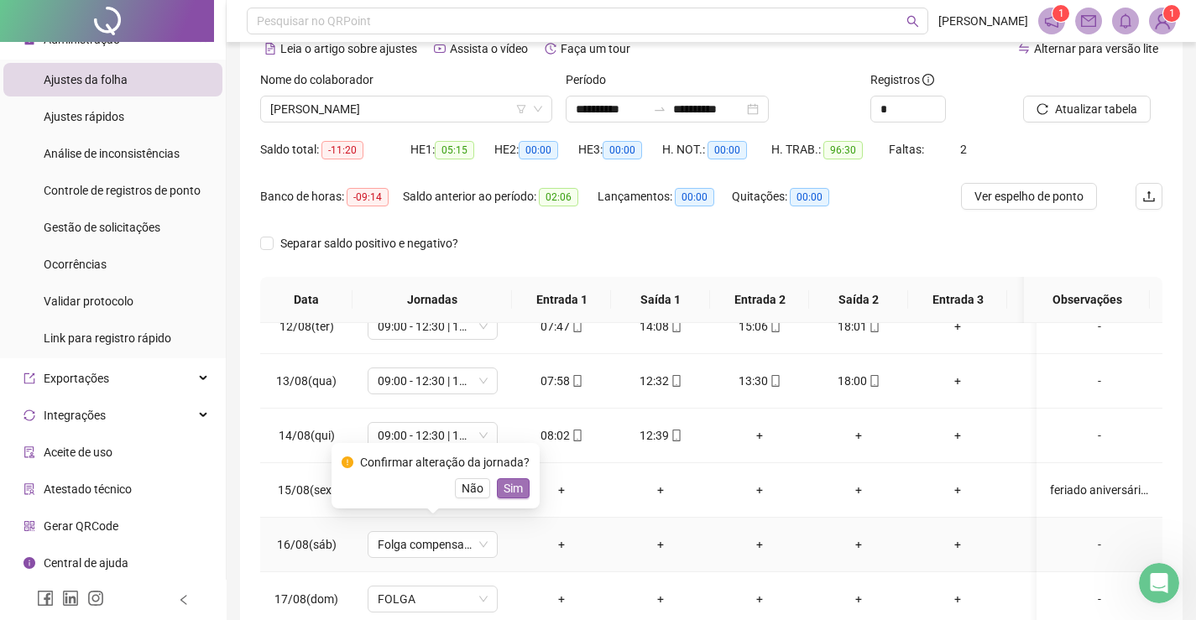
click at [504, 488] on span "Sim" at bounding box center [513, 488] width 19 height 18
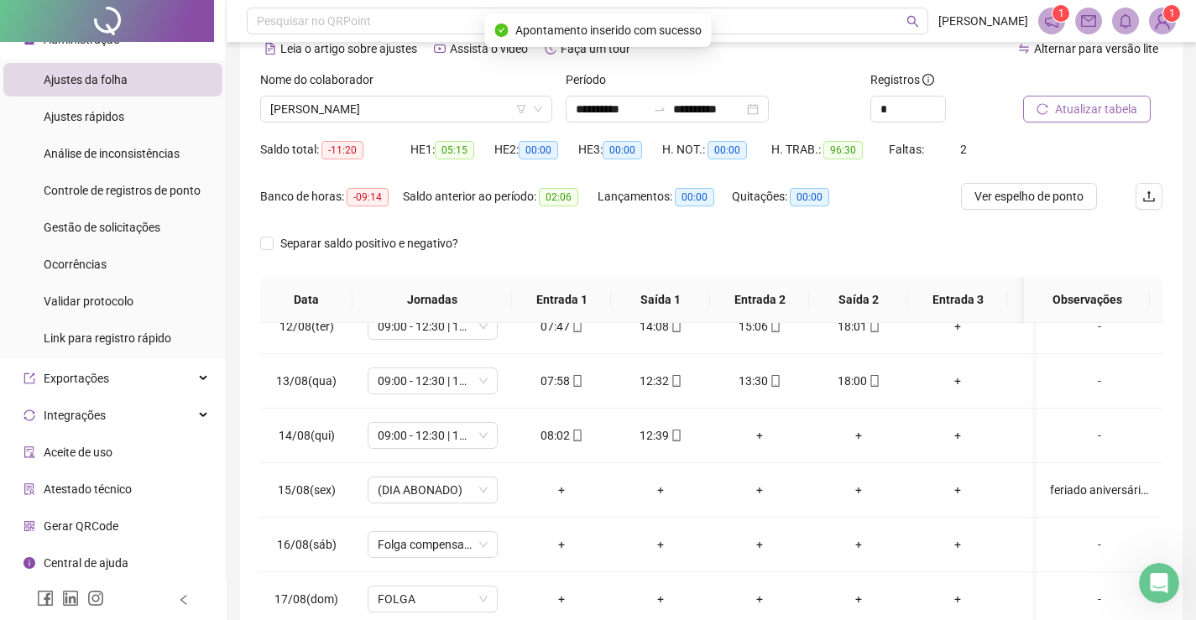
click at [1093, 116] on span "Atualizar tabela" at bounding box center [1096, 109] width 82 height 18
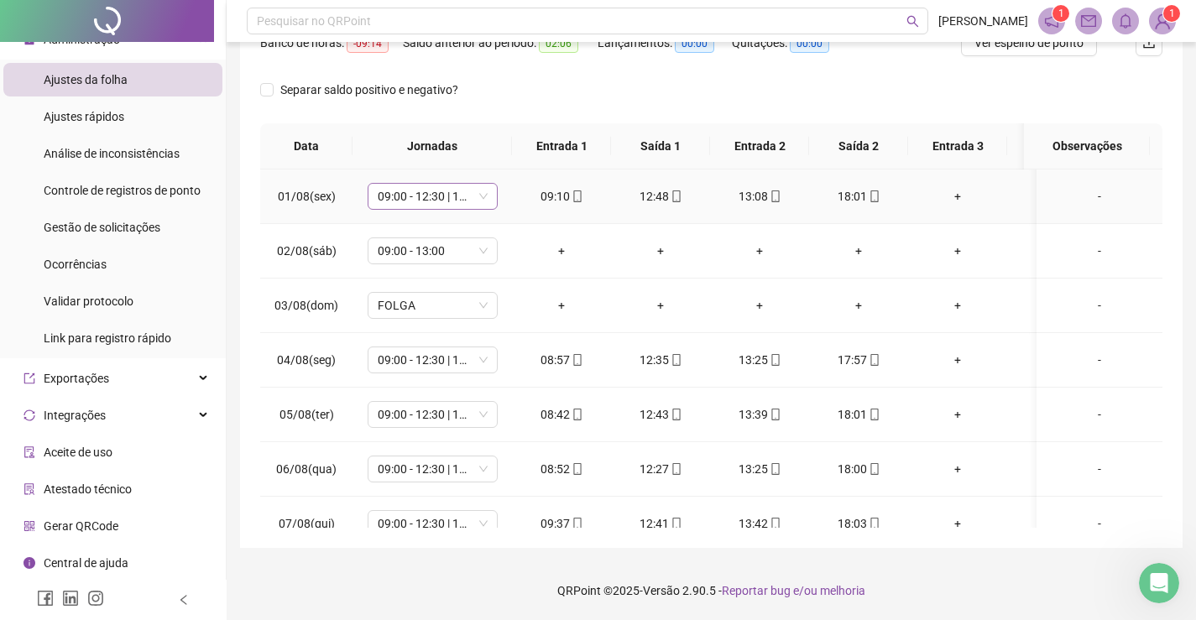
scroll to position [0, 0]
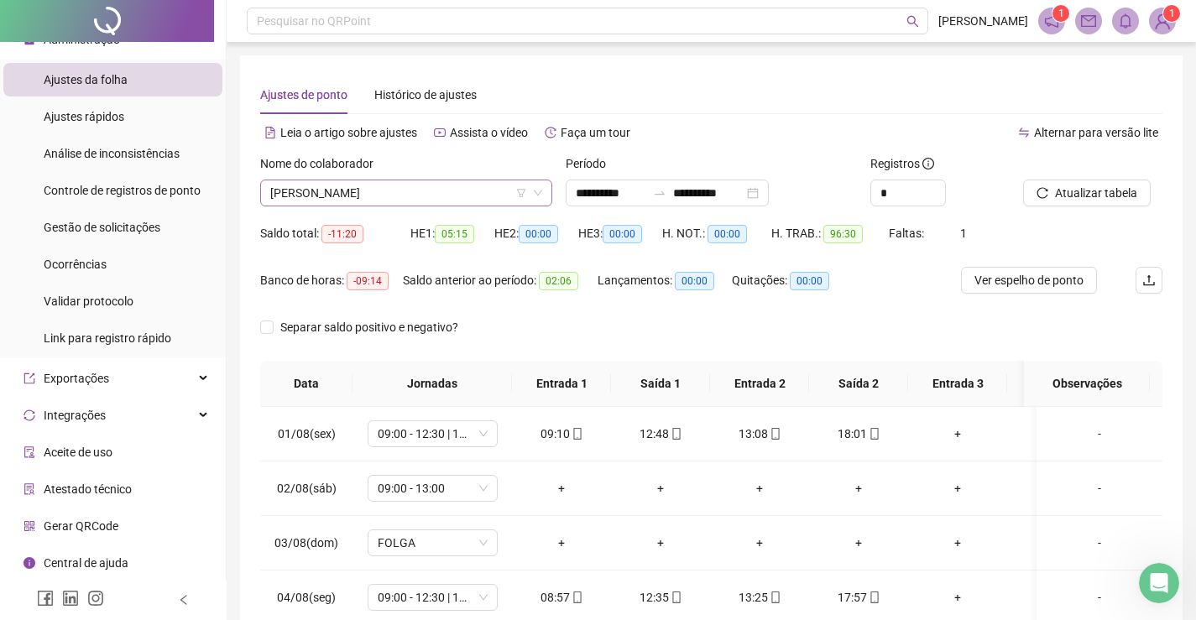
click at [409, 200] on span "[PERSON_NAME]" at bounding box center [406, 192] width 272 height 25
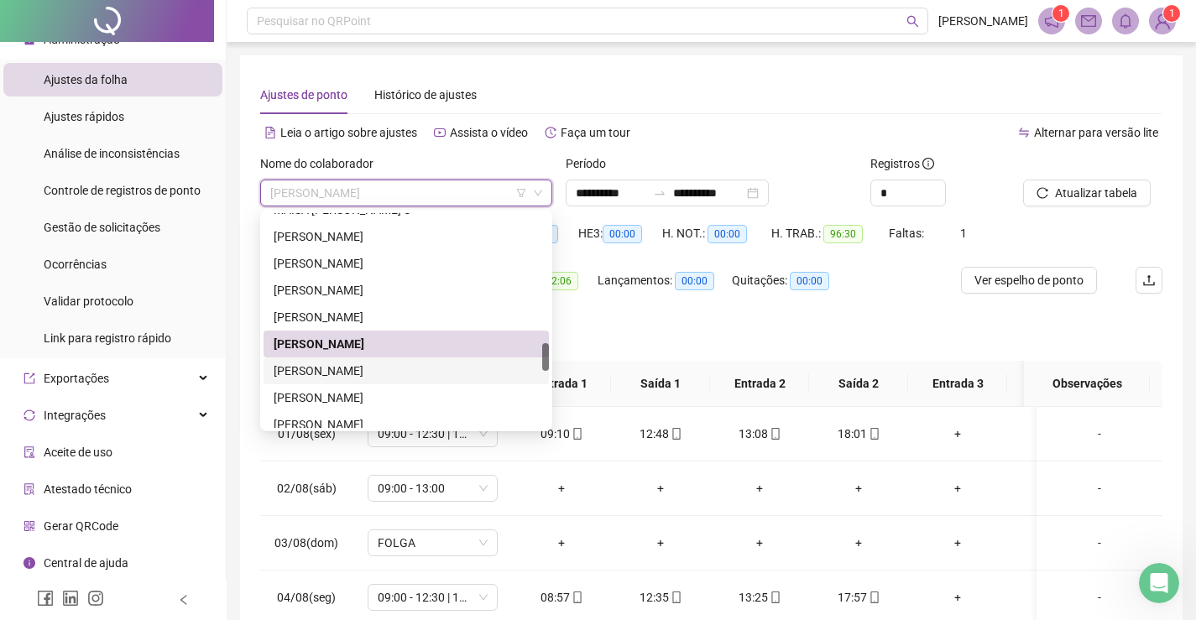
click at [373, 370] on div "[PERSON_NAME]" at bounding box center [406, 371] width 265 height 18
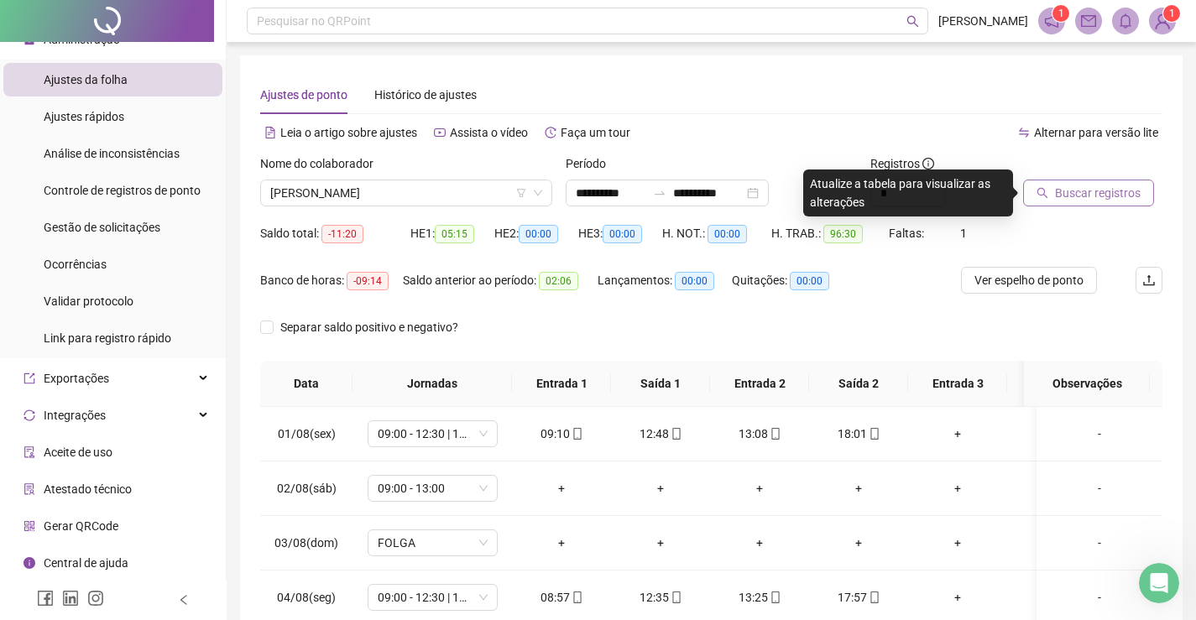
click at [1084, 192] on span "Buscar registros" at bounding box center [1098, 193] width 86 height 18
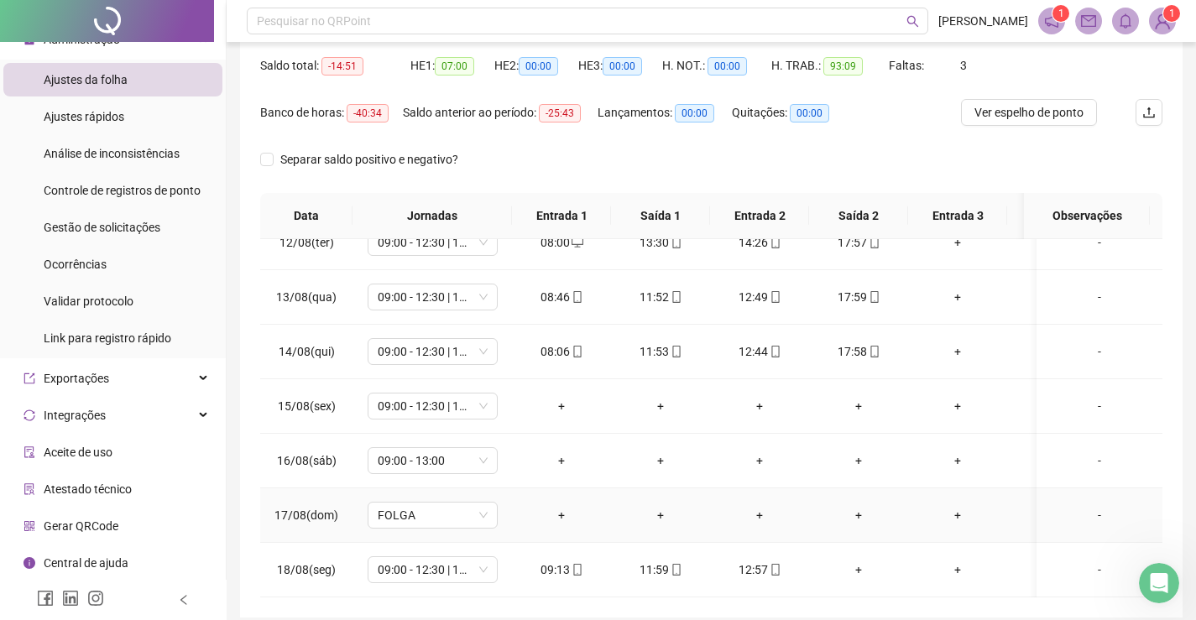
scroll to position [238, 0]
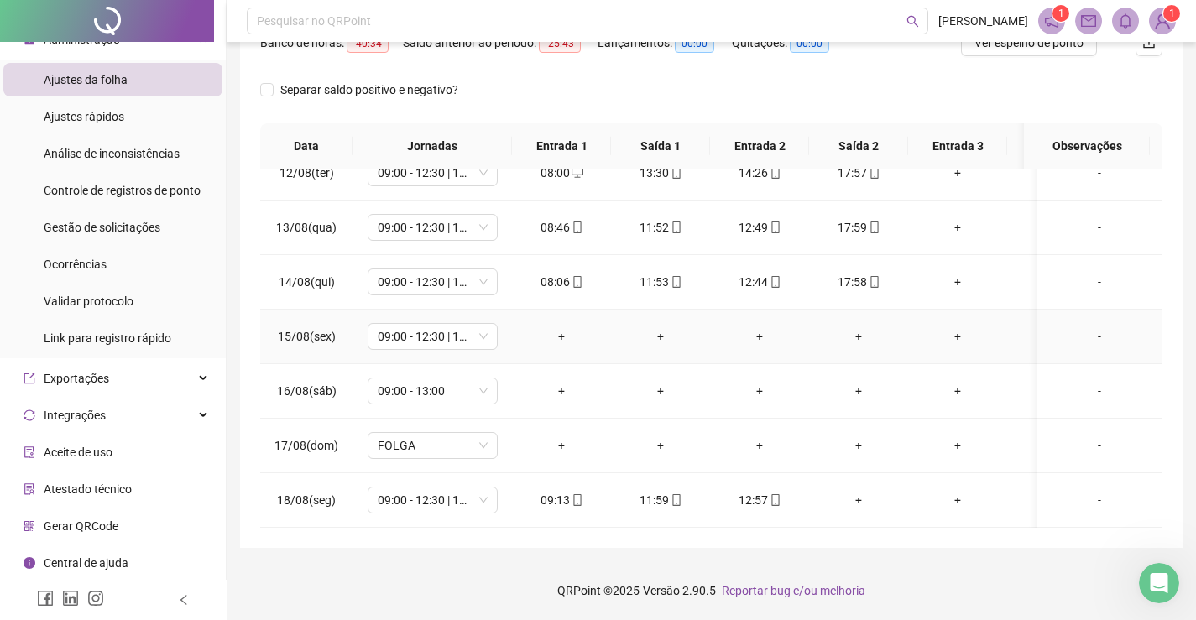
click at [1083, 327] on div "-" at bounding box center [1099, 336] width 99 height 18
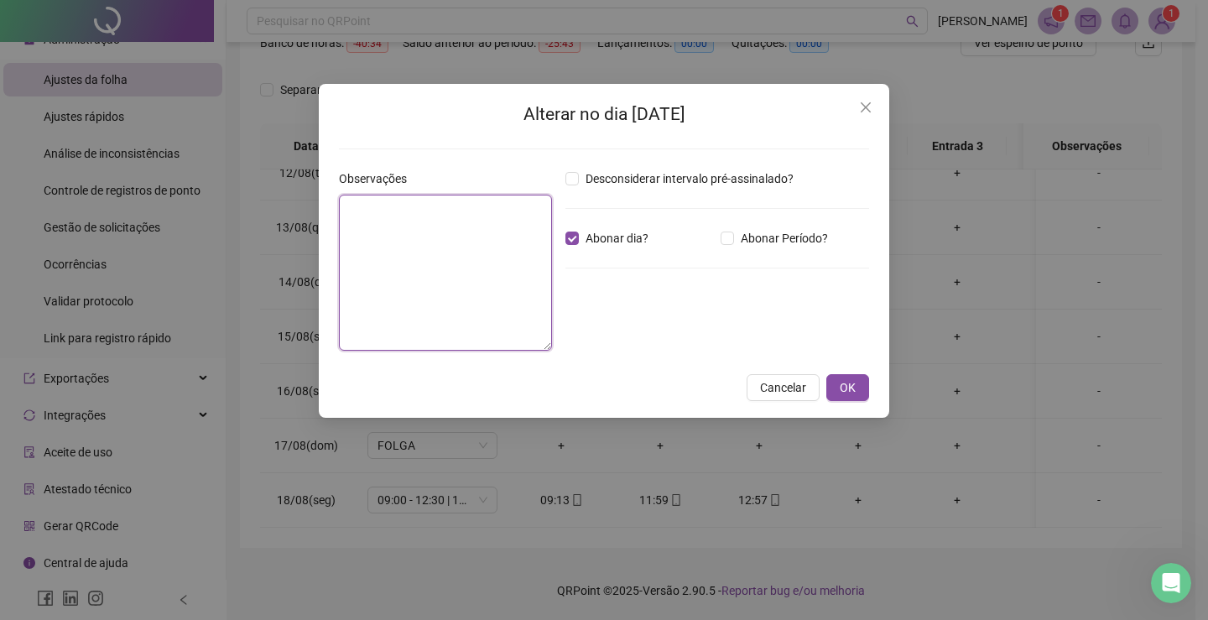
click at [500, 252] on textarea at bounding box center [445, 273] width 213 height 156
paste textarea "**********"
type textarea "**********"
click at [845, 390] on span "OK" at bounding box center [848, 387] width 16 height 18
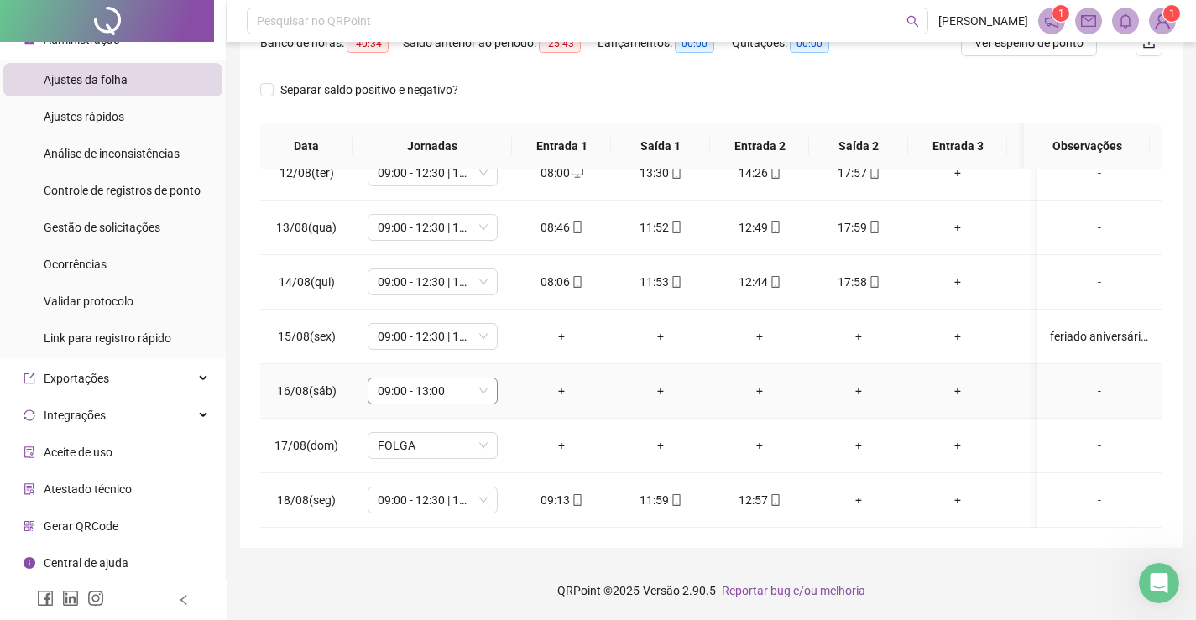
click at [407, 379] on span "09:00 - 13:00" at bounding box center [433, 390] width 110 height 25
type input "*"
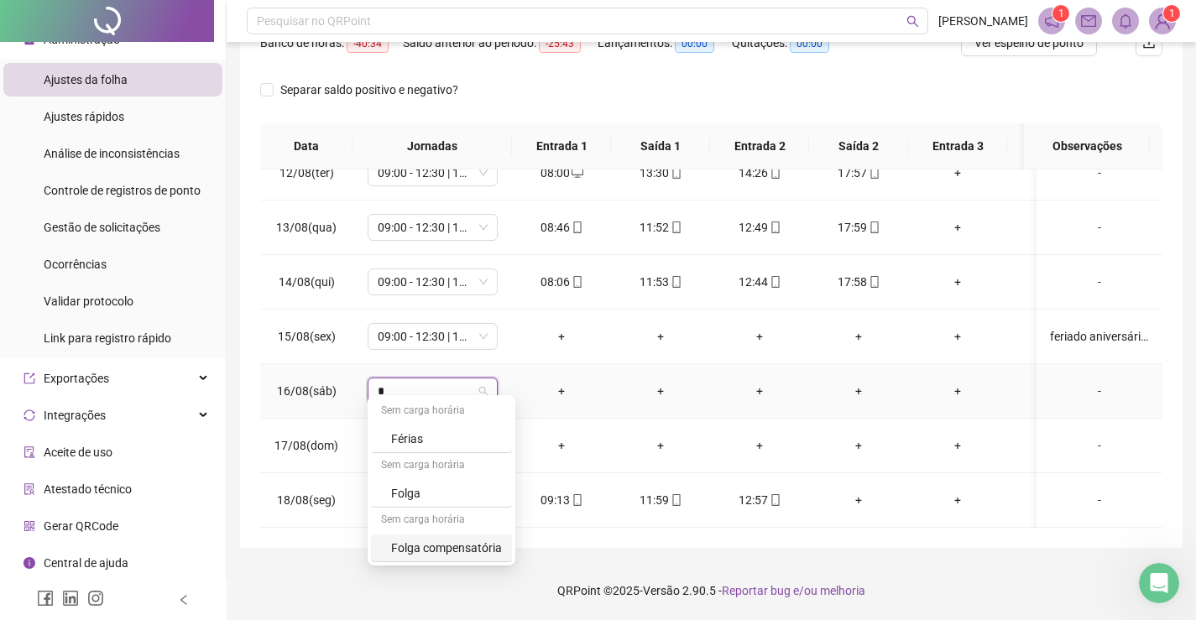
click at [458, 551] on div "Folga compensatória" at bounding box center [446, 548] width 111 height 18
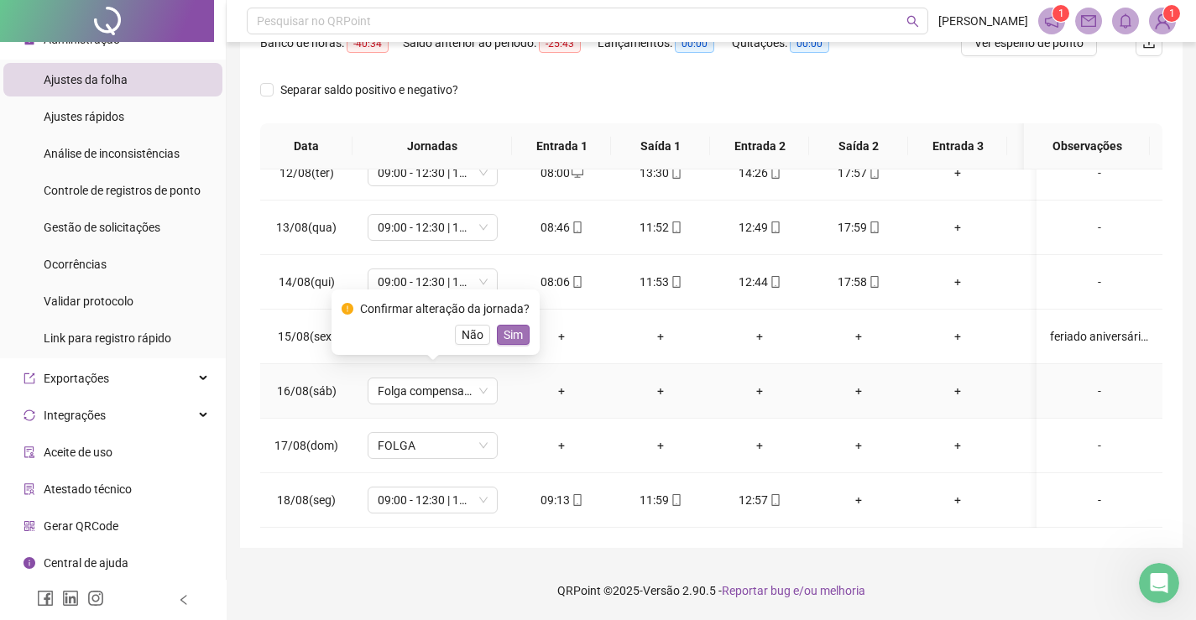
click at [509, 334] on span "Sim" at bounding box center [513, 335] width 19 height 18
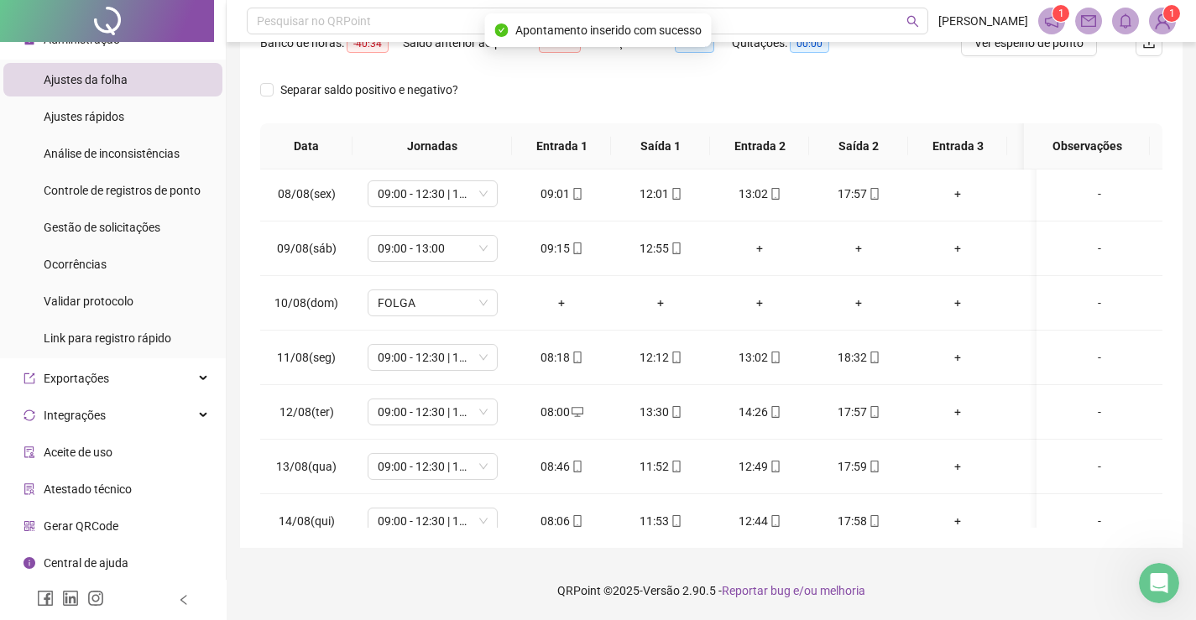
scroll to position [0, 0]
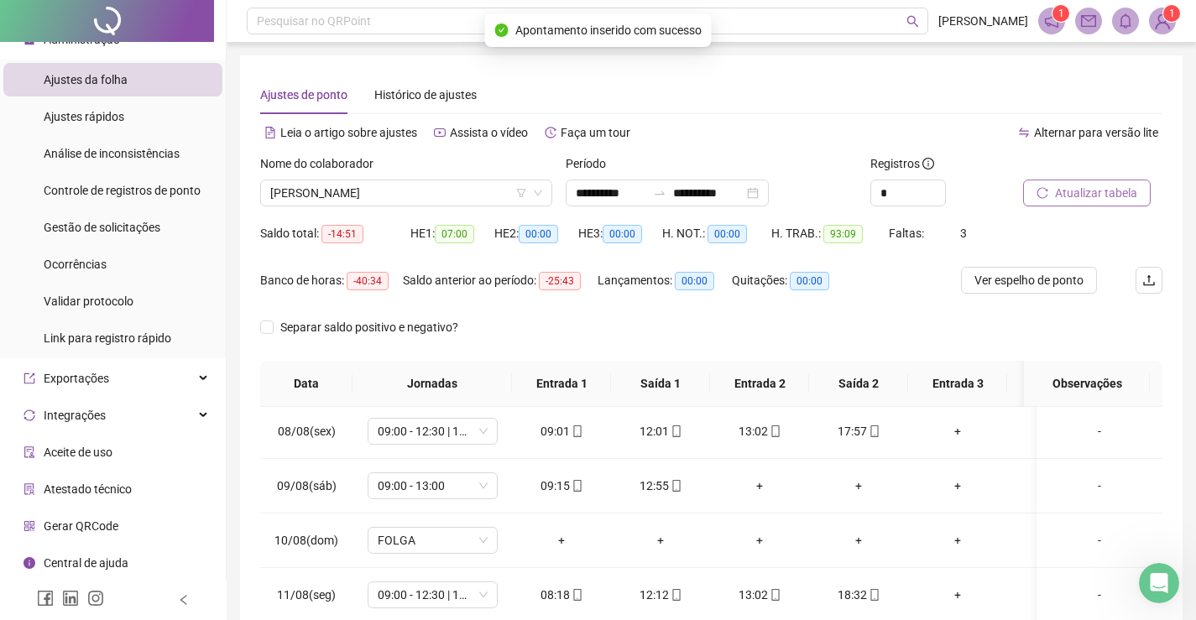
click at [1094, 187] on span "Atualizar tabela" at bounding box center [1096, 193] width 82 height 18
click at [478, 195] on span "[PERSON_NAME]" at bounding box center [406, 192] width 272 height 25
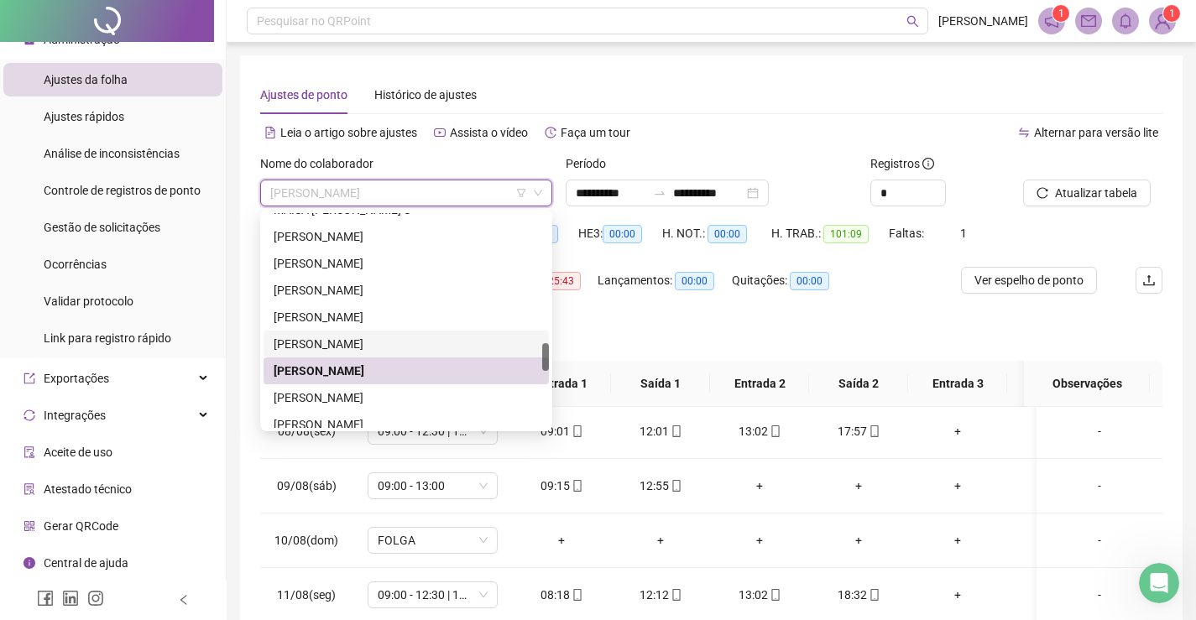
click at [365, 343] on div "[PERSON_NAME]" at bounding box center [406, 344] width 265 height 18
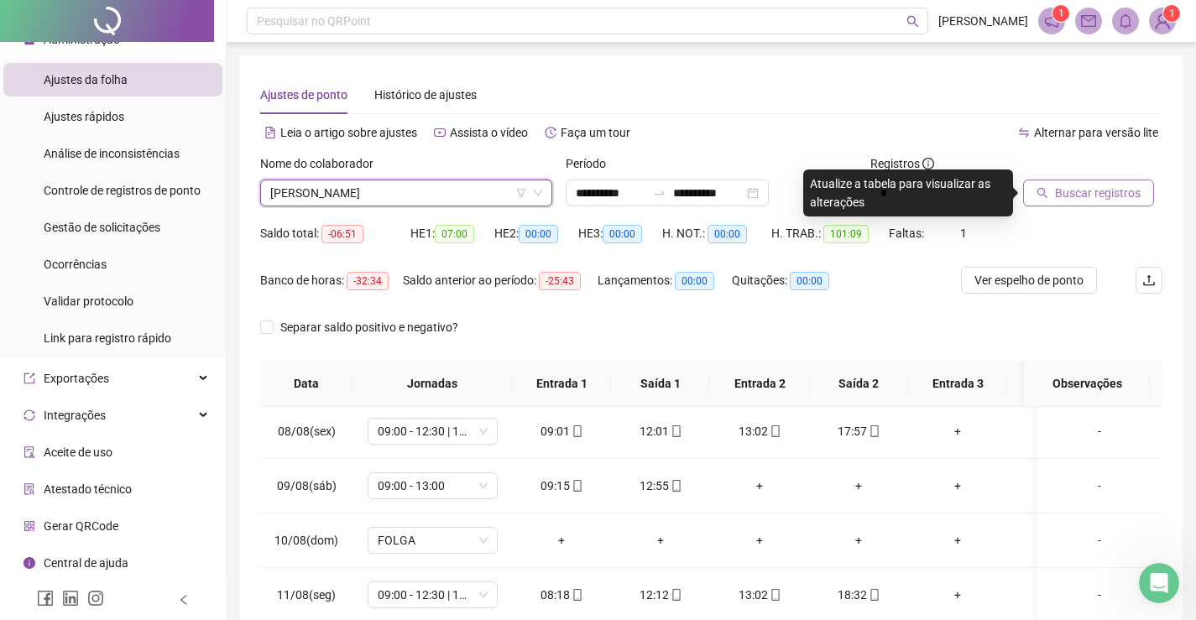
click at [1078, 191] on span "Buscar registros" at bounding box center [1098, 193] width 86 height 18
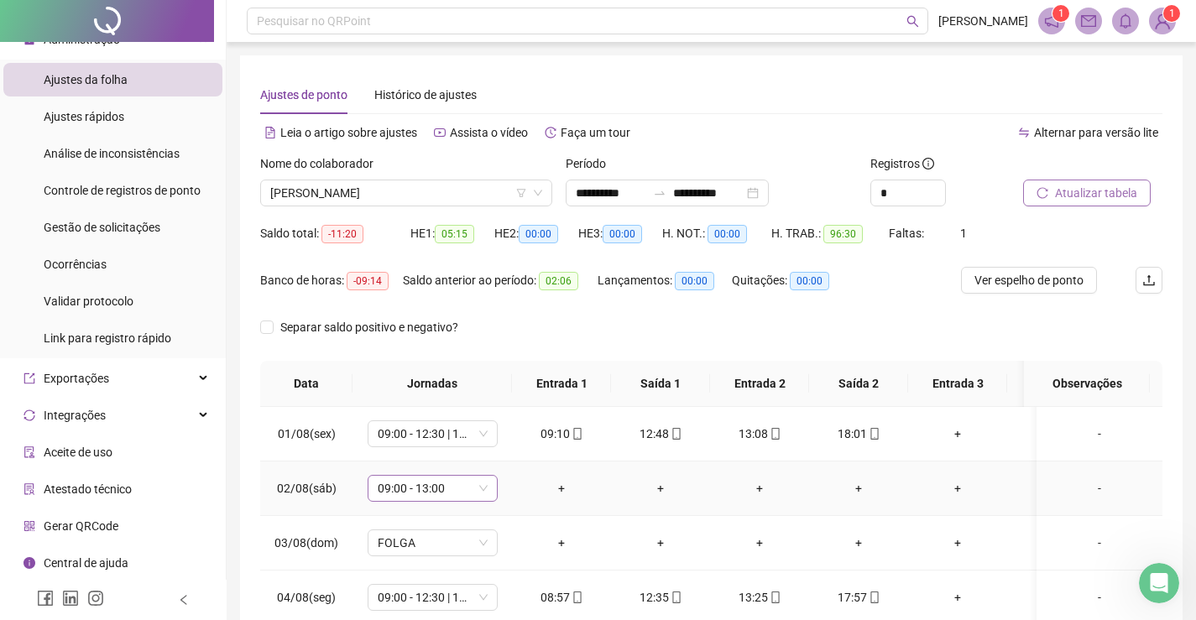
click at [435, 493] on span "09:00 - 13:00" at bounding box center [433, 488] width 110 height 25
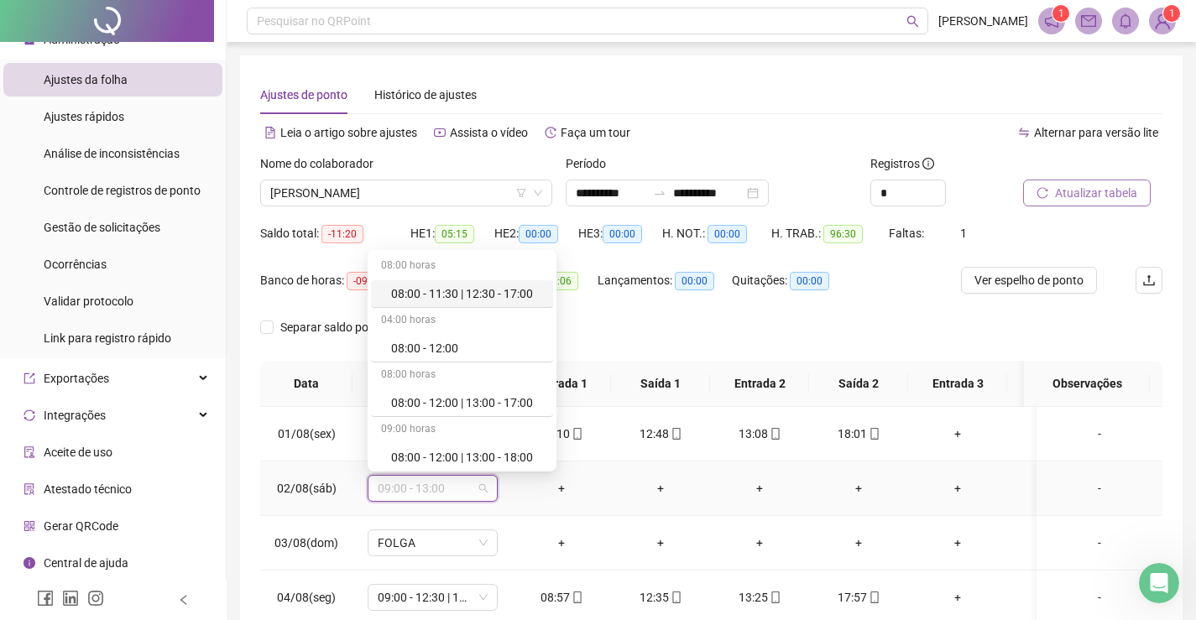
type input "*"
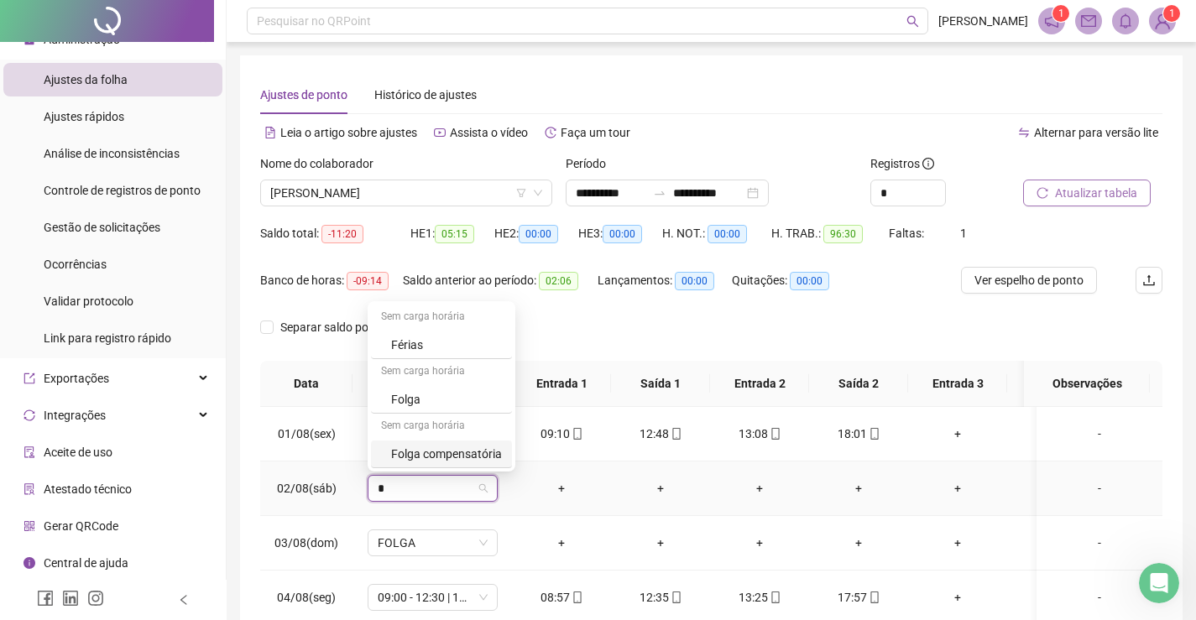
click at [441, 454] on div "Folga compensatória" at bounding box center [446, 454] width 111 height 18
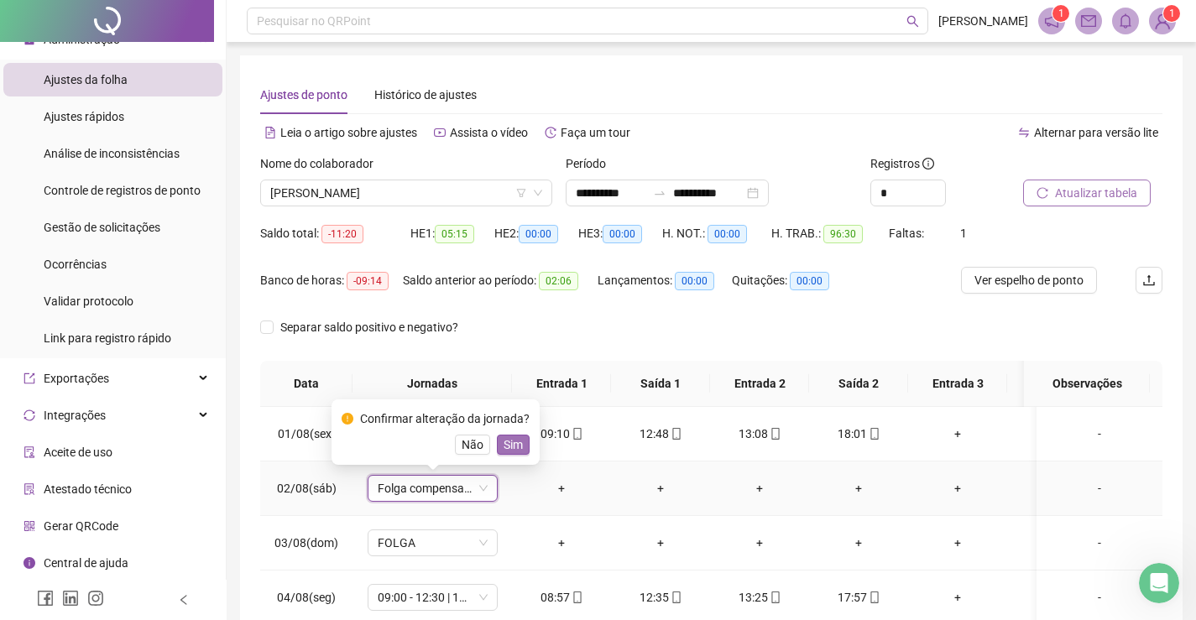
click at [514, 444] on span "Sim" at bounding box center [513, 445] width 19 height 18
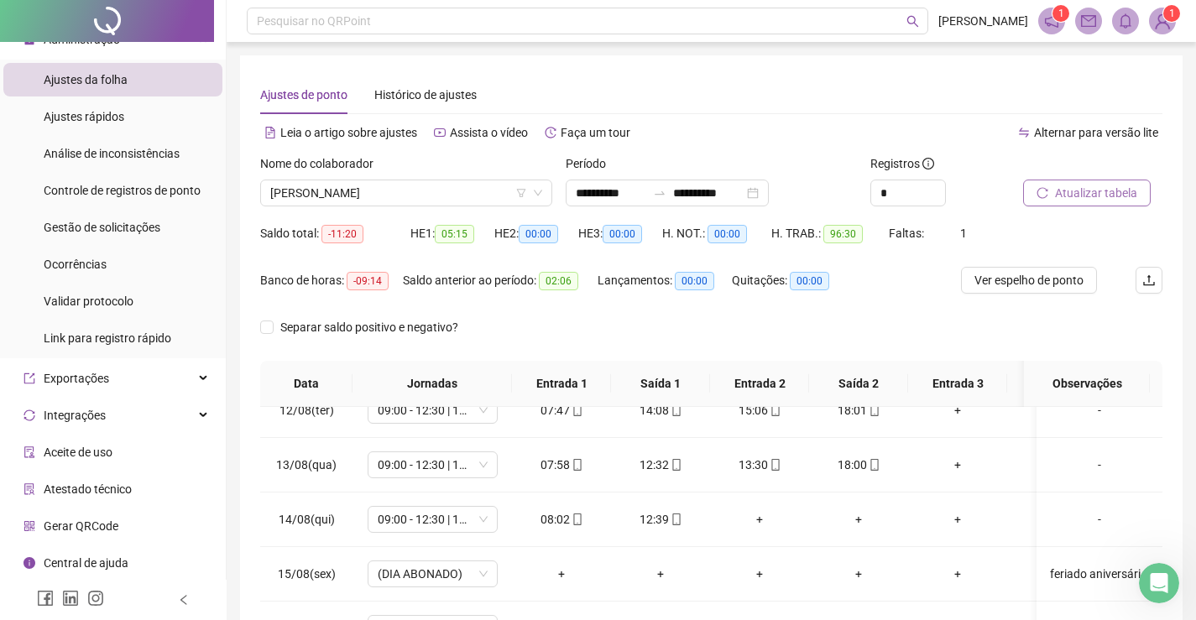
click at [1104, 197] on span "Atualizar tabela" at bounding box center [1096, 193] width 82 height 18
click at [403, 190] on span "[PERSON_NAME]" at bounding box center [406, 192] width 272 height 25
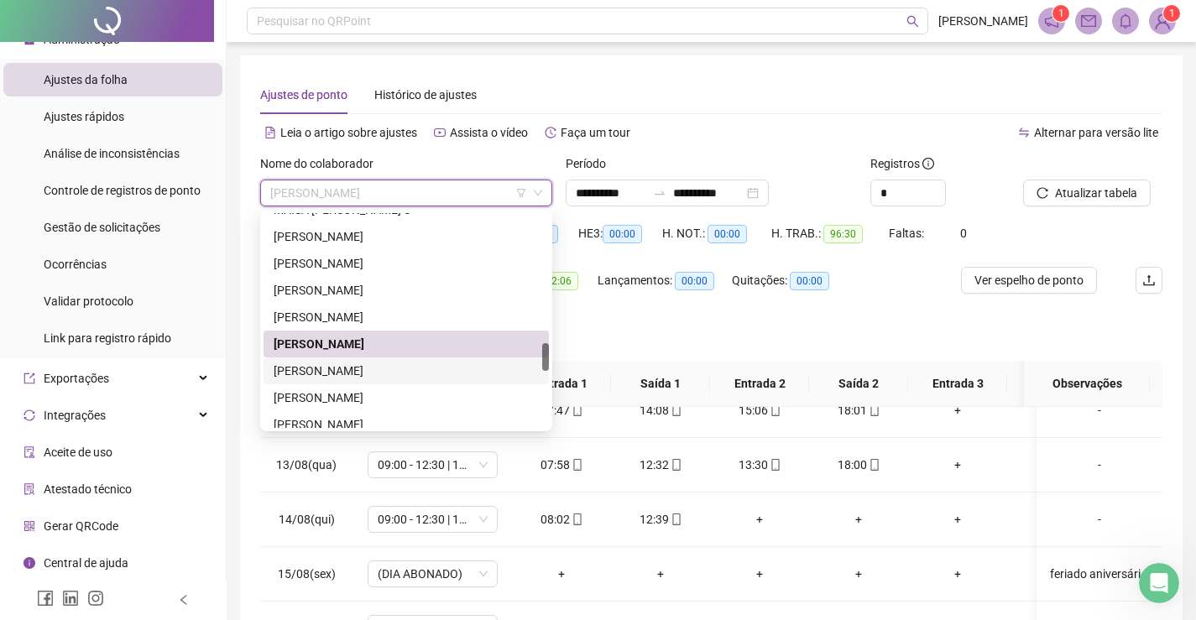
click at [331, 368] on div "[PERSON_NAME]" at bounding box center [406, 371] width 265 height 18
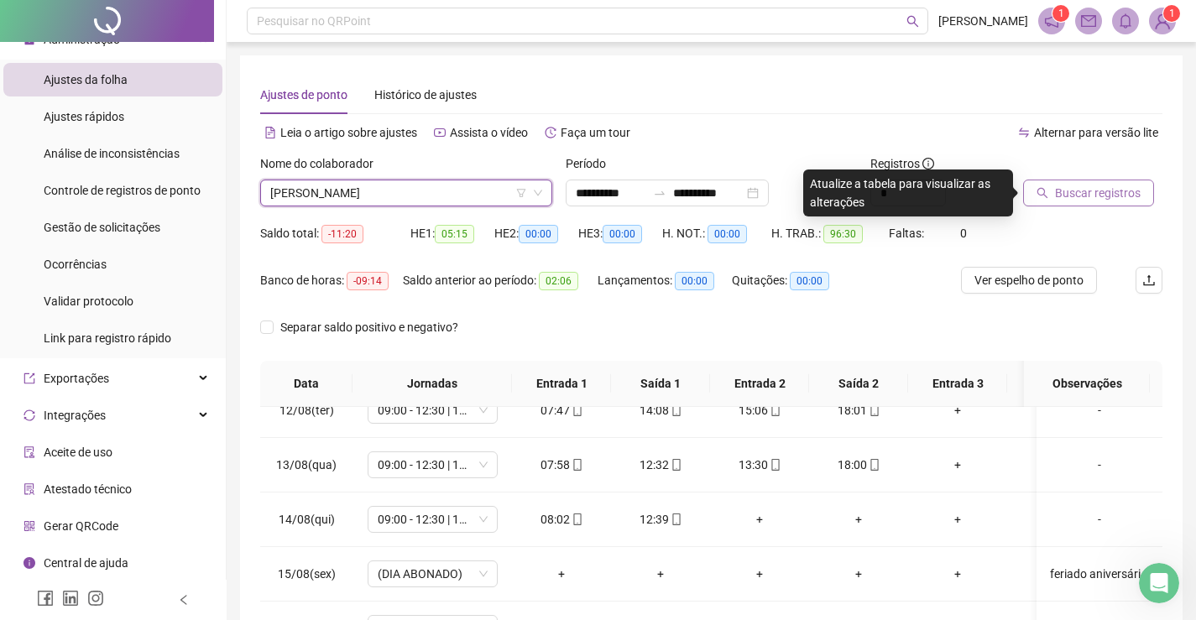
click at [1085, 190] on span "Buscar registros" at bounding box center [1098, 193] width 86 height 18
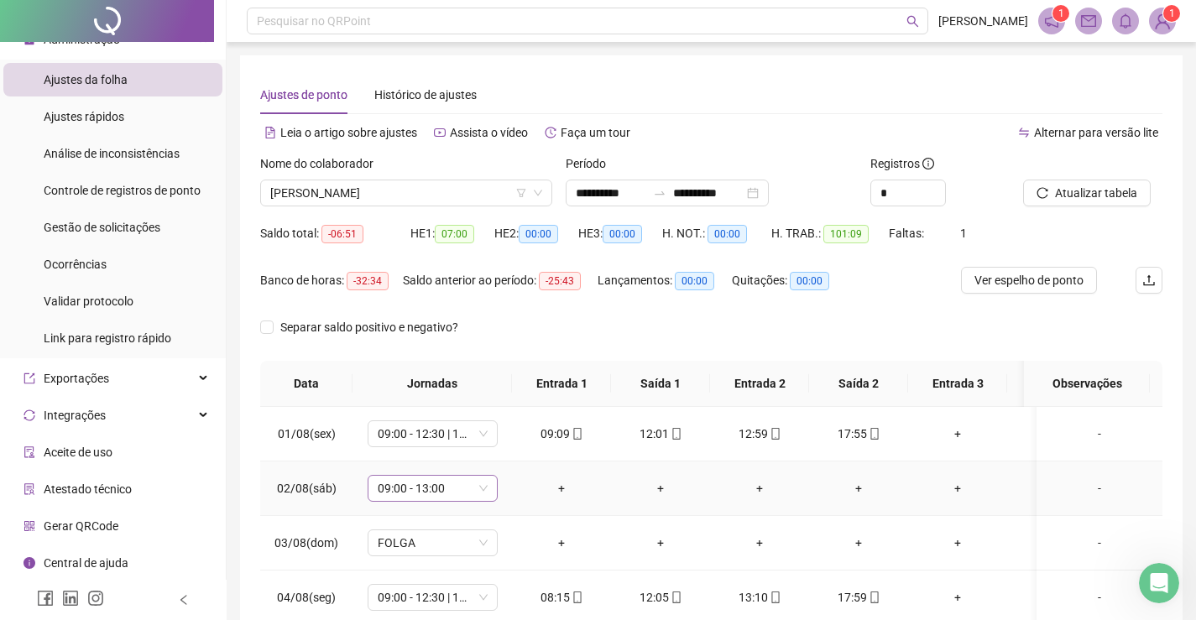
click at [414, 478] on span "09:00 - 13:00" at bounding box center [433, 488] width 110 height 25
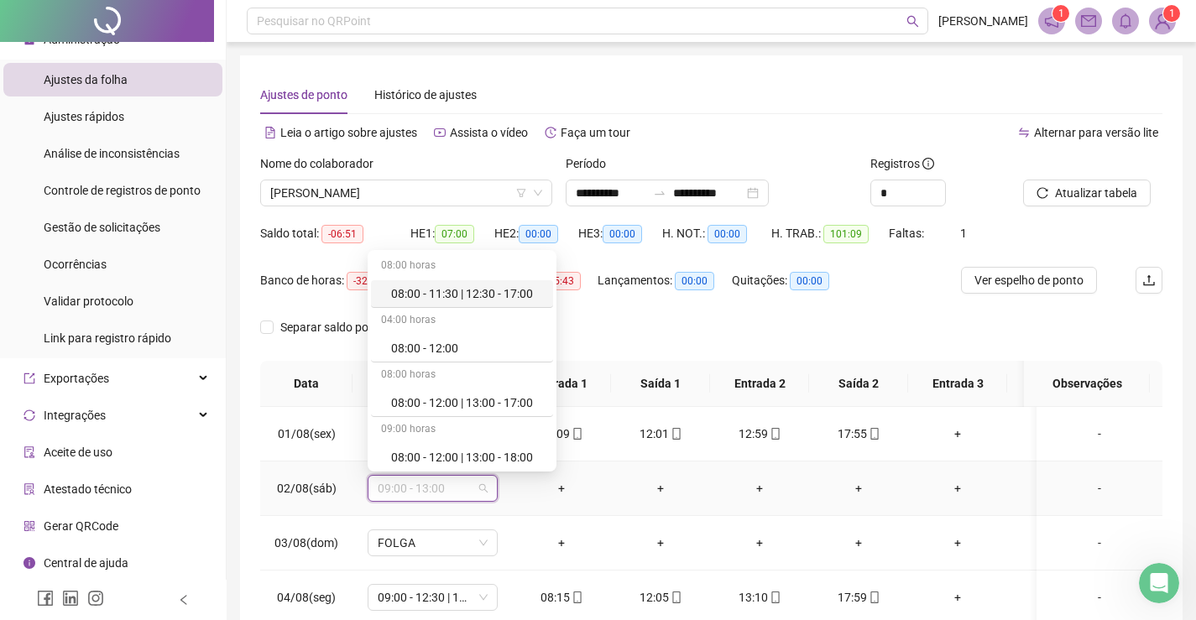
type input "*"
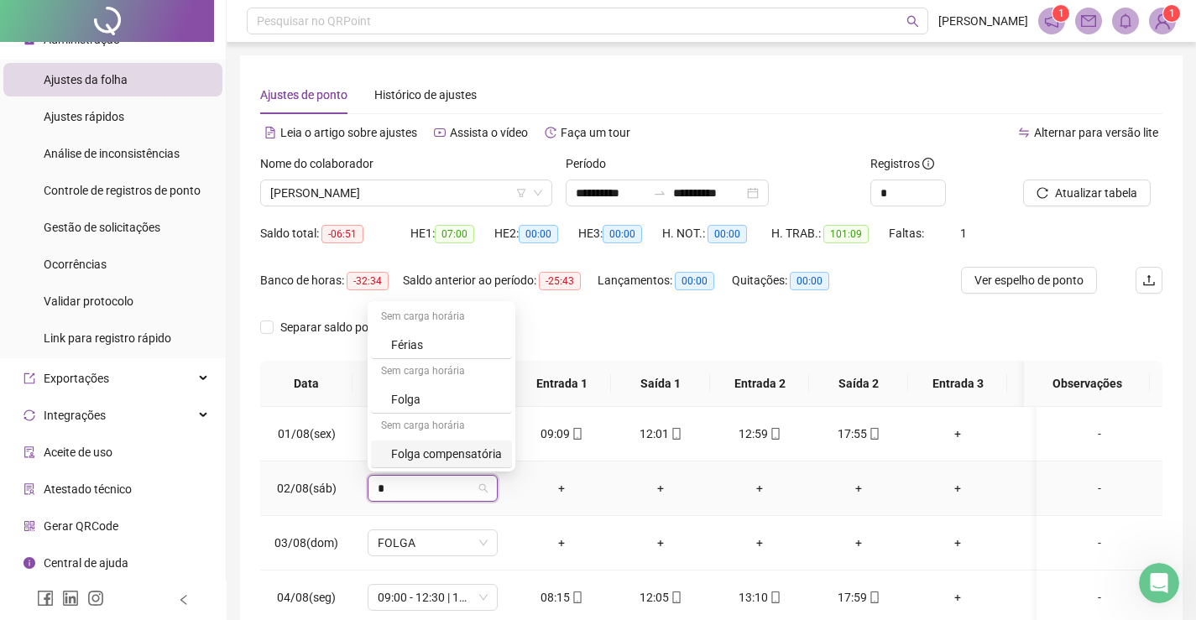
click at [444, 459] on div "Folga compensatória" at bounding box center [446, 454] width 111 height 18
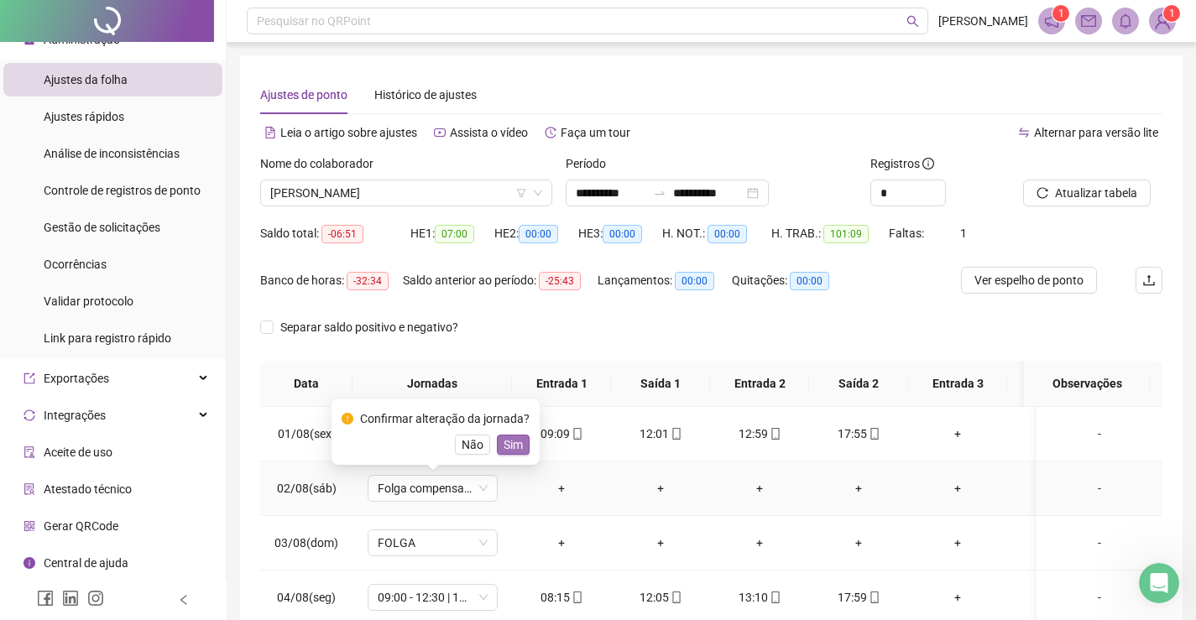
click at [509, 445] on span "Sim" at bounding box center [513, 445] width 19 height 18
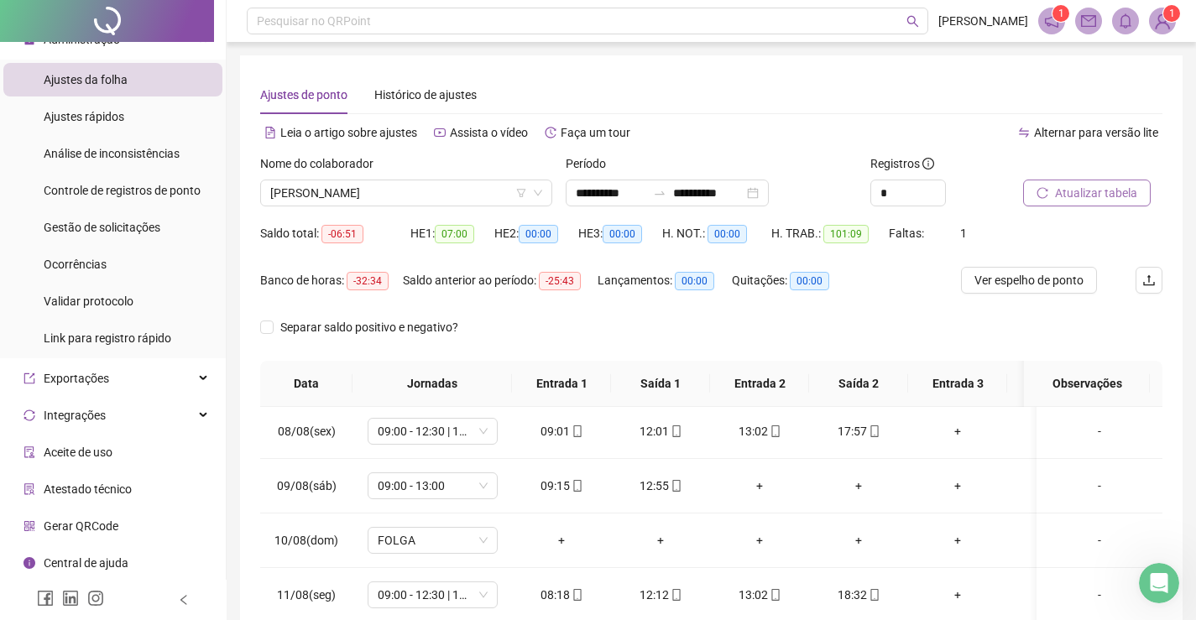
click at [1097, 201] on span "Atualizar tabela" at bounding box center [1096, 193] width 82 height 18
click at [468, 188] on span "[PERSON_NAME]" at bounding box center [406, 192] width 272 height 25
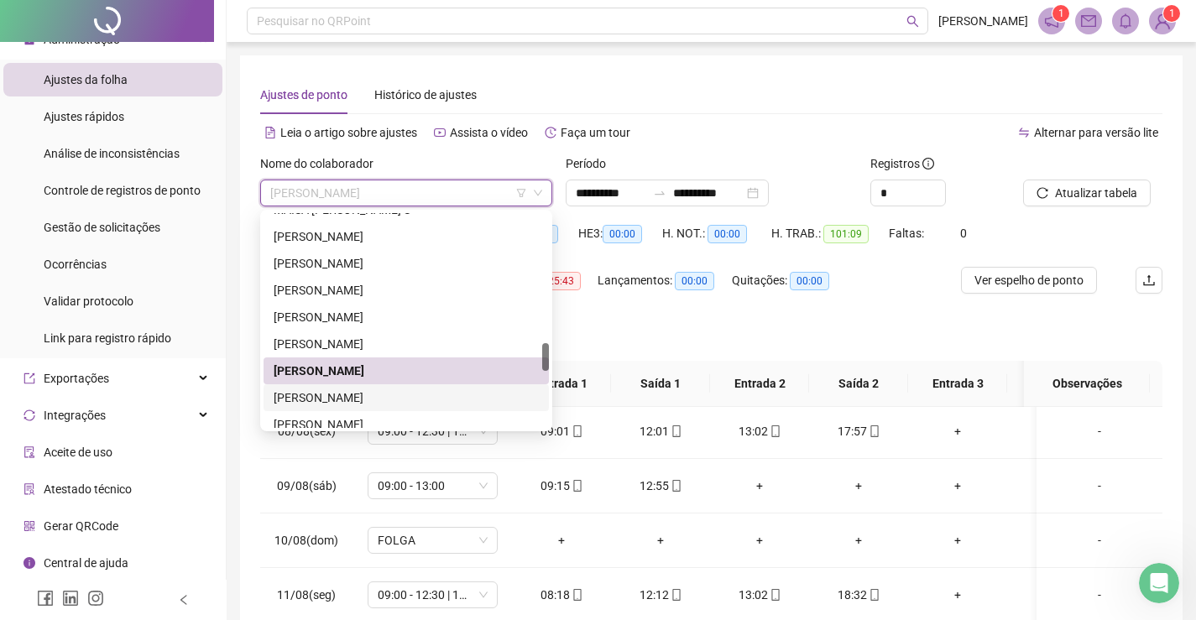
click at [323, 398] on div "[PERSON_NAME]" at bounding box center [406, 398] width 265 height 18
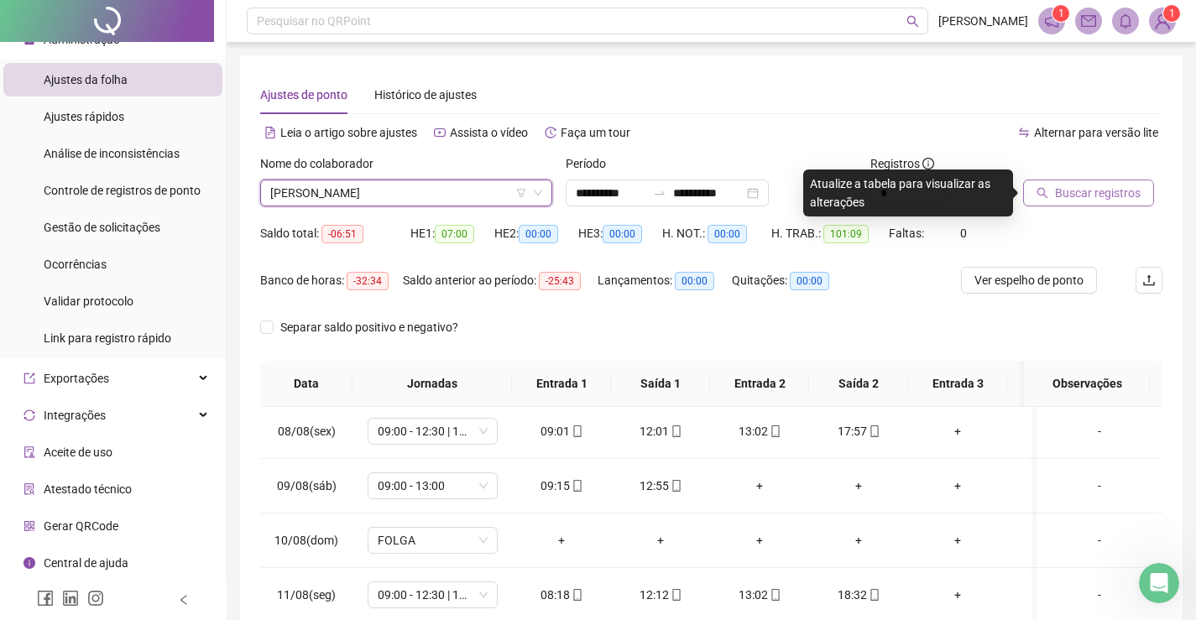
click at [1082, 188] on span "Buscar registros" at bounding box center [1098, 193] width 86 height 18
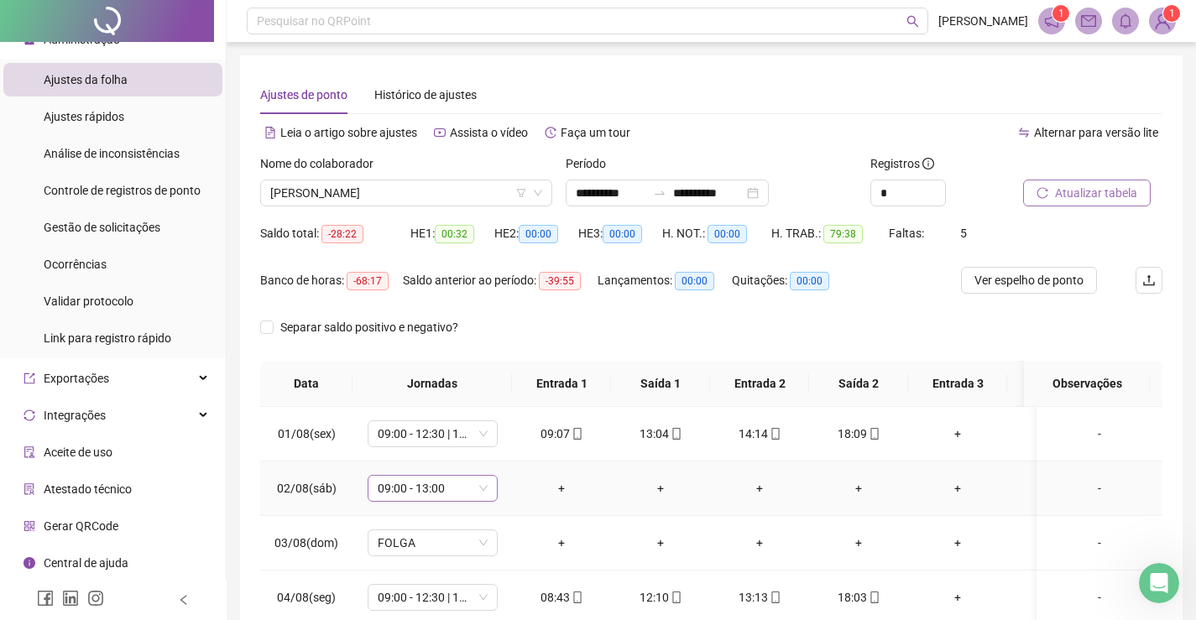
click at [441, 483] on span "09:00 - 13:00" at bounding box center [433, 488] width 110 height 25
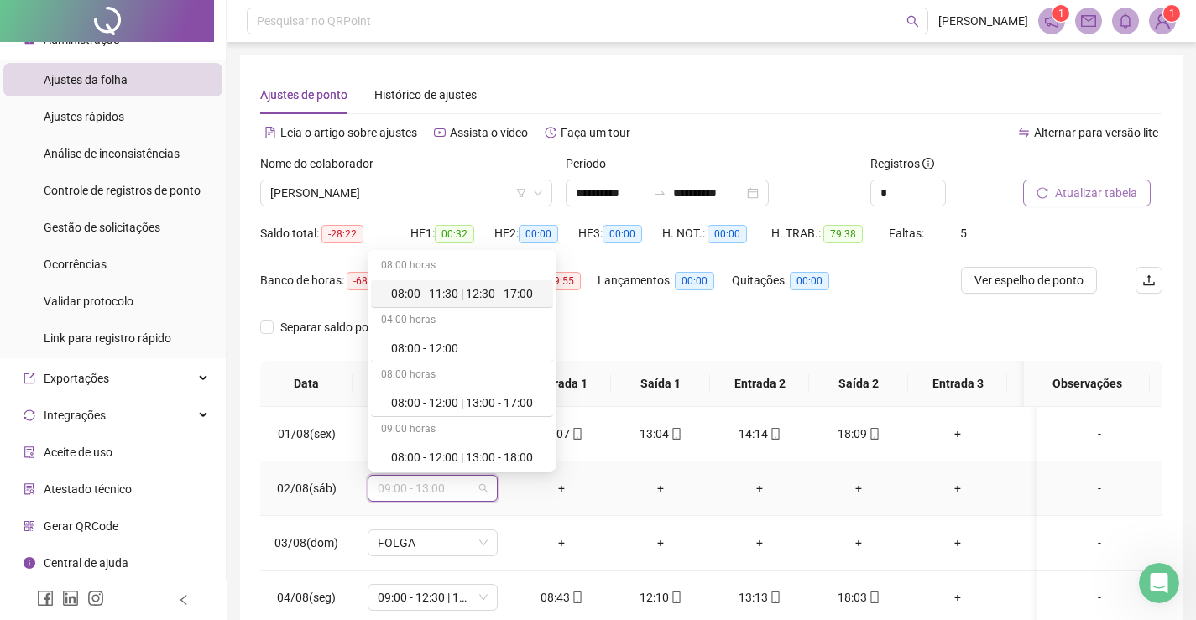
type input "*"
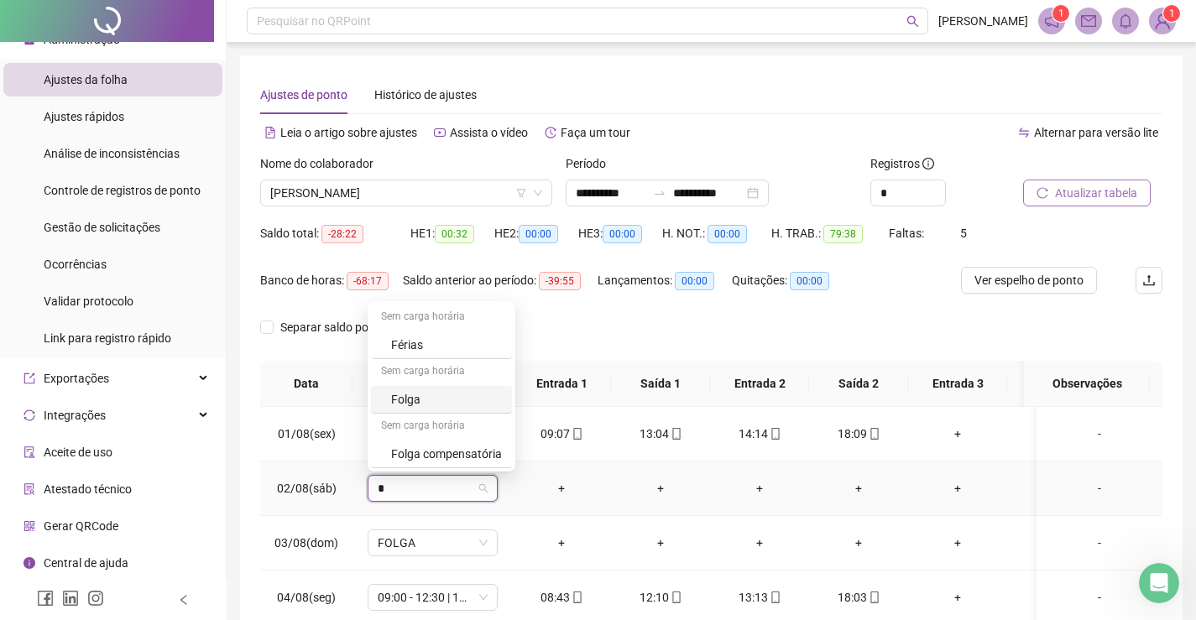
click at [428, 410] on div "Folga" at bounding box center [441, 400] width 141 height 28
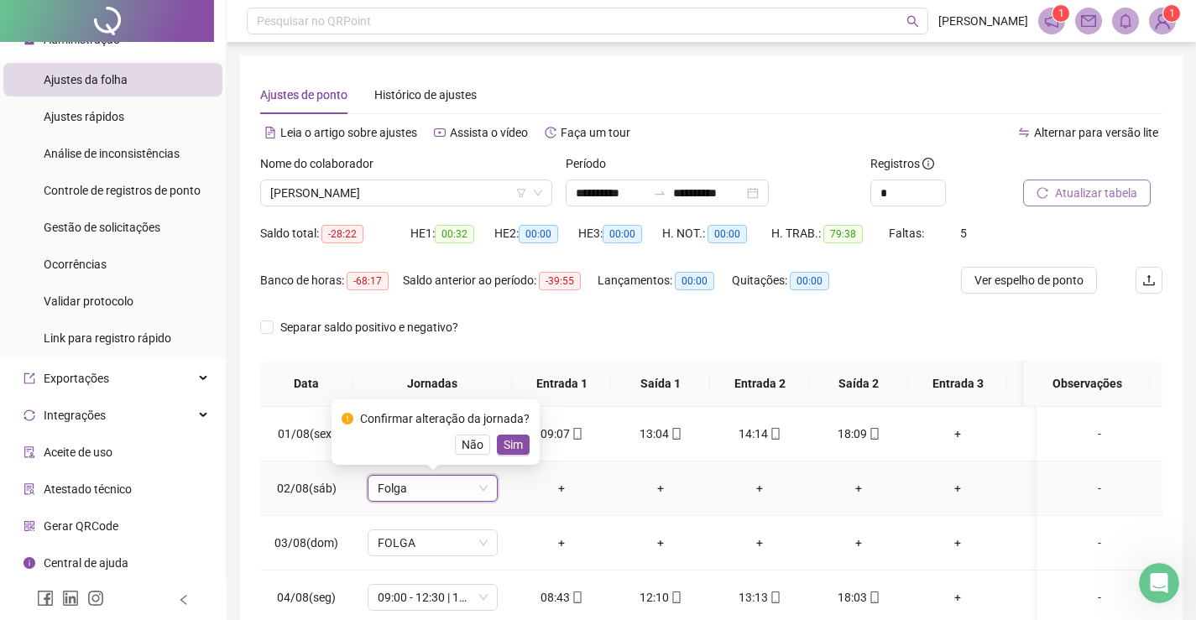
click at [511, 445] on span "Sim" at bounding box center [513, 445] width 19 height 18
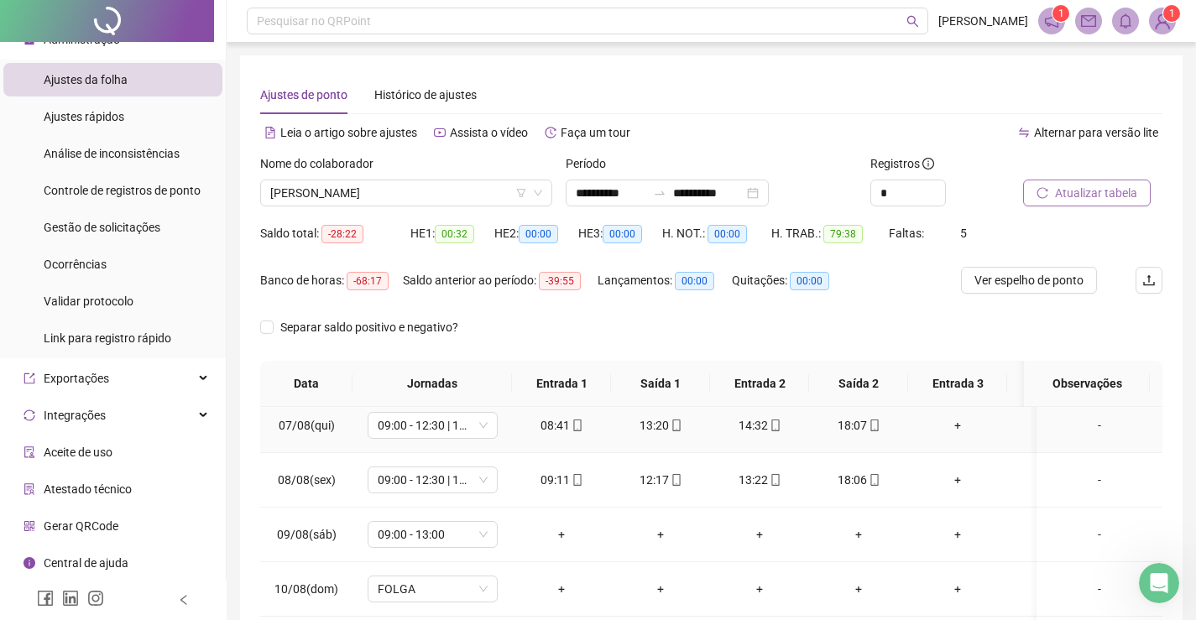
scroll to position [420, 0]
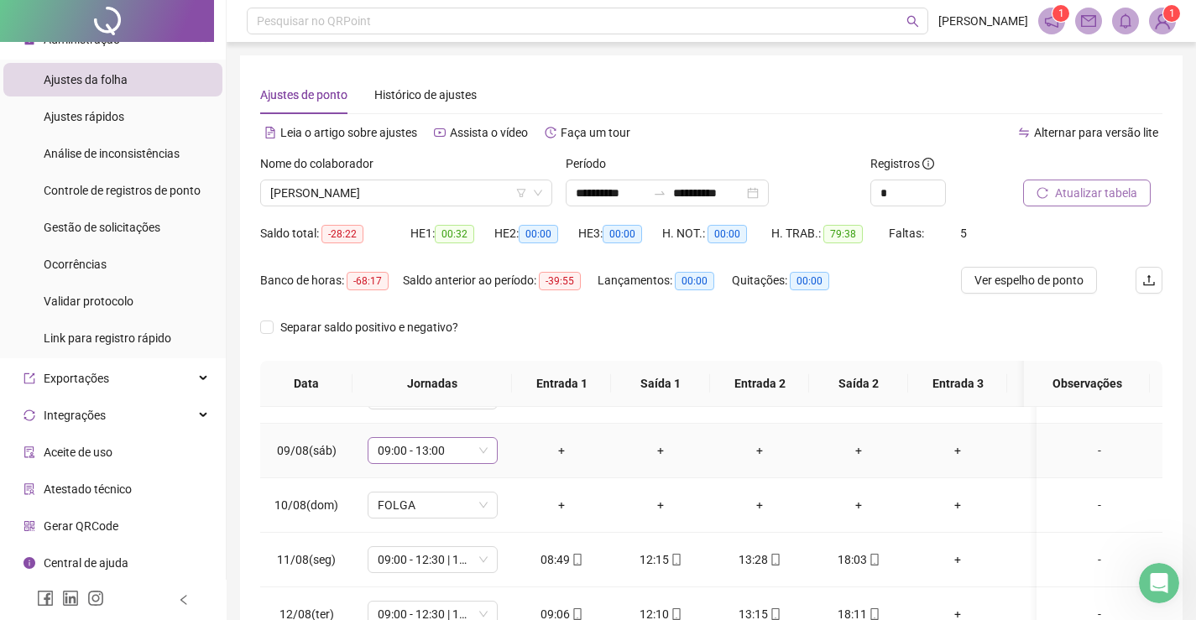
click at [431, 457] on span "09:00 - 13:00" at bounding box center [433, 450] width 110 height 25
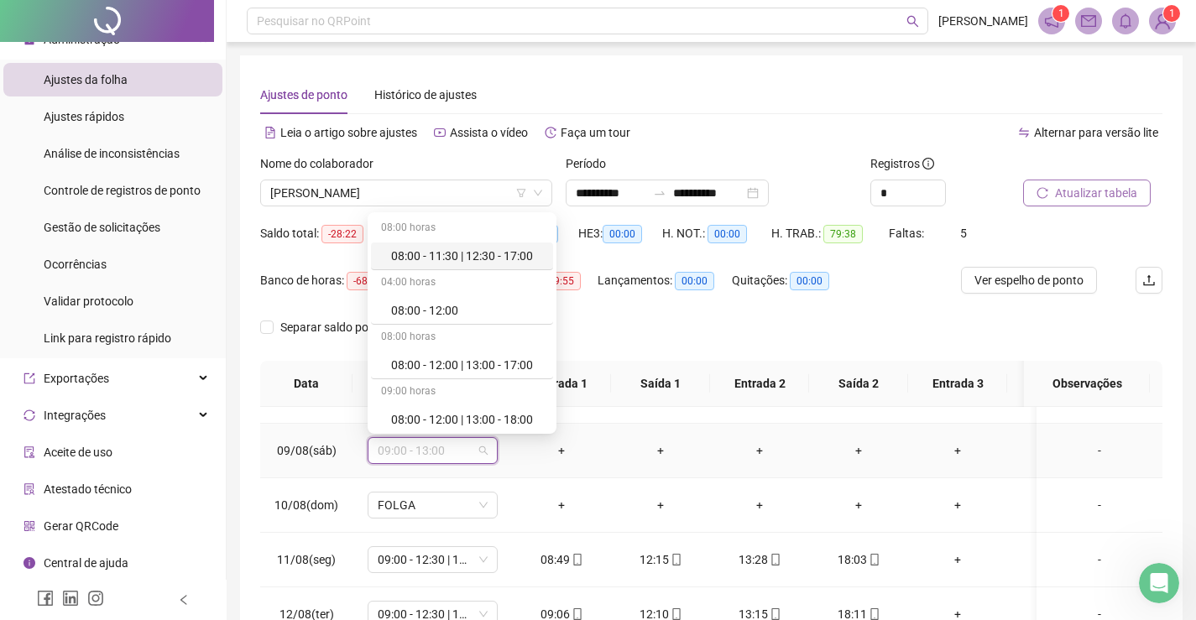
type input "*"
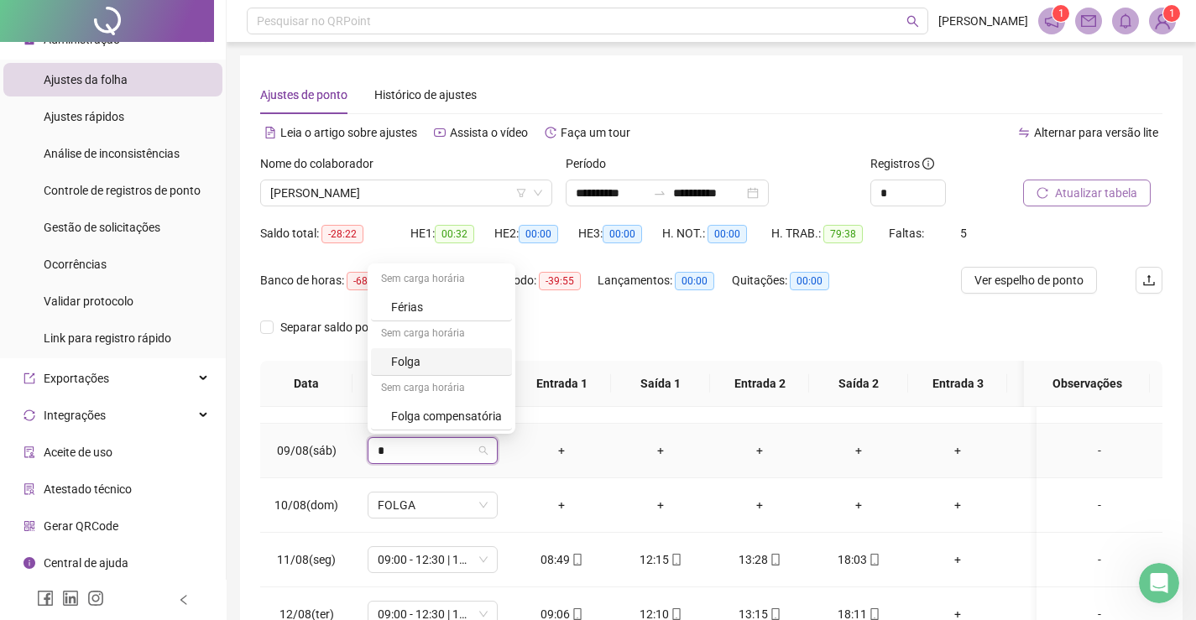
click at [425, 370] on div "Folga" at bounding box center [446, 361] width 111 height 18
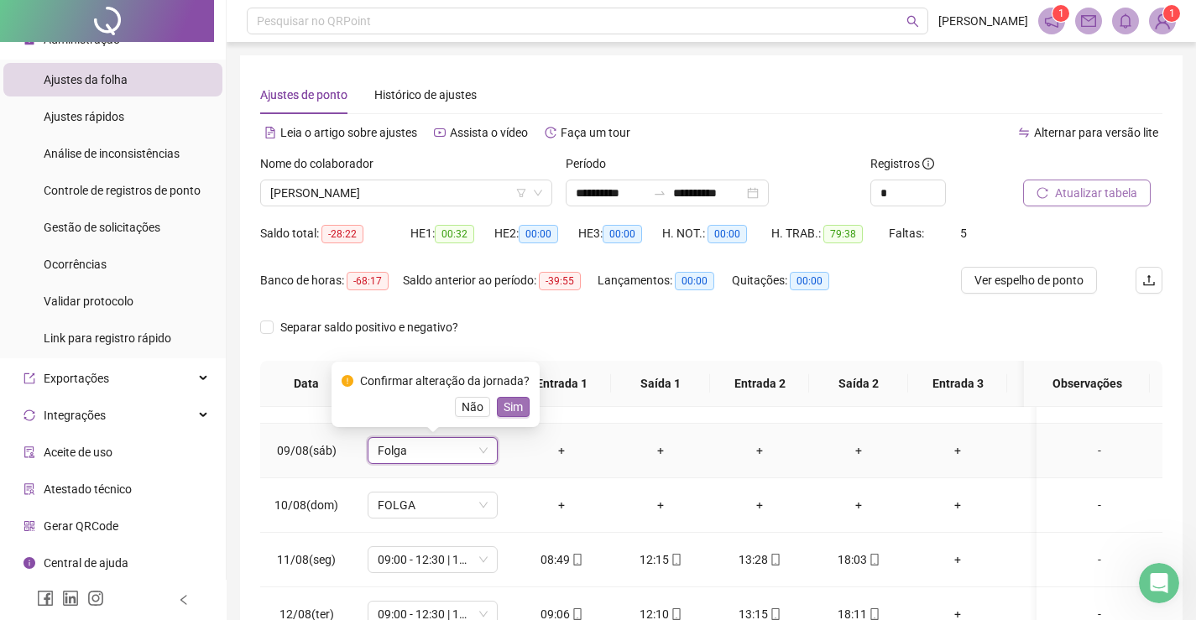
click at [514, 404] on span "Sim" at bounding box center [513, 407] width 19 height 18
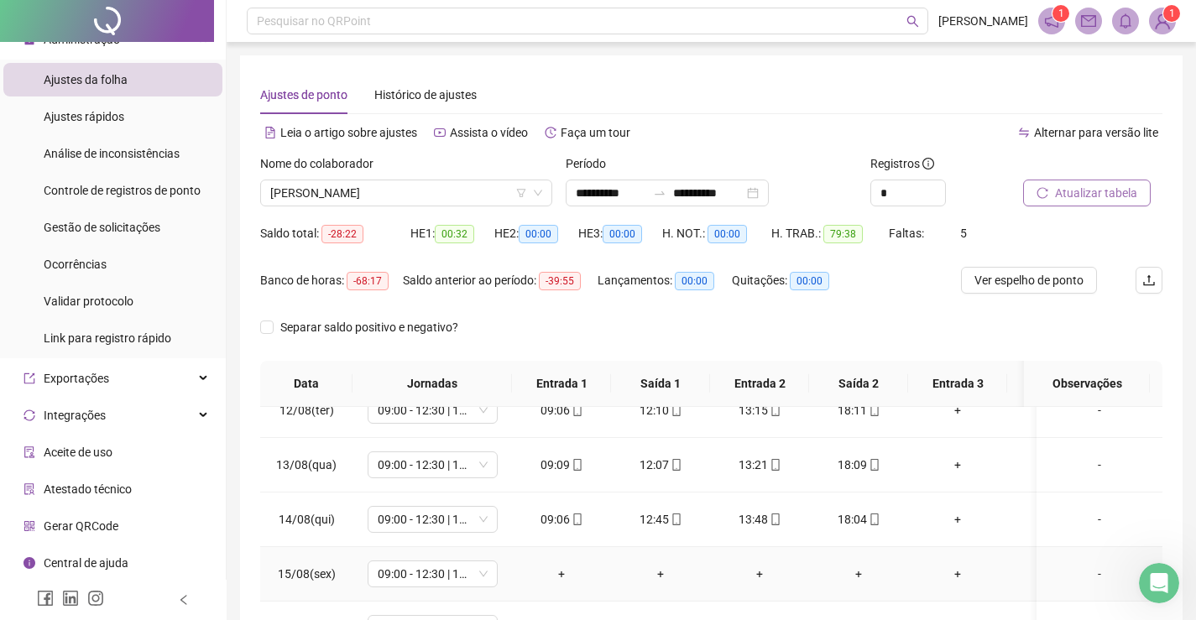
scroll to position [84, 0]
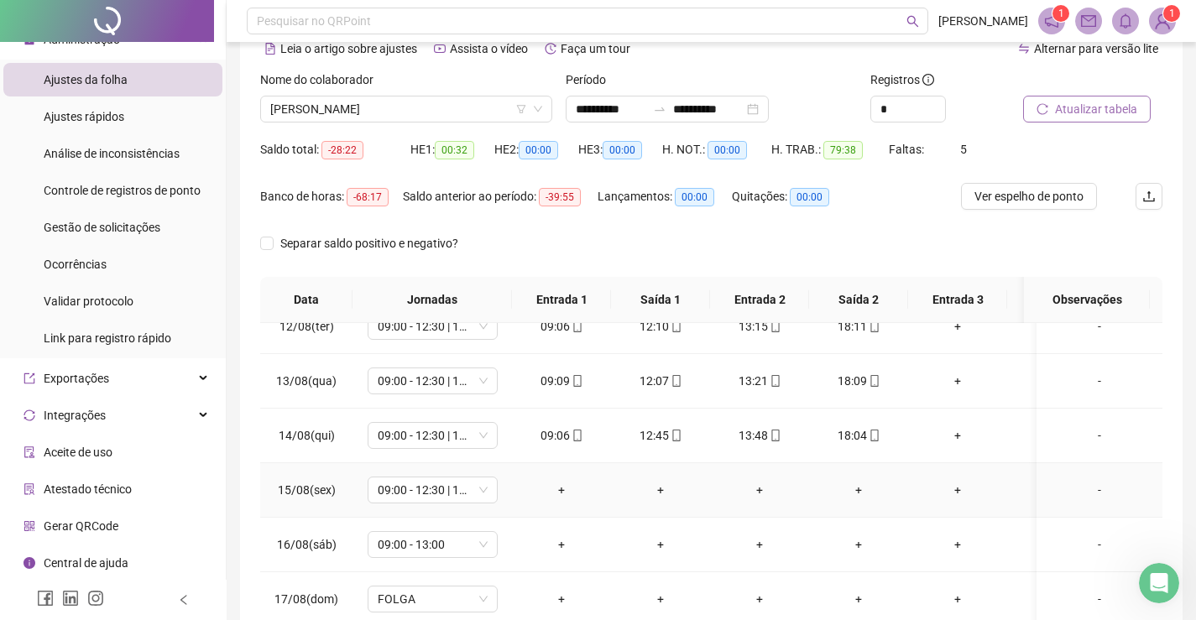
click at [1088, 481] on div "-" at bounding box center [1099, 490] width 99 height 18
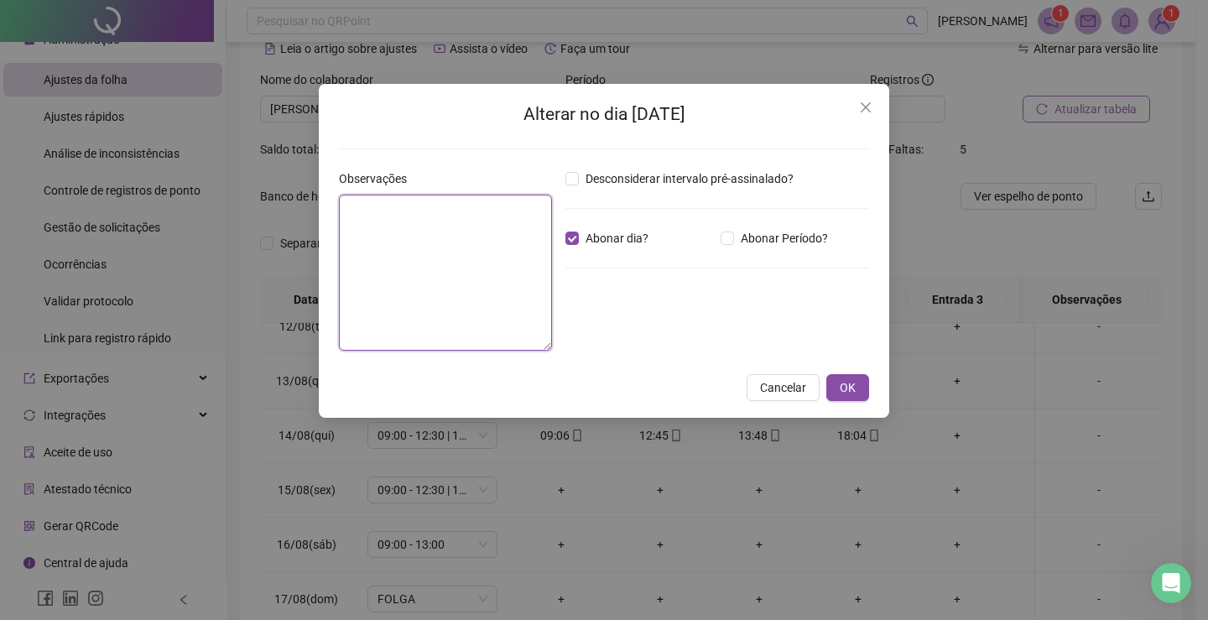
click at [488, 253] on textarea at bounding box center [445, 273] width 213 height 156
paste textarea "**********"
type textarea "**********"
click at [858, 390] on button "OK" at bounding box center [848, 387] width 43 height 27
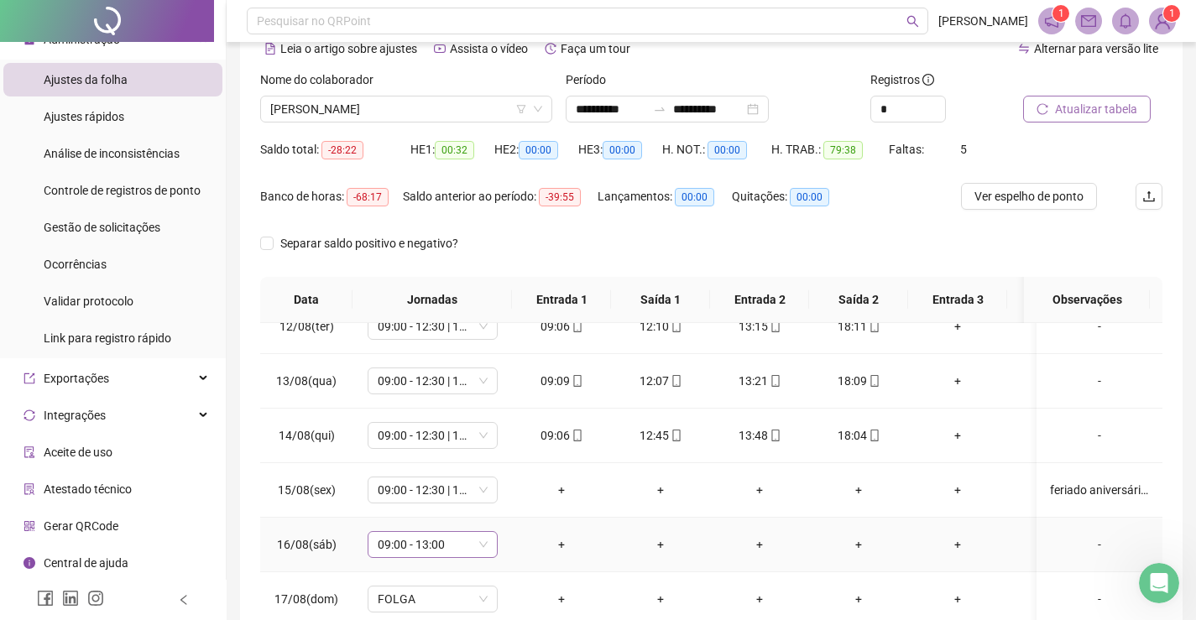
click at [414, 533] on span "09:00 - 13:00" at bounding box center [433, 544] width 110 height 25
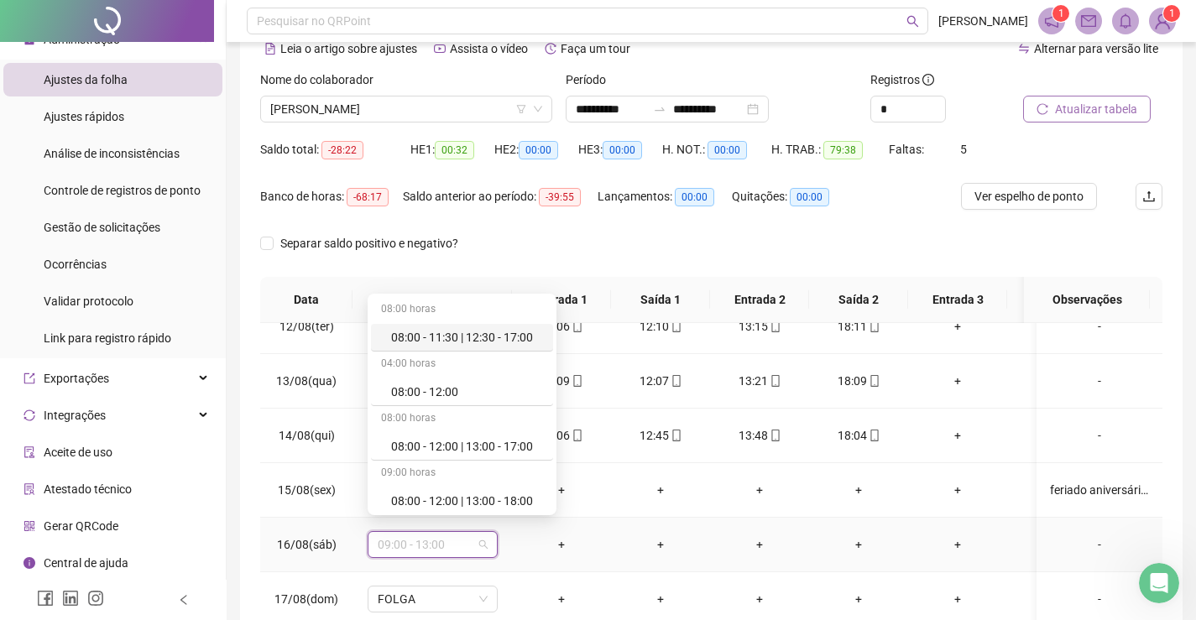
type input "*"
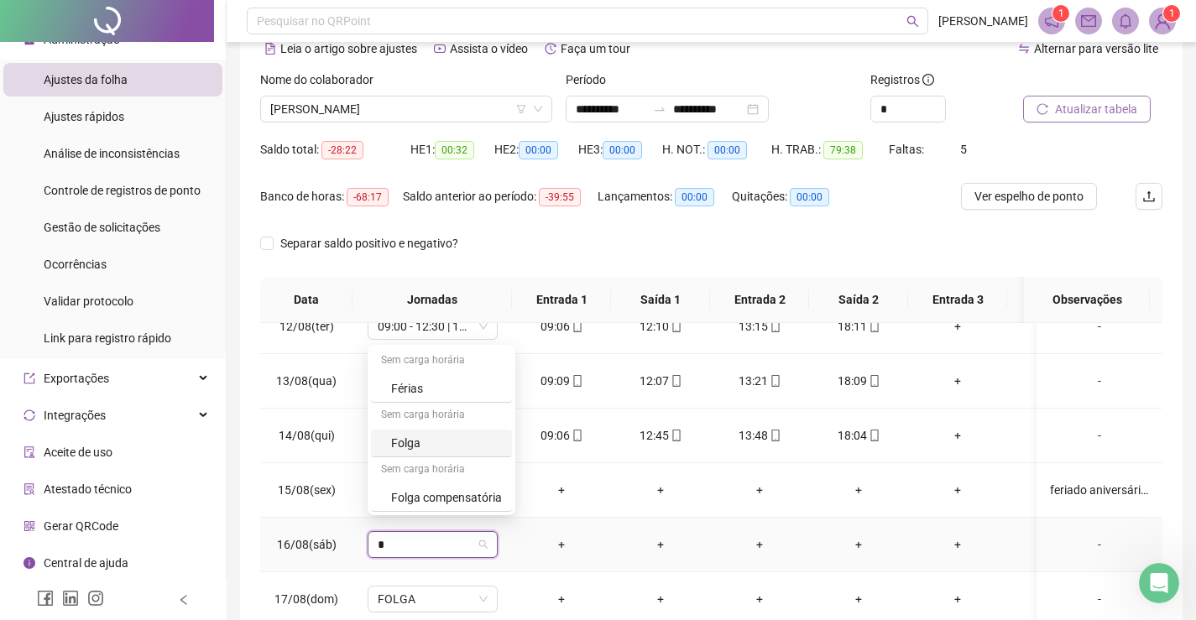
click at [429, 444] on div "Folga" at bounding box center [446, 443] width 111 height 18
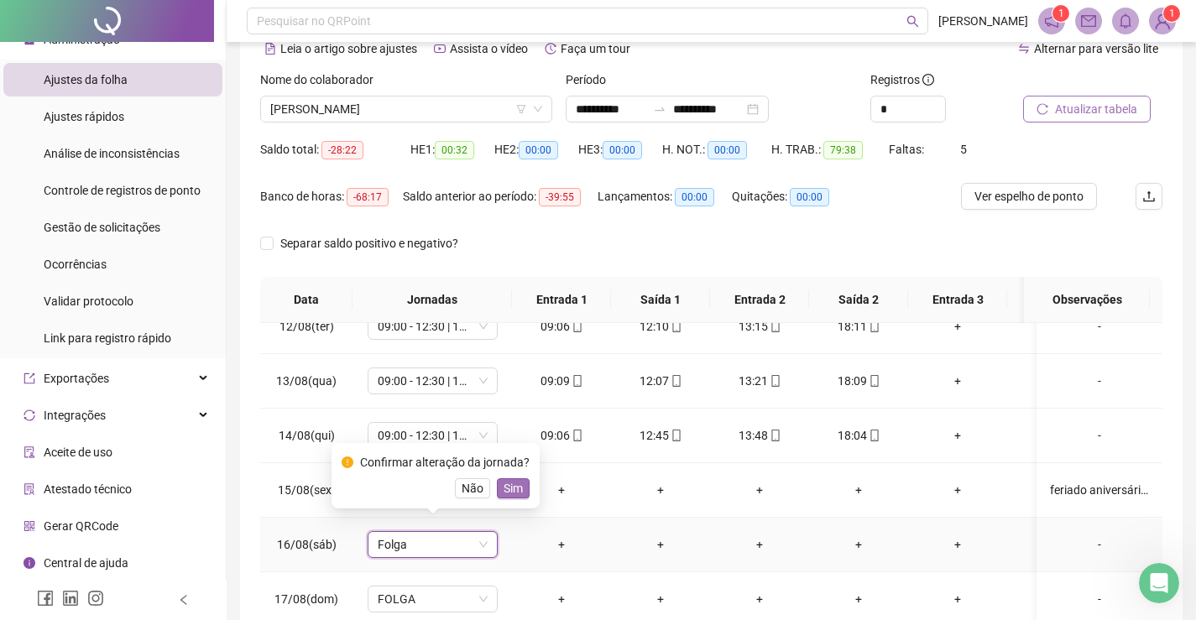
click at [507, 493] on span "Sim" at bounding box center [513, 488] width 19 height 18
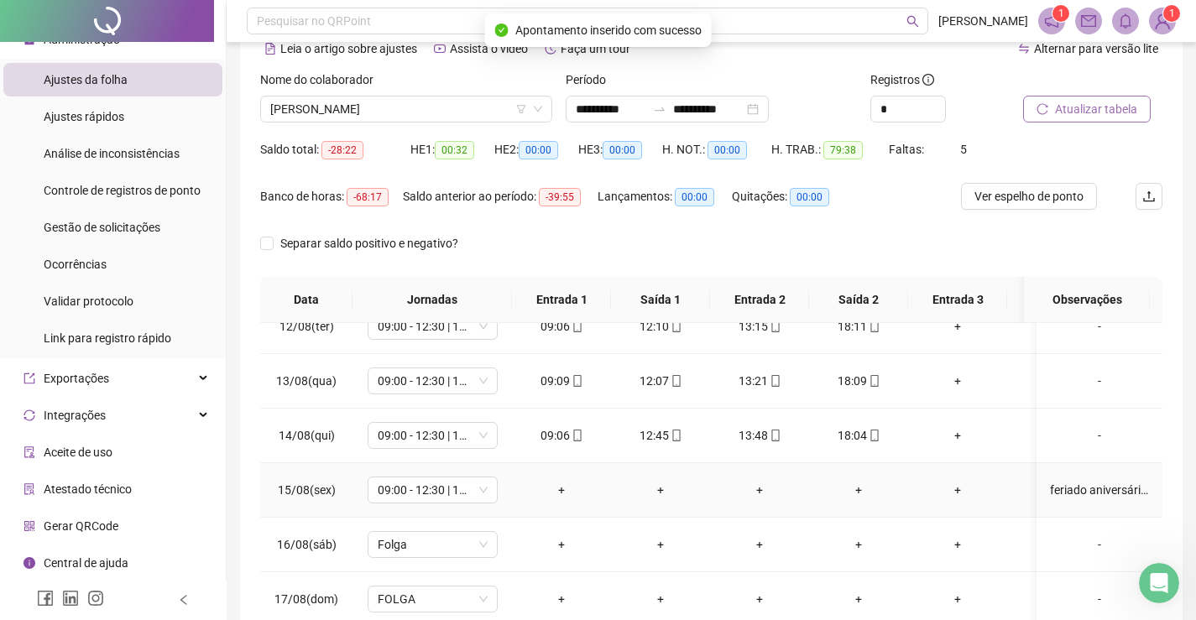
scroll to position [238, 0]
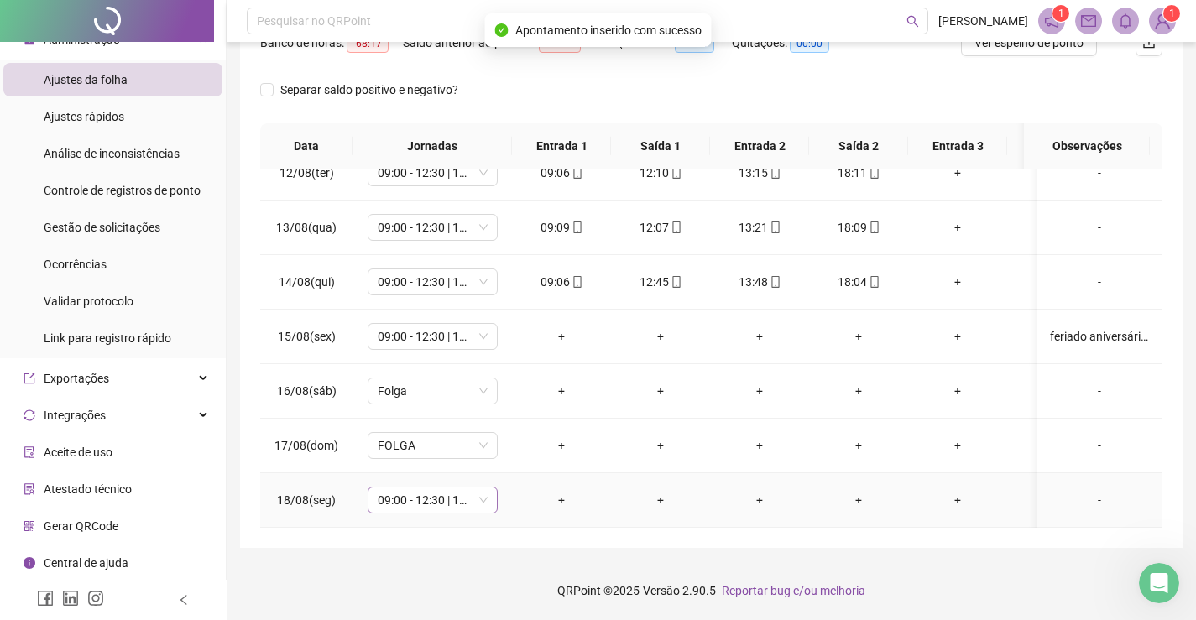
click at [446, 490] on span "09:00 - 12:30 | 13:30 - 18:00" at bounding box center [433, 500] width 110 height 25
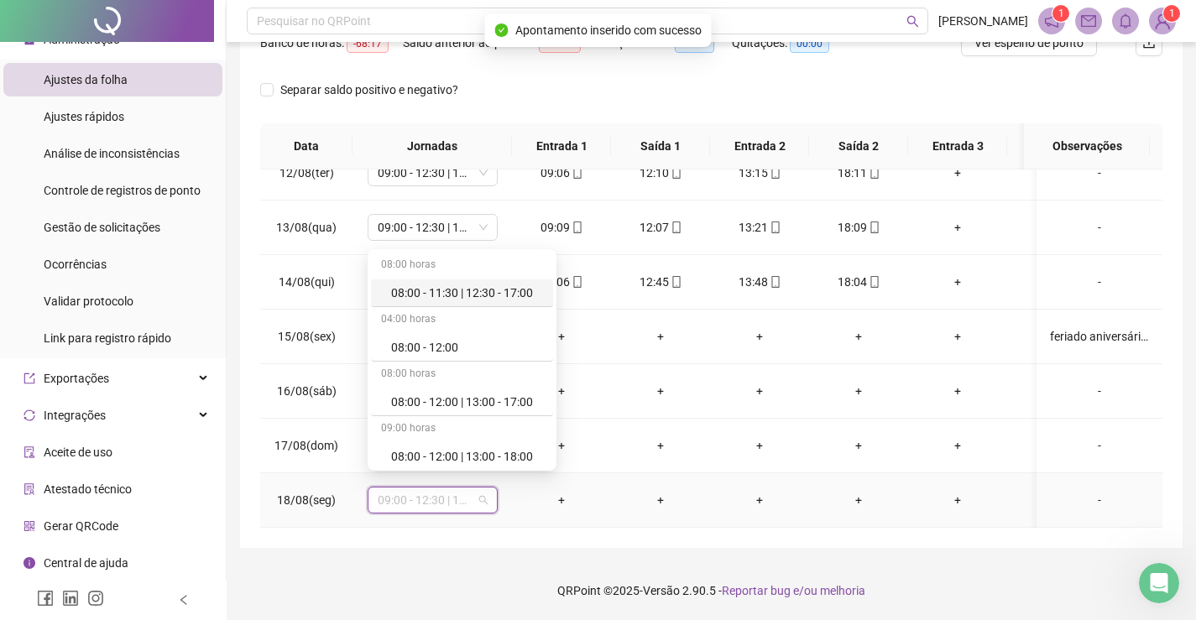
type input "*"
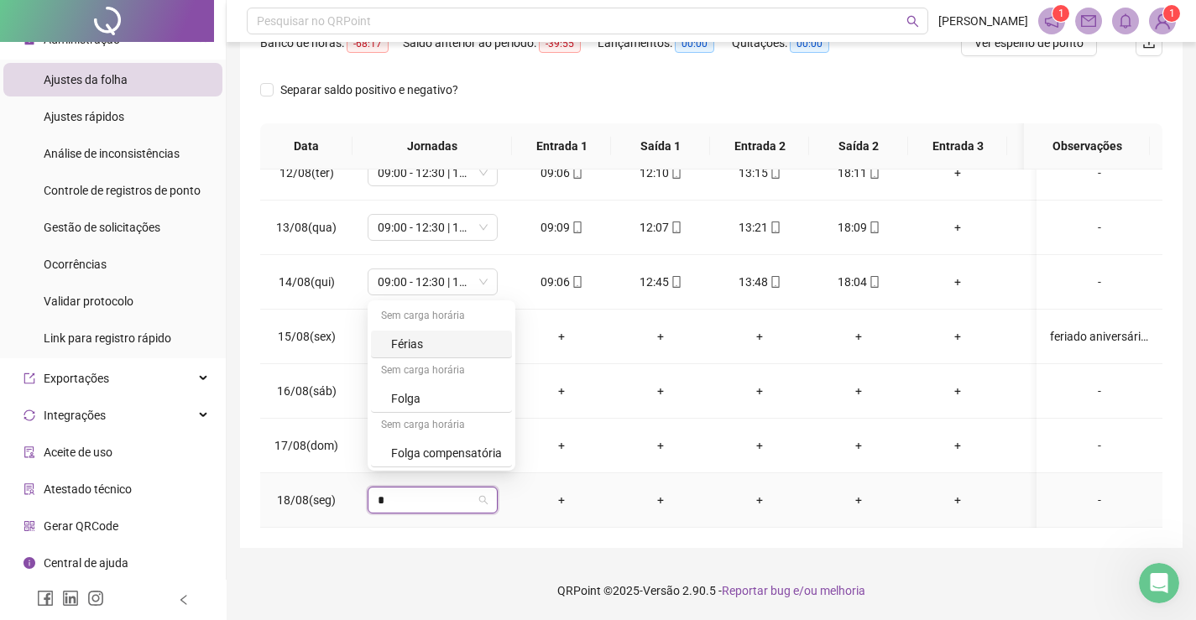
click at [414, 335] on div "Férias" at bounding box center [446, 344] width 111 height 18
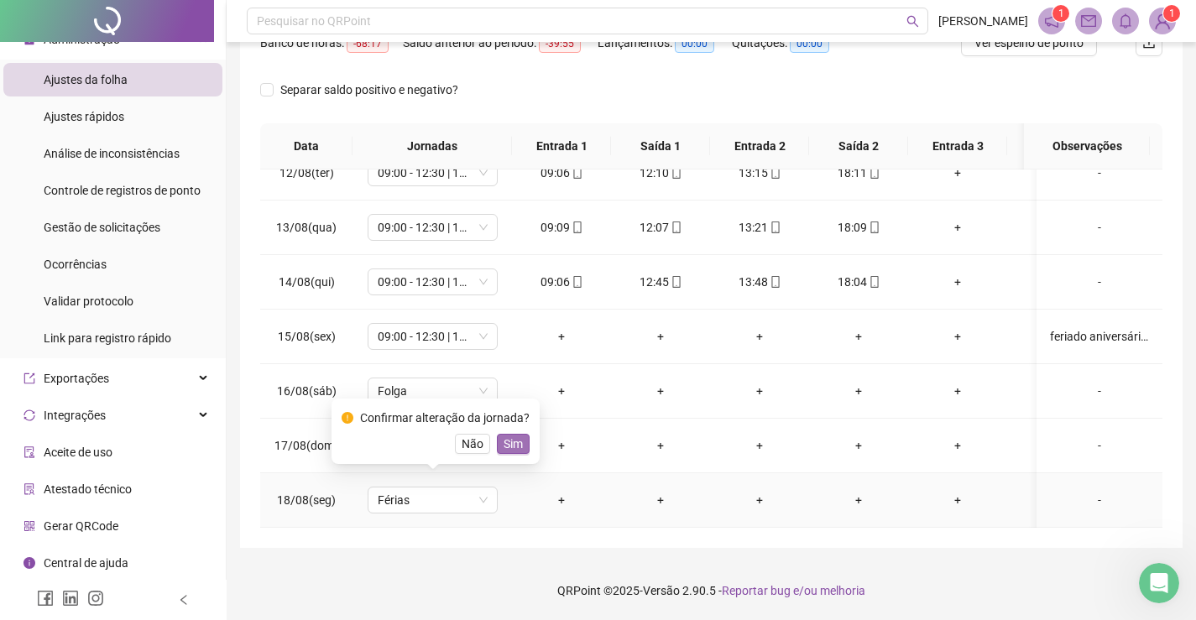
click at [512, 437] on span "Sim" at bounding box center [513, 444] width 19 height 18
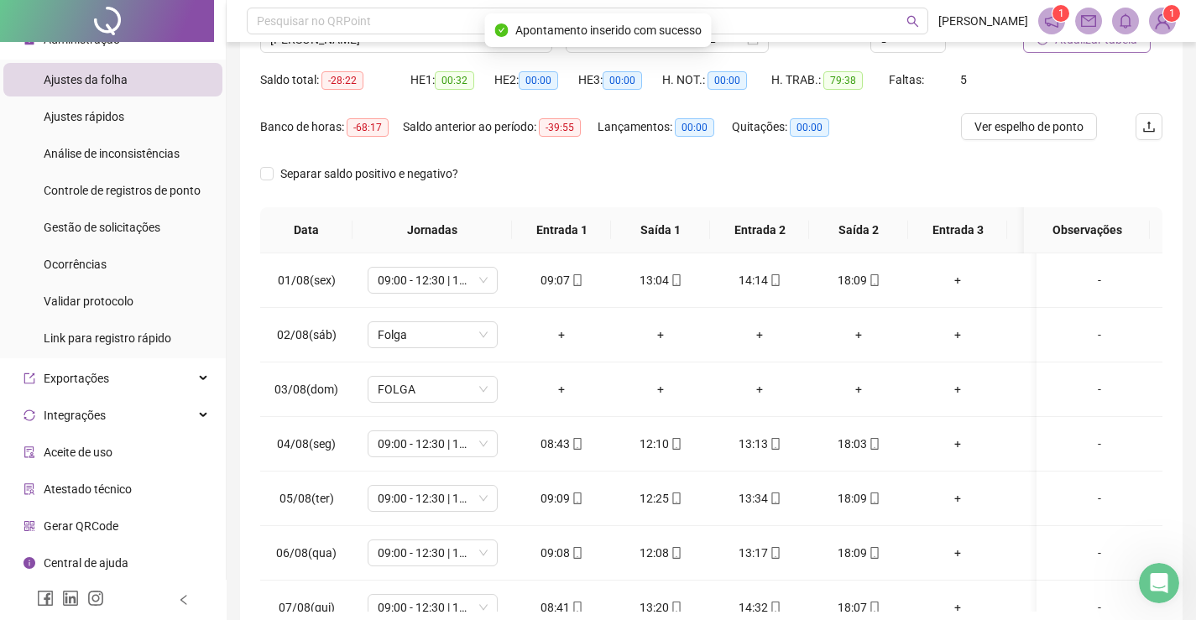
scroll to position [0, 0]
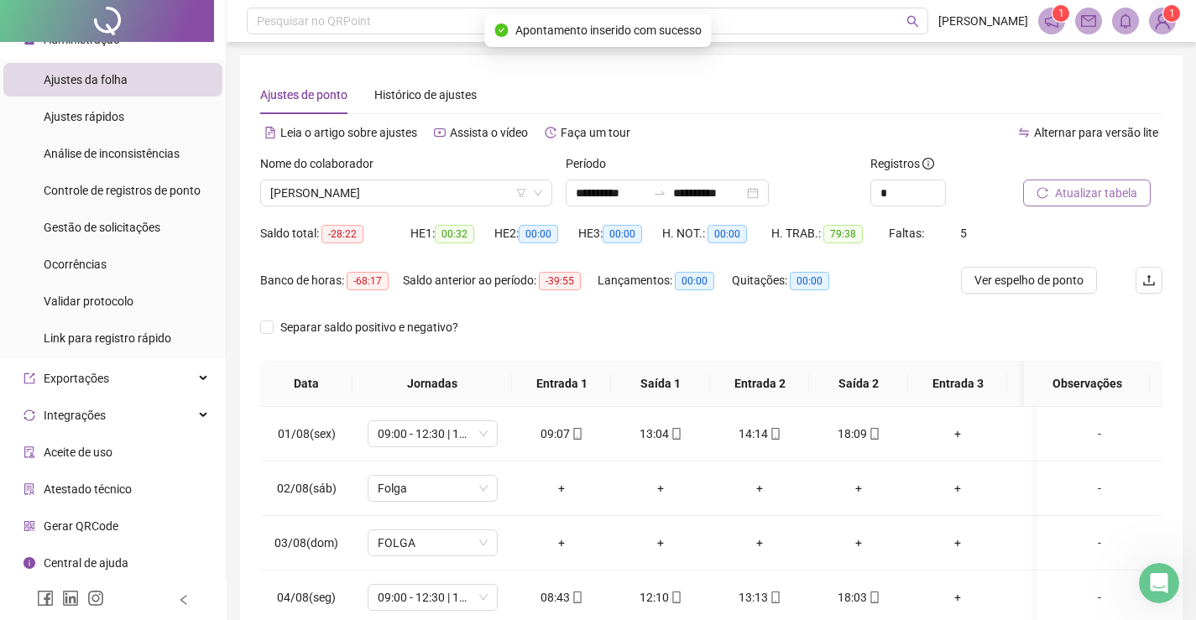
click at [1078, 186] on span "Atualizar tabela" at bounding box center [1096, 193] width 82 height 18
click at [439, 193] on span "[PERSON_NAME]" at bounding box center [406, 192] width 272 height 25
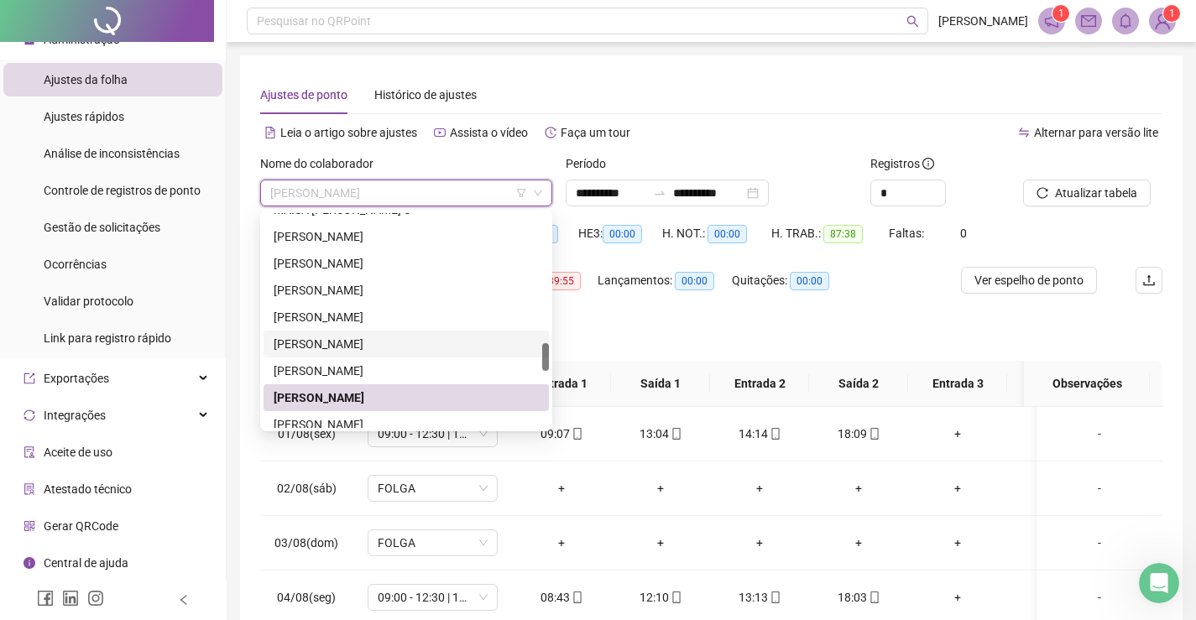
scroll to position [1094, 0]
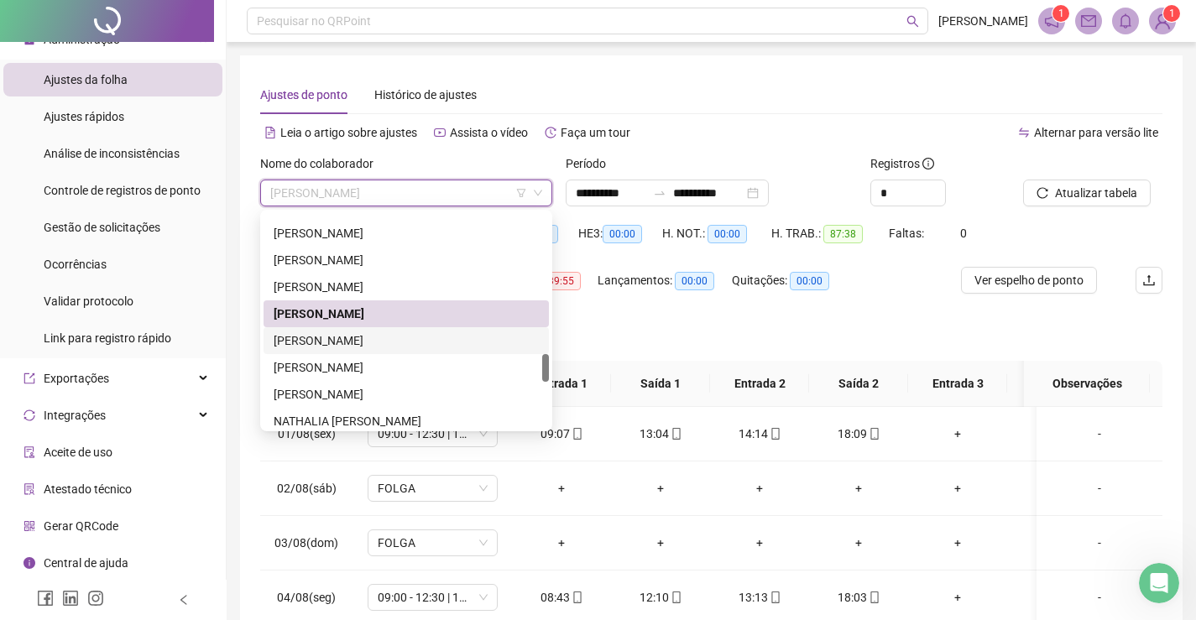
click at [352, 337] on div "[PERSON_NAME]" at bounding box center [406, 340] width 265 height 18
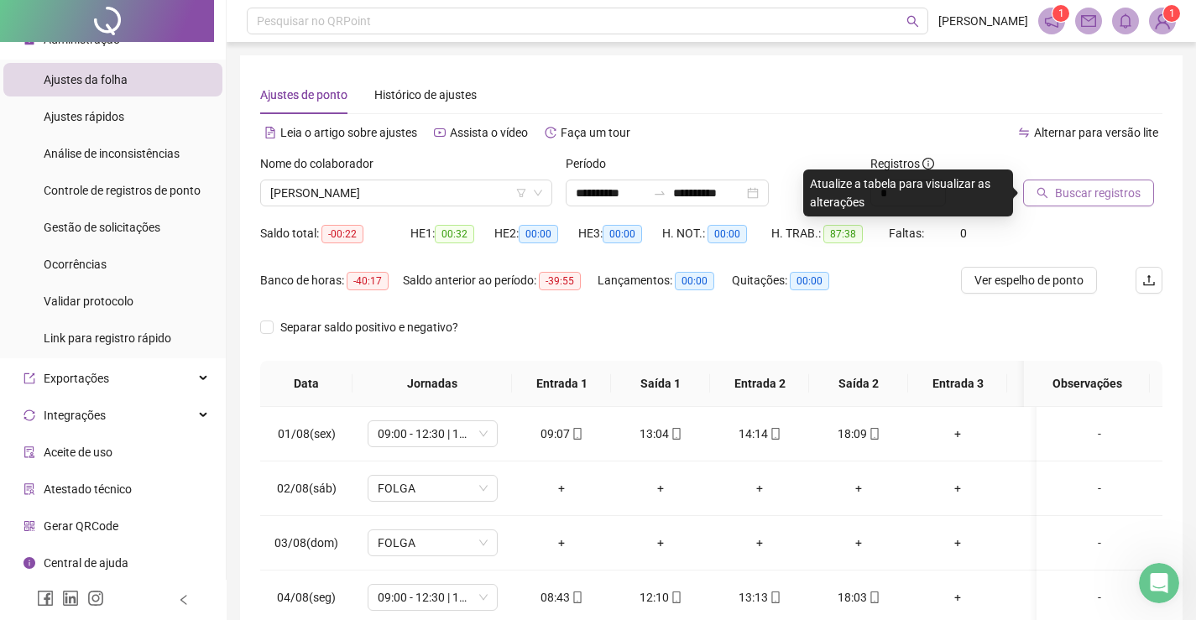
click at [1101, 191] on span "Buscar registros" at bounding box center [1098, 193] width 86 height 18
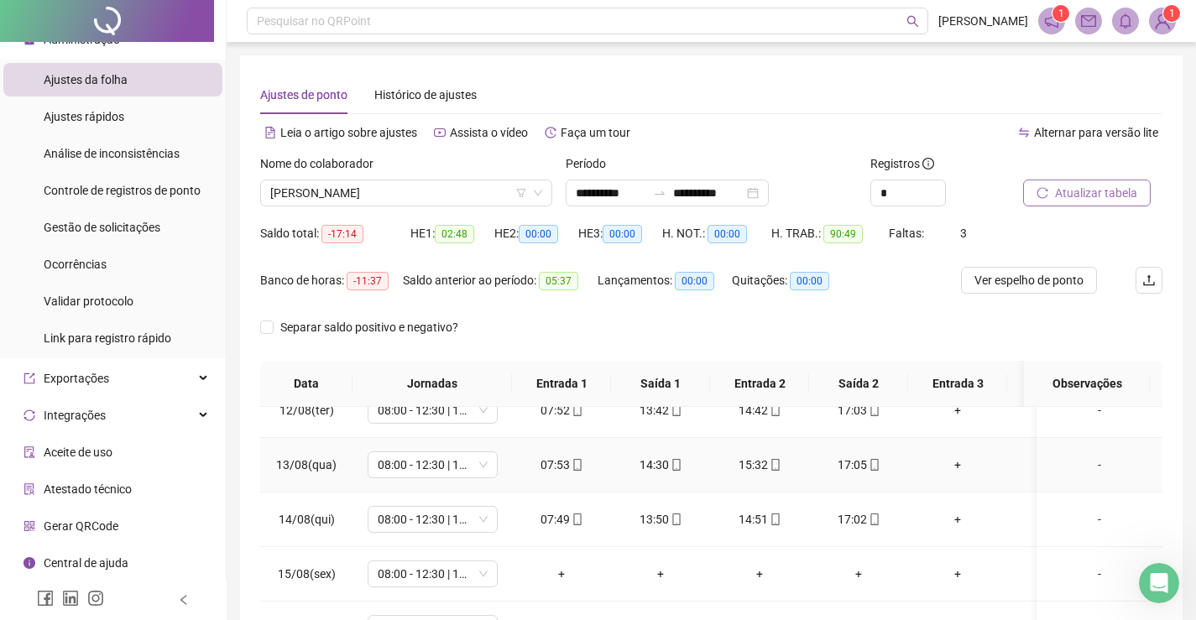
scroll to position [238, 0]
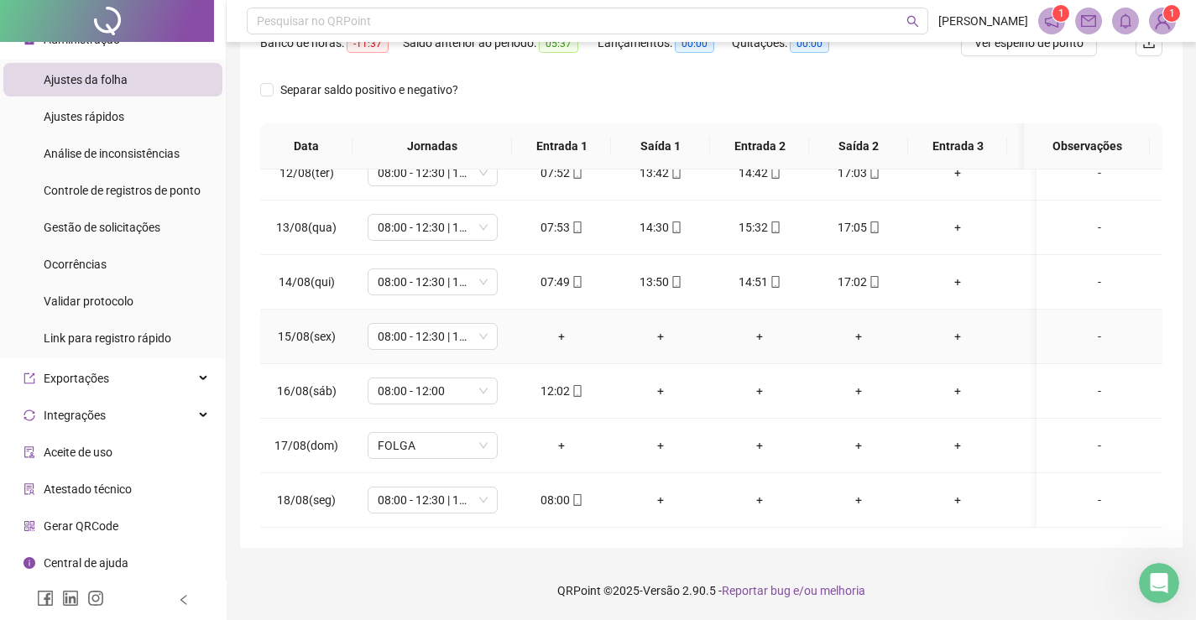
click at [1091, 327] on div "-" at bounding box center [1099, 336] width 99 height 18
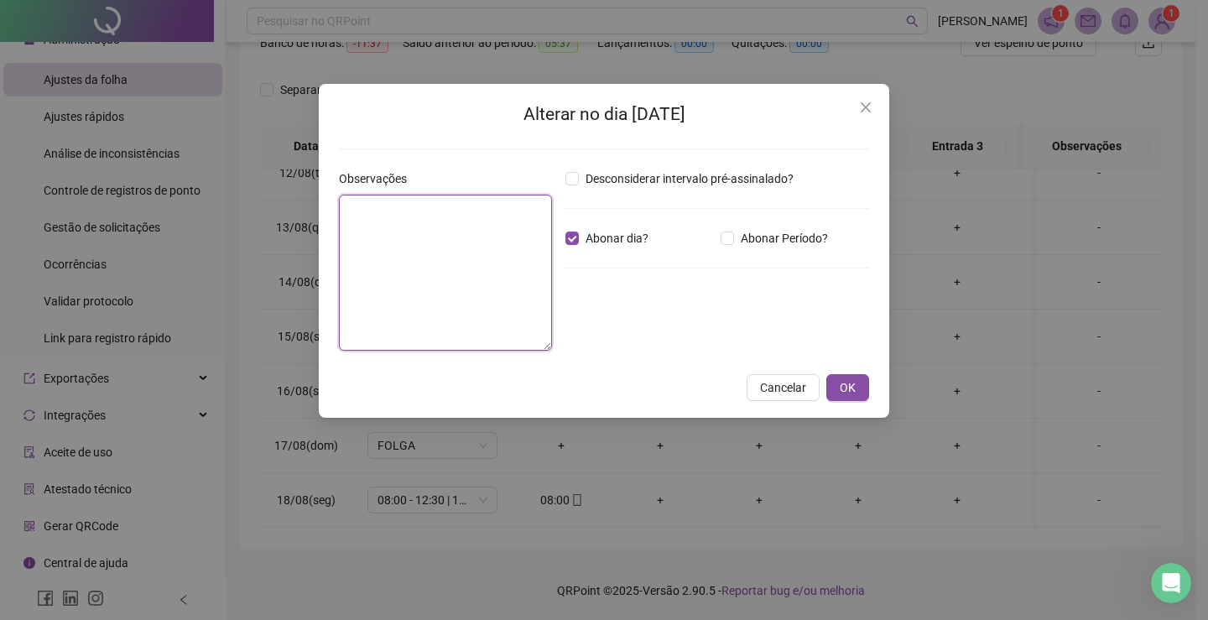
click at [483, 245] on textarea at bounding box center [445, 273] width 213 height 156
paste textarea "**********"
type textarea "**********"
click at [857, 392] on button "OK" at bounding box center [848, 387] width 43 height 27
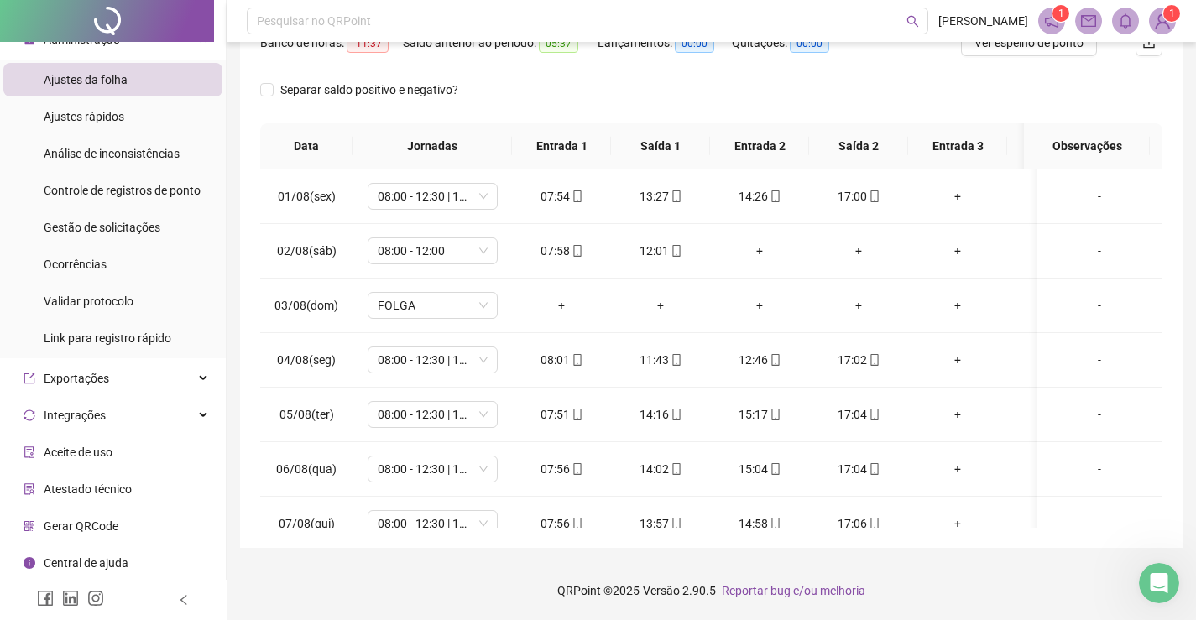
scroll to position [70, 0]
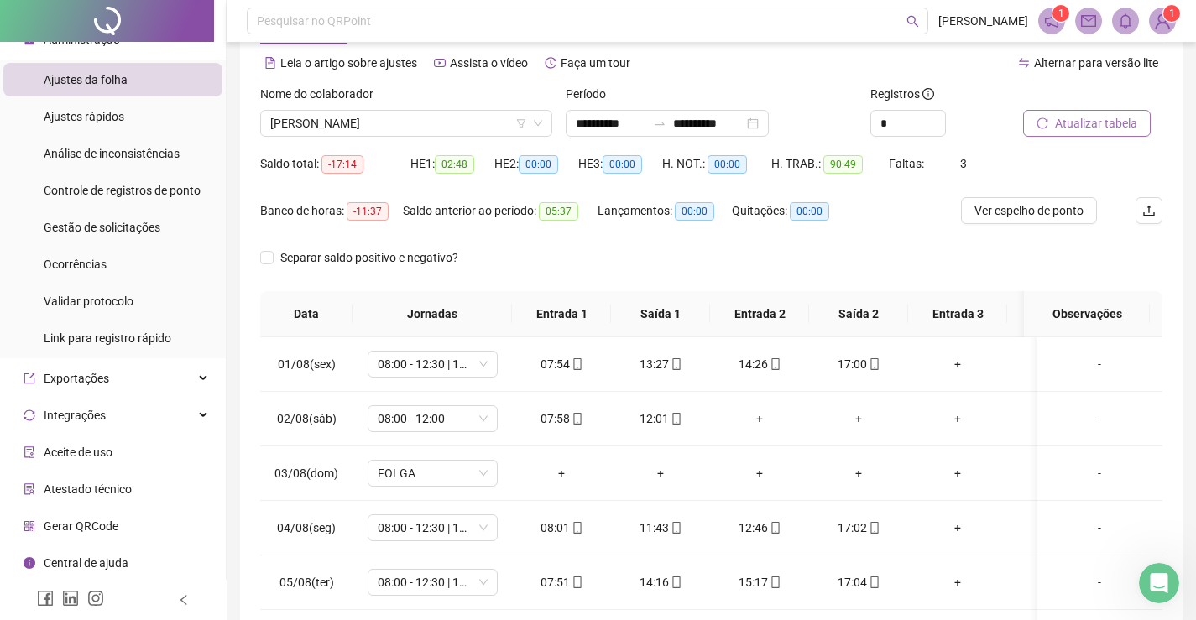
click at [1111, 123] on span "Atualizar tabela" at bounding box center [1096, 123] width 82 height 18
click at [425, 126] on span "[PERSON_NAME]" at bounding box center [406, 123] width 272 height 25
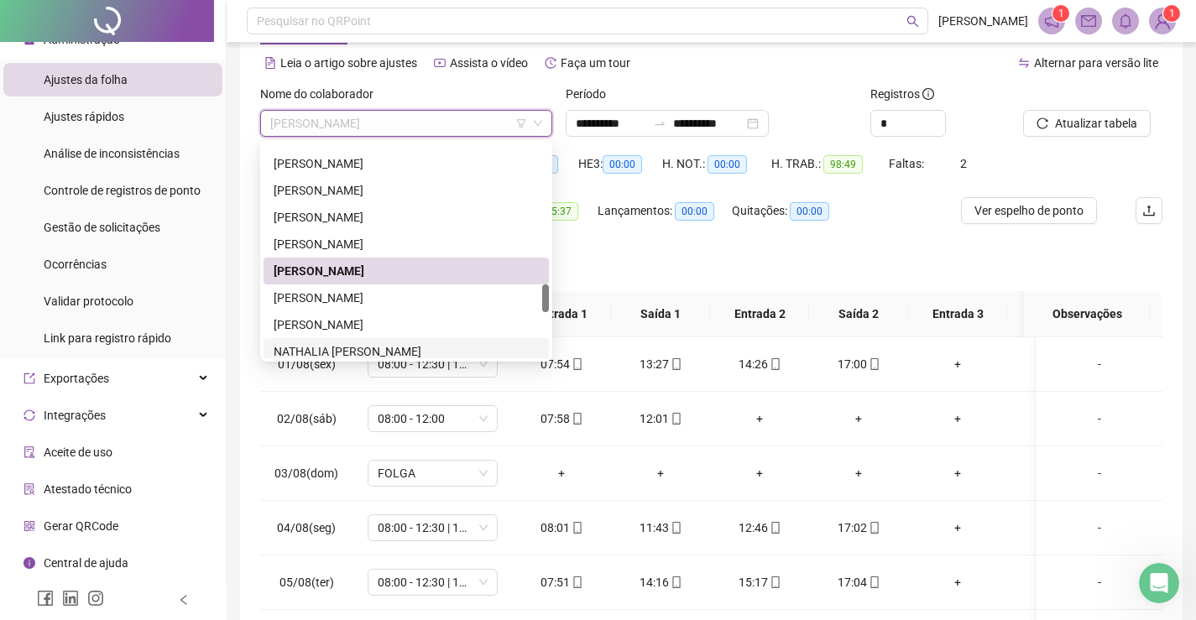
click at [350, 354] on div "NATHALIA [PERSON_NAME]" at bounding box center [406, 351] width 265 height 18
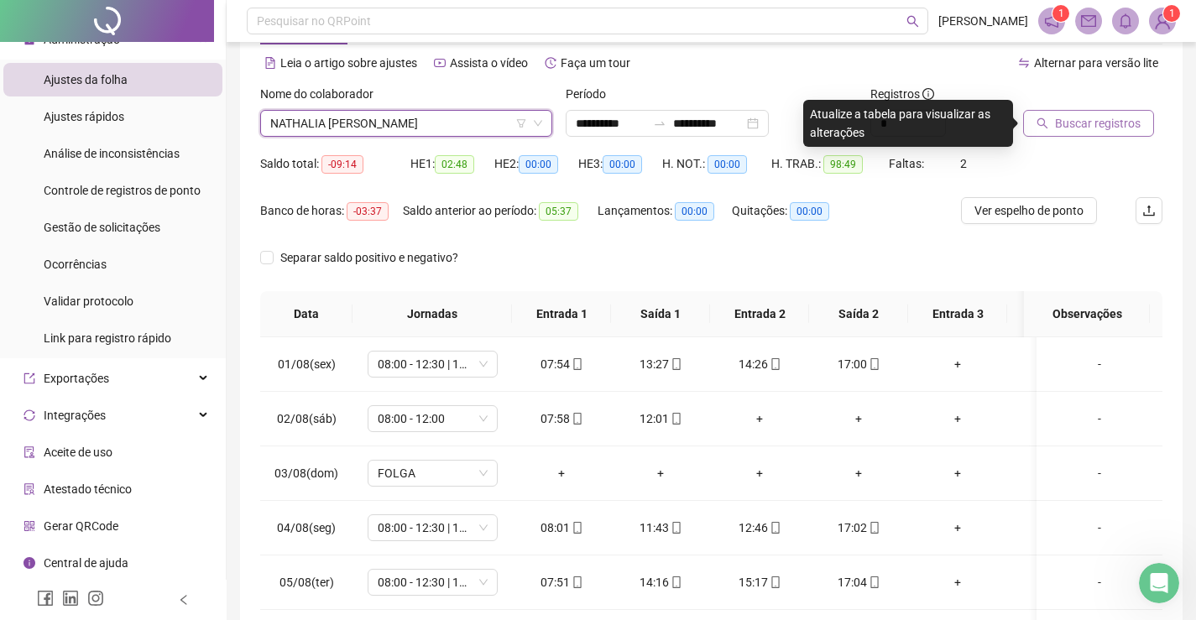
click at [1098, 123] on span "Buscar registros" at bounding box center [1098, 123] width 86 height 18
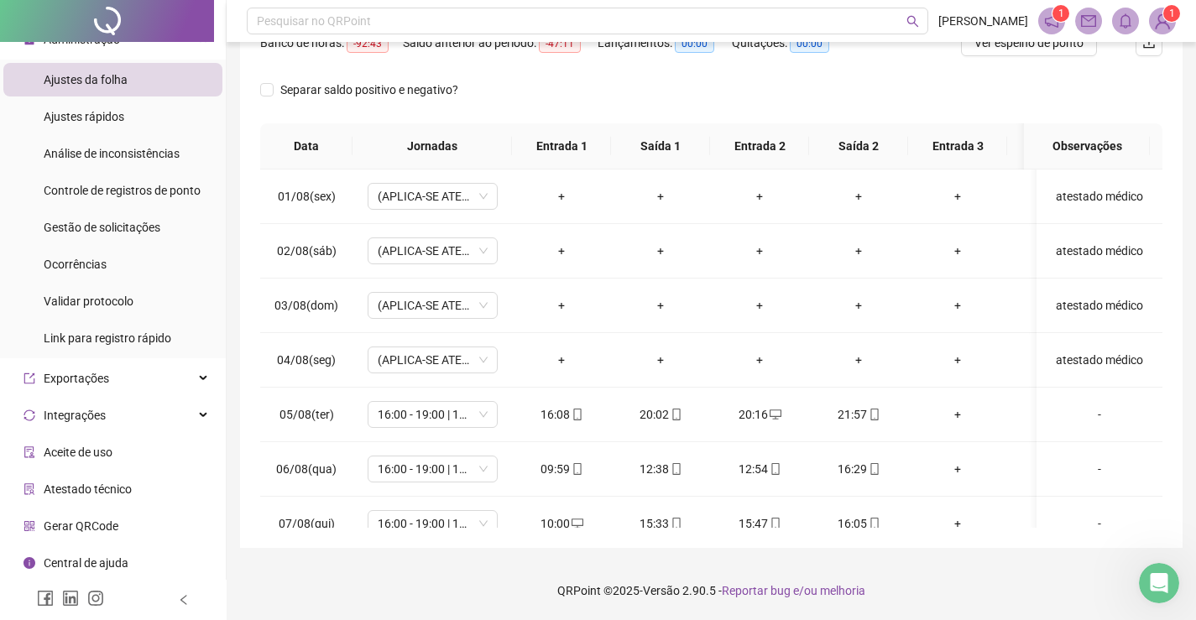
scroll to position [0, 0]
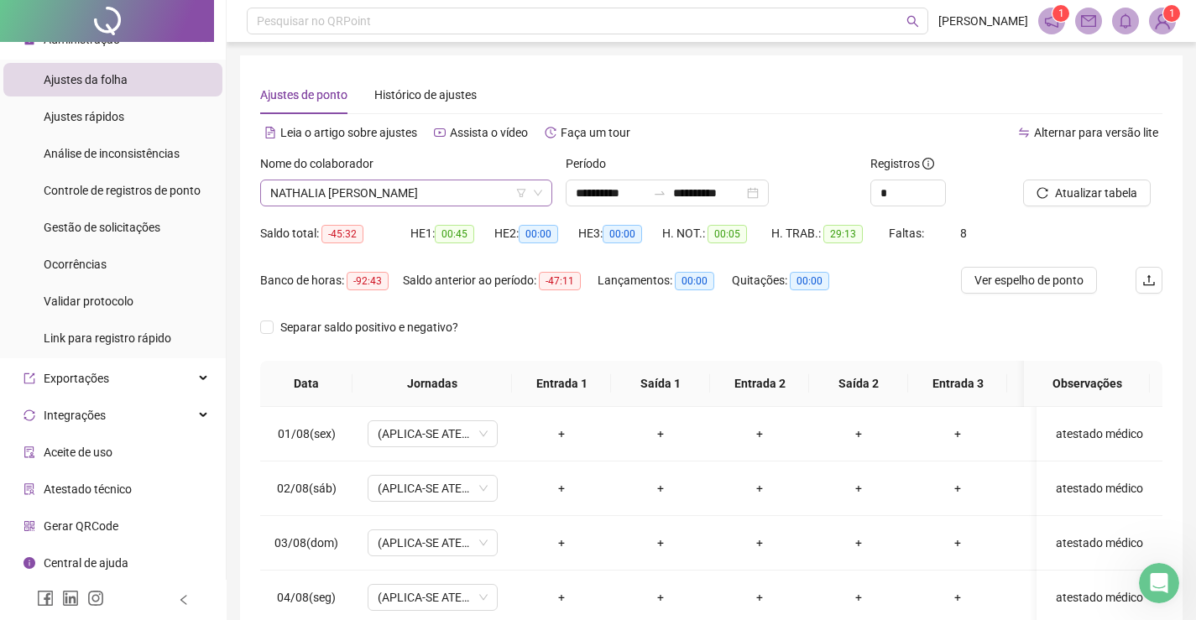
click at [461, 191] on span "NATHALIA [PERSON_NAME]" at bounding box center [406, 192] width 272 height 25
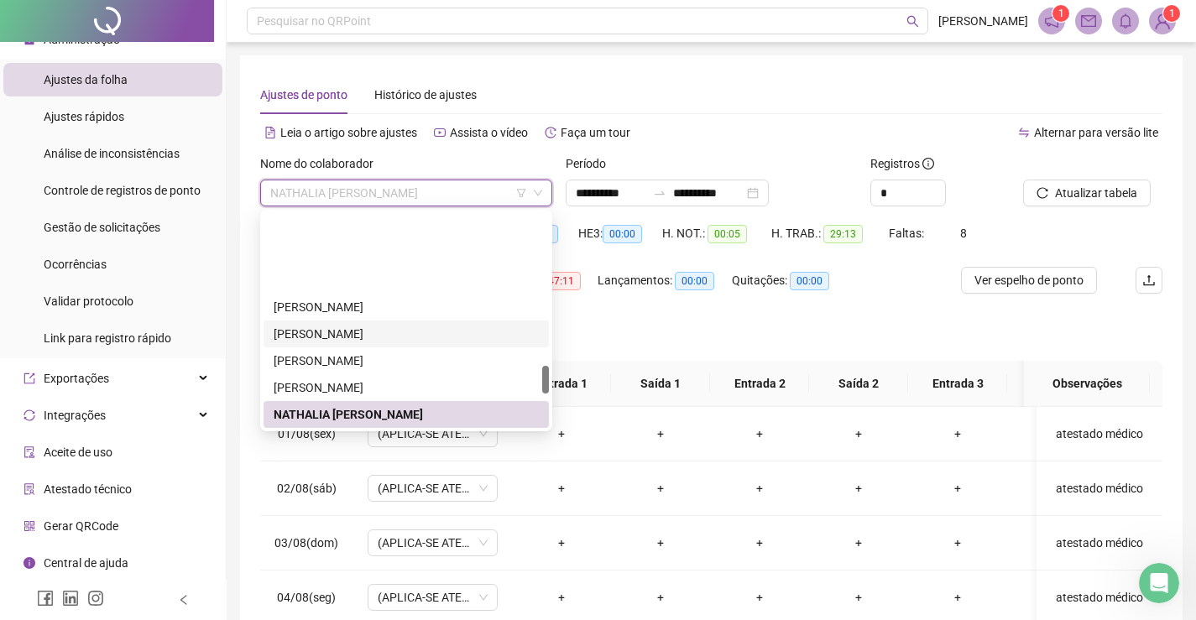
scroll to position [1185, 0]
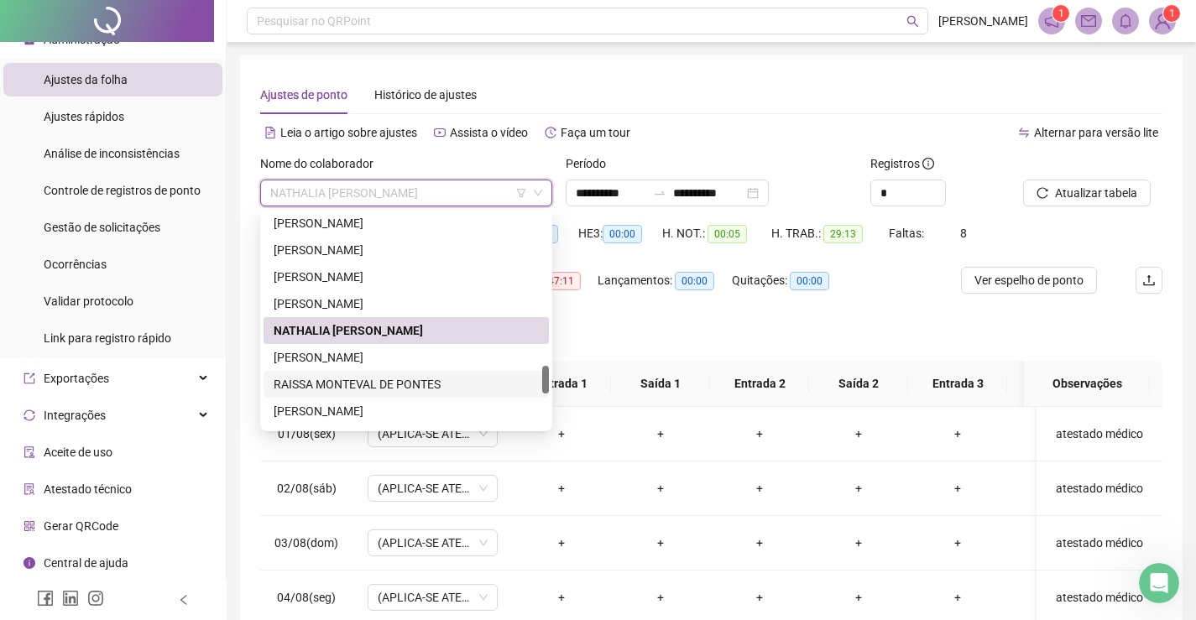
click at [366, 382] on div "RAISSA MONTEVAL DE PONTES" at bounding box center [406, 384] width 265 height 18
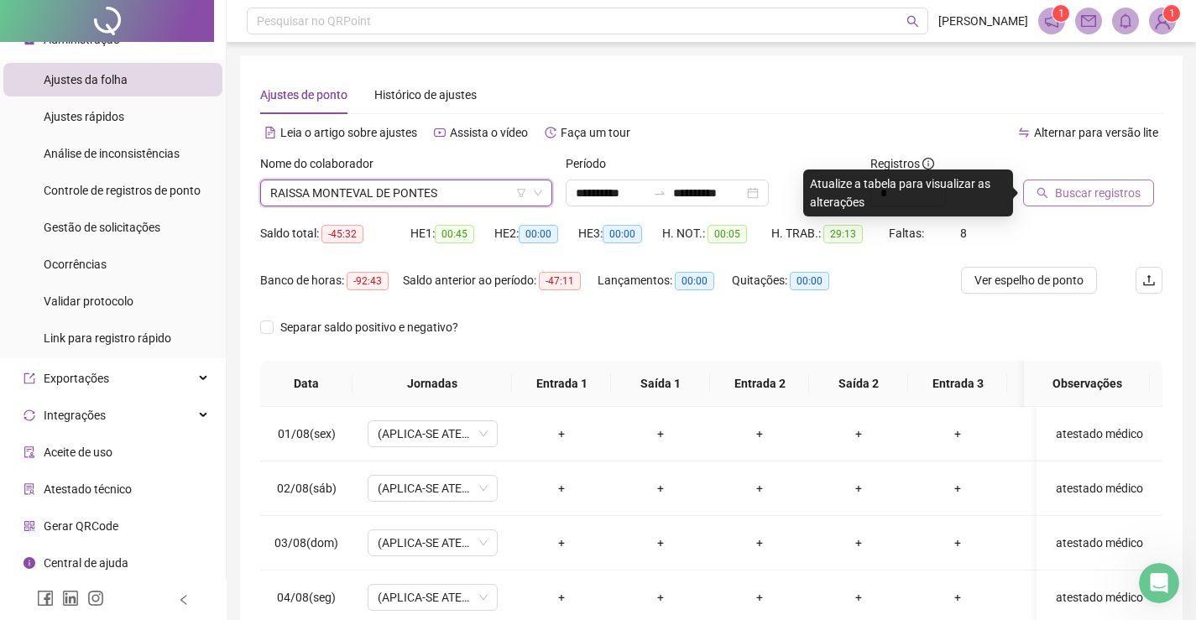
click at [1088, 191] on span "Buscar registros" at bounding box center [1098, 193] width 86 height 18
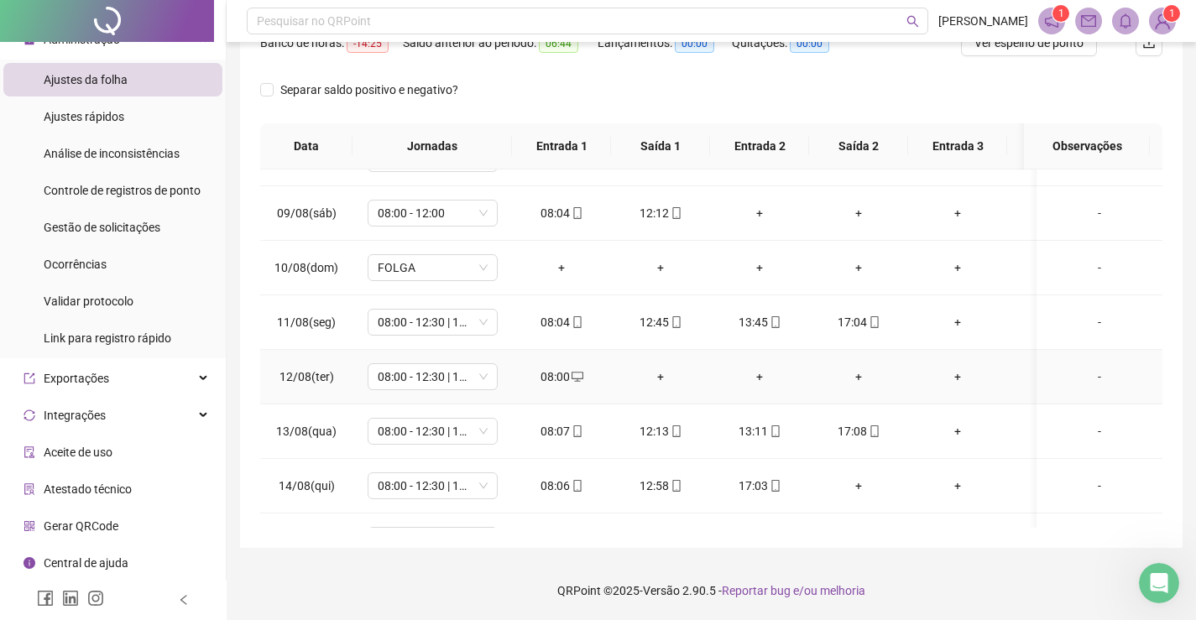
scroll to position [636, 0]
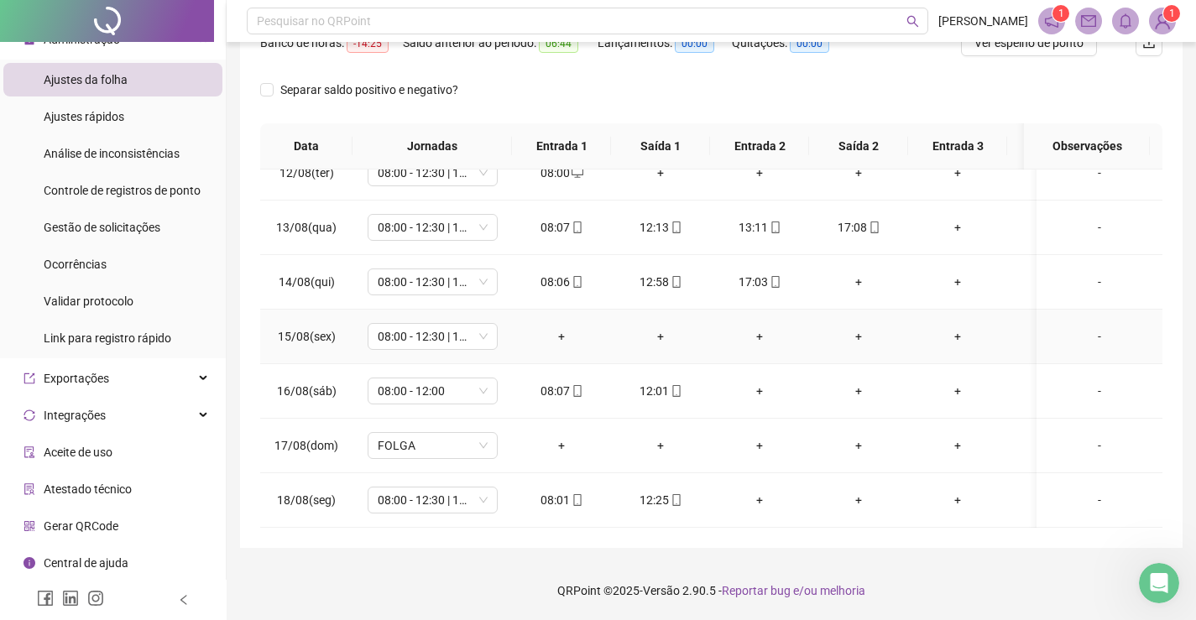
click at [1080, 327] on div "-" at bounding box center [1099, 336] width 99 height 18
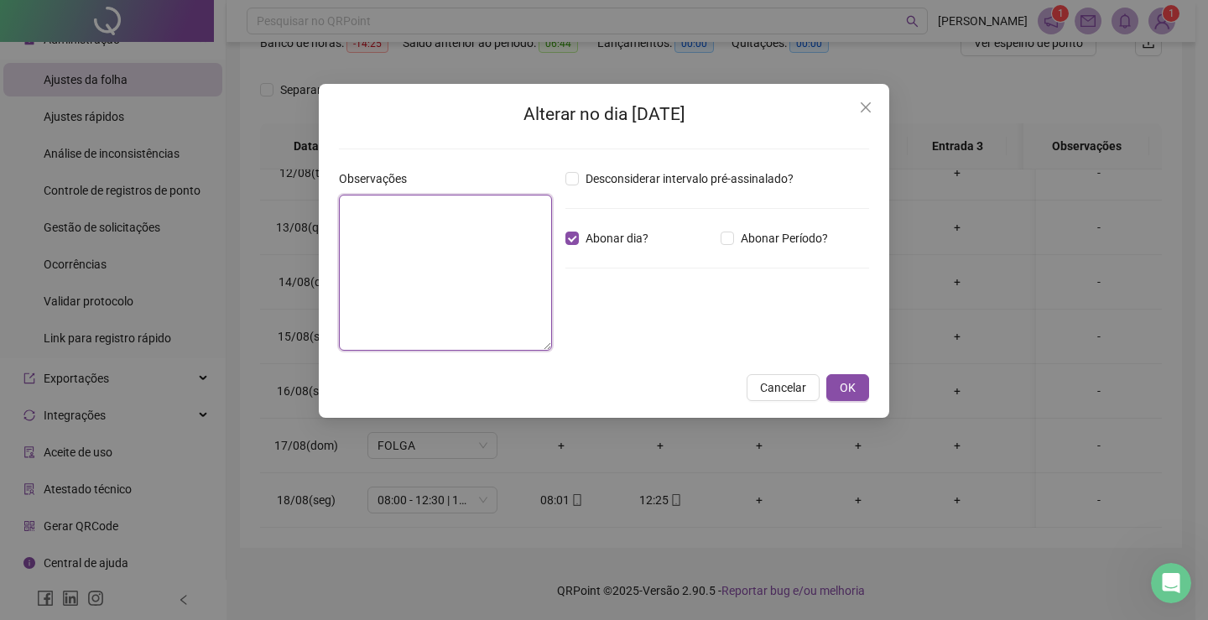
click at [522, 253] on textarea at bounding box center [445, 273] width 213 height 156
paste textarea "**********"
type textarea "**********"
click at [850, 389] on span "OK" at bounding box center [848, 387] width 16 height 18
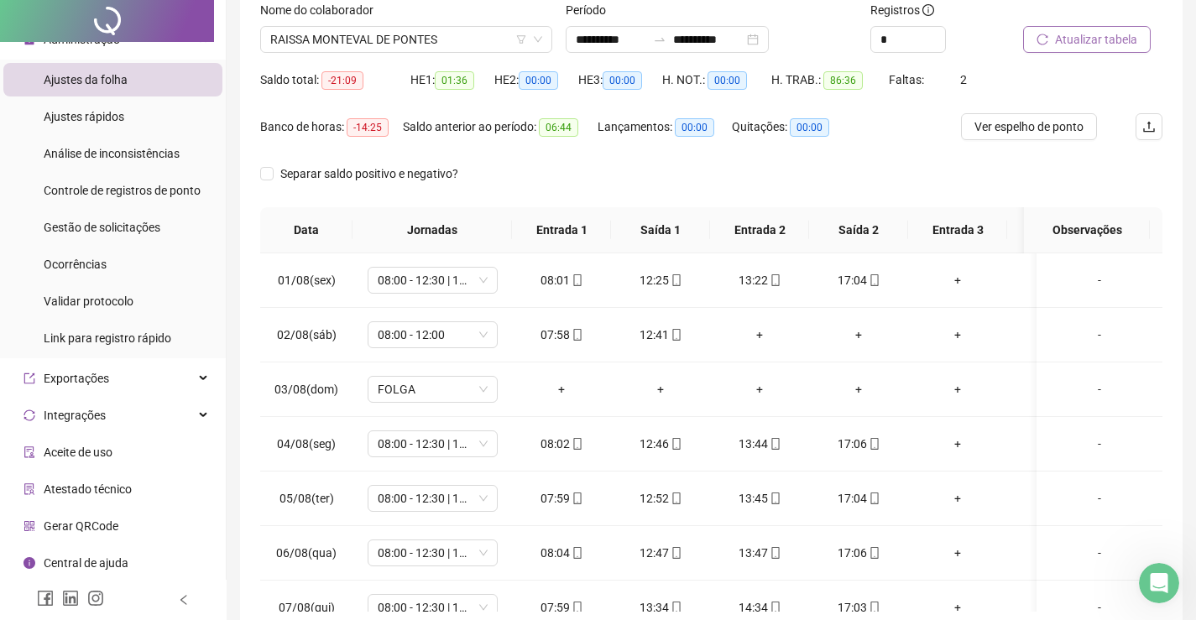
scroll to position [0, 0]
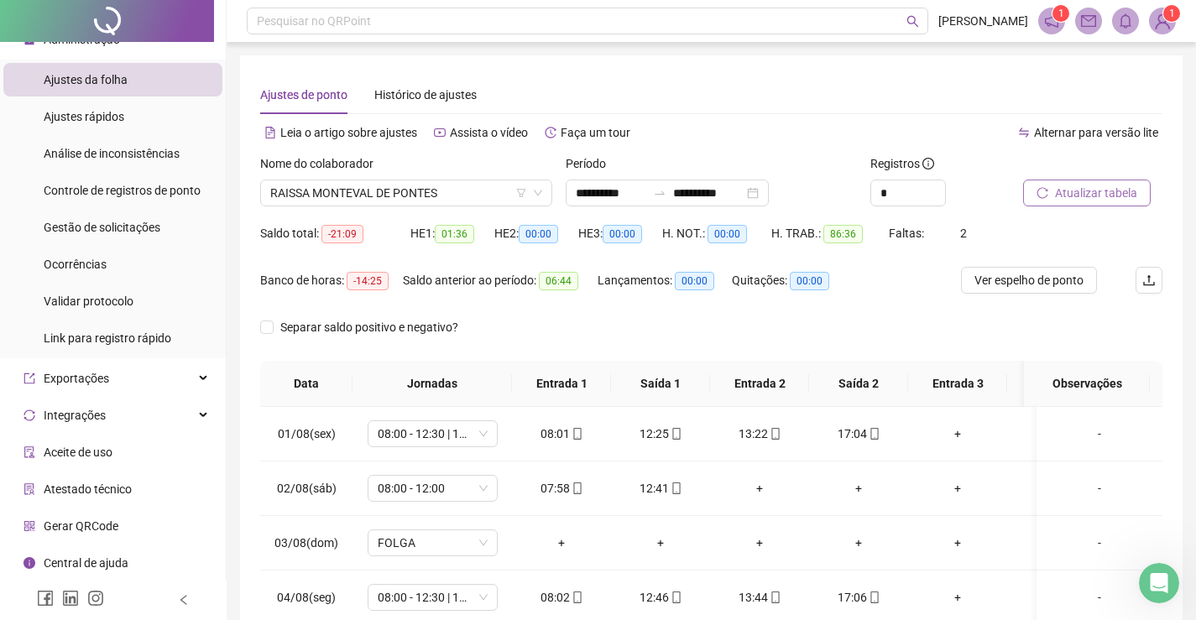
click at [1083, 191] on span "Atualizar tabela" at bounding box center [1096, 193] width 82 height 18
click at [450, 188] on span "RAISSA MONTEVAL DE PONTES" at bounding box center [406, 192] width 272 height 25
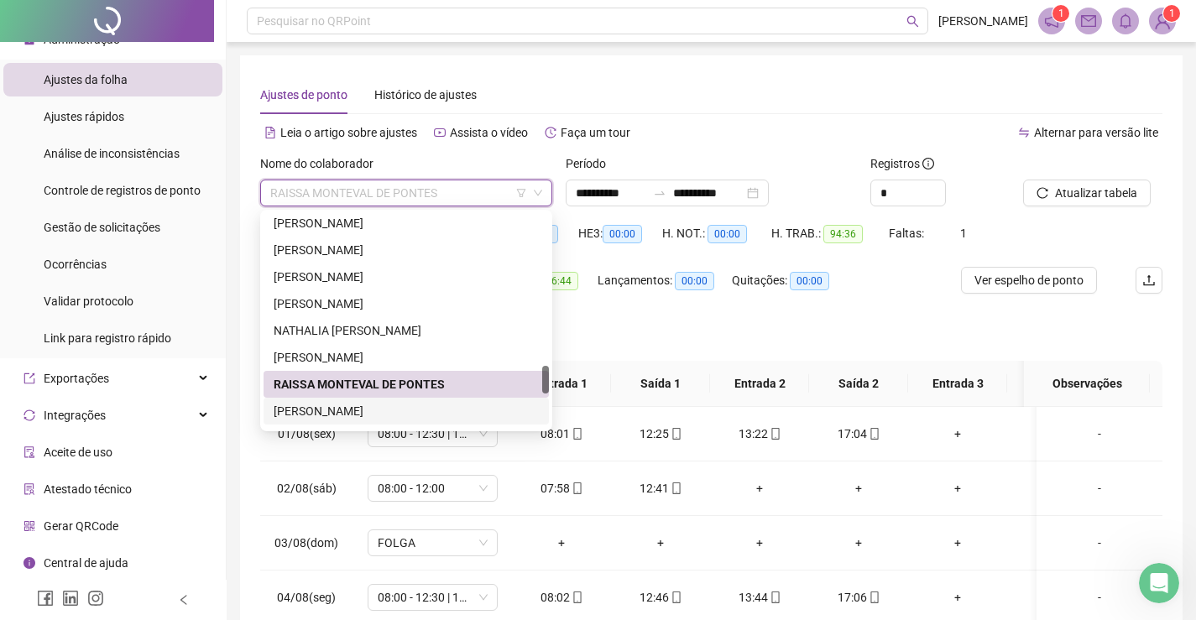
click at [350, 415] on div "[PERSON_NAME]" at bounding box center [406, 411] width 265 height 18
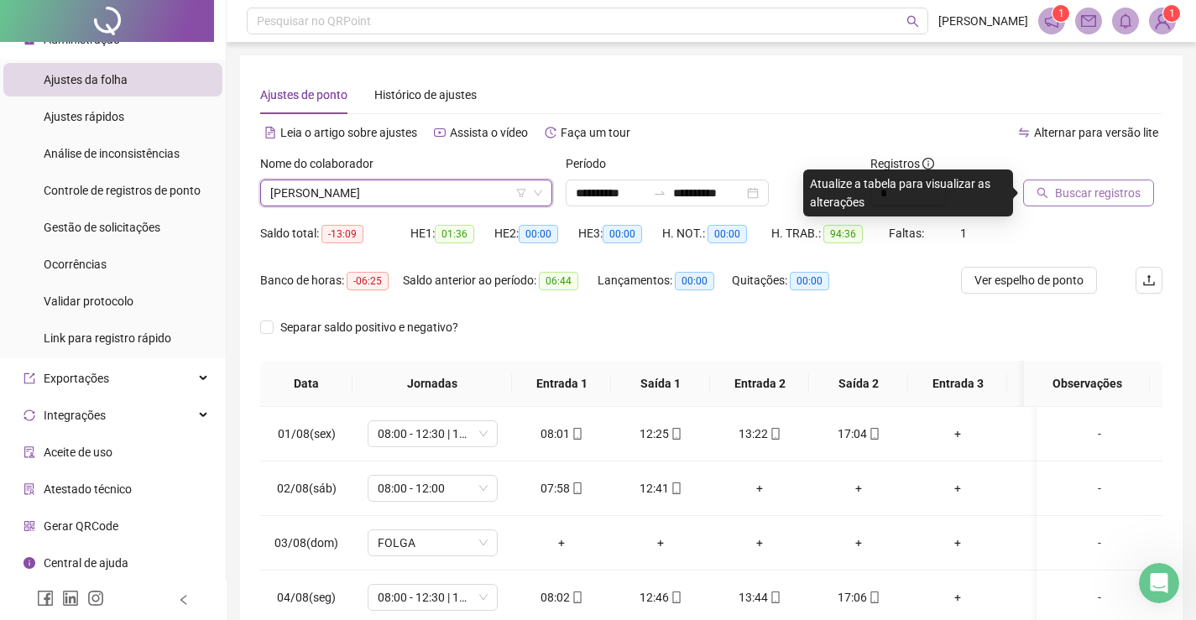
click at [1096, 195] on span "Buscar registros" at bounding box center [1098, 193] width 86 height 18
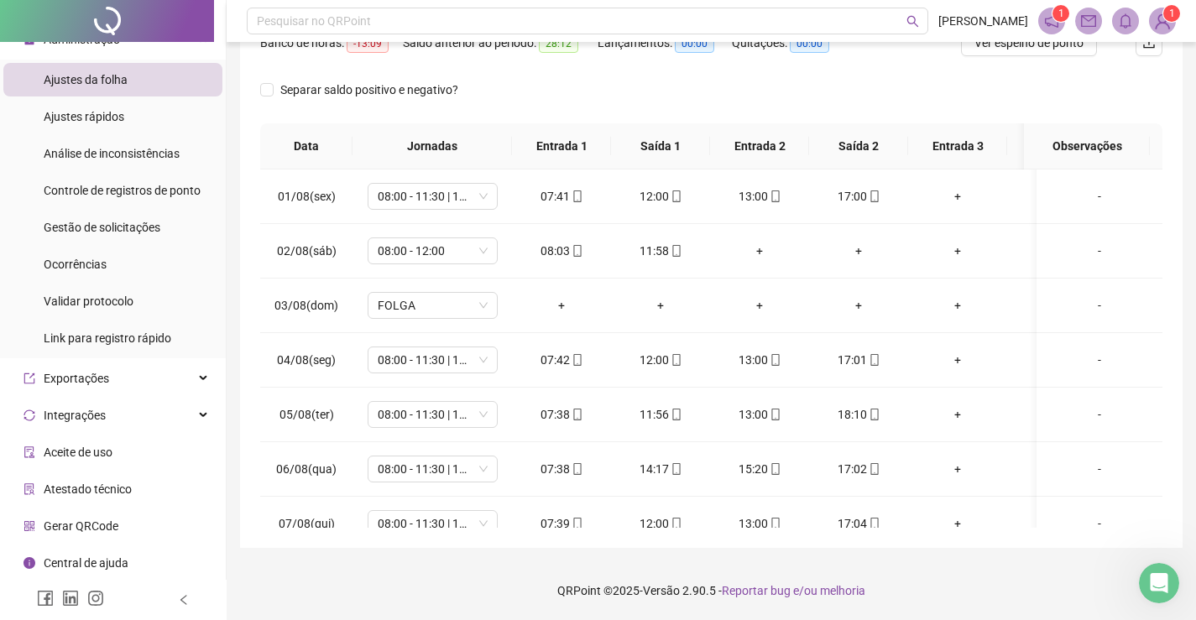
scroll to position [70, 0]
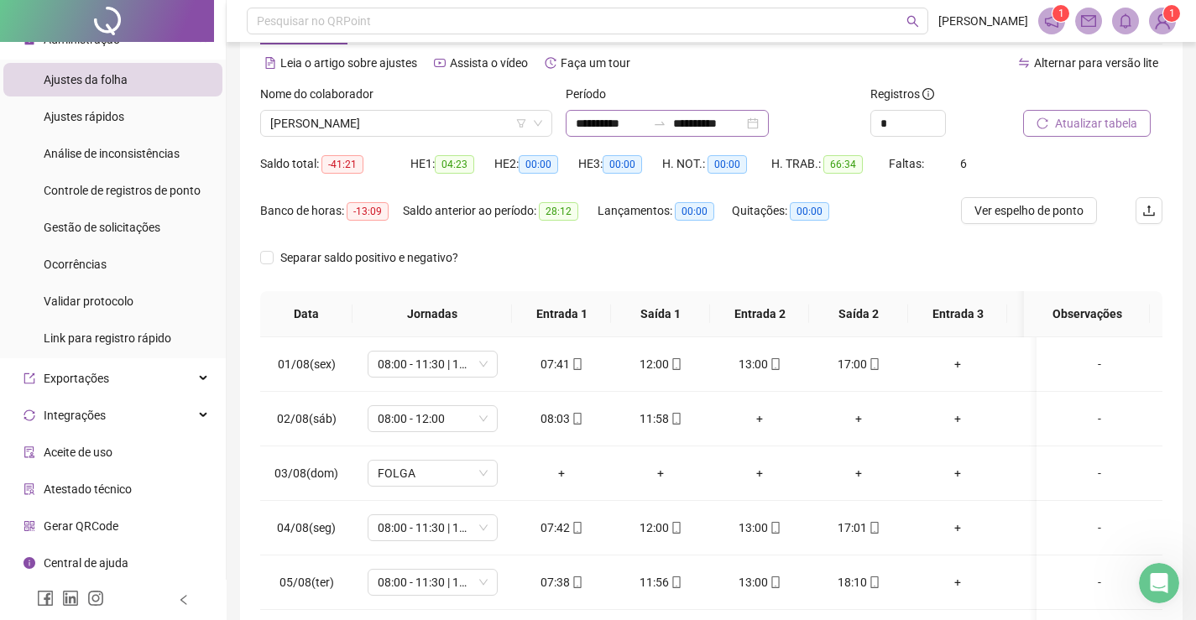
click at [769, 124] on div "**********" at bounding box center [667, 123] width 203 height 27
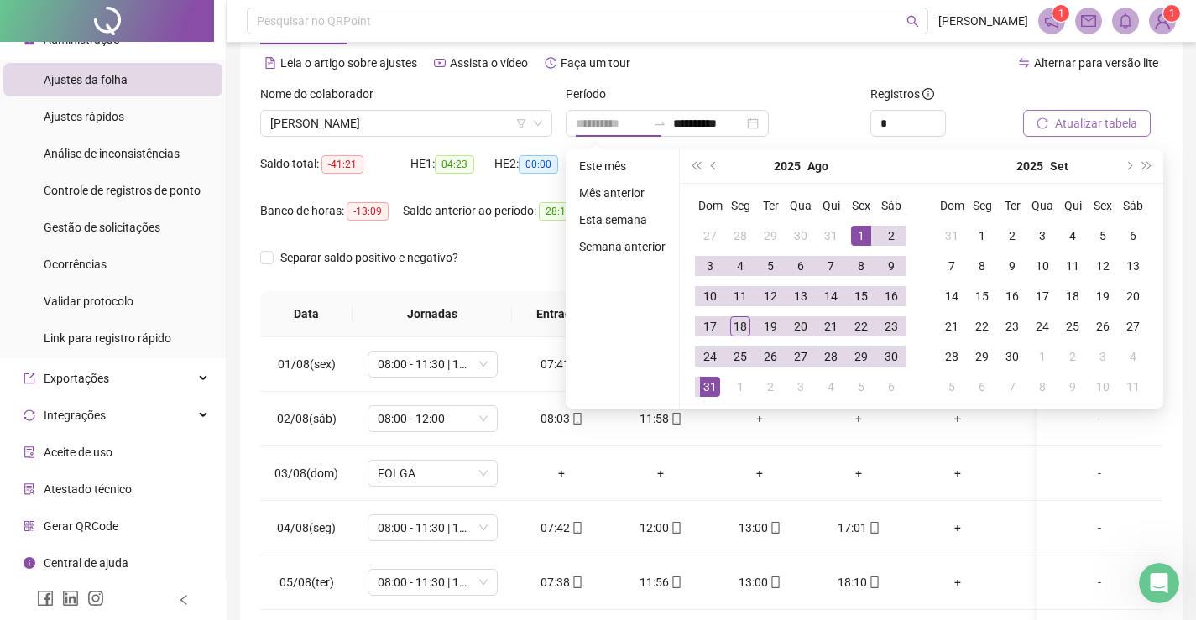
click at [859, 232] on div "1" at bounding box center [861, 236] width 20 height 20
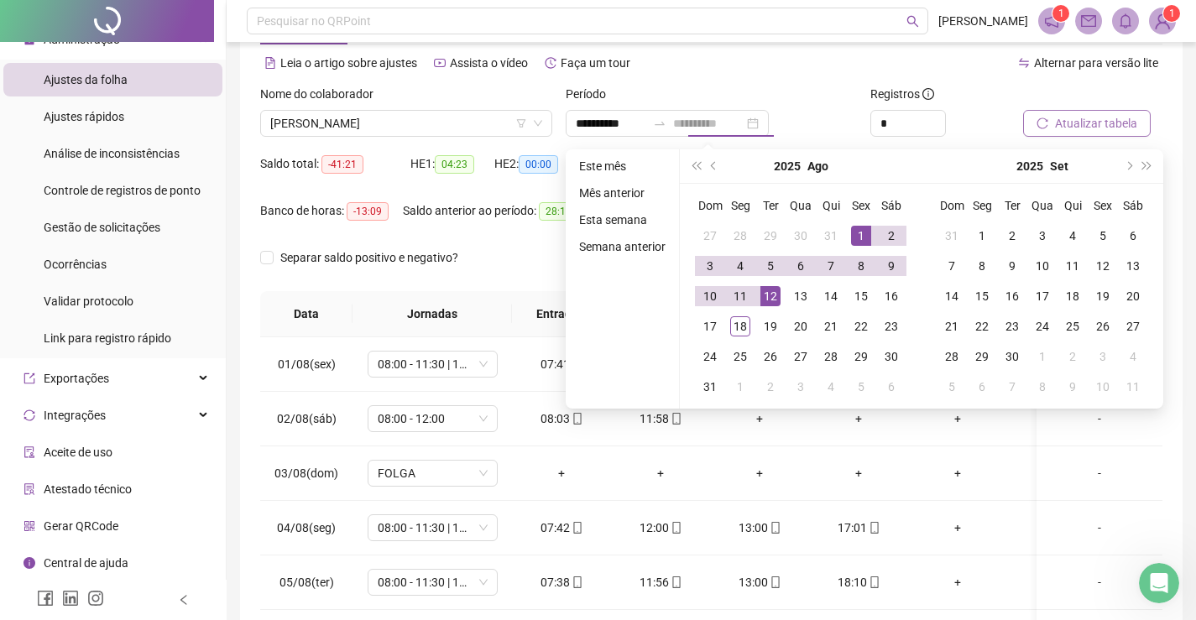
click at [768, 295] on div "12" at bounding box center [770, 296] width 20 height 20
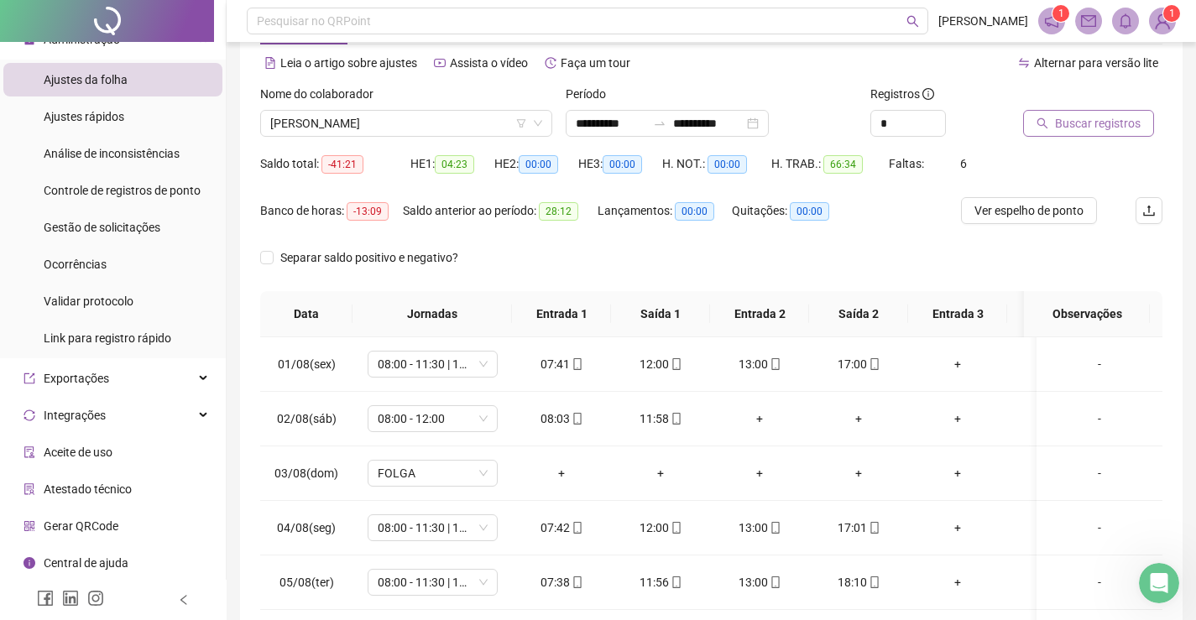
click at [1078, 123] on span "Buscar registros" at bounding box center [1098, 123] width 86 height 18
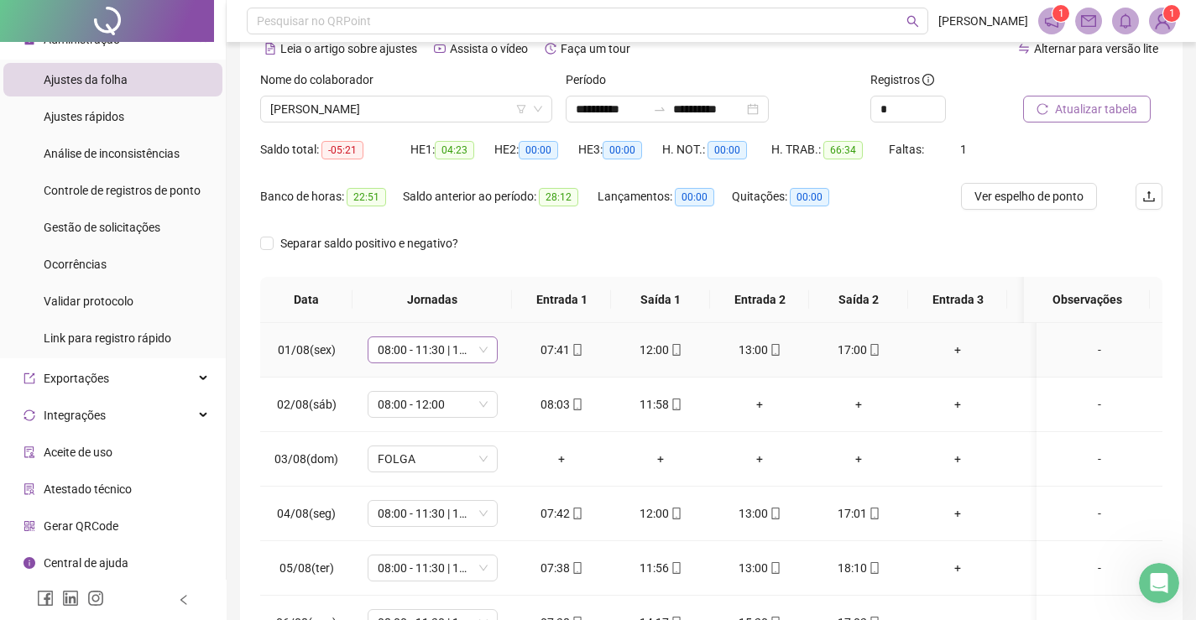
scroll to position [0, 0]
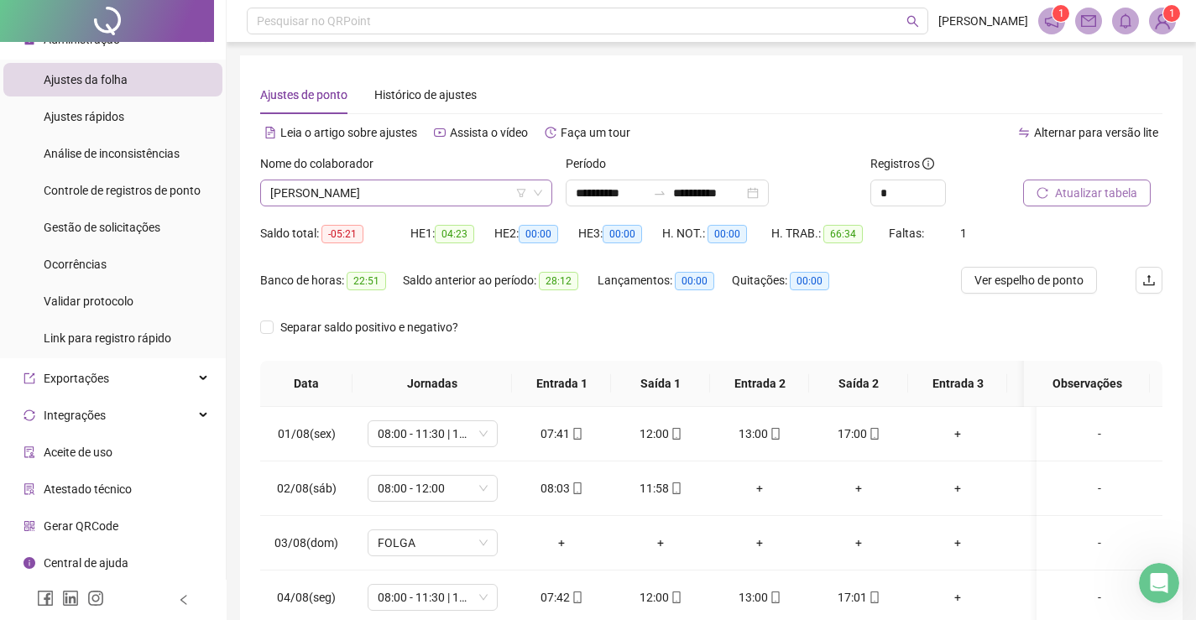
click at [504, 191] on span "[PERSON_NAME]" at bounding box center [406, 192] width 272 height 25
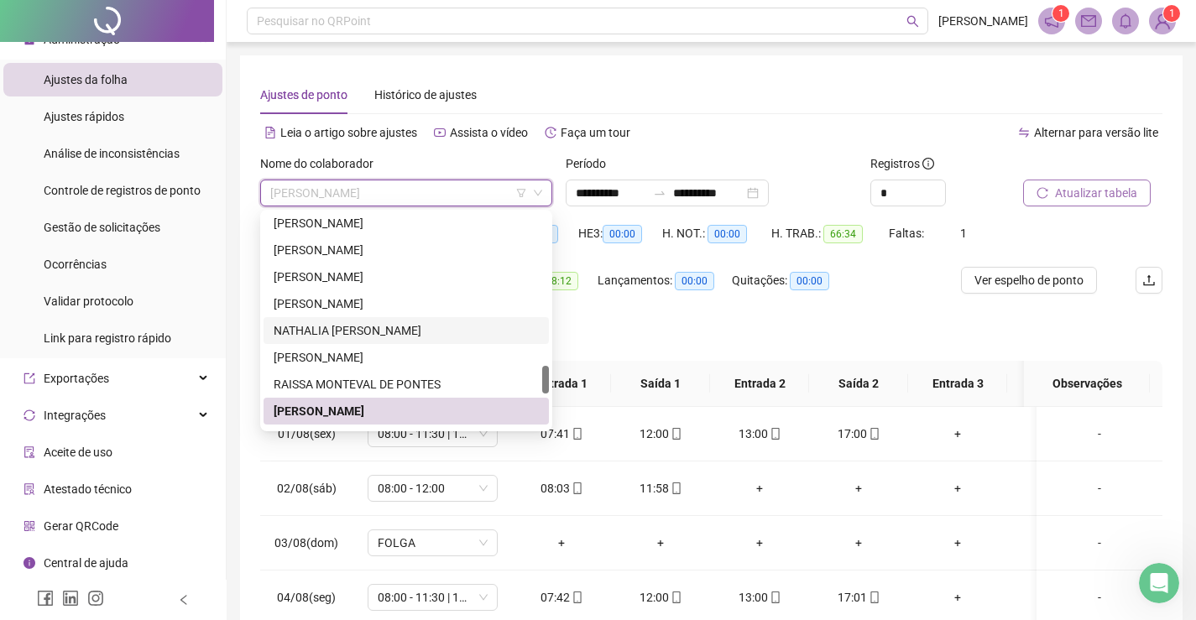
scroll to position [1269, 0]
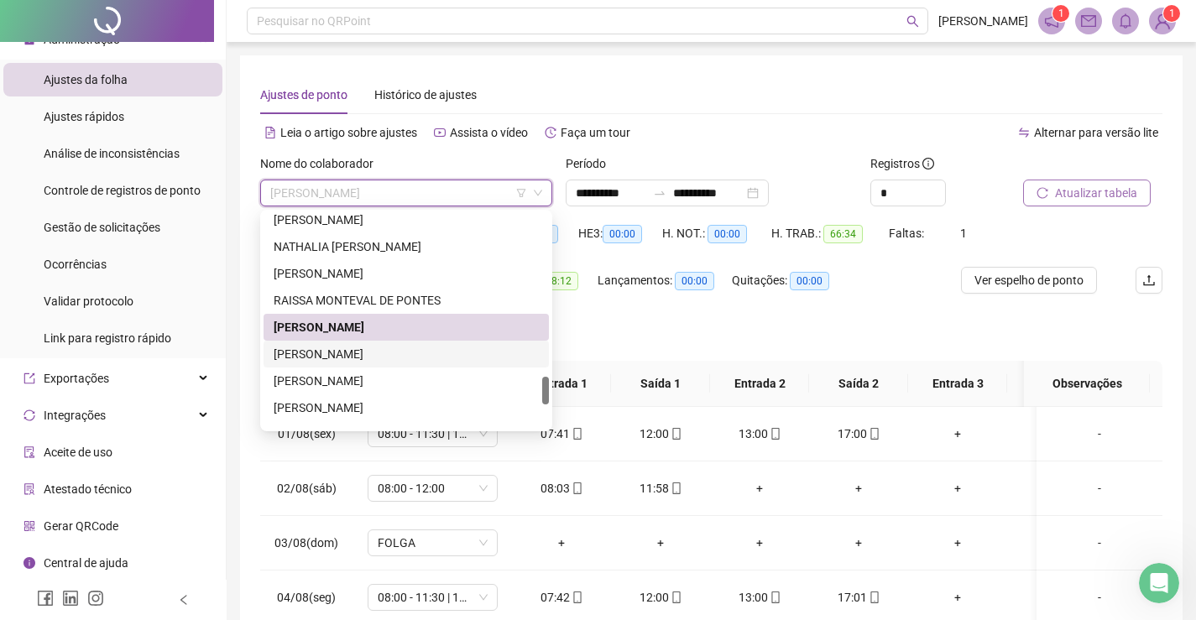
click at [377, 352] on div "[PERSON_NAME]" at bounding box center [406, 354] width 265 height 18
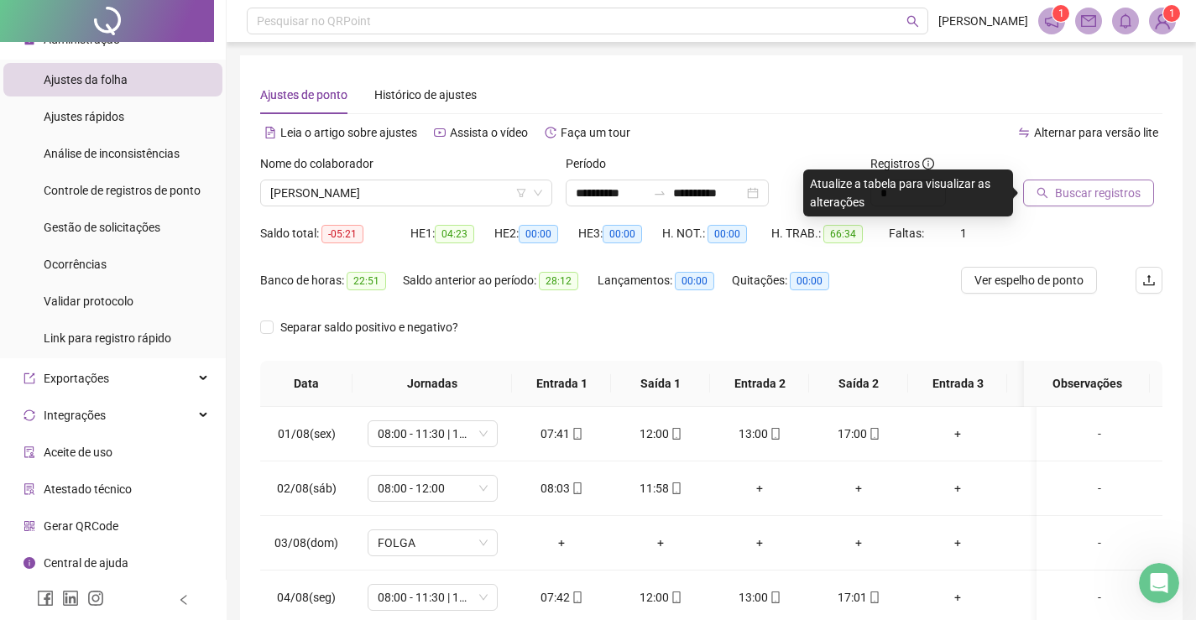
click at [1082, 191] on span "Buscar registros" at bounding box center [1098, 193] width 86 height 18
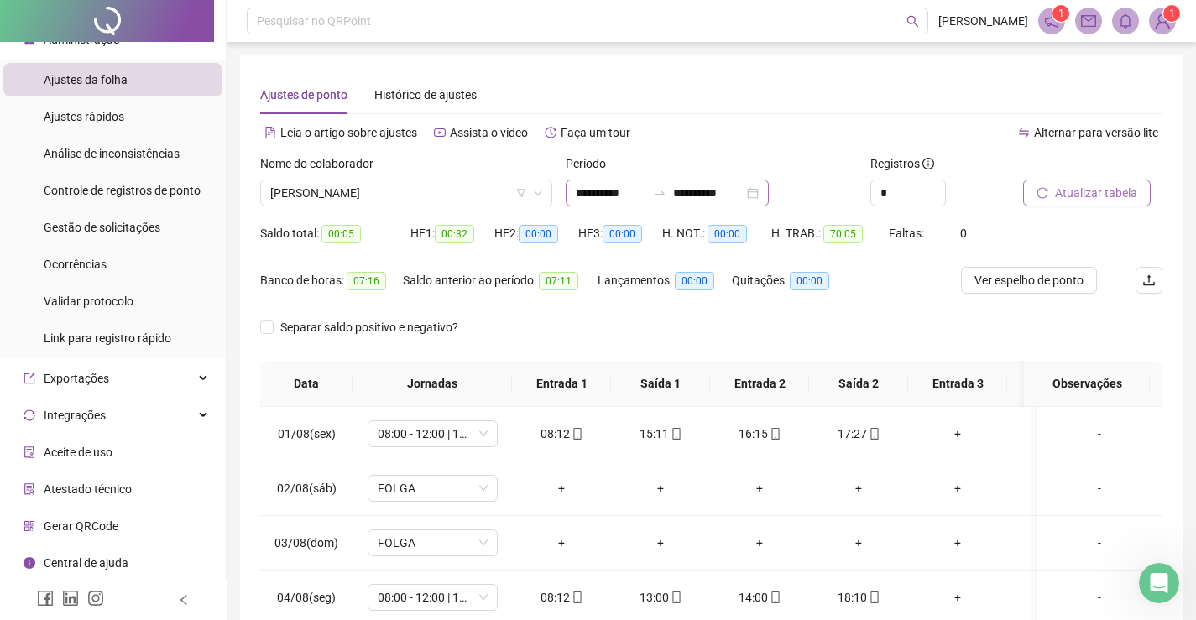
click at [769, 194] on div "**********" at bounding box center [667, 193] width 203 height 27
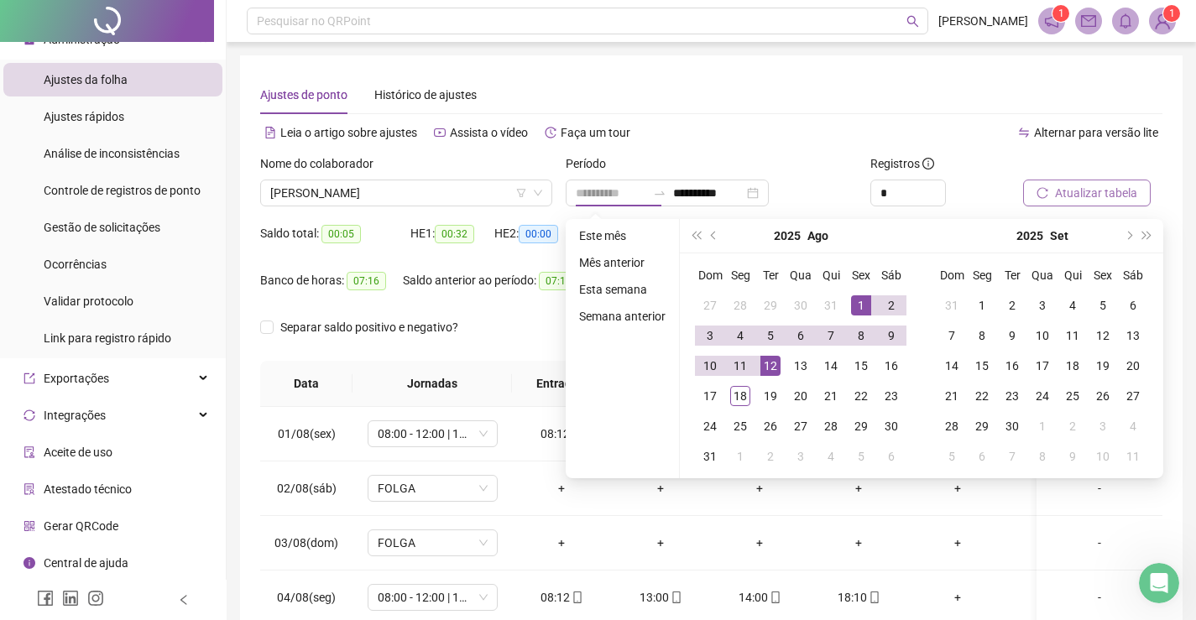
click at [859, 306] on div "1" at bounding box center [861, 305] width 20 height 20
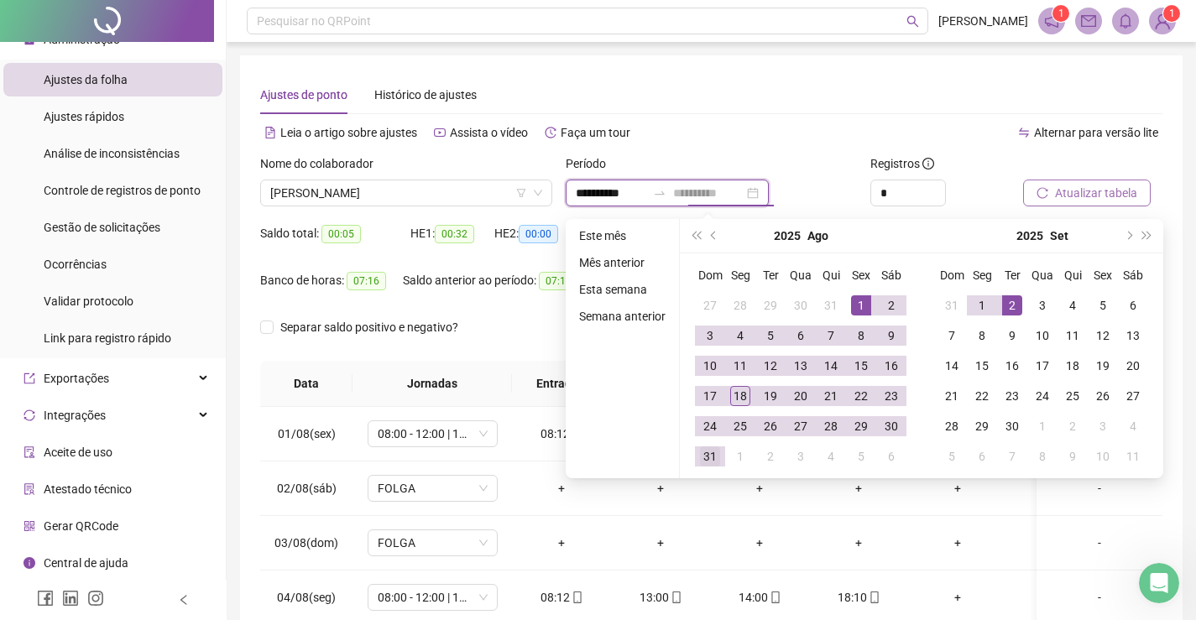
type input "**********"
click at [709, 459] on div "31" at bounding box center [710, 456] width 20 height 20
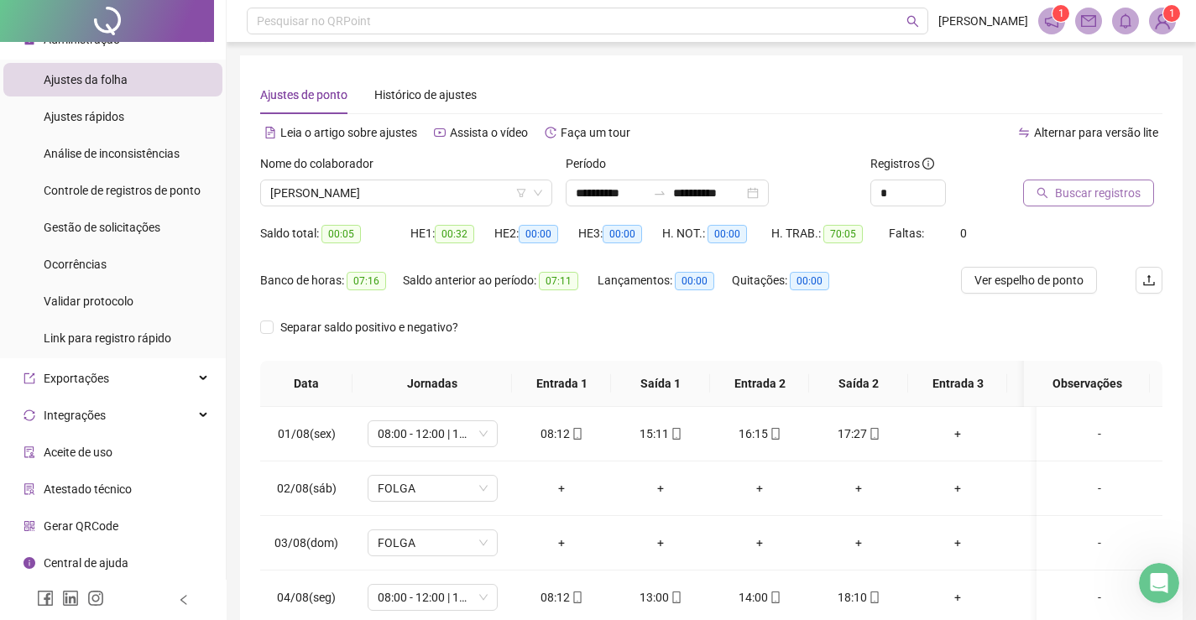
click at [1105, 194] on span "Buscar registros" at bounding box center [1098, 193] width 86 height 18
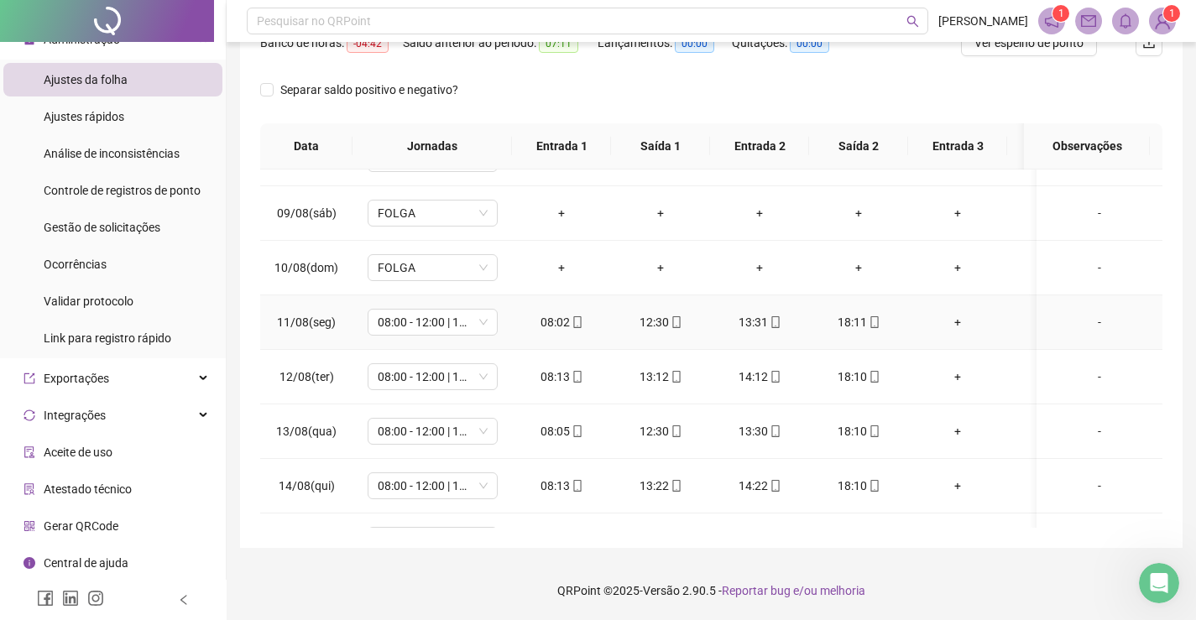
scroll to position [636, 0]
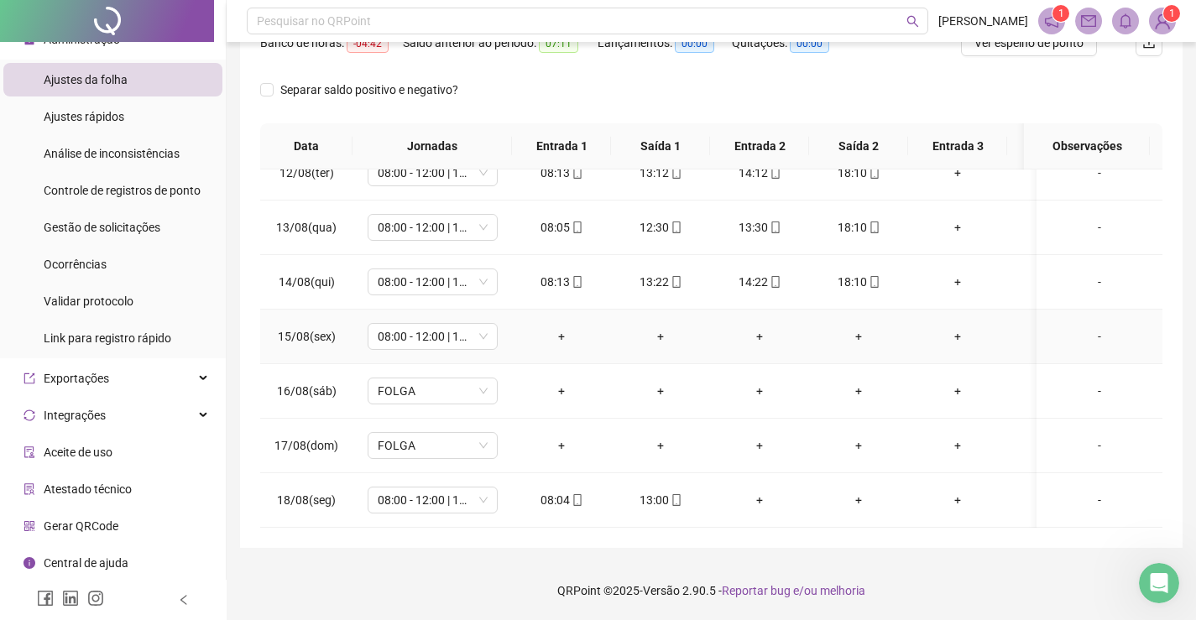
click at [1083, 327] on div "-" at bounding box center [1099, 336] width 99 height 18
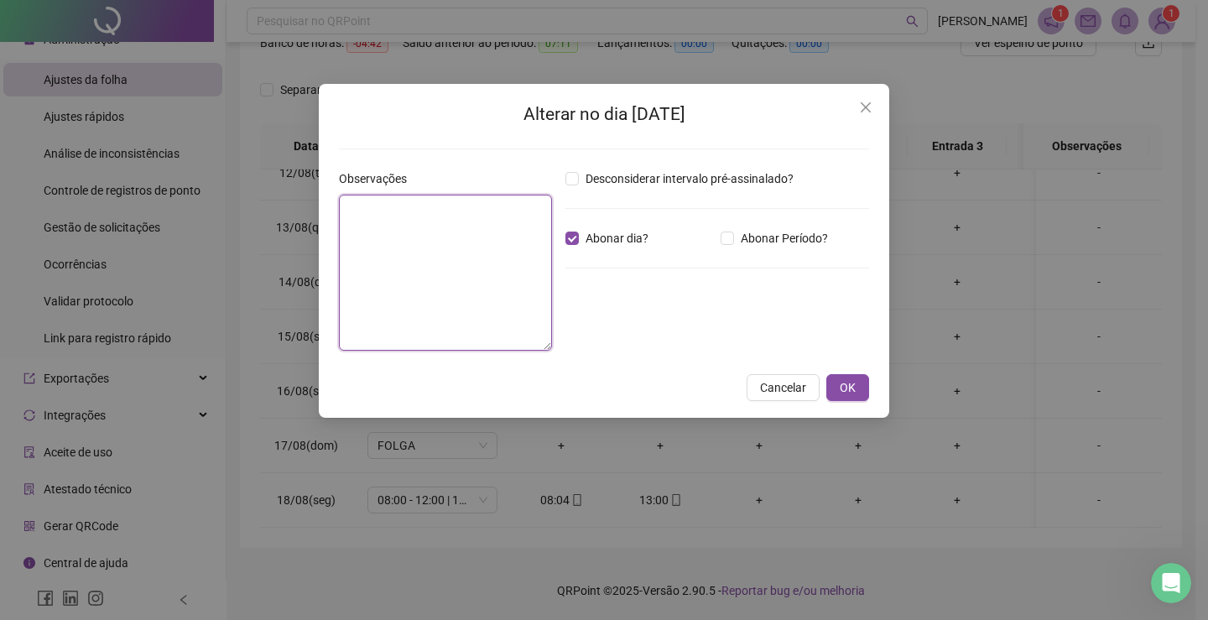
click at [514, 238] on textarea at bounding box center [445, 273] width 213 height 156
paste textarea "**********"
type textarea "**********"
click at [862, 383] on button "OK" at bounding box center [848, 387] width 43 height 27
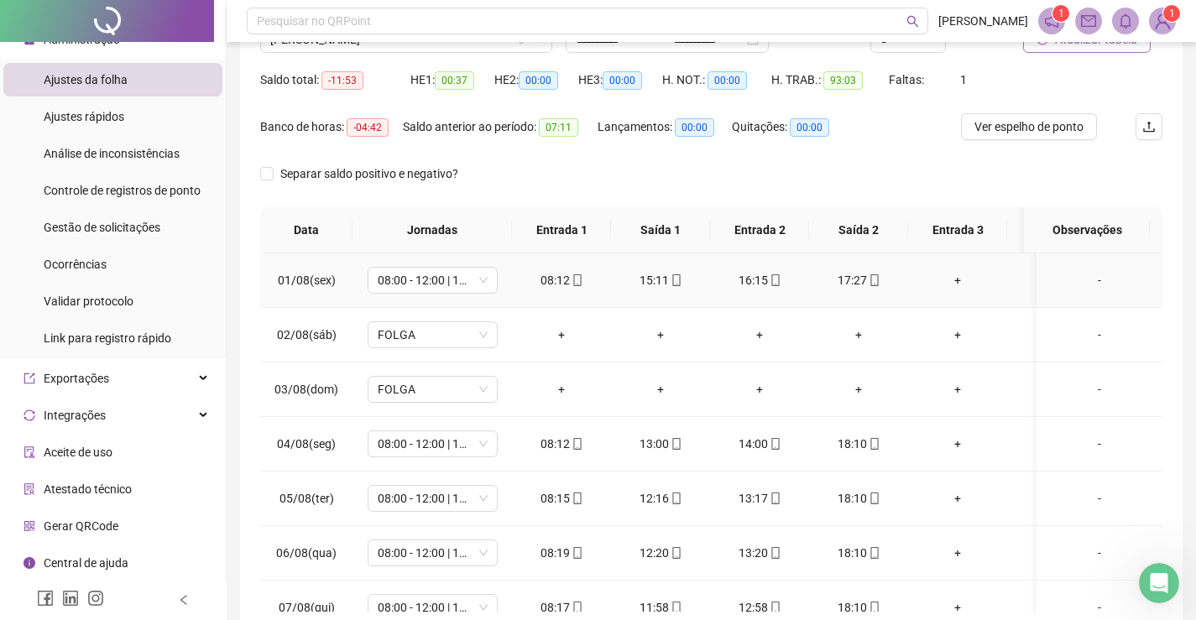
scroll to position [0, 0]
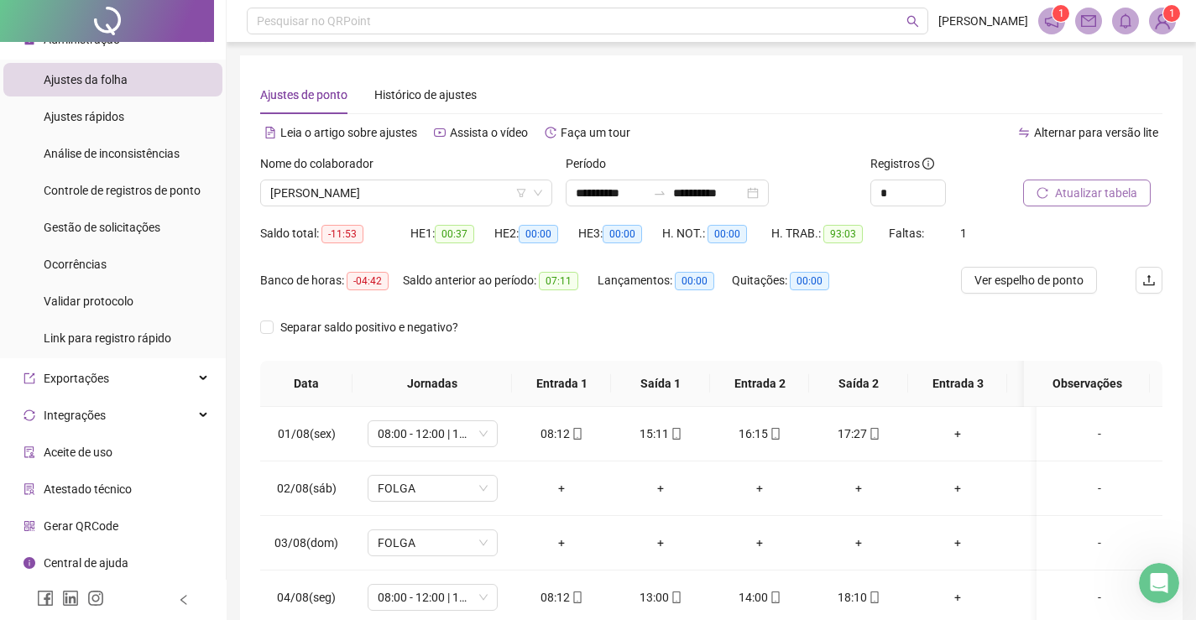
click at [1102, 192] on span "Atualizar tabela" at bounding box center [1096, 193] width 82 height 18
click at [479, 195] on span "[PERSON_NAME]" at bounding box center [406, 192] width 272 height 25
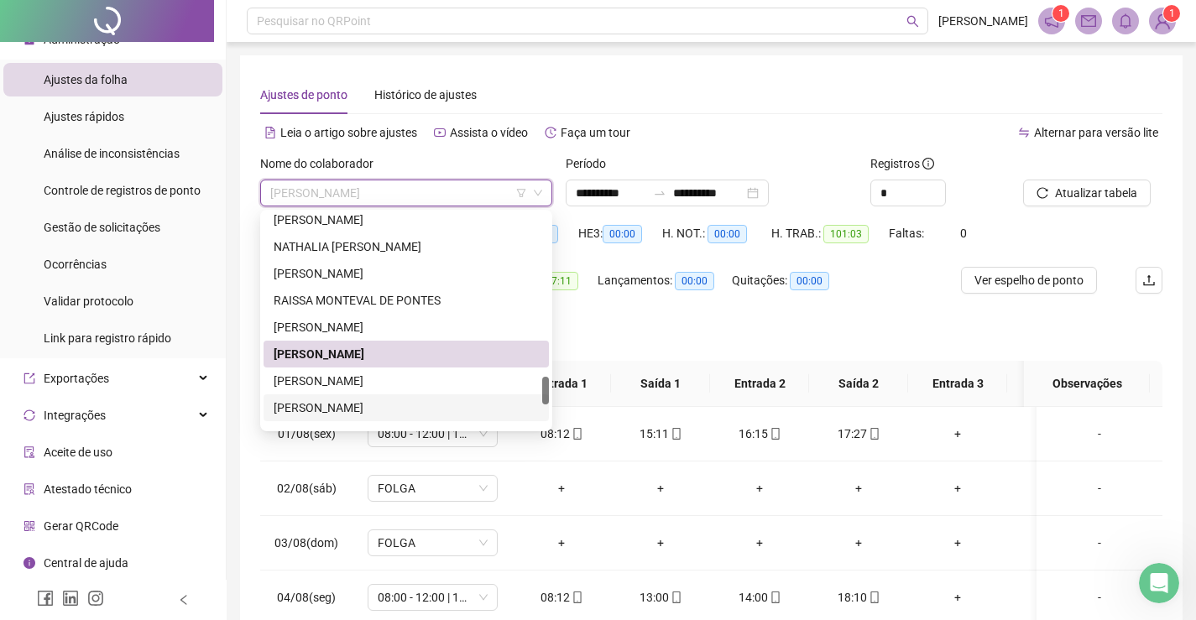
click at [338, 413] on div "[PERSON_NAME]" at bounding box center [406, 408] width 265 height 18
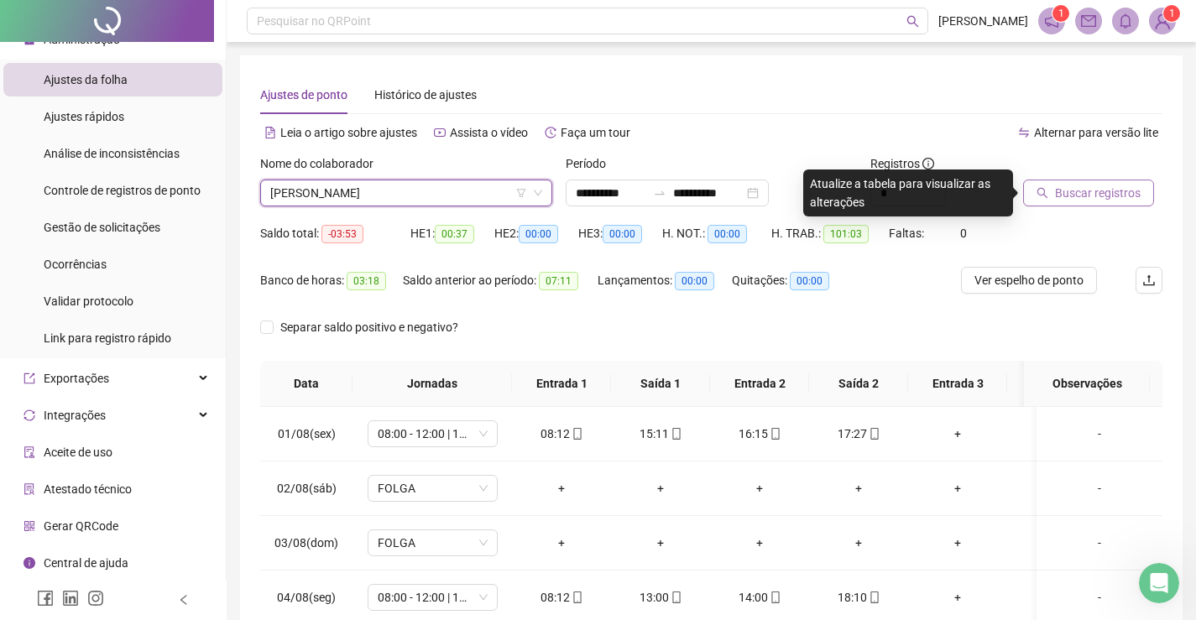
click at [1078, 197] on span "Buscar registros" at bounding box center [1098, 193] width 86 height 18
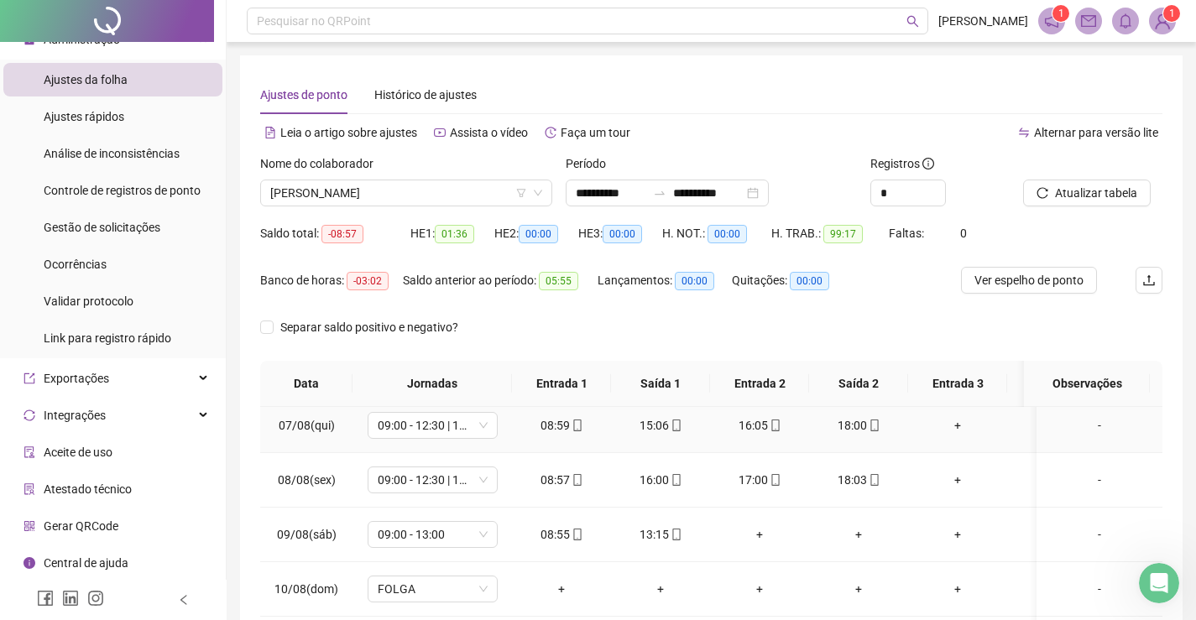
scroll to position [636, 0]
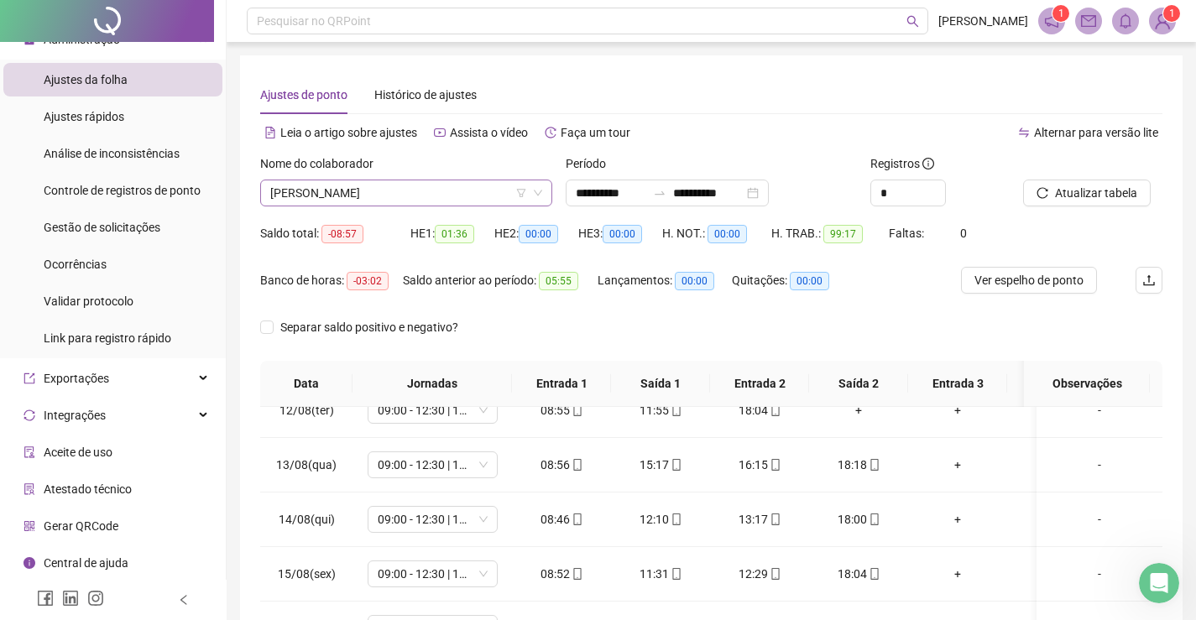
click at [472, 199] on span "[PERSON_NAME]" at bounding box center [406, 192] width 272 height 25
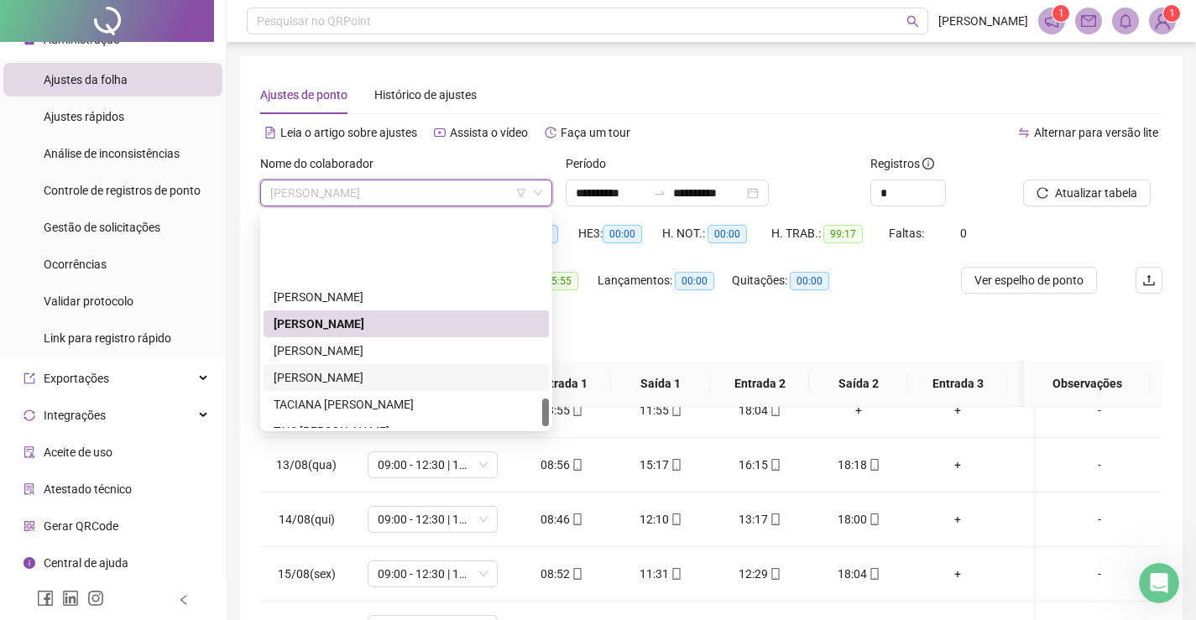
scroll to position [1437, 0]
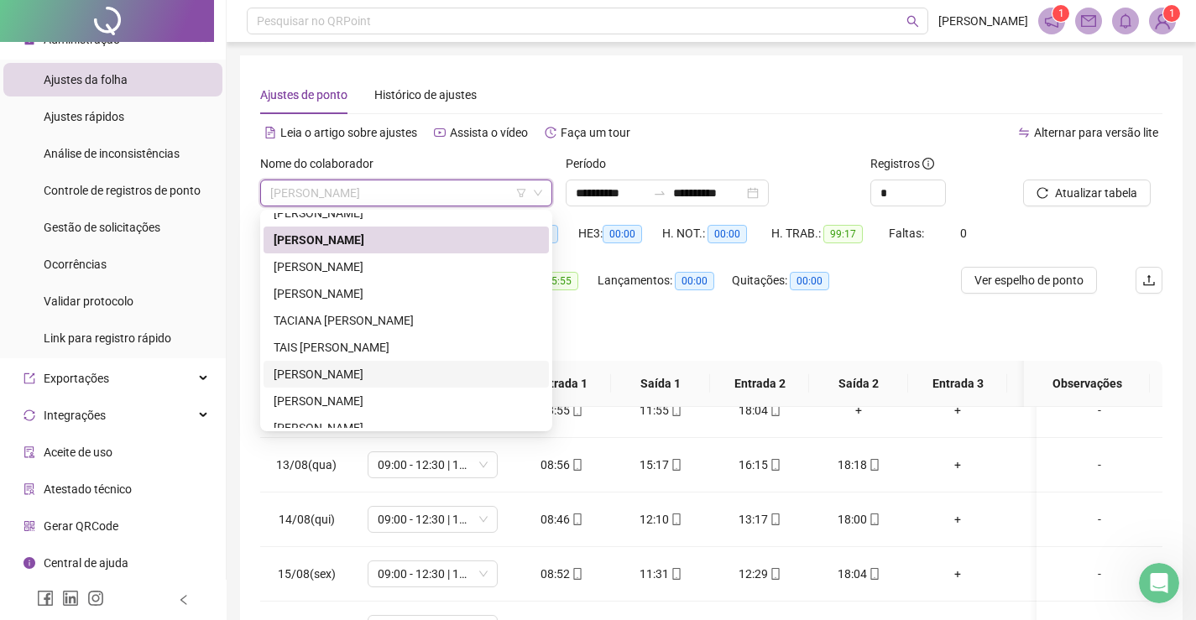
click at [307, 375] on div "[PERSON_NAME]" at bounding box center [406, 374] width 265 height 18
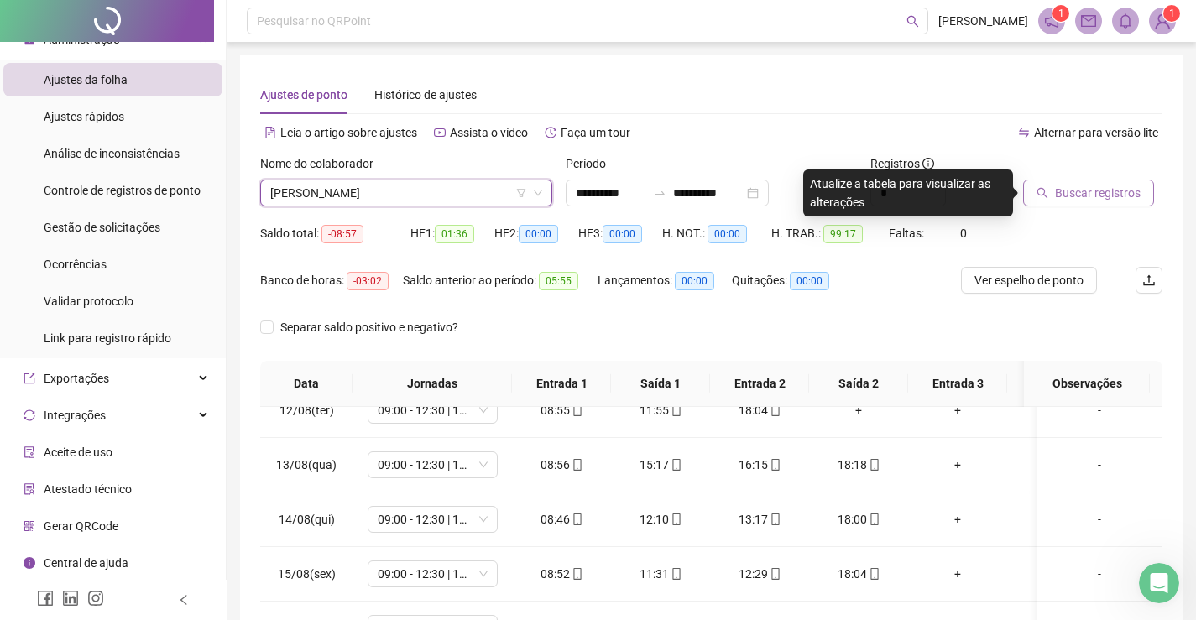
click at [1104, 188] on span "Buscar registros" at bounding box center [1098, 193] width 86 height 18
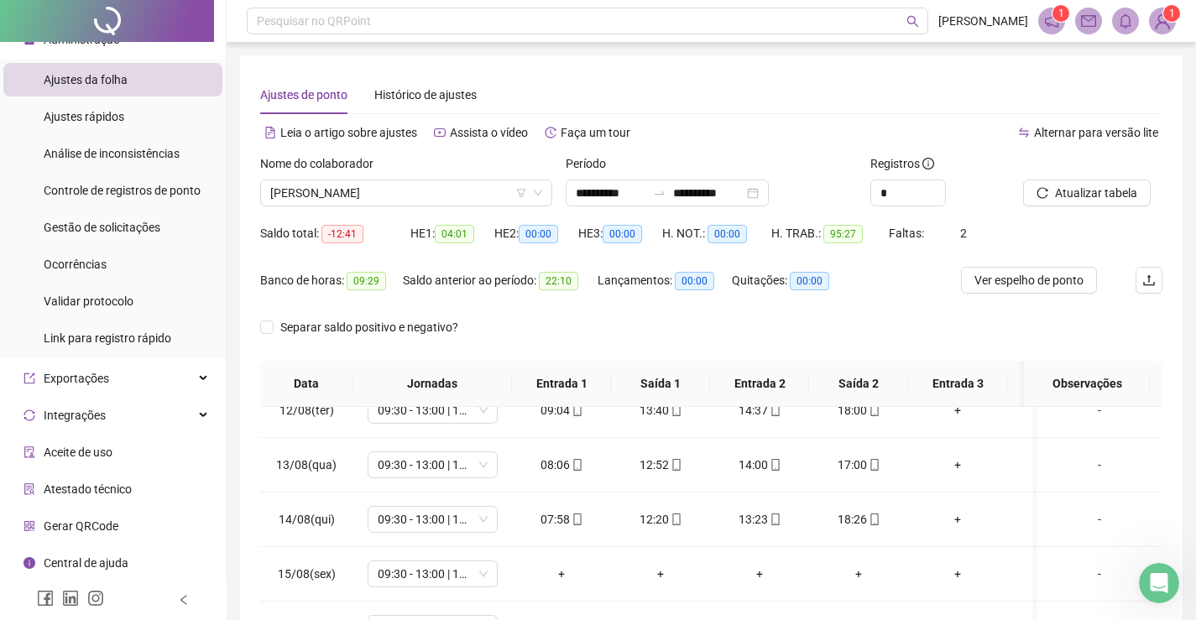
scroll to position [238, 0]
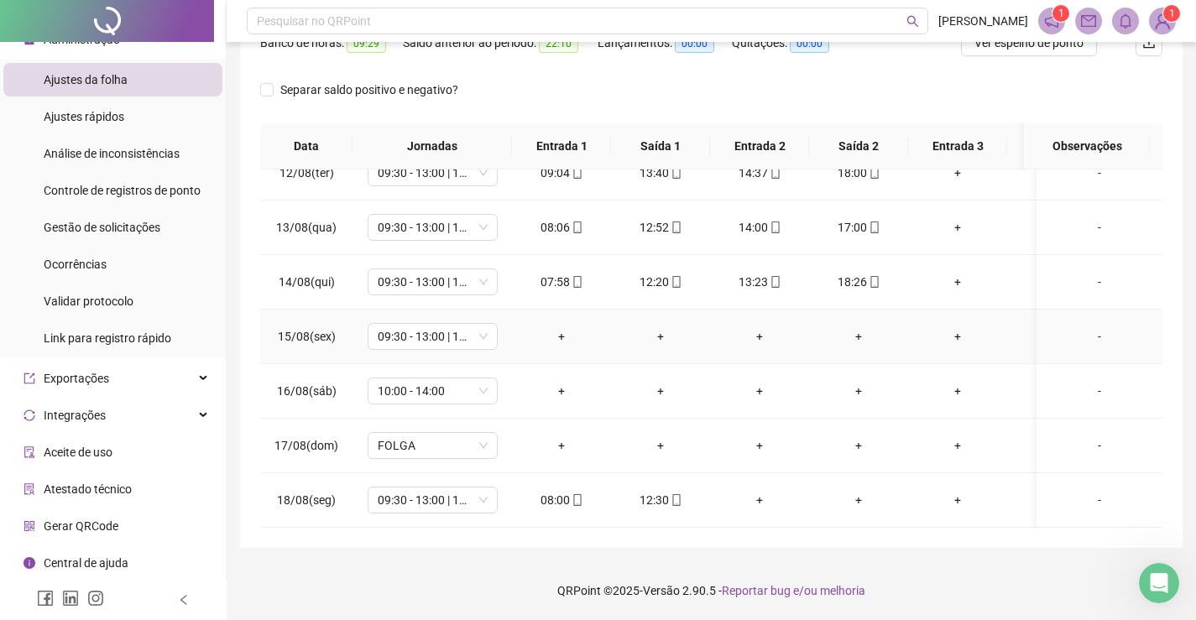
click at [1083, 327] on div "-" at bounding box center [1099, 336] width 99 height 18
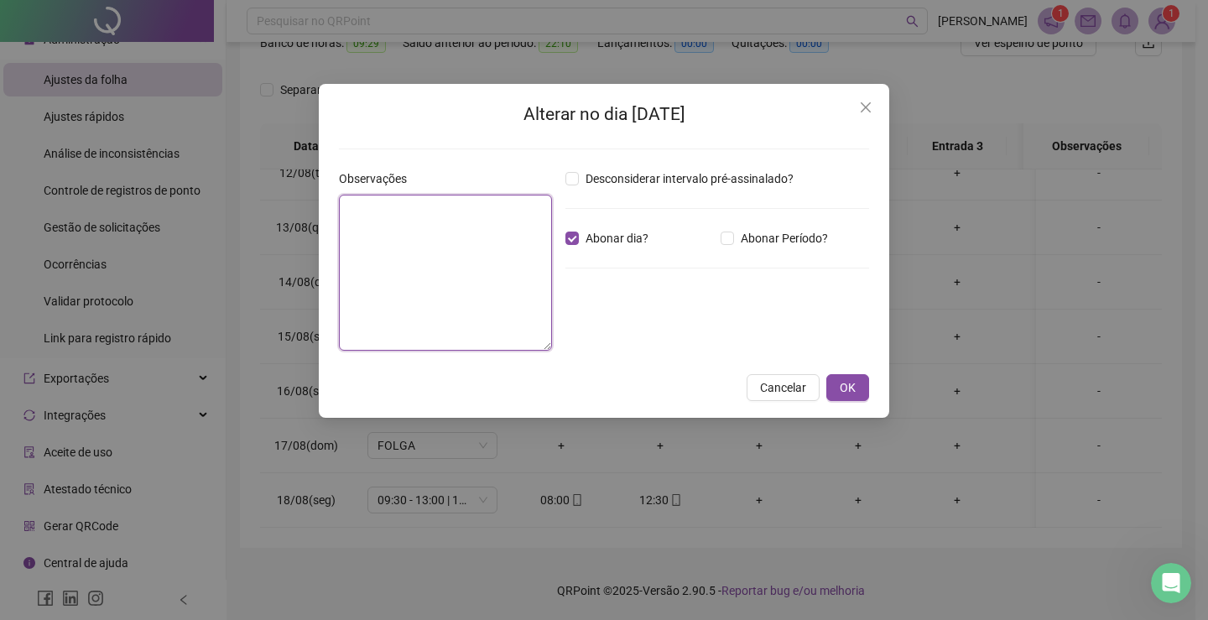
click at [522, 248] on textarea at bounding box center [445, 273] width 213 height 156
paste textarea "**********"
type textarea "**********"
click at [845, 378] on span "OK" at bounding box center [848, 387] width 16 height 18
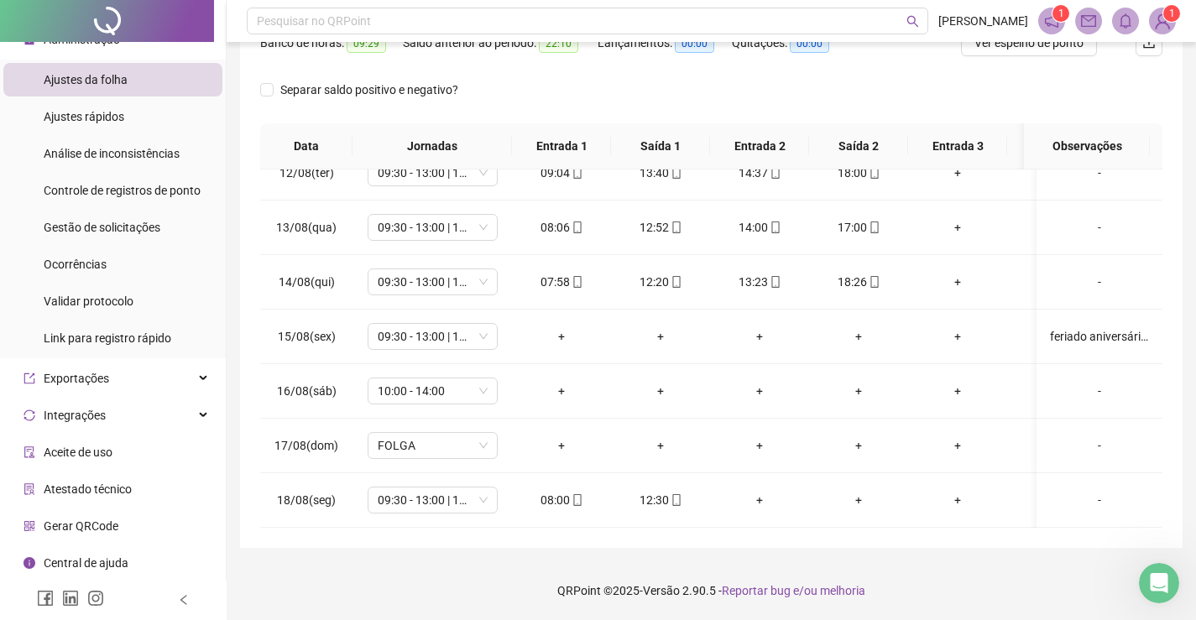
scroll to position [0, 0]
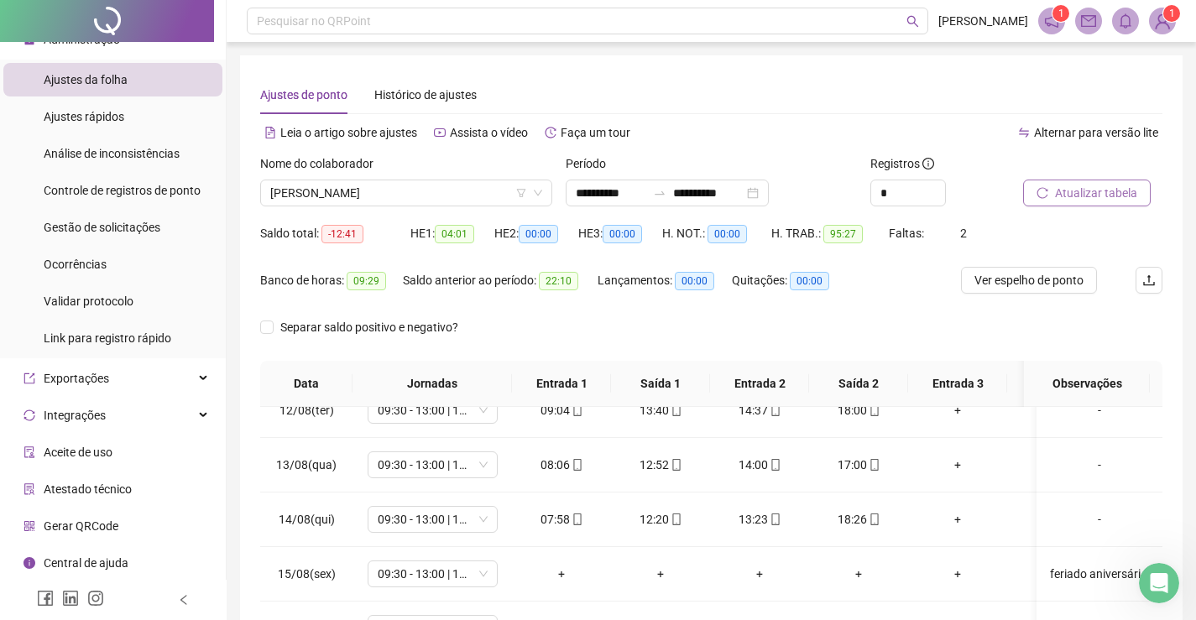
click at [1105, 200] on span "Atualizar tabela" at bounding box center [1096, 193] width 82 height 18
click at [363, 195] on span "[PERSON_NAME]" at bounding box center [406, 192] width 272 height 25
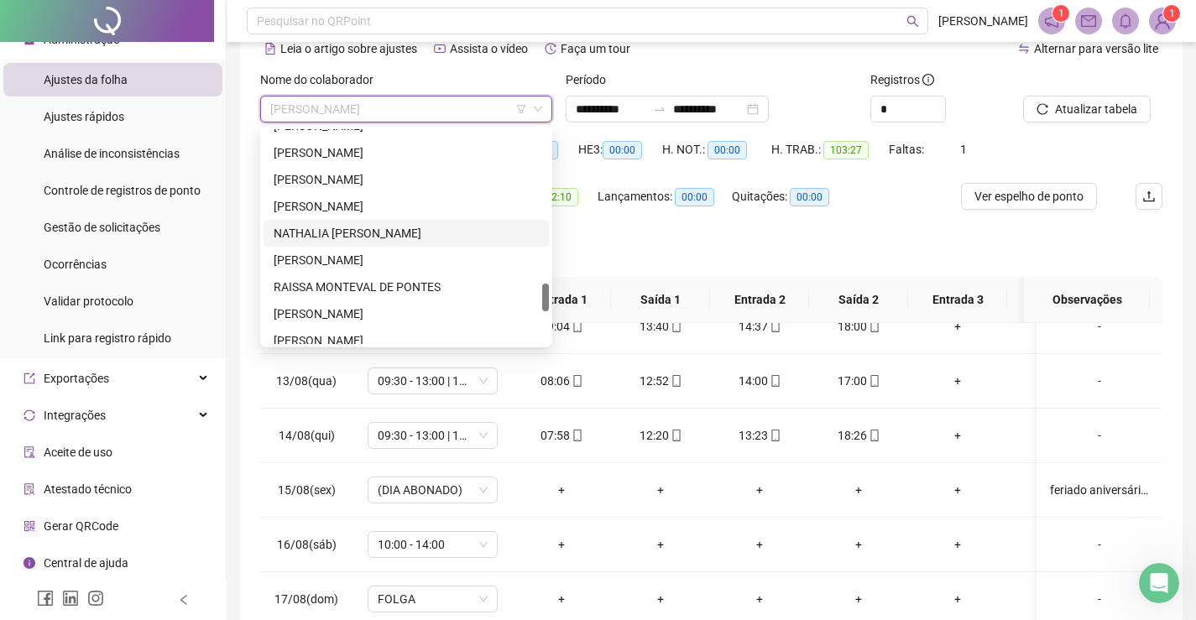
scroll to position [1198, 0]
click at [912, 230] on div "Separar saldo positivo e negativo?" at bounding box center [711, 253] width 902 height 47
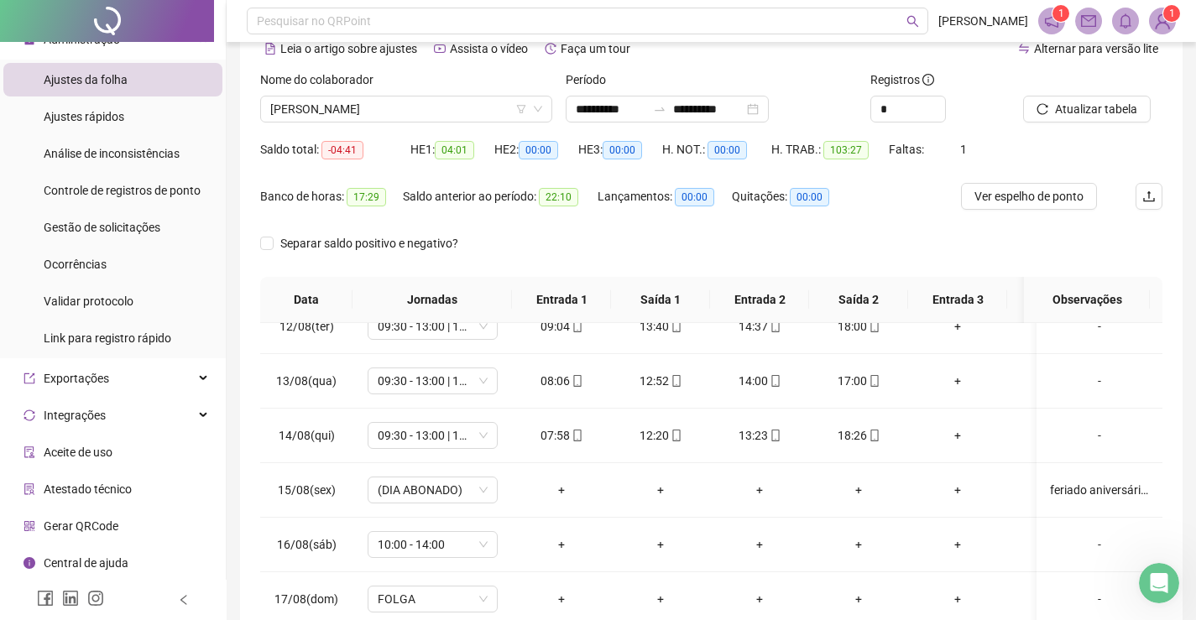
scroll to position [0, 0]
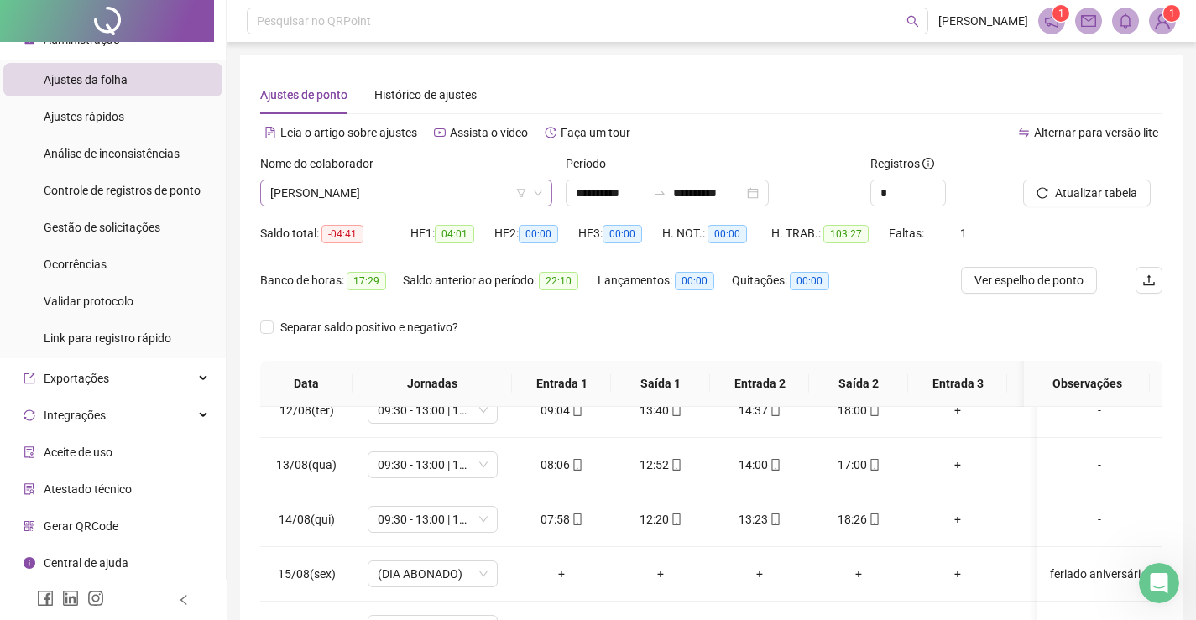
click at [358, 191] on span "[PERSON_NAME]" at bounding box center [406, 192] width 272 height 25
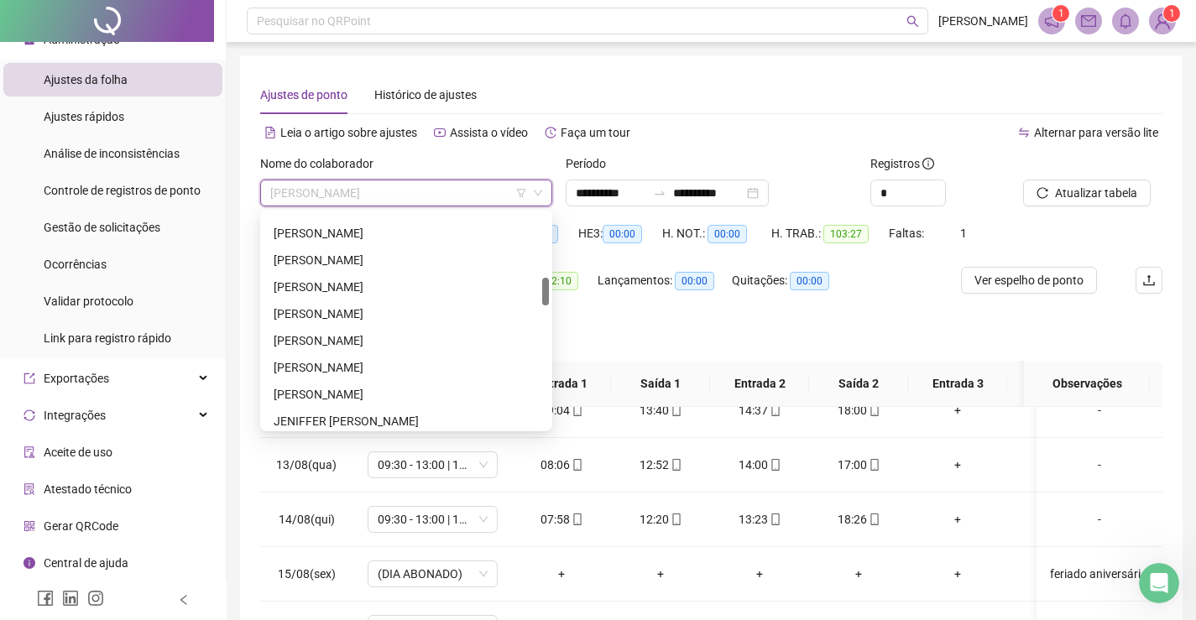
scroll to position [587, 0]
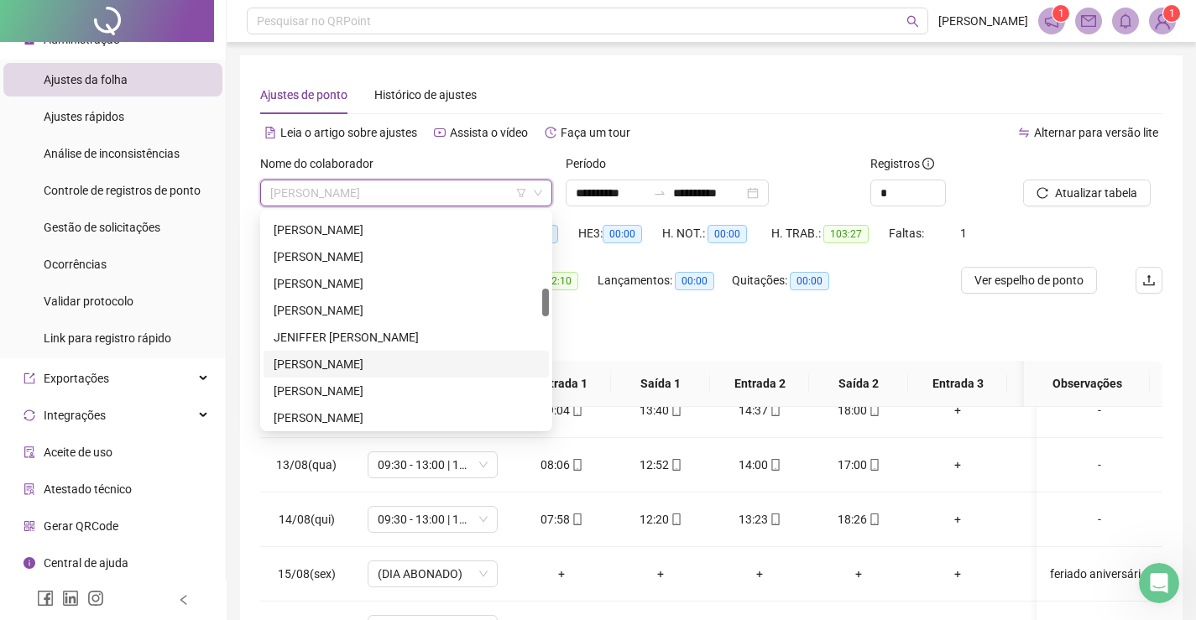
click at [329, 367] on div "[PERSON_NAME]" at bounding box center [406, 364] width 265 height 18
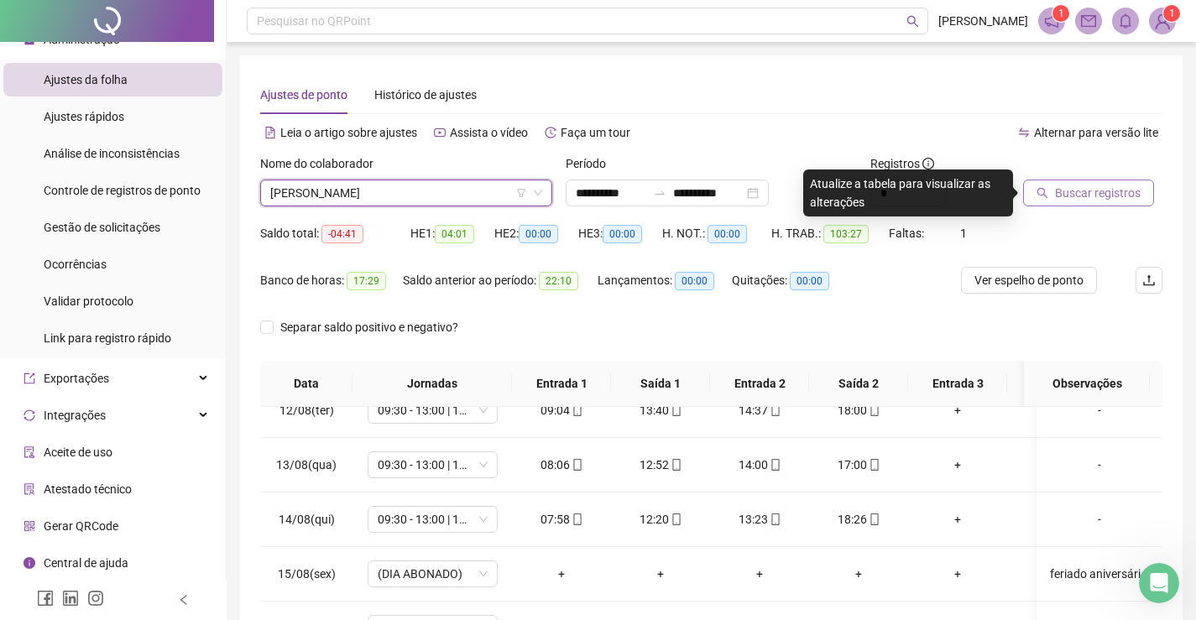
click at [1067, 193] on span "Buscar registros" at bounding box center [1098, 193] width 86 height 18
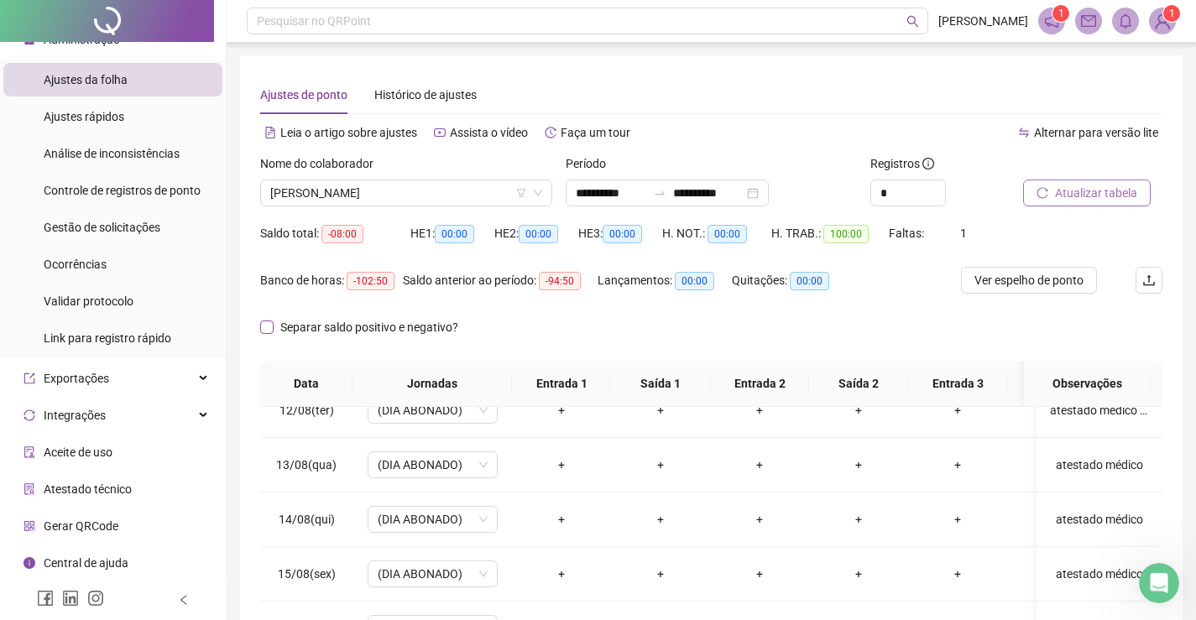
scroll to position [84, 0]
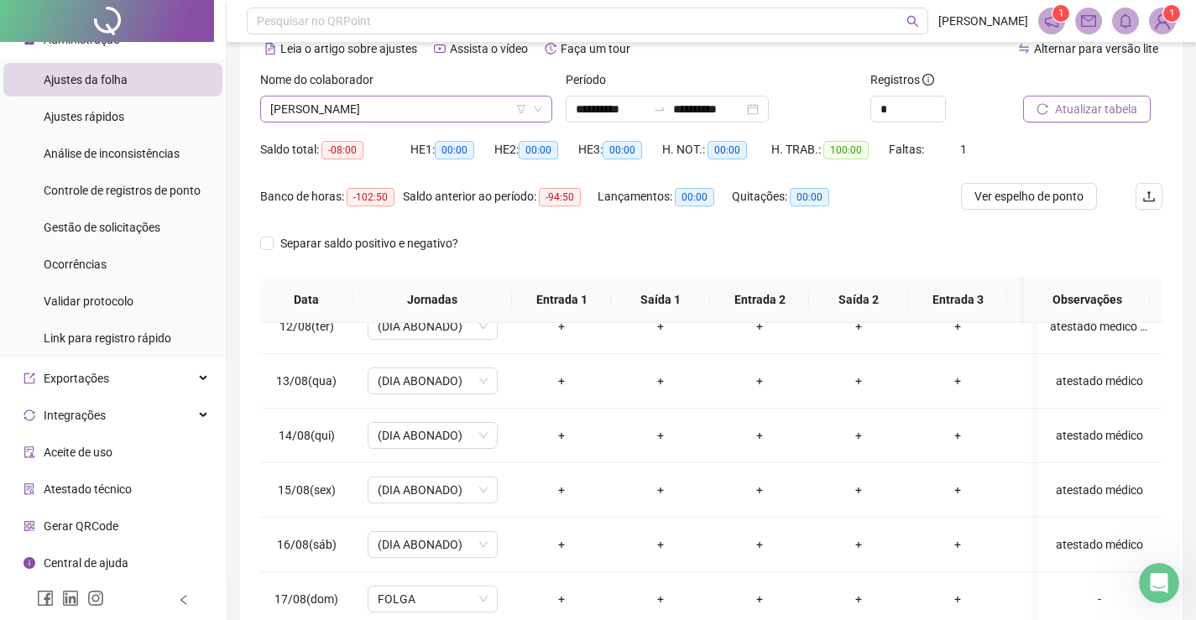
click at [420, 104] on span "[PERSON_NAME]" at bounding box center [406, 109] width 272 height 25
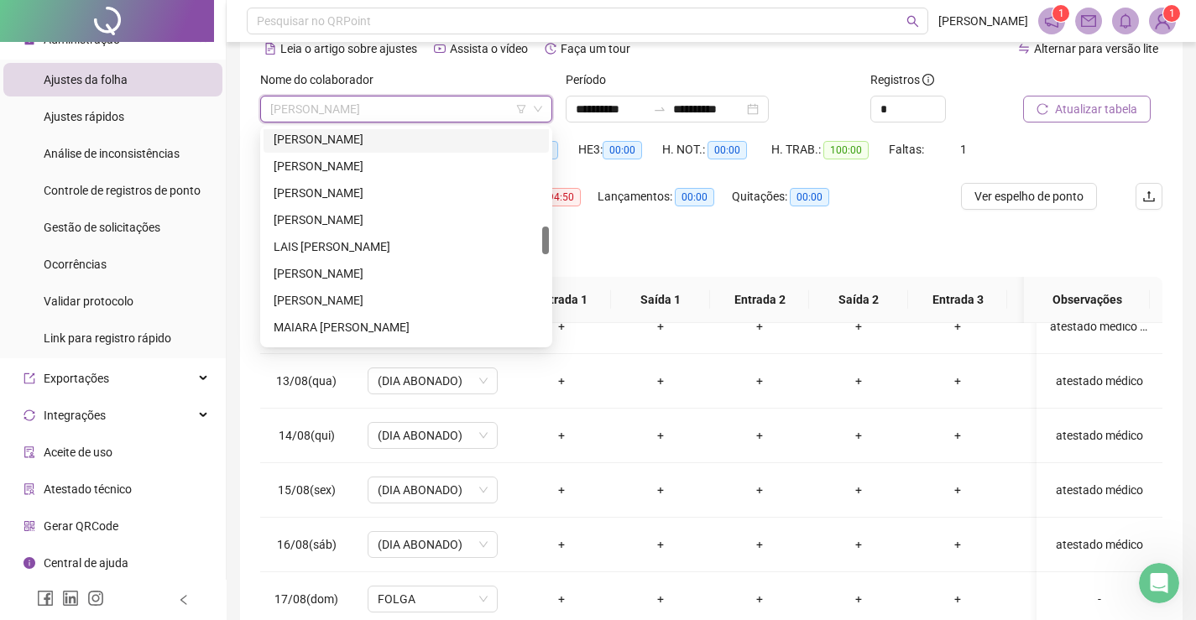
scroll to position [839, 0]
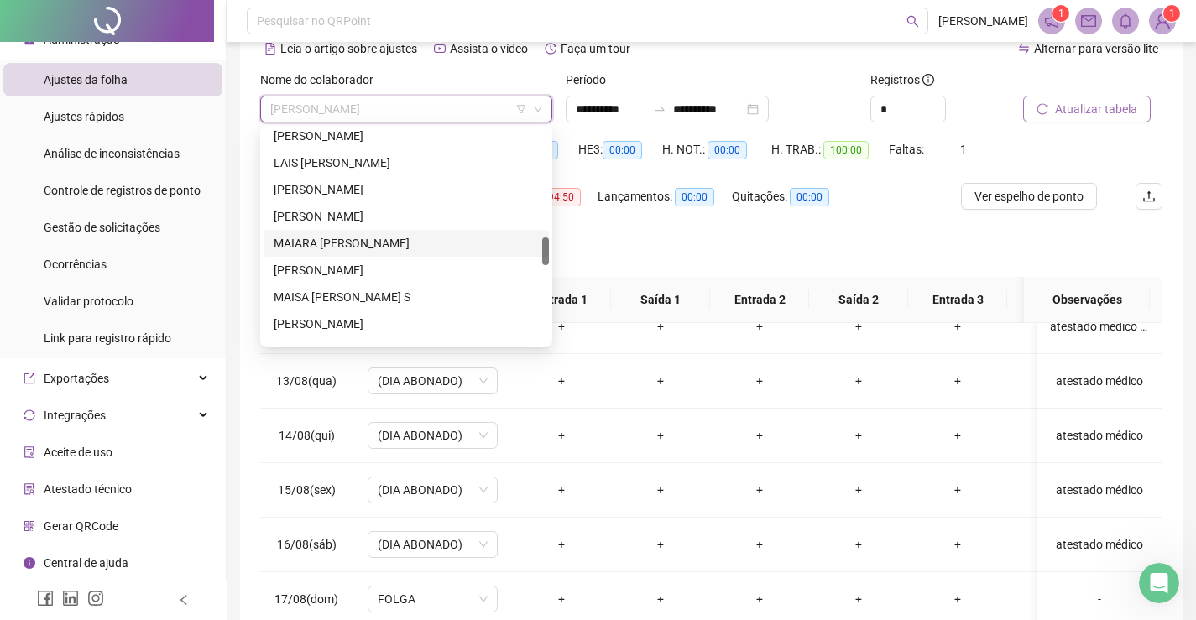
click at [373, 242] on div "MAIARA [PERSON_NAME]" at bounding box center [406, 243] width 265 height 18
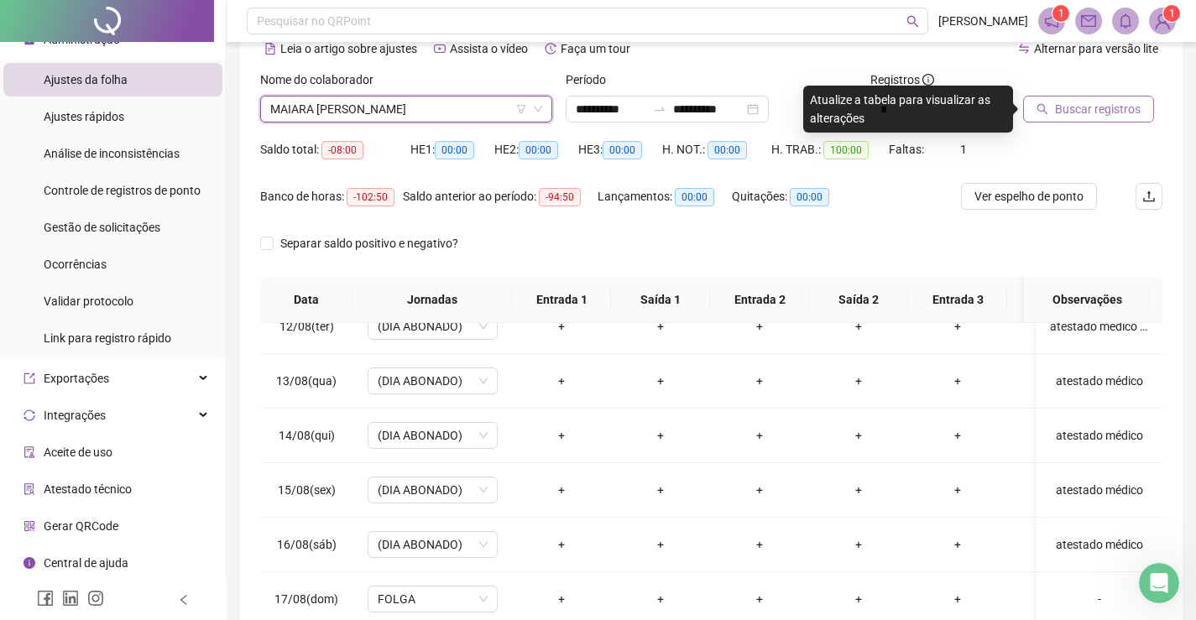
click at [1097, 114] on span "Buscar registros" at bounding box center [1098, 109] width 86 height 18
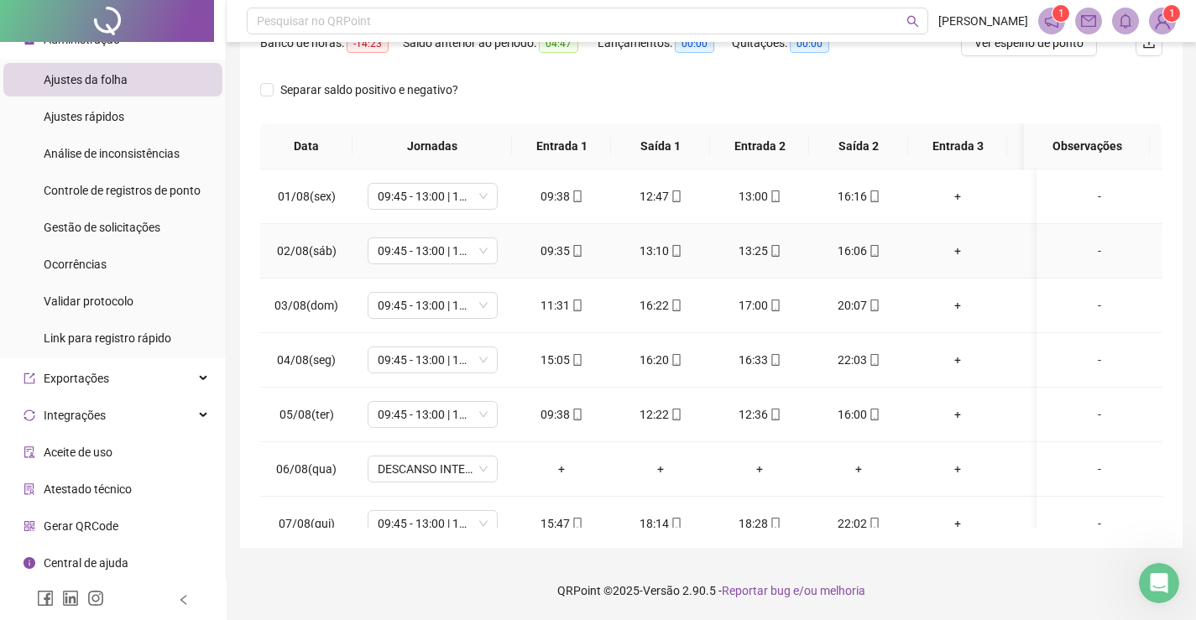
scroll to position [0, 0]
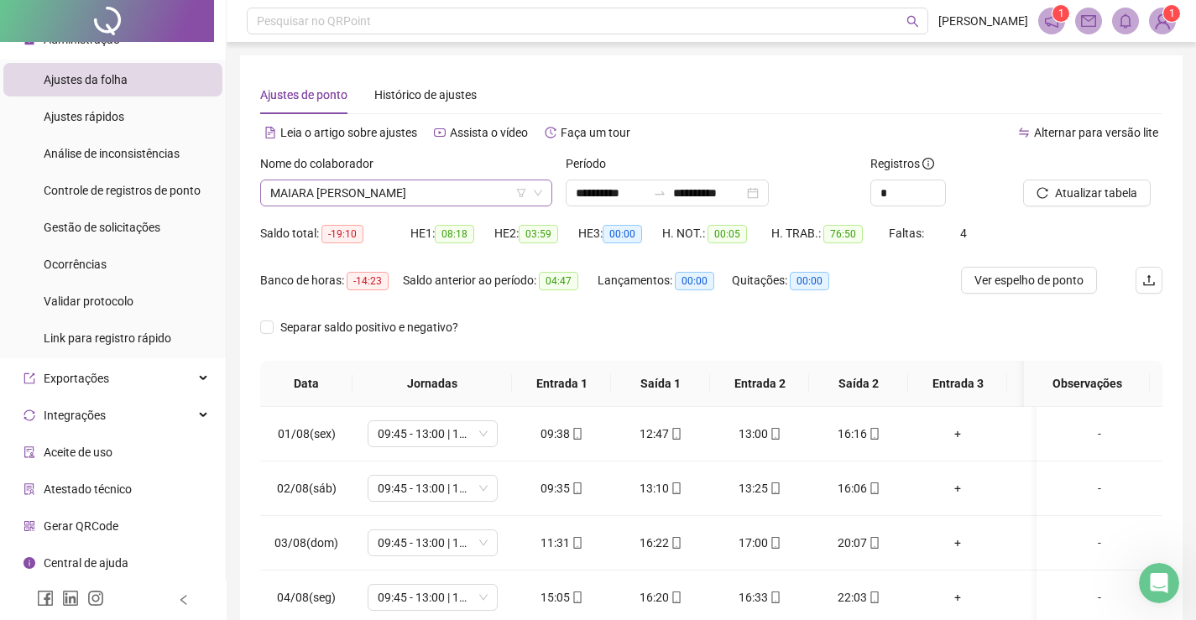
click at [489, 194] on span "MAIARA [PERSON_NAME]" at bounding box center [406, 192] width 272 height 25
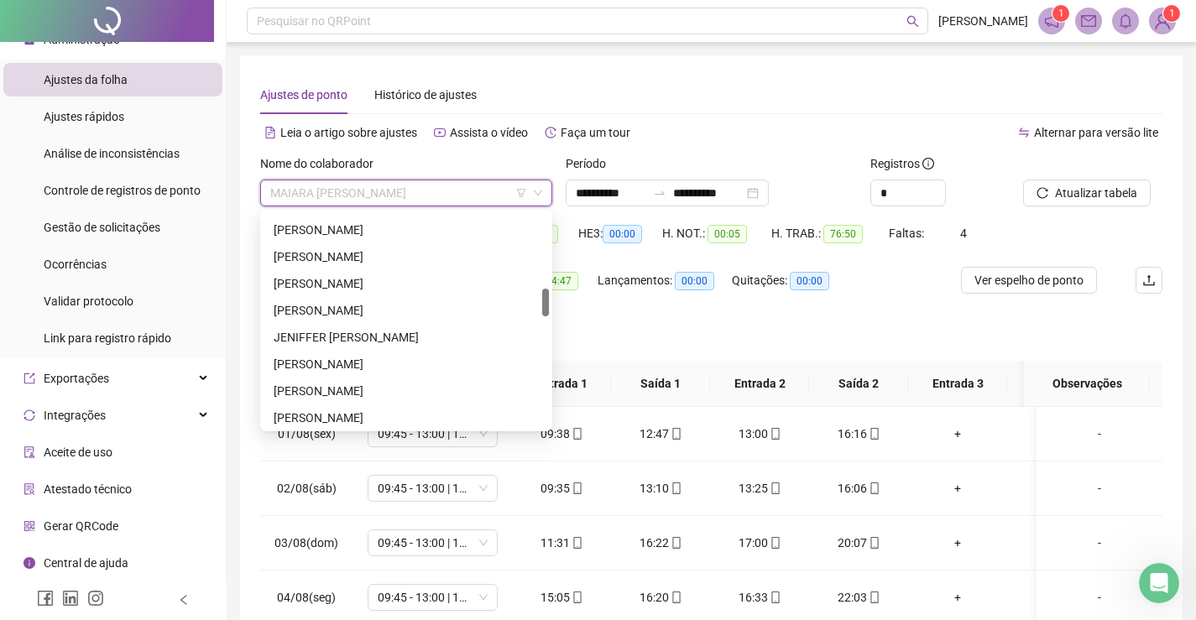
scroll to position [504, 0]
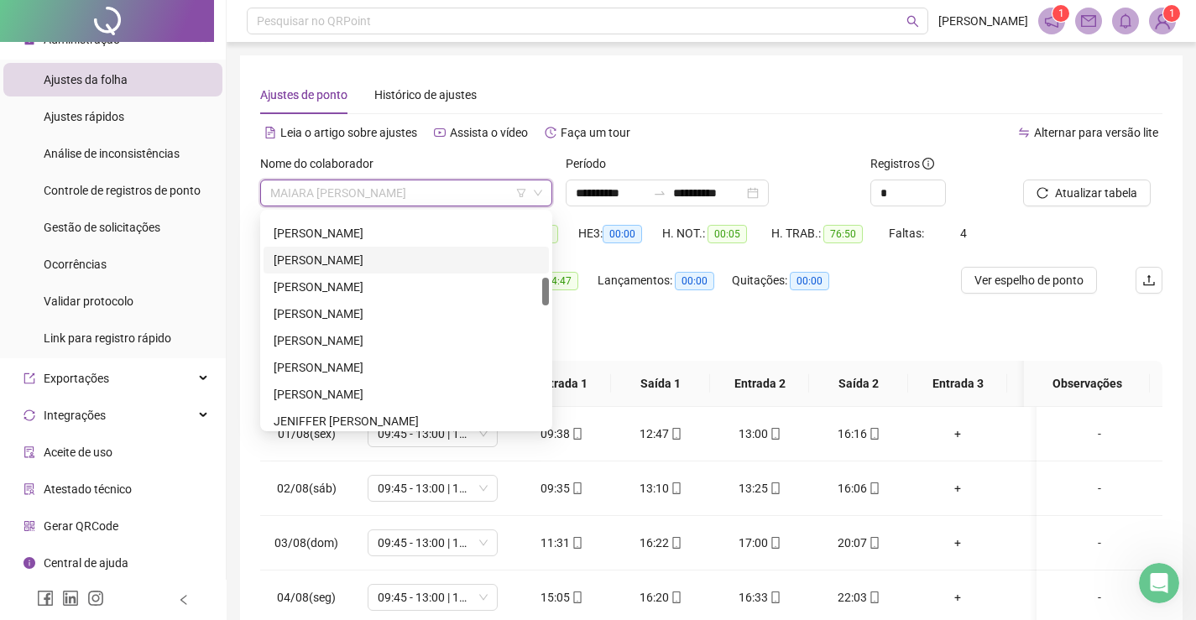
click at [342, 262] on div "[PERSON_NAME]" at bounding box center [406, 260] width 265 height 18
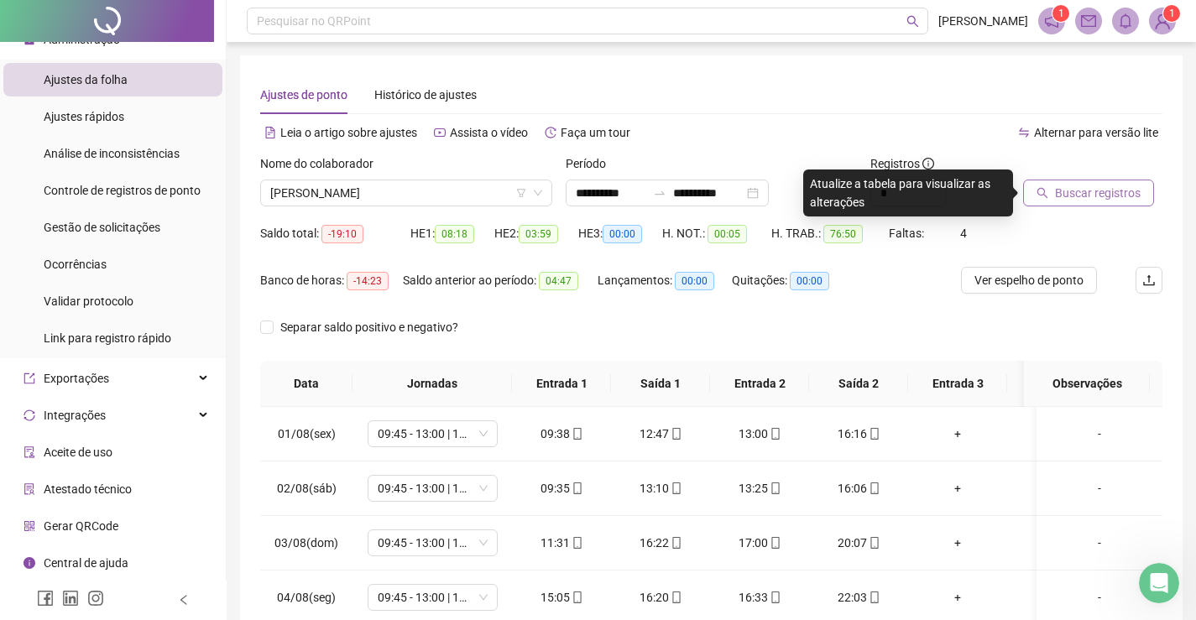
click at [1072, 194] on span "Buscar registros" at bounding box center [1098, 193] width 86 height 18
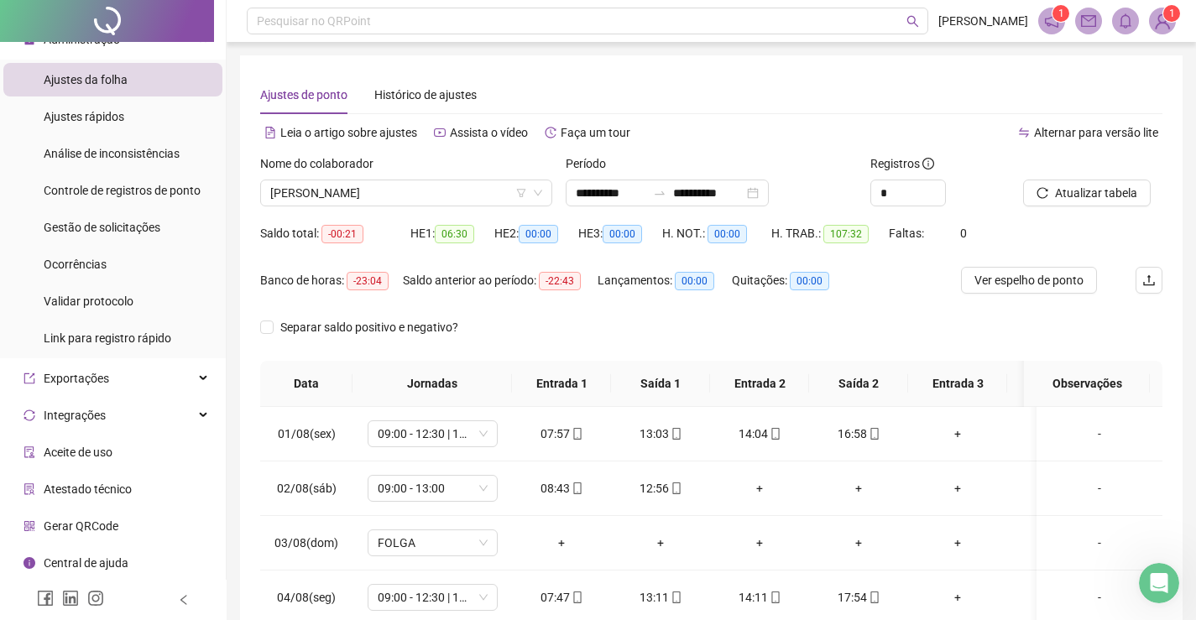
scroll to position [0, 0]
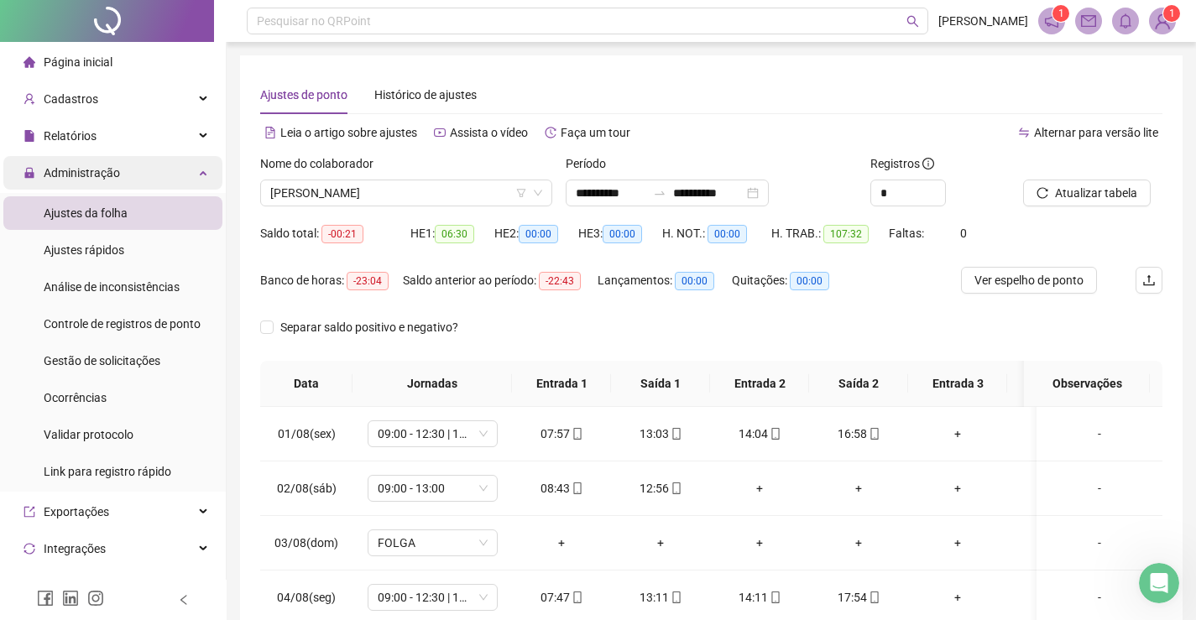
click at [191, 169] on div "Administração" at bounding box center [112, 173] width 219 height 34
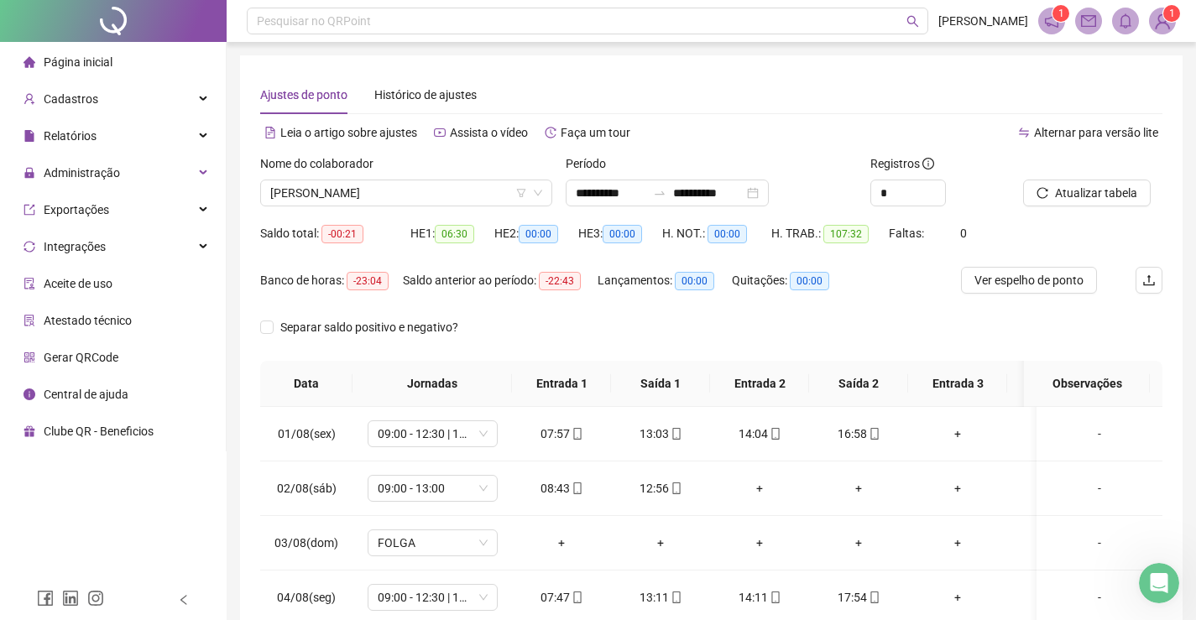
click at [65, 61] on span "Página inicial" at bounding box center [78, 61] width 69 height 13
